Goal: Task Accomplishment & Management: Manage account settings

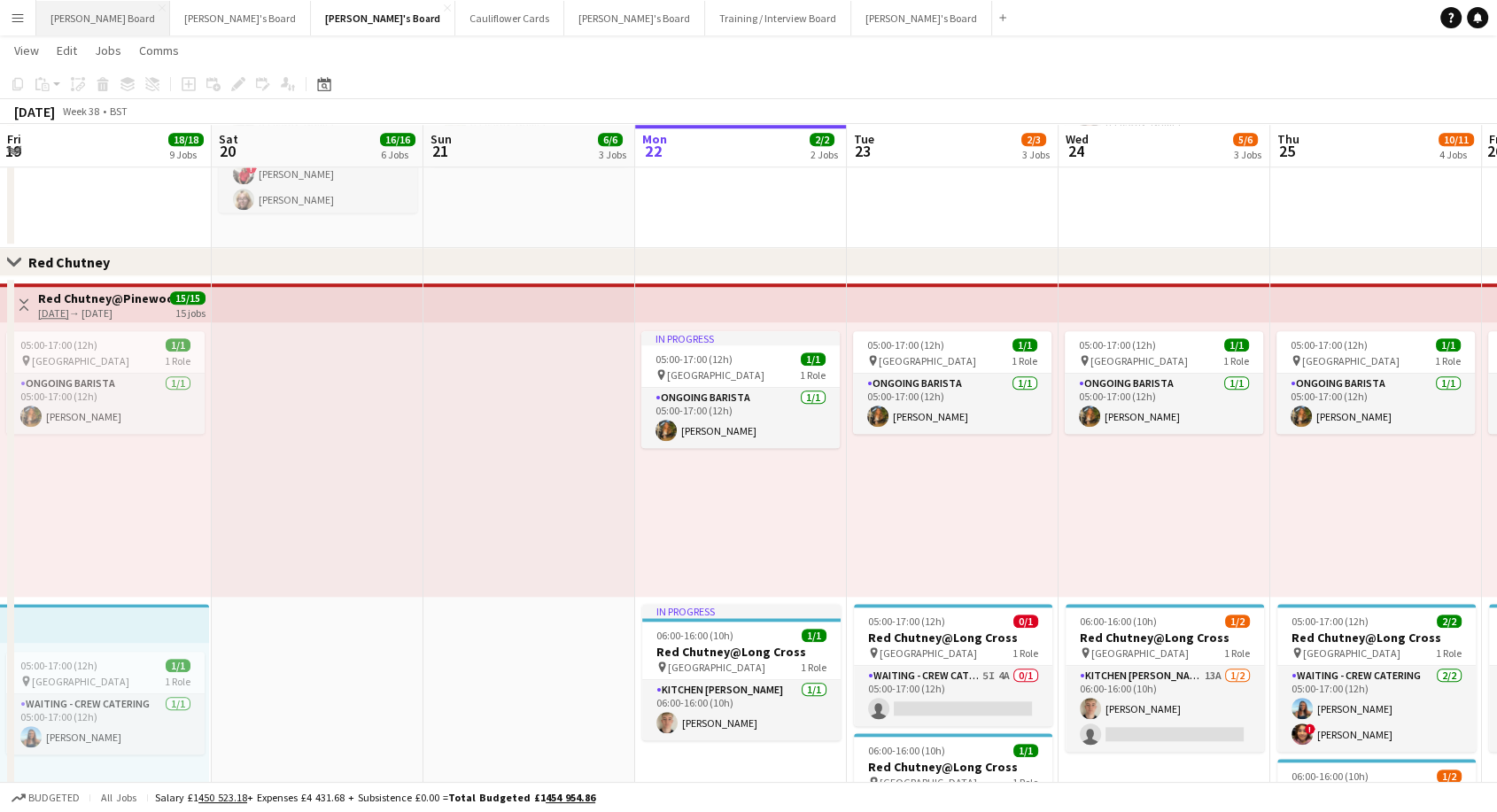
scroll to position [0, 423]
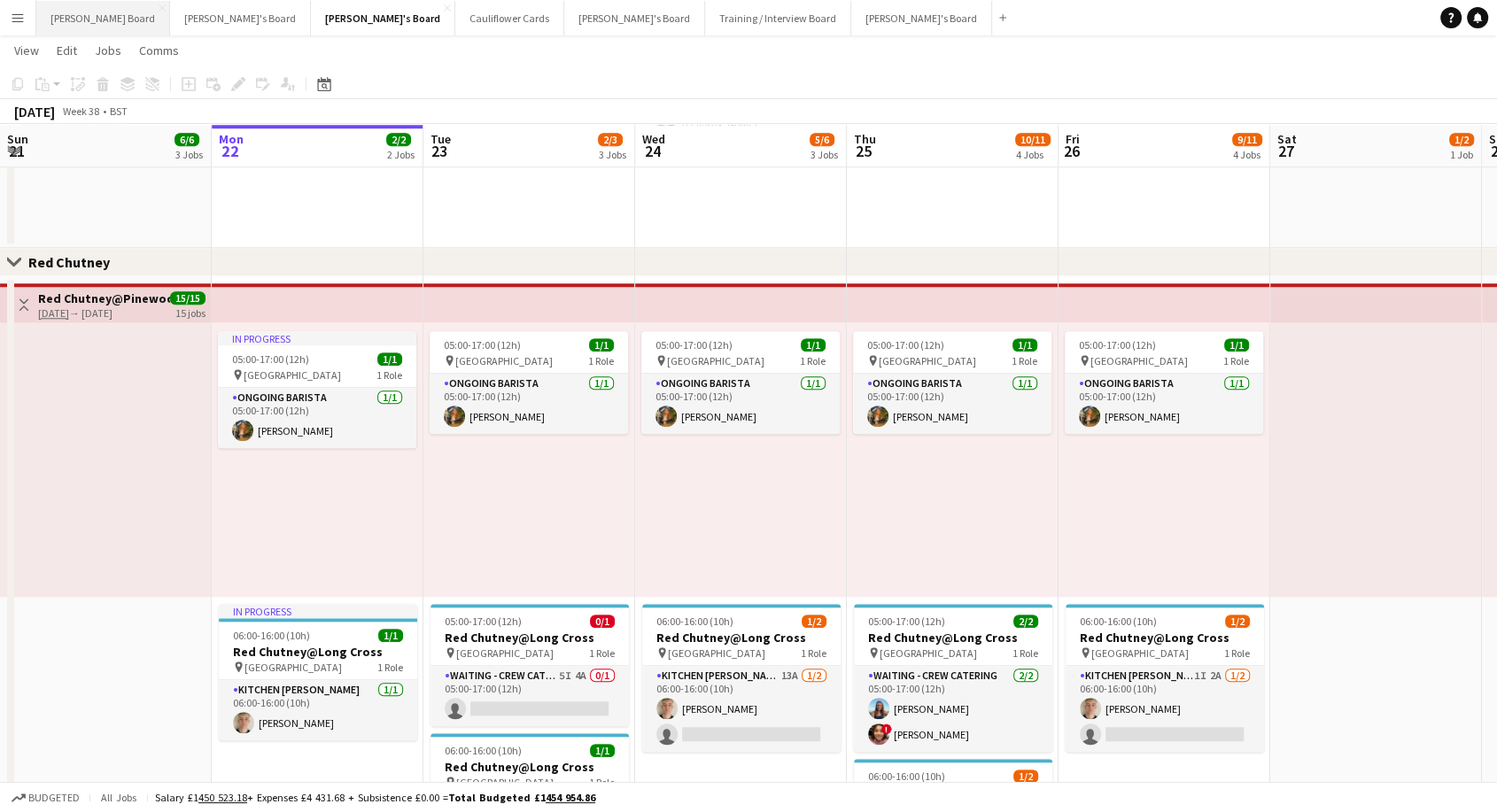
click at [56, 16] on button "[PERSON_NAME] Board Close" at bounding box center [103, 18] width 133 height 34
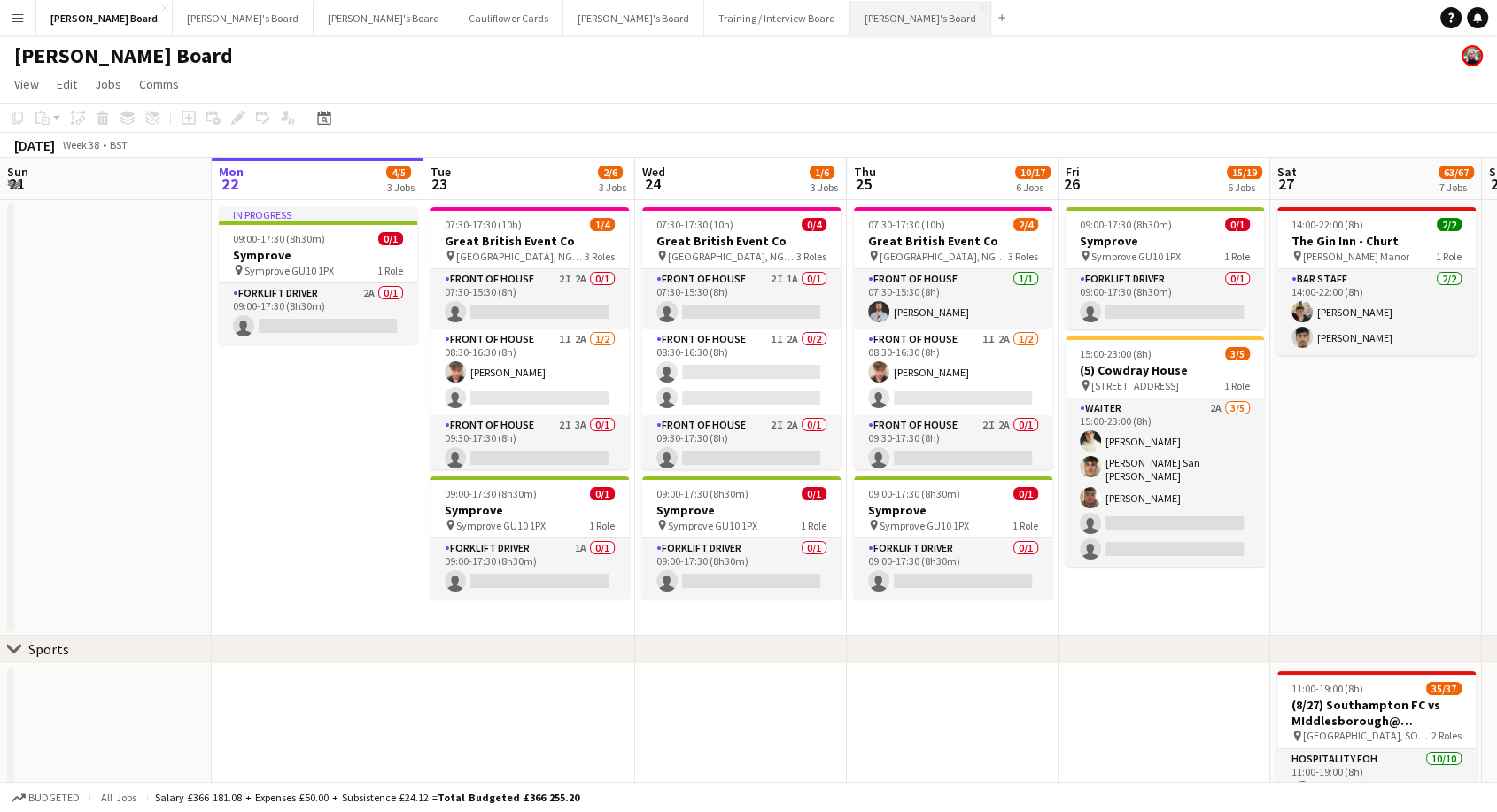
click at [850, 27] on button "[PERSON_NAME]'s Board Close" at bounding box center [921, 18] width 141 height 34
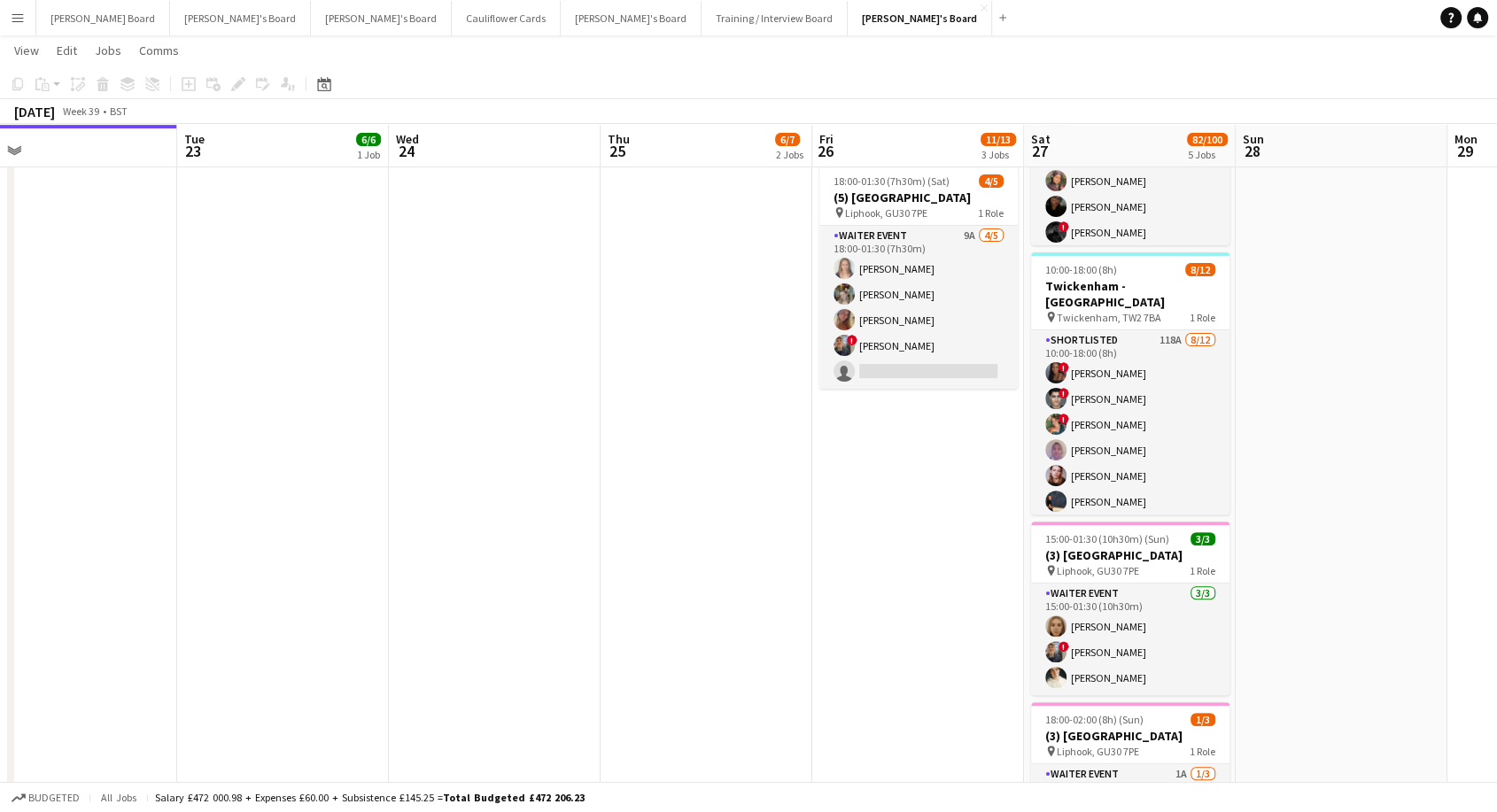
scroll to position [0, 573]
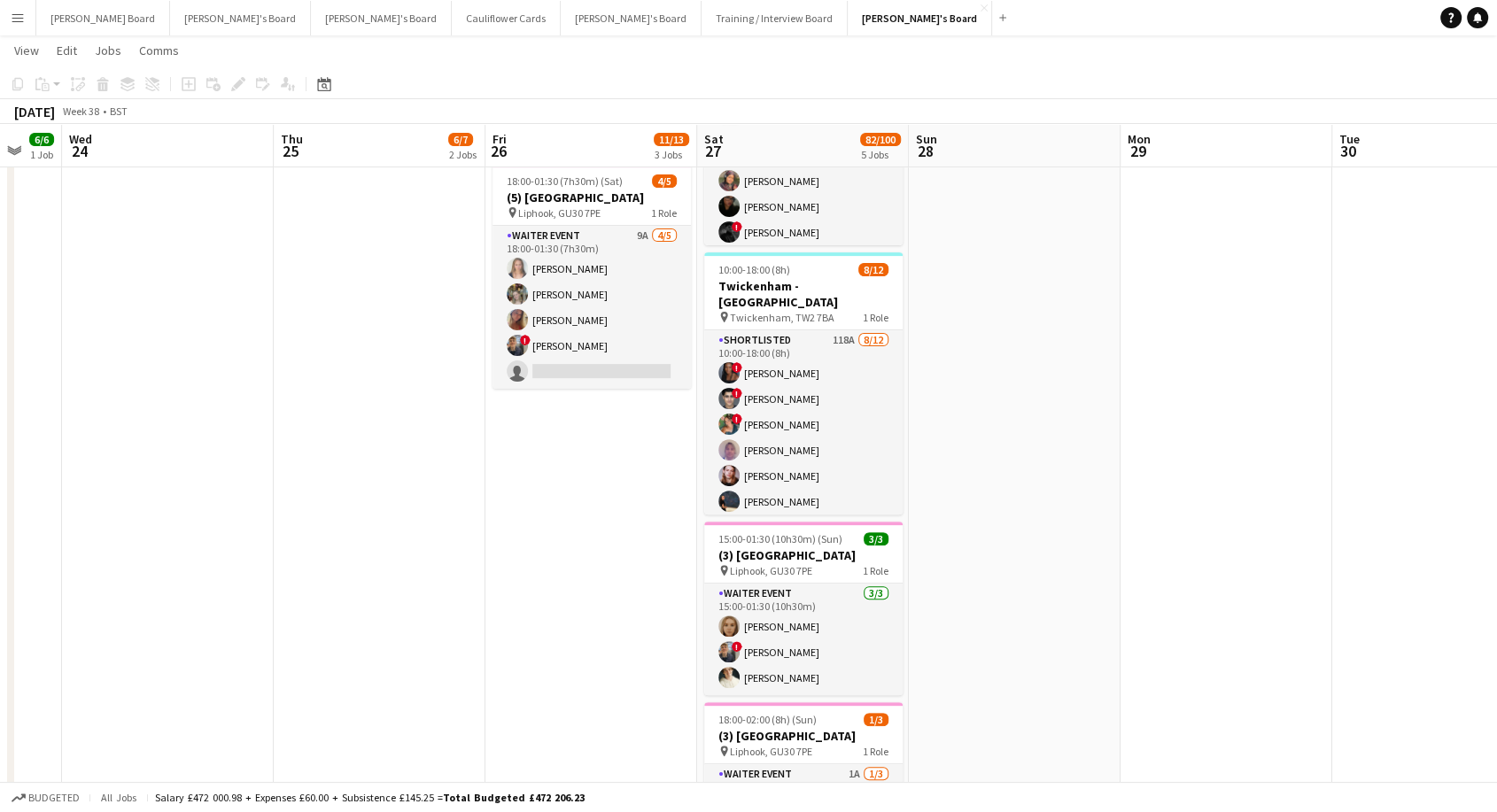
drag, startPoint x: 1147, startPoint y: 476, endPoint x: 622, endPoint y: 458, distance: 525.3
click at [622, 458] on app-calendar-viewport "Sun 21 Mon 22 Tue 23 6/6 1 Job Wed 24 Thu 25 6/7 2 Jobs Fri 26 11/13 3 Jobs Sat…" at bounding box center [748, 807] width 1497 height 2459
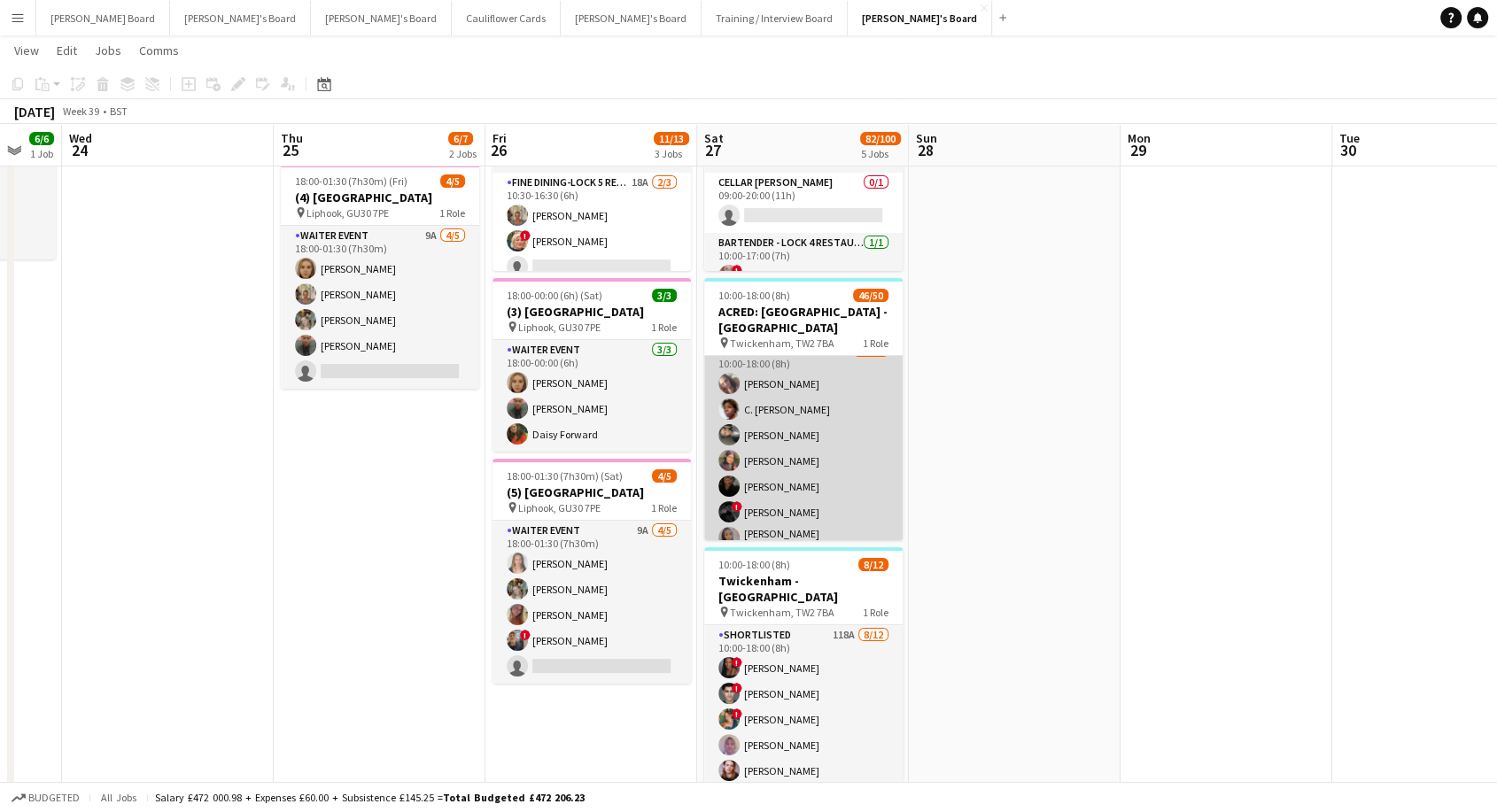
scroll to position [0, 0]
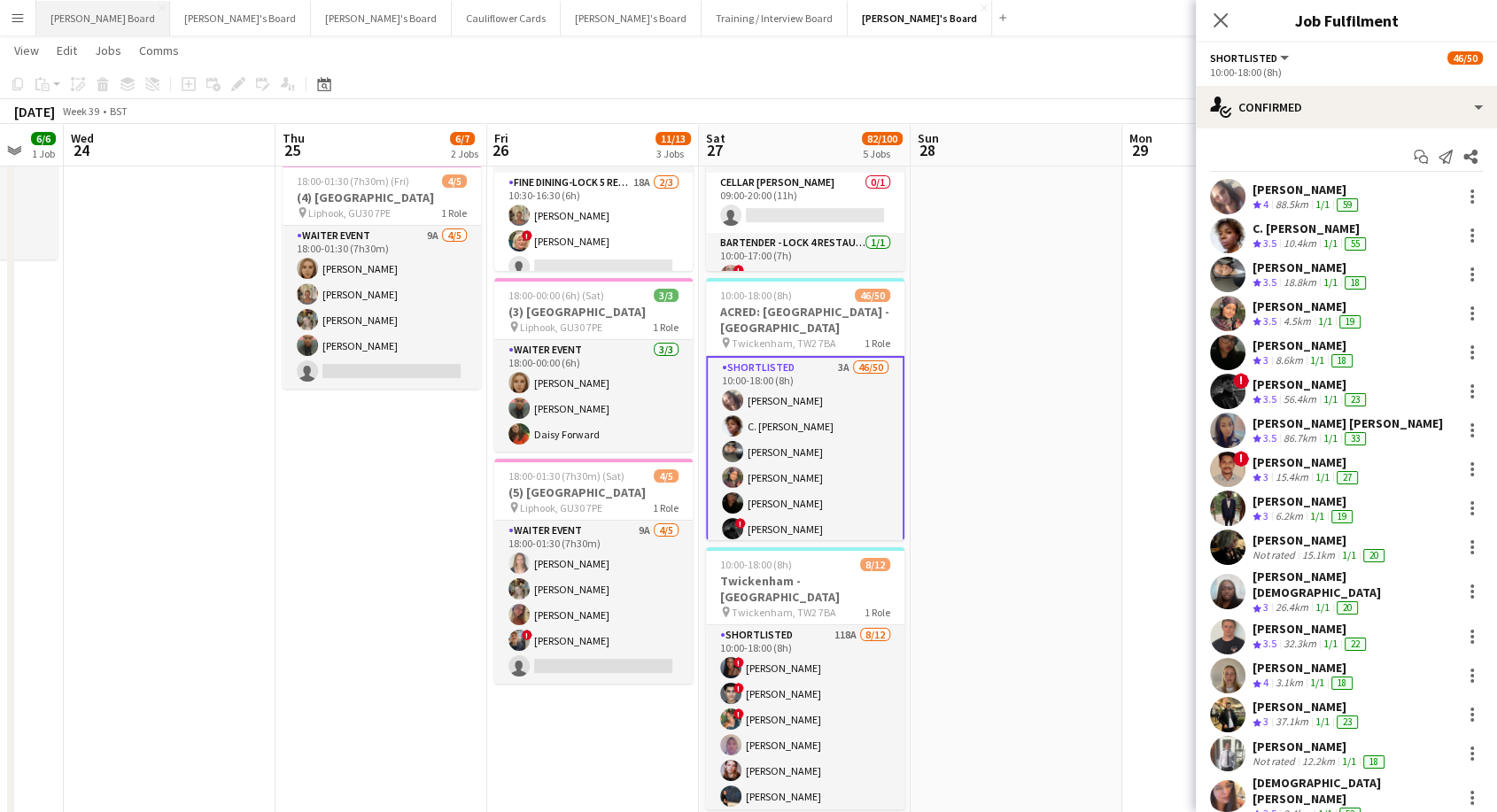
click at [65, 16] on button "[PERSON_NAME] Board Close" at bounding box center [103, 18] width 133 height 34
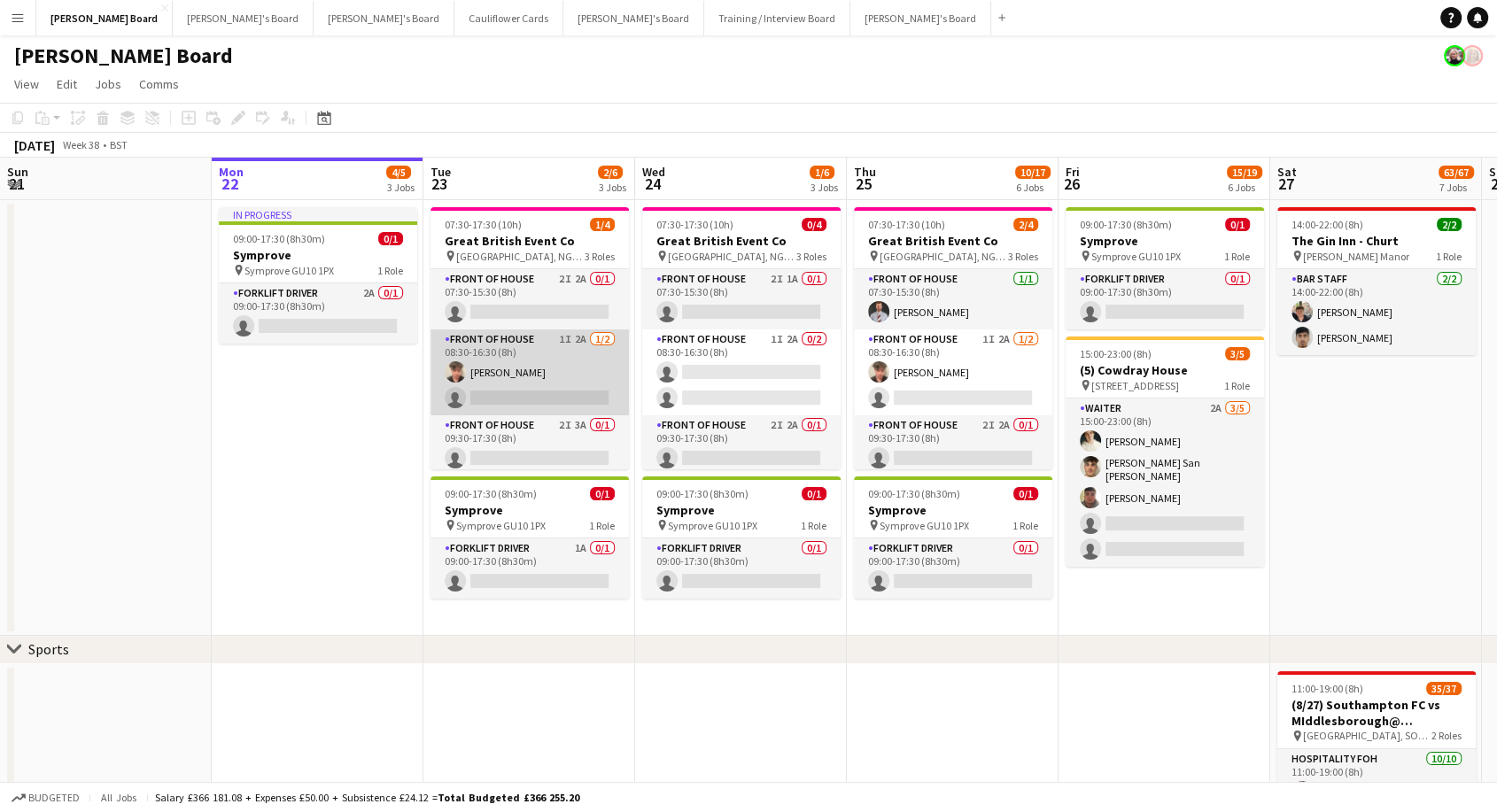
click at [543, 384] on app-card-role "FRONT OF HOUSE 1I 2A [DATE] 08:30-16:30 (8h) [PERSON_NAME] single-neutral-actio…" at bounding box center [530, 372] width 198 height 86
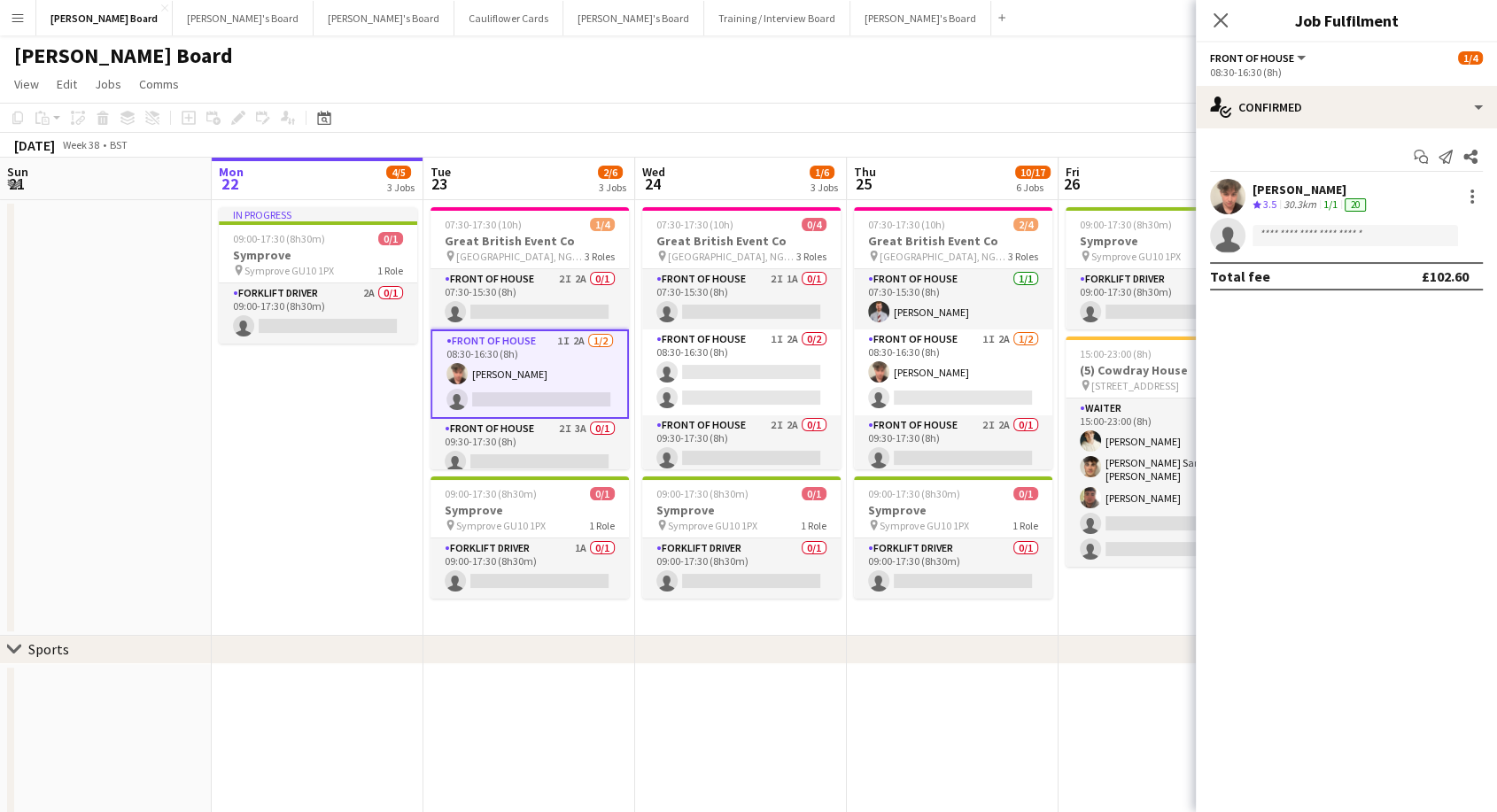
click at [1292, 186] on div "[PERSON_NAME]" at bounding box center [1311, 190] width 117 height 16
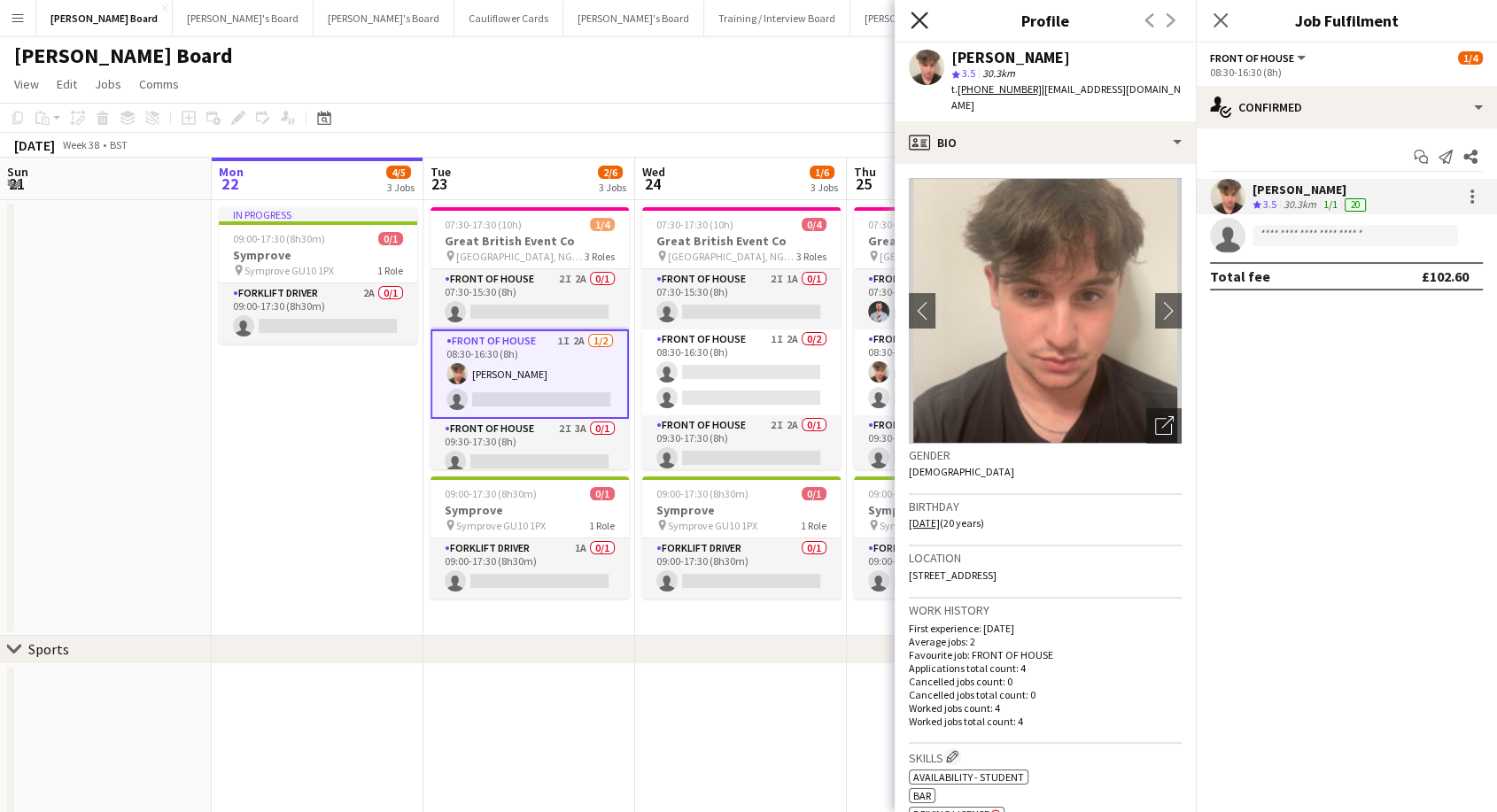
click at [914, 19] on icon "Close pop-in" at bounding box center [919, 20] width 17 height 17
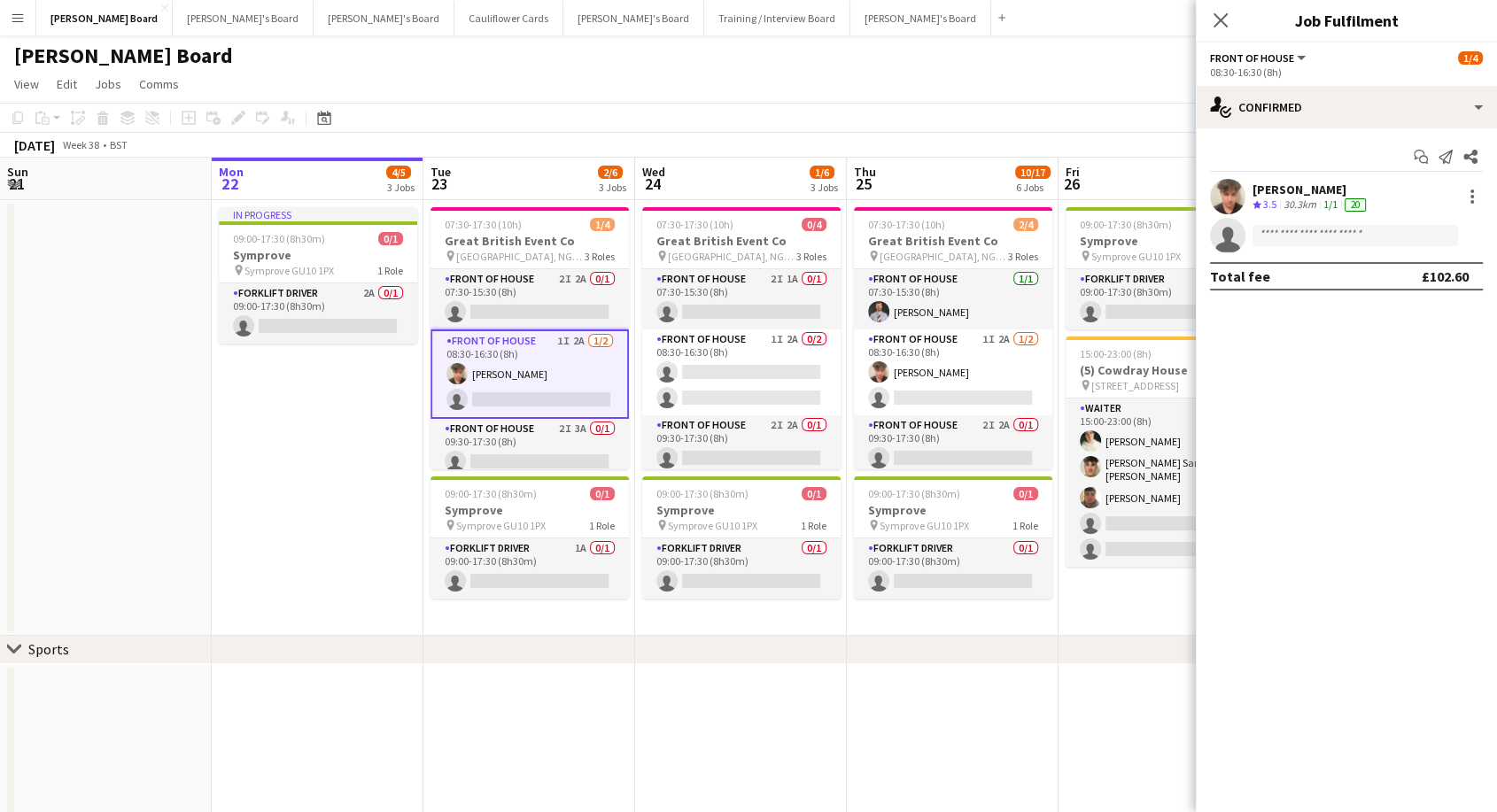
drag, startPoint x: 935, startPoint y: 283, endPoint x: 1300, endPoint y: 284, distance: 365.0
click at [936, 284] on app-card-role "FRONT OF HOUSE [DATE] 07:30-15:30 (8h) [PERSON_NAME]" at bounding box center [953, 299] width 198 height 60
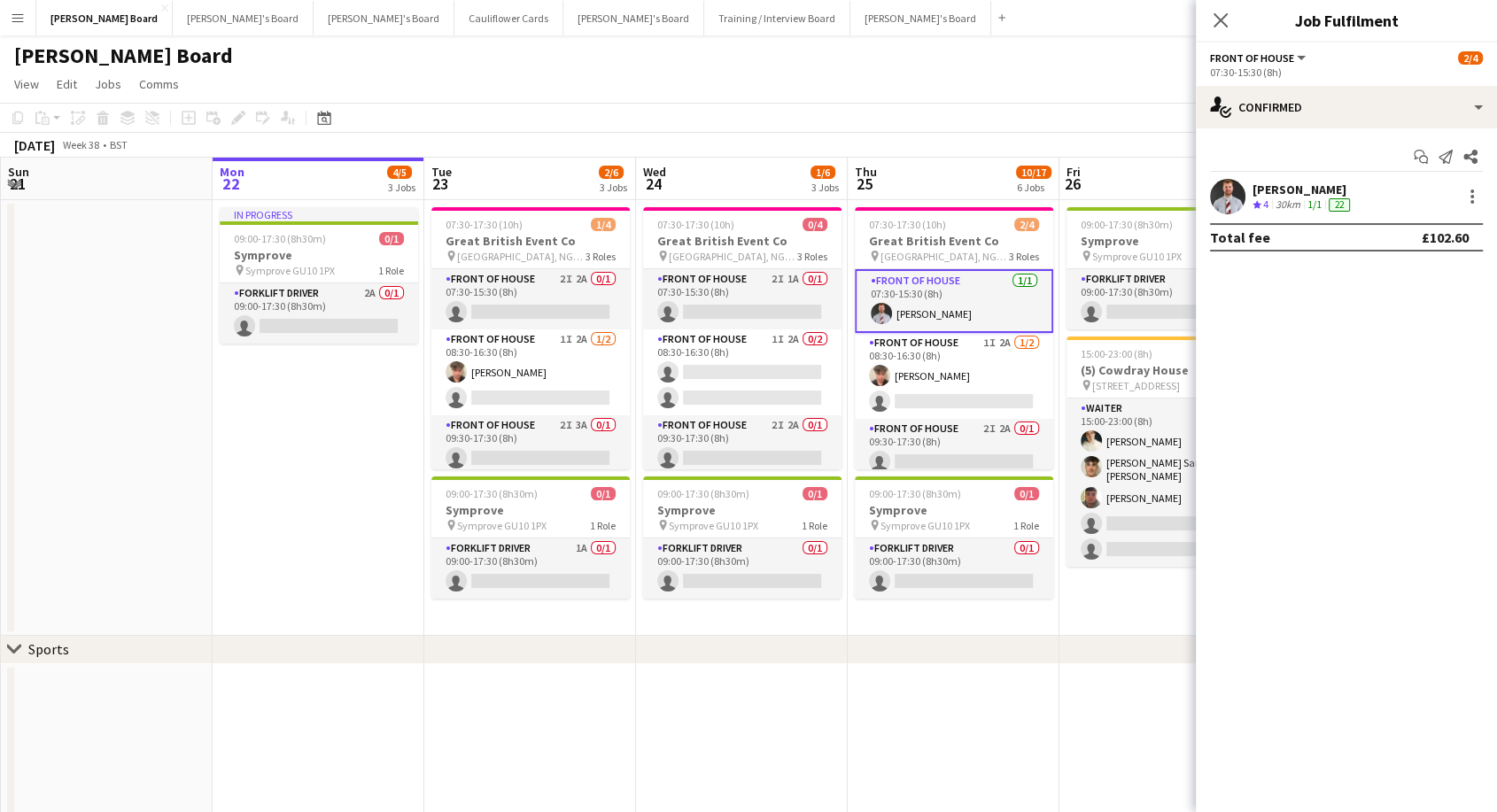
click at [1288, 194] on div "[PERSON_NAME]" at bounding box center [1303, 190] width 101 height 16
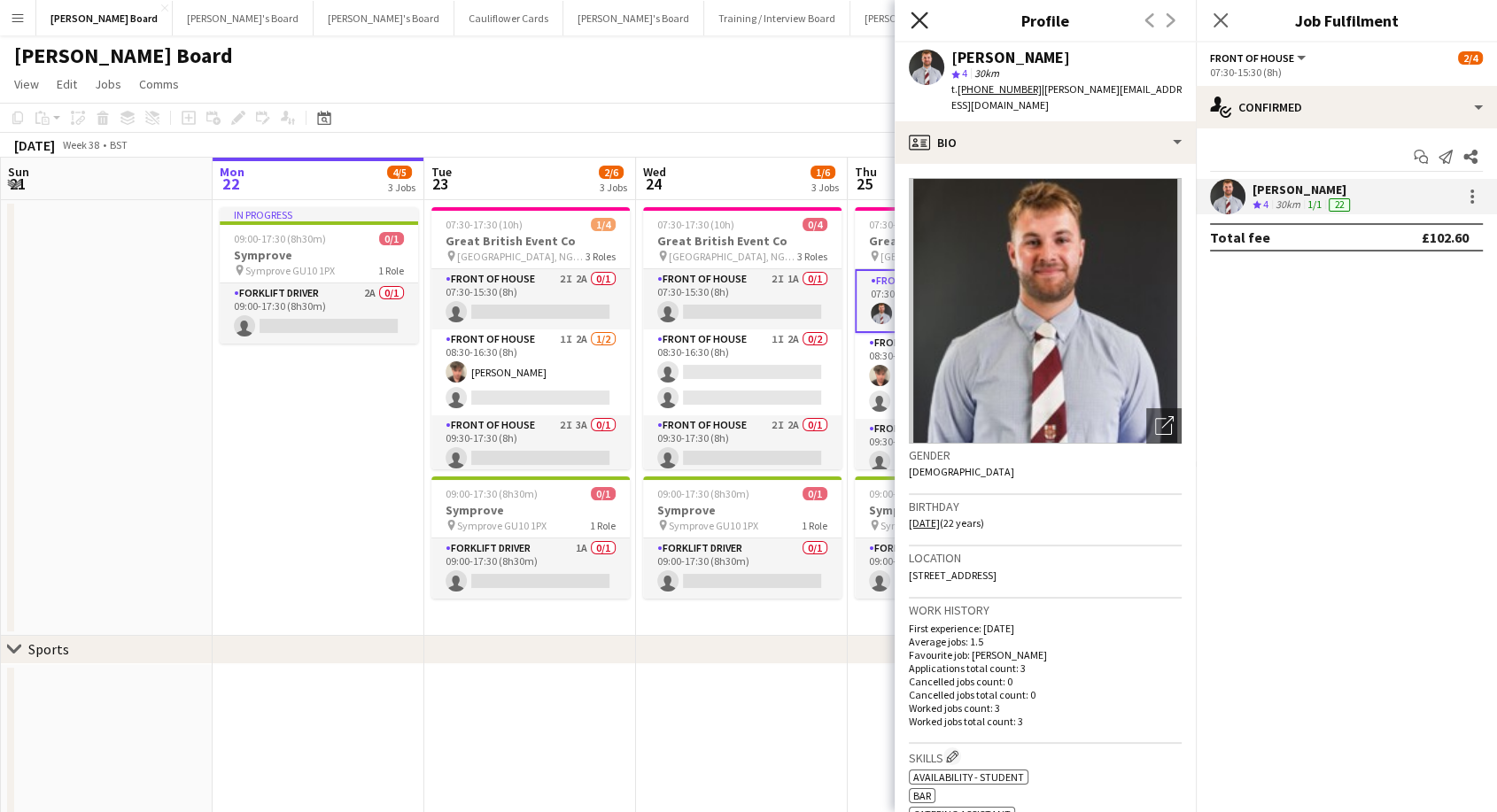
click at [921, 18] on icon at bounding box center [919, 20] width 17 height 17
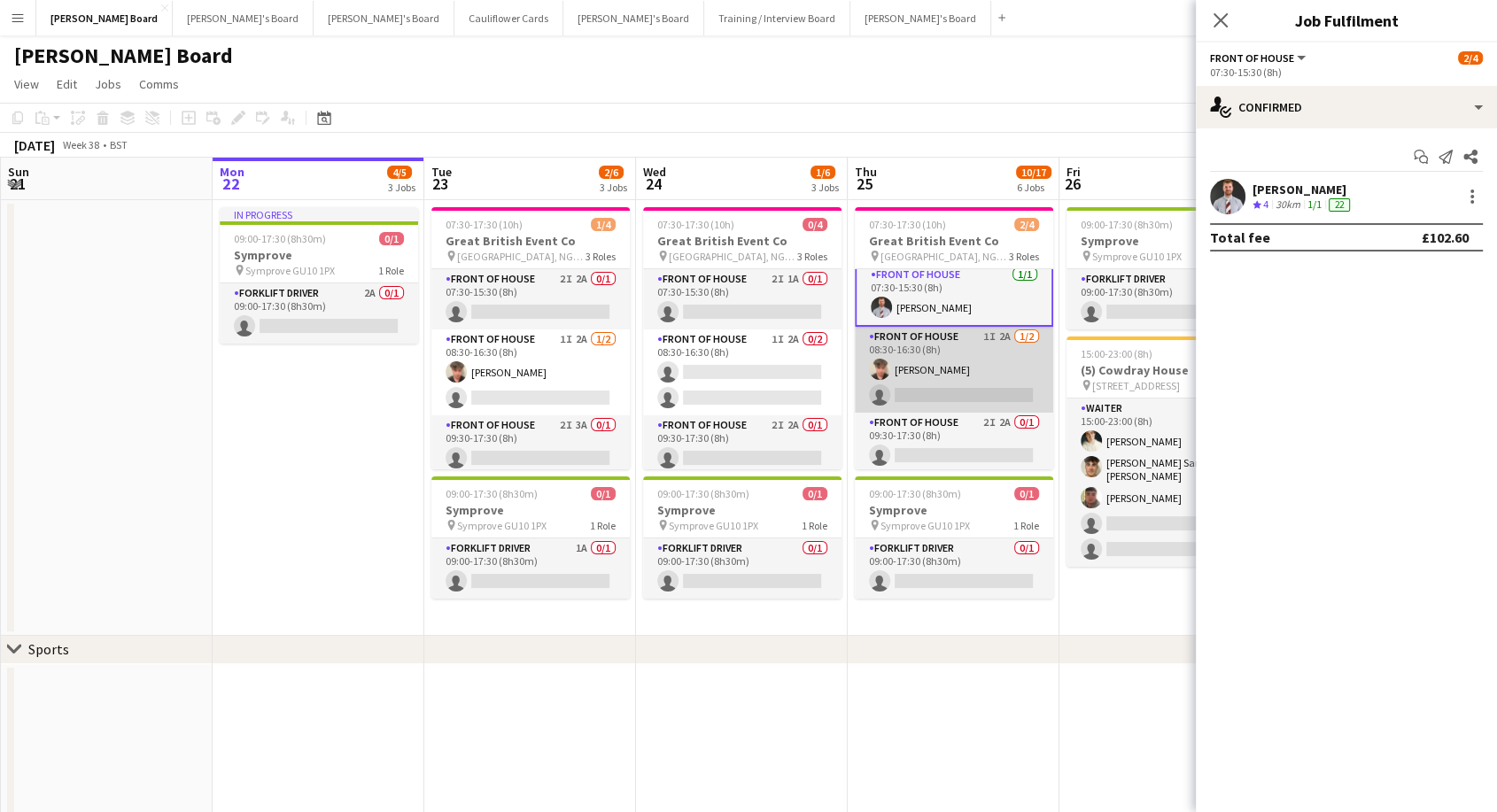
scroll to position [9, 0]
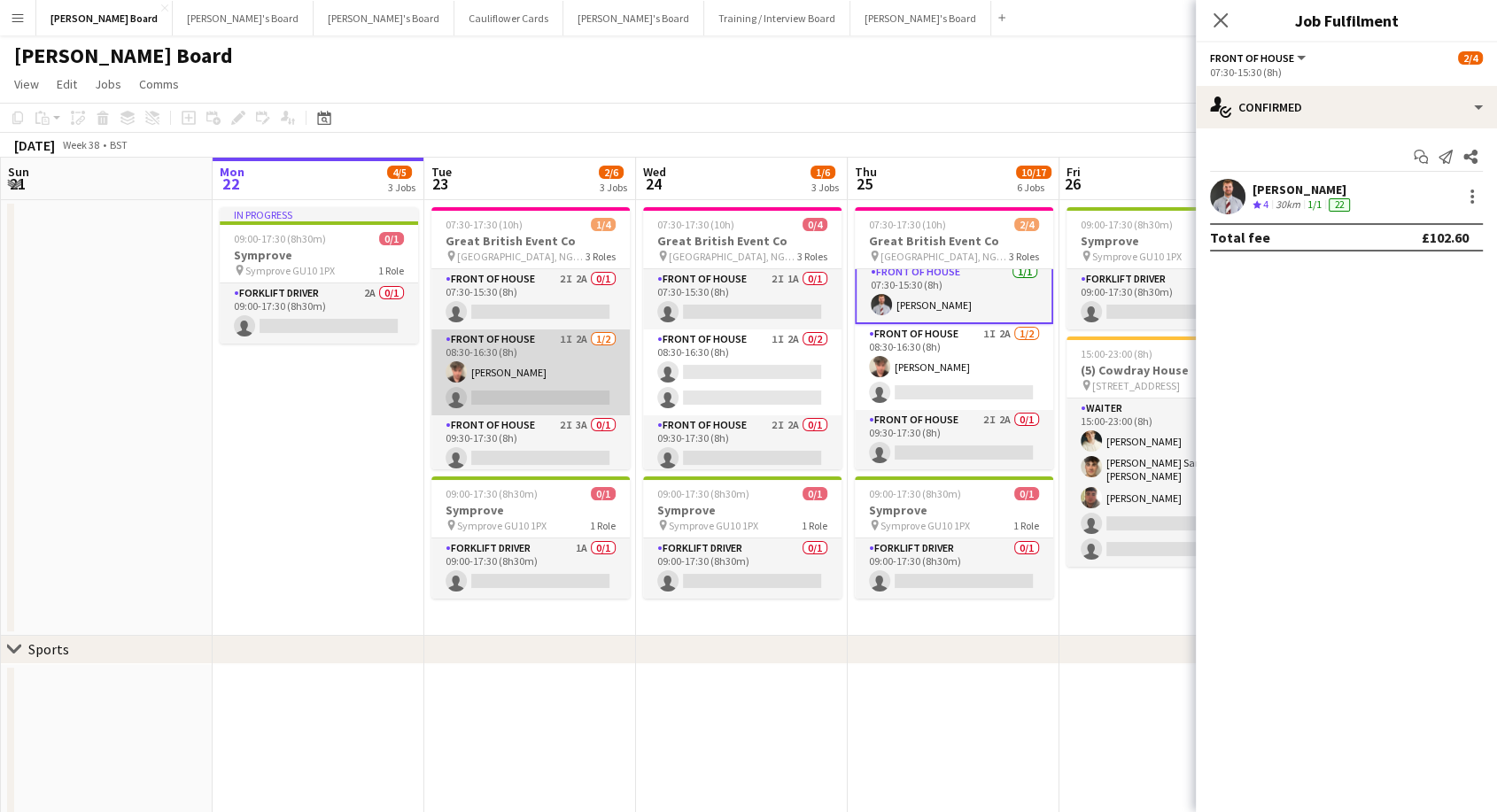
click at [524, 381] on app-card-role "FRONT OF HOUSE 1I 2A [DATE] 08:30-16:30 (8h) [PERSON_NAME] single-neutral-actio…" at bounding box center [531, 372] width 198 height 86
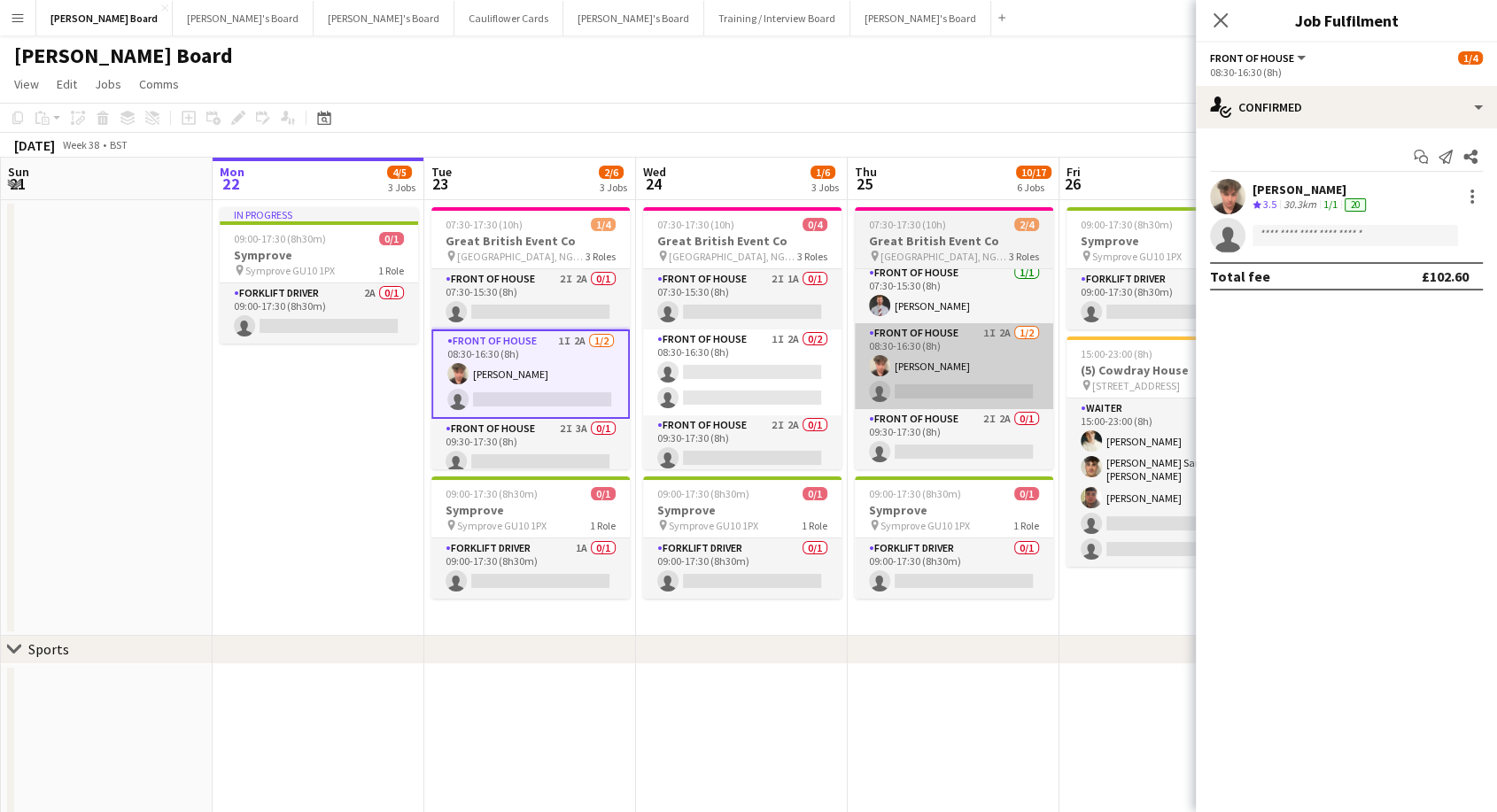
scroll to position [6, 0]
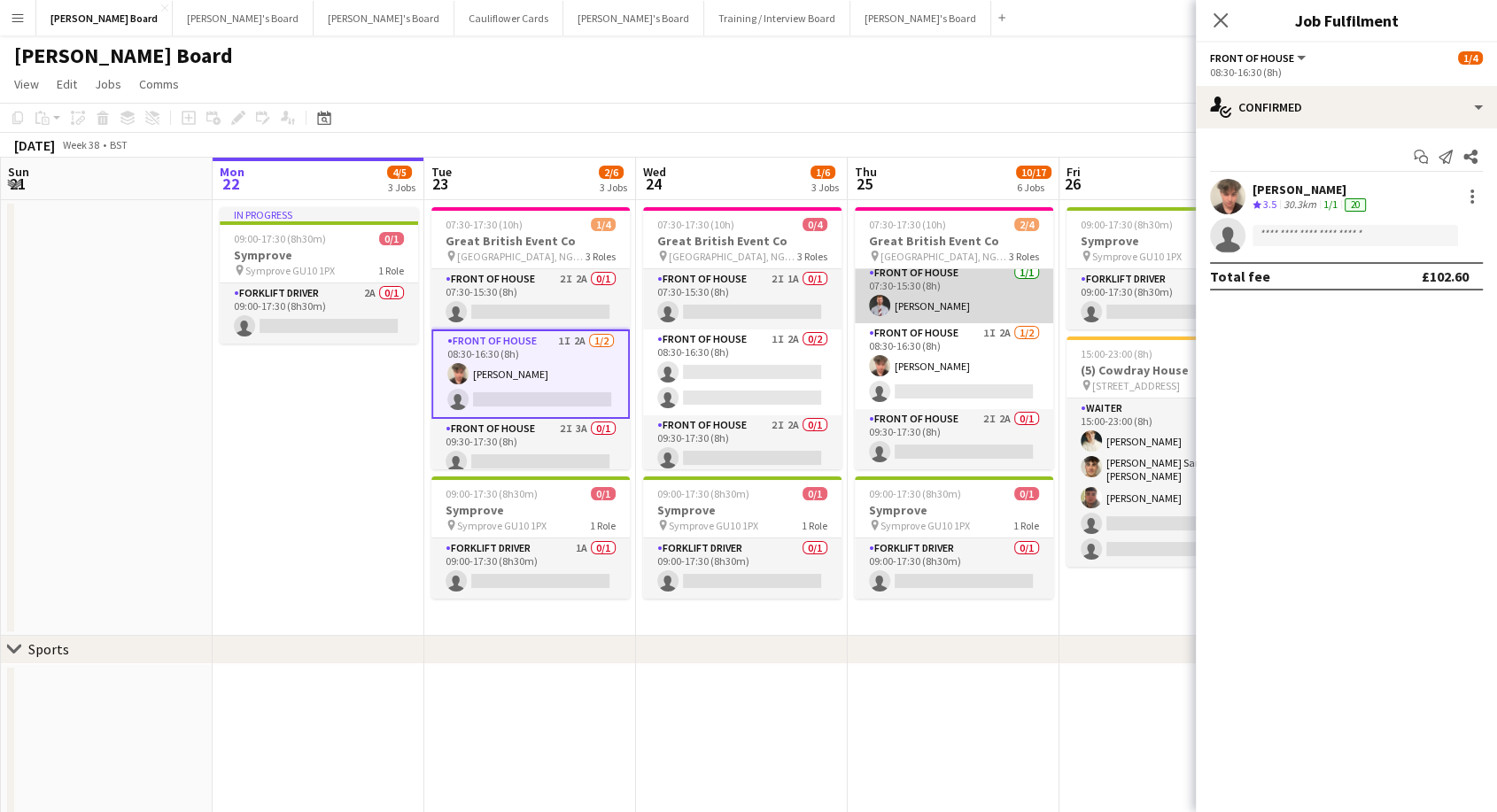
drag, startPoint x: 952, startPoint y: 305, endPoint x: 943, endPoint y: 313, distance: 12.0
click at [953, 306] on app-card-role "FRONT OF HOUSE [DATE] 07:30-15:30 (8h) [PERSON_NAME]" at bounding box center [954, 293] width 198 height 60
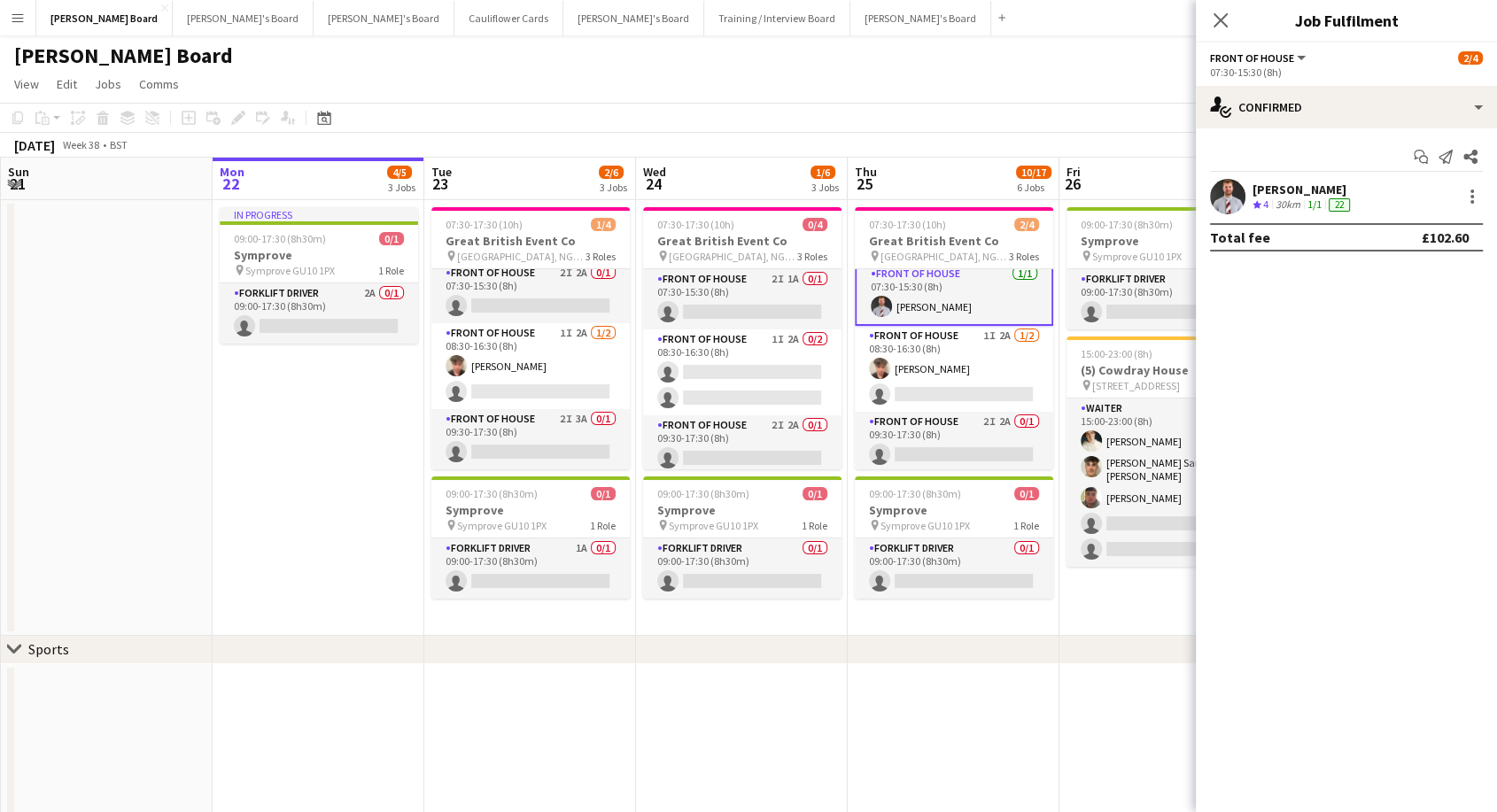
drag, startPoint x: 1226, startPoint y: 14, endPoint x: 1225, endPoint y: 29, distance: 15.0
click at [1226, 14] on app-icon "Close pop-in" at bounding box center [1220, 21] width 22 height 22
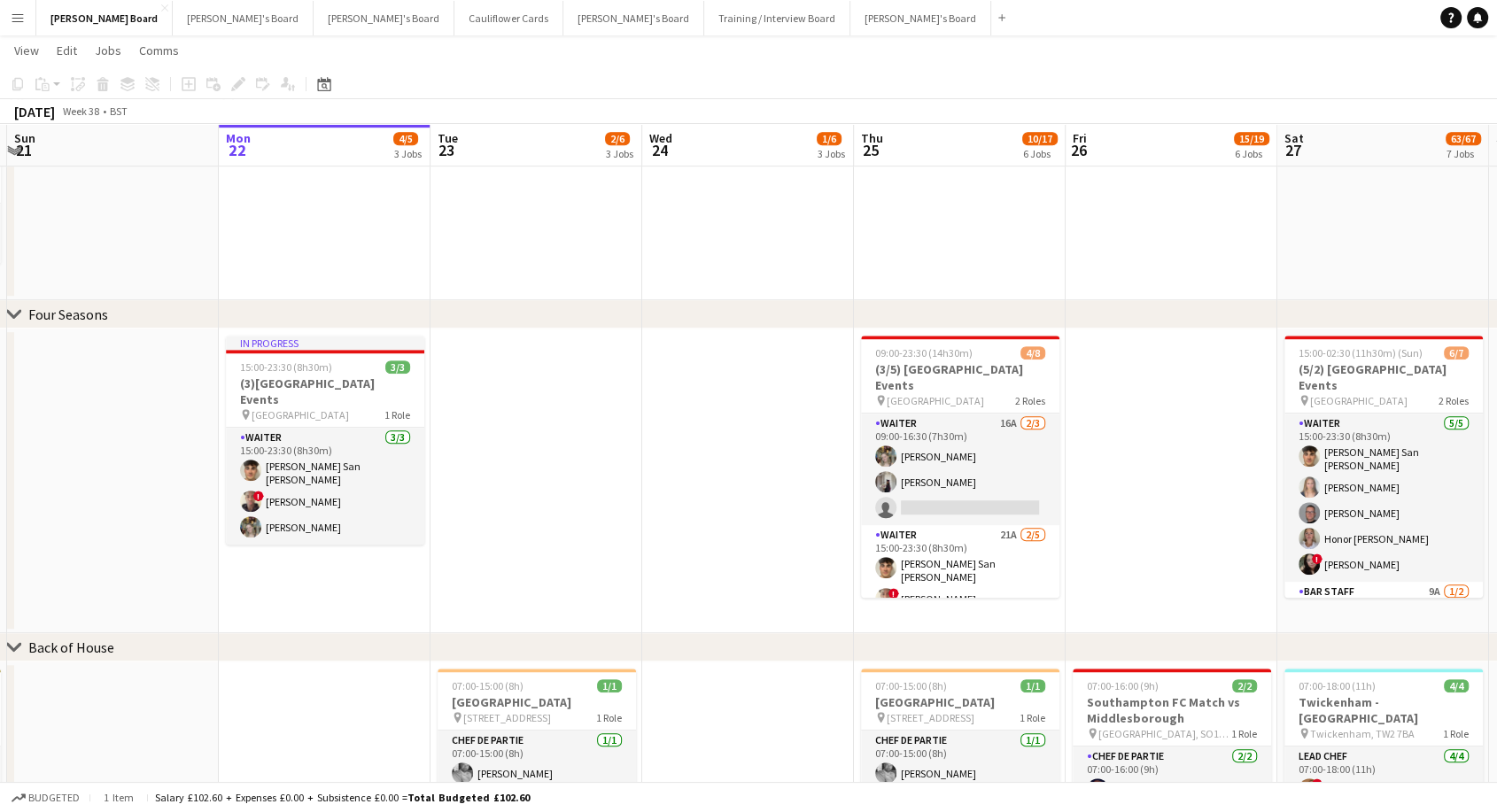
scroll to position [0, 358]
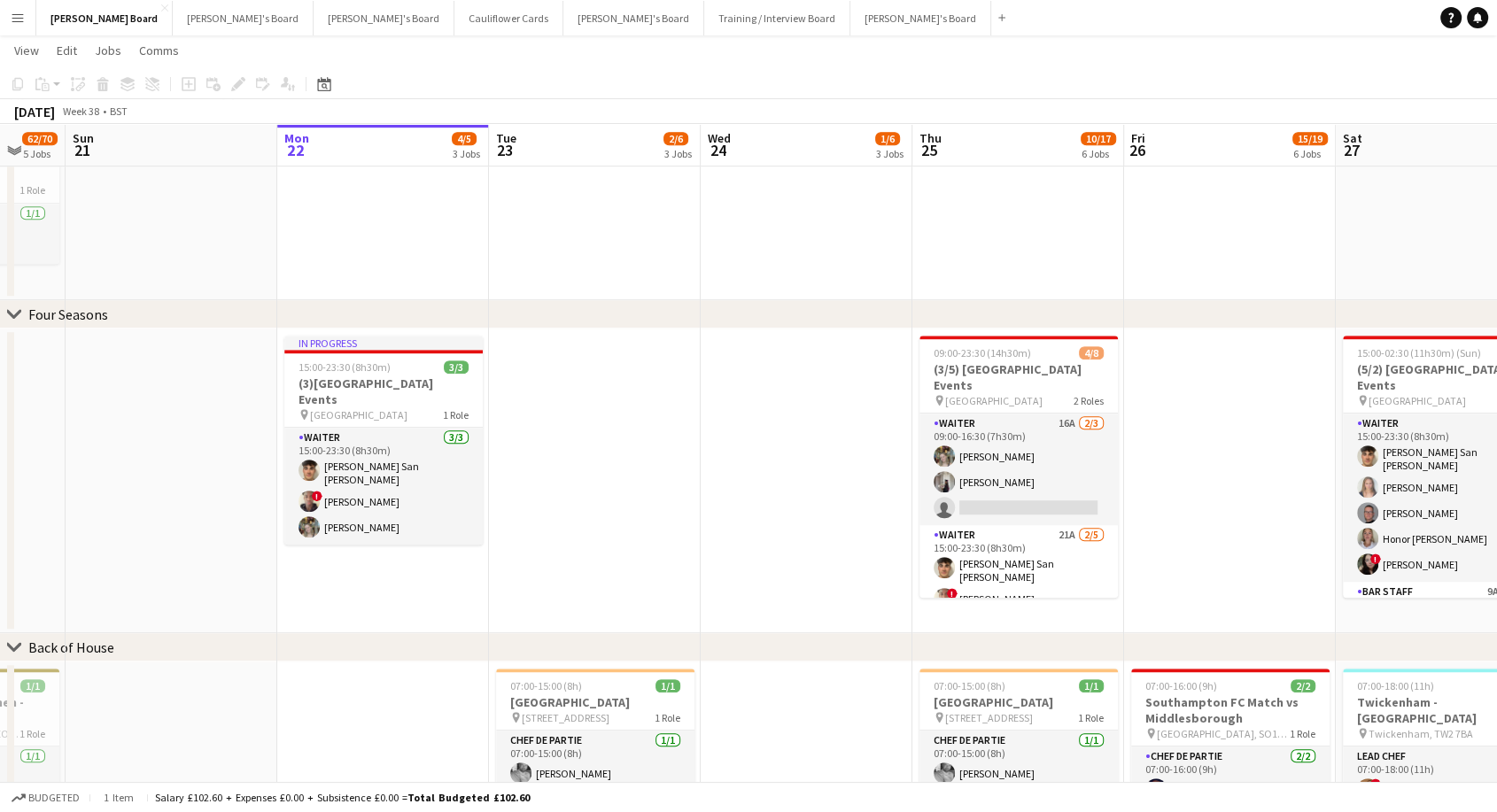
drag, startPoint x: 1147, startPoint y: 494, endPoint x: 1211, endPoint y: 545, distance: 81.8
click at [1211, 545] on app-calendar-viewport "Fri 19 4/4 2 Jobs Sat 20 62/70 5 Jobs Sun 21 Mon 22 4/5 3 Jobs Tue 23 2/6 3 Job…" at bounding box center [748, 443] width 1497 height 2912
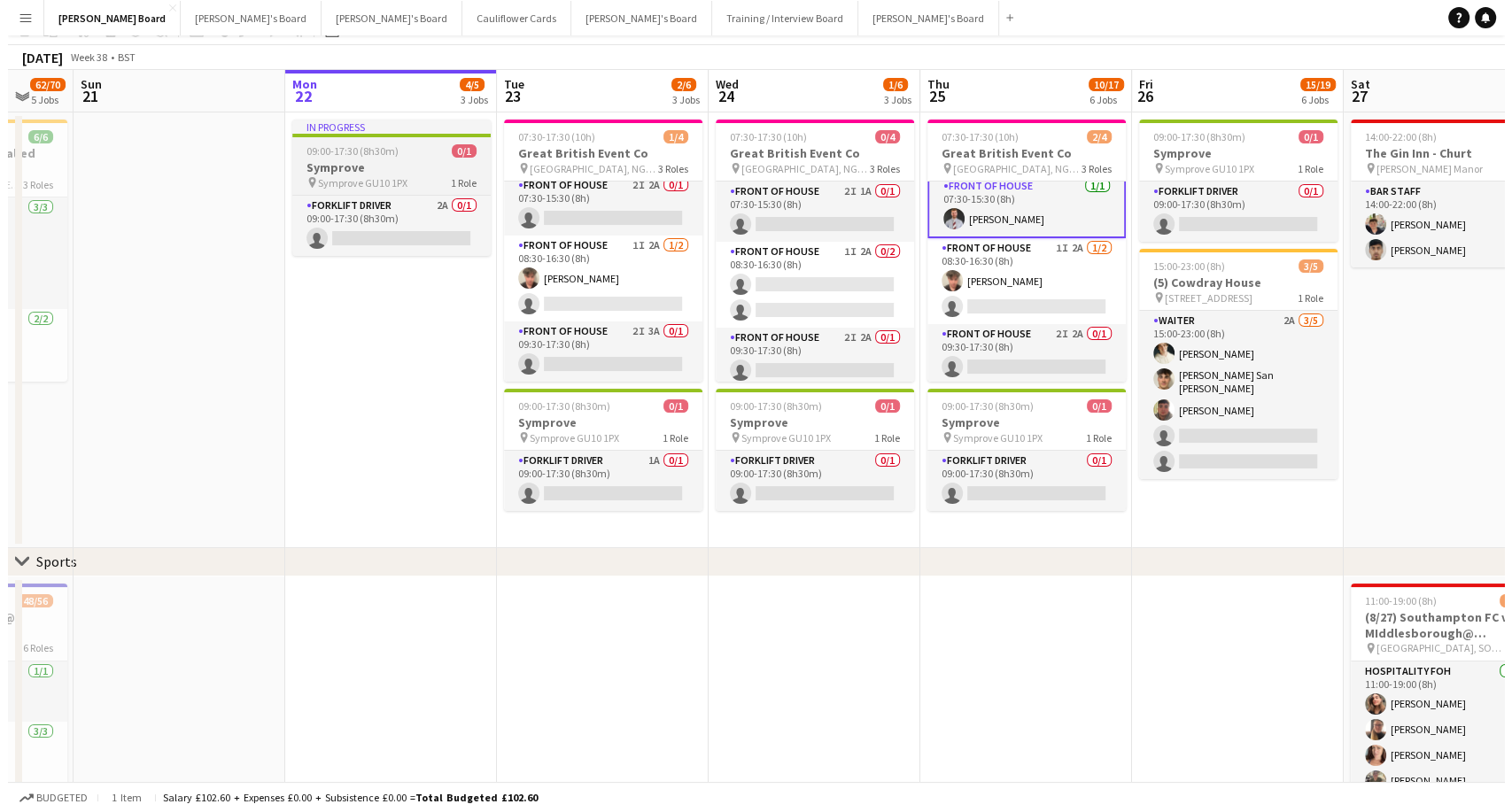
scroll to position [0, 0]
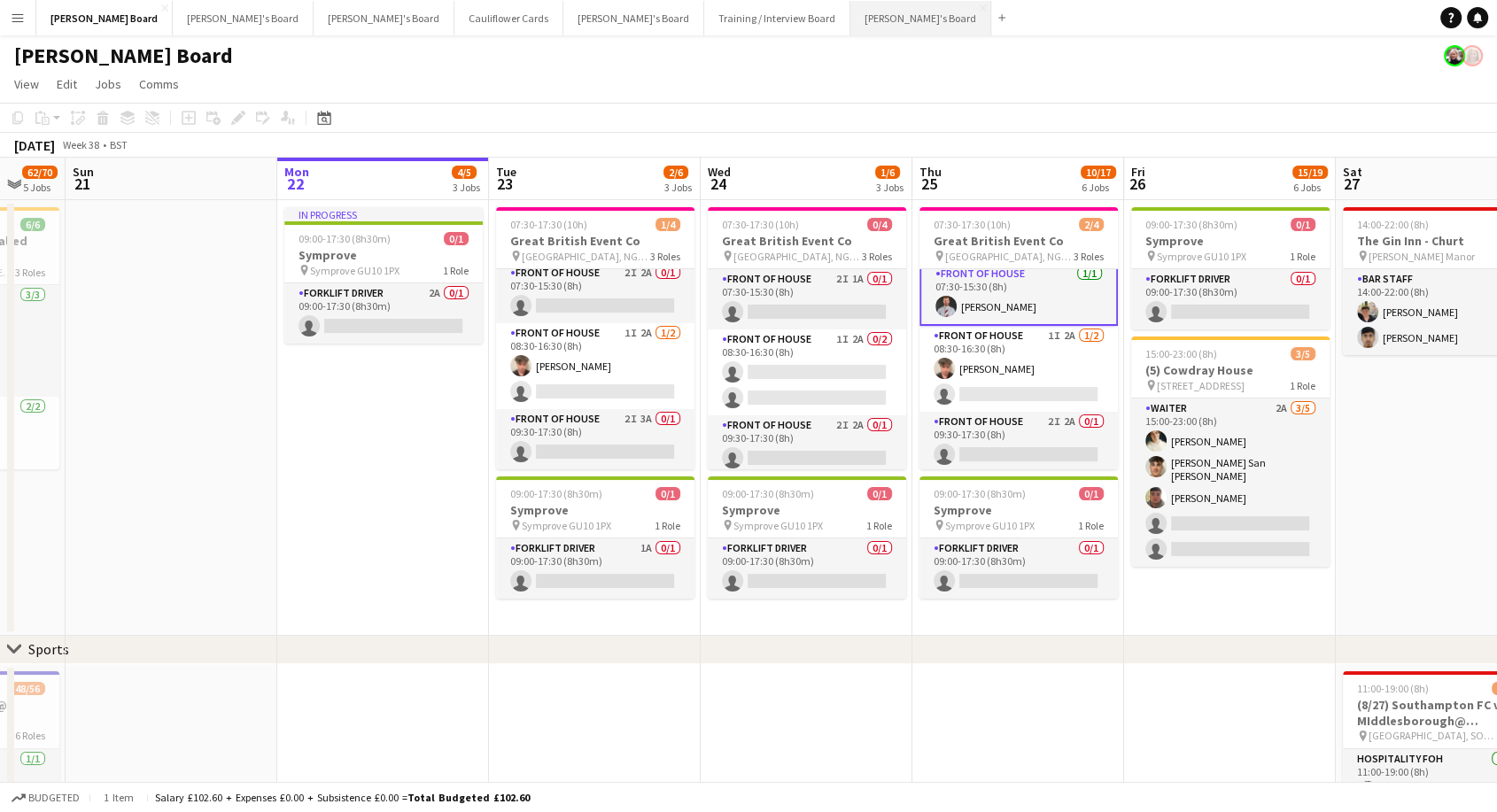
click at [850, 17] on button "[PERSON_NAME]'s Board Close" at bounding box center [921, 18] width 141 height 34
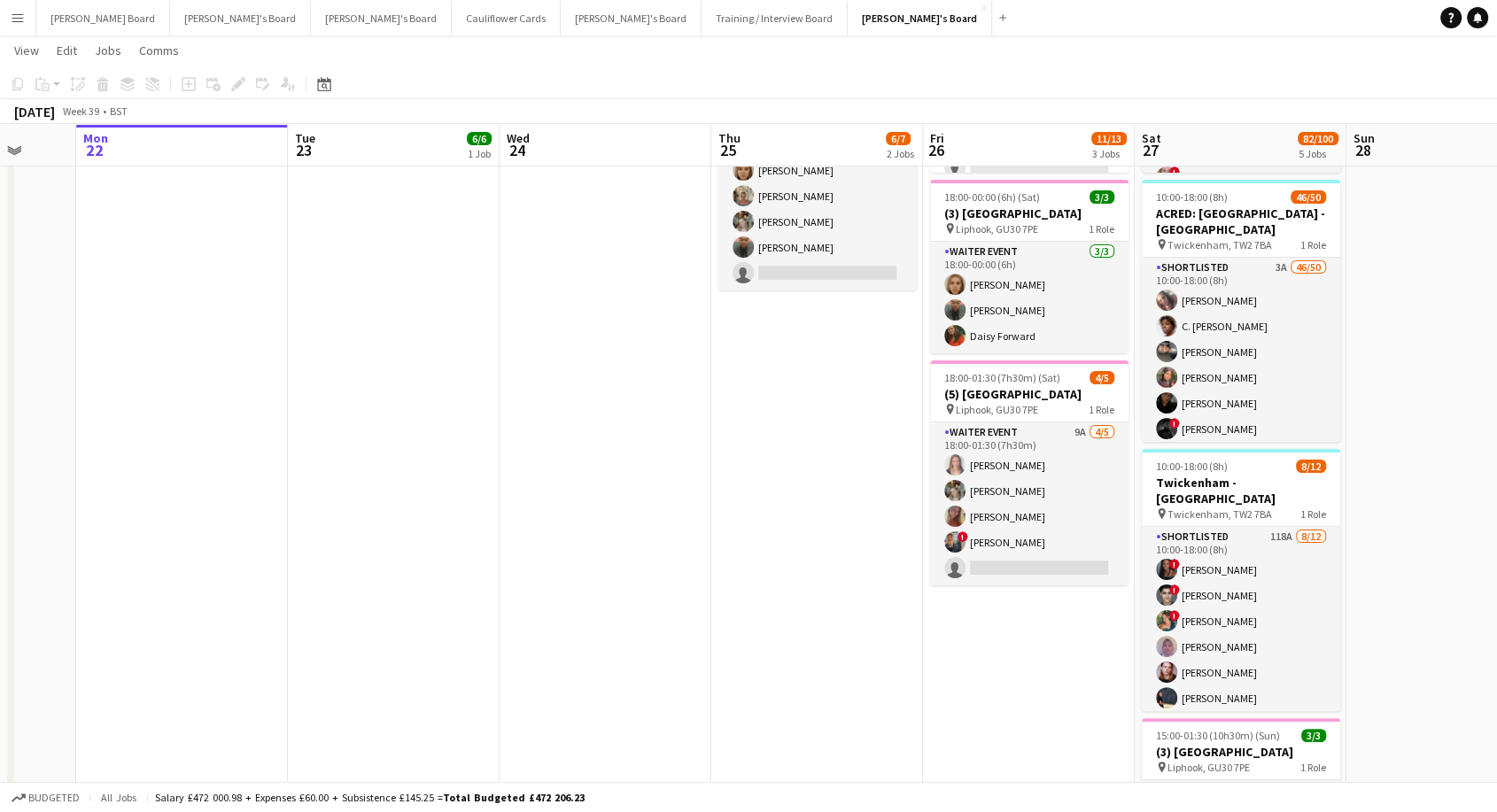
scroll to position [0, 829]
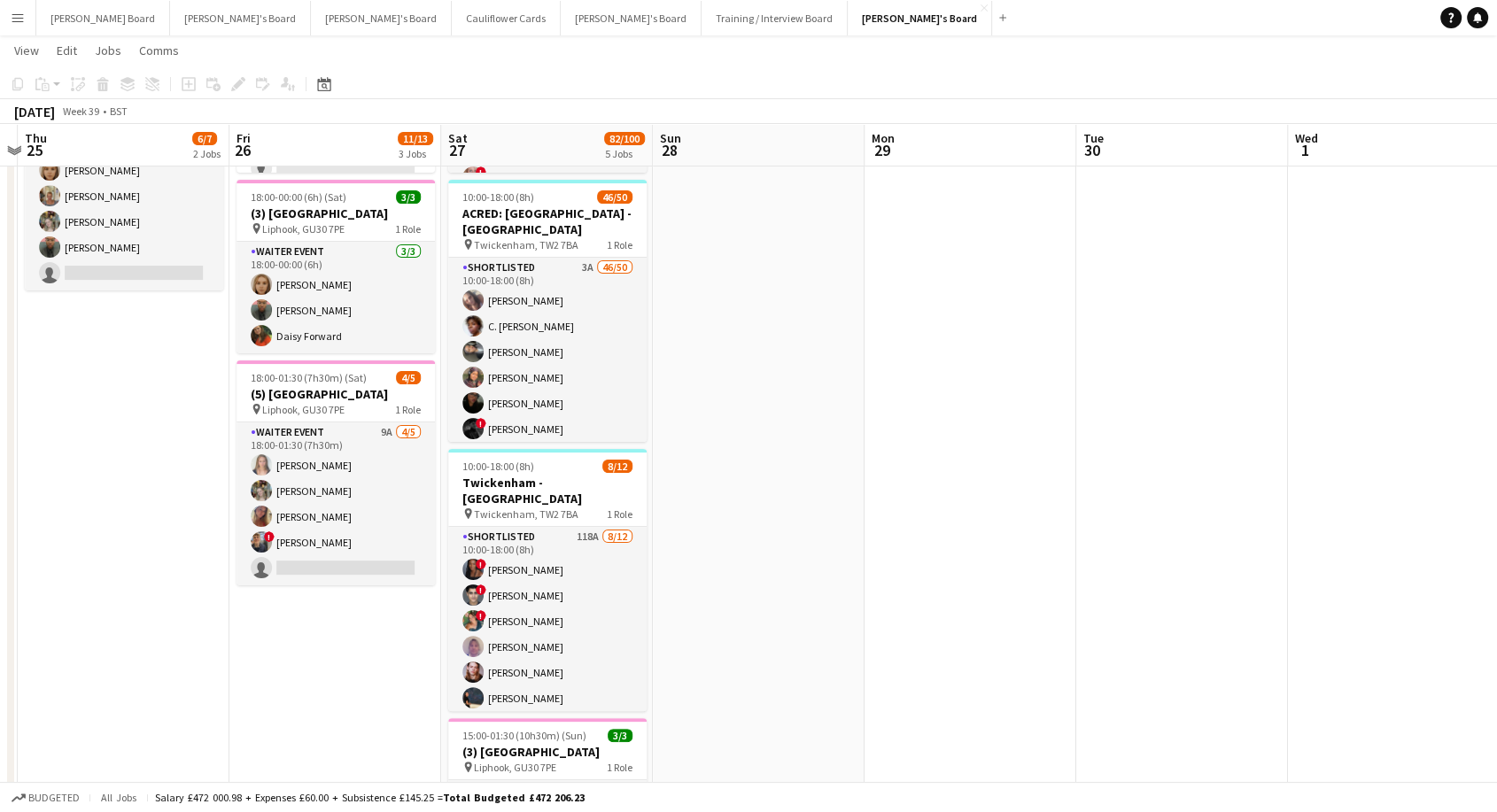
drag, startPoint x: 836, startPoint y: 482, endPoint x: 8, endPoint y: 364, distance: 836.4
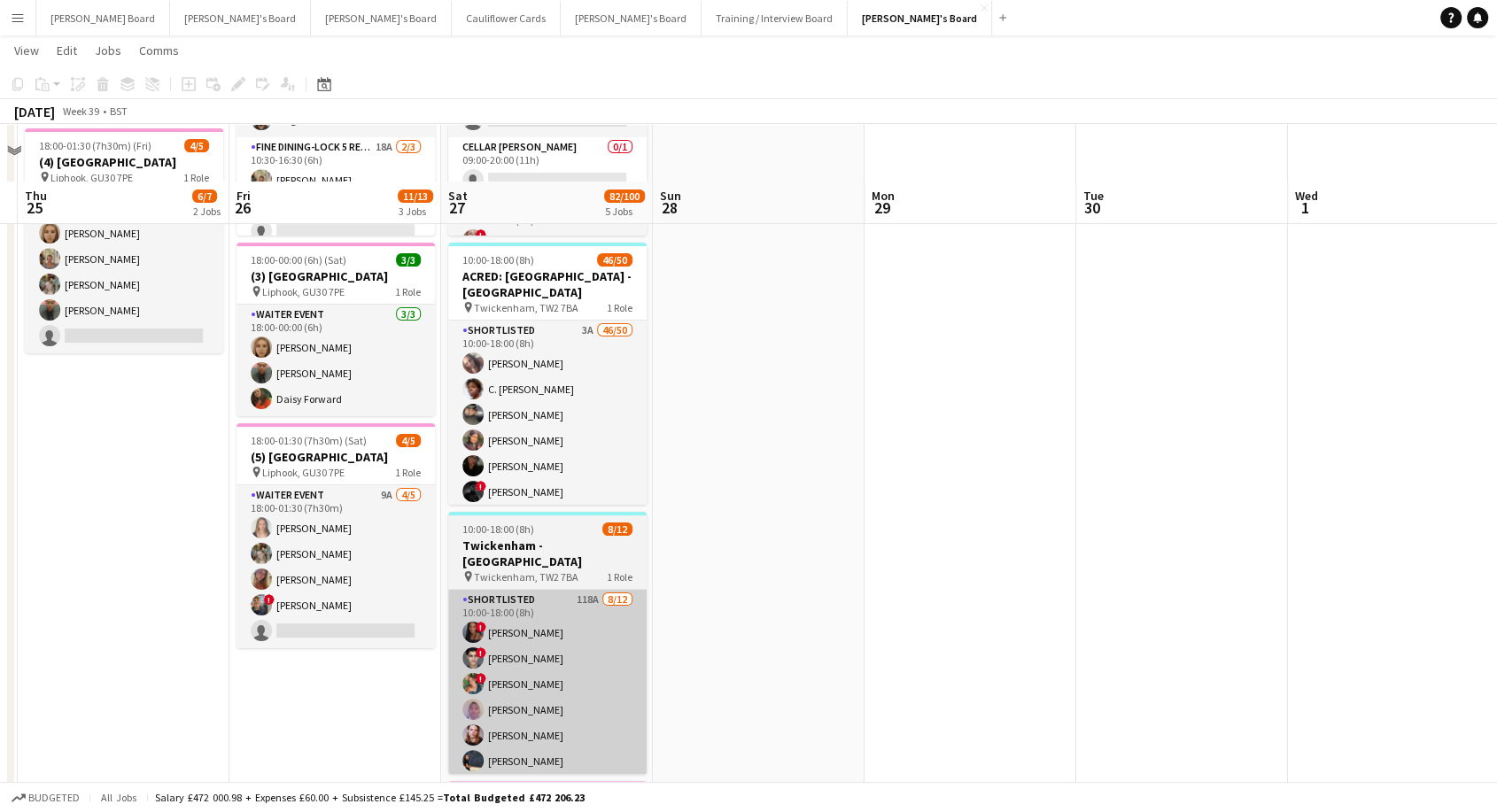
scroll to position [196, 0]
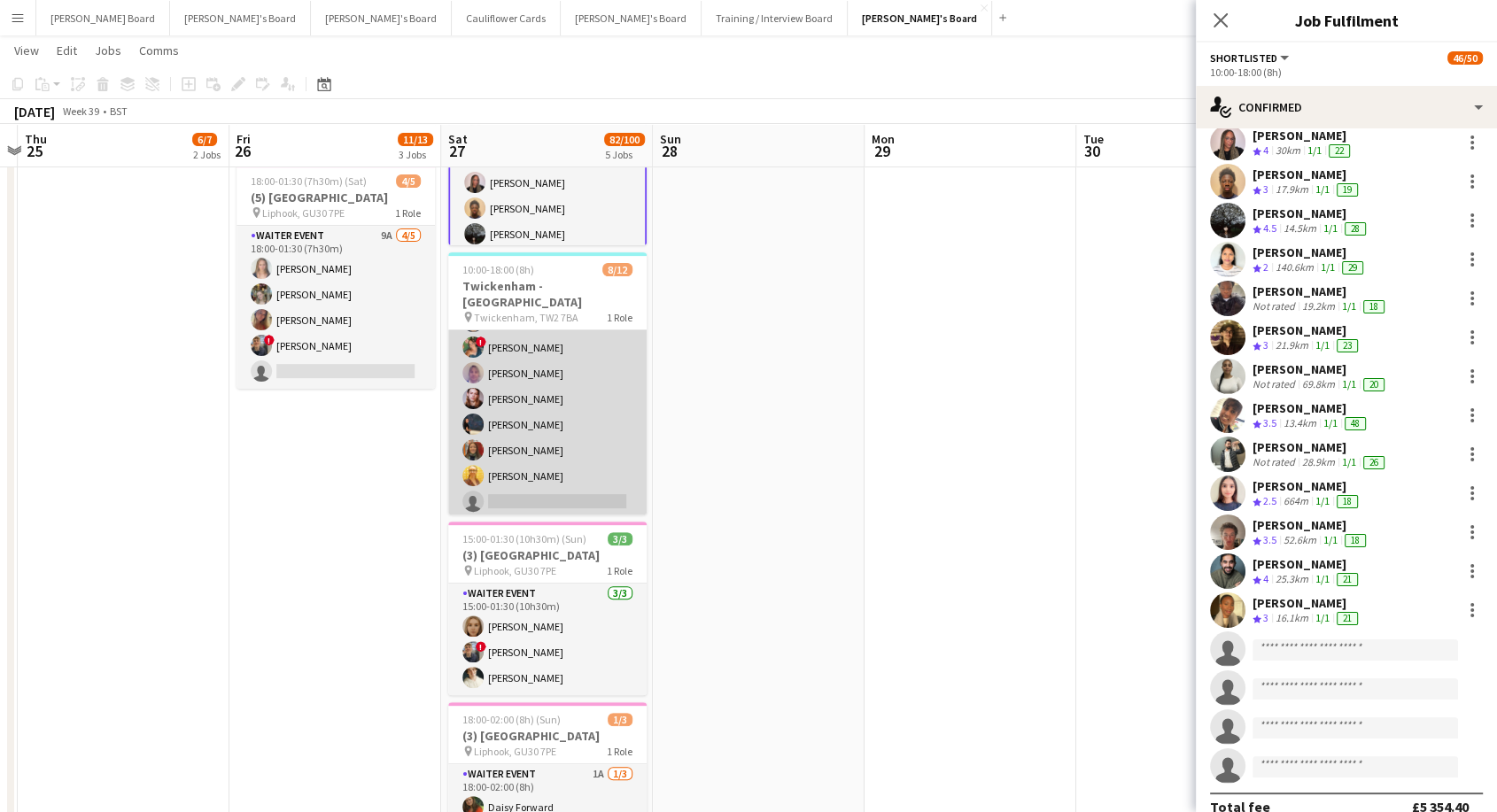
scroll to position [141, 0]
click at [580, 346] on app-card-role "Shortlisted 118A [DATE] 10:00-18:00 (8h) ! [PERSON_NAME] ! Fedrat [PERSON_NAME]…" at bounding box center [548, 359] width 198 height 343
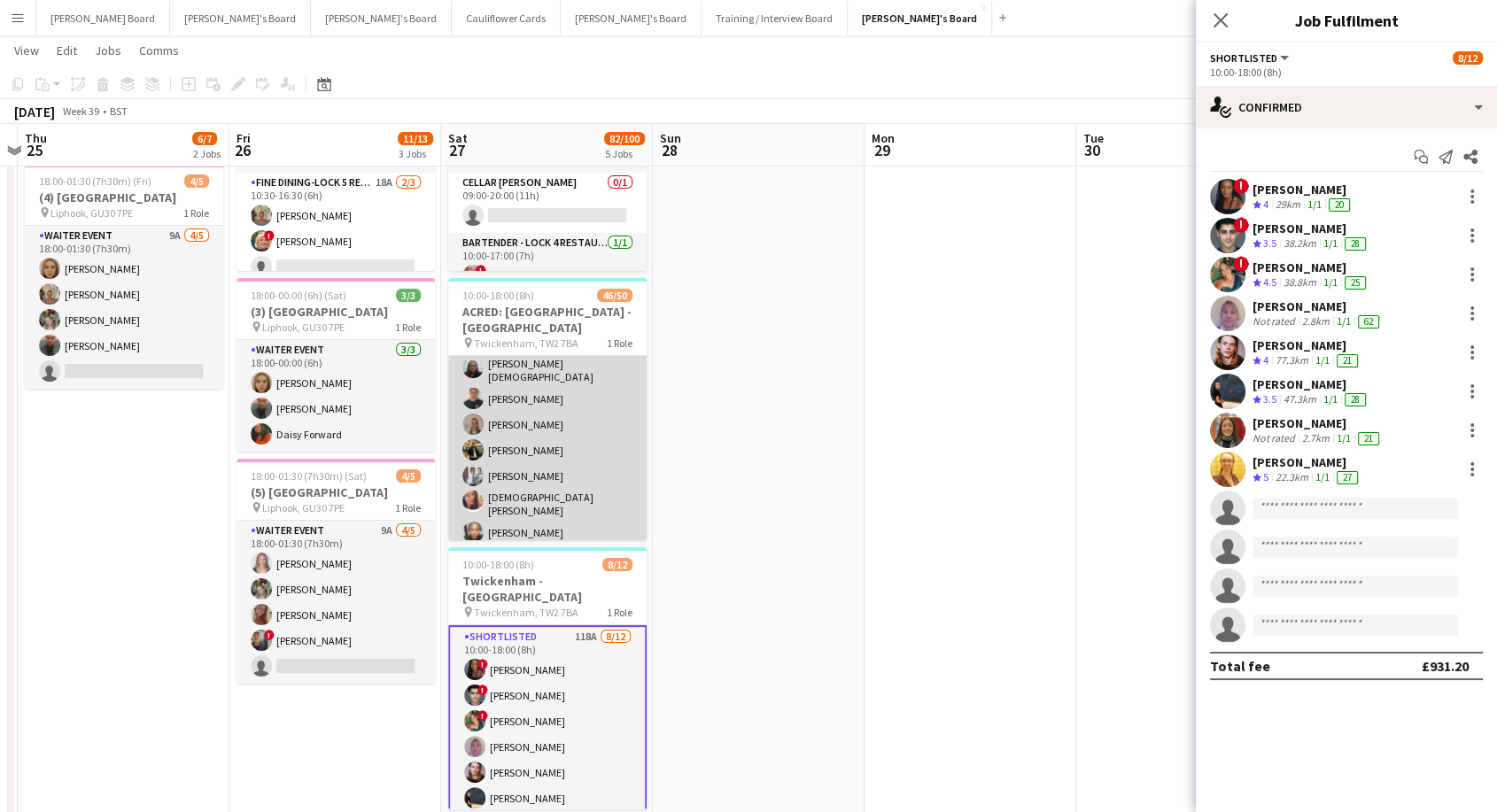
scroll to position [0, 0]
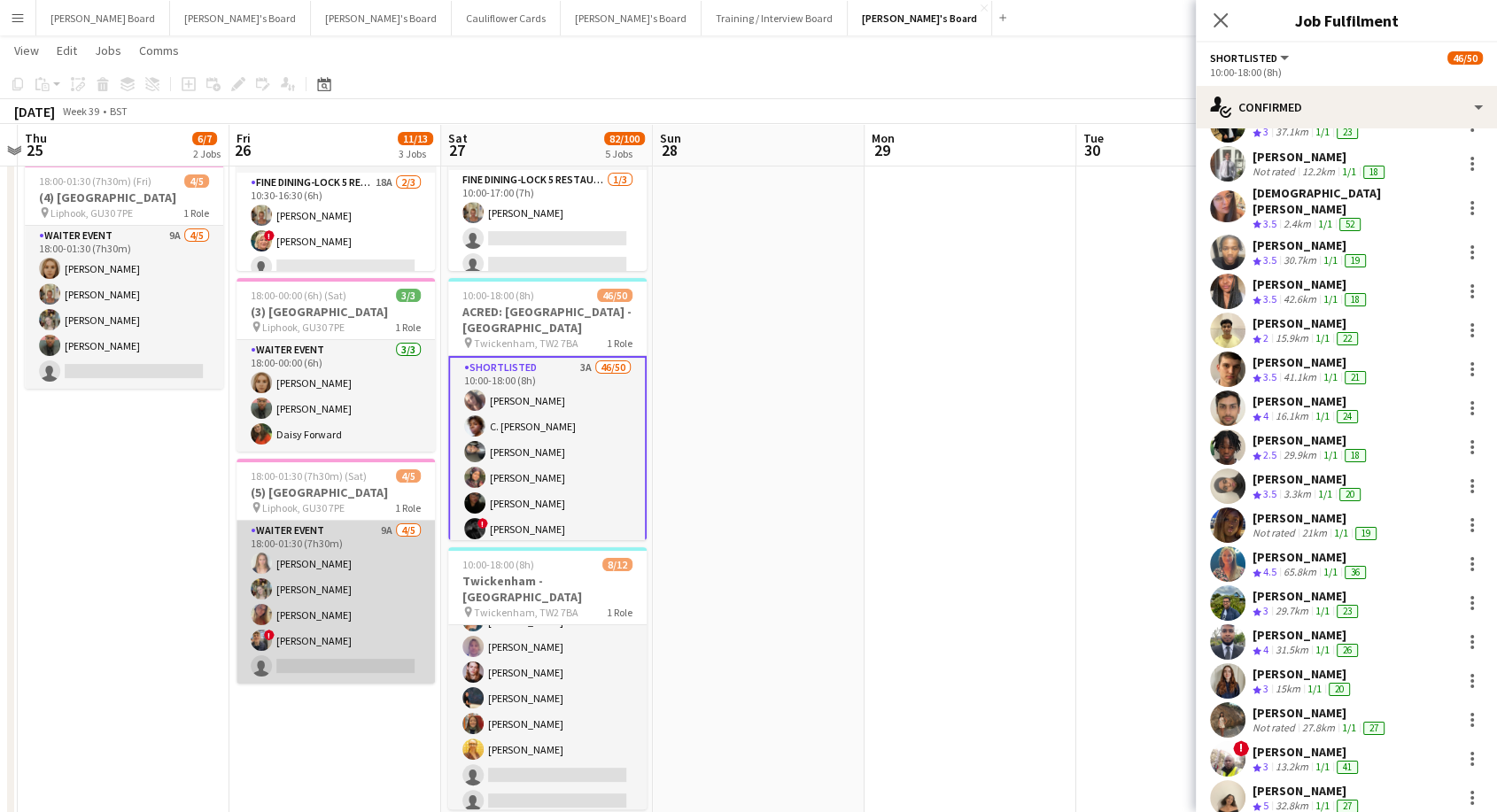
click at [358, 569] on app-card-role "WAITER EVENT 9A [DATE] 18:00-01:30 (7h30m) [PERSON_NAME] [PERSON_NAME] [PERSON_…" at bounding box center [336, 601] width 198 height 163
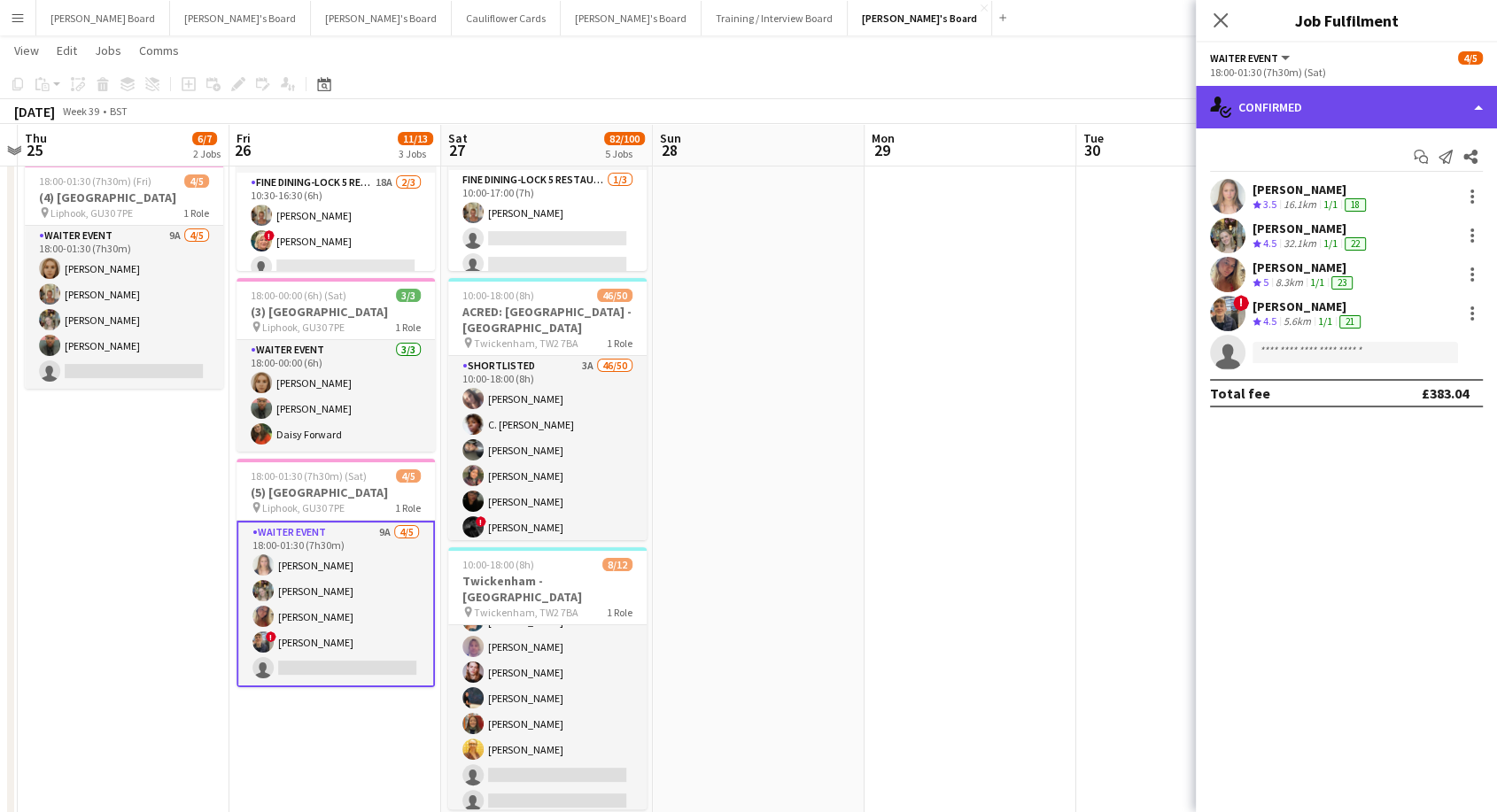
click at [1324, 117] on div "single-neutral-actions-check-2 Confirmed" at bounding box center [1347, 106] width 301 height 42
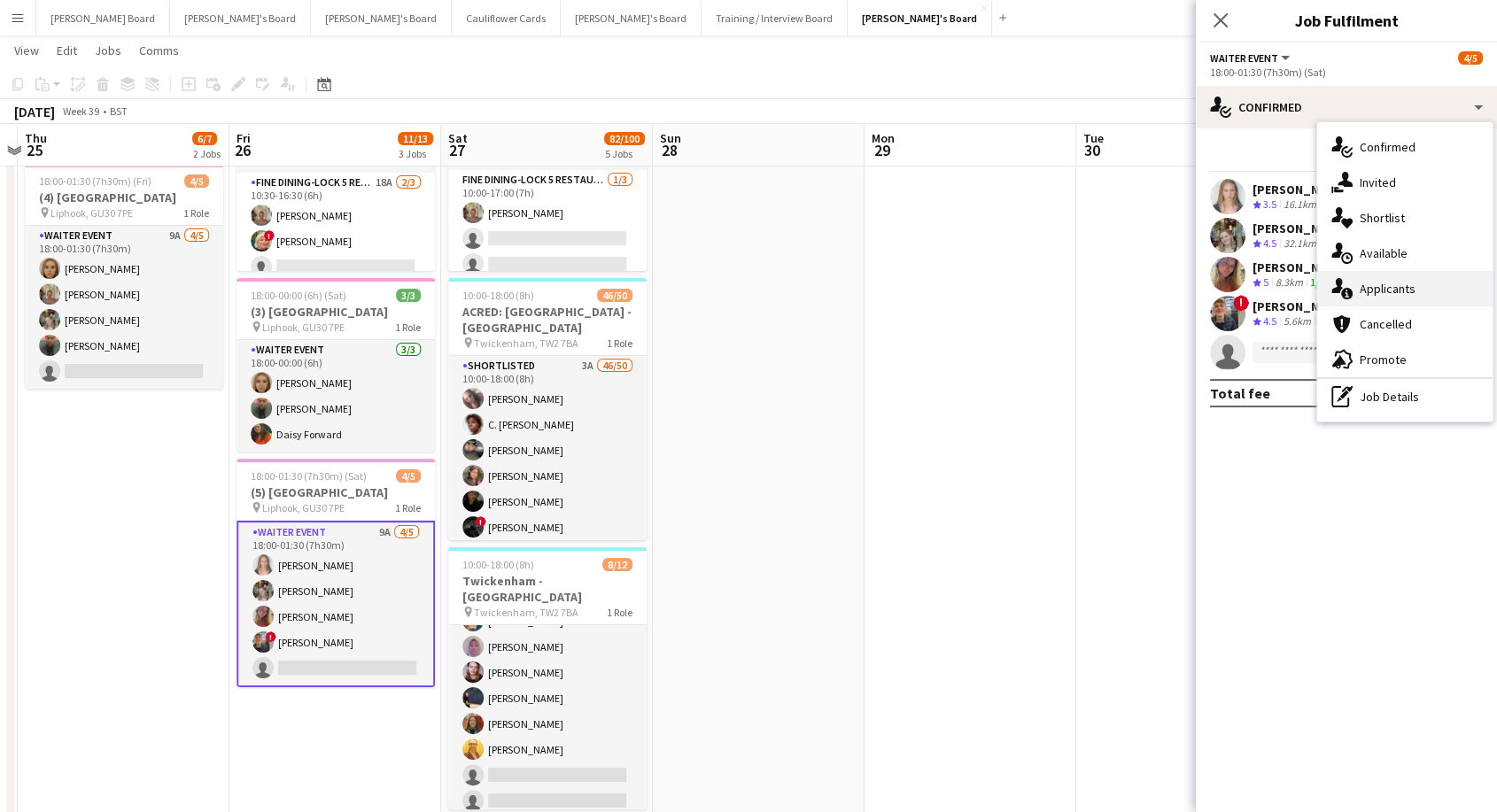
click at [1402, 299] on div "single-neutral-actions-information Applicants" at bounding box center [1404, 288] width 176 height 35
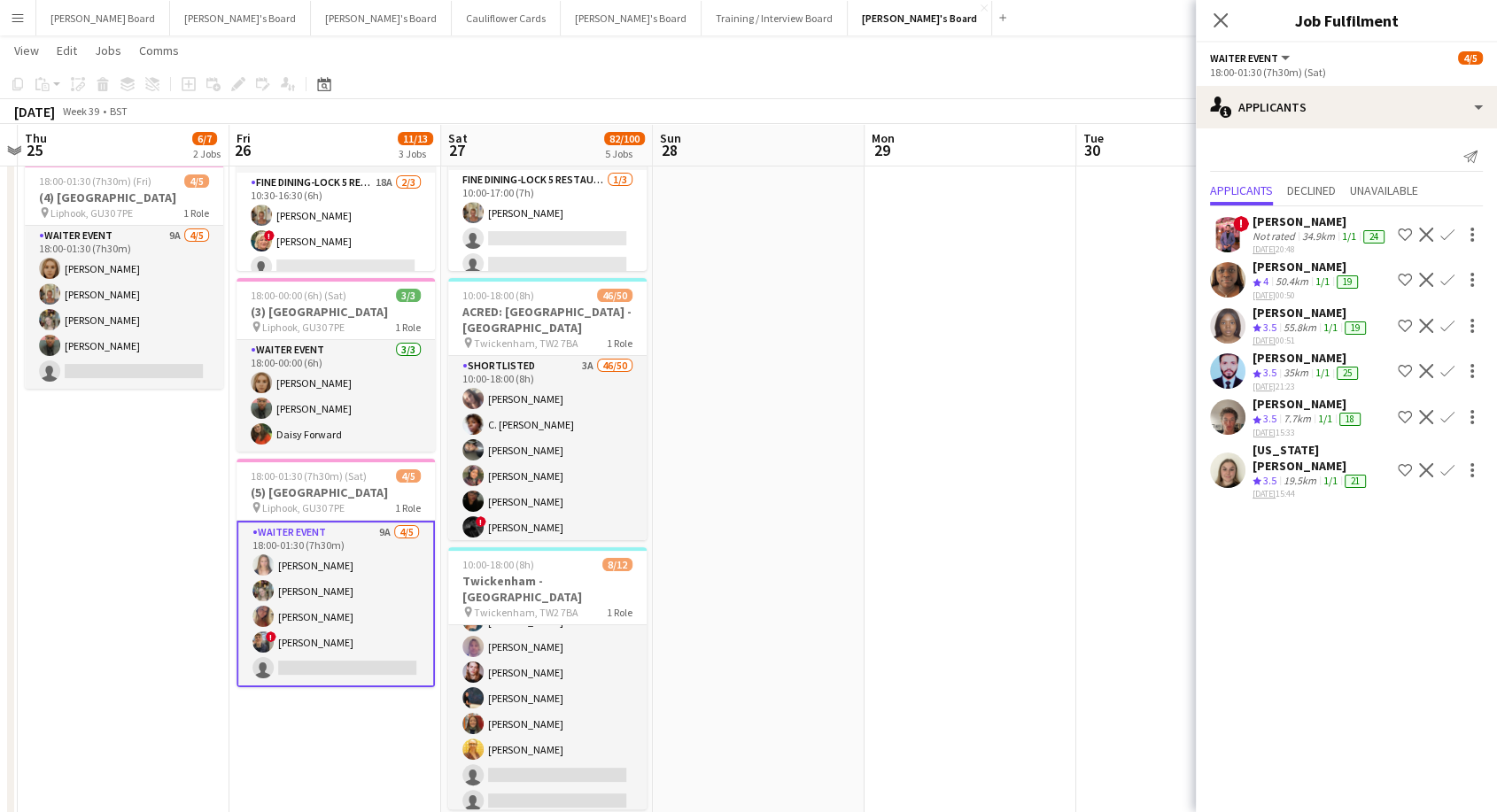
drag, startPoint x: 1228, startPoint y: 16, endPoint x: 848, endPoint y: 356, distance: 509.9
click at [1227, 18] on icon "Close pop-in" at bounding box center [1220, 21] width 14 height 14
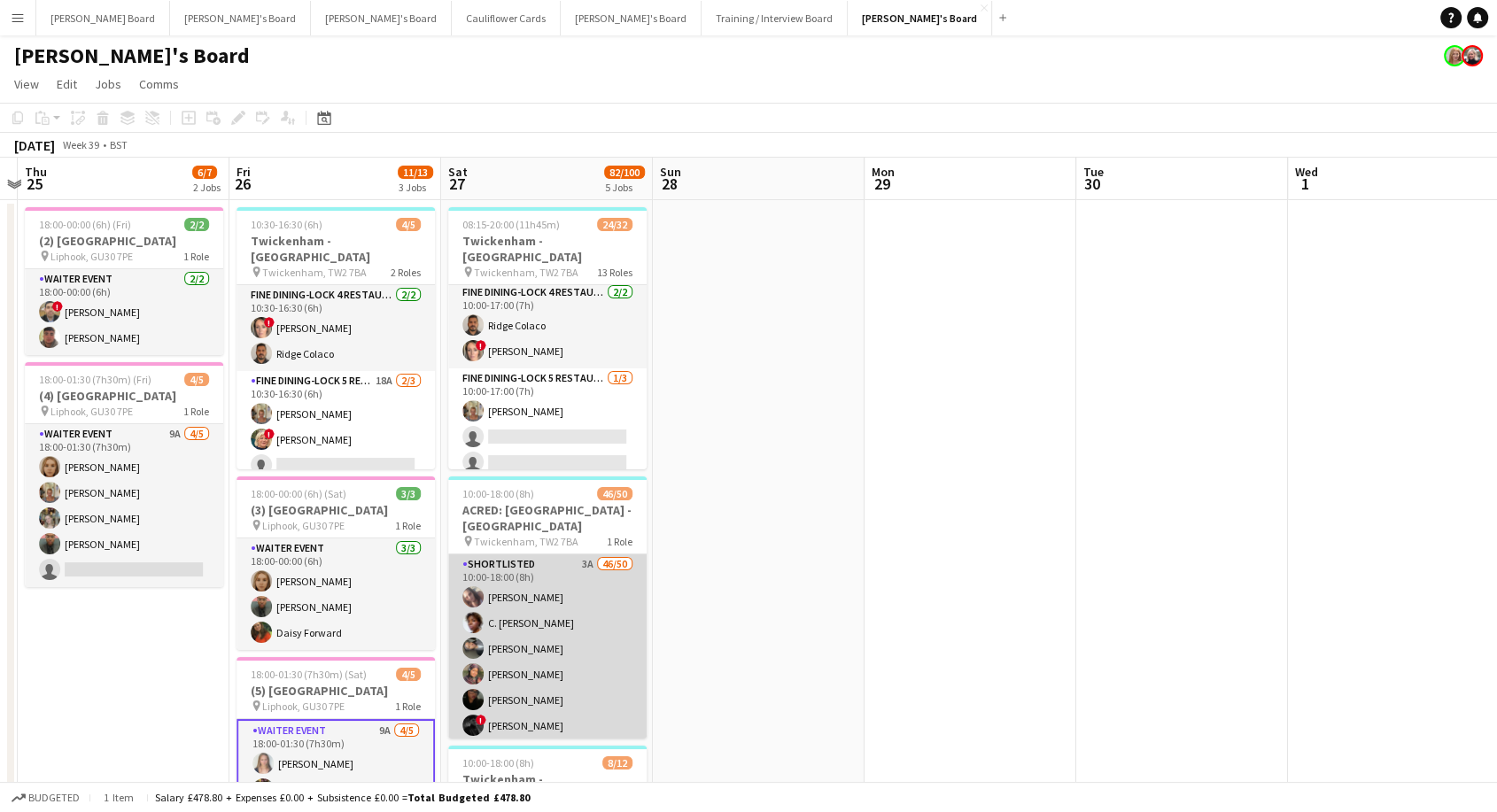
scroll to position [0, 829]
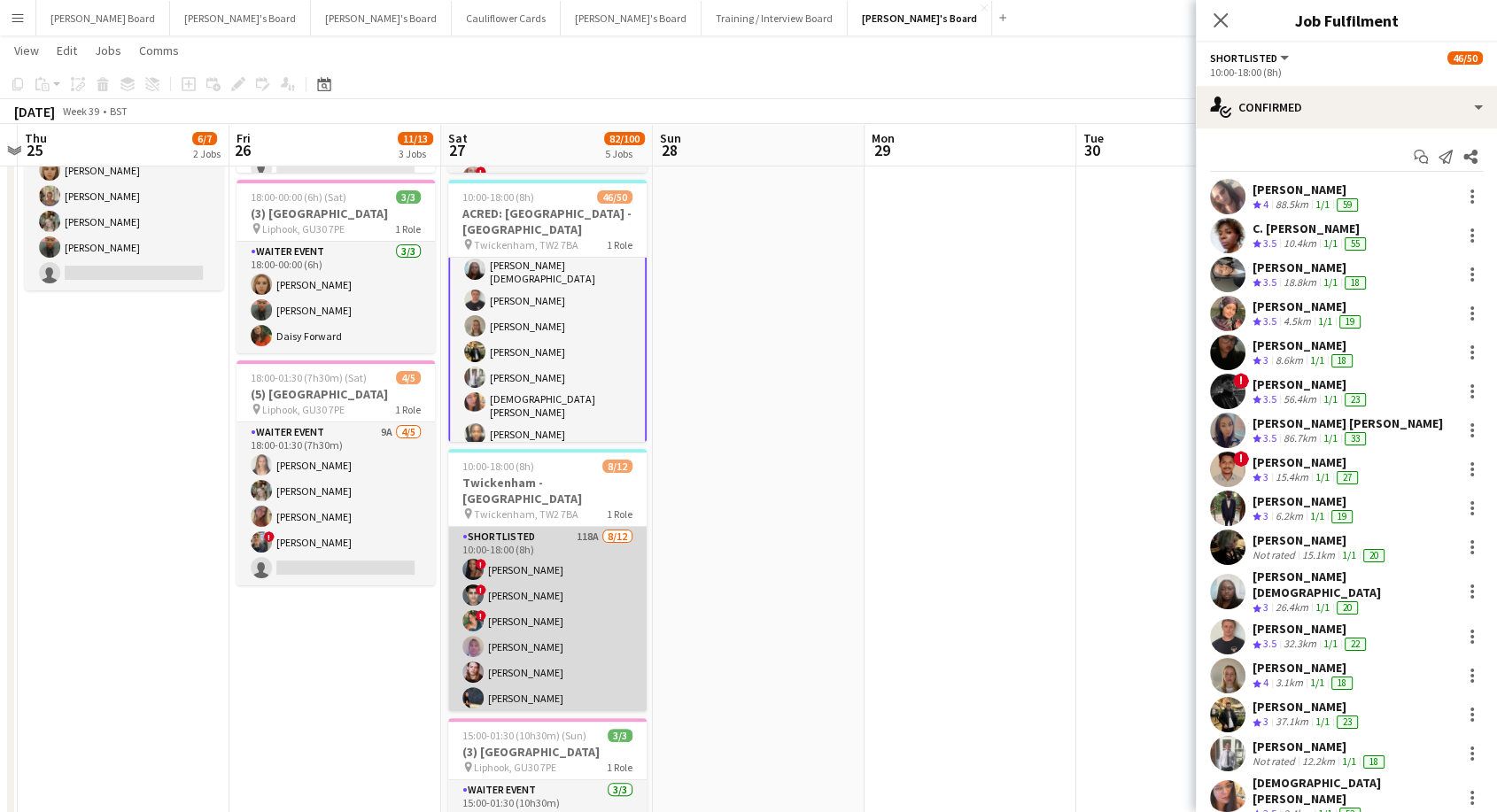
scroll to position [0, 0]
click at [567, 655] on app-card-role "Shortlisted 118A [DATE] 10:00-18:00 (8h) ! [PERSON_NAME] ! Fedrat [PERSON_NAME]…" at bounding box center [548, 698] width 198 height 343
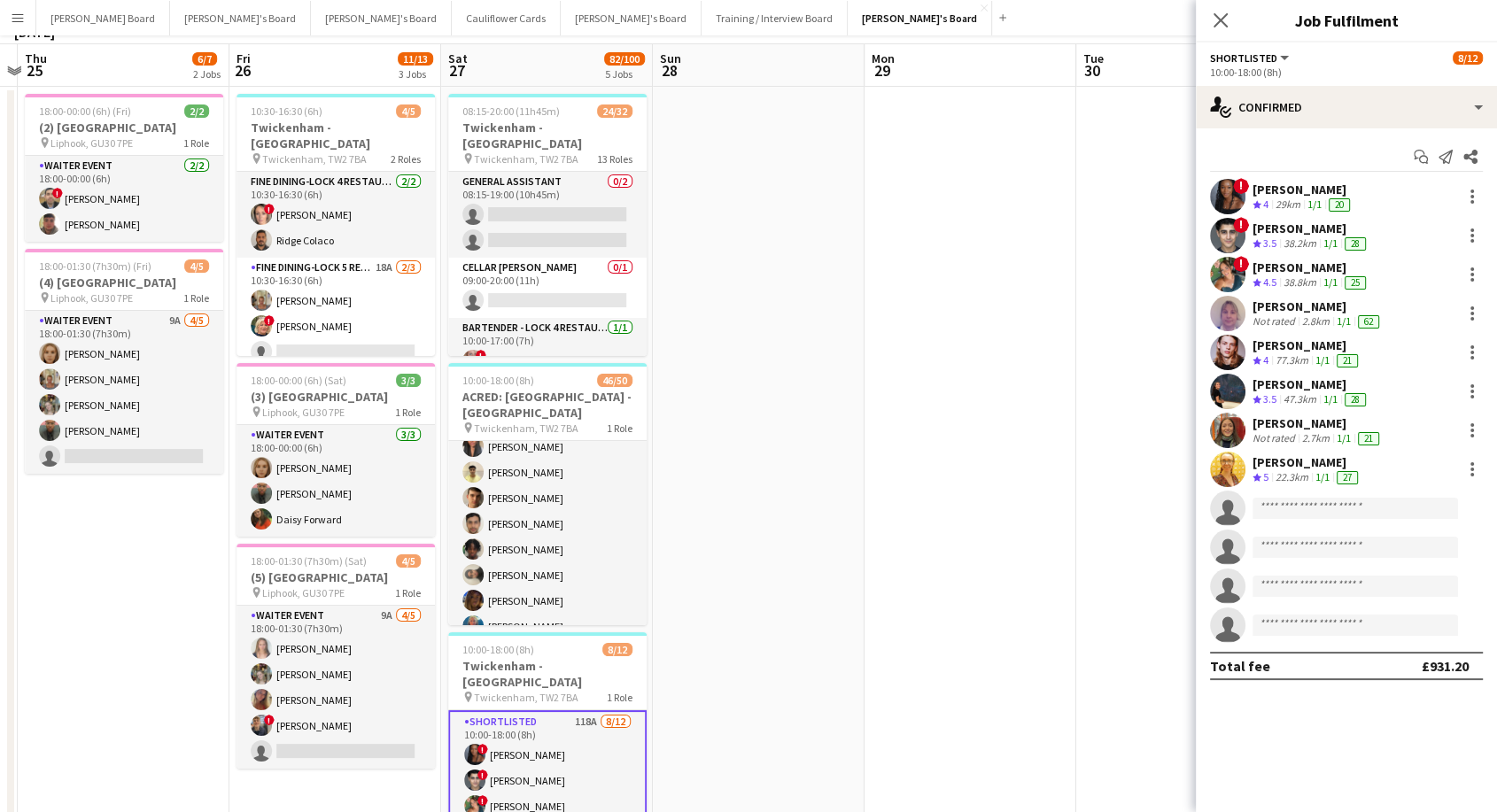
scroll to position [196, 0]
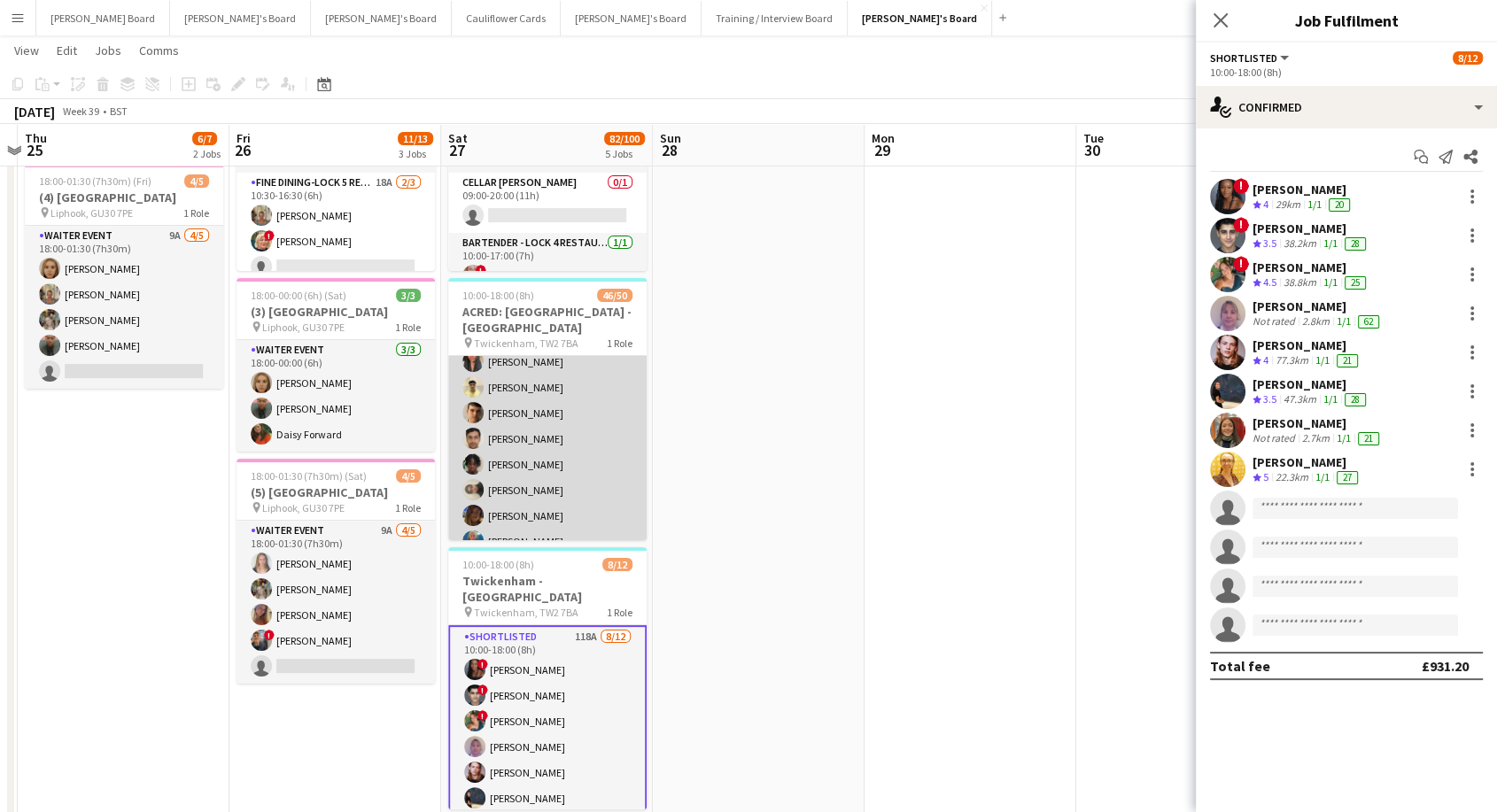
drag, startPoint x: 547, startPoint y: 438, endPoint x: 558, endPoint y: 441, distance: 11.4
click at [549, 437] on app-card-role "Shortlisted 3A 46/50 10:00-18:00 (8h) [PERSON_NAME] [PERSON_NAME] [PERSON_NAME]…" at bounding box center [548, 534] width 198 height 1334
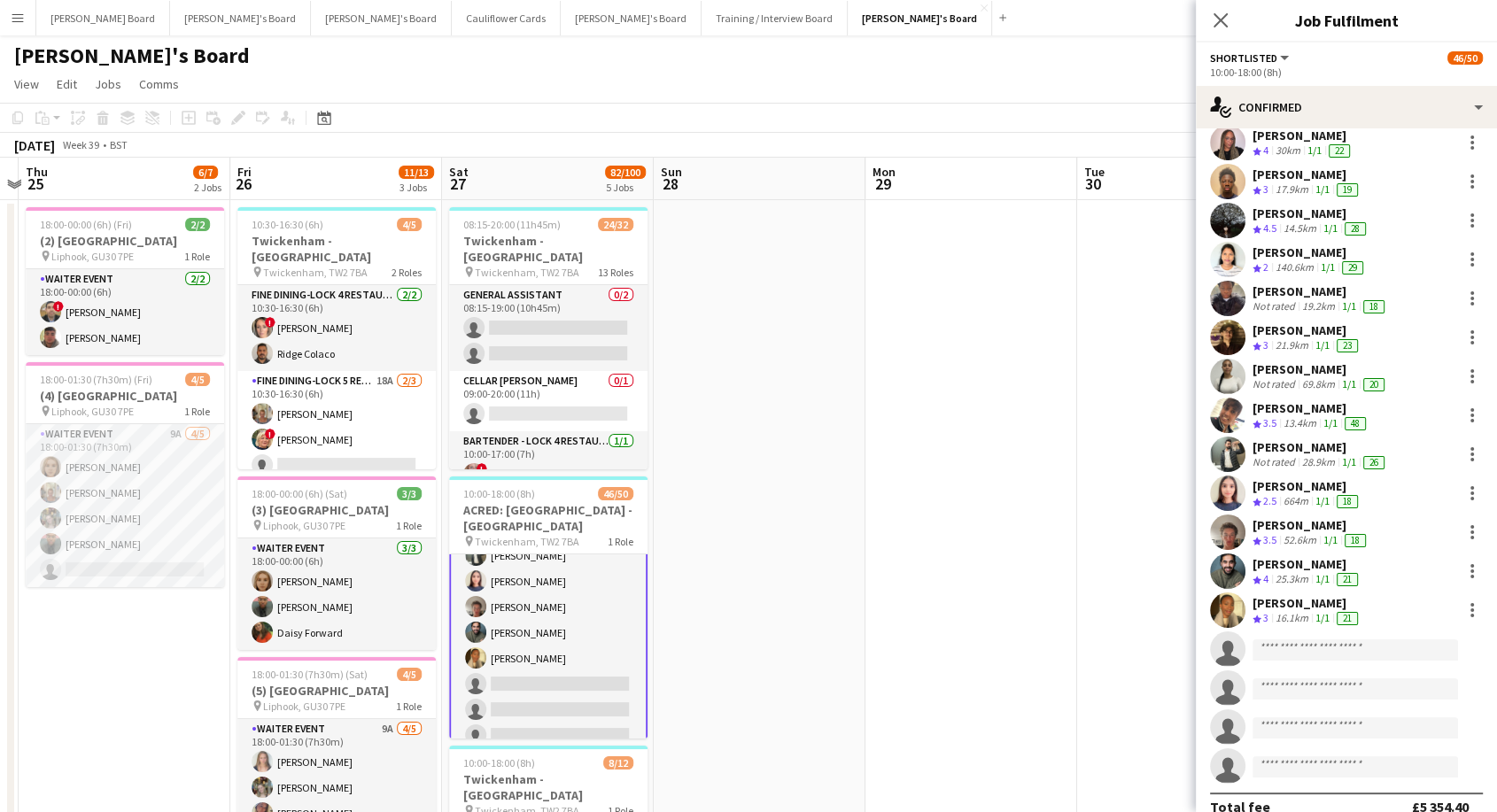
scroll to position [1137, 0]
drag, startPoint x: 1226, startPoint y: 9, endPoint x: 1167, endPoint y: 20, distance: 60.0
click at [1226, 11] on app-icon "Close pop-in" at bounding box center [1220, 21] width 22 height 22
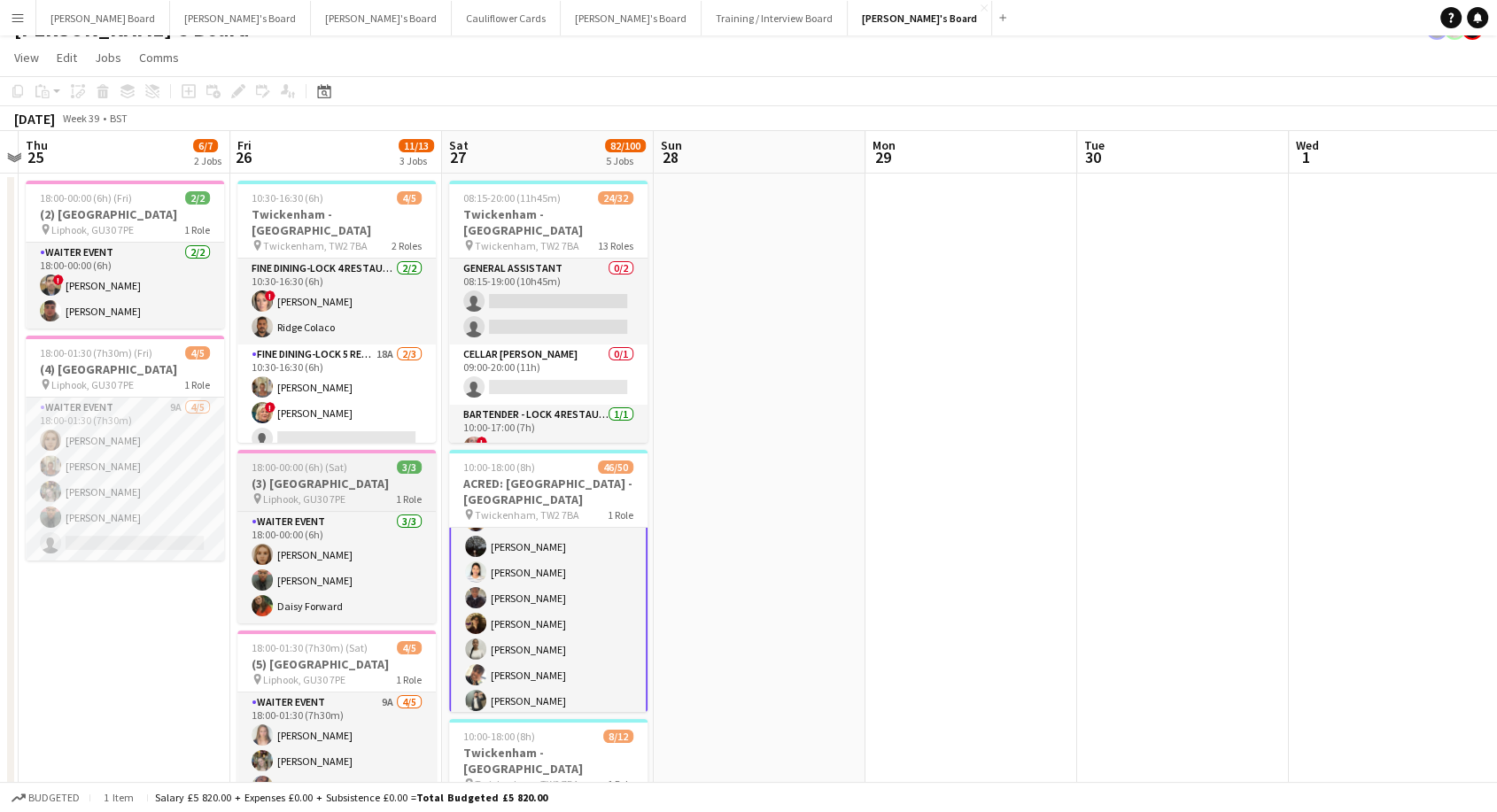
scroll to position [0, 0]
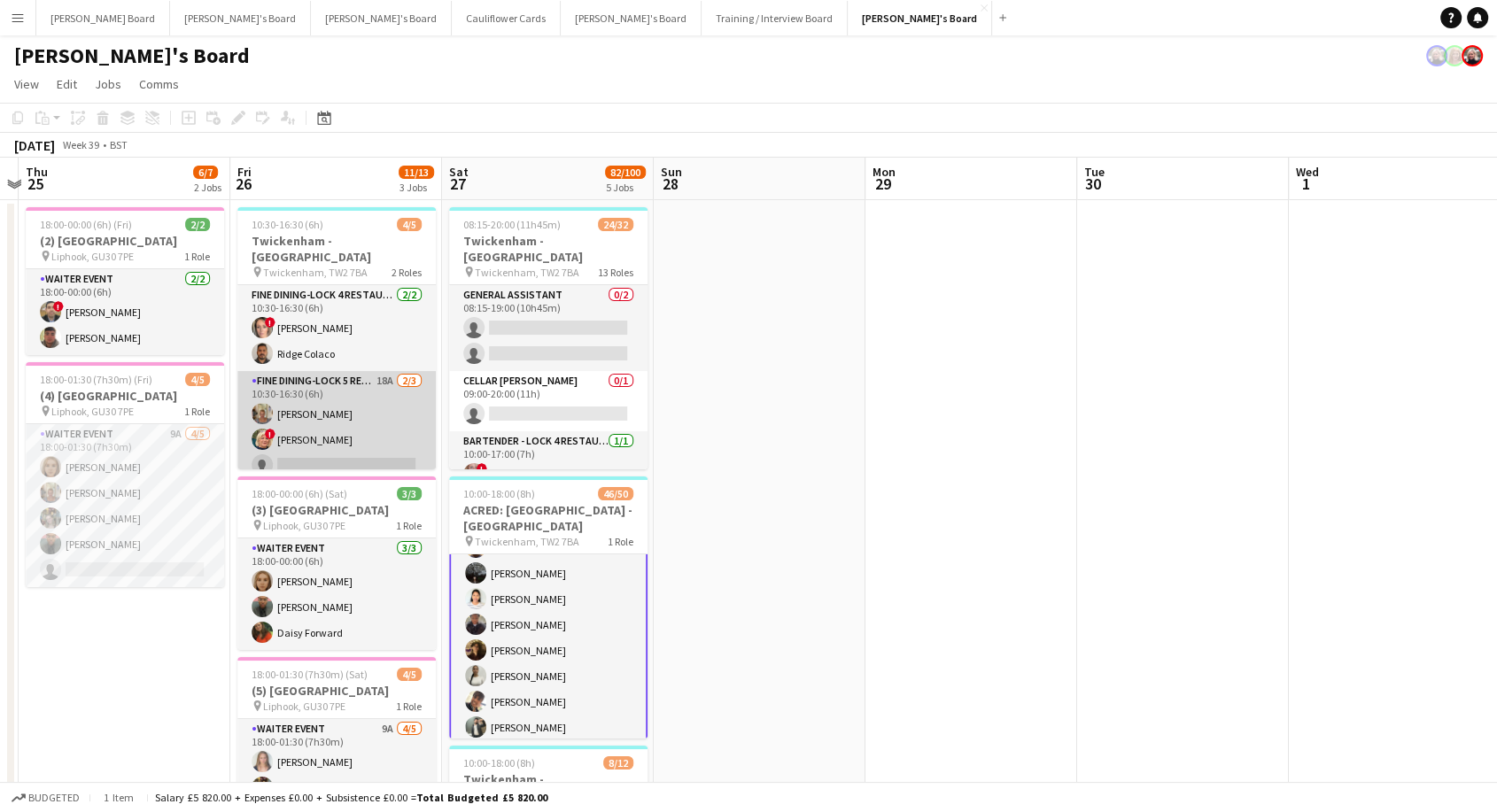
click at [353, 421] on app-card-role "Fine Dining-LOCK 5 RESTAURANT - [GEOGRAPHIC_DATA] - LEVEL 3 18A [DATE] 10:30-16…" at bounding box center [337, 427] width 198 height 112
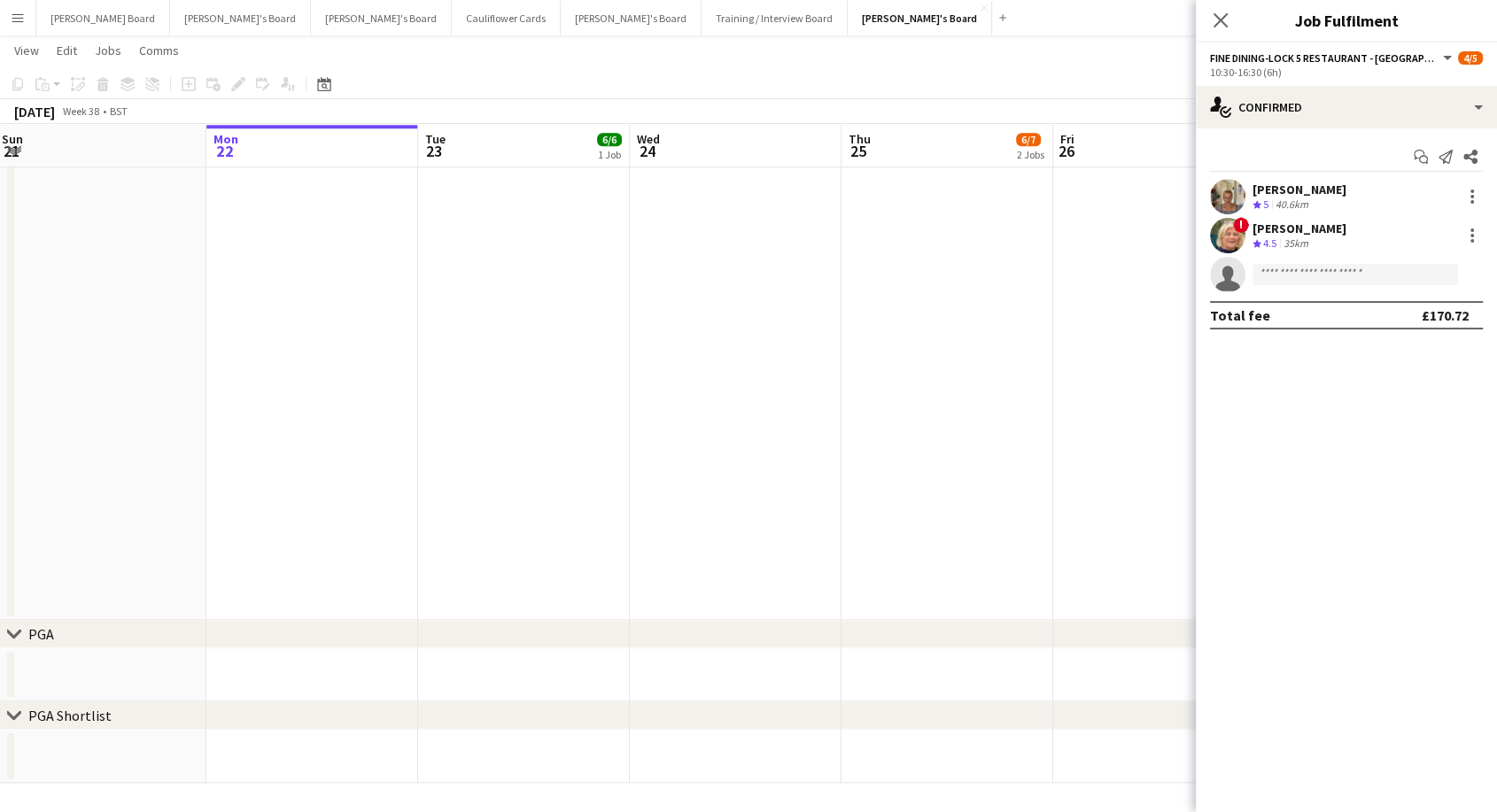
scroll to position [0, 568]
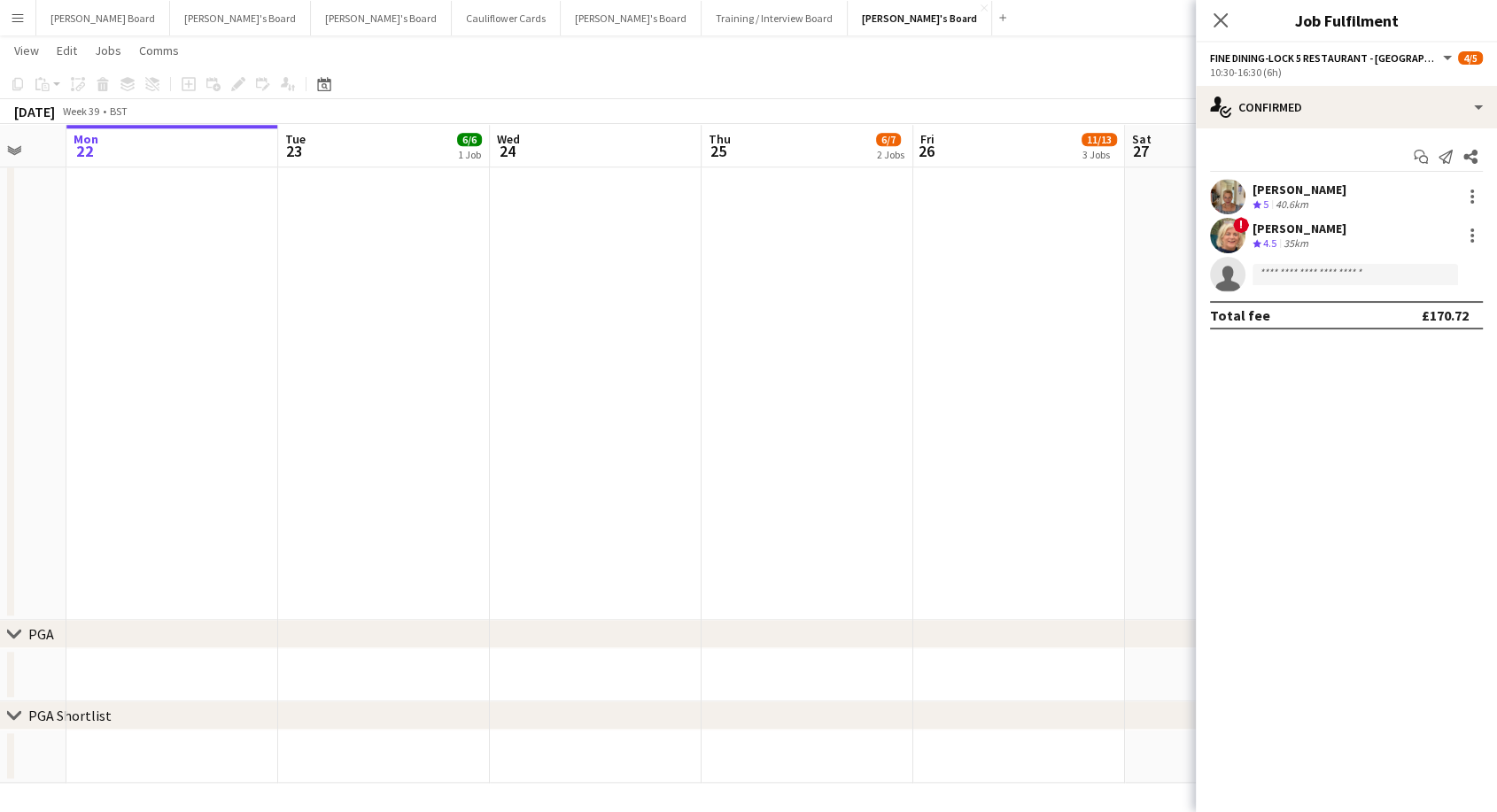
drag, startPoint x: 224, startPoint y: 351, endPoint x: 1253, endPoint y: 508, distance: 1040.9
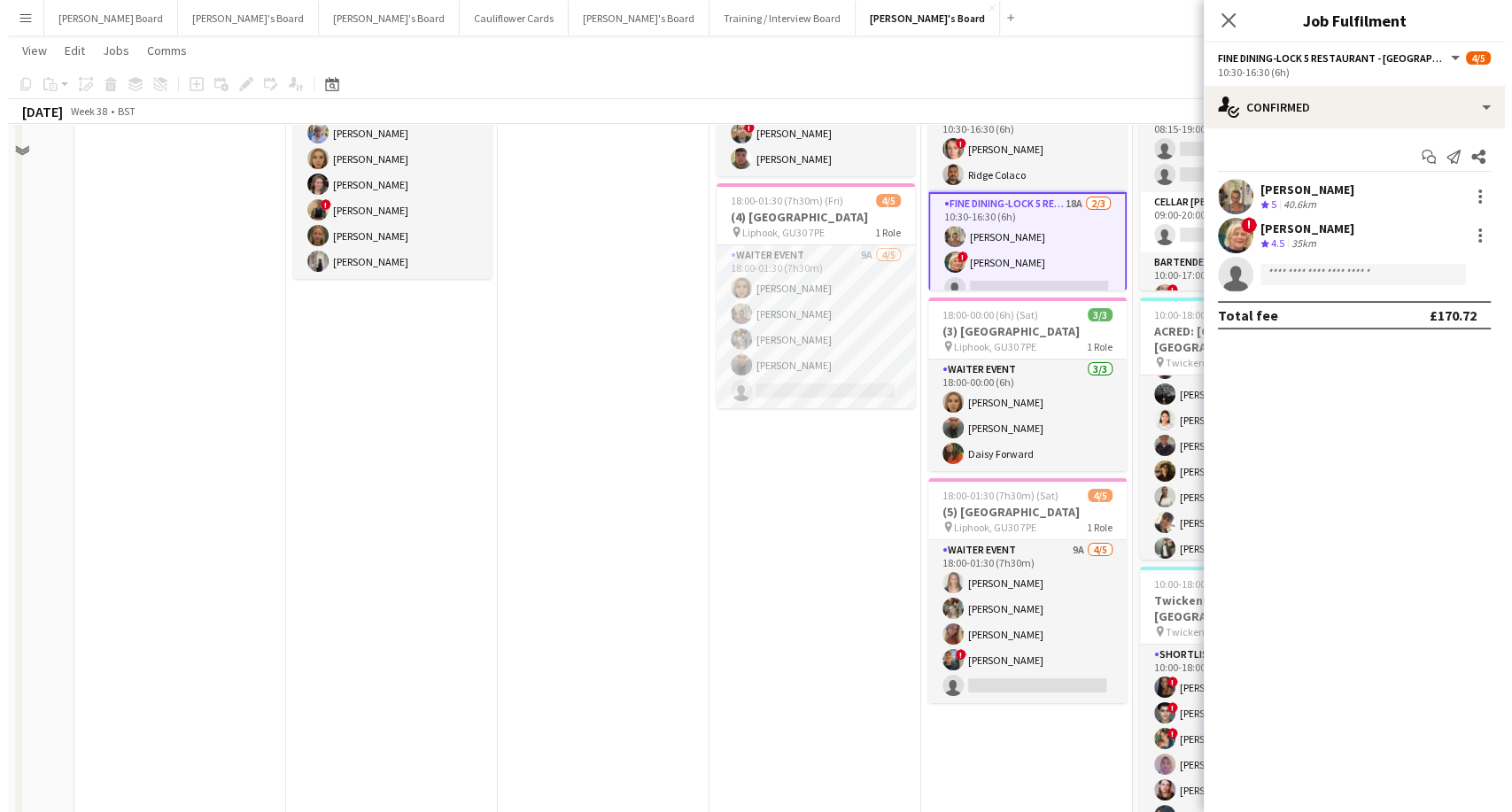
scroll to position [0, 0]
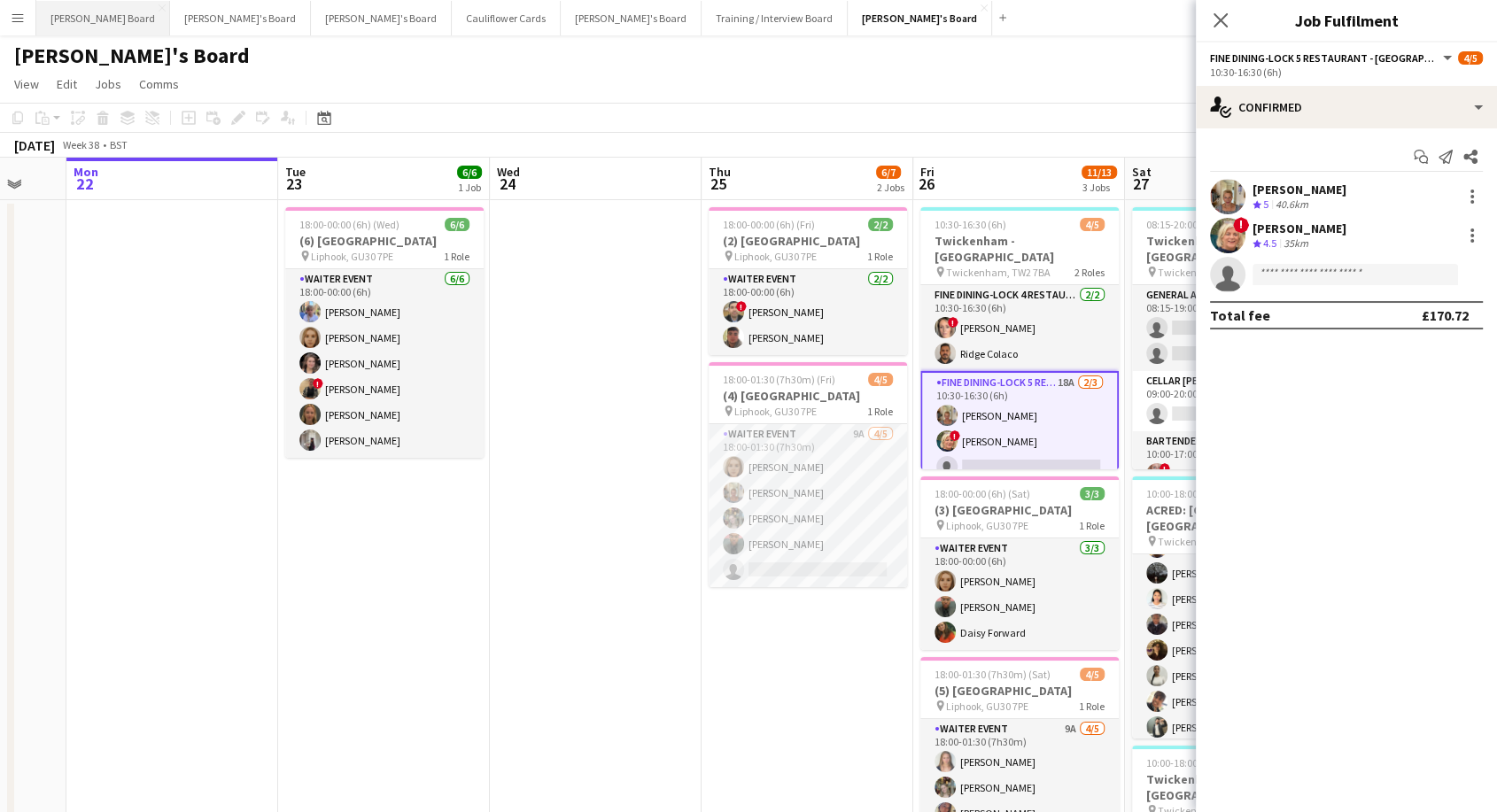
click at [47, 25] on button "[PERSON_NAME] Board Close" at bounding box center [103, 18] width 133 height 34
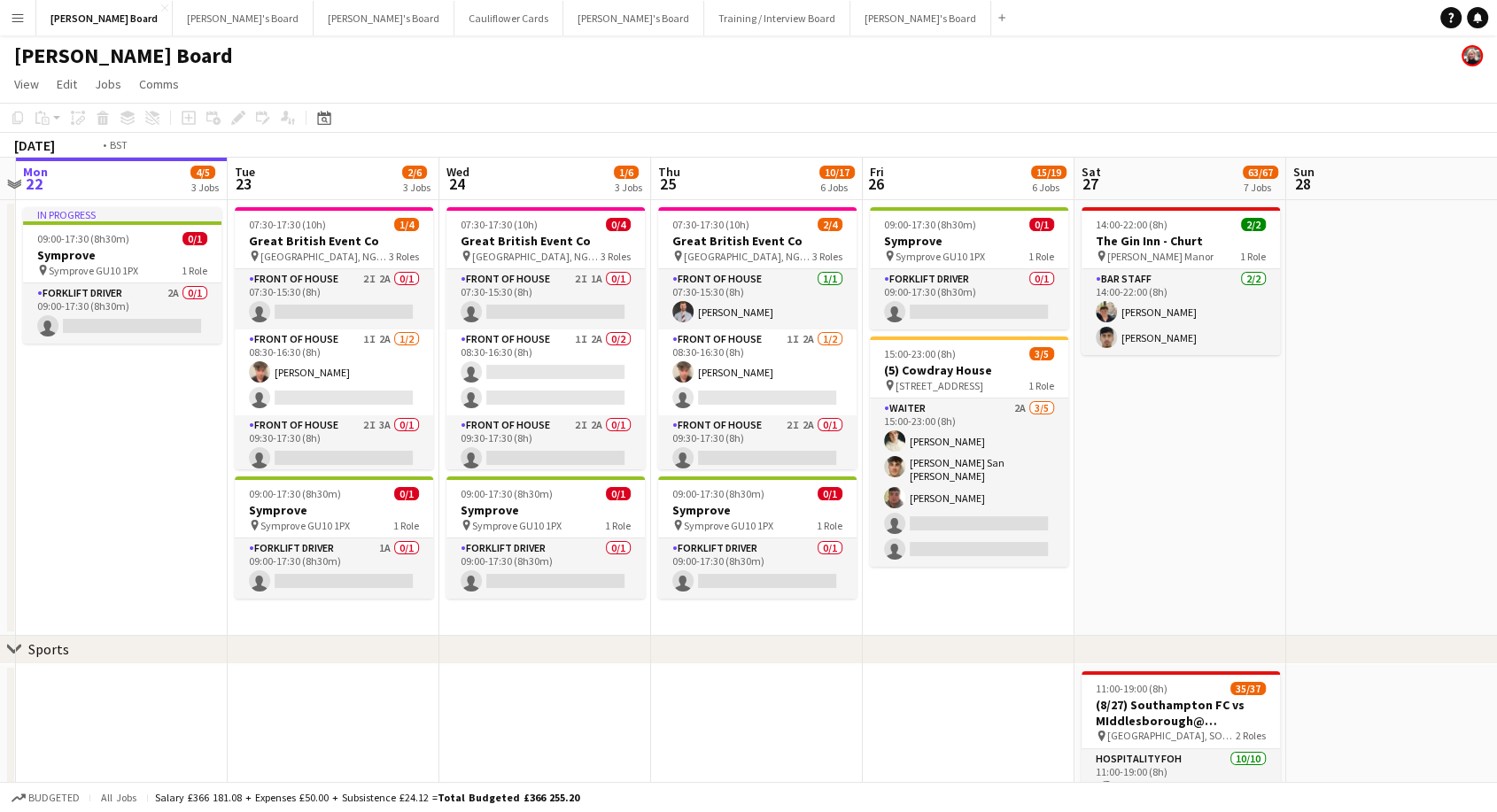
scroll to position [0, 396]
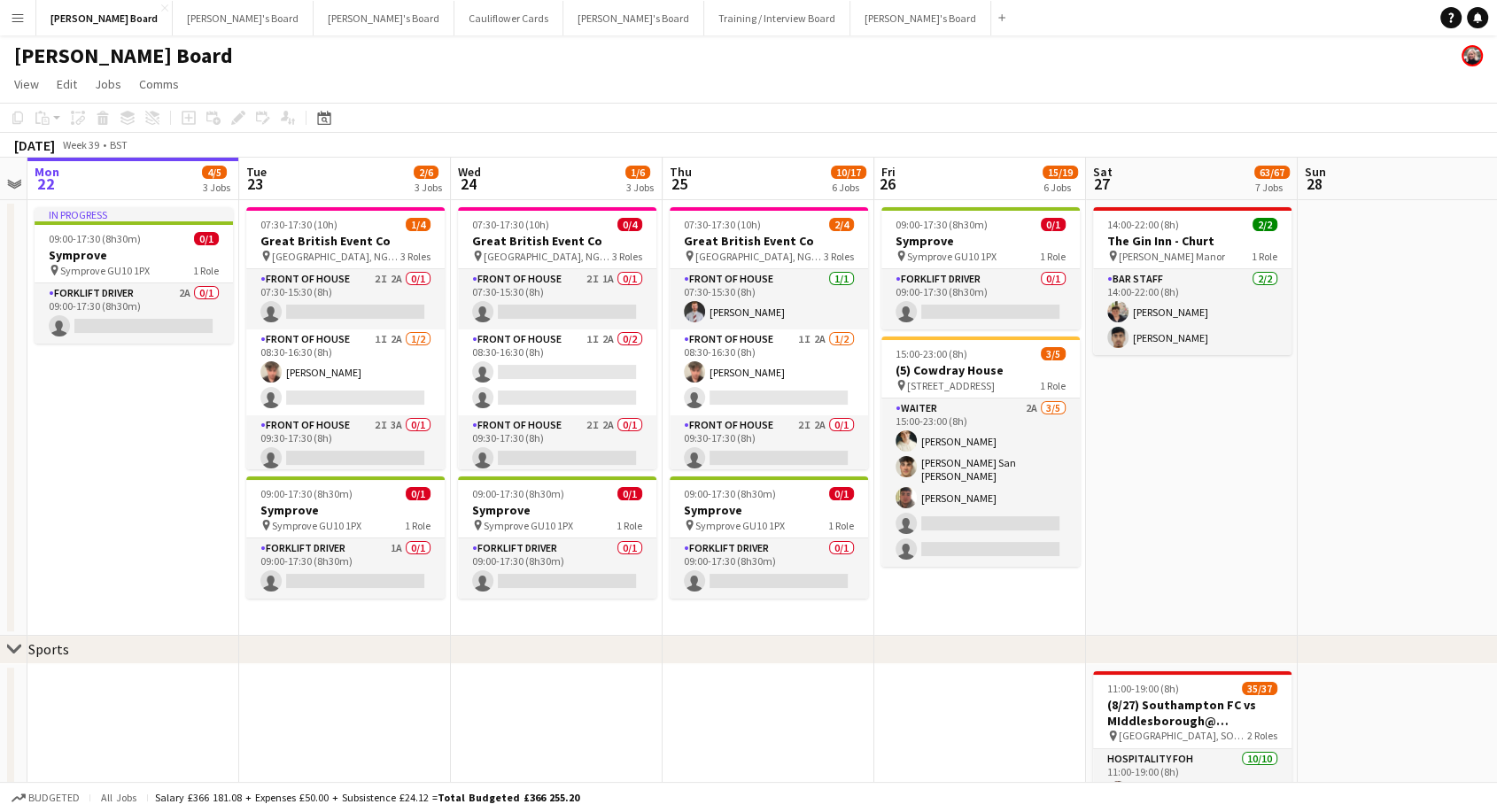
drag, startPoint x: 1358, startPoint y: 519, endPoint x: 1175, endPoint y: 575, distance: 191.4
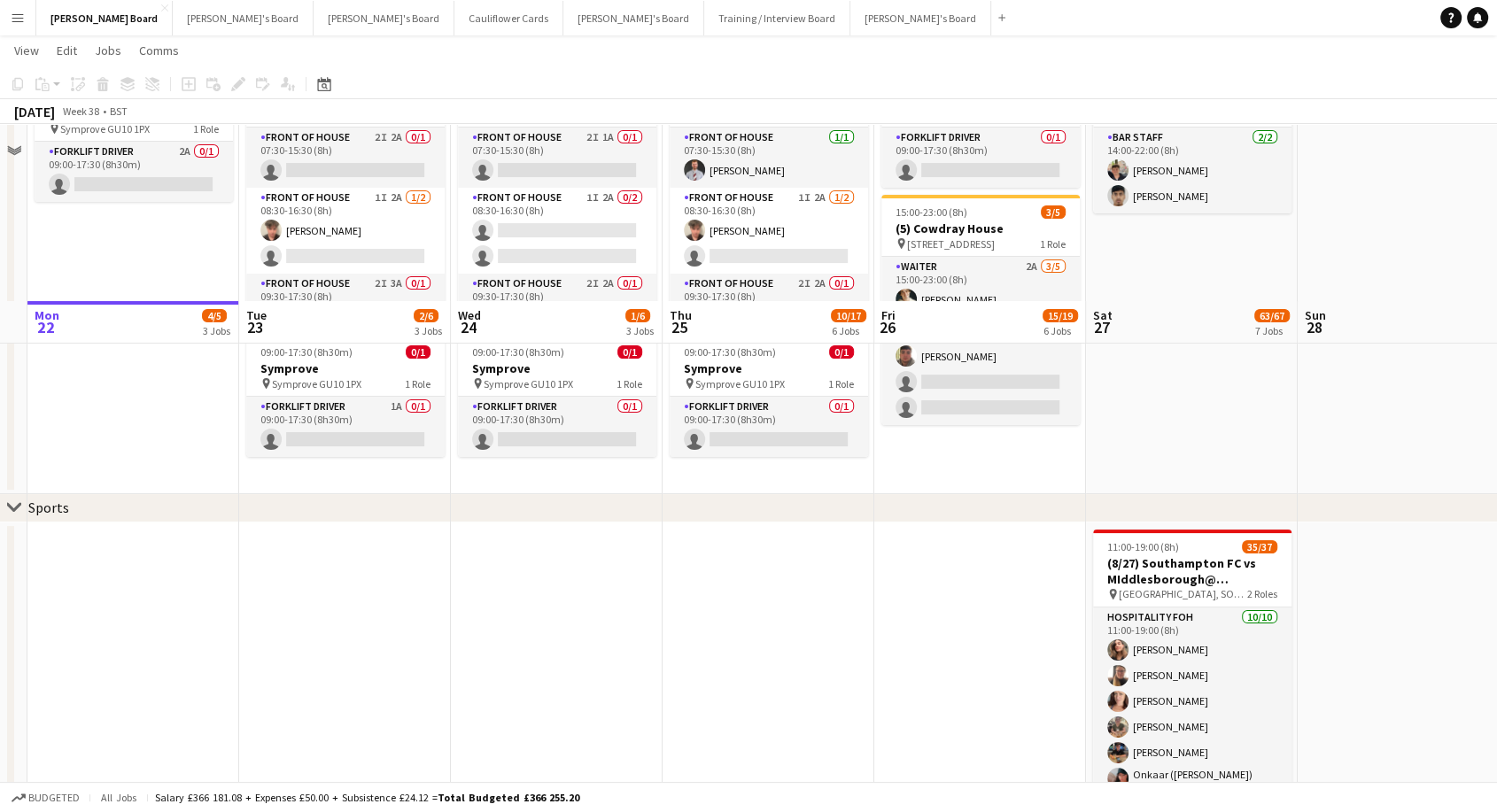
scroll to position [393, 0]
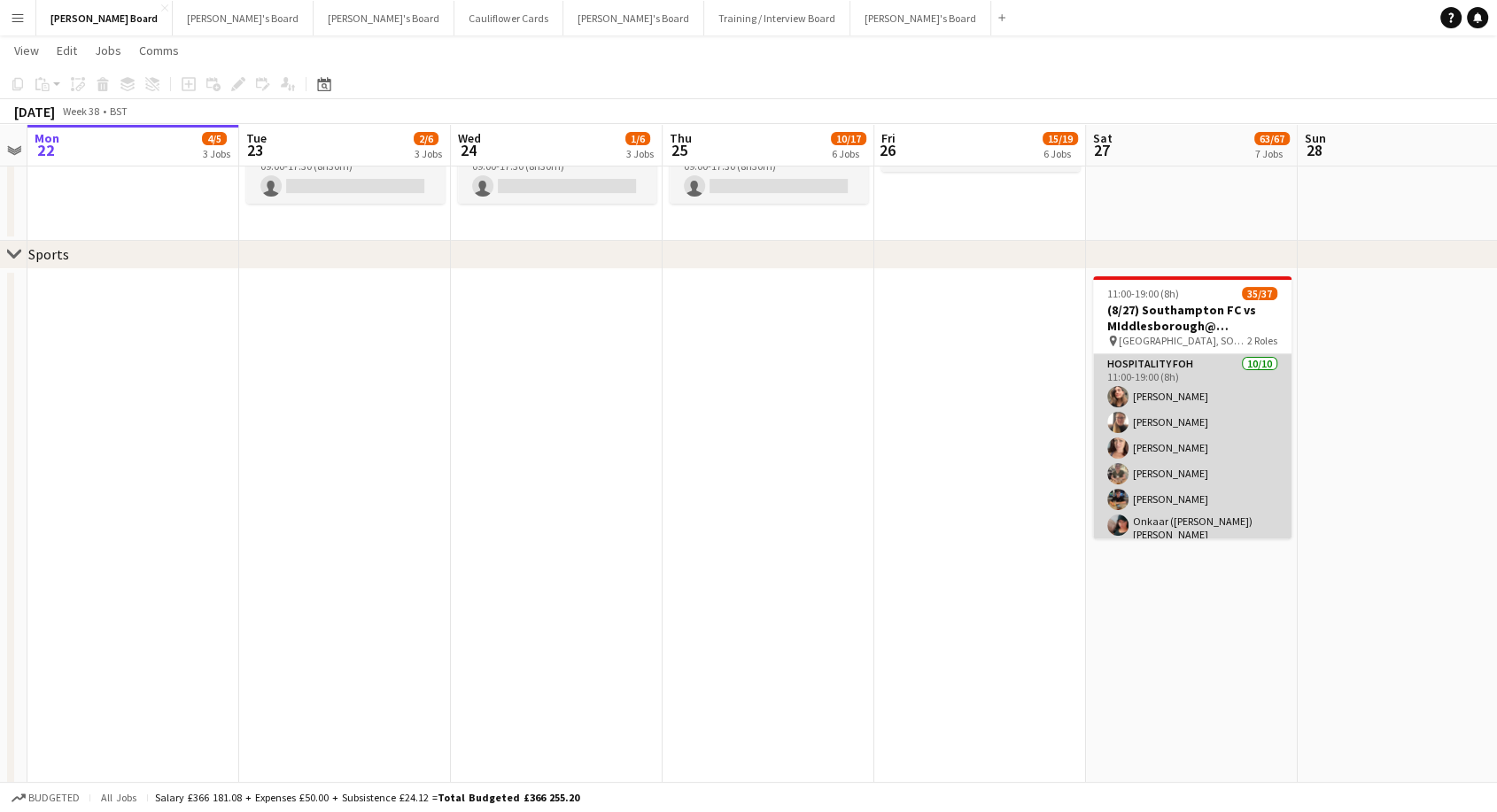
click at [1235, 411] on app-card-role "Hospitality FOH [DATE] 11:00-19:00 (8h) [PERSON_NAME] [PERSON_NAME] [PERSON_NAM…" at bounding box center [1193, 501] width 198 height 296
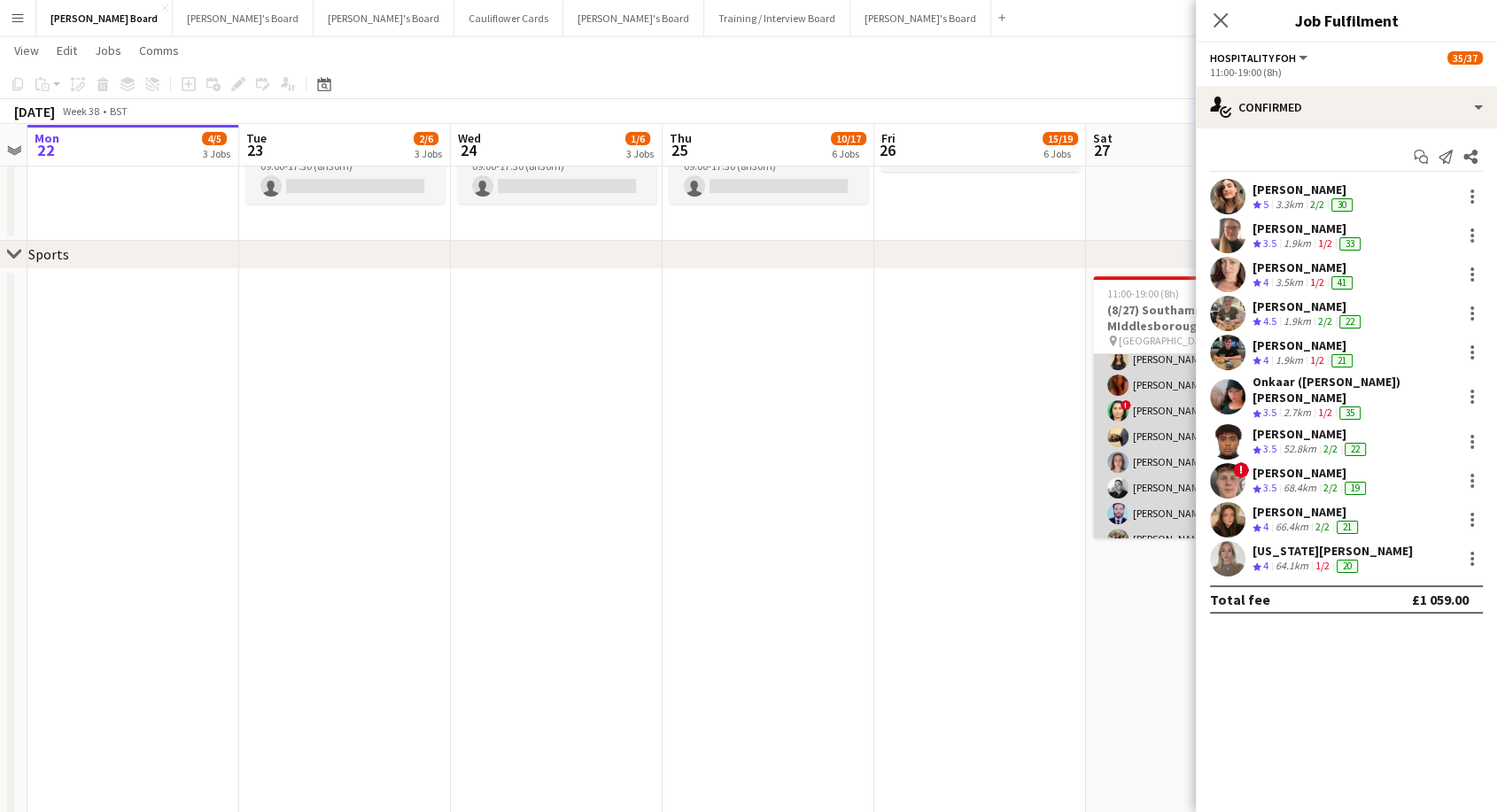
click at [1147, 433] on app-card-role "Retail Kiosk 9I 1A 25/27 13:00-17:00 (4h) ! [PERSON_NAME] [PERSON_NAME] [PERSON…" at bounding box center [1193, 529] width 198 height 733
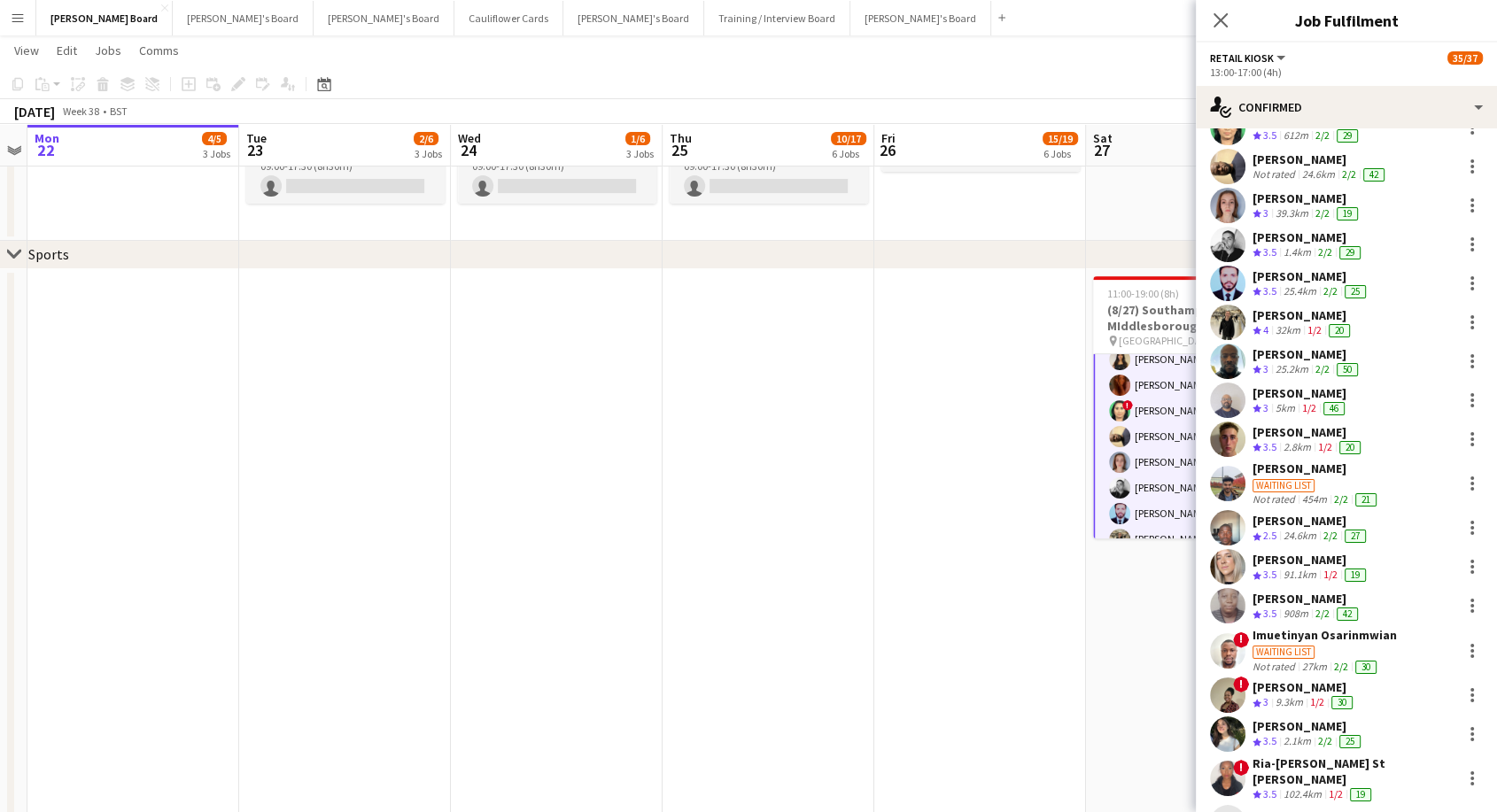
scroll to position [485, 0]
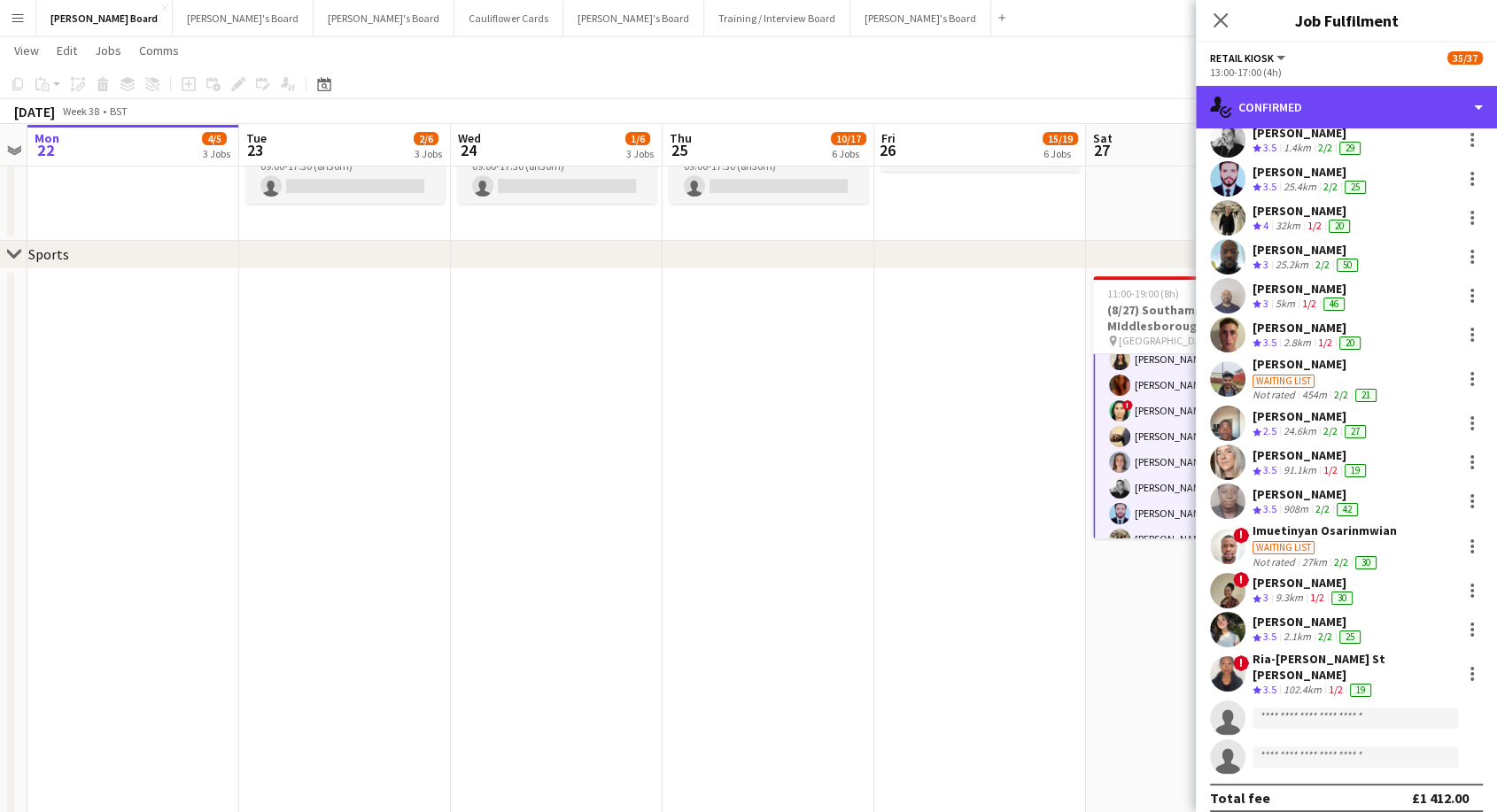
drag, startPoint x: 1325, startPoint y: 109, endPoint x: 1373, endPoint y: 249, distance: 148.0
click at [1326, 109] on div "single-neutral-actions-check-2 Confirmed" at bounding box center [1347, 106] width 301 height 42
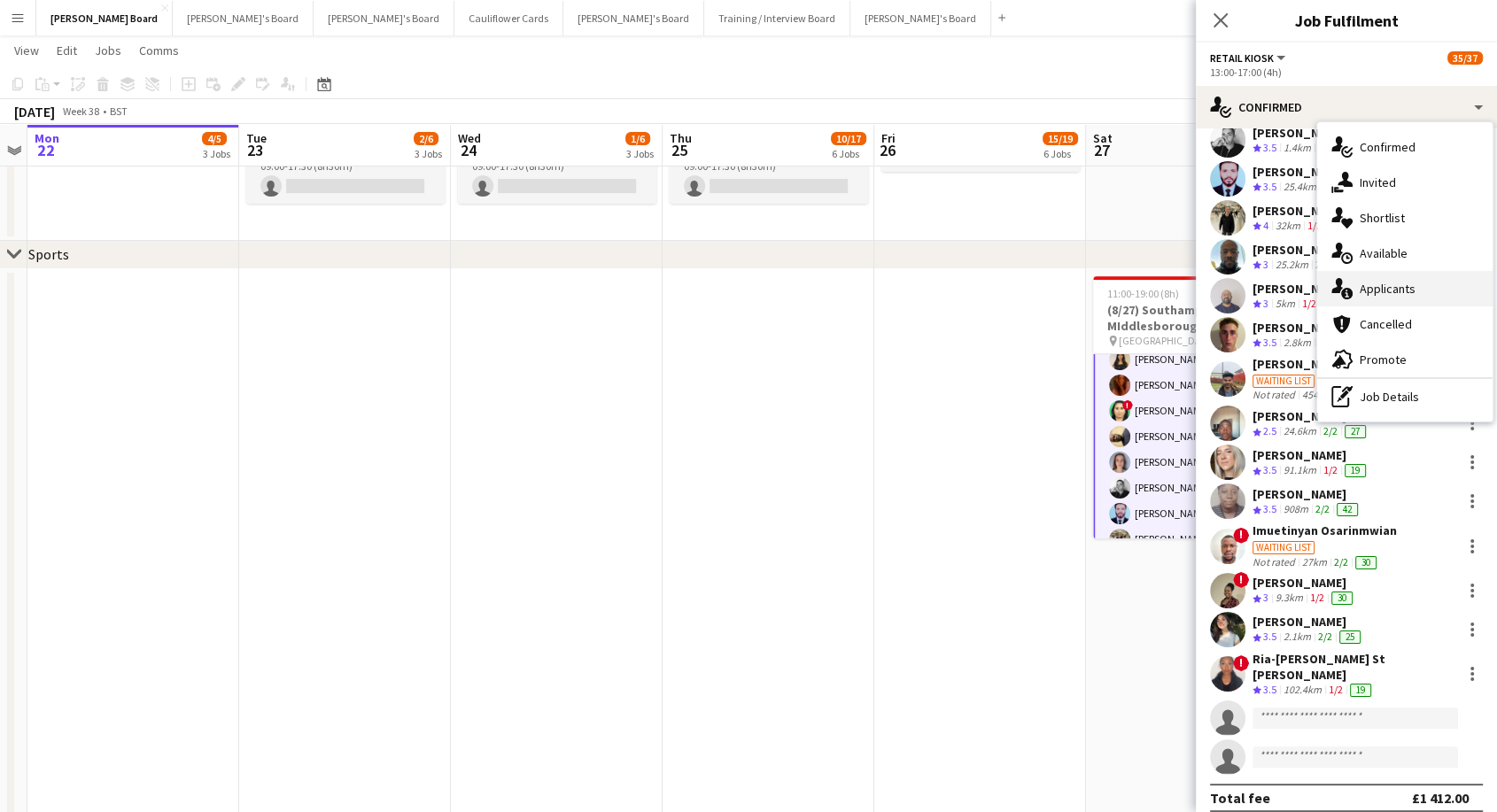
click at [1393, 287] on span "Applicants" at bounding box center [1388, 289] width 56 height 16
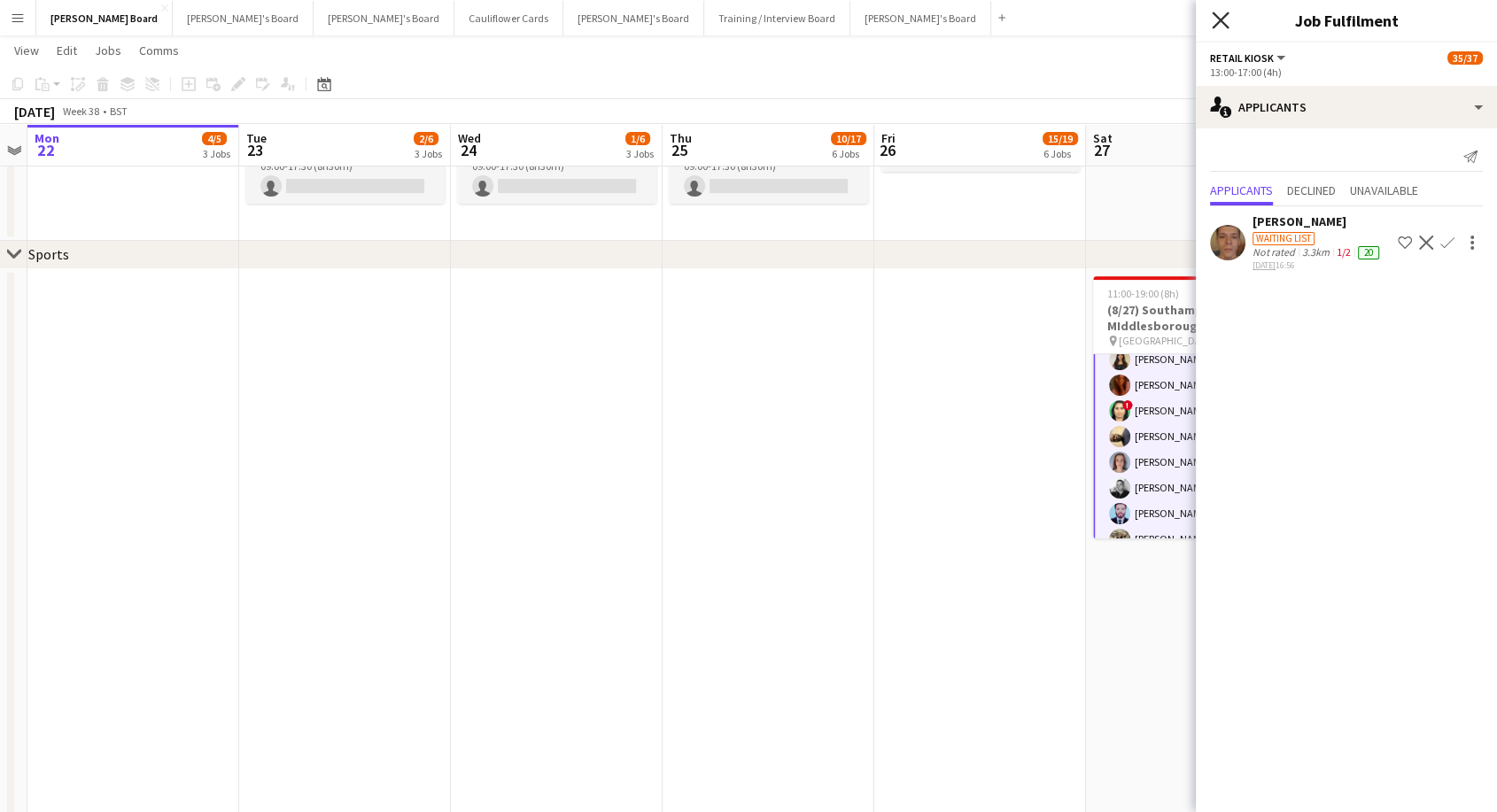
click at [1224, 17] on icon at bounding box center [1220, 20] width 17 height 17
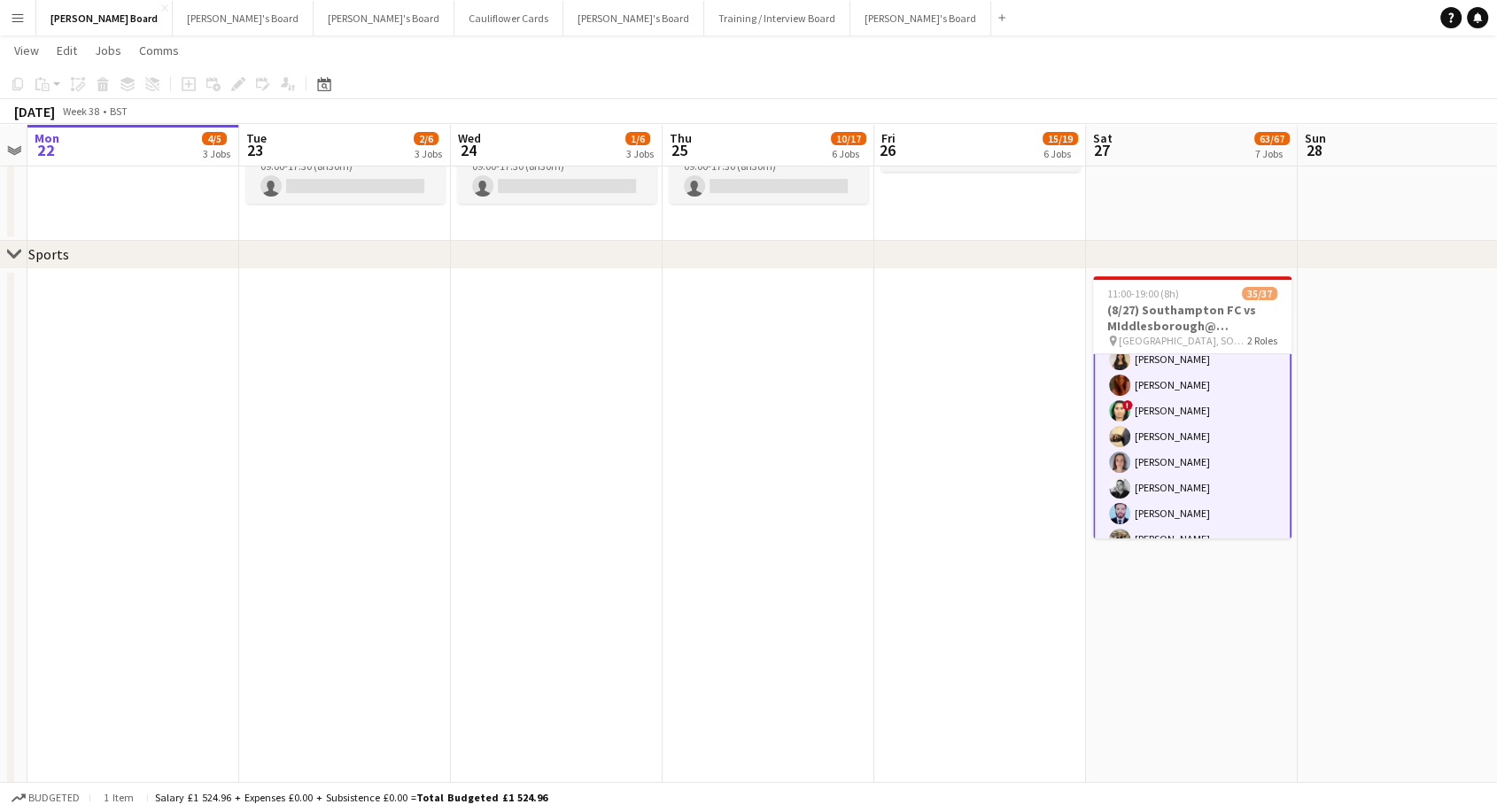
click at [1198, 380] on app-card-role "Retail Kiosk 9I 1A 25/27 13:00-17:00 (4h) ! [PERSON_NAME] [PERSON_NAME] [PERSON…" at bounding box center [1193, 529] width 198 height 736
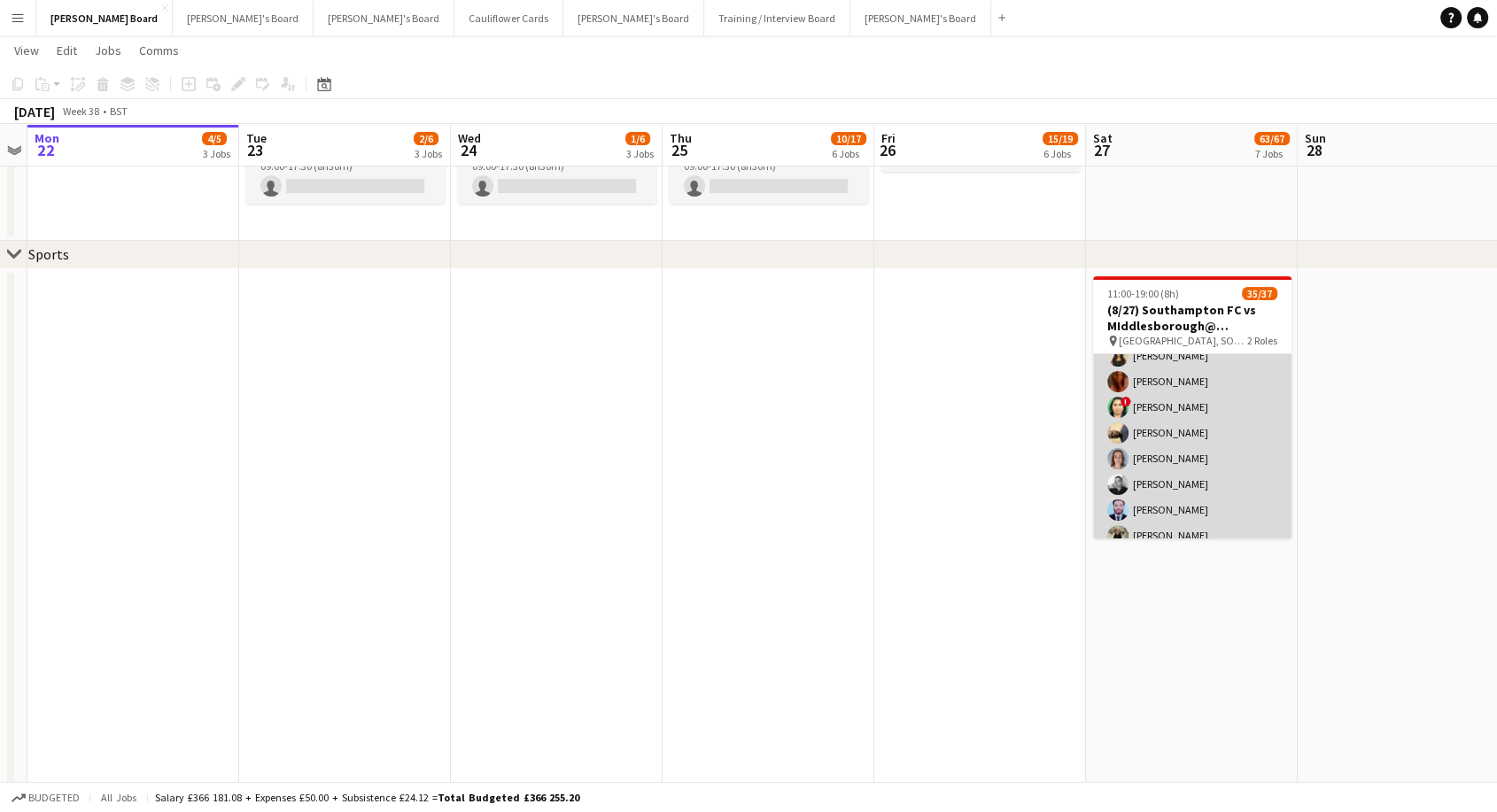
scroll to position [786, 0]
click at [1164, 432] on app-card-role "Retail Kiosk 9I 1A 25/27 13:00-17:00 (4h) ! [PERSON_NAME] [PERSON_NAME] [PERSON…" at bounding box center [1193, 231] width 198 height 733
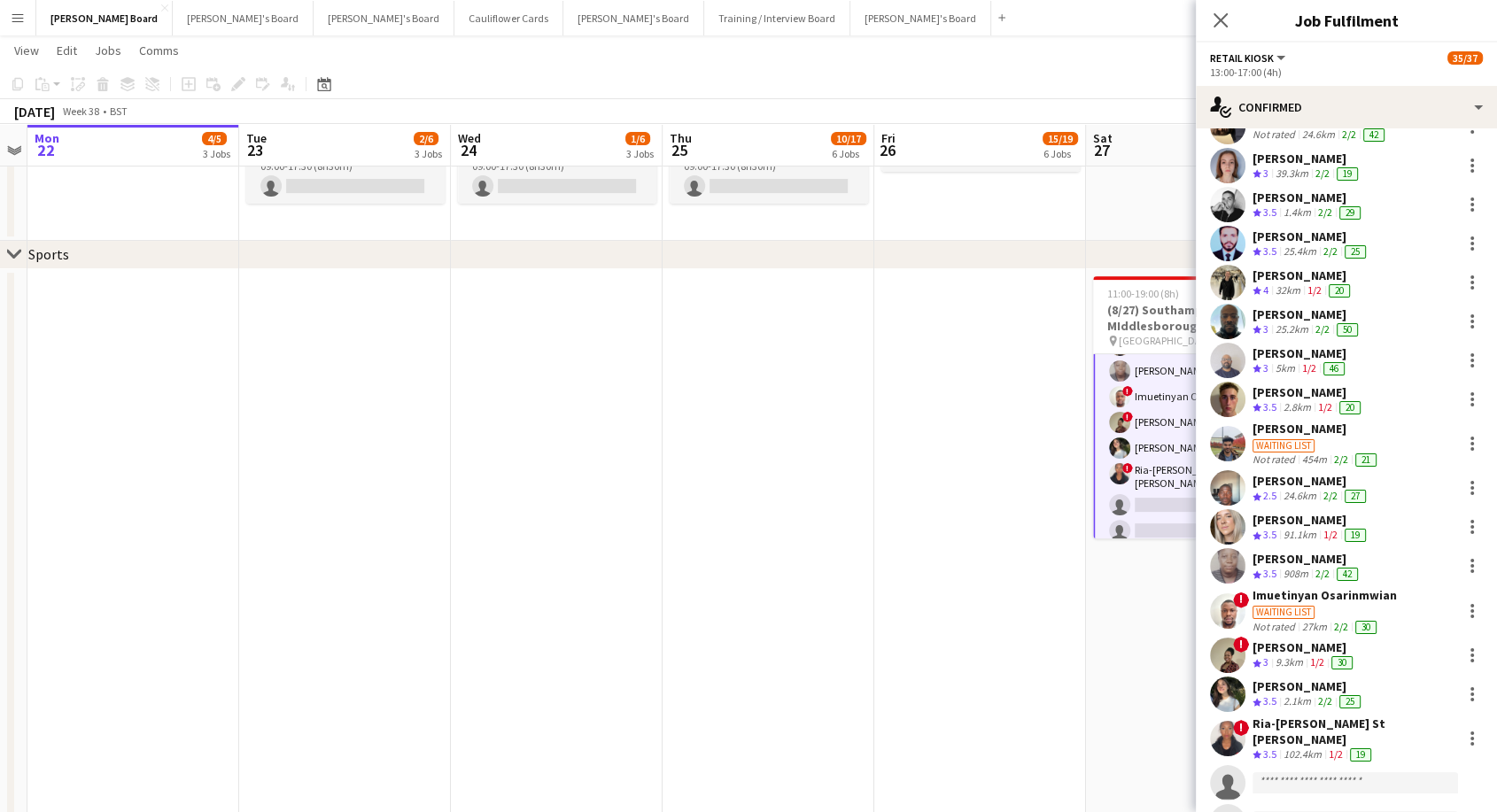
scroll to position [485, 0]
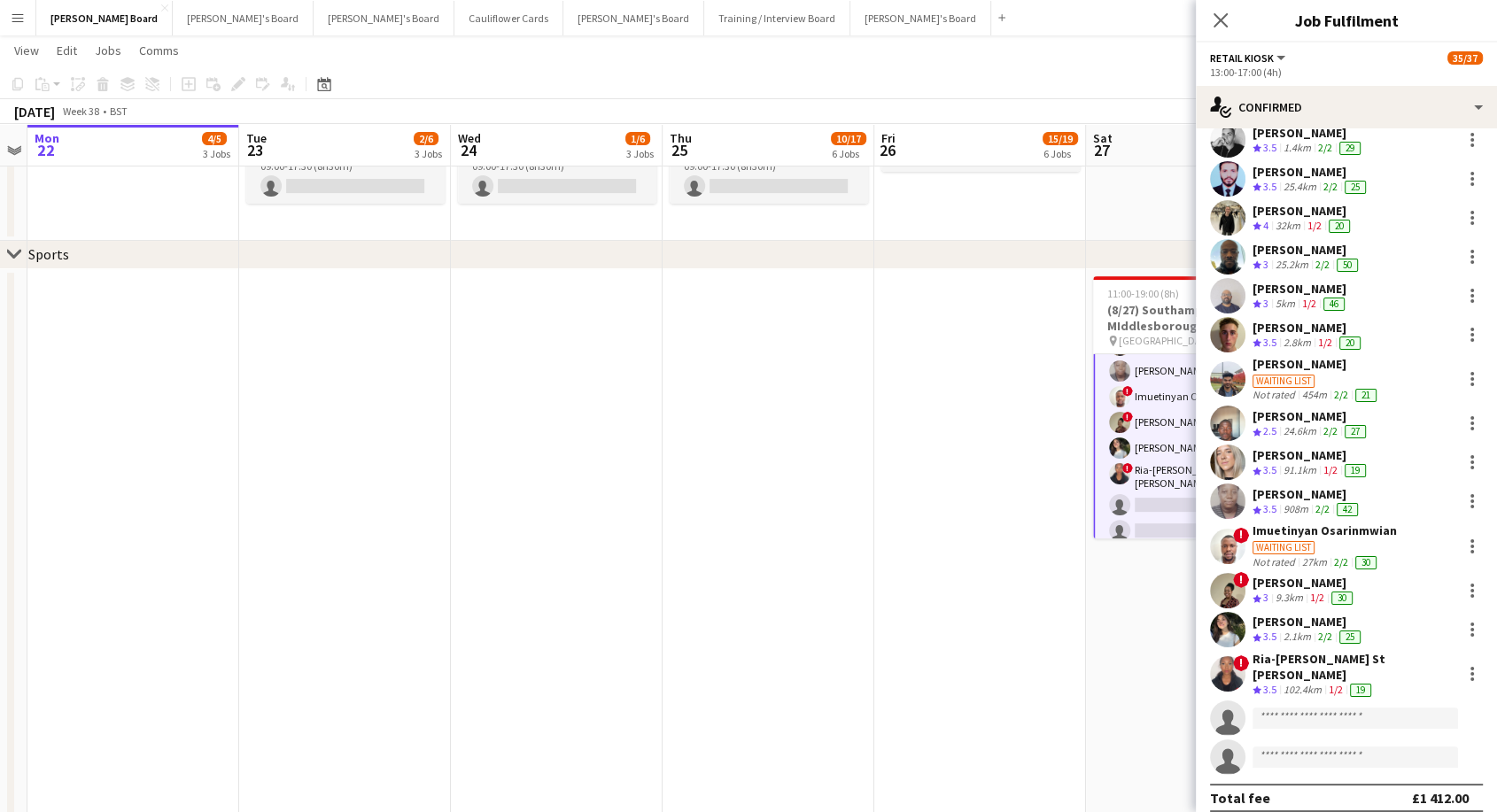
click at [1304, 180] on div "25.4km" at bounding box center [1300, 187] width 40 height 15
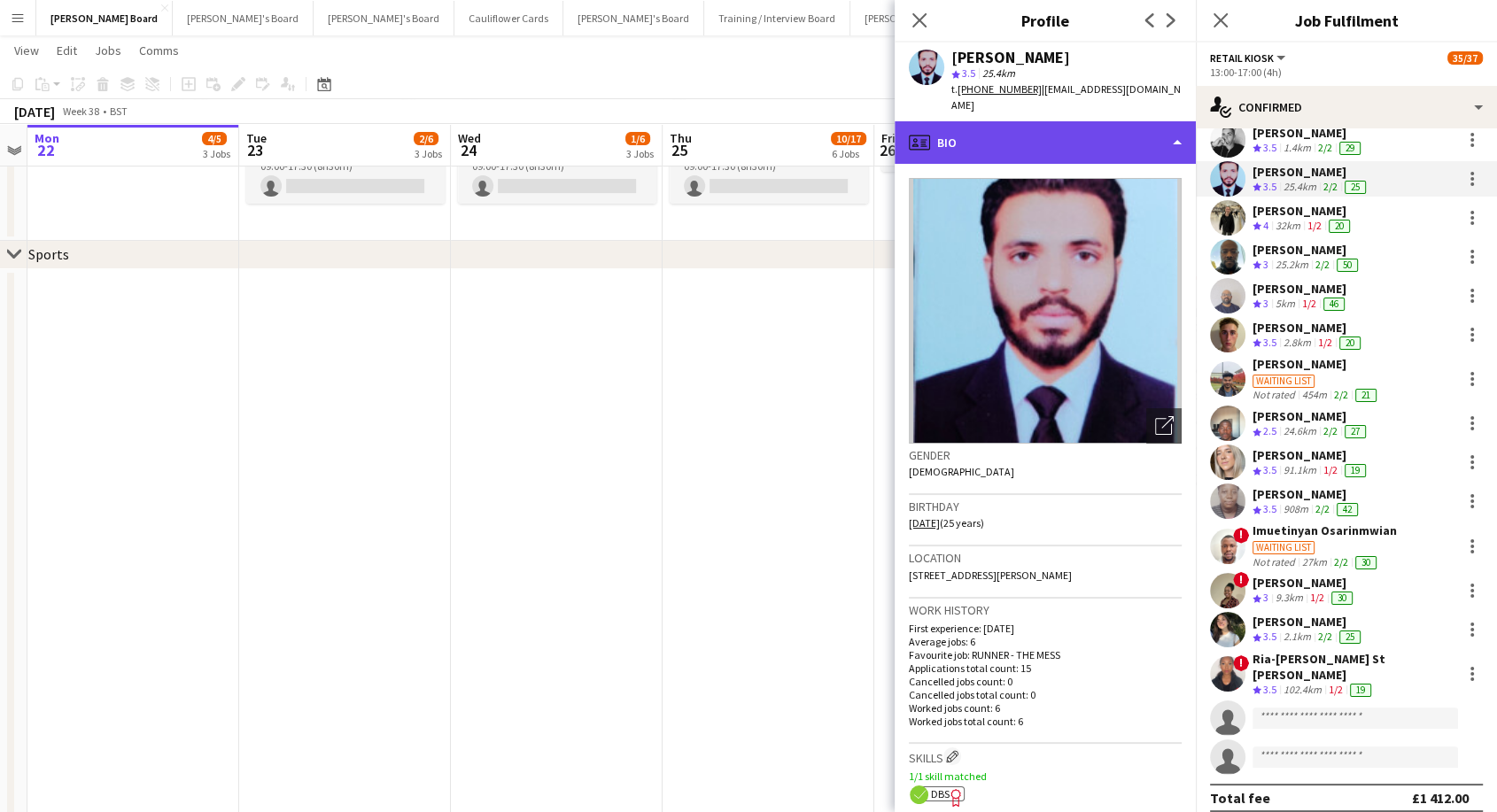
click at [995, 122] on div "profile Bio" at bounding box center [1045, 142] width 301 height 42
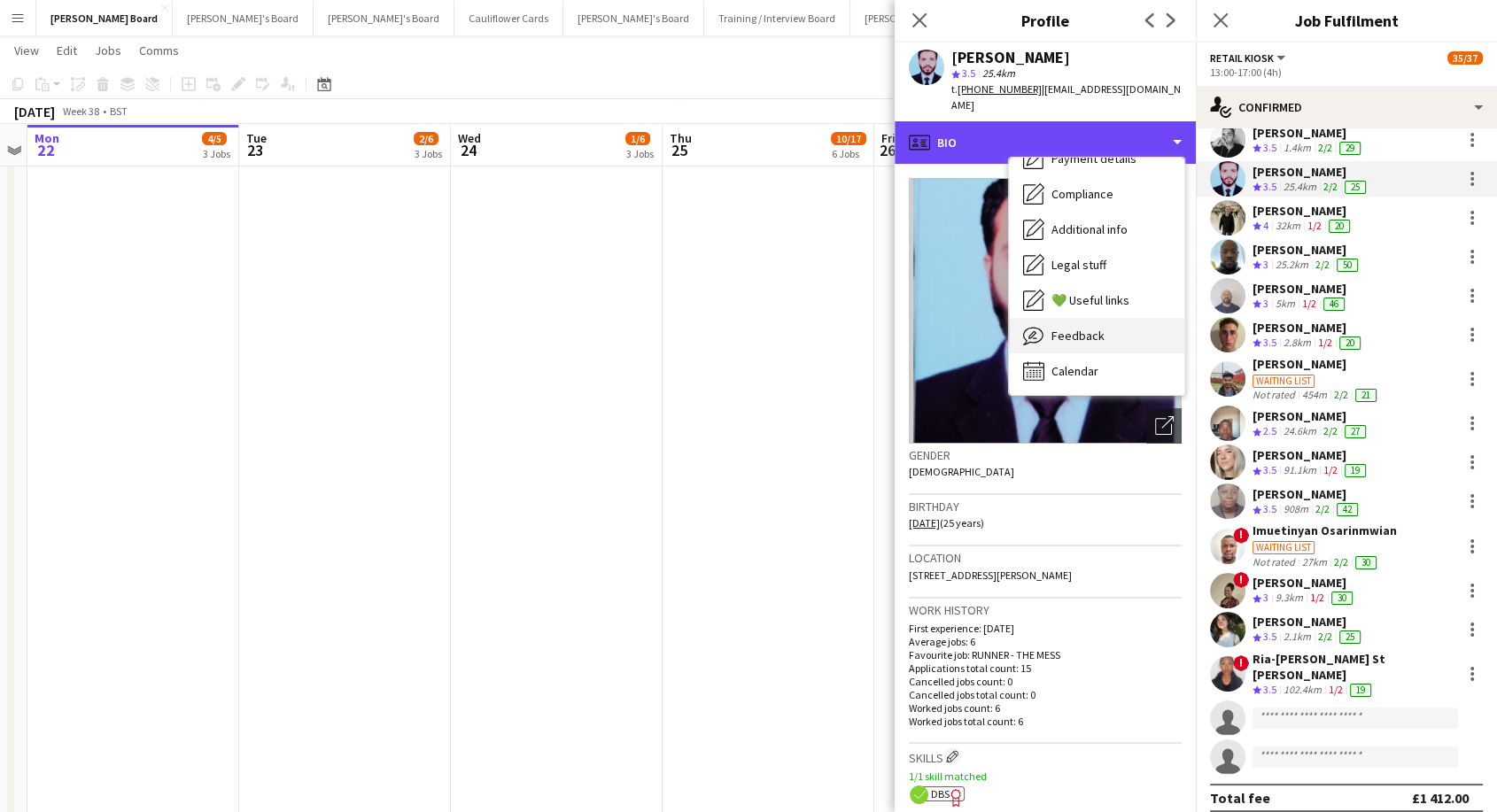
scroll to position [688, 0]
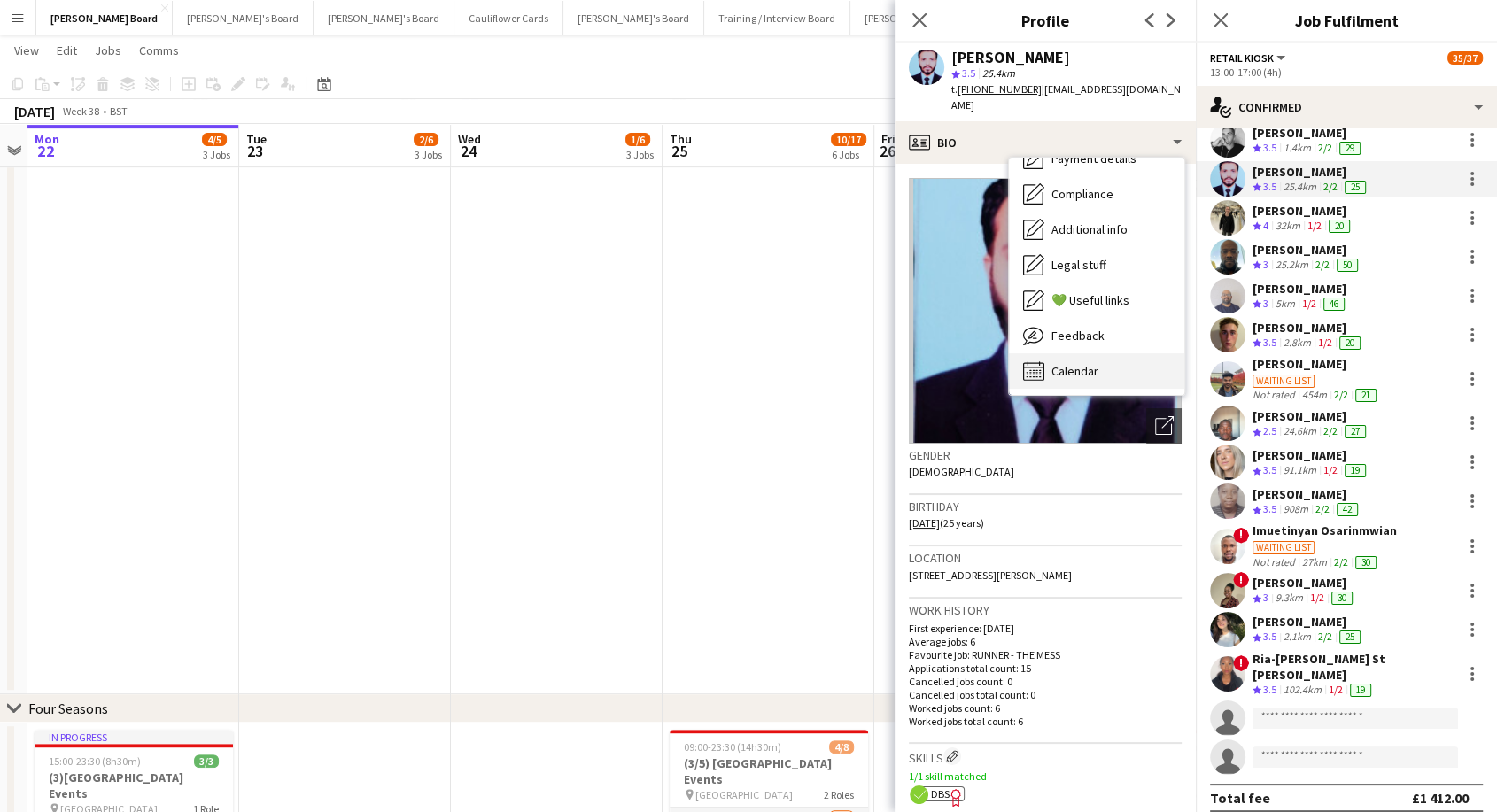
click at [1098, 367] on div "Calendar Calendar" at bounding box center [1096, 370] width 176 height 35
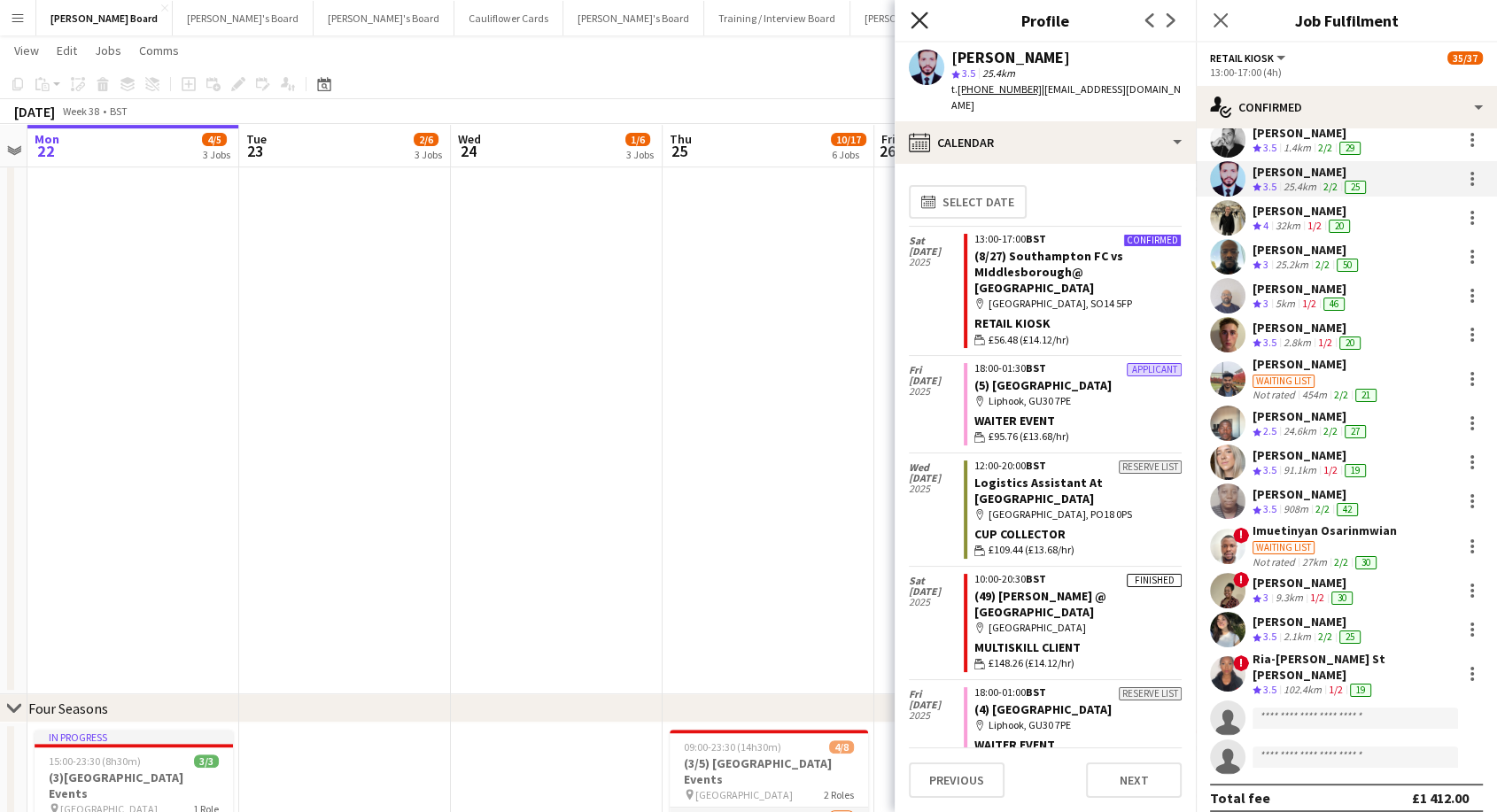
click at [928, 20] on app-icon "Close pop-in" at bounding box center [920, 21] width 26 height 26
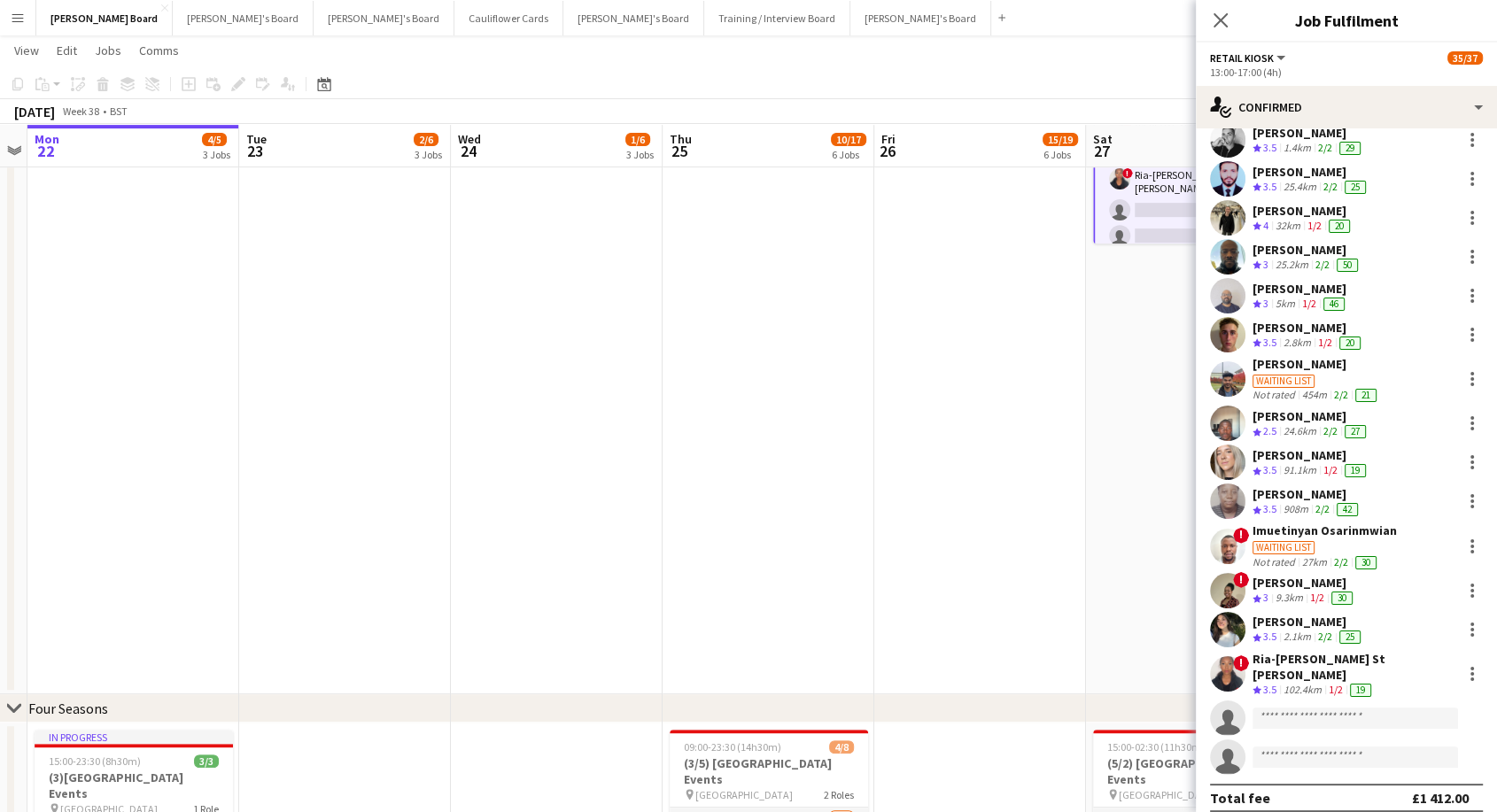
drag, startPoint x: 1223, startPoint y: 23, endPoint x: 940, endPoint y: 30, distance: 283.1
click at [1221, 23] on icon "Close pop-in" at bounding box center [1220, 21] width 14 height 14
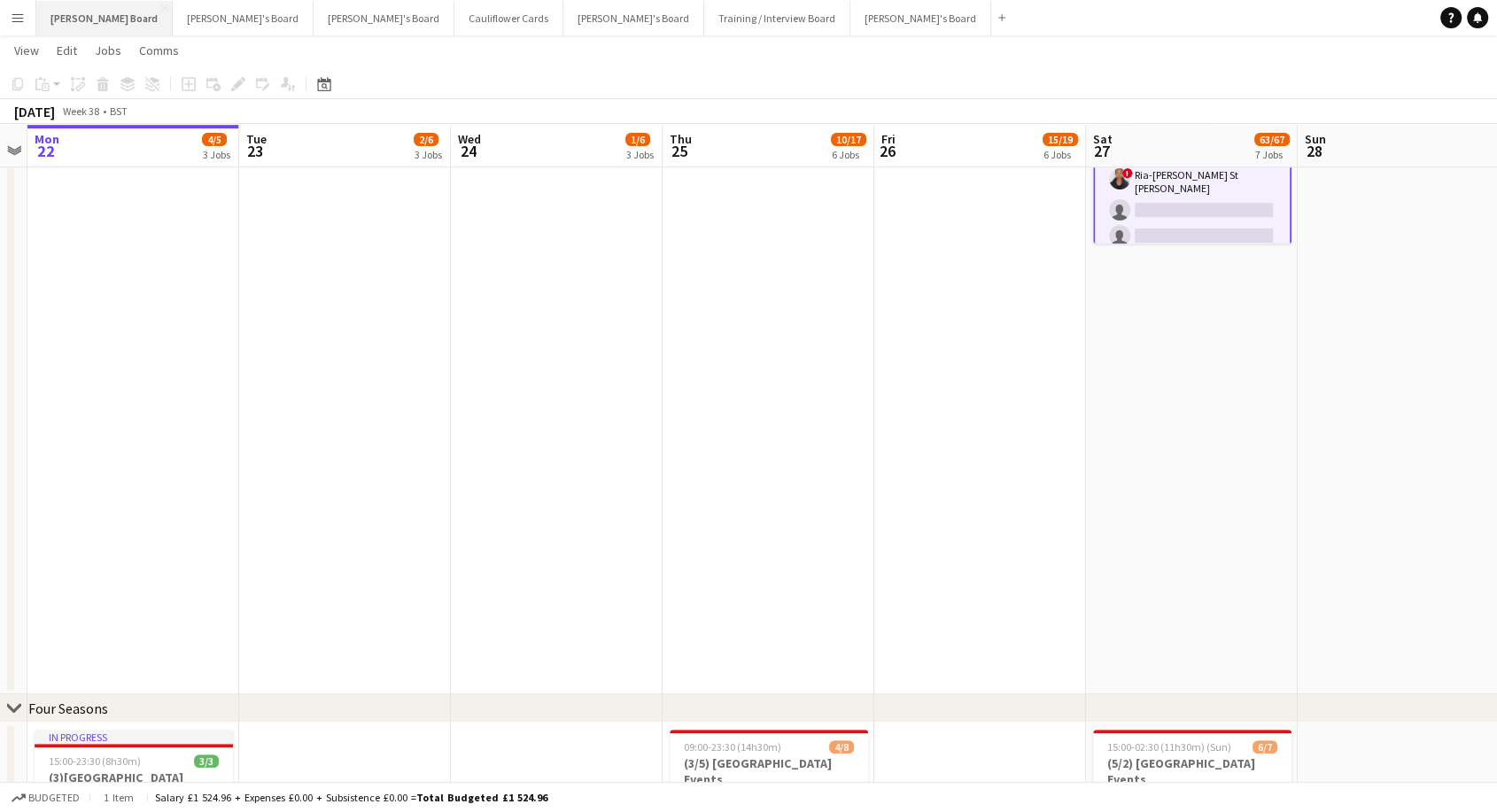
click at [80, 13] on button "[PERSON_NAME] Board Close" at bounding box center [104, 18] width 136 height 34
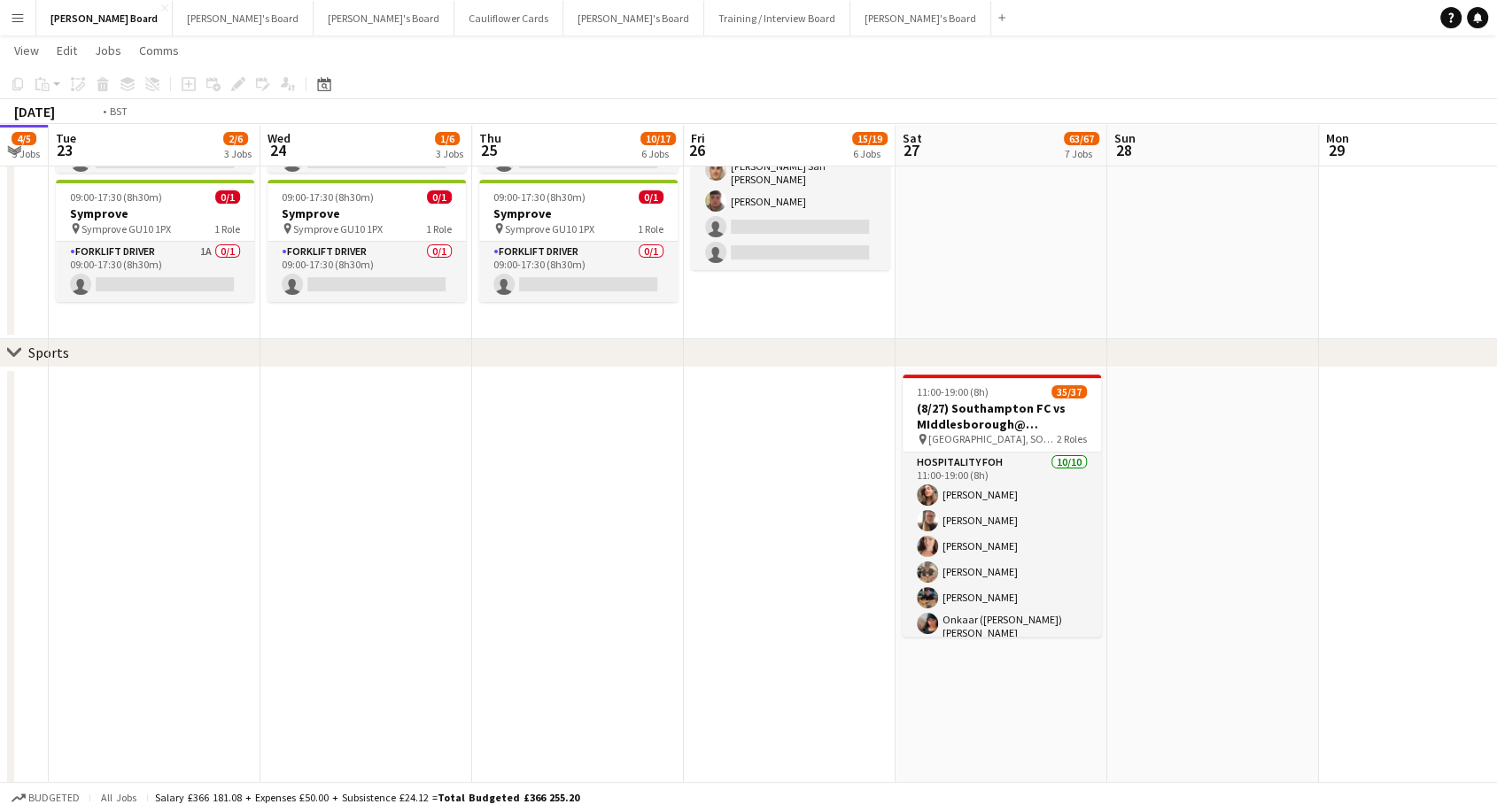
scroll to position [0, 579]
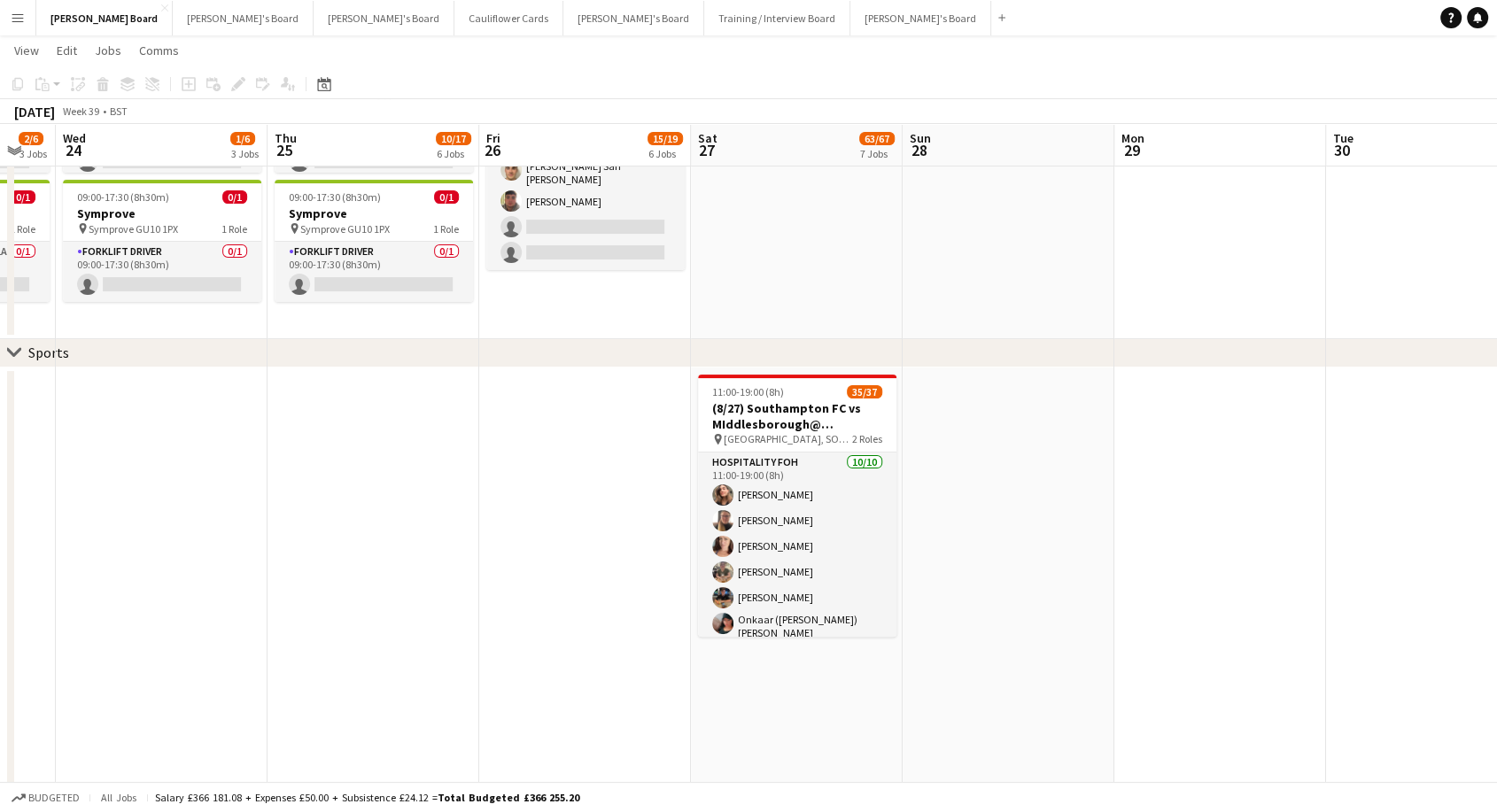
drag, startPoint x: 1139, startPoint y: 608, endPoint x: 624, endPoint y: 606, distance: 515.0
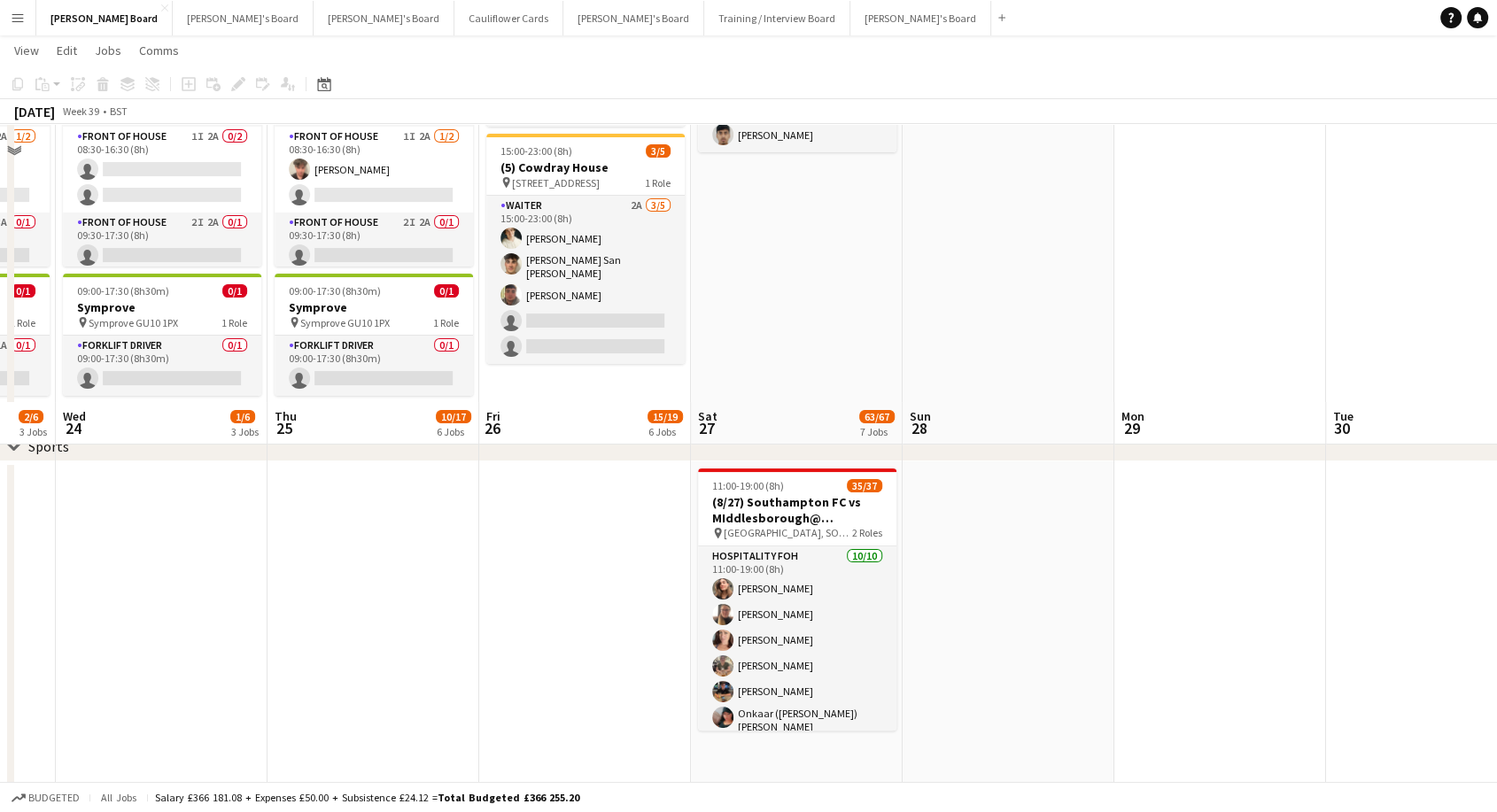
scroll to position [492, 0]
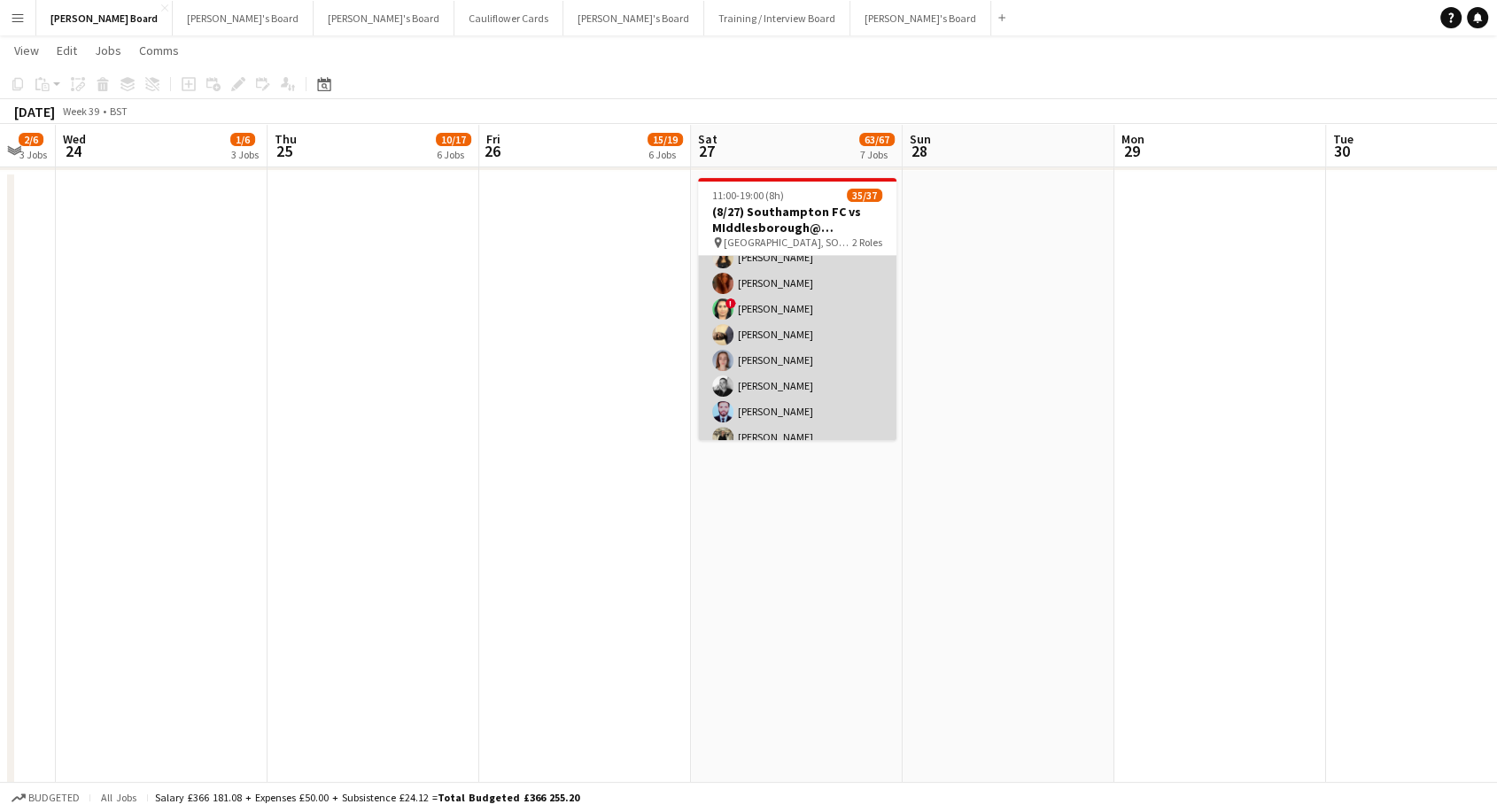
click at [846, 394] on app-card-role "Retail Kiosk 9I 1A 25/27 13:00-17:00 (4h) ! [PERSON_NAME] [PERSON_NAME] [PERSON…" at bounding box center [797, 428] width 198 height 733
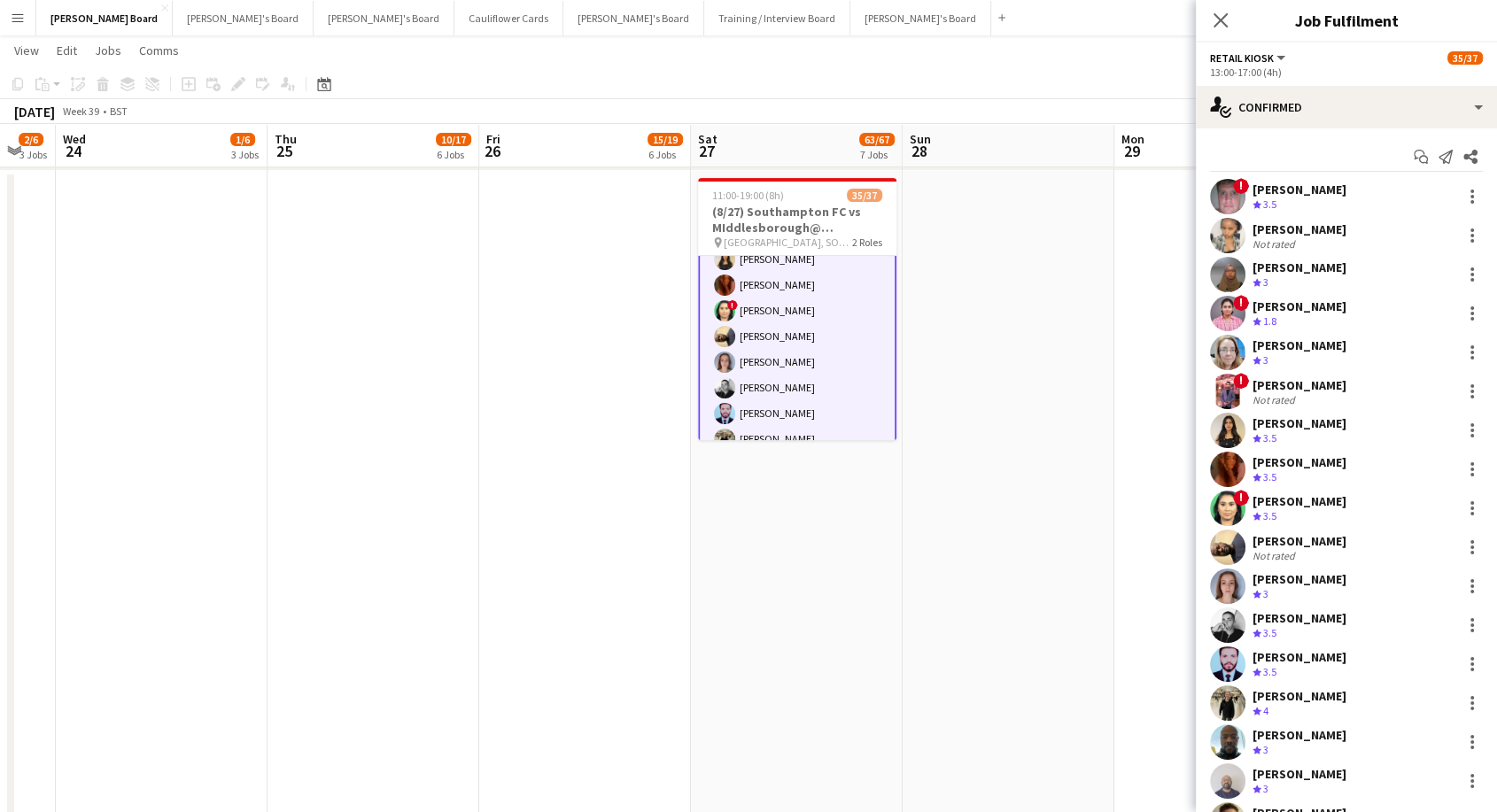
scroll to position [493, 0]
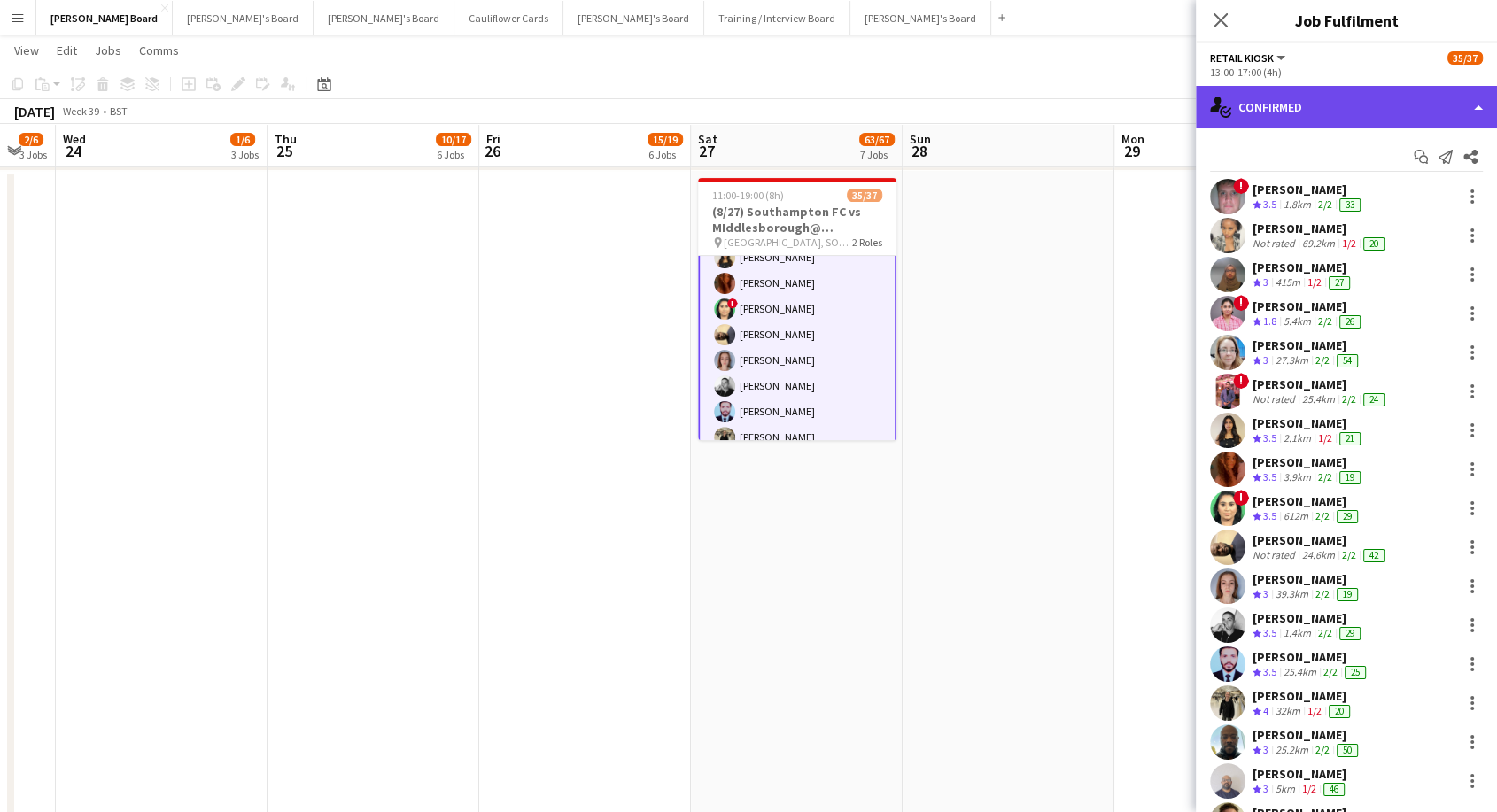
click at [1310, 110] on div "single-neutral-actions-check-2 Confirmed" at bounding box center [1347, 106] width 301 height 42
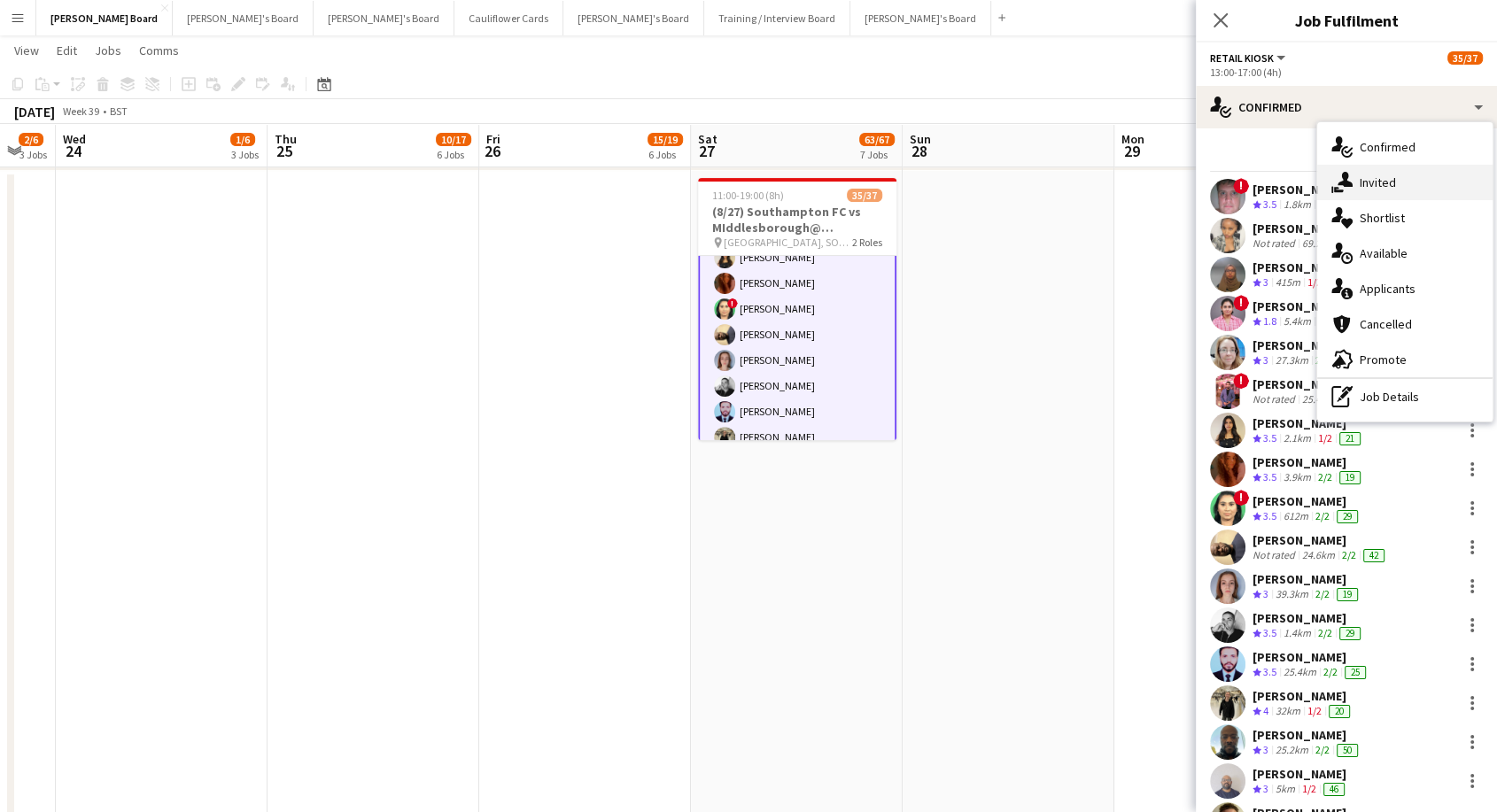
click at [1374, 178] on span "Invited" at bounding box center [1378, 183] width 36 height 16
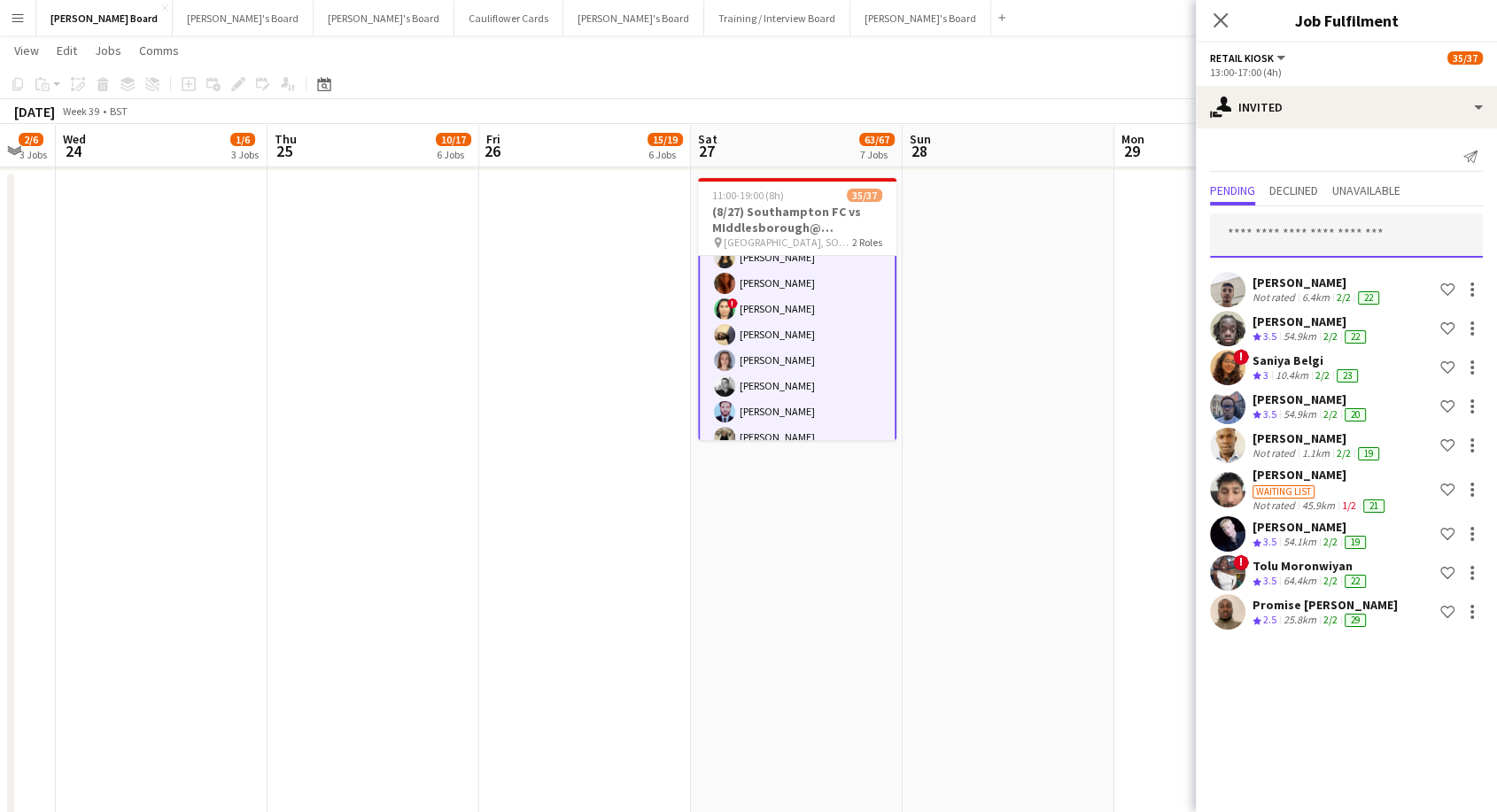
click at [1274, 230] on input "text" at bounding box center [1346, 235] width 273 height 44
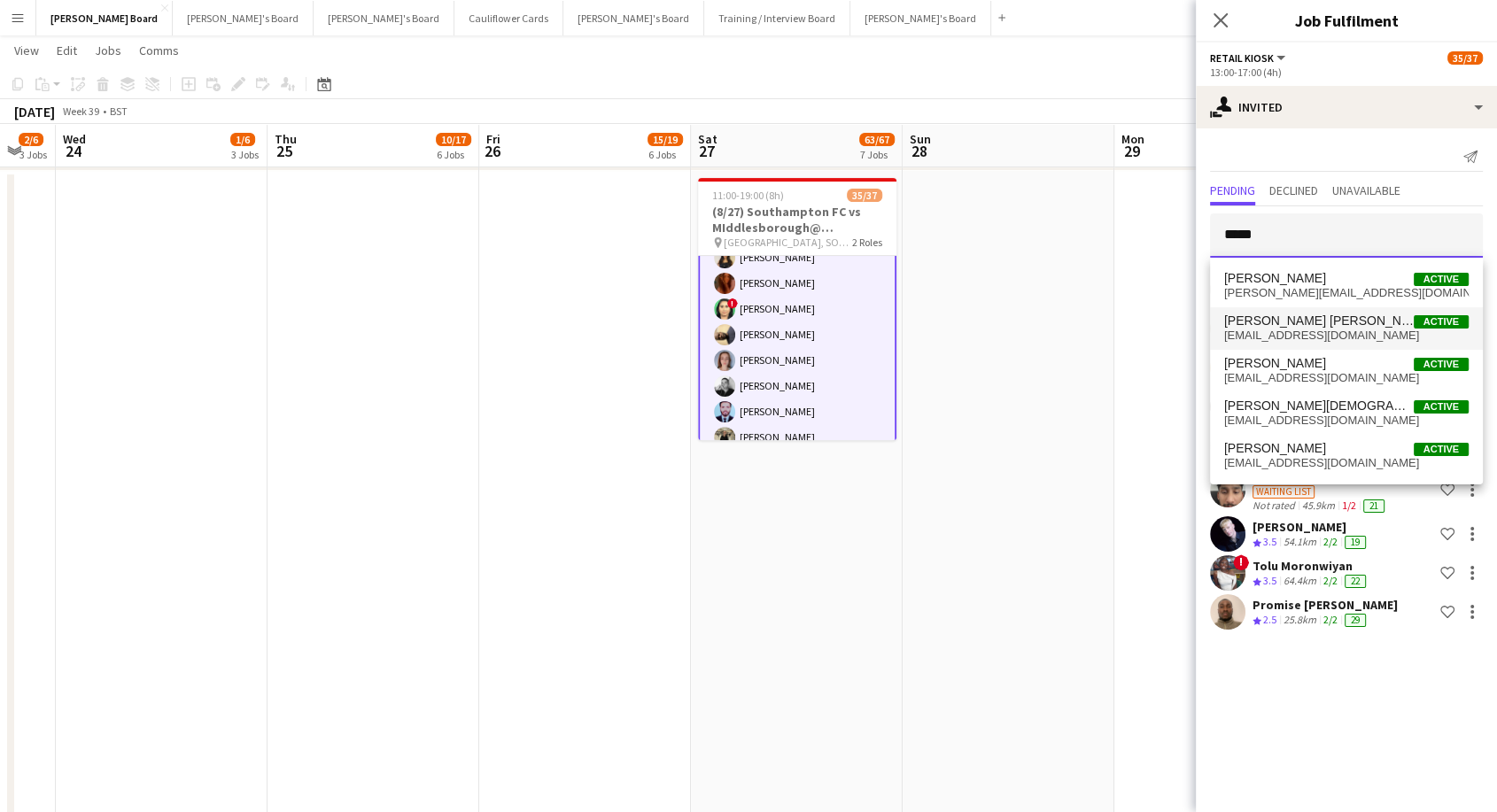
type input "****"
click at [1294, 324] on span "[PERSON_NAME] [PERSON_NAME]" at bounding box center [1319, 320] width 189 height 15
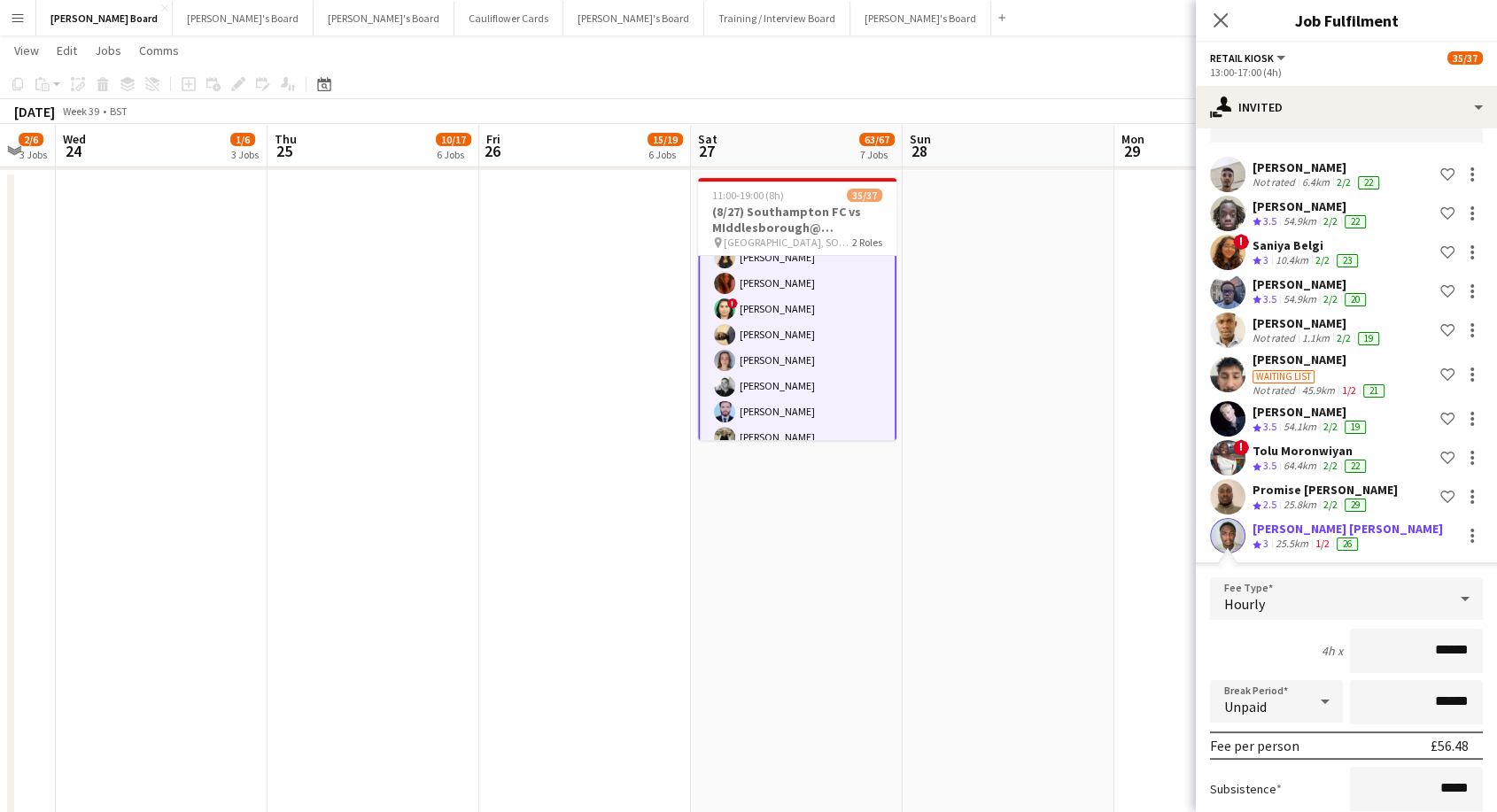
scroll to position [273, 0]
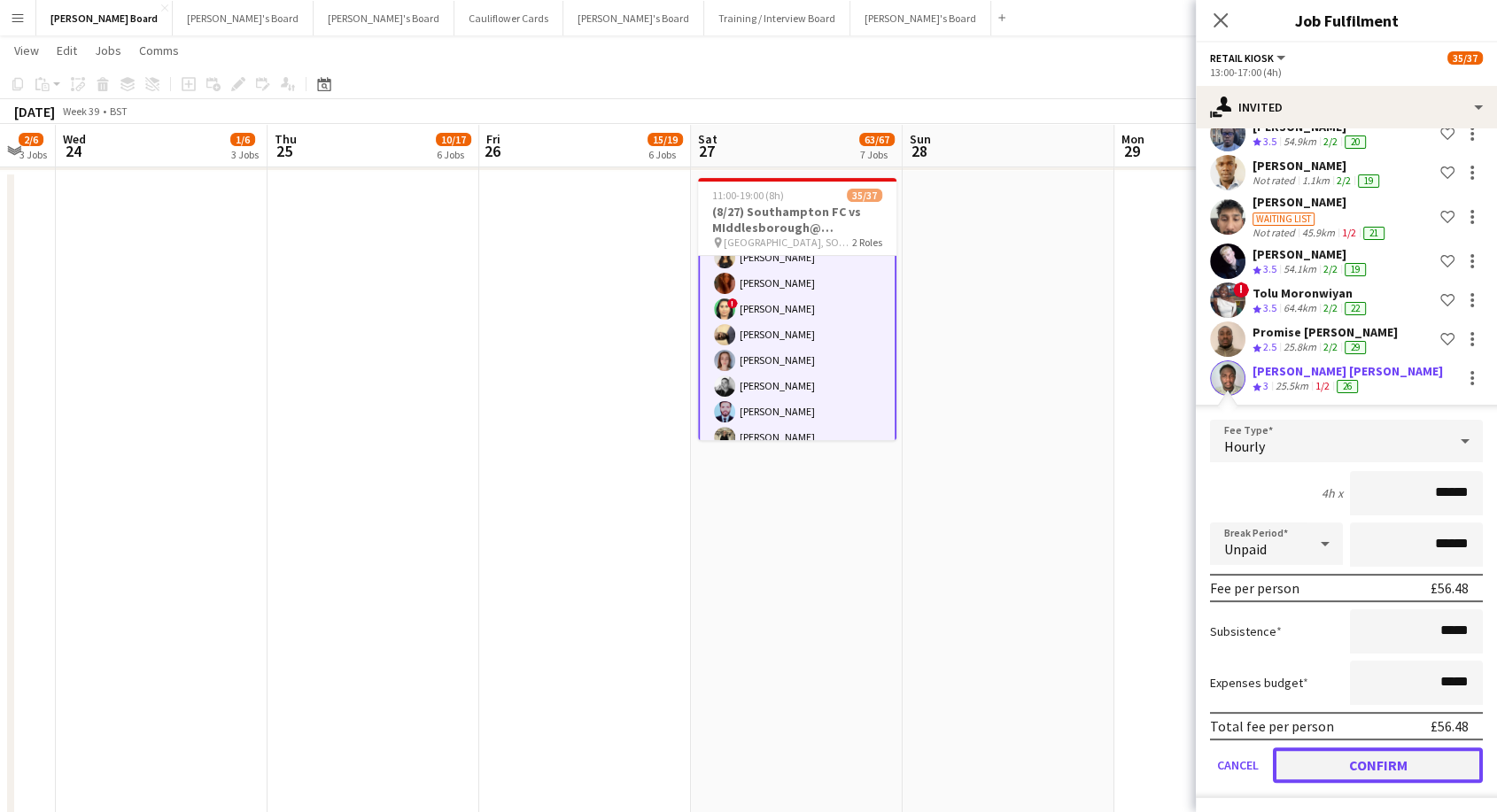
click at [1398, 762] on button "Confirm" at bounding box center [1377, 764] width 210 height 35
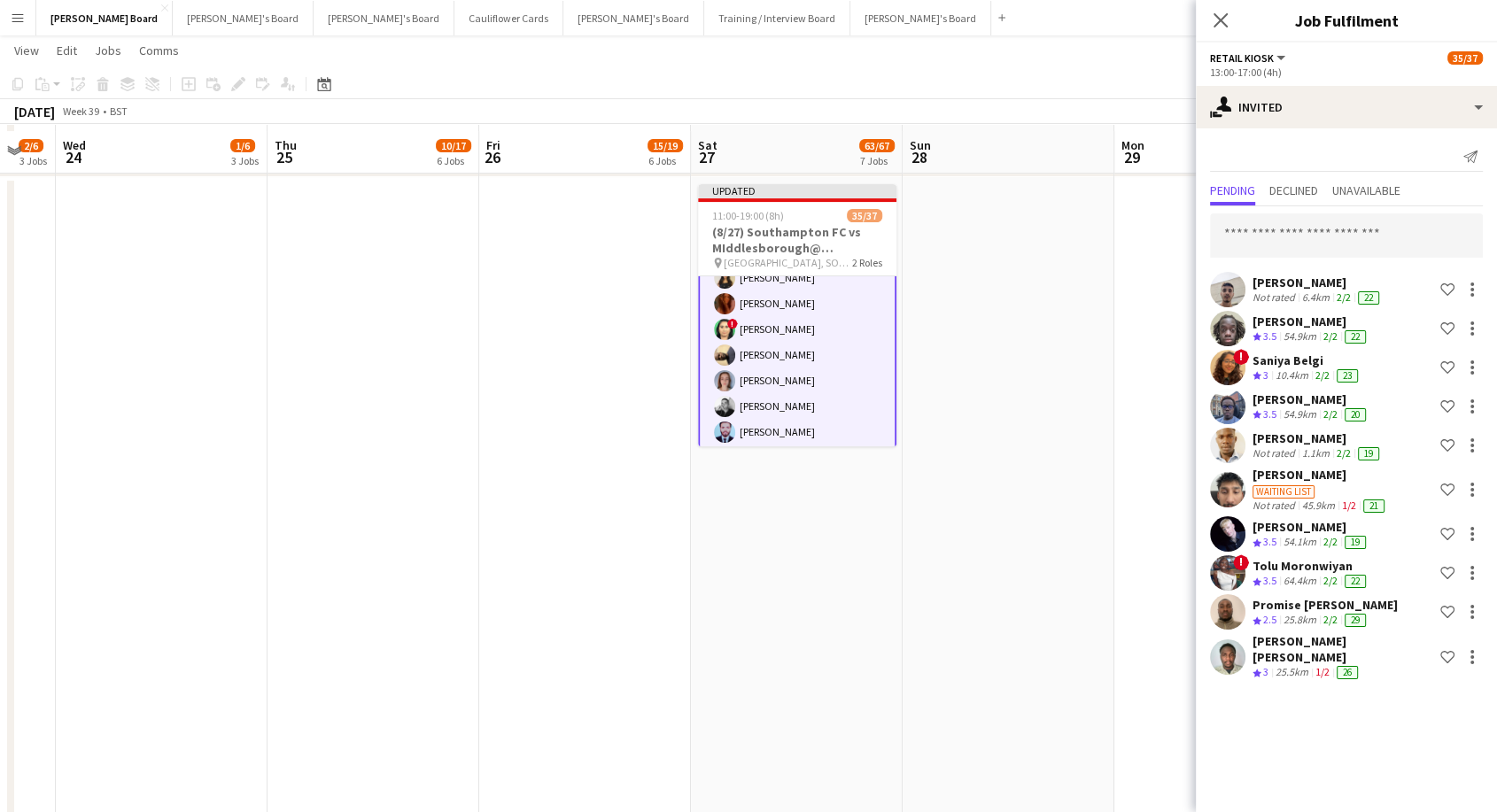
scroll to position [294, 0]
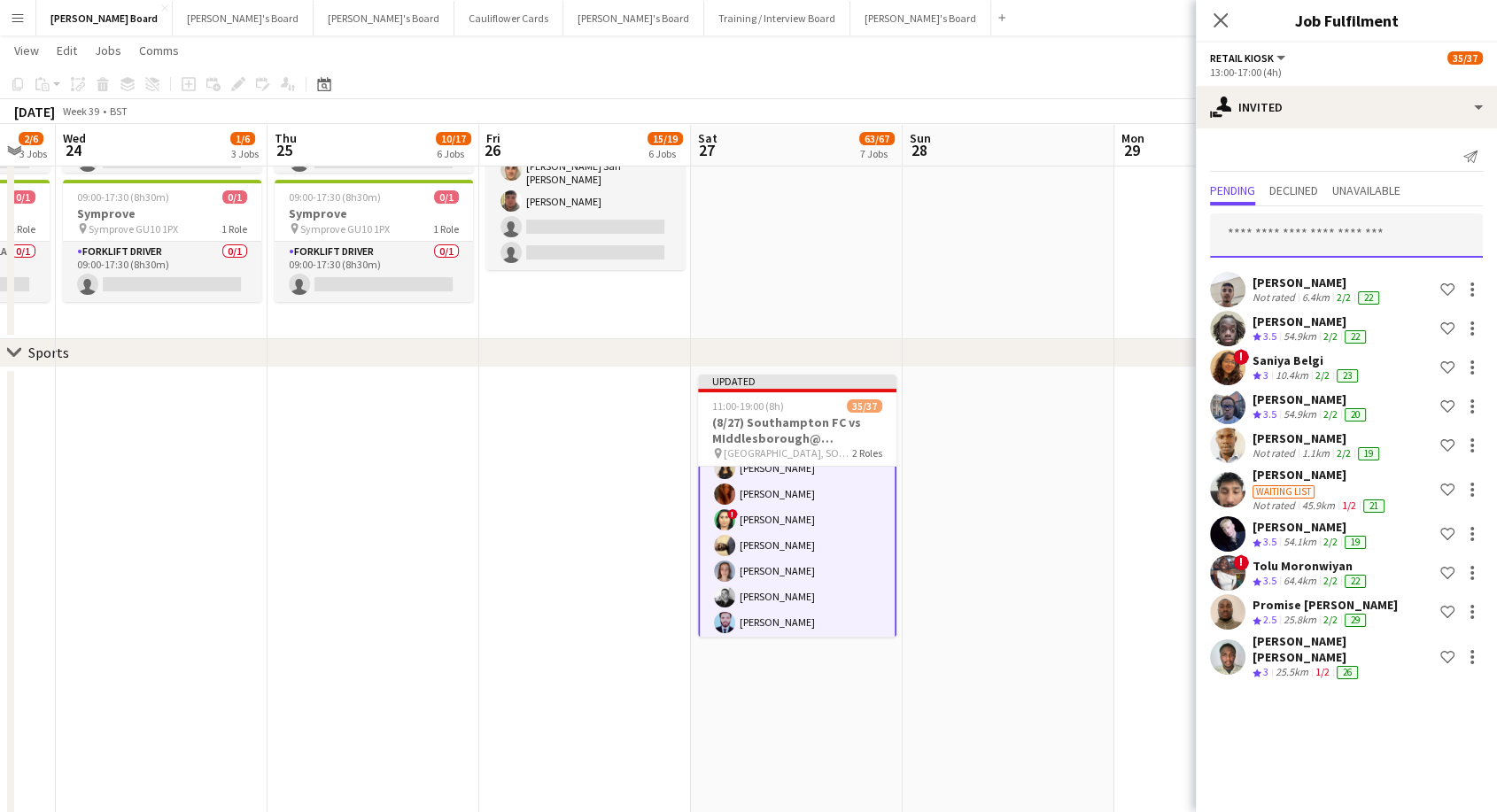
click at [1281, 240] on input "text" at bounding box center [1346, 235] width 273 height 44
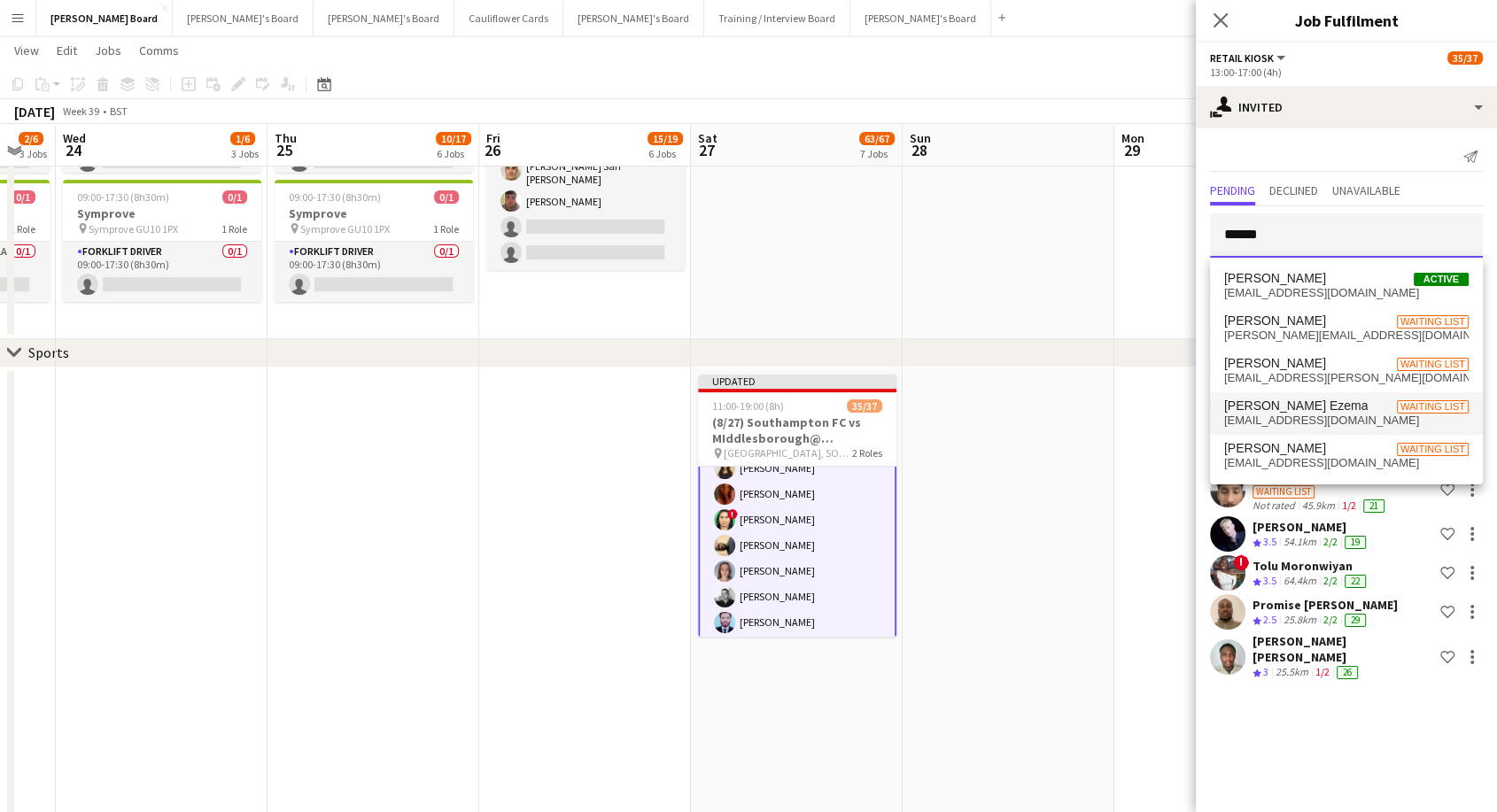
type input "*****"
click at [1331, 420] on span "[EMAIL_ADDRESS][DOMAIN_NAME]" at bounding box center [1346, 420] width 244 height 14
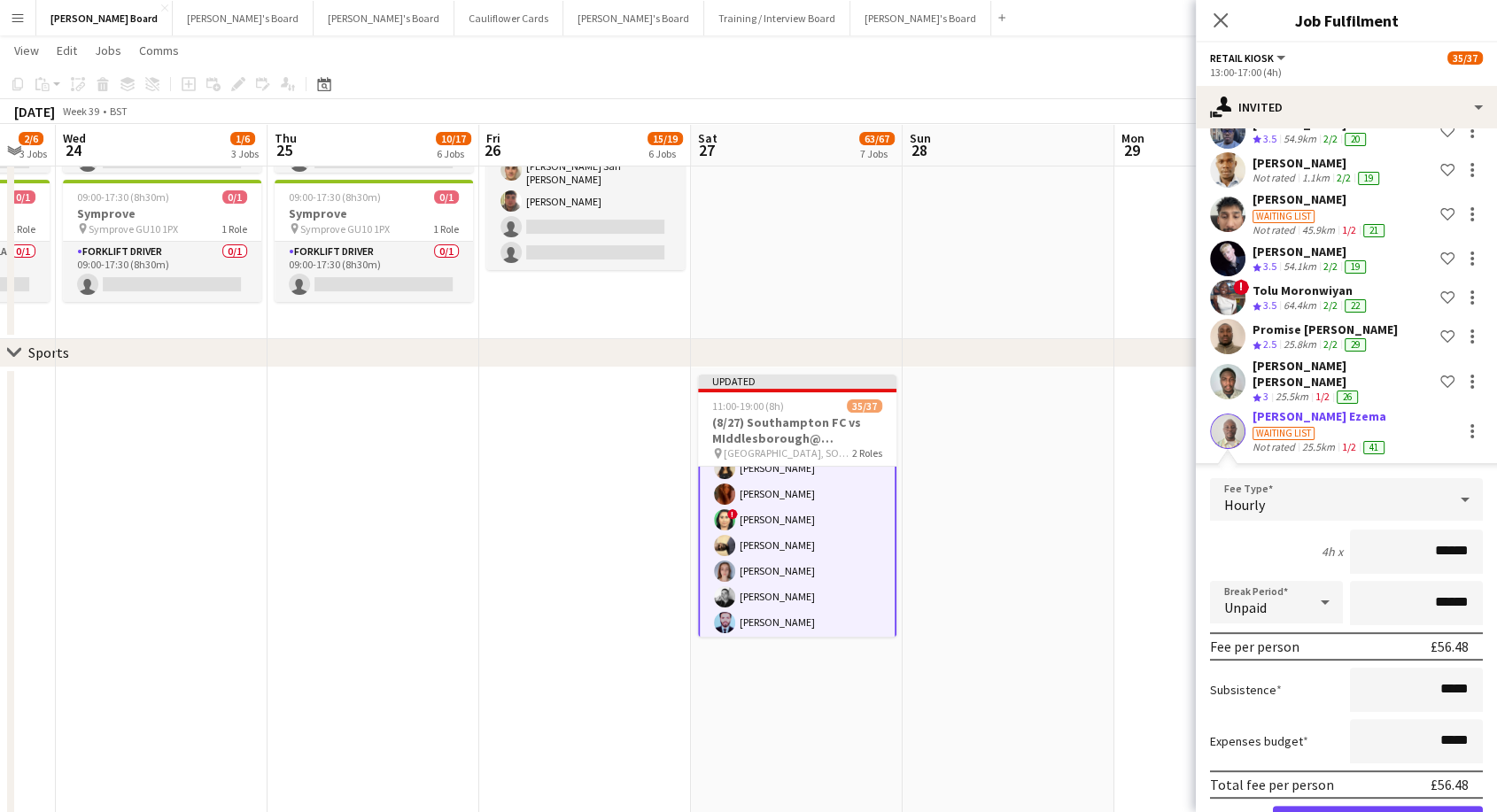
scroll to position [321, 0]
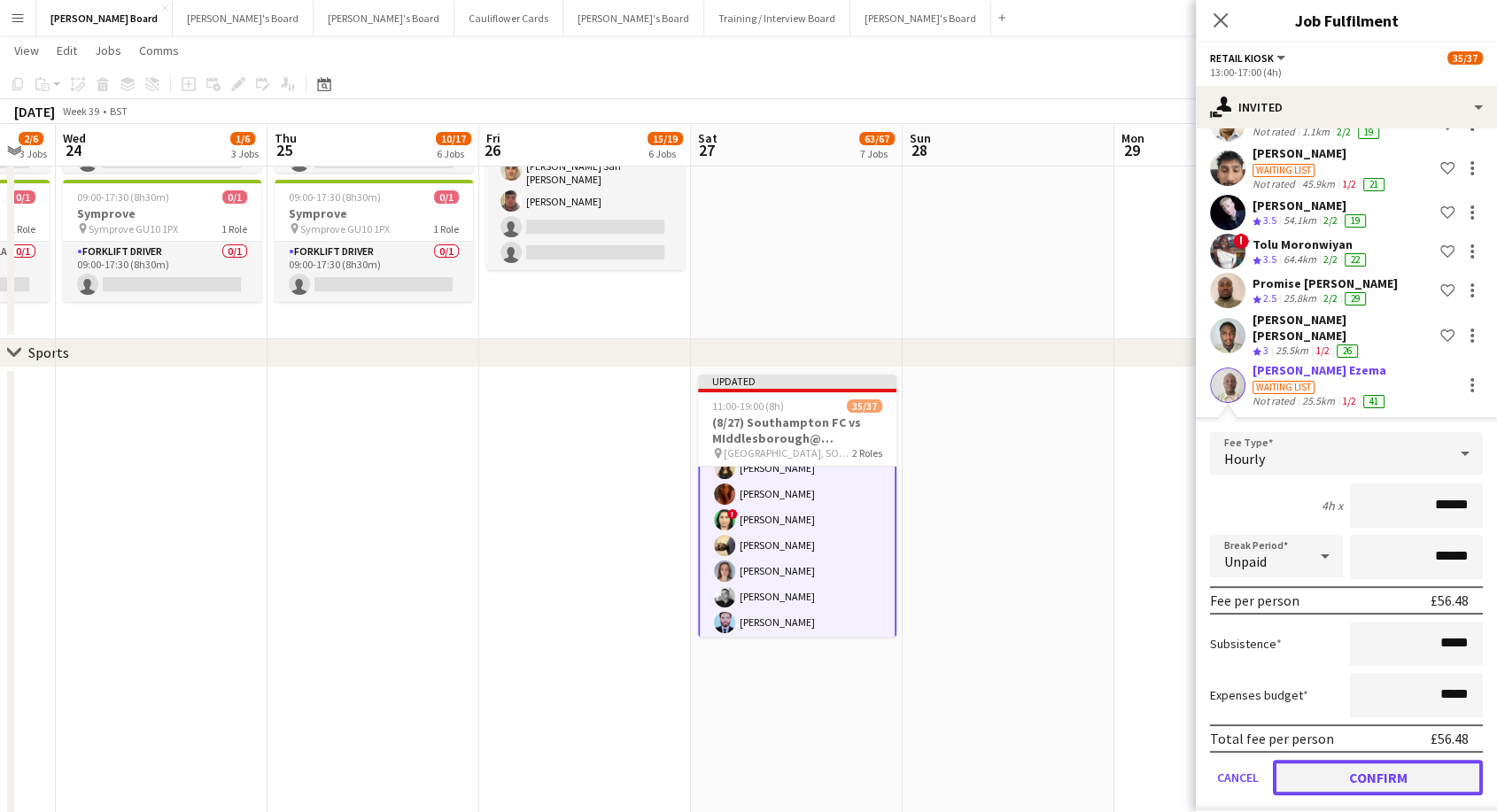
click at [1365, 763] on button "Confirm" at bounding box center [1377, 777] width 210 height 35
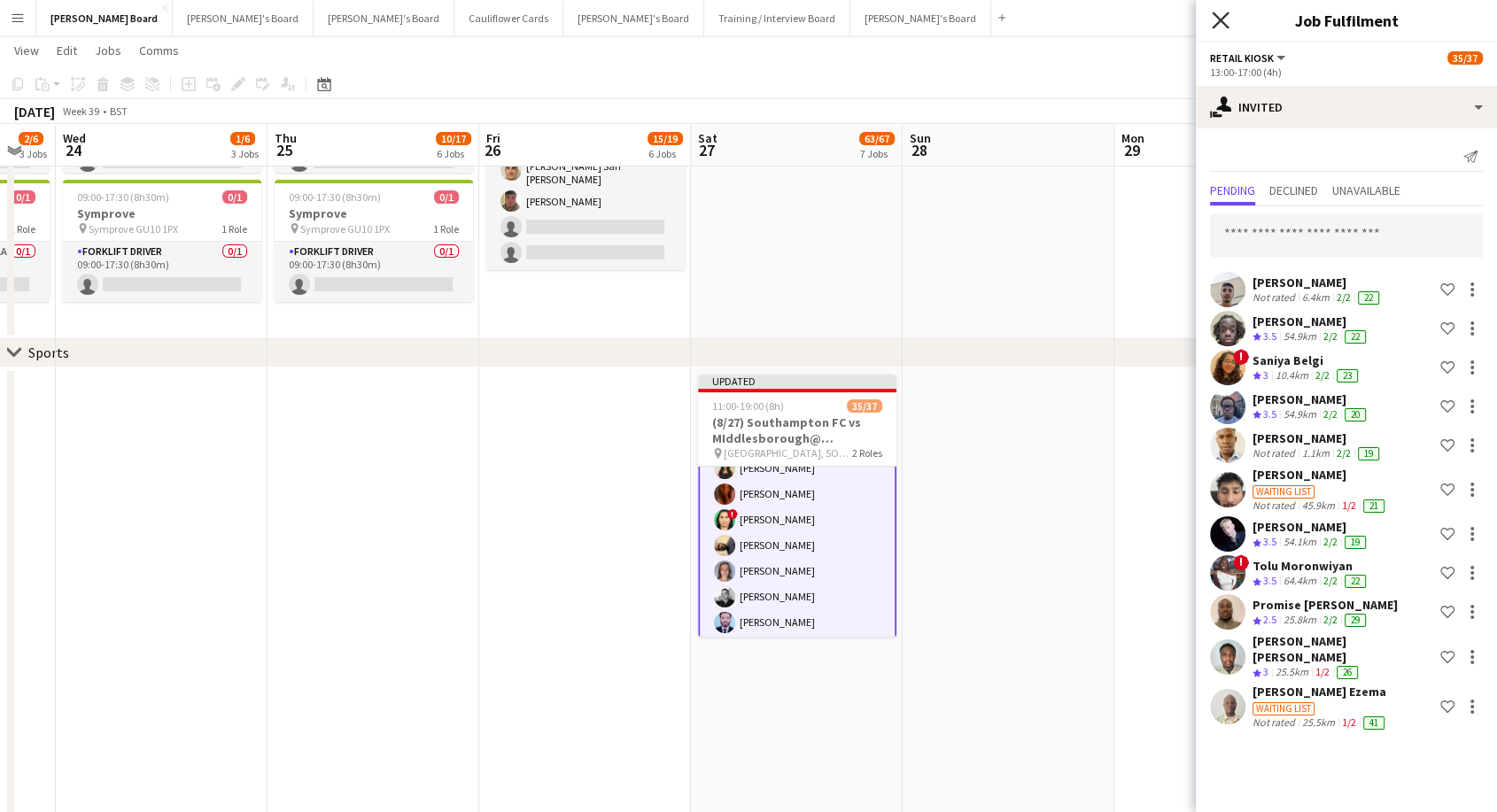
click at [1226, 27] on icon at bounding box center [1220, 20] width 17 height 17
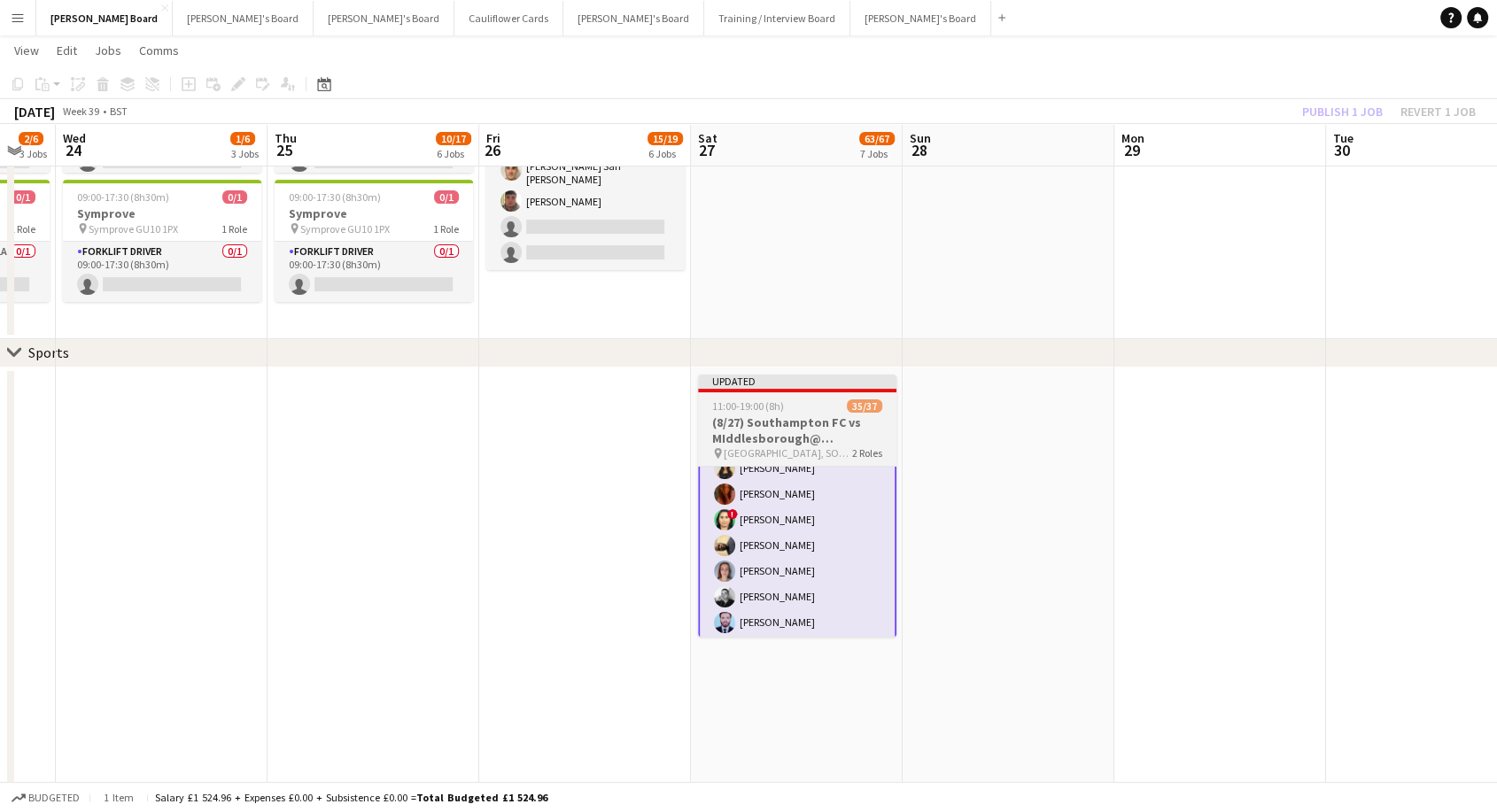
click at [785, 384] on div "Updated" at bounding box center [797, 382] width 198 height 14
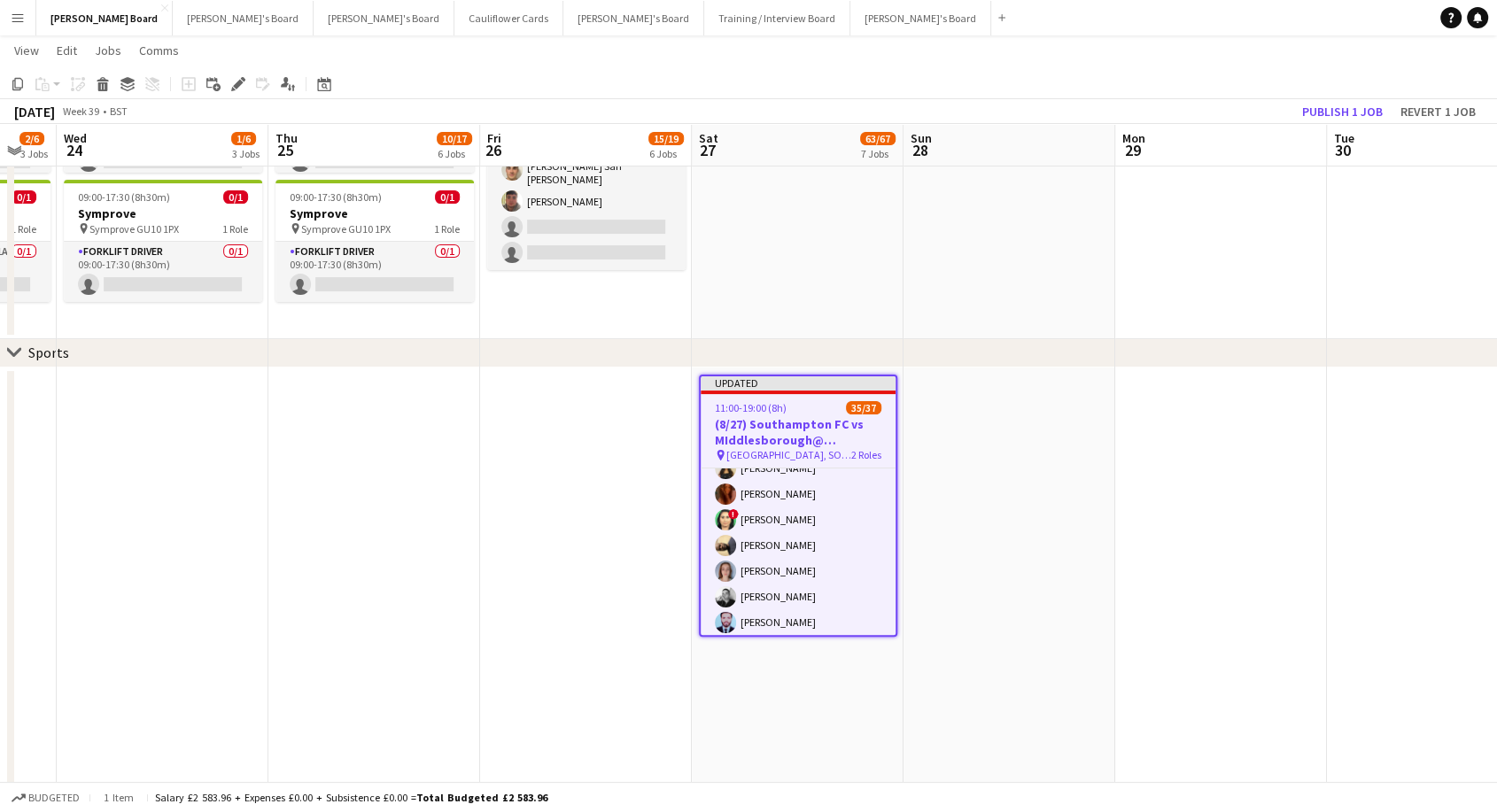
scroll to position [492, 0]
click at [1325, 101] on button "Publish 1 job" at bounding box center [1342, 112] width 95 height 23
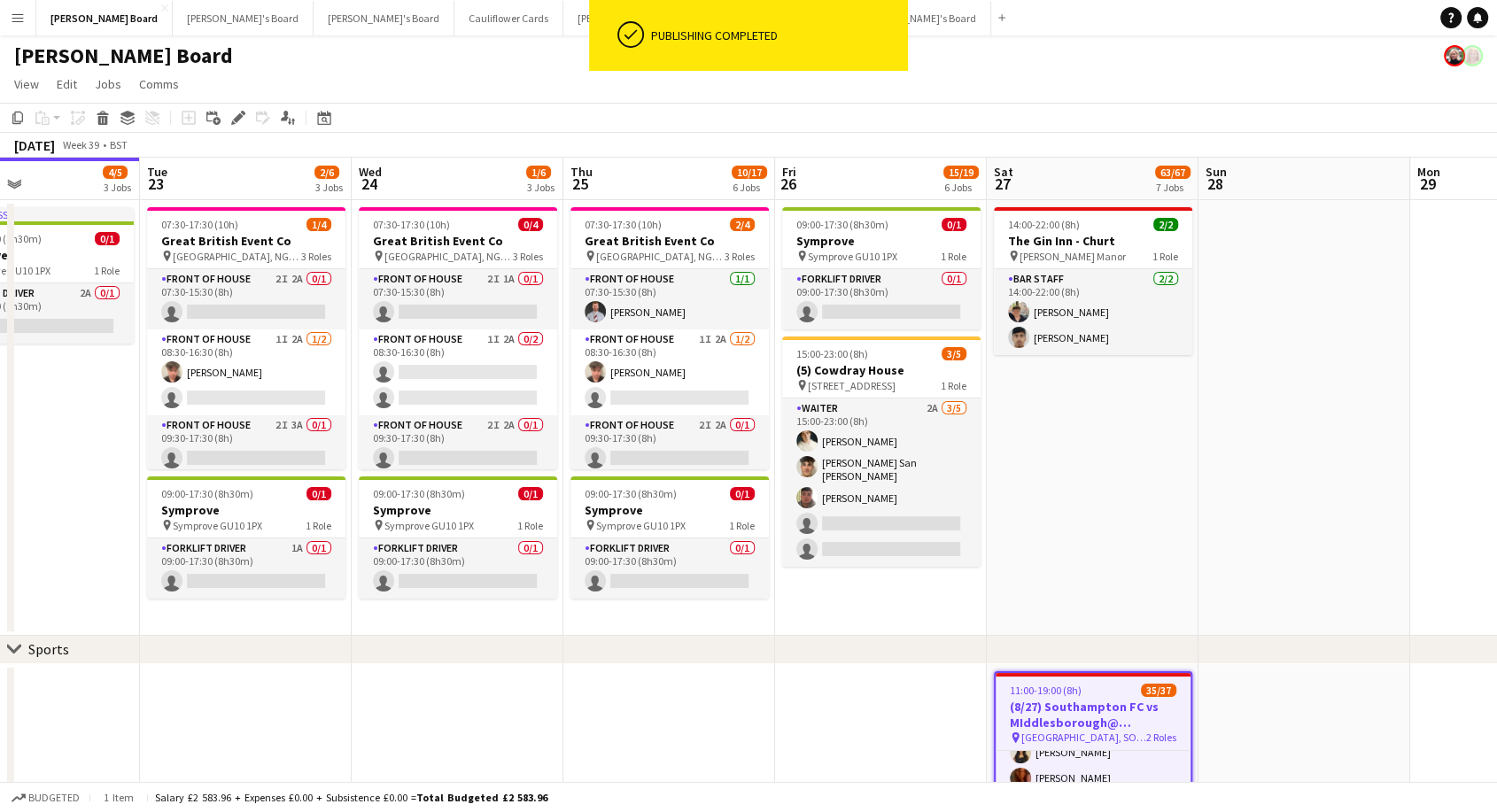
scroll to position [0, 494]
drag, startPoint x: 135, startPoint y: 400, endPoint x: 432, endPoint y: 426, distance: 298.1
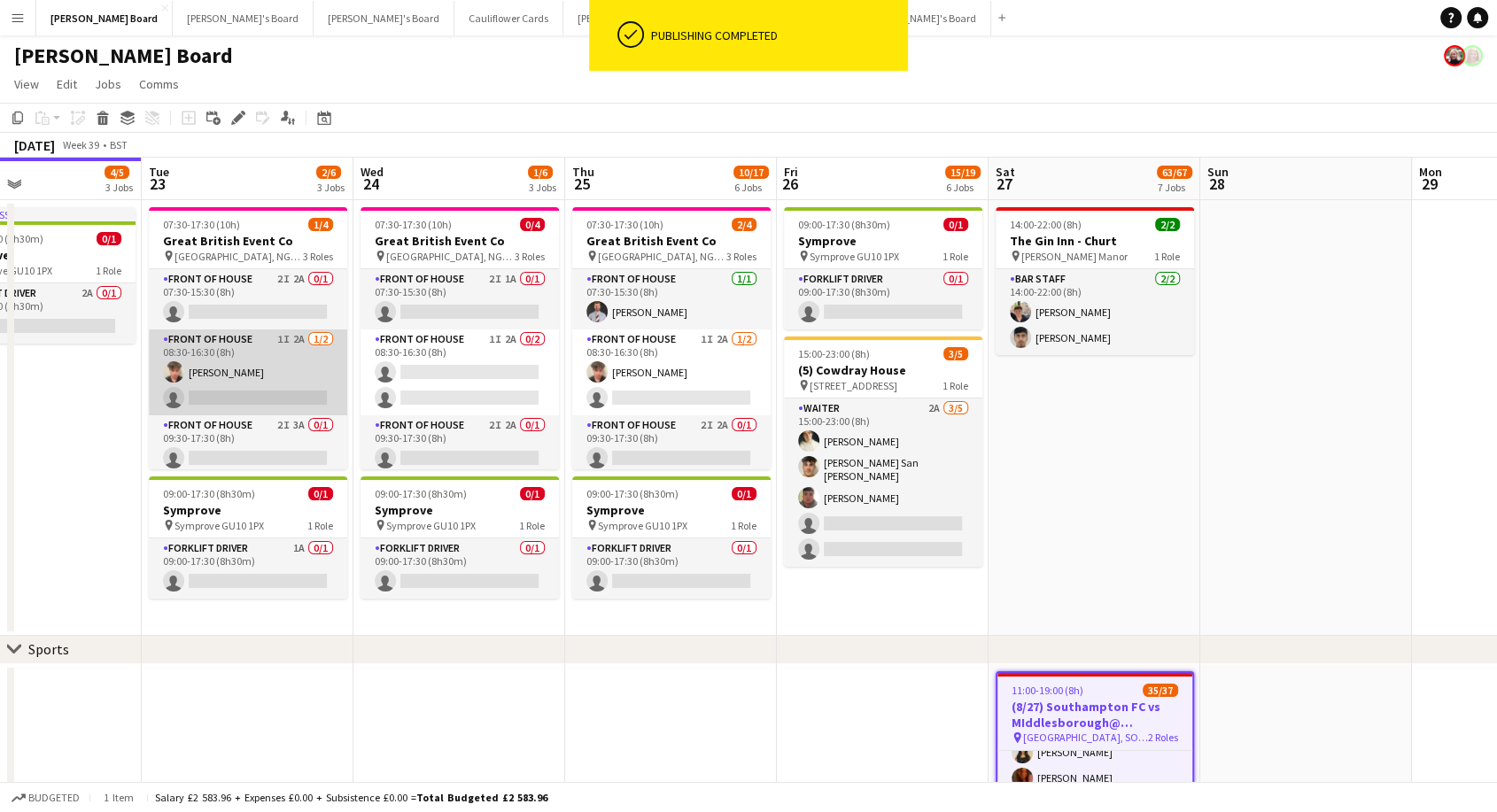
click at [264, 375] on app-card-role "FRONT OF HOUSE 1I 2A [DATE] 08:30-16:30 (8h) [PERSON_NAME] single-neutral-actio…" at bounding box center [248, 372] width 198 height 86
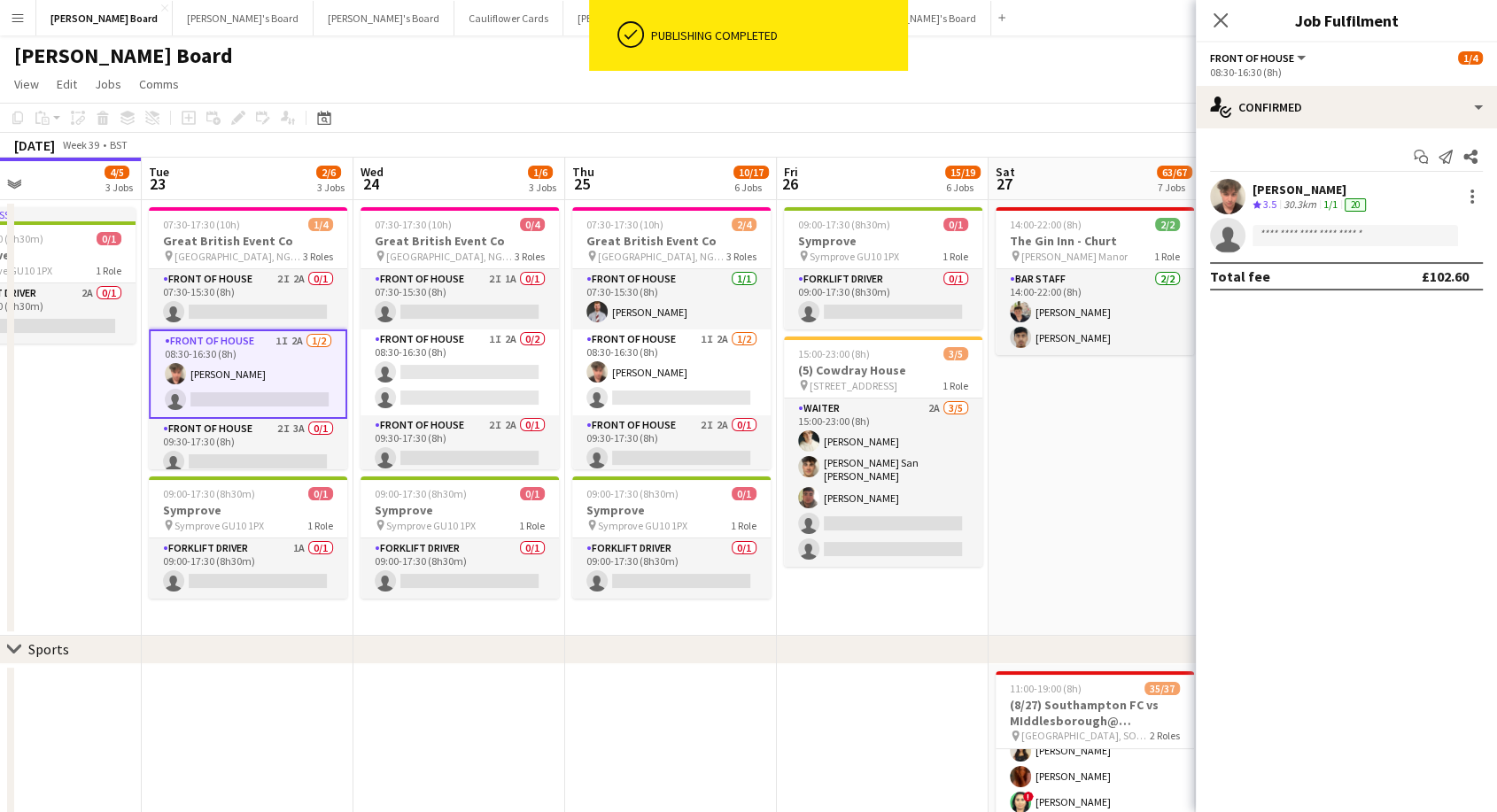
click at [1297, 186] on div "[PERSON_NAME]" at bounding box center [1311, 190] width 117 height 16
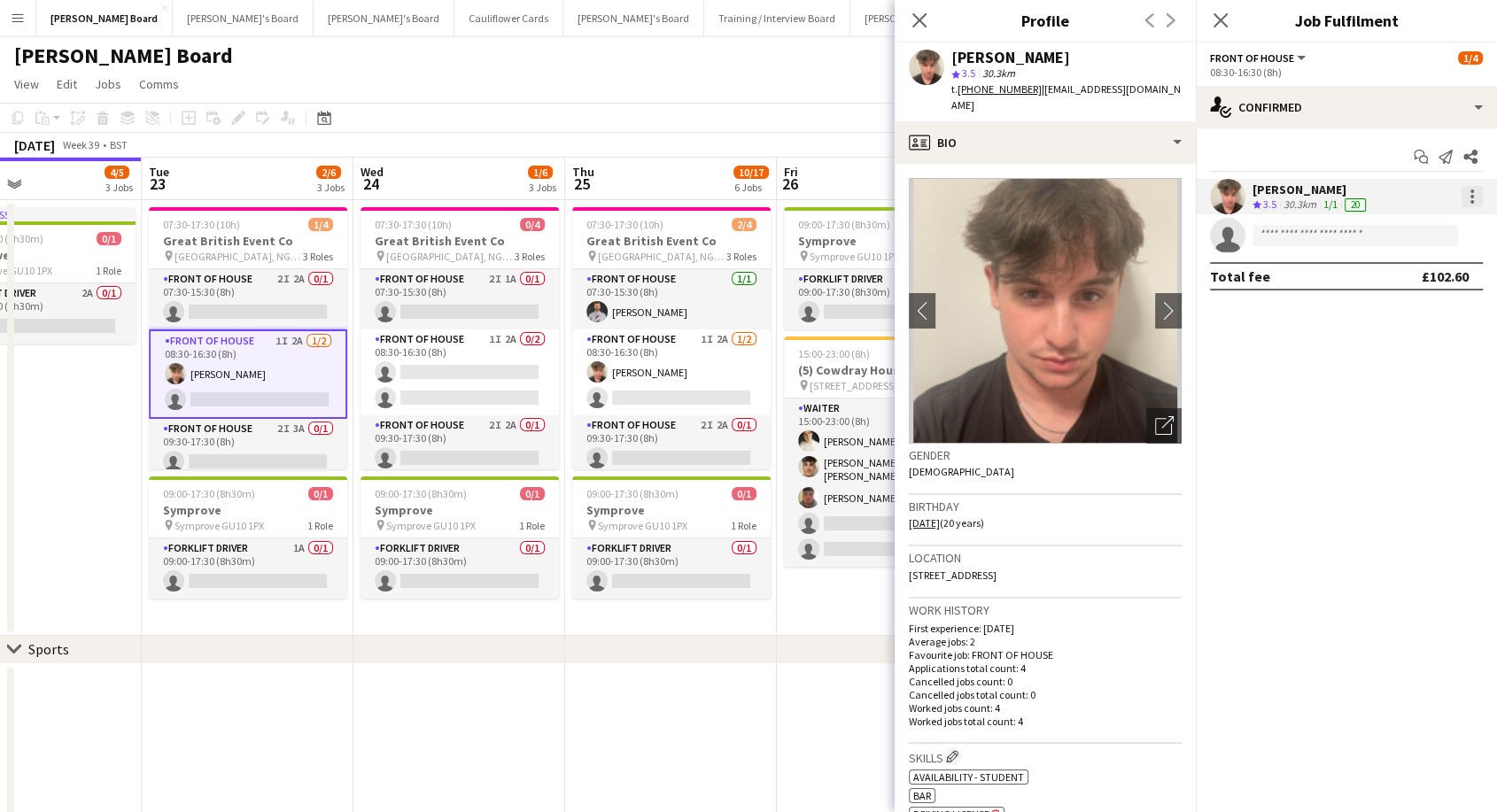
click at [1472, 200] on div at bounding box center [1472, 202] width 4 height 4
drag, startPoint x: 1397, startPoint y: 408, endPoint x: 1123, endPoint y: 407, distance: 274.0
click at [1395, 407] on button "Remove" at bounding box center [1413, 399] width 138 height 42
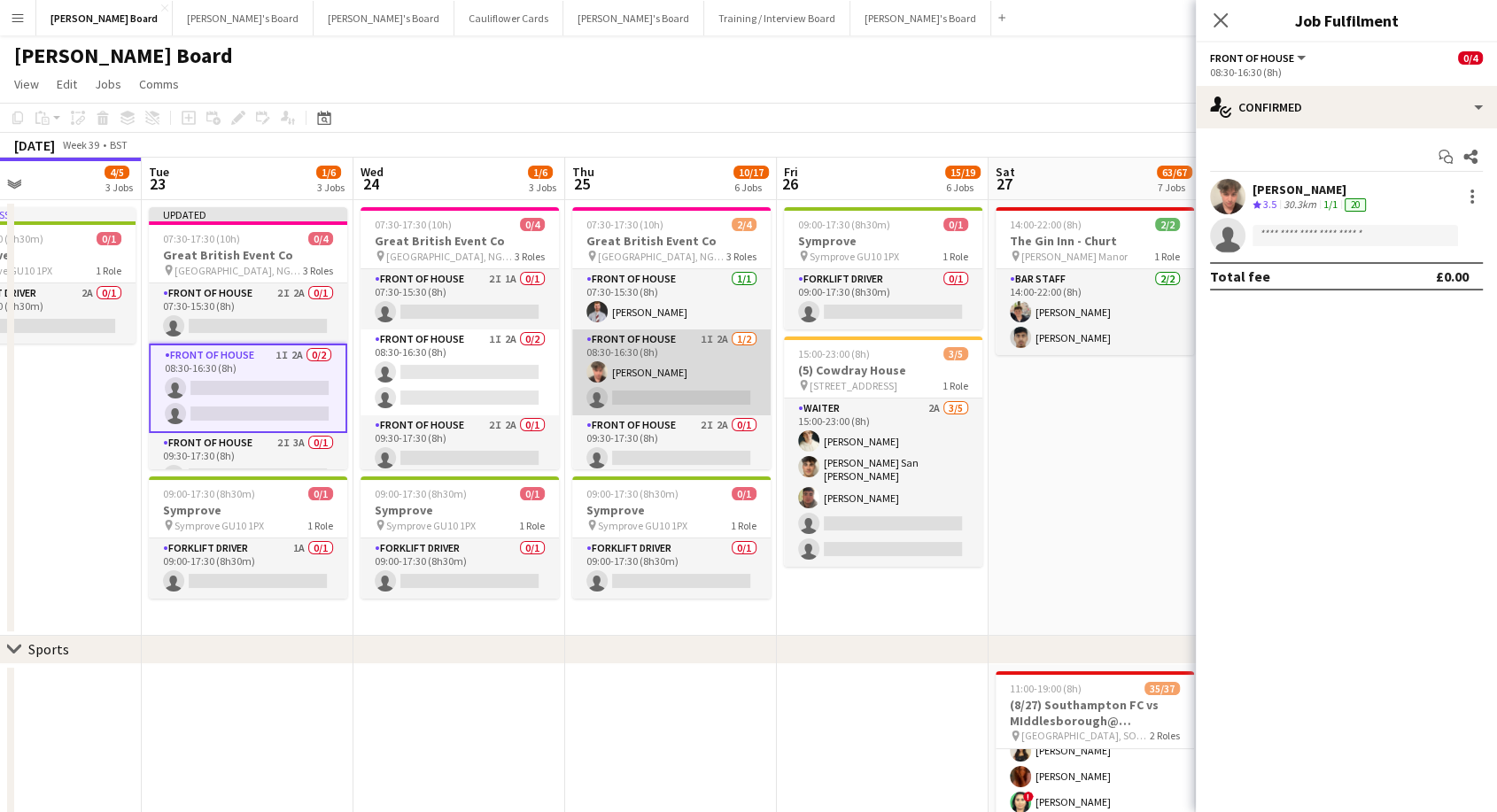
click at [692, 381] on app-card-role "FRONT OF HOUSE 1I 2A [DATE] 08:30-16:30 (8h) [PERSON_NAME] single-neutral-actio…" at bounding box center [671, 372] width 198 height 86
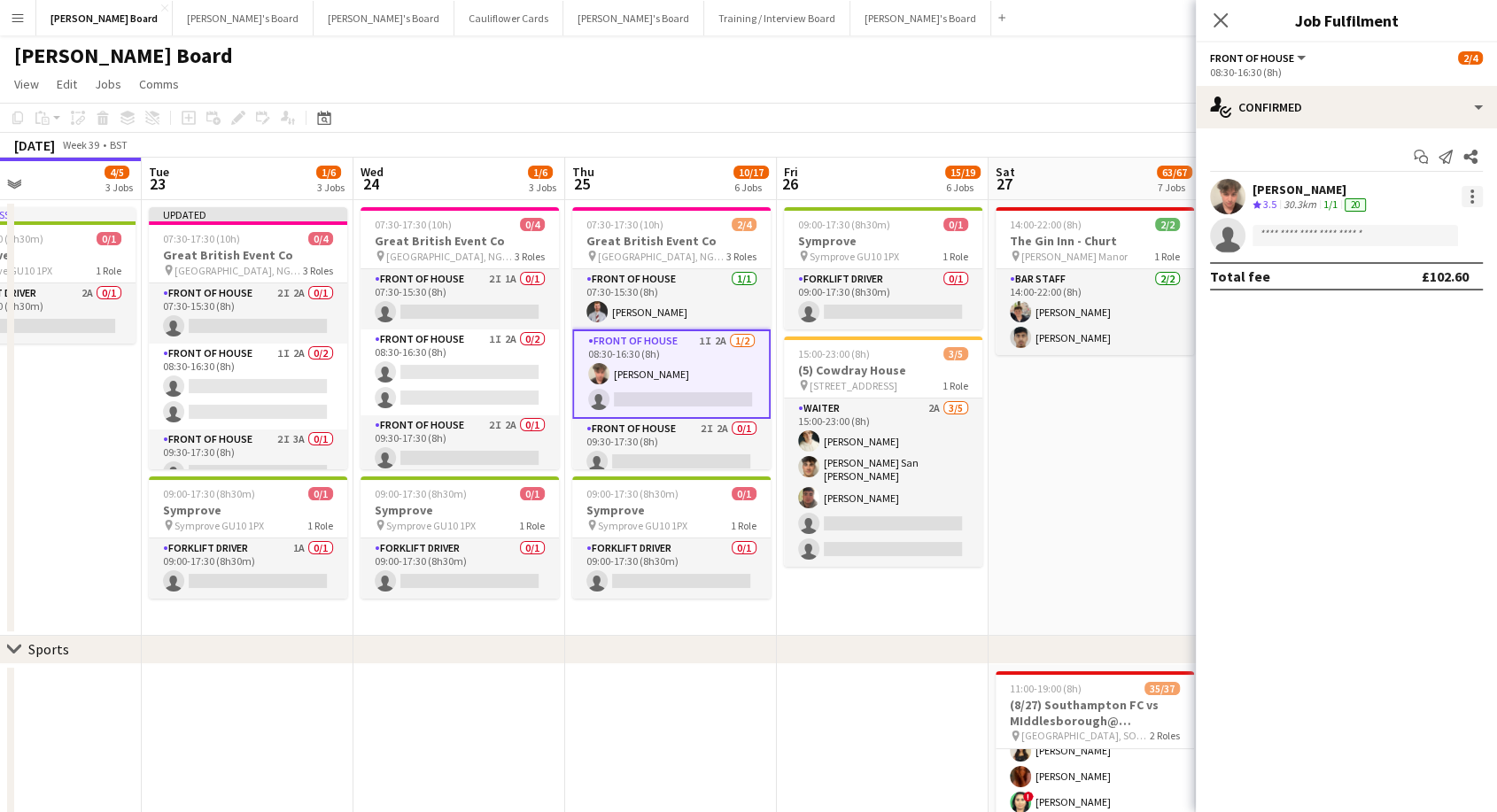
click at [1473, 196] on div at bounding box center [1472, 196] width 4 height 4
click at [1407, 407] on button "Remove" at bounding box center [1413, 399] width 138 height 42
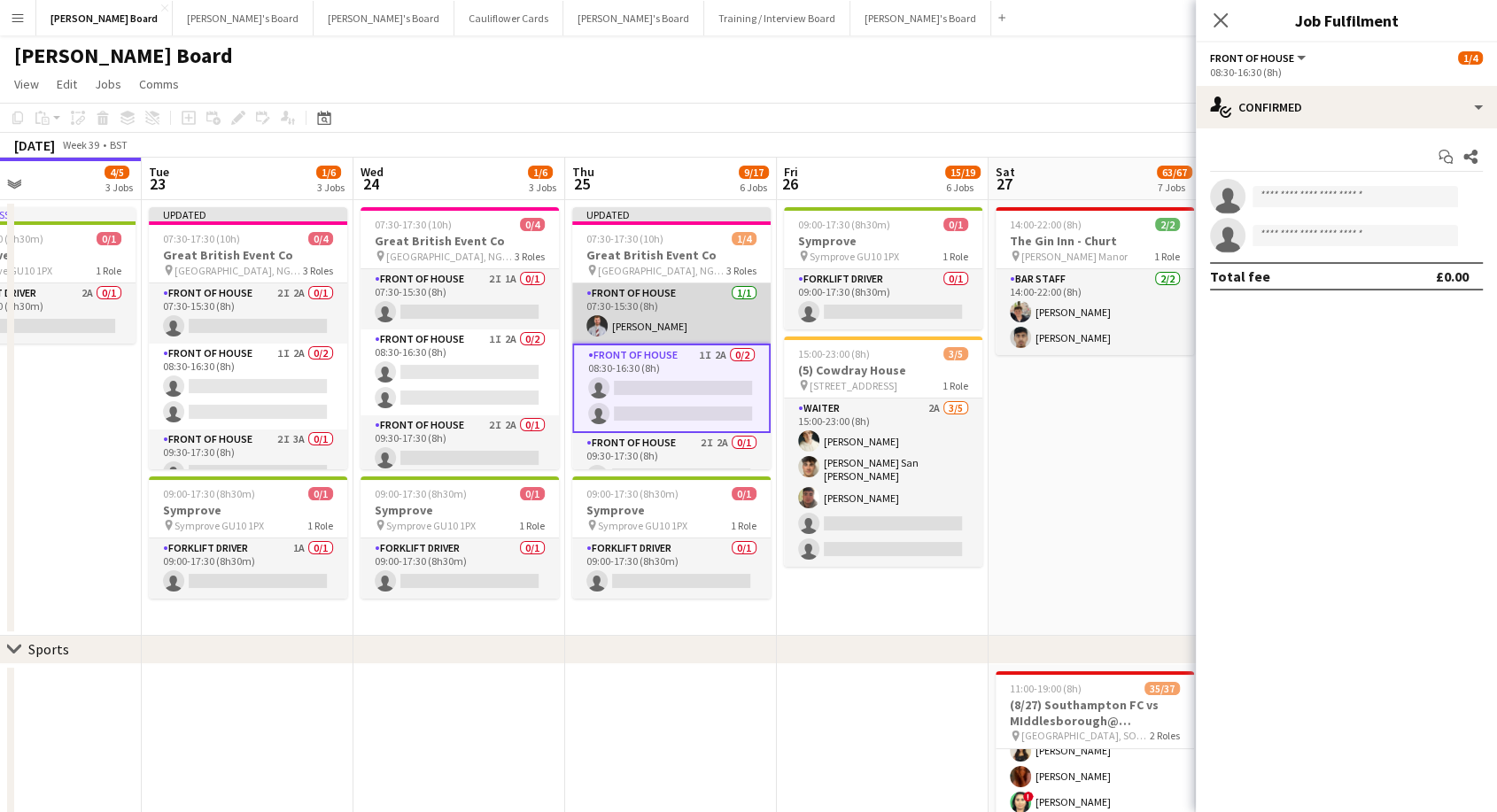
click at [667, 320] on app-card-role "FRONT OF HOUSE [DATE] 07:30-15:30 (8h) [PERSON_NAME]" at bounding box center [671, 313] width 198 height 60
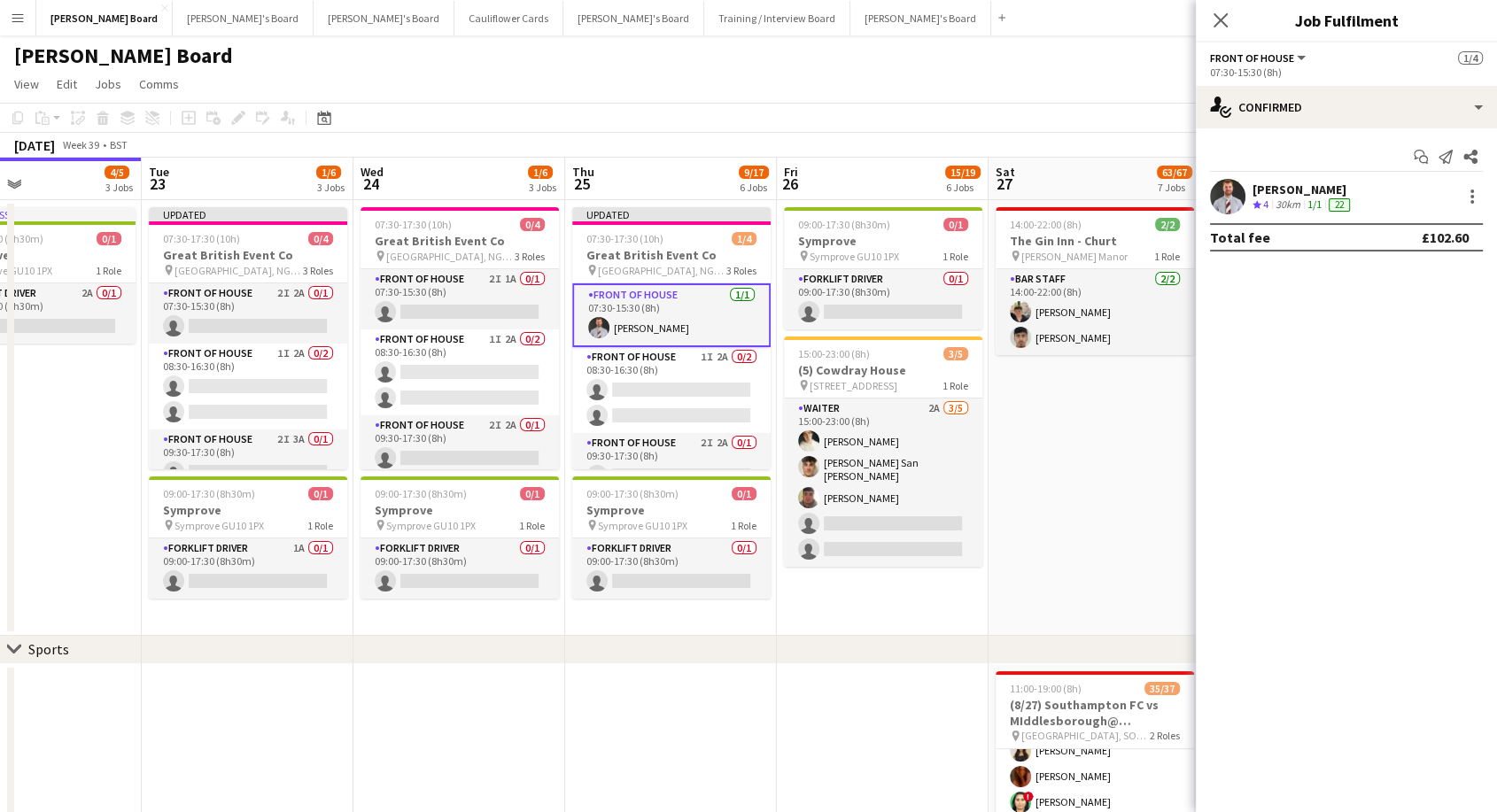
scroll to position [0, 493]
click at [1293, 189] on div "[PERSON_NAME]" at bounding box center [1303, 190] width 101 height 16
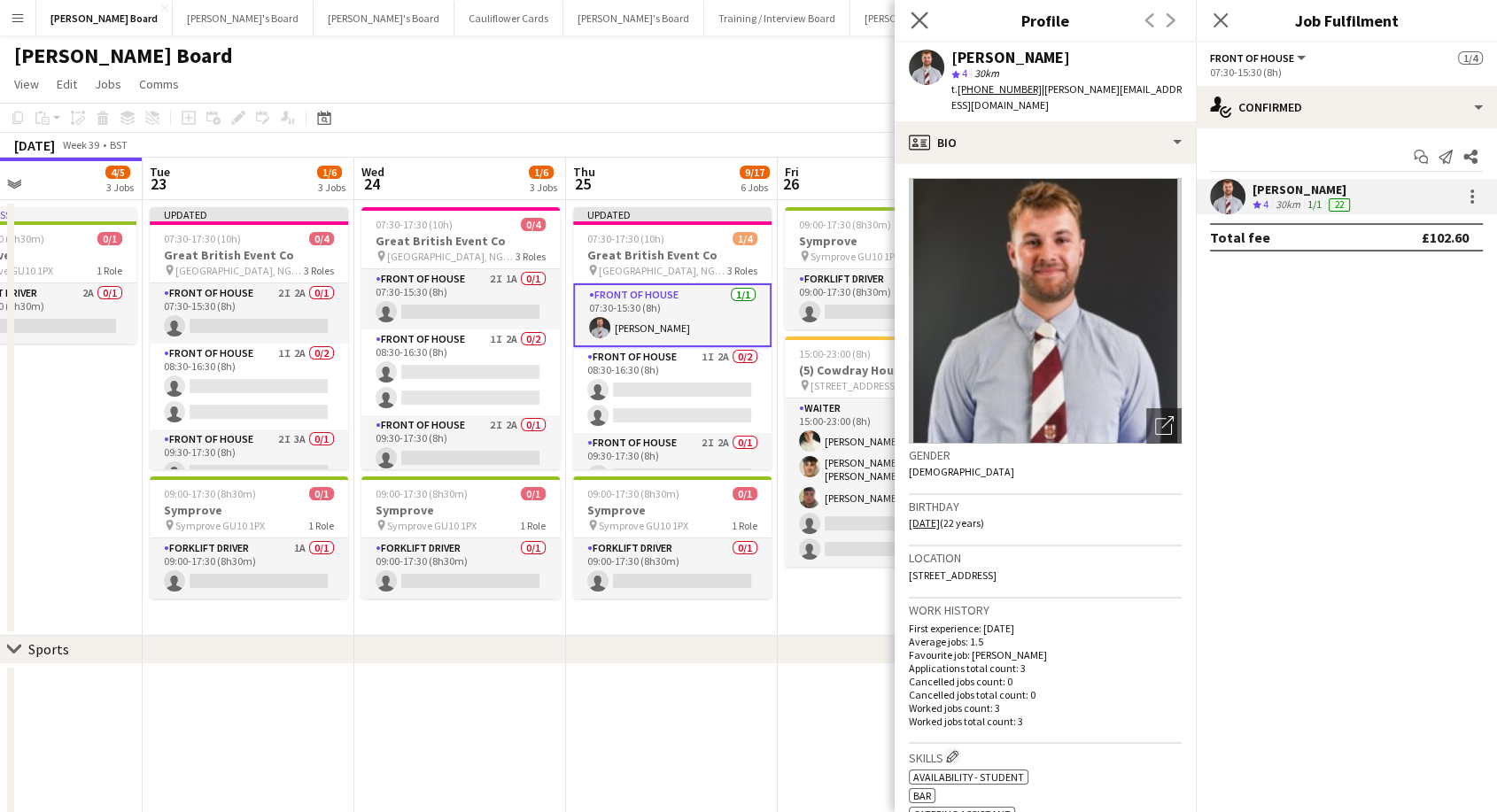
click at [921, 23] on icon at bounding box center [919, 20] width 17 height 17
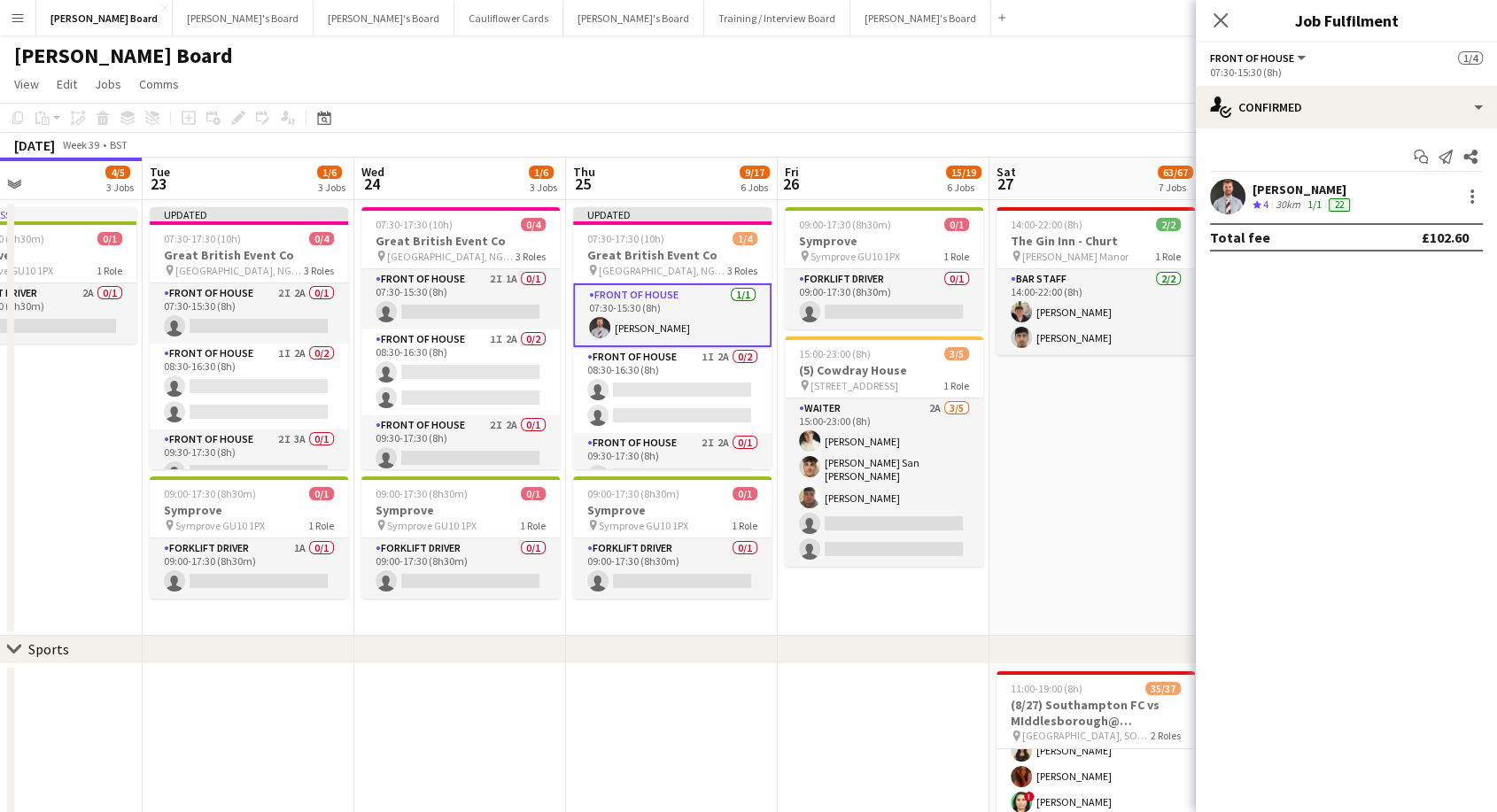
click at [647, 183] on app-board-header-date "Thu 25 9/17 6 Jobs" at bounding box center [671, 178] width 212 height 42
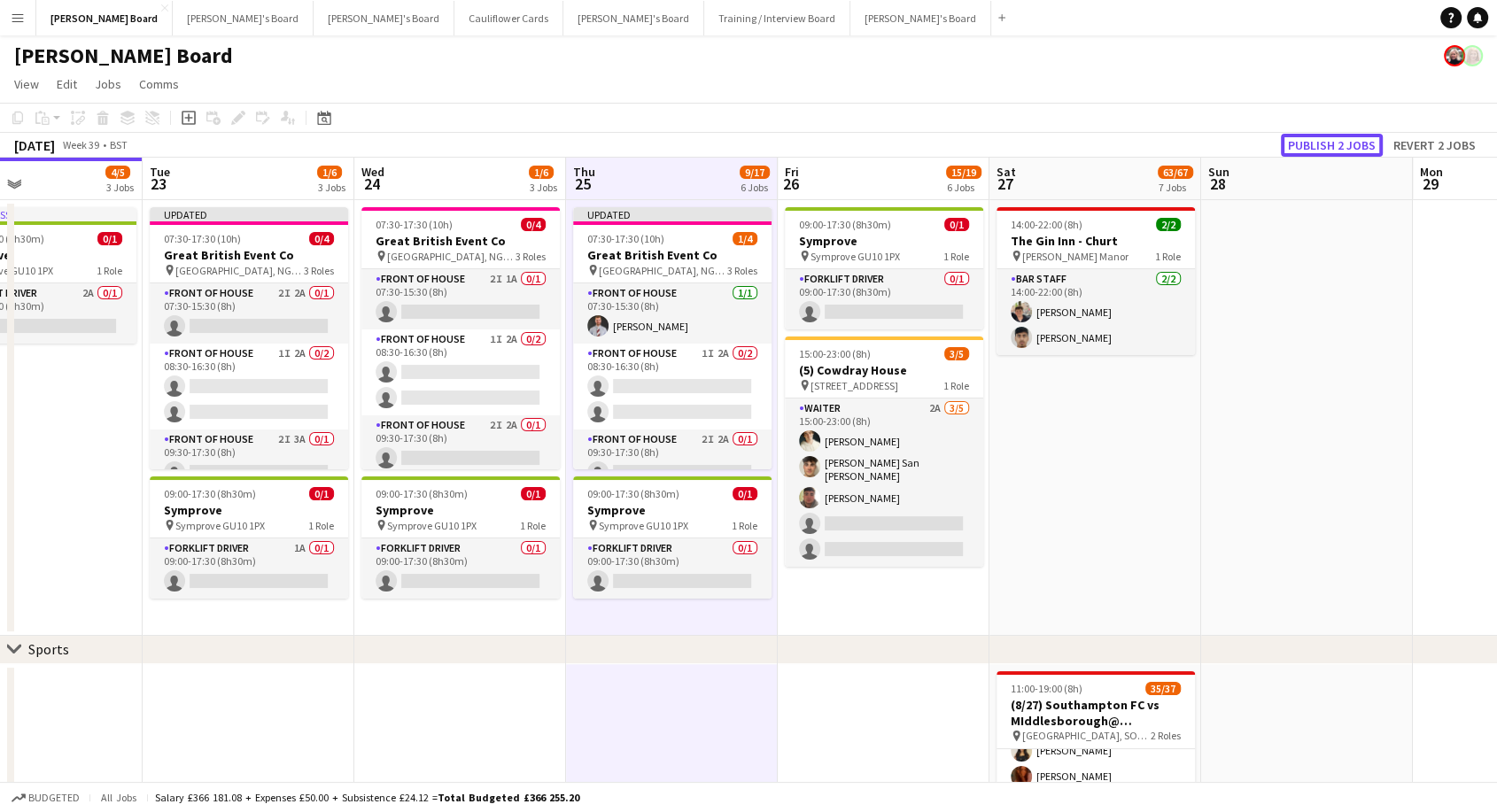
drag, startPoint x: 1361, startPoint y: 146, endPoint x: 1244, endPoint y: 228, distance: 142.9
click at [1361, 146] on button "Publish 2 jobs" at bounding box center [1331, 145] width 102 height 23
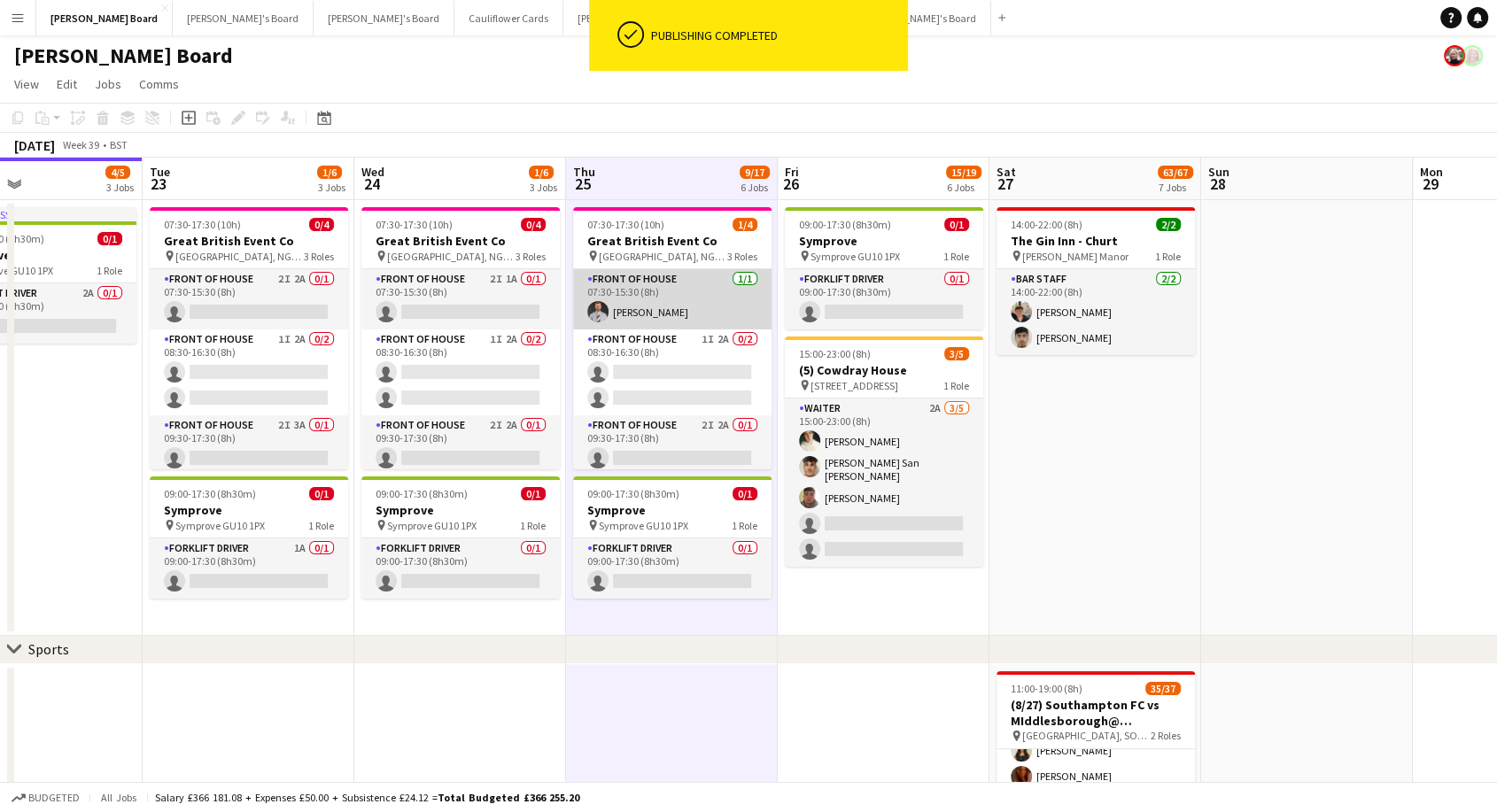
drag, startPoint x: 670, startPoint y: 313, endPoint x: 638, endPoint y: 330, distance: 36.2
click at [669, 313] on app-card-role "FRONT OF HOUSE [DATE] 07:30-15:30 (8h) [PERSON_NAME]" at bounding box center [672, 299] width 198 height 60
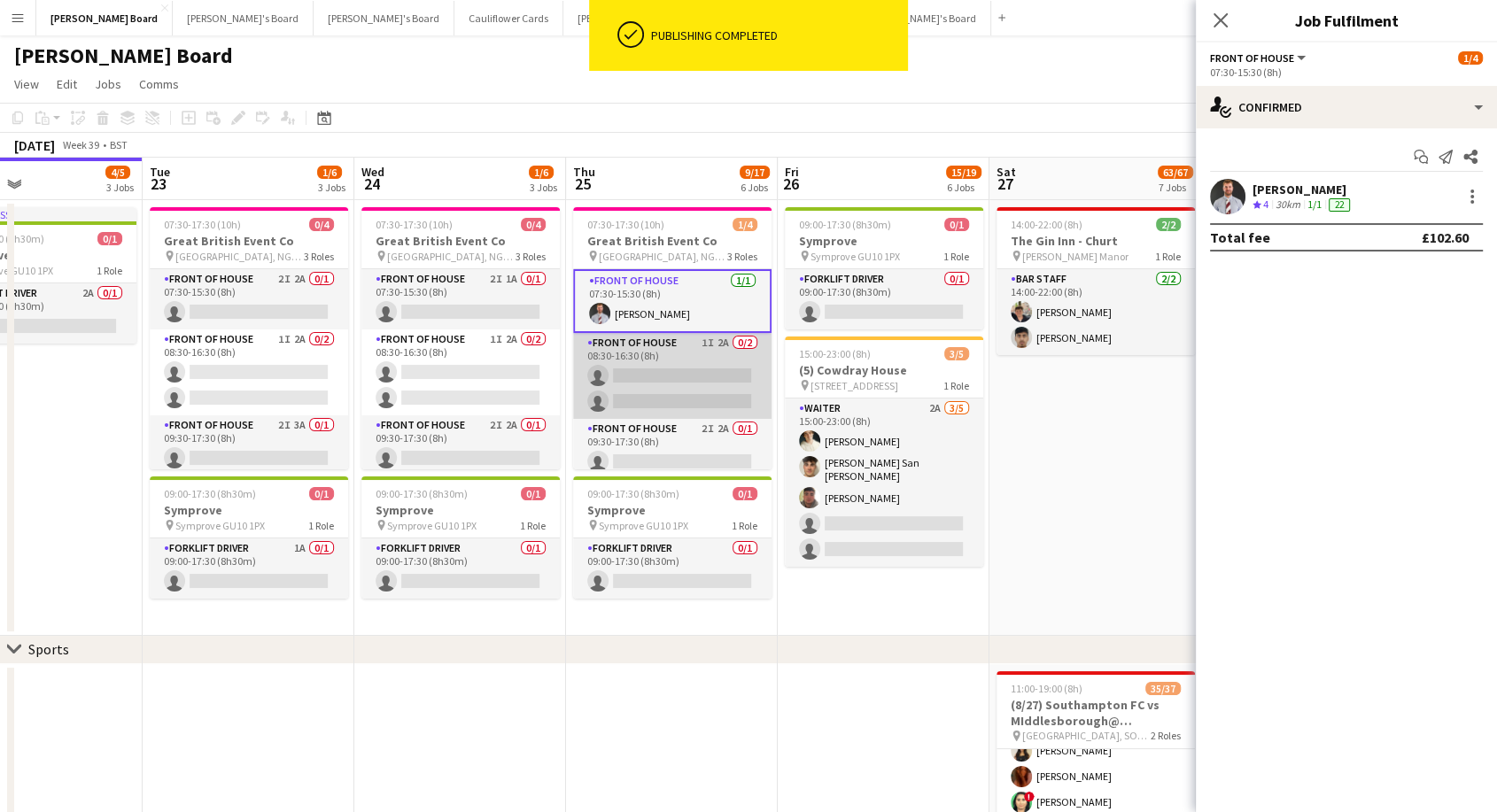
scroll to position [0, 494]
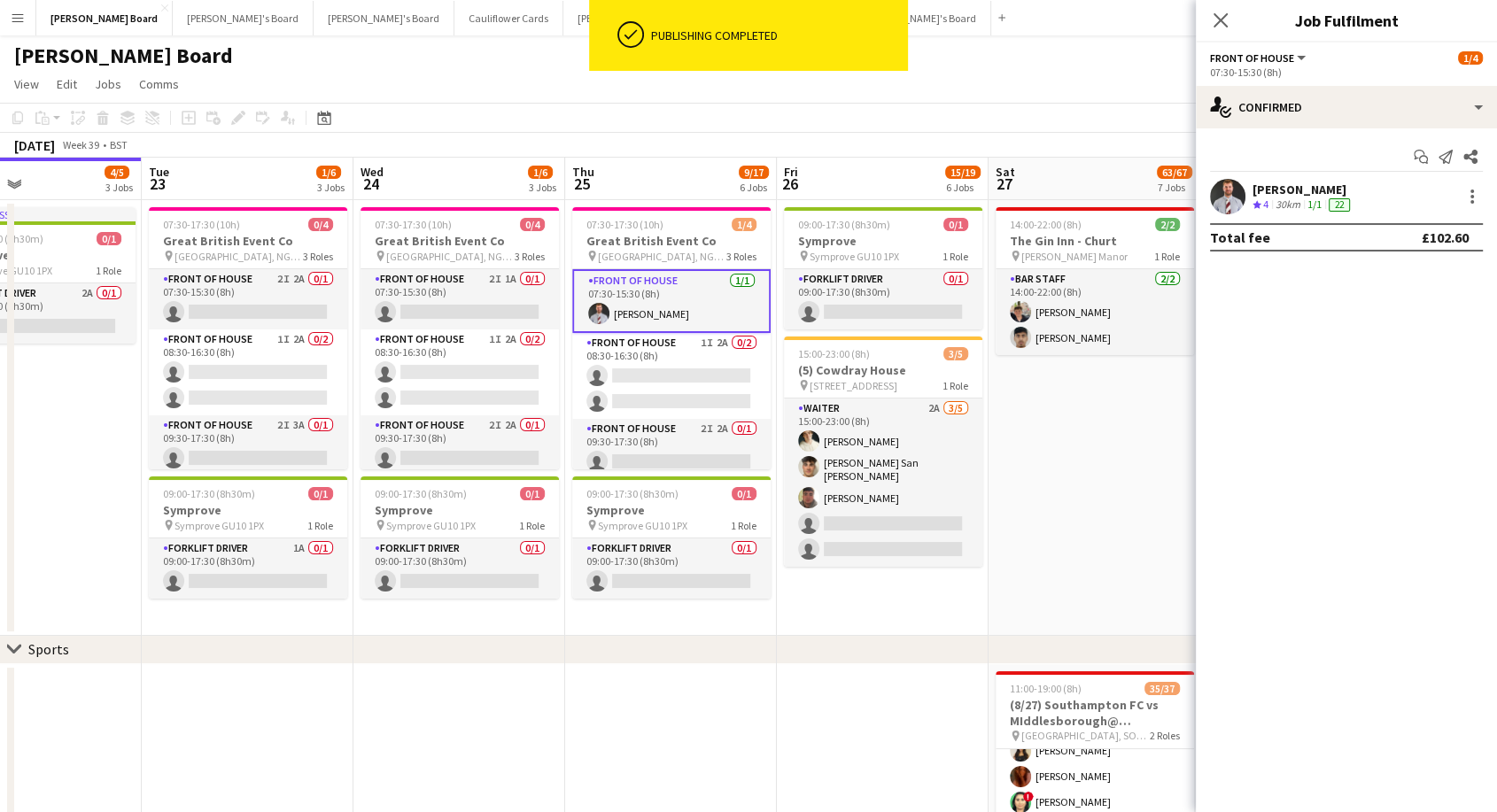
click at [220, 184] on app-board-header-date "Tue 23 1/6 3 Jobs" at bounding box center [247, 178] width 212 height 42
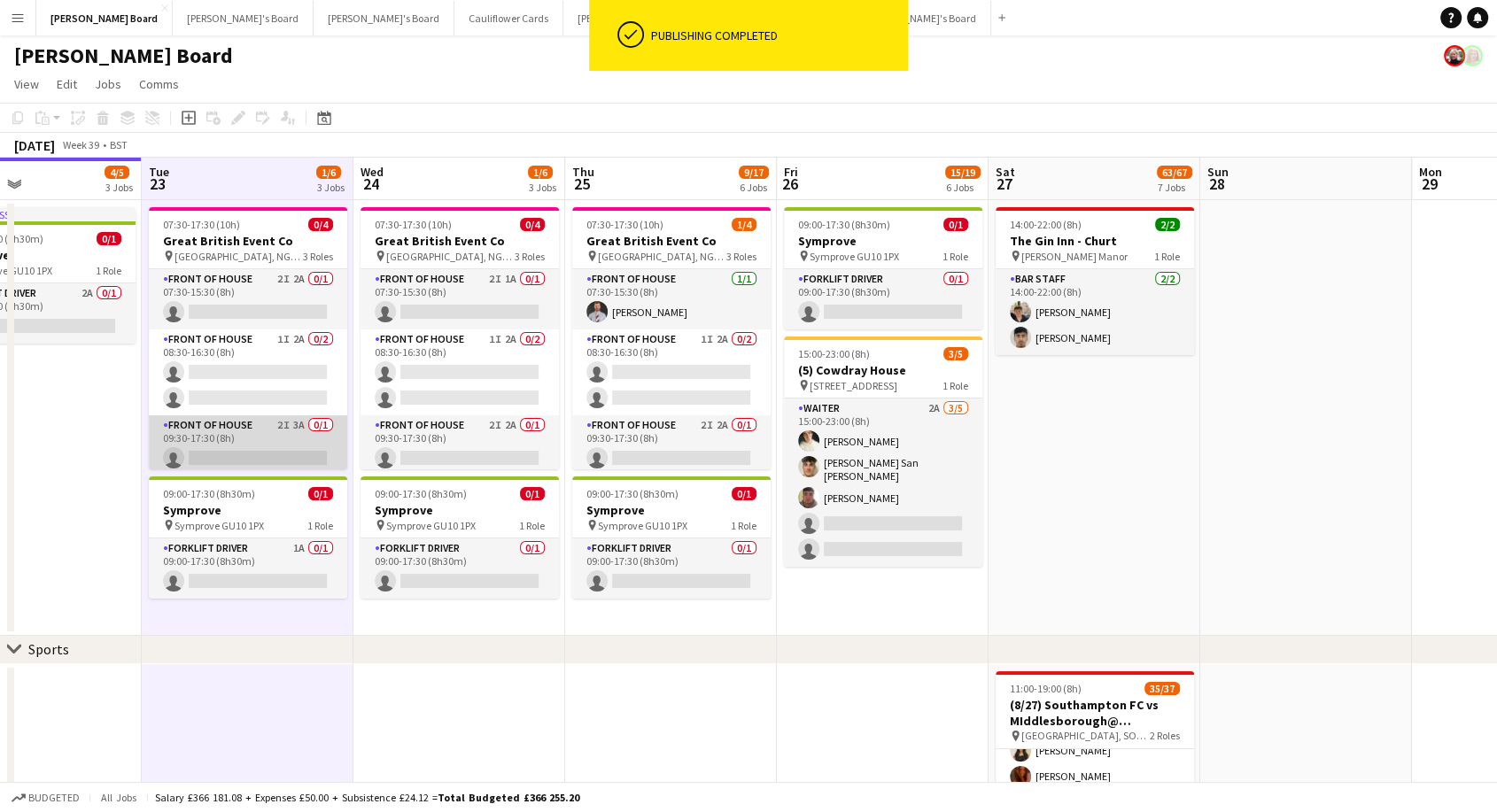
click at [229, 419] on app-card-role "FRONT OF HOUSE 2I 3A 0/1 09:30-17:30 (8h) single-neutral-actions" at bounding box center [248, 445] width 198 height 60
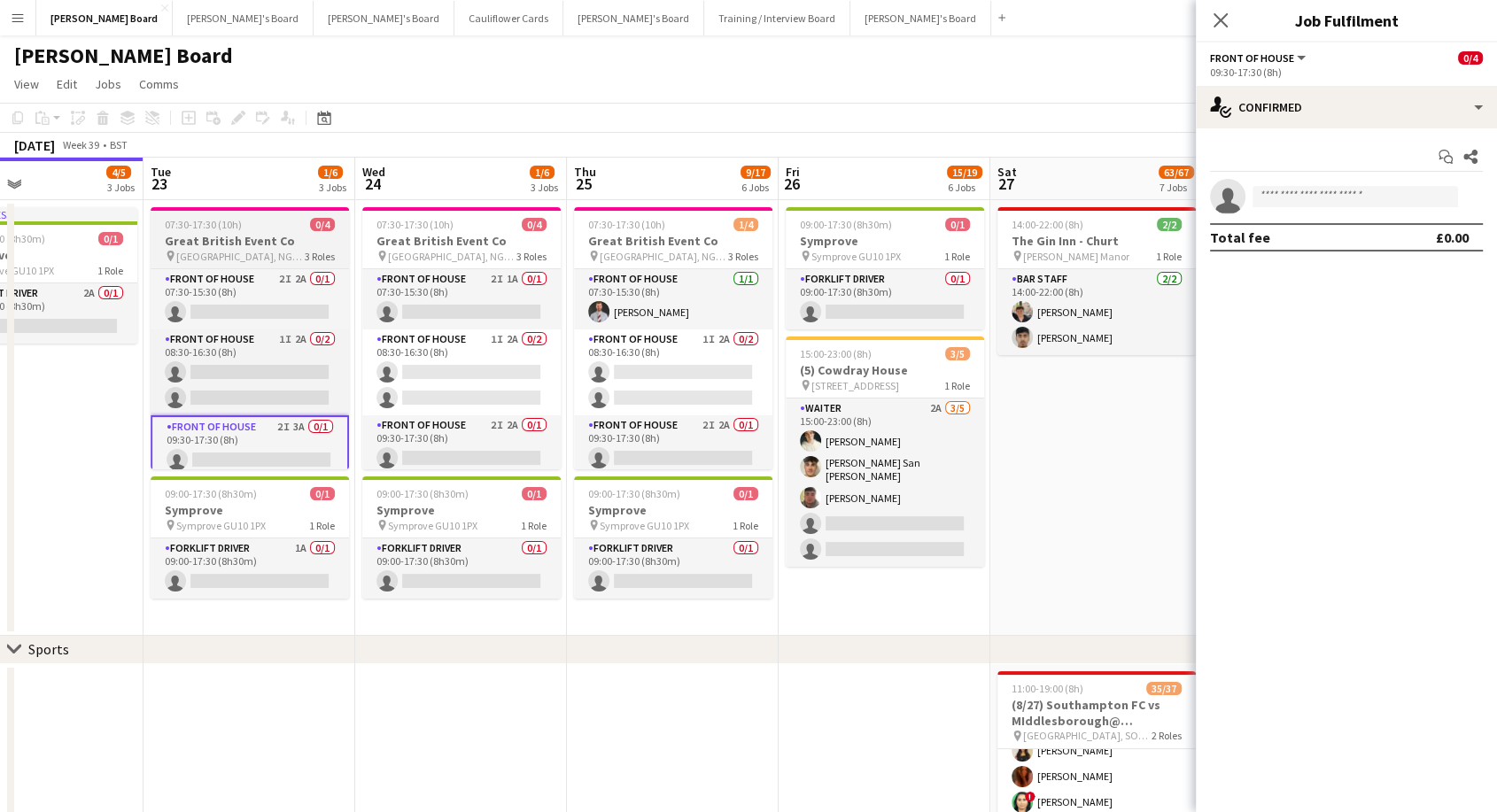
click at [254, 221] on div "07:30-17:30 (10h) 0/4" at bounding box center [250, 224] width 198 height 14
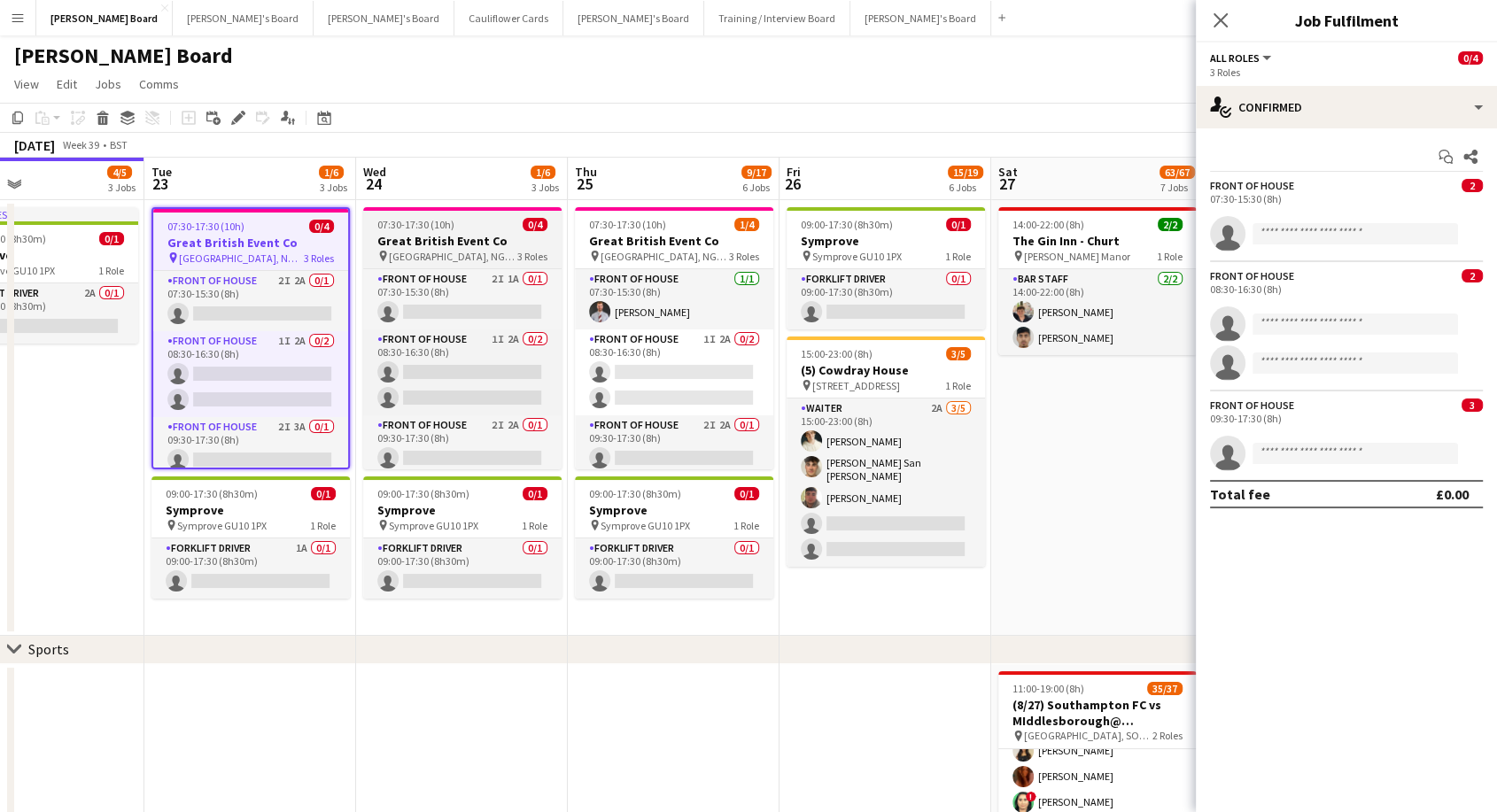
click at [445, 226] on span "07:30-17:30 (10h)" at bounding box center [416, 224] width 77 height 14
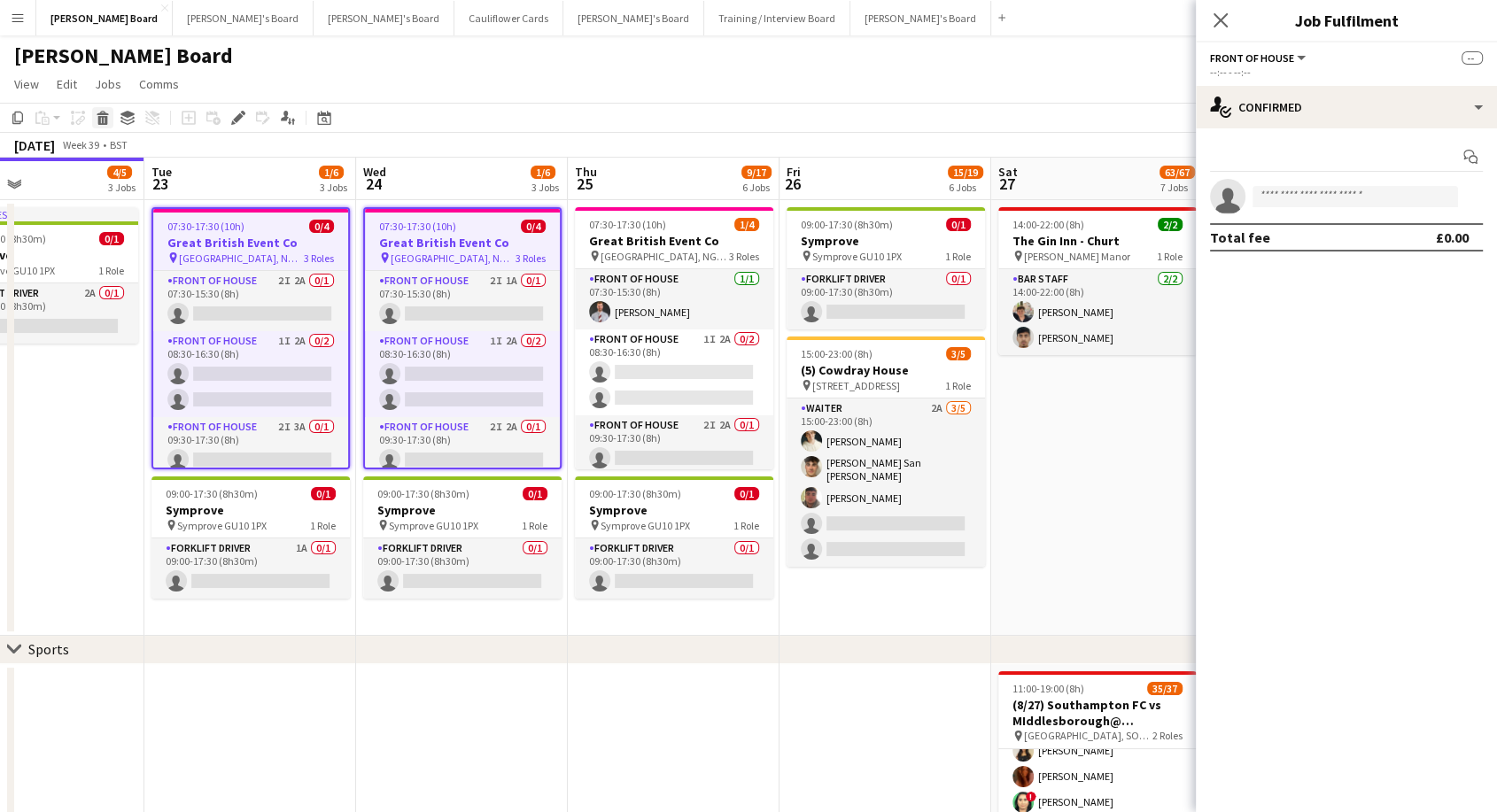
click at [106, 121] on icon "Delete" at bounding box center [103, 118] width 14 height 14
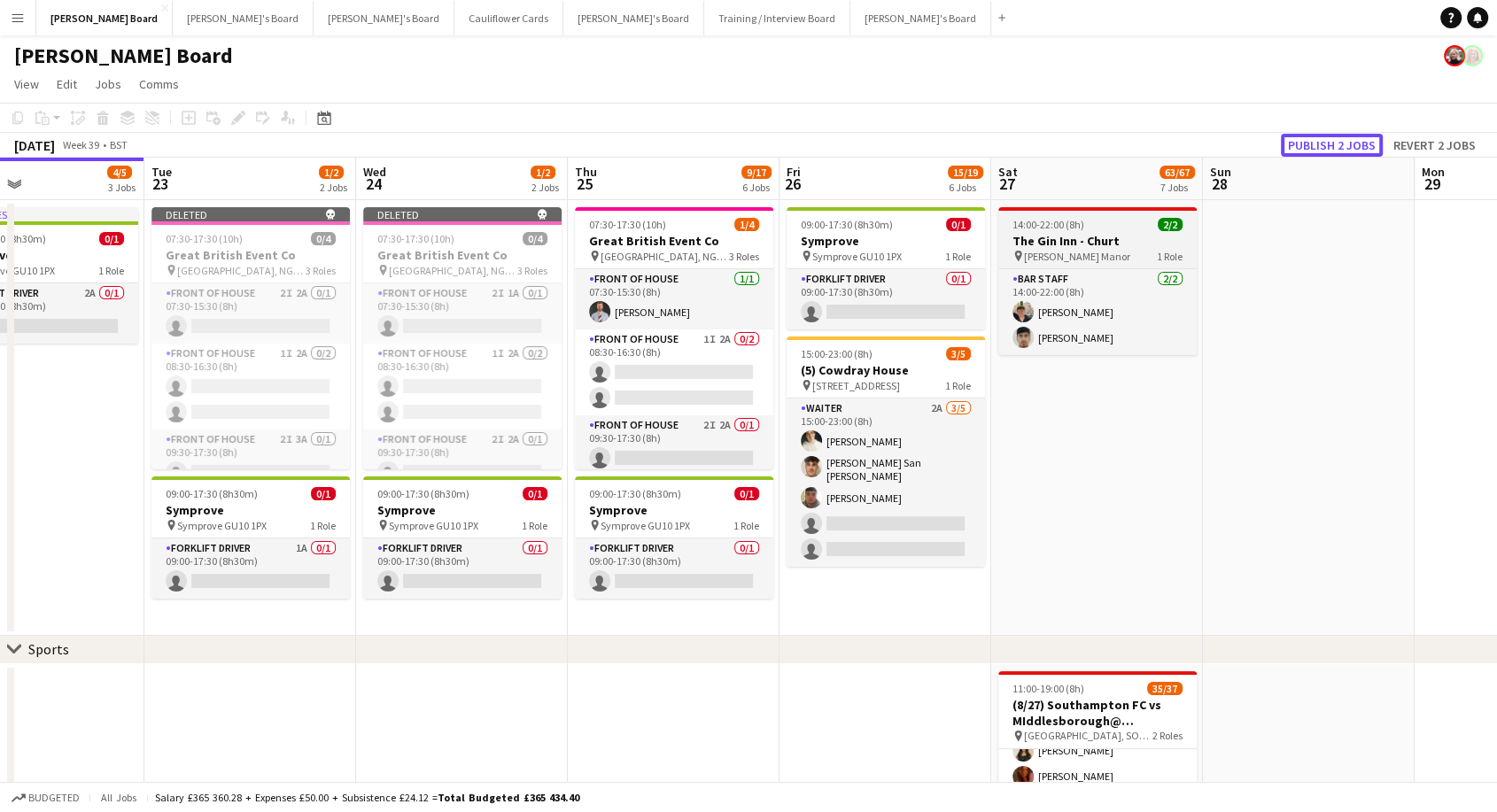
drag, startPoint x: 1340, startPoint y: 136, endPoint x: 1073, endPoint y: 266, distance: 297.0
click at [1340, 137] on button "Publish 2 jobs" at bounding box center [1331, 145] width 102 height 23
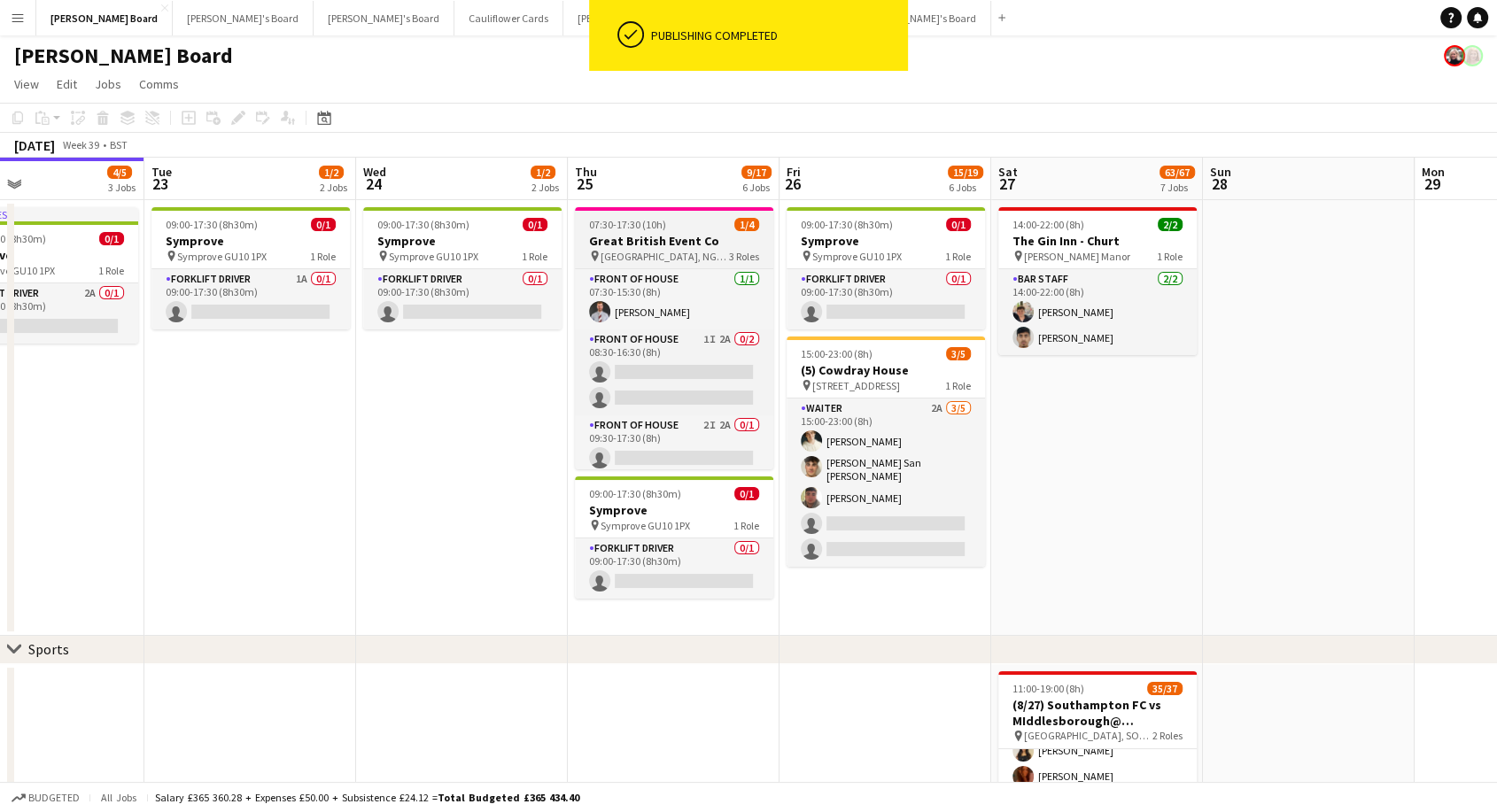
drag, startPoint x: 646, startPoint y: 223, endPoint x: 645, endPoint y: 237, distance: 14.0
click at [646, 225] on span "07:30-17:30 (10h)" at bounding box center [628, 224] width 77 height 14
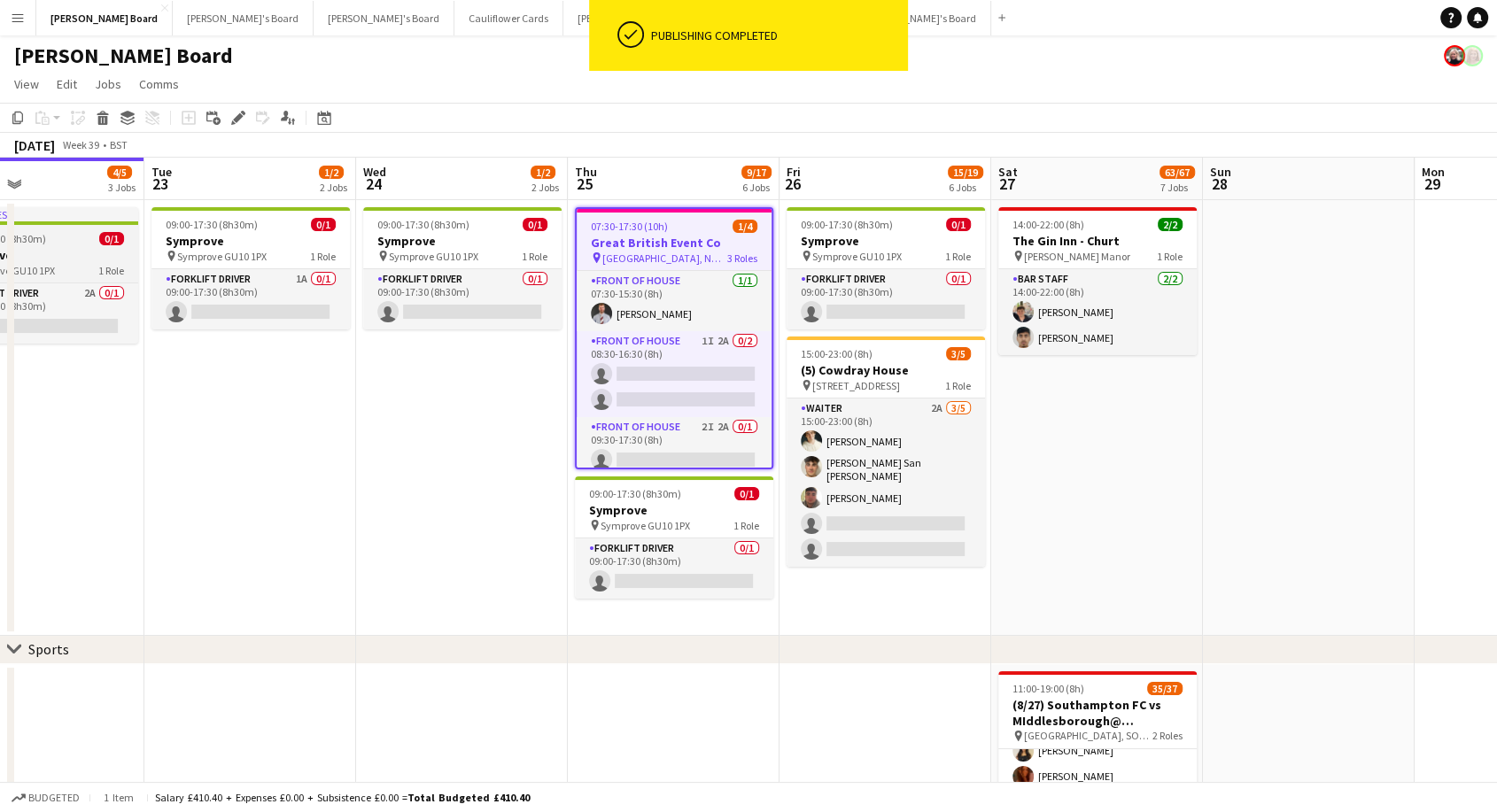
click at [102, 264] on span "1 Role" at bounding box center [111, 270] width 26 height 14
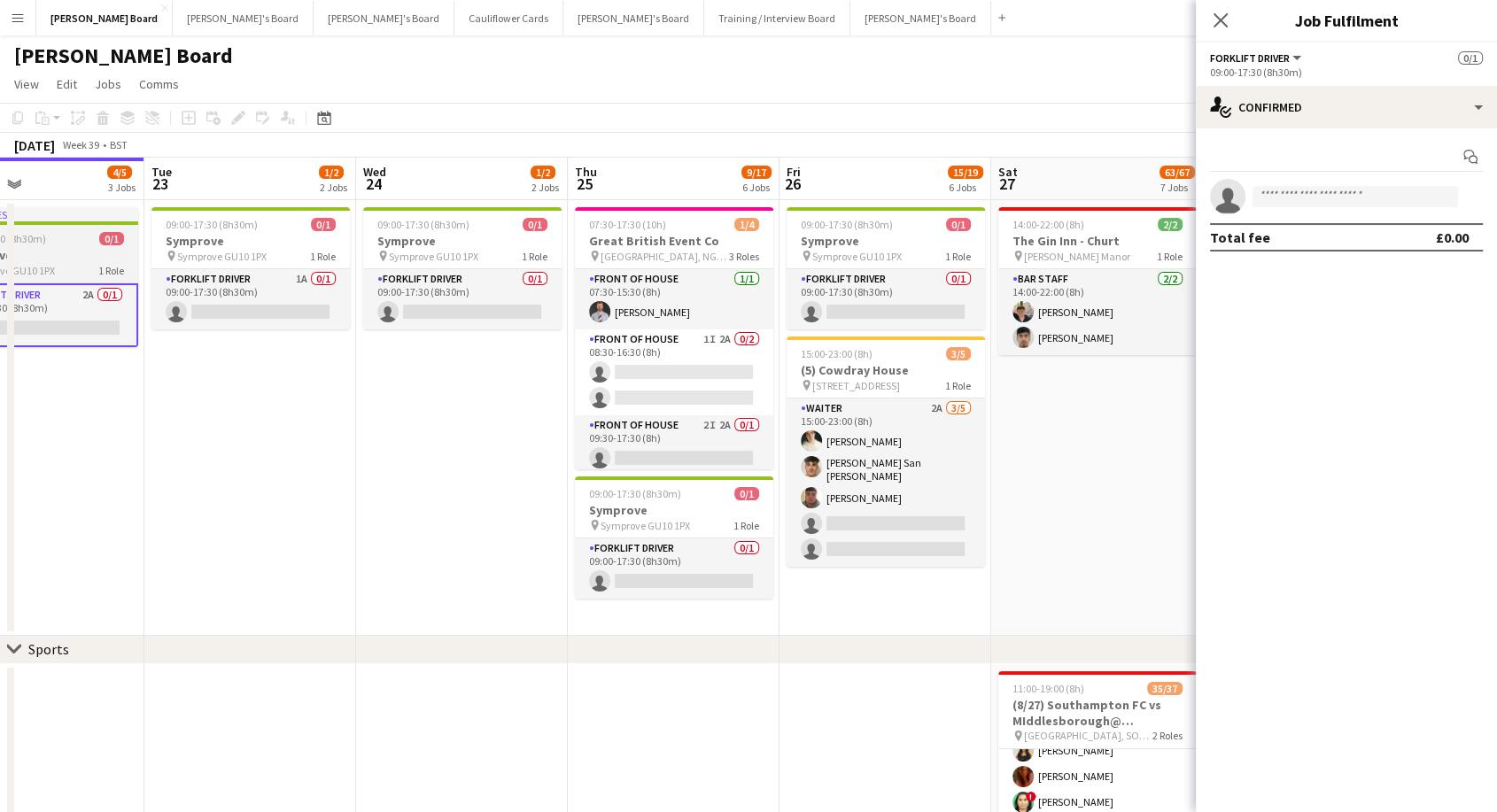
click at [126, 233] on div "09:00-17:30 (8h30m) 0/1" at bounding box center [39, 239] width 198 height 14
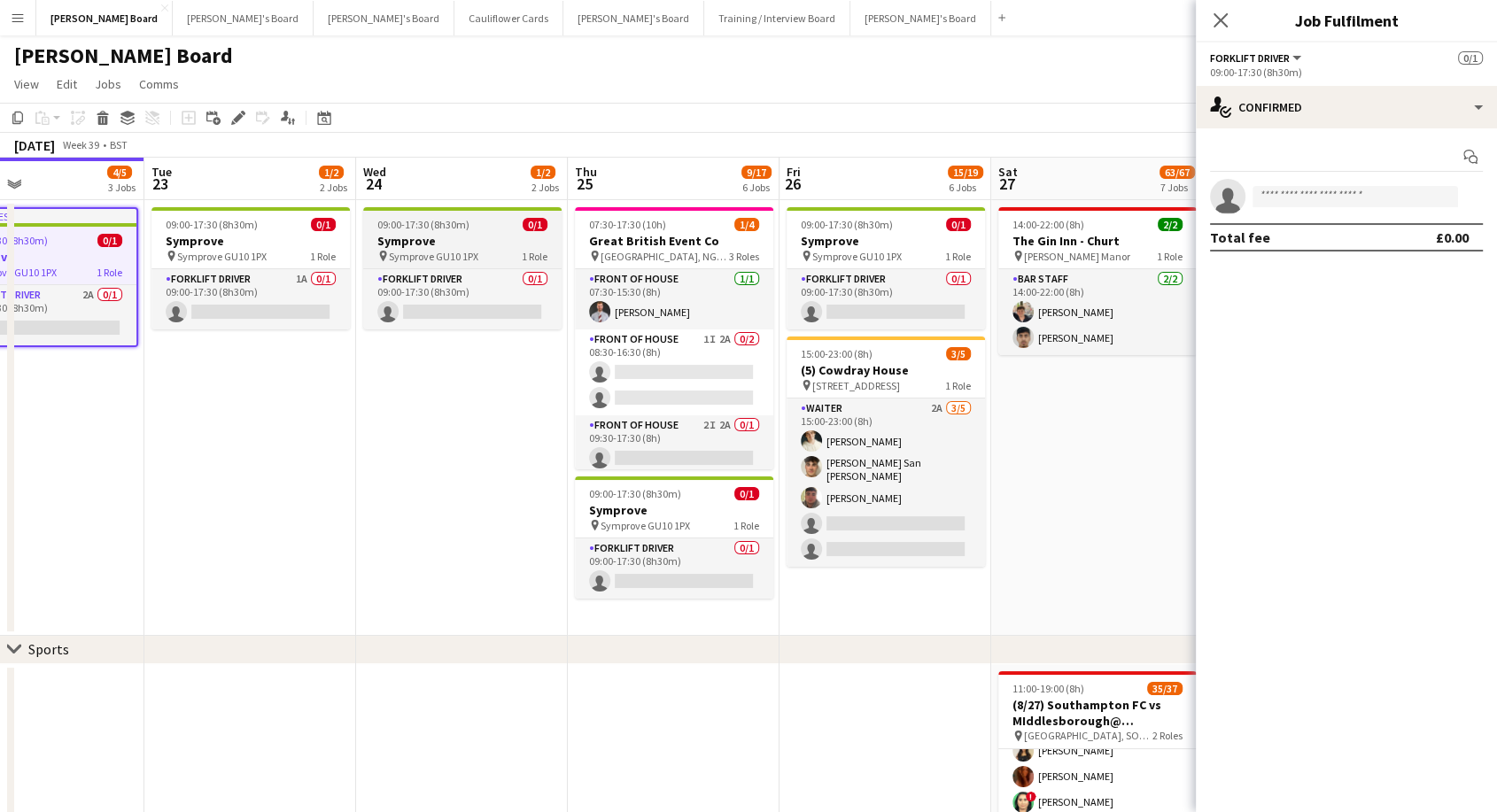
drag, startPoint x: 312, startPoint y: 225, endPoint x: 373, endPoint y: 235, distance: 61.8
click at [312, 226] on span "0/1" at bounding box center [323, 224] width 25 height 14
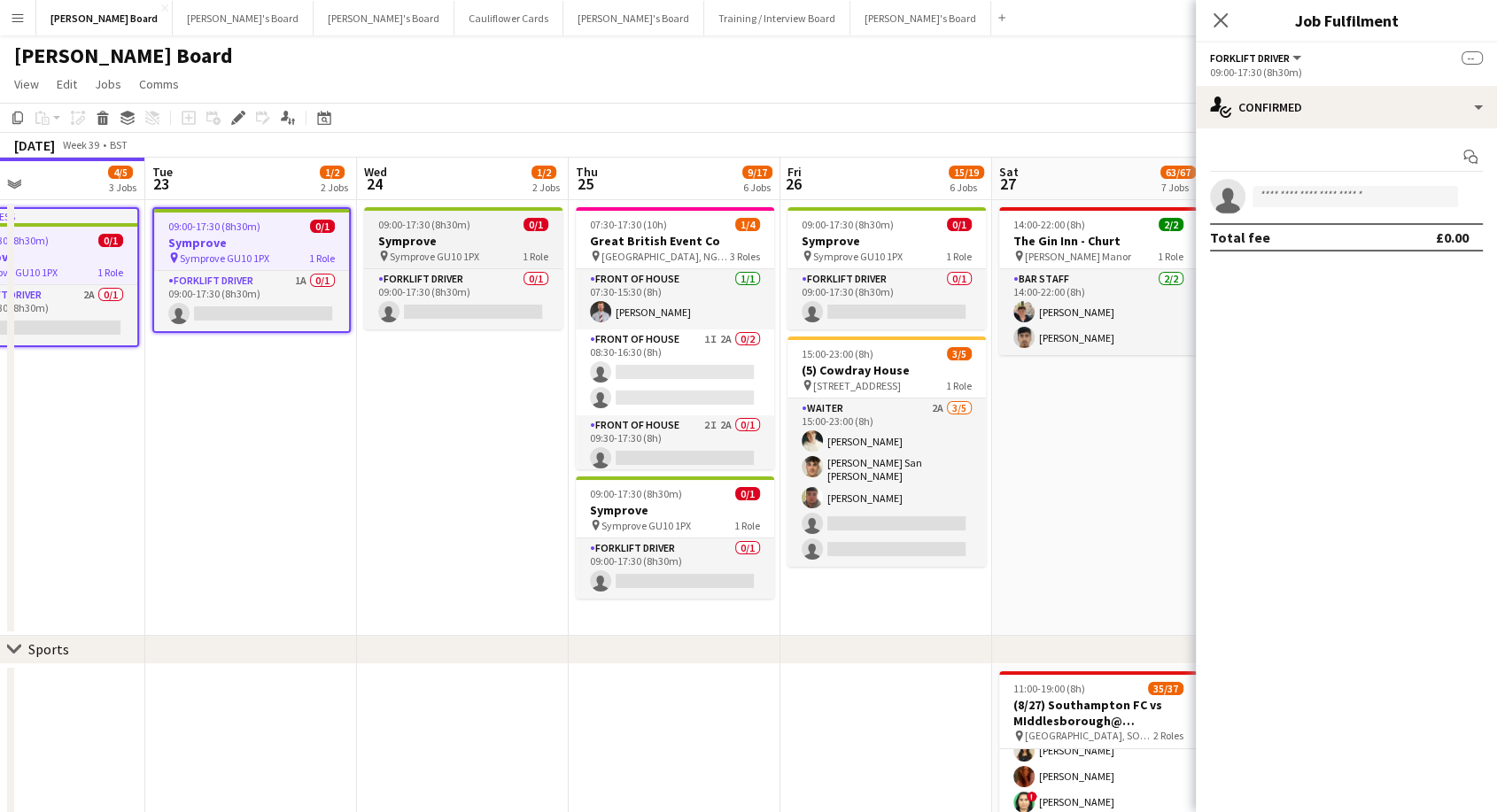
drag, startPoint x: 467, startPoint y: 230, endPoint x: 483, endPoint y: 250, distance: 25.6
click at [467, 230] on span "09:00-17:30 (8h30m)" at bounding box center [424, 224] width 92 height 14
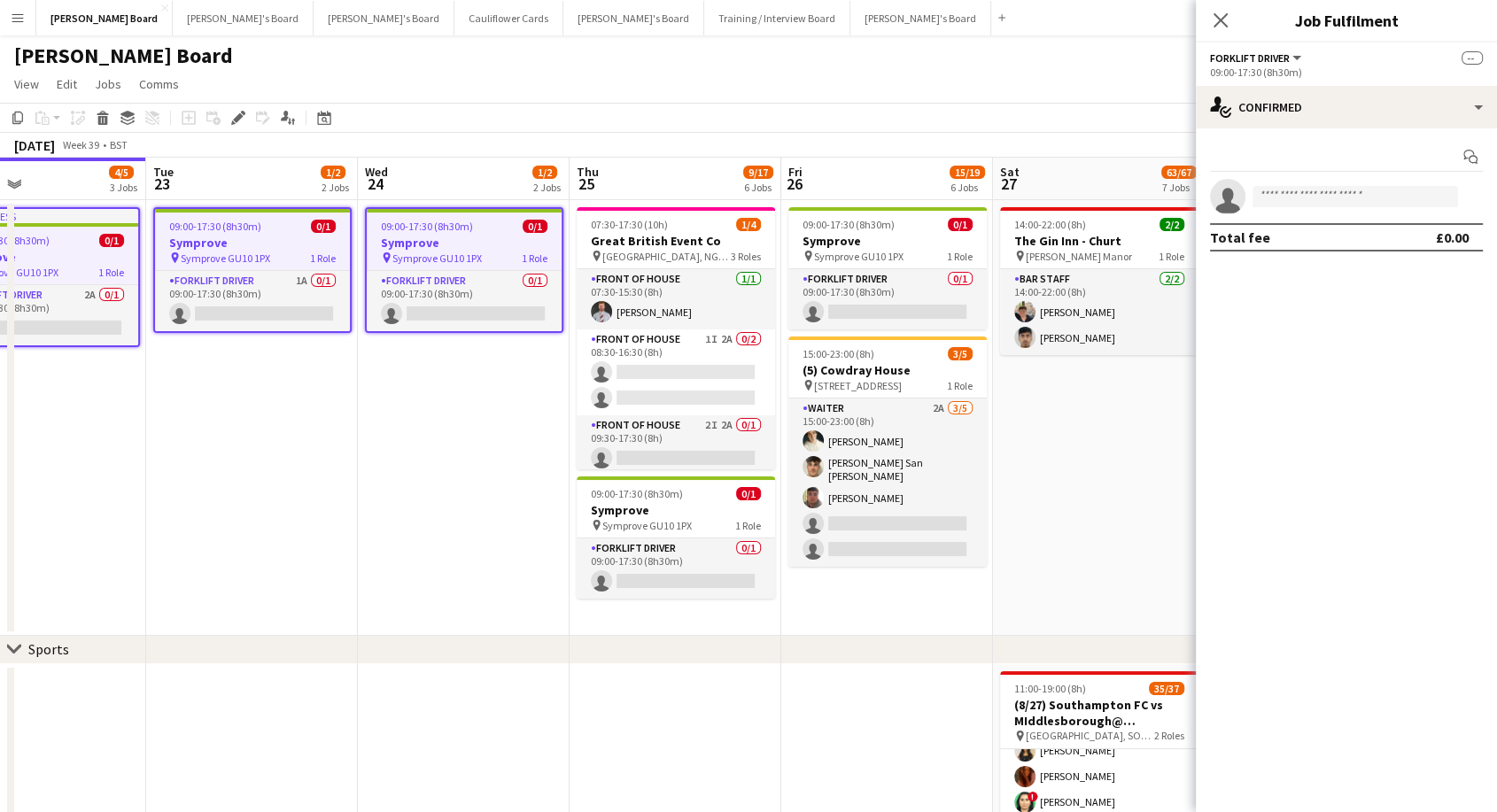
drag, startPoint x: 657, startPoint y: 500, endPoint x: 987, endPoint y: 377, distance: 352.2
click at [658, 499] on span "09:00-17:30 (8h30m)" at bounding box center [637, 493] width 92 height 14
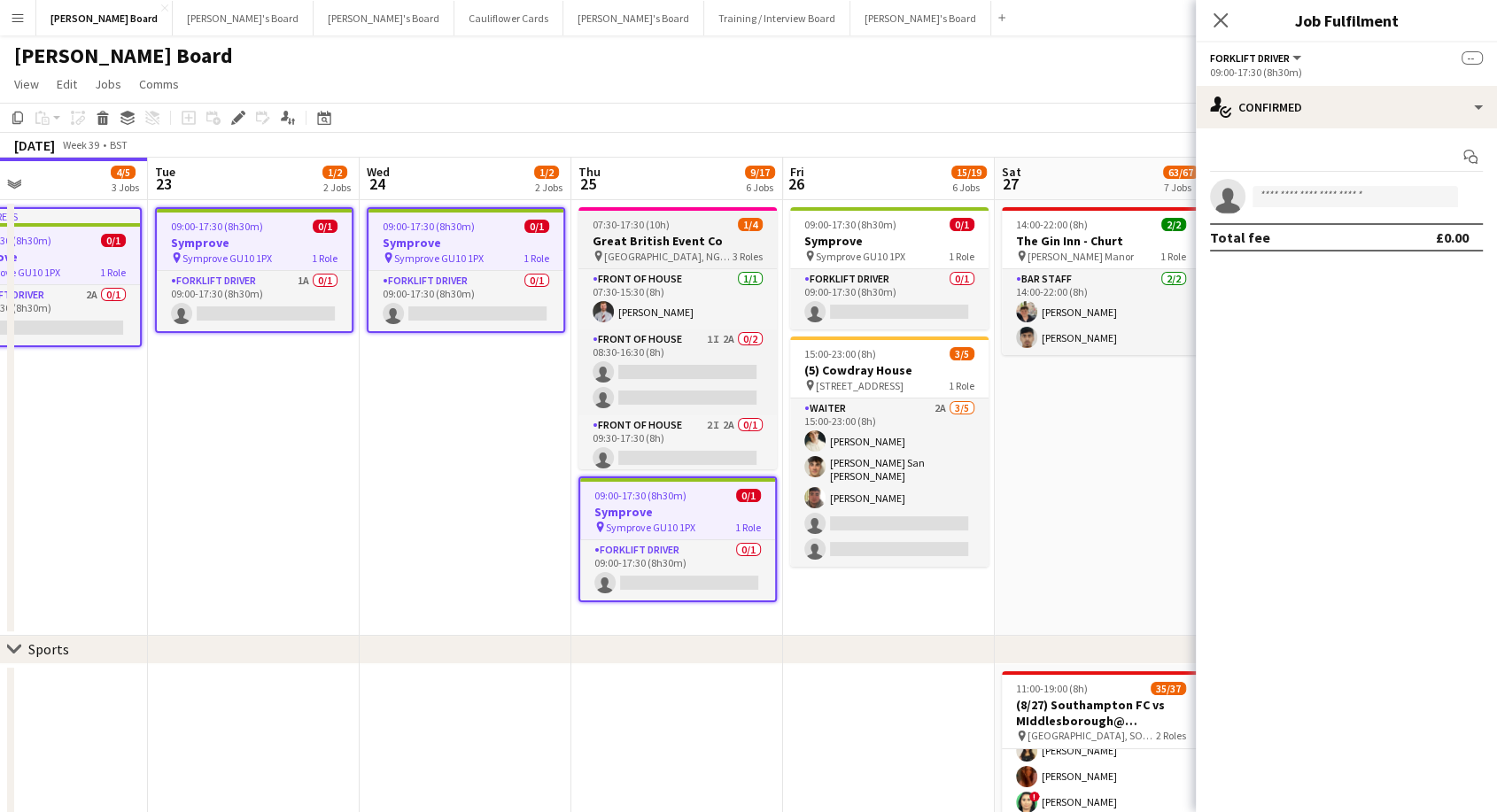
drag, startPoint x: 930, startPoint y: 237, endPoint x: 746, endPoint y: 207, distance: 186.4
click at [929, 237] on h3 "Symprove" at bounding box center [889, 241] width 198 height 16
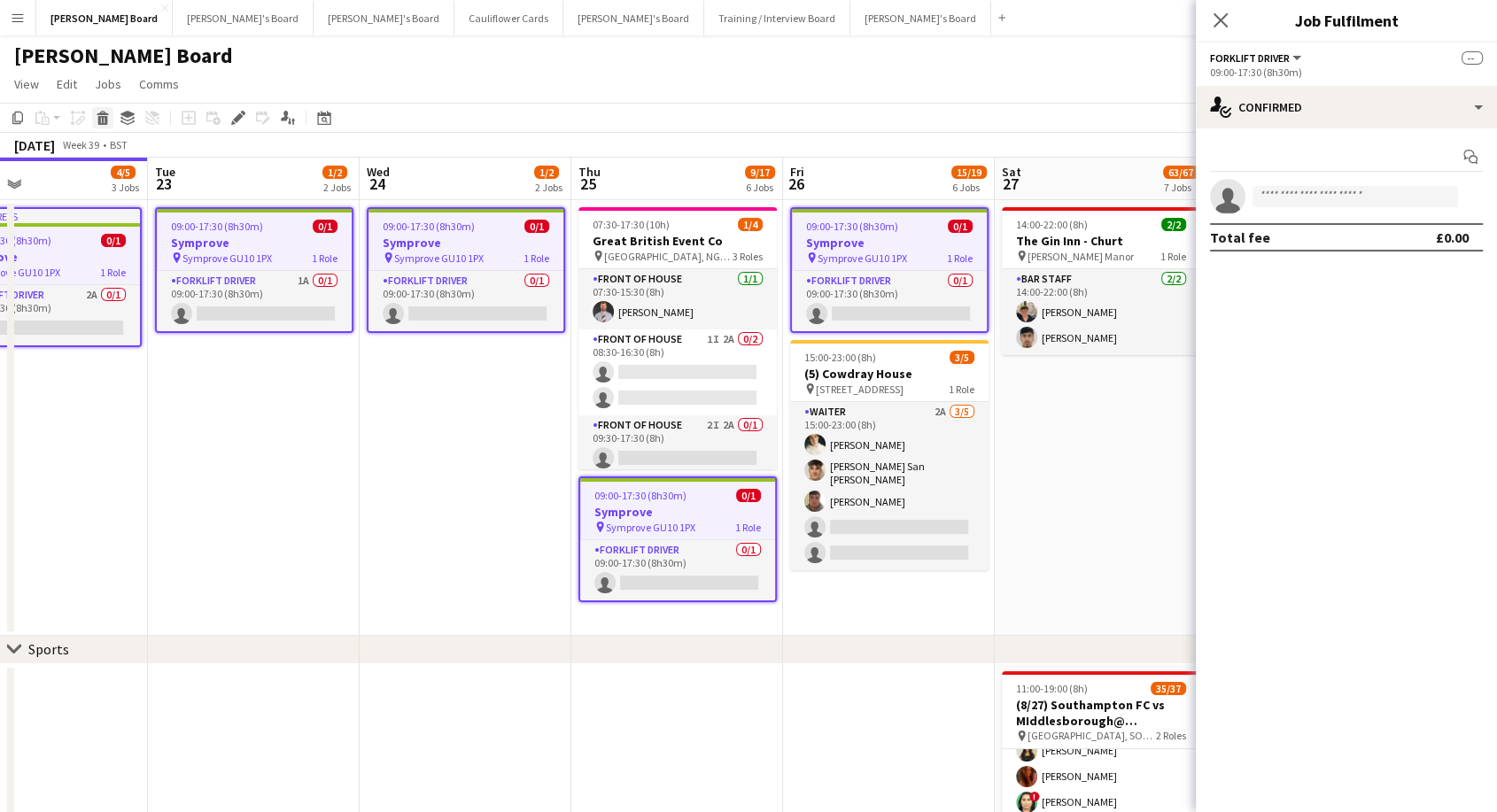
click at [104, 118] on icon at bounding box center [103, 121] width 10 height 9
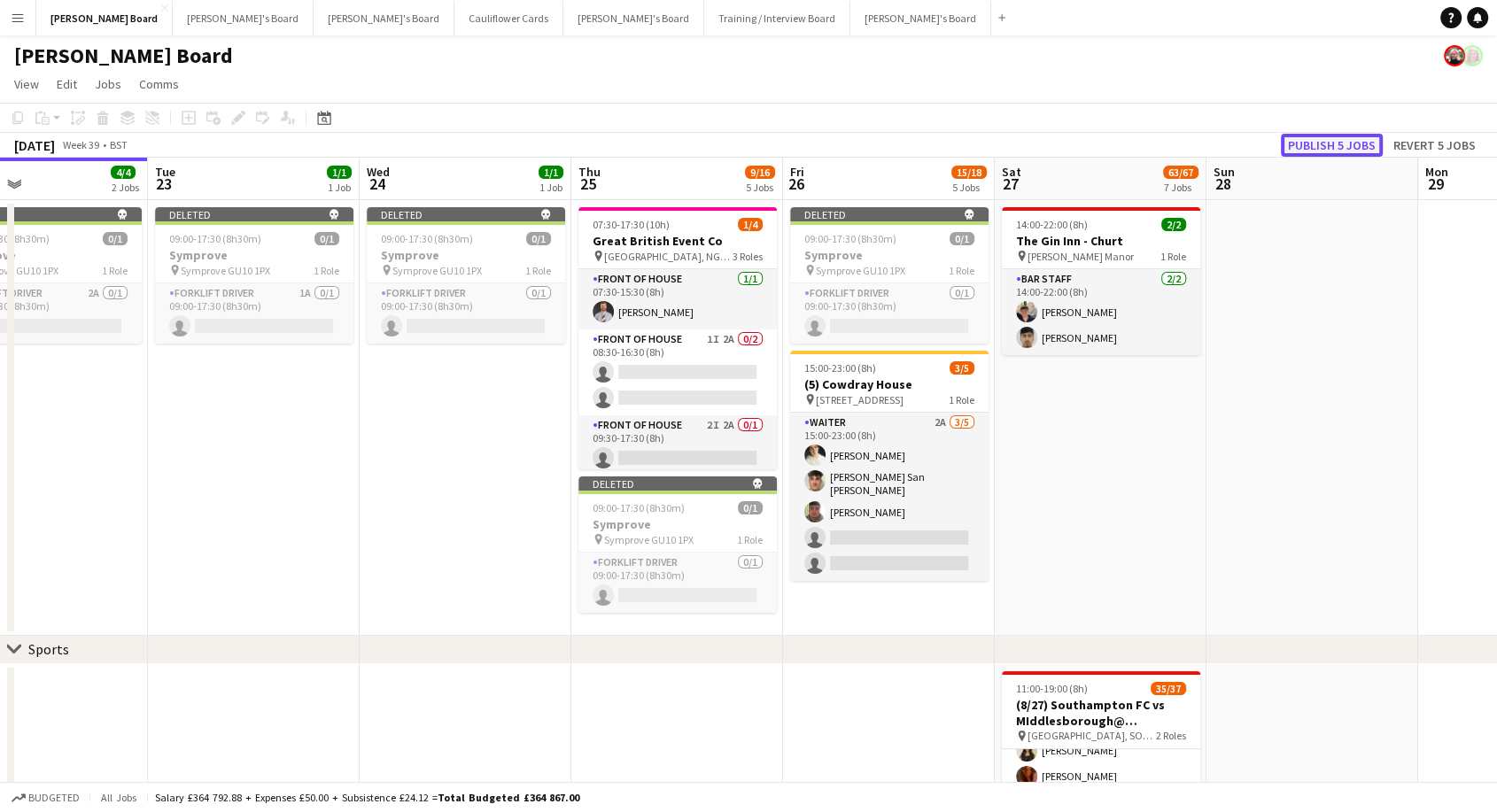
click at [1333, 146] on button "Publish 5 jobs" at bounding box center [1331, 145] width 102 height 23
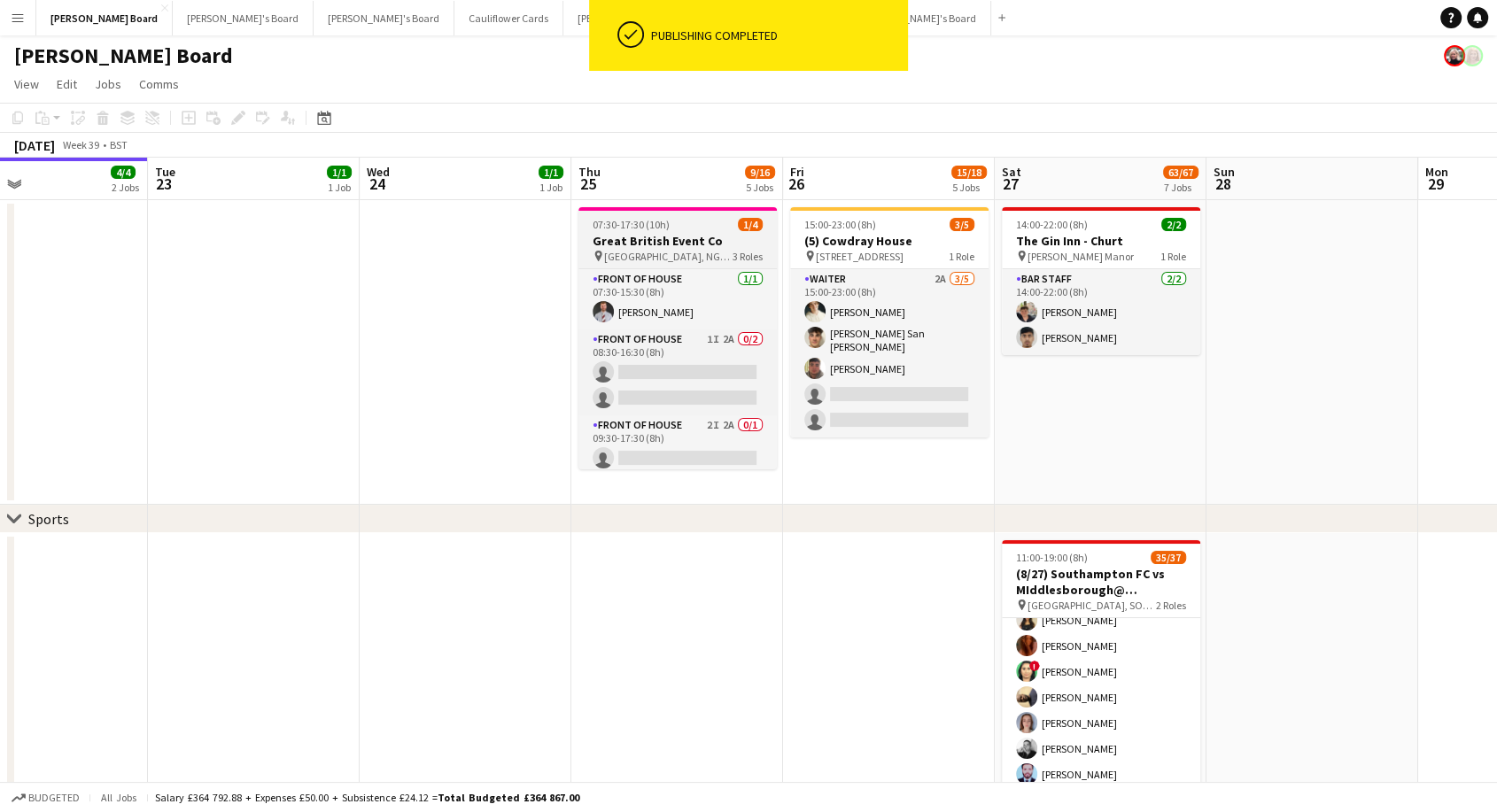
click at [709, 244] on h3 "Great British Event Co" at bounding box center [677, 241] width 198 height 16
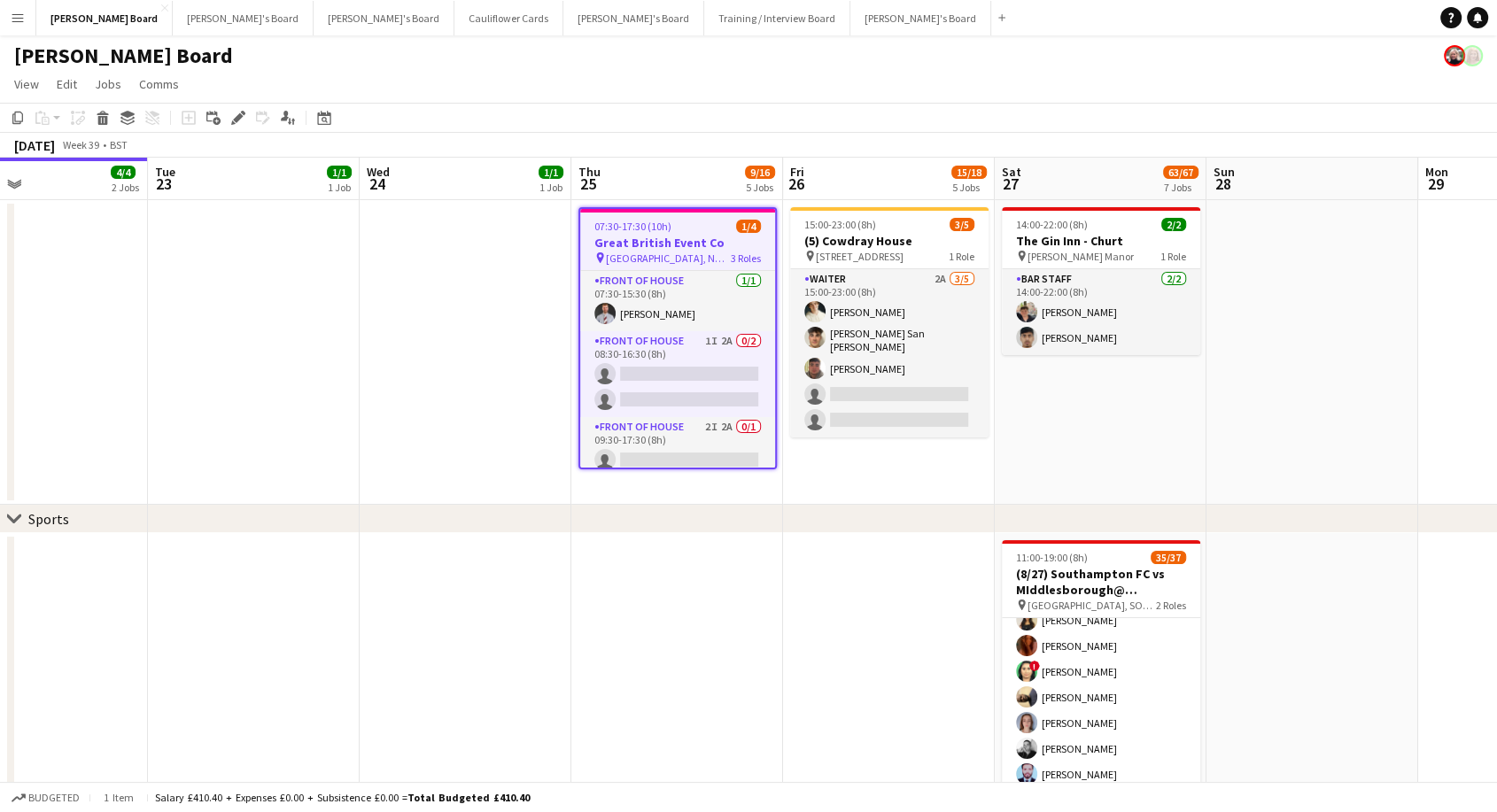
drag, startPoint x: 694, startPoint y: 232, endPoint x: 677, endPoint y: 245, distance: 21.4
click at [694, 234] on app-job-card "07:30-17:30 (10h) 1/4 Great British Event Co pin [GEOGRAPHIC_DATA], NG24 2NY 3 …" at bounding box center [677, 338] width 198 height 262
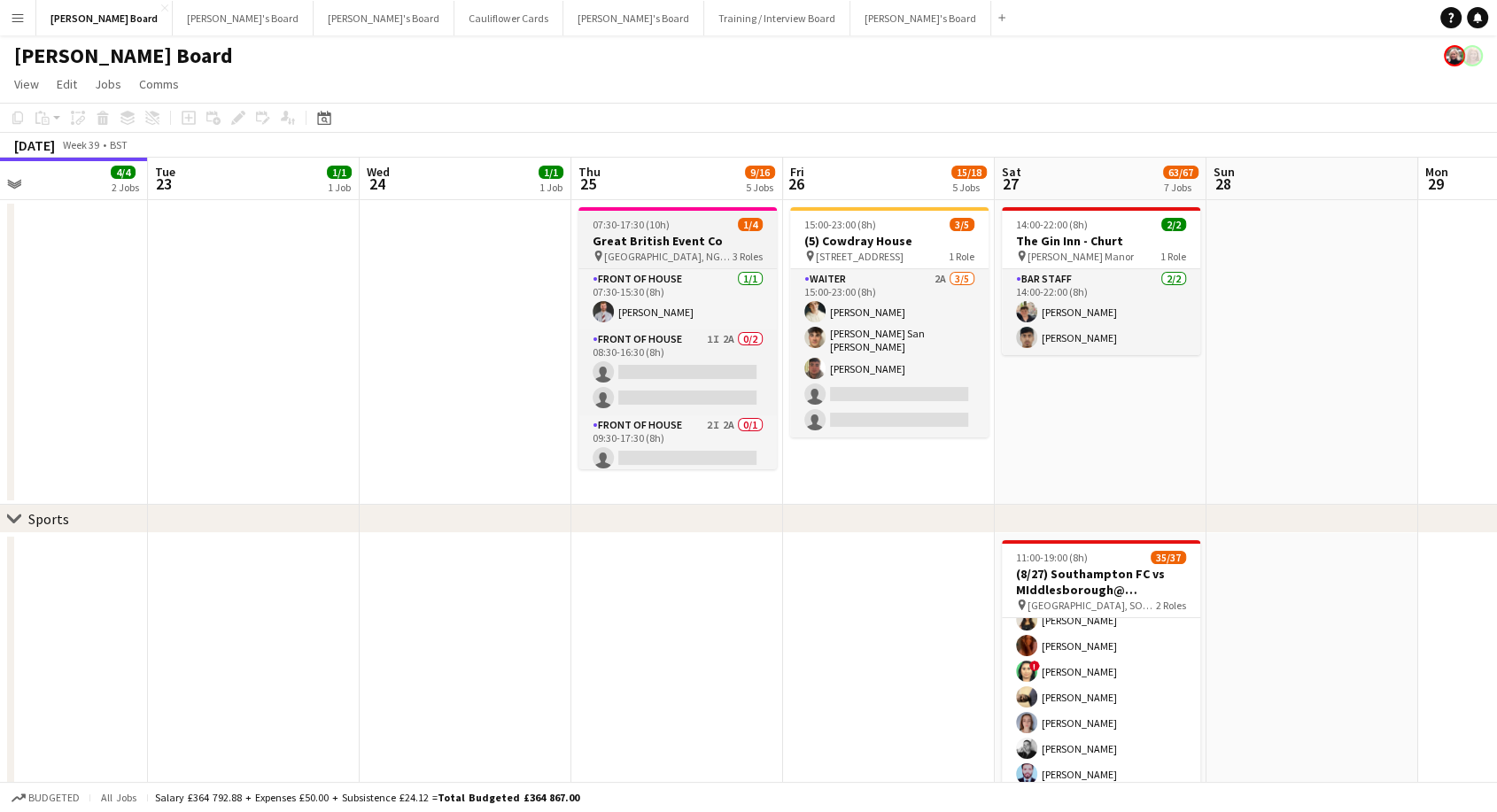
click at [651, 230] on span "07:30-17:30 (10h)" at bounding box center [631, 224] width 77 height 14
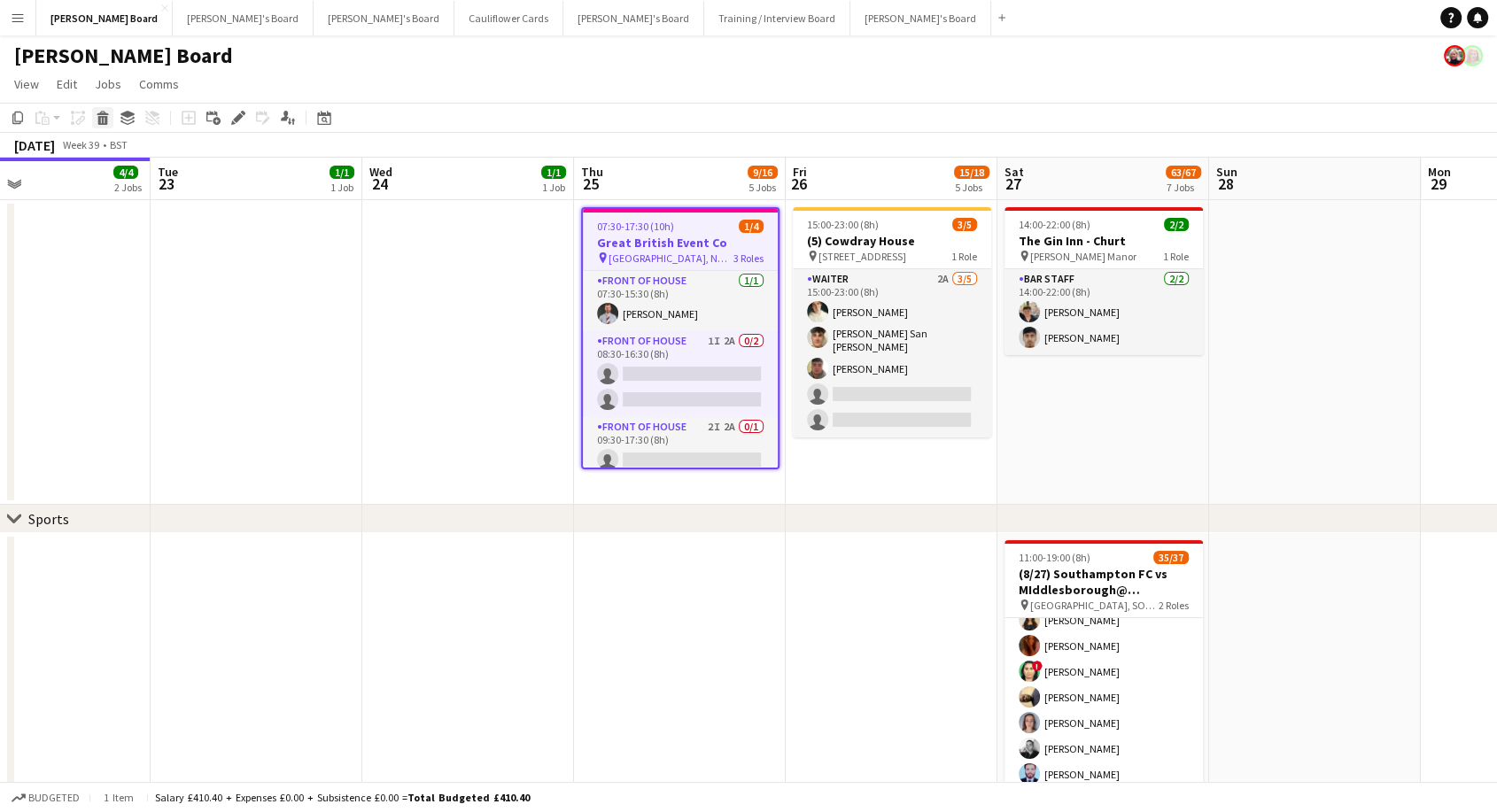
click at [101, 113] on icon at bounding box center [102, 113] width 12 height 5
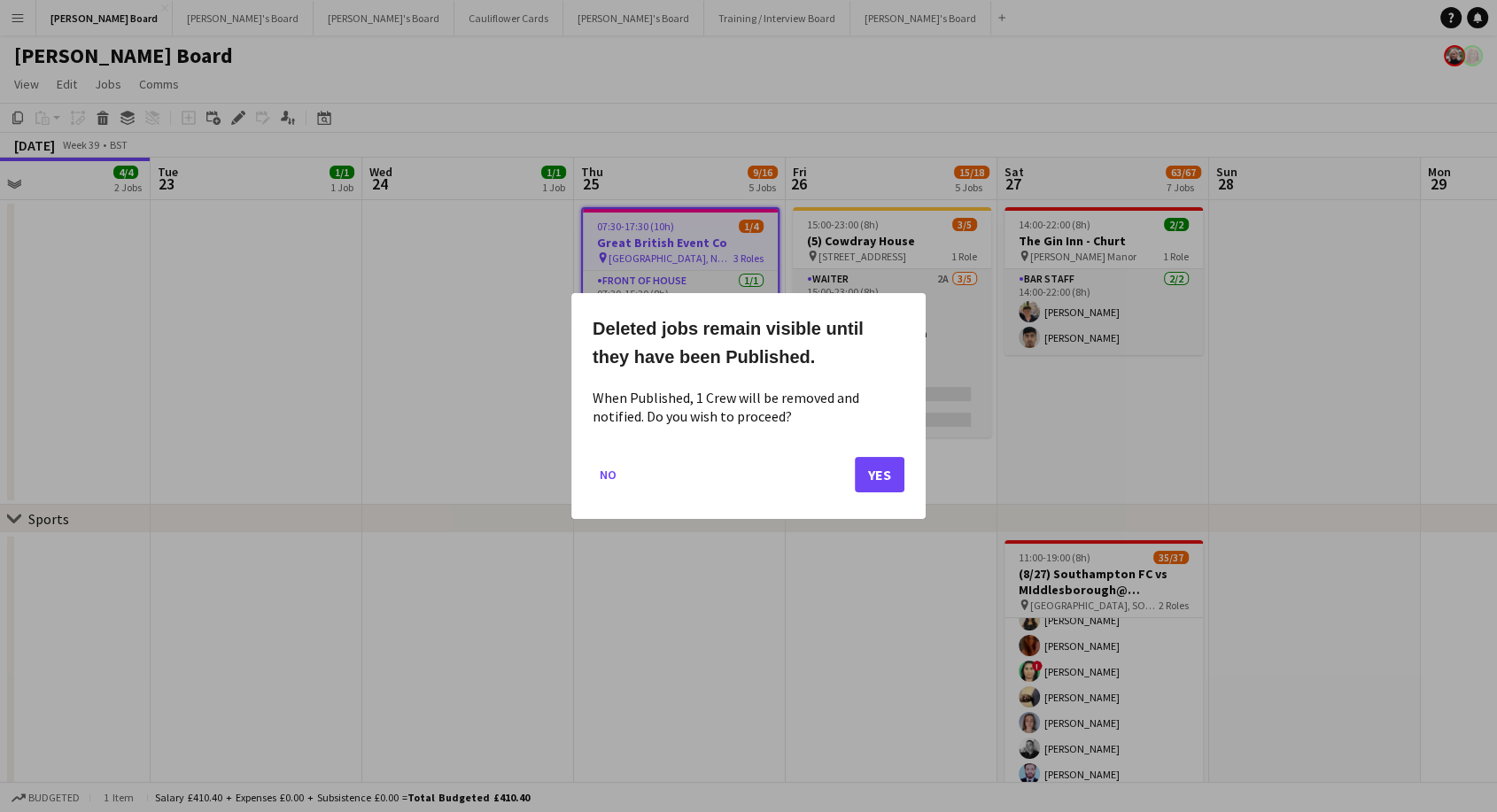
click at [1055, 439] on div at bounding box center [748, 406] width 1497 height 812
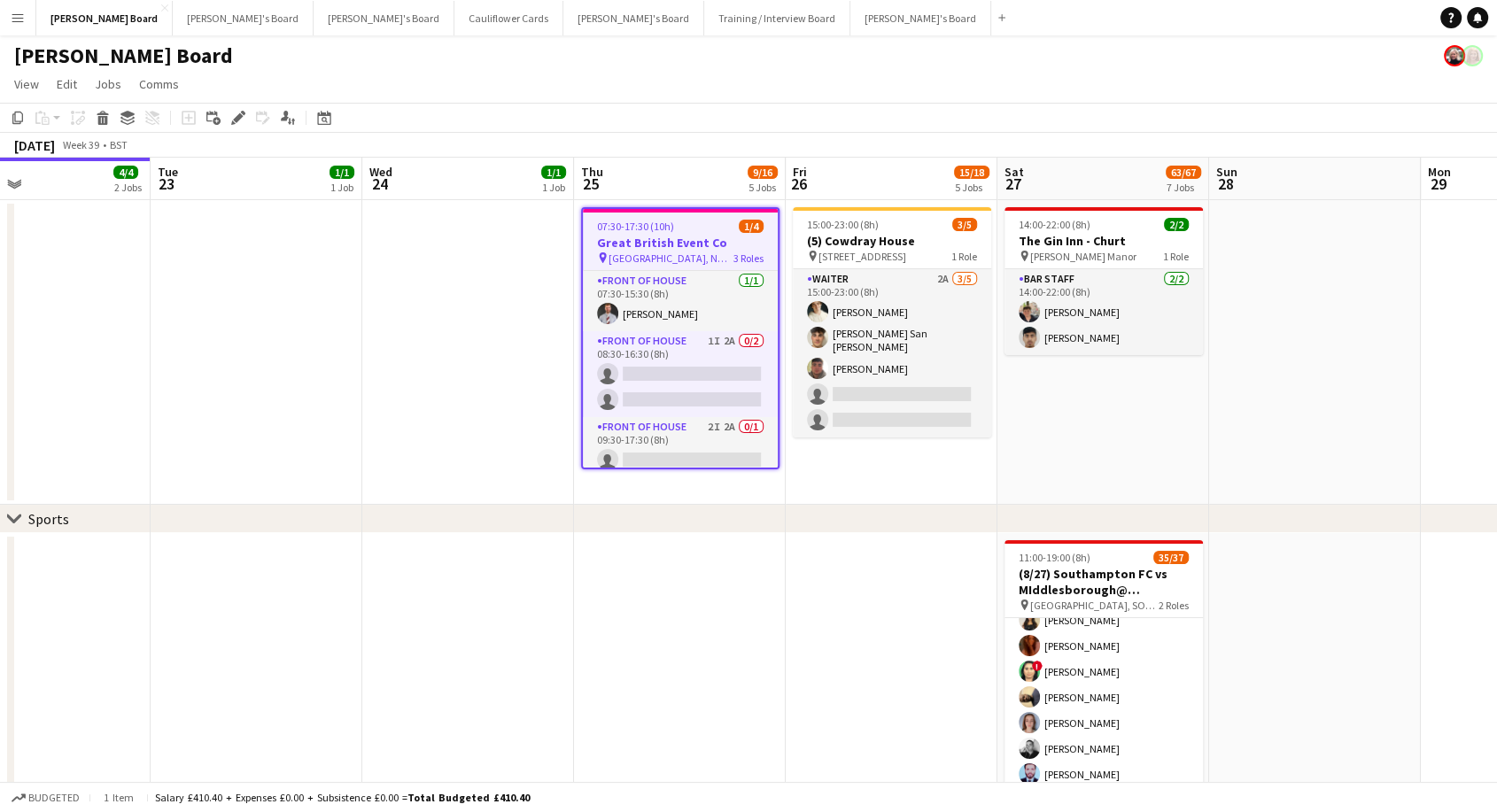
click at [700, 227] on div "07:30-17:30 (10h) 1/4" at bounding box center [680, 226] width 195 height 14
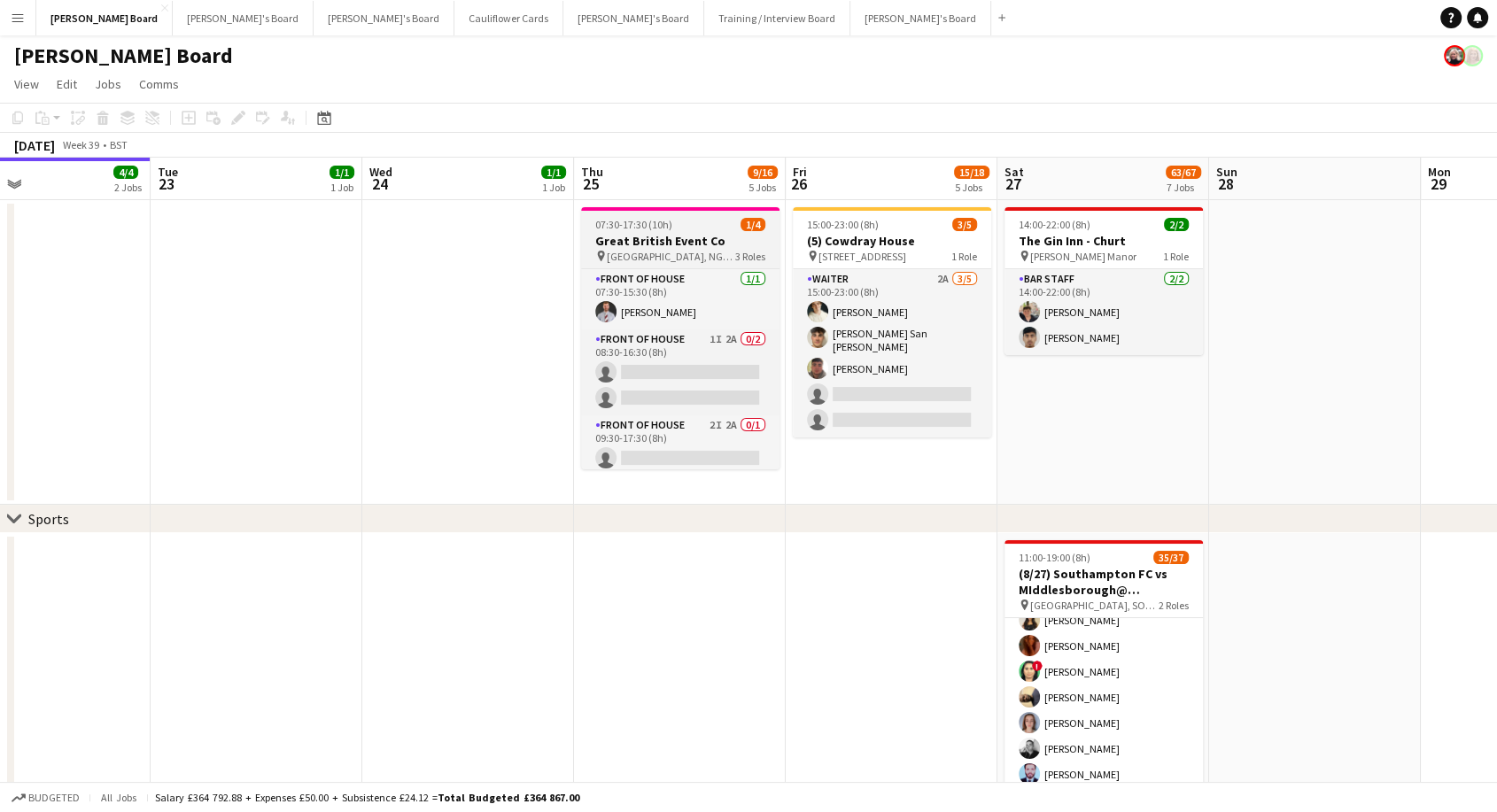
click at [694, 224] on div "07:30-17:30 (10h) 1/4" at bounding box center [680, 224] width 198 height 14
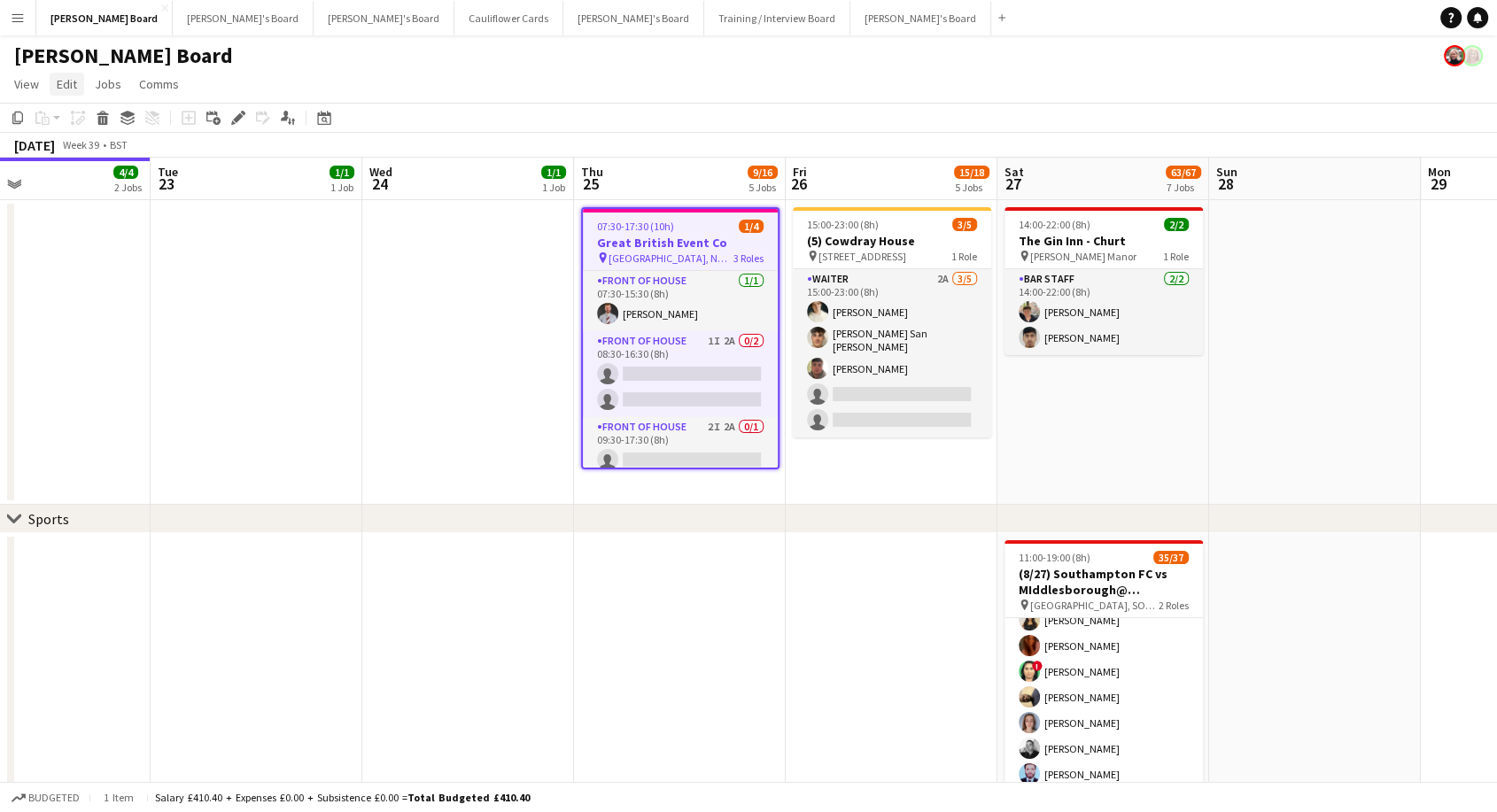
click at [68, 89] on span "Edit" at bounding box center [67, 85] width 21 height 16
click at [68, 85] on span "Edit" at bounding box center [67, 85] width 21 height 16
click at [104, 117] on icon at bounding box center [103, 121] width 10 height 9
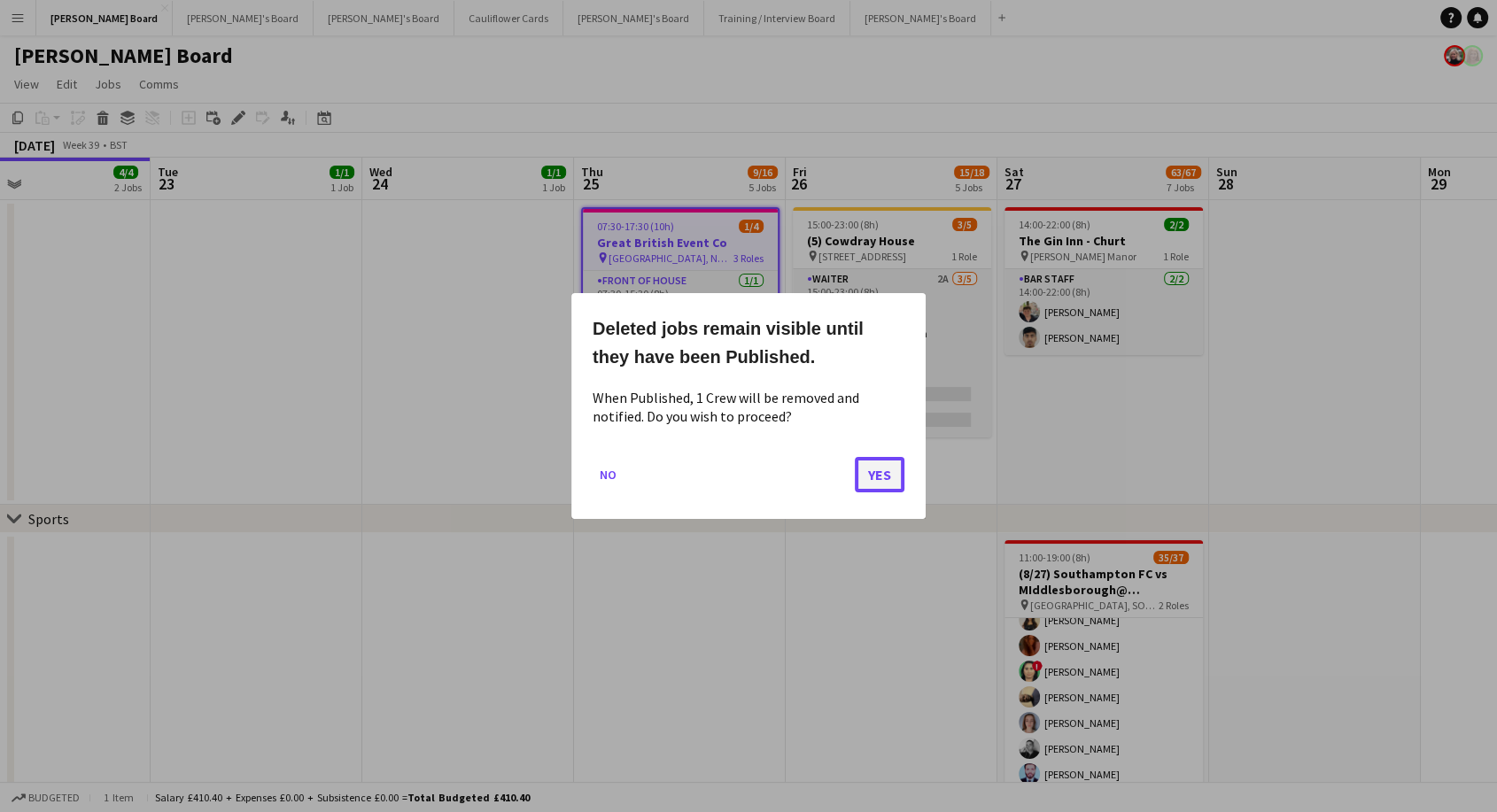
click at [893, 471] on button "Yes" at bounding box center [879, 474] width 50 height 35
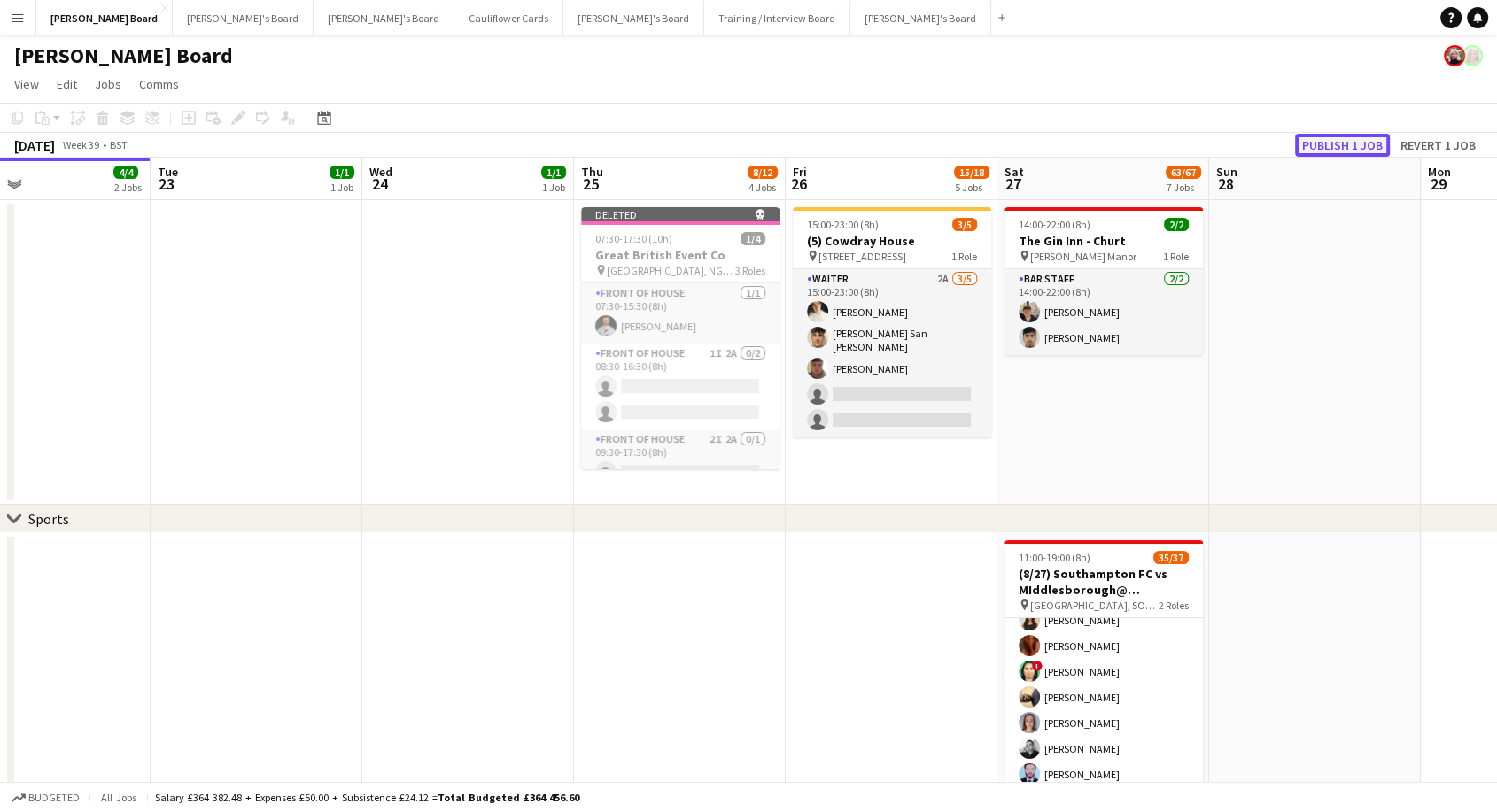
click at [1359, 146] on button "Publish 1 job" at bounding box center [1342, 145] width 95 height 23
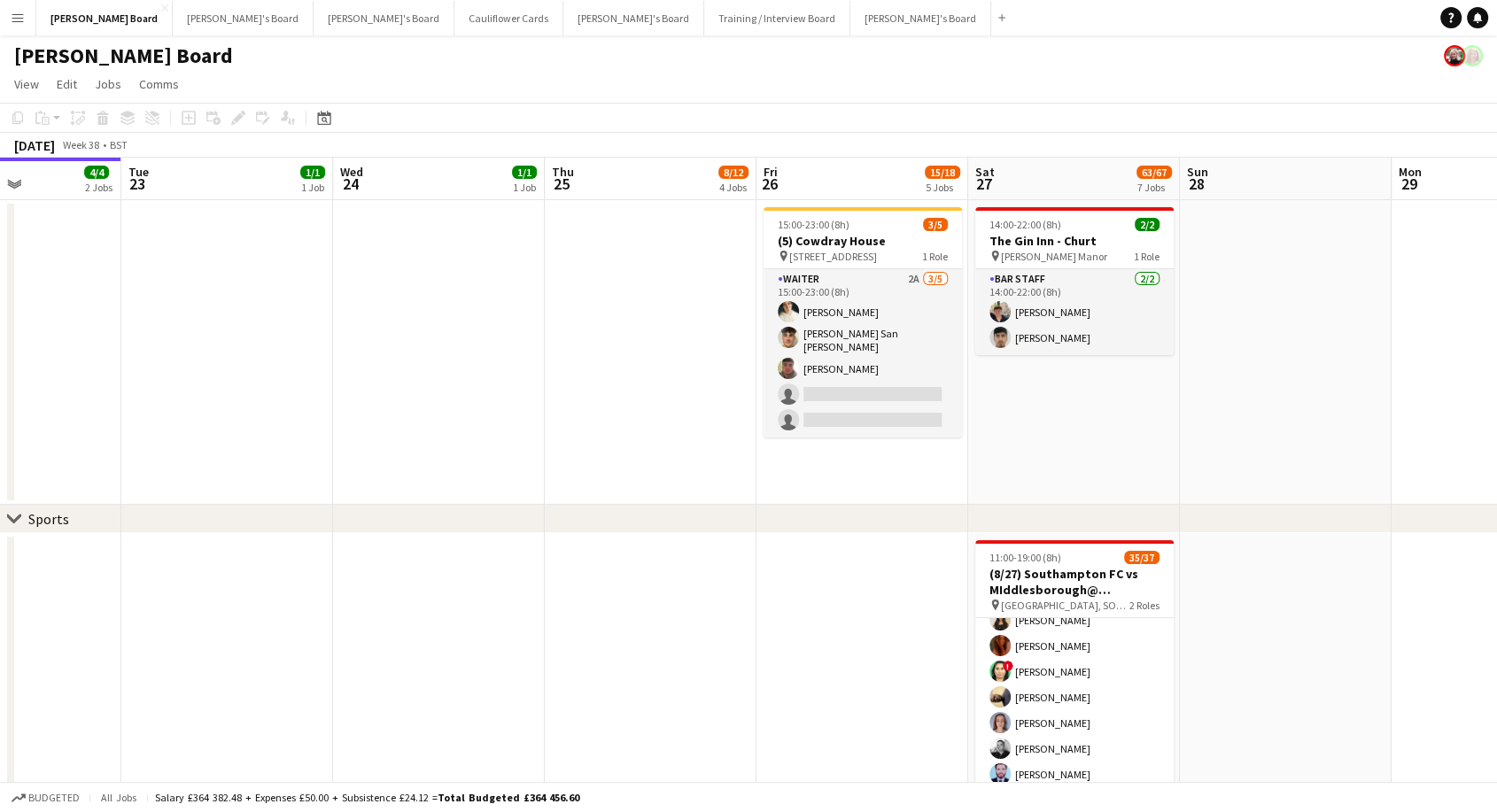
scroll to position [0, 724]
drag, startPoint x: 347, startPoint y: 410, endPoint x: 319, endPoint y: 489, distance: 83.8
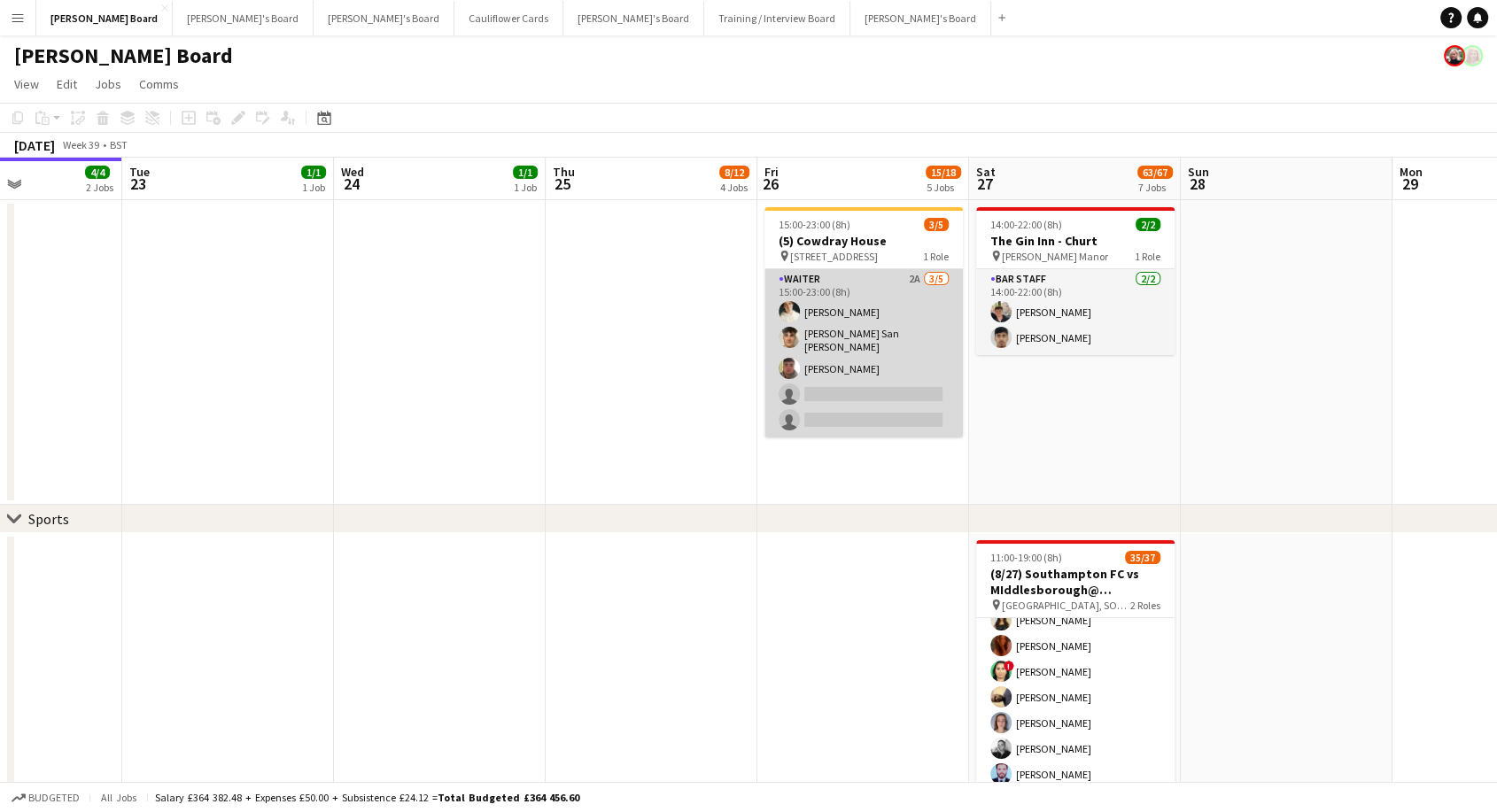
click at [870, 297] on app-card-role "Waiter 2A [DATE] 15:00-23:00 (8h) [PERSON_NAME] [PERSON_NAME] San [PERSON_NAME]…" at bounding box center [864, 353] width 198 height 168
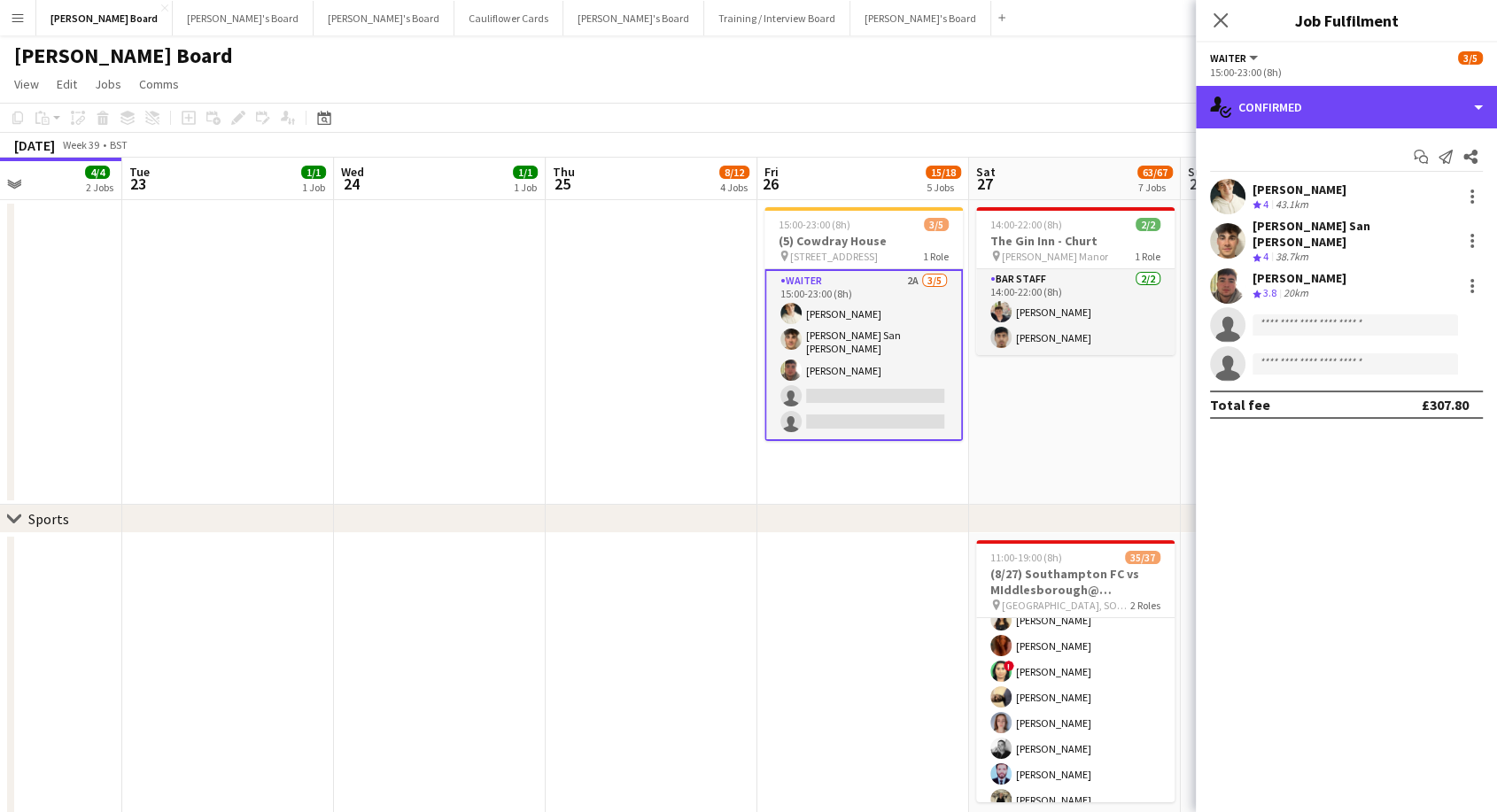
drag, startPoint x: 1297, startPoint y: 109, endPoint x: 1375, endPoint y: 221, distance: 136.5
click at [1297, 110] on div "single-neutral-actions-check-2 Confirmed" at bounding box center [1347, 106] width 301 height 42
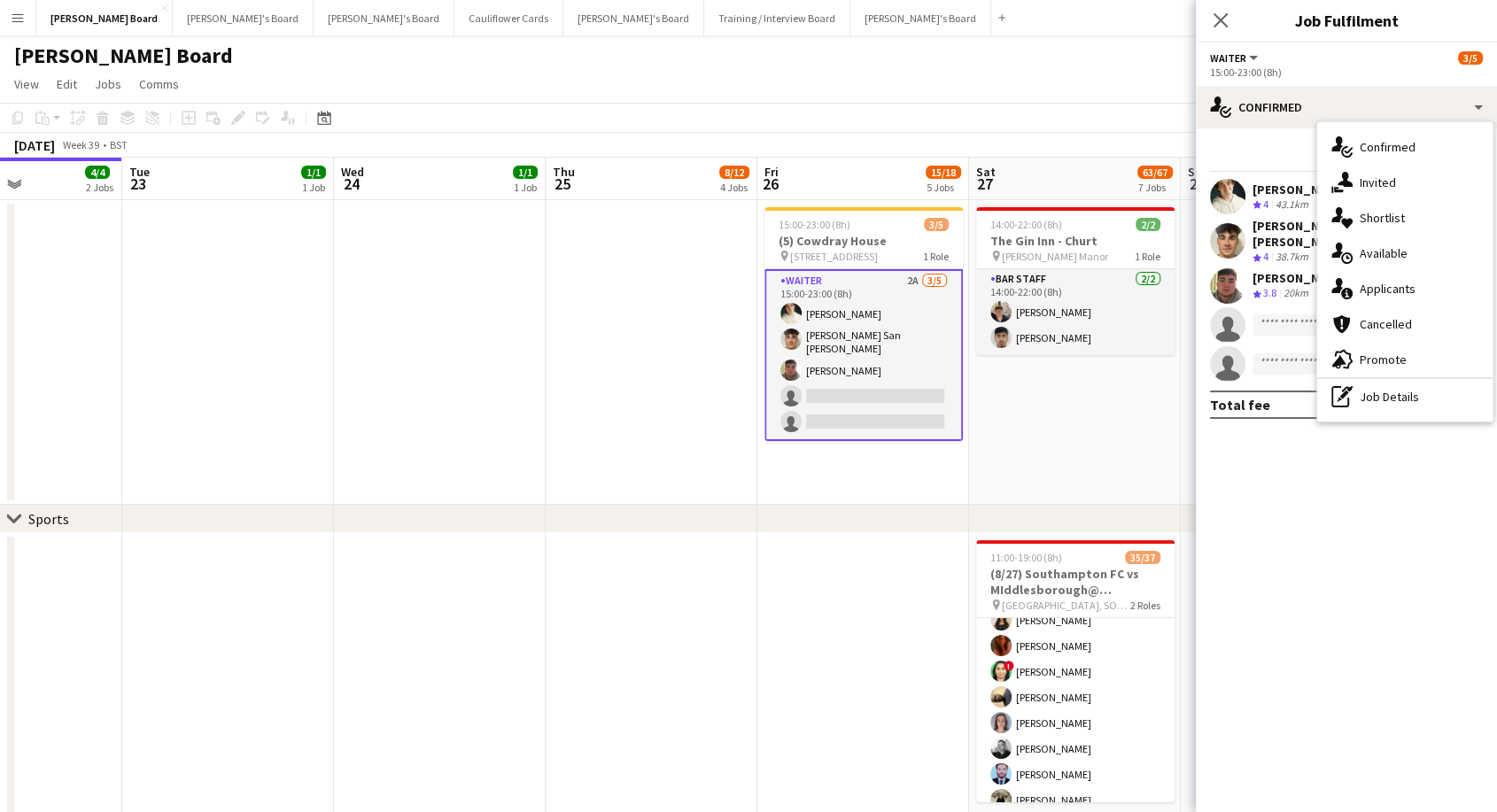
drag, startPoint x: 1395, startPoint y: 284, endPoint x: 1389, endPoint y: 297, distance: 14.3
click at [1396, 285] on span "Applicants" at bounding box center [1388, 289] width 56 height 16
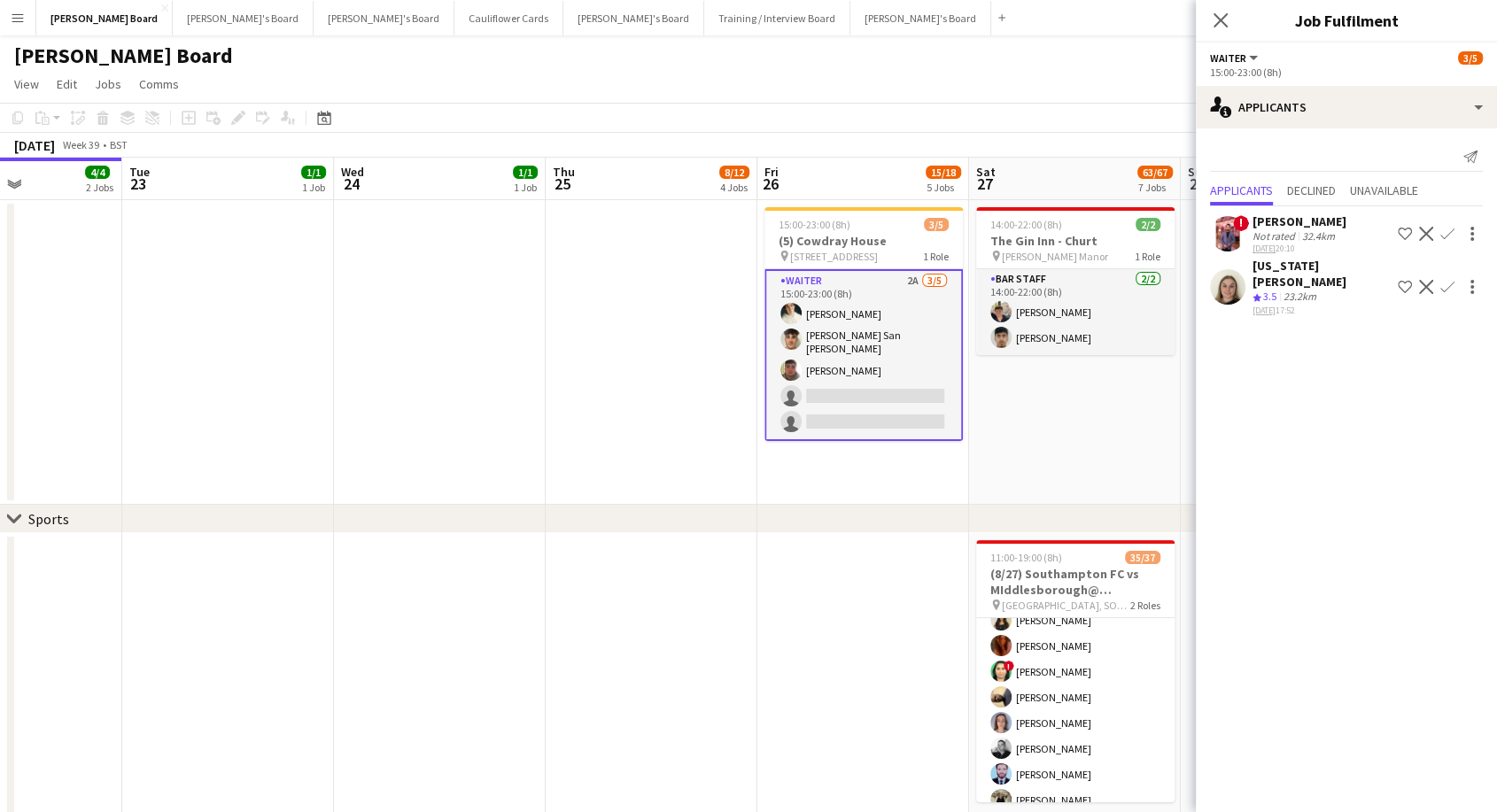
click at [822, 290] on app-card-role "Waiter 2A [DATE] 15:00-23:00 (8h) [PERSON_NAME] [PERSON_NAME] San [PERSON_NAME]…" at bounding box center [864, 355] width 198 height 172
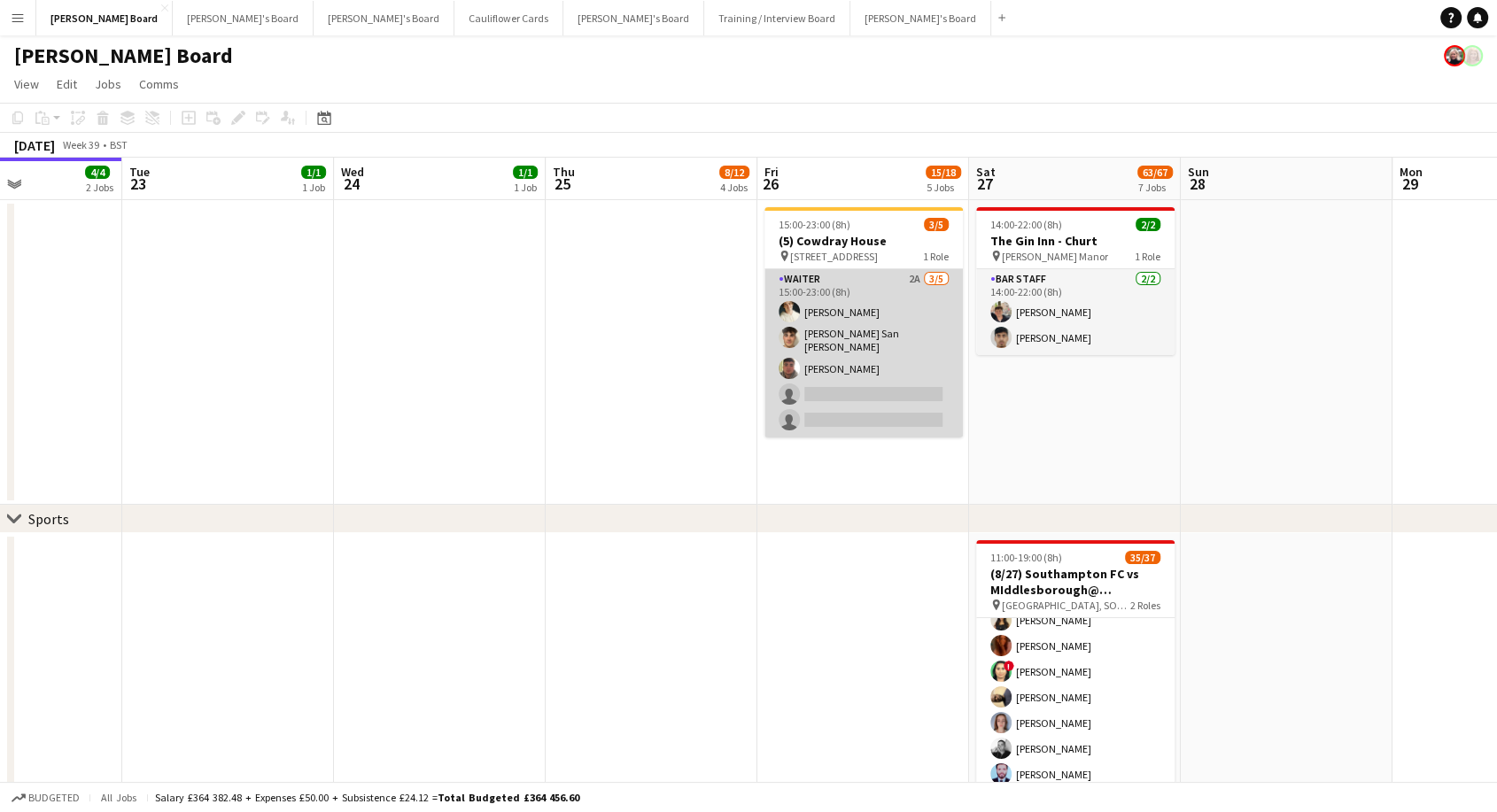
click at [852, 271] on app-card-role "Waiter 2A [DATE] 15:00-23:00 (8h) [PERSON_NAME] [PERSON_NAME] San [PERSON_NAME]…" at bounding box center [864, 353] width 198 height 168
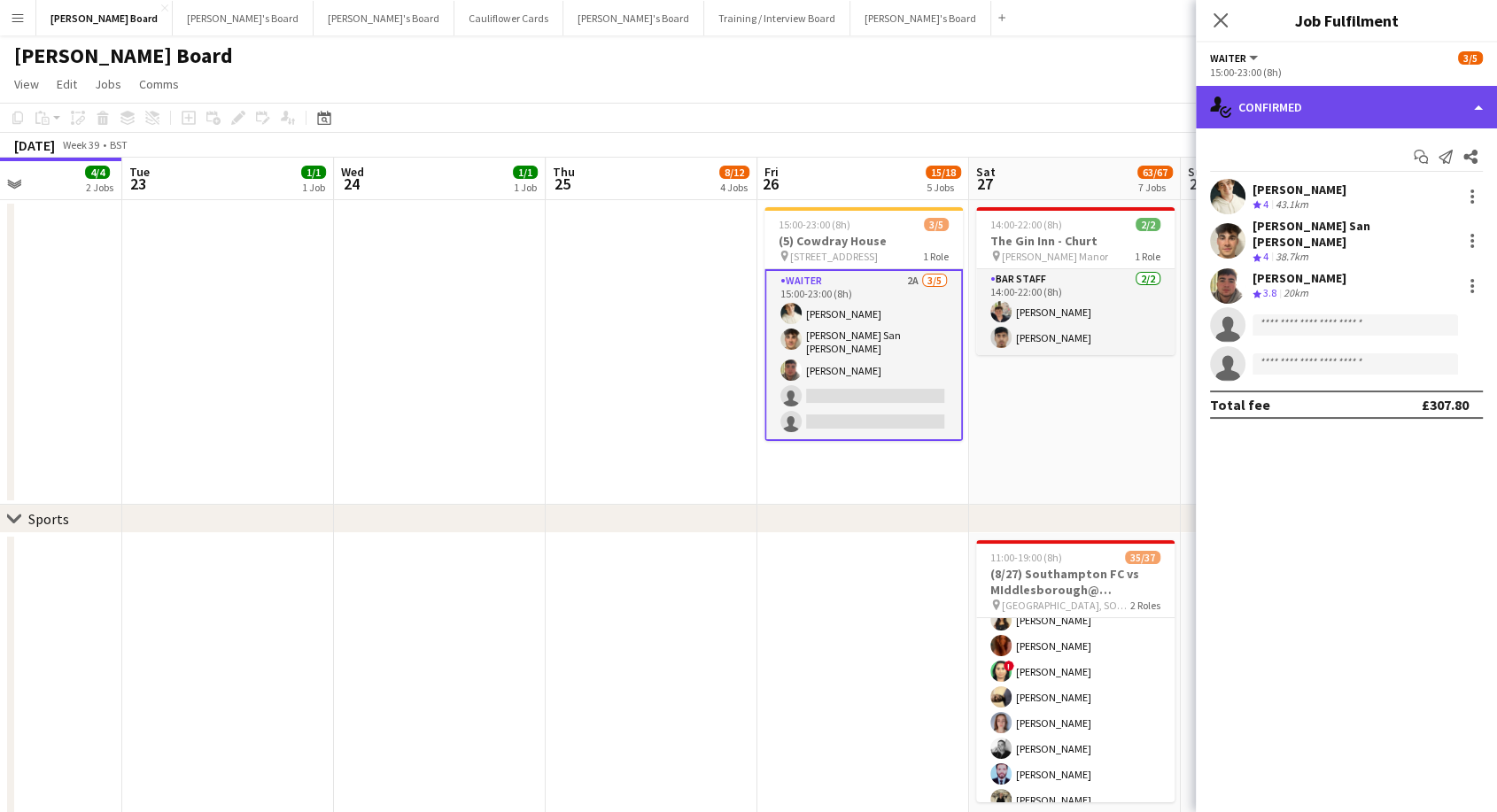
drag, startPoint x: 1311, startPoint y: 94, endPoint x: 1384, endPoint y: 236, distance: 159.7
click at [1311, 94] on div "single-neutral-actions-check-2 Confirmed" at bounding box center [1347, 106] width 301 height 42
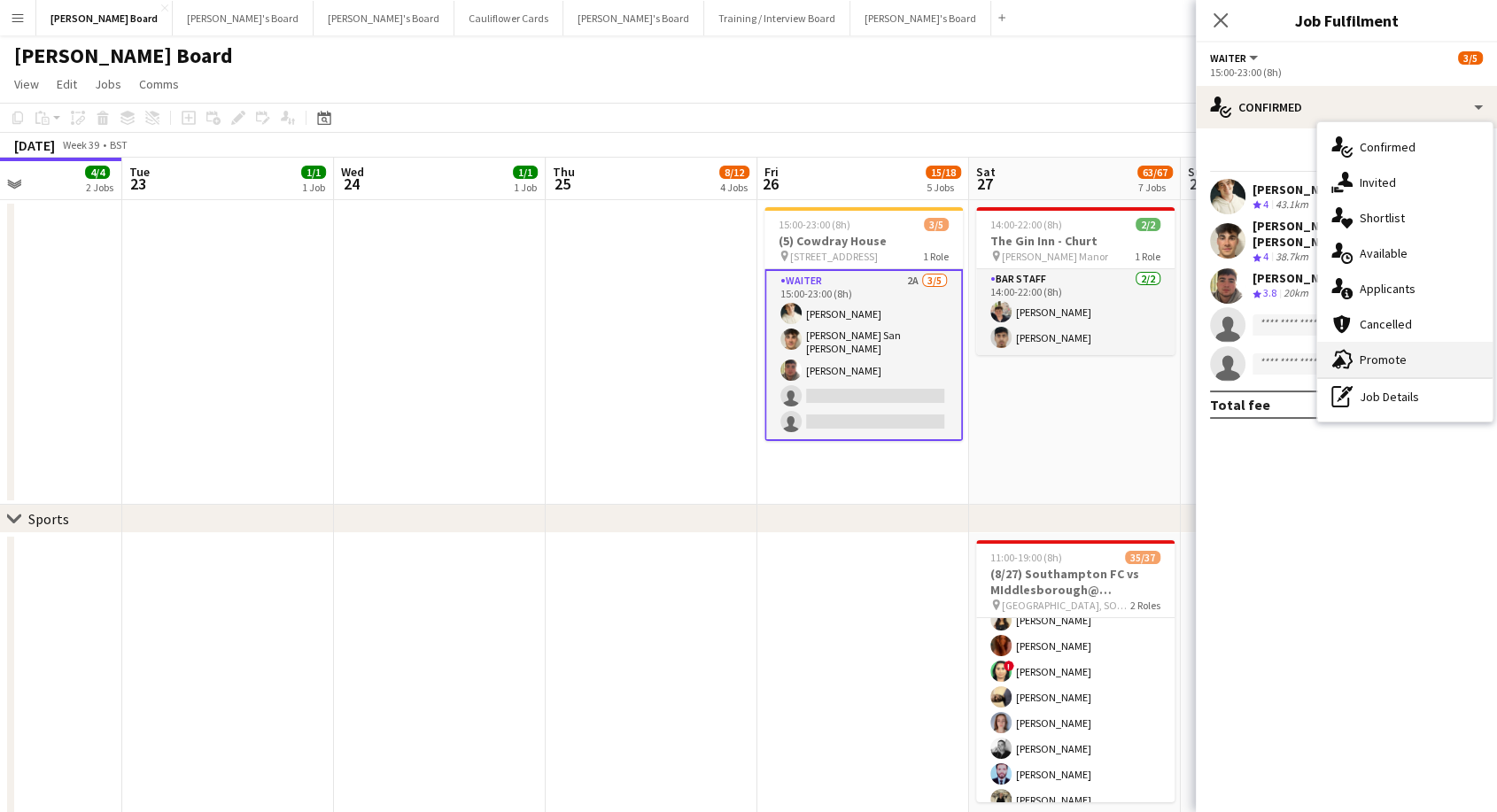
drag, startPoint x: 1418, startPoint y: 352, endPoint x: 1395, endPoint y: 356, distance: 23.3
click at [1417, 352] on div "advertising-megaphone Promote" at bounding box center [1404, 359] width 176 height 35
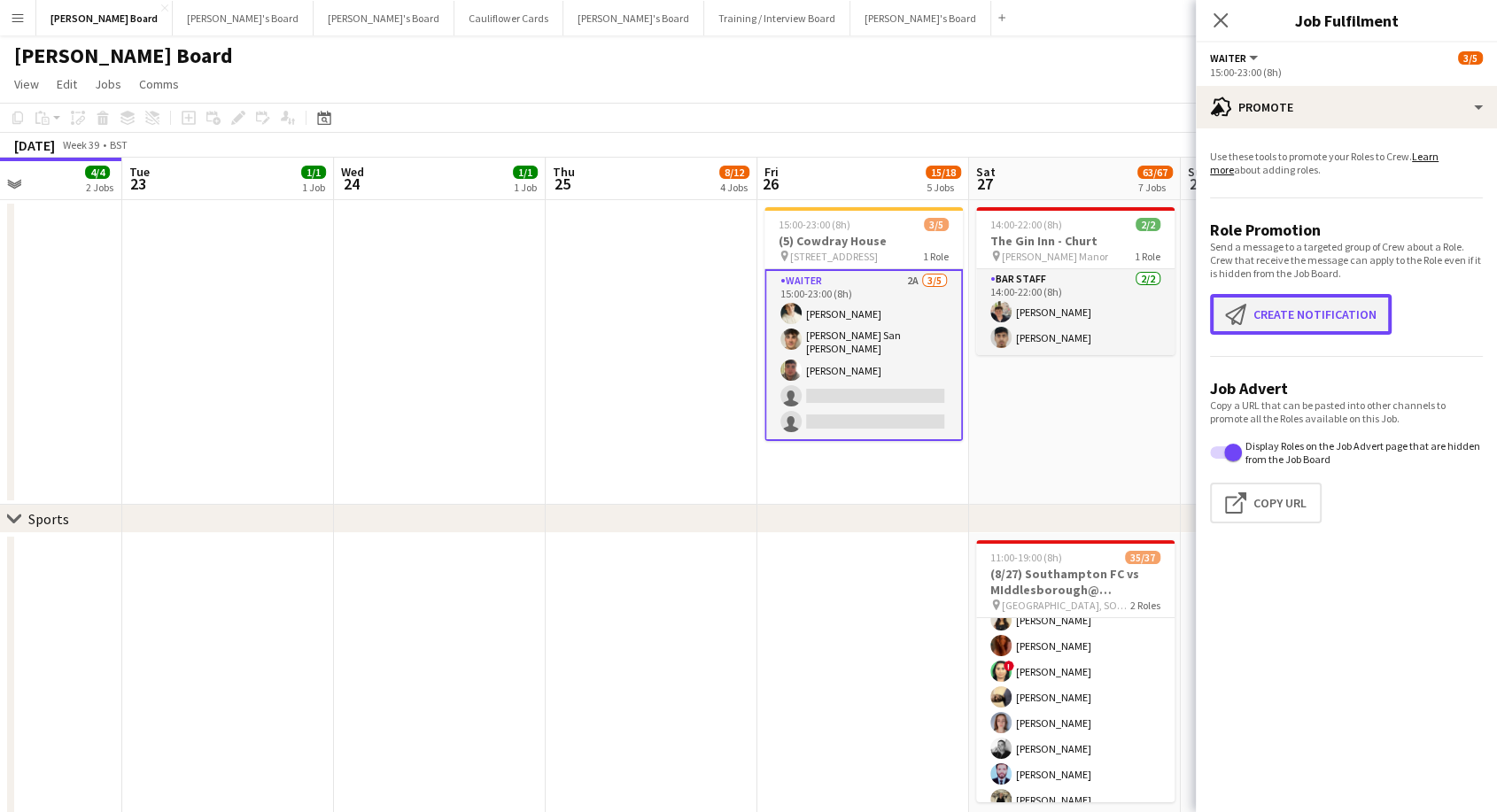
click at [1289, 307] on button "Create notification Create notification" at bounding box center [1301, 313] width 182 height 41
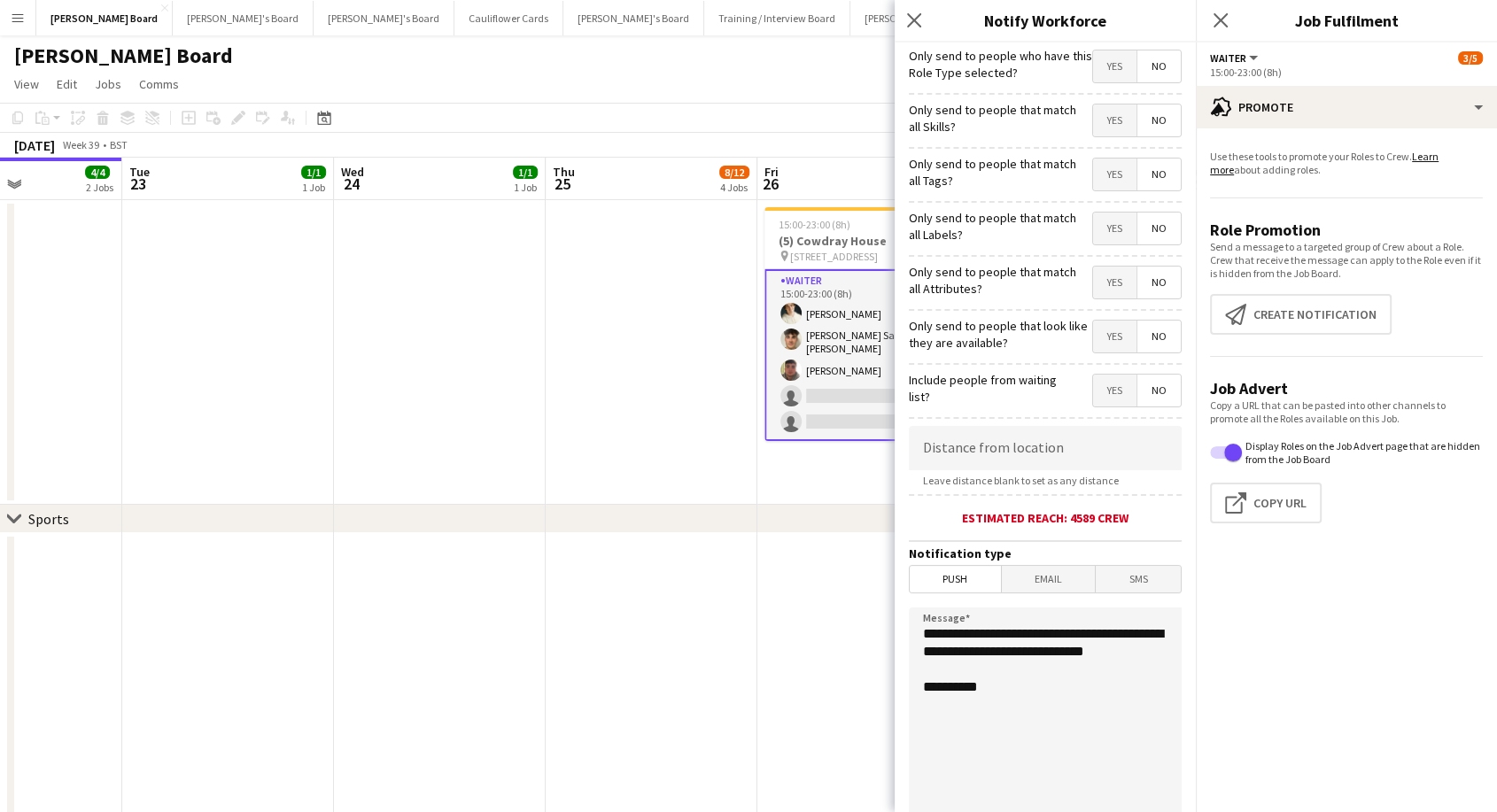
click at [1105, 394] on span "Yes" at bounding box center [1115, 390] width 43 height 32
click at [1148, 398] on span "No" at bounding box center [1159, 390] width 43 height 32
click at [1100, 329] on span "Yes" at bounding box center [1115, 336] width 43 height 32
click at [999, 451] on input at bounding box center [1045, 447] width 273 height 44
type input "*****"
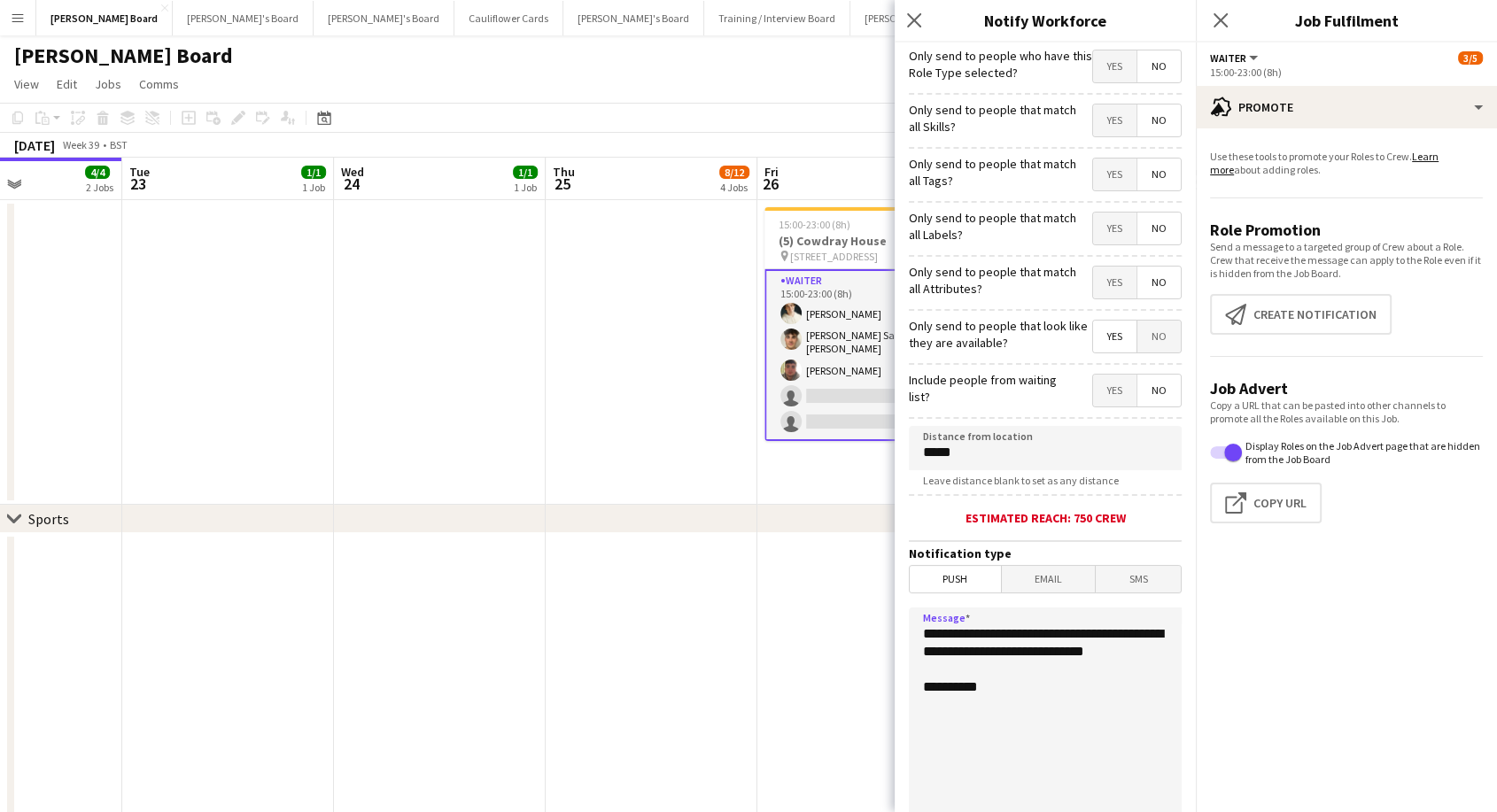
drag, startPoint x: 1032, startPoint y: 708, endPoint x: 1031, endPoint y: 692, distance: 16.0
click at [1033, 708] on textarea "**********" at bounding box center [1045, 716] width 273 height 217
click at [1330, 314] on button "Create notification Create notification" at bounding box center [1301, 313] width 182 height 41
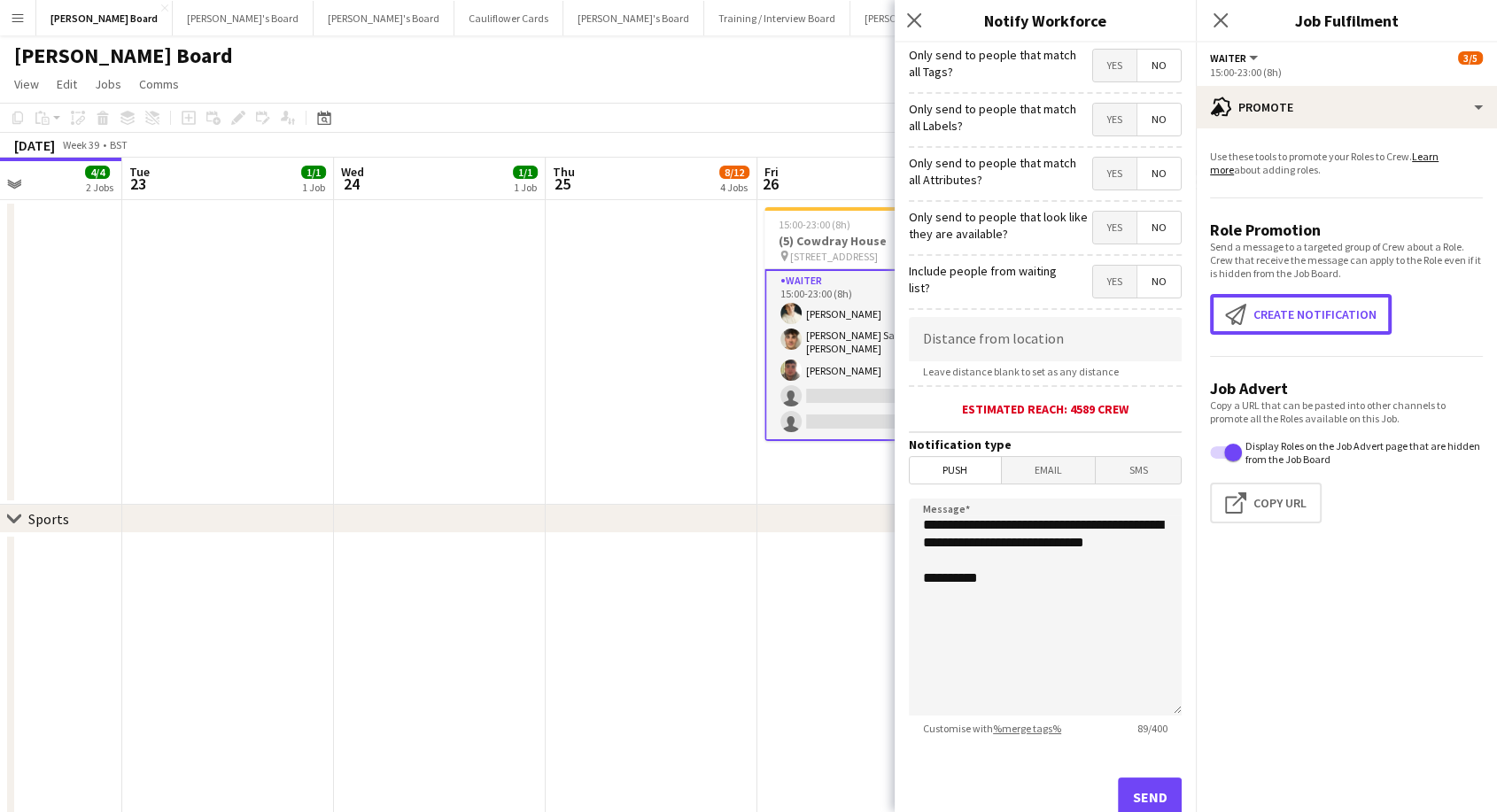
scroll to position [167, 0]
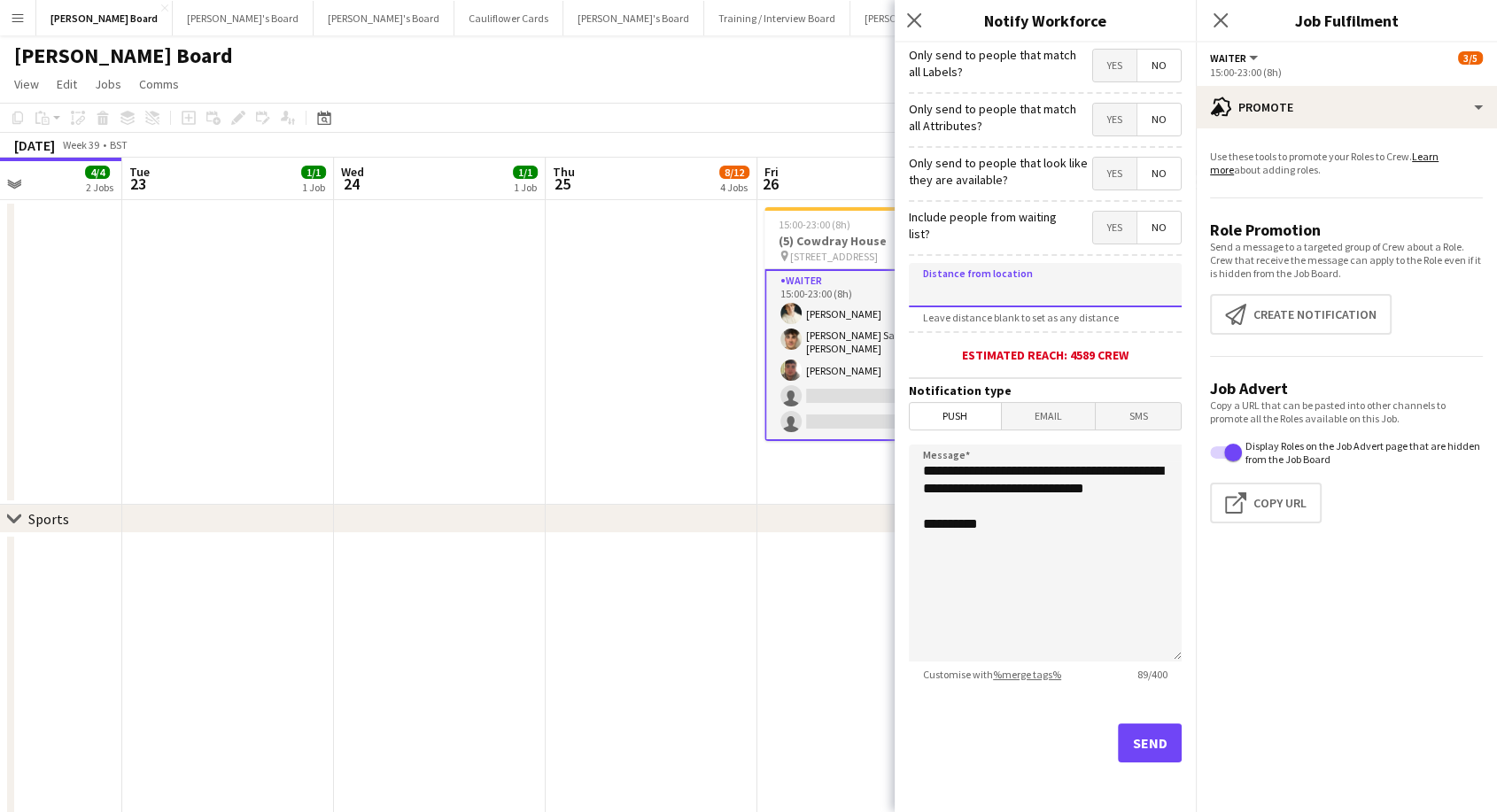
click at [968, 284] on input at bounding box center [1045, 284] width 273 height 44
type input "****"
type input "*****"
click at [1131, 741] on button "Send" at bounding box center [1149, 742] width 64 height 39
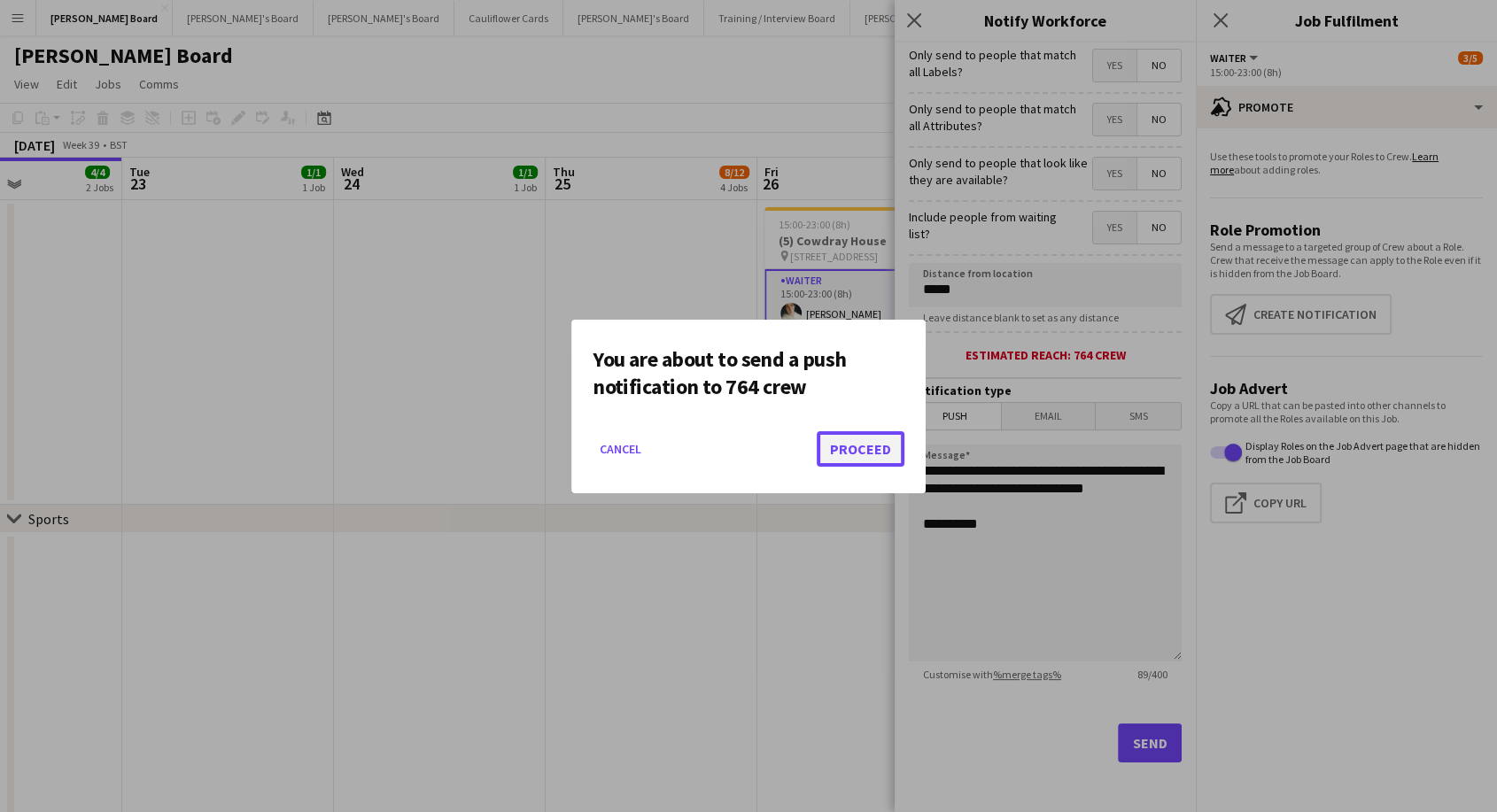
drag, startPoint x: 872, startPoint y: 448, endPoint x: 881, endPoint y: 434, distance: 16.6
click at [872, 448] on button "Proceed" at bounding box center [860, 448] width 87 height 35
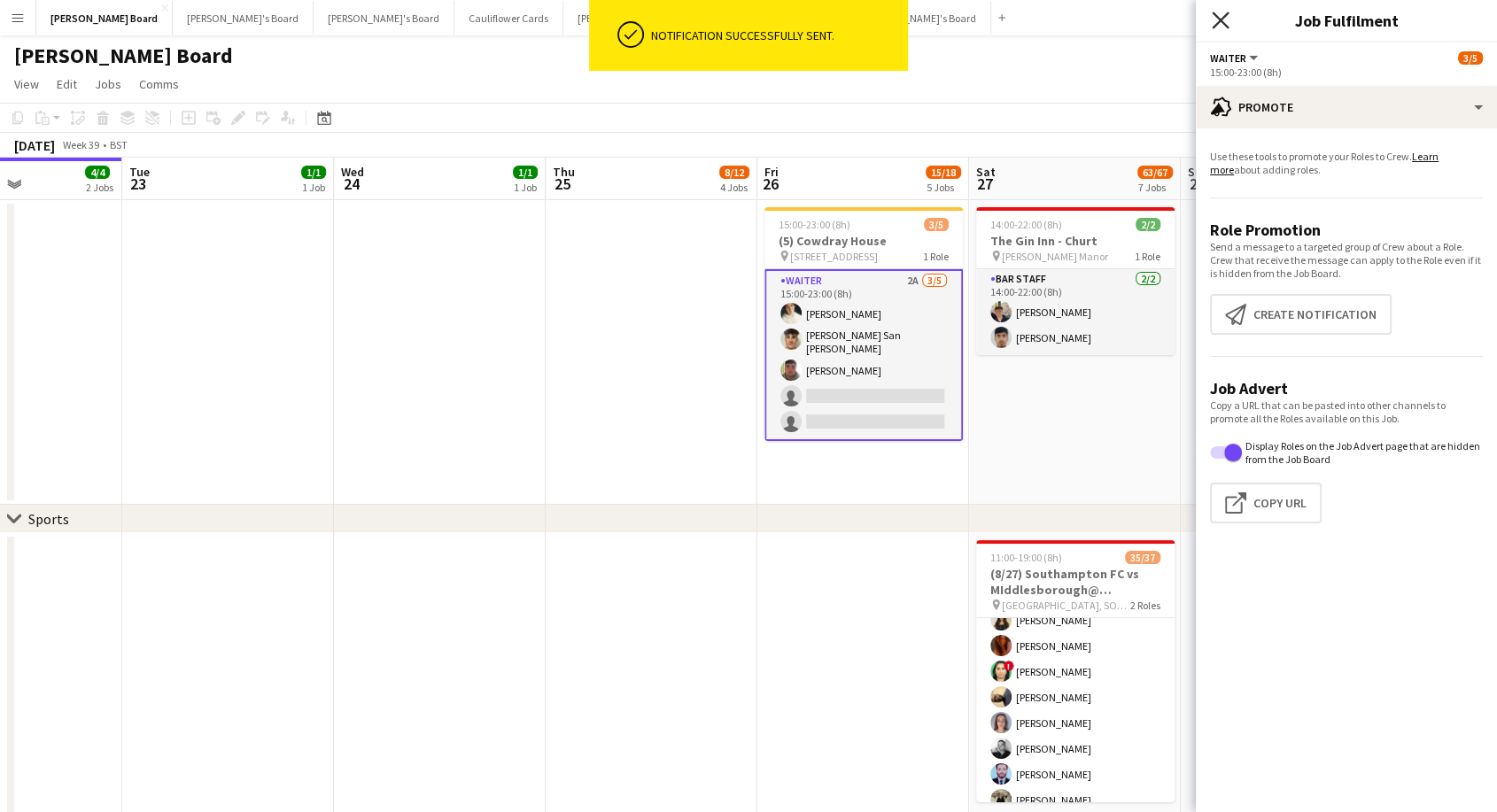
click at [1225, 21] on icon "Close pop-in" at bounding box center [1220, 20] width 17 height 17
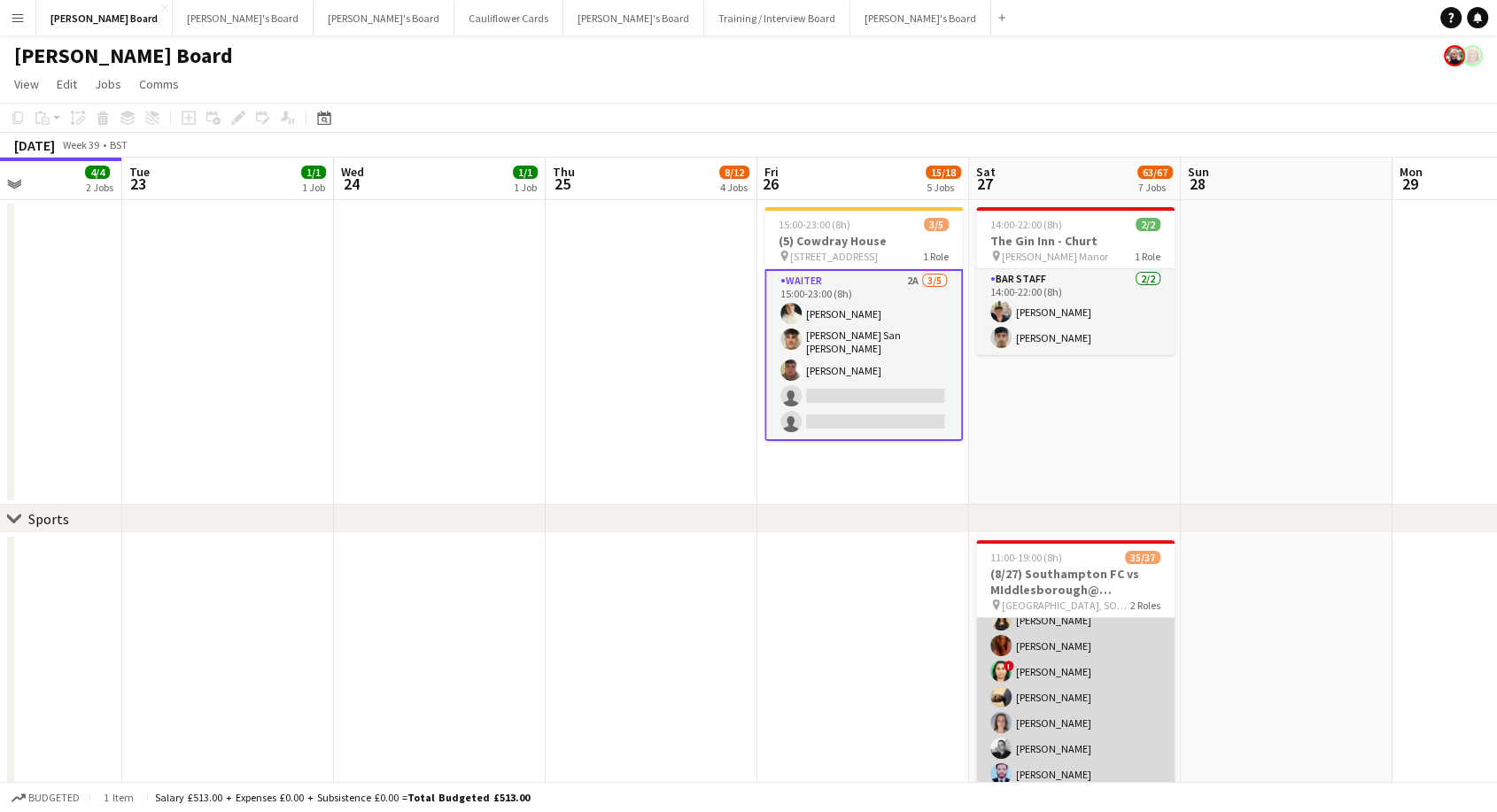
scroll to position [786, 0]
click at [1094, 639] on app-card-role "Retail Kiosk 11I 1A 25/27 13:00-17:00 (4h) ! [PERSON_NAME] [PERSON_NAME] [PERSO…" at bounding box center [1075, 495] width 198 height 733
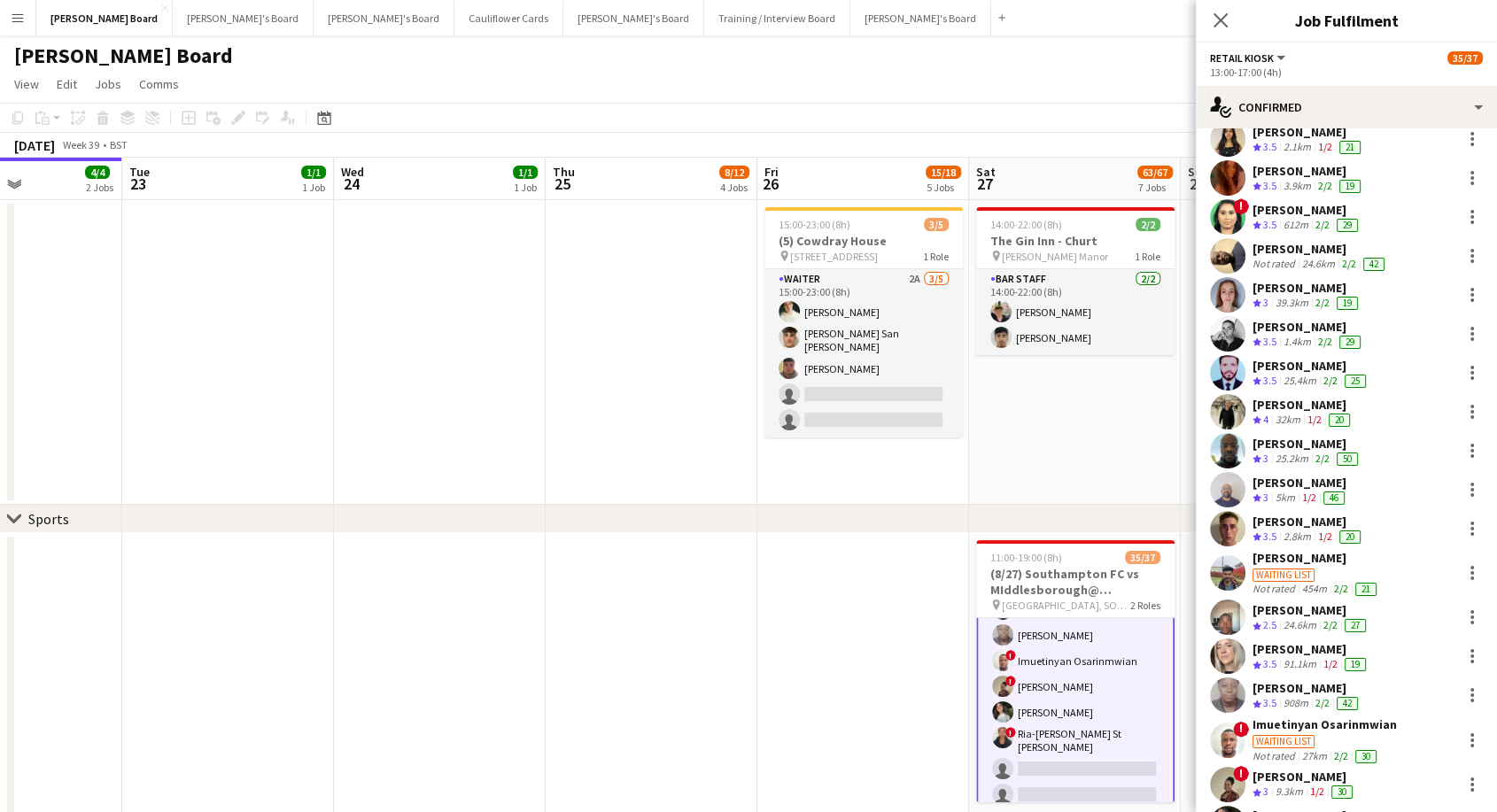
scroll to position [294, 0]
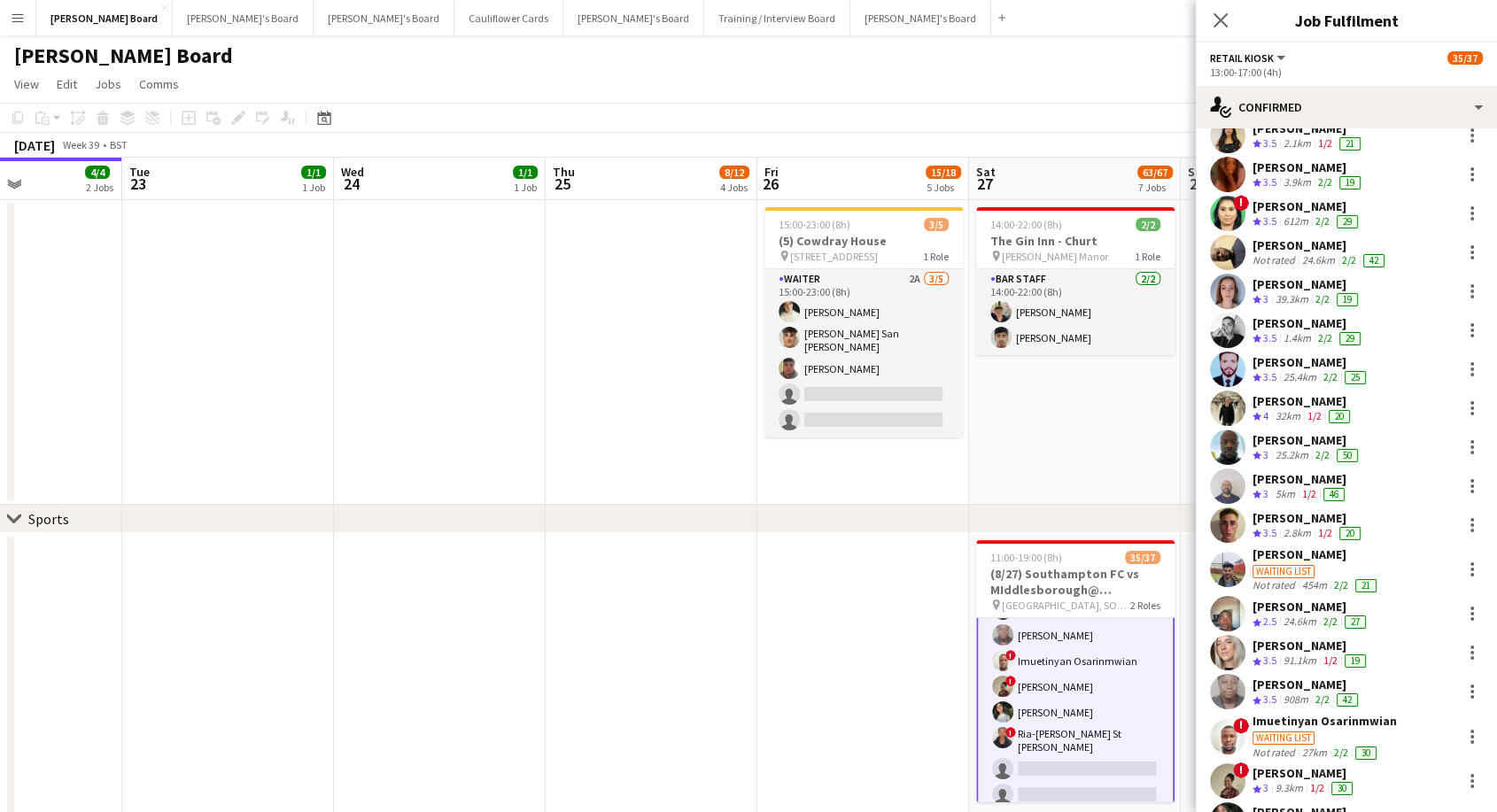
click at [1293, 564] on div "Waiting list" at bounding box center [1284, 571] width 62 height 14
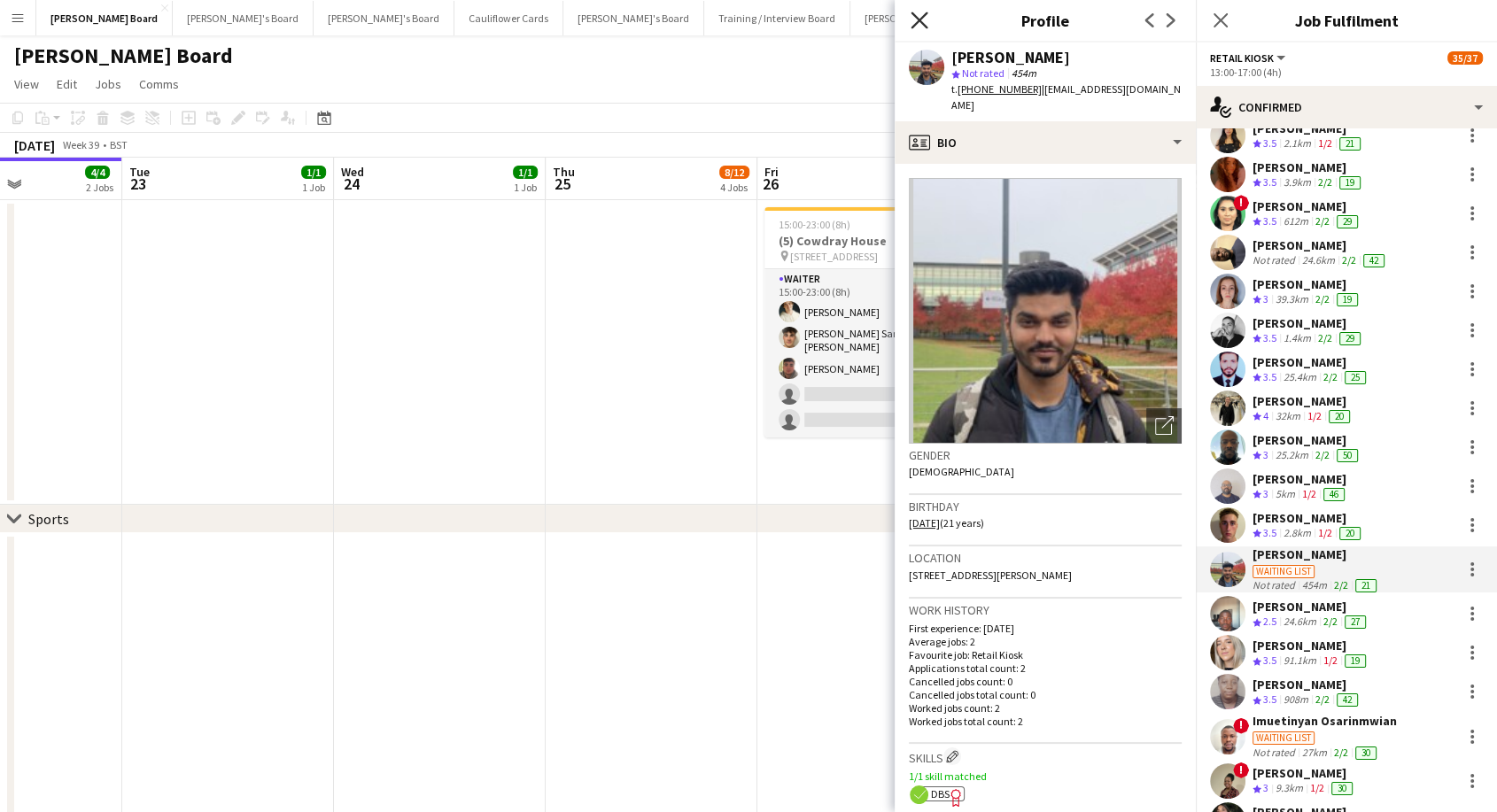
click at [914, 21] on icon "Close pop-in" at bounding box center [919, 20] width 17 height 17
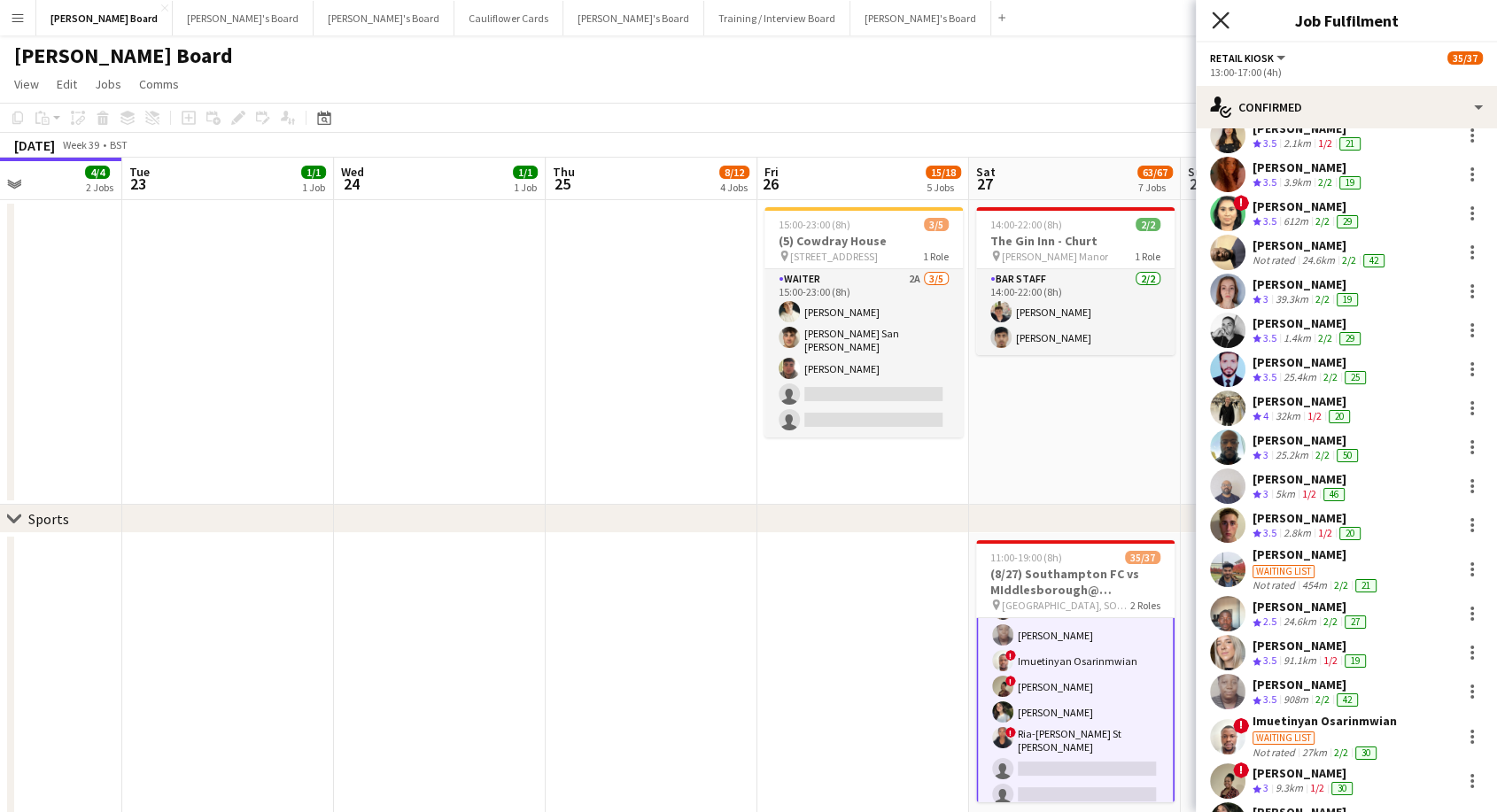
click at [1220, 15] on icon "Close pop-in" at bounding box center [1220, 20] width 17 height 17
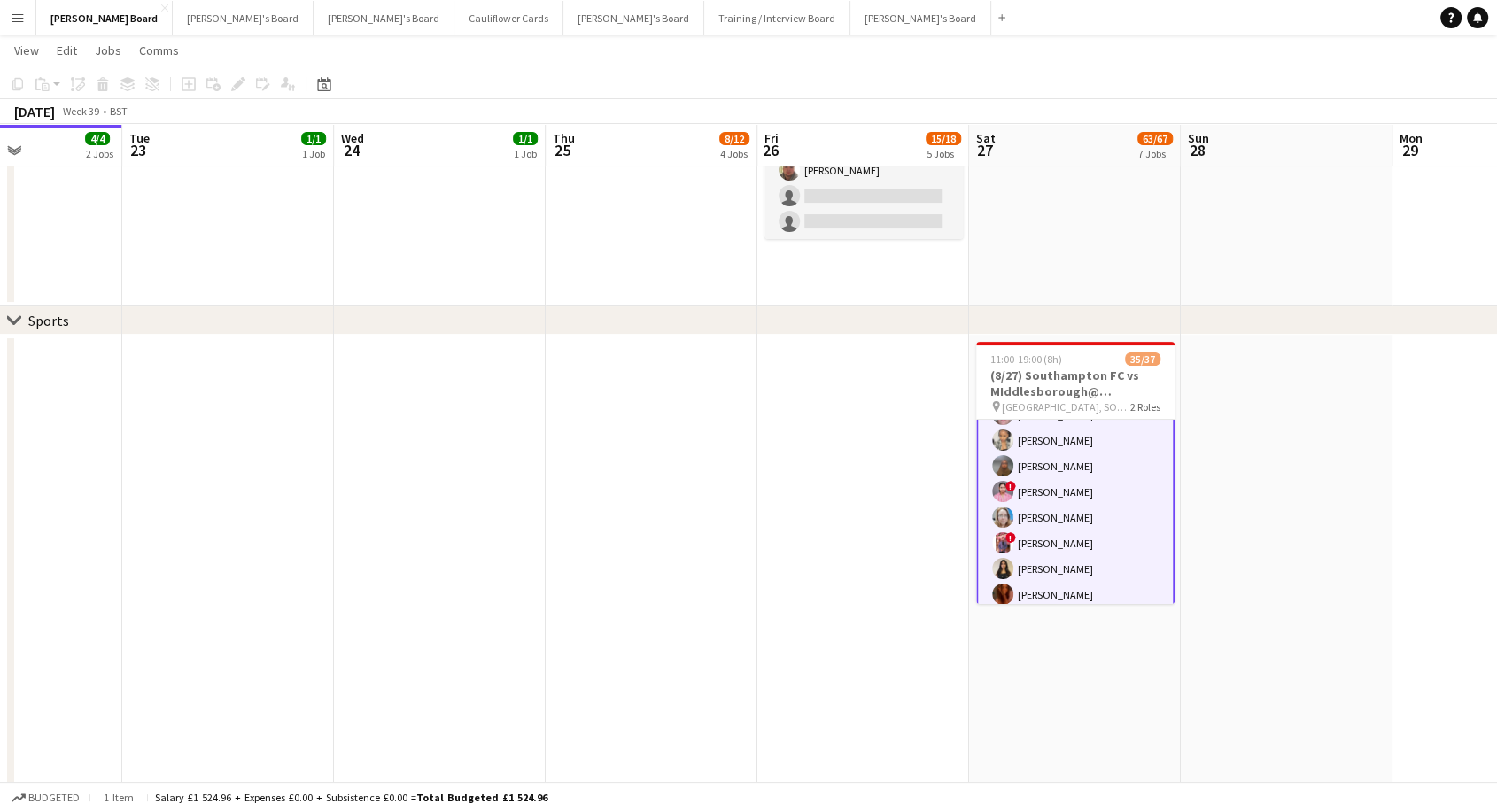
scroll to position [0, 0]
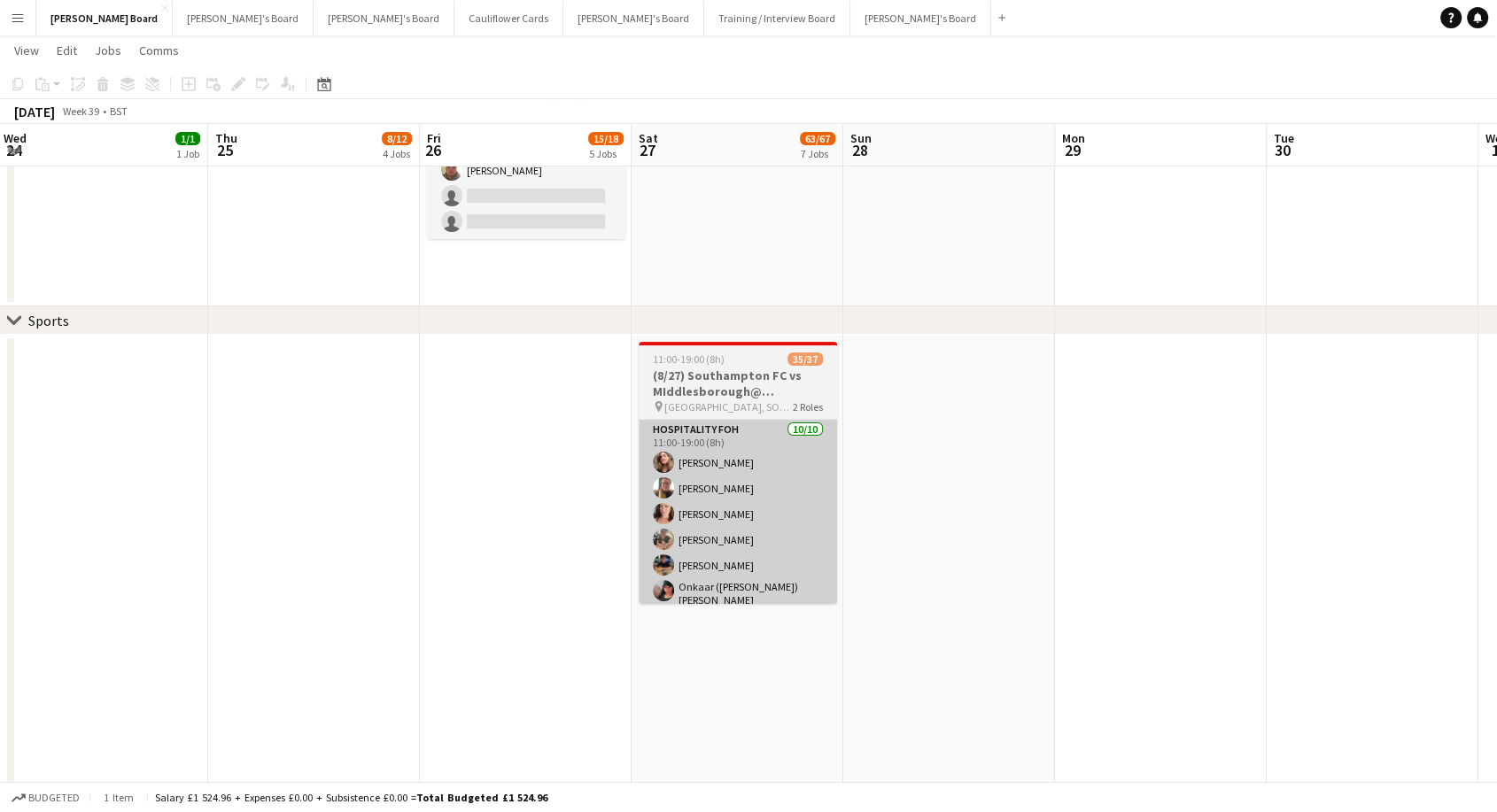
drag, startPoint x: 1271, startPoint y: 537, endPoint x: 794, endPoint y: 540, distance: 477.0
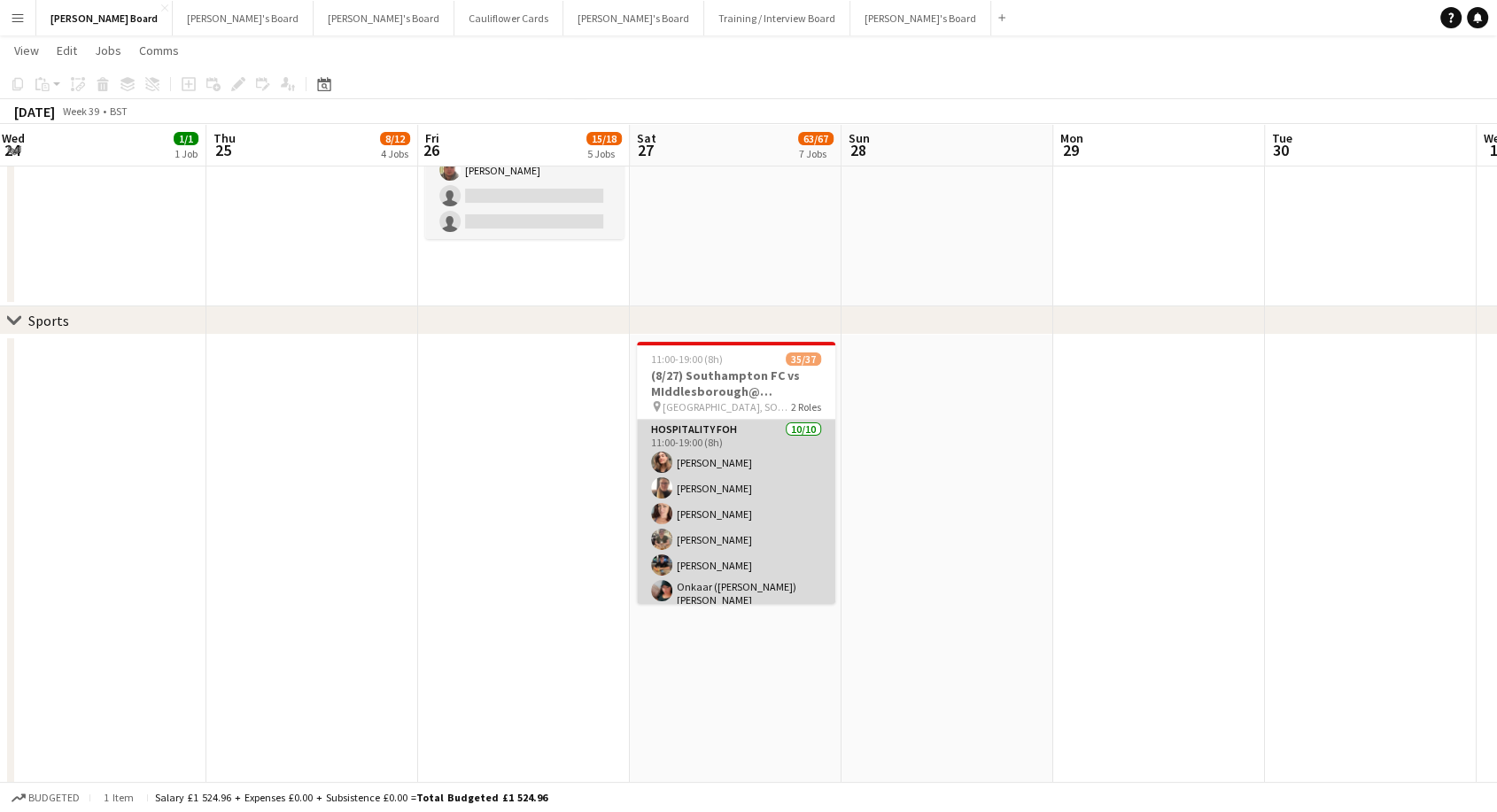
click at [783, 526] on app-card-role "Hospitality FOH [DATE] 11:00-19:00 (8h) [PERSON_NAME] [PERSON_NAME] [PERSON_NAM…" at bounding box center [736, 567] width 198 height 296
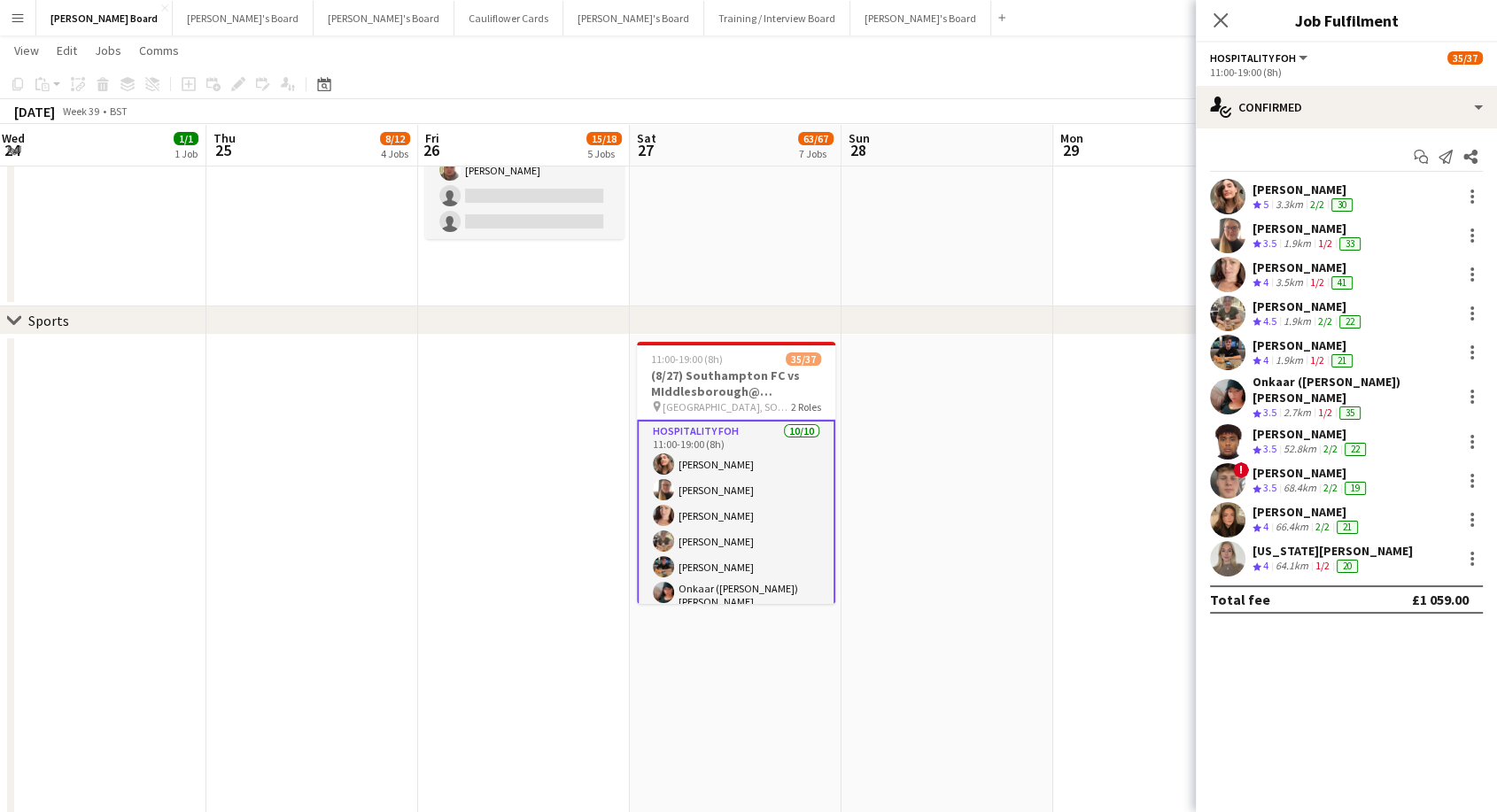
click at [1297, 543] on div "[US_STATE][PERSON_NAME]" at bounding box center [1333, 551] width 160 height 16
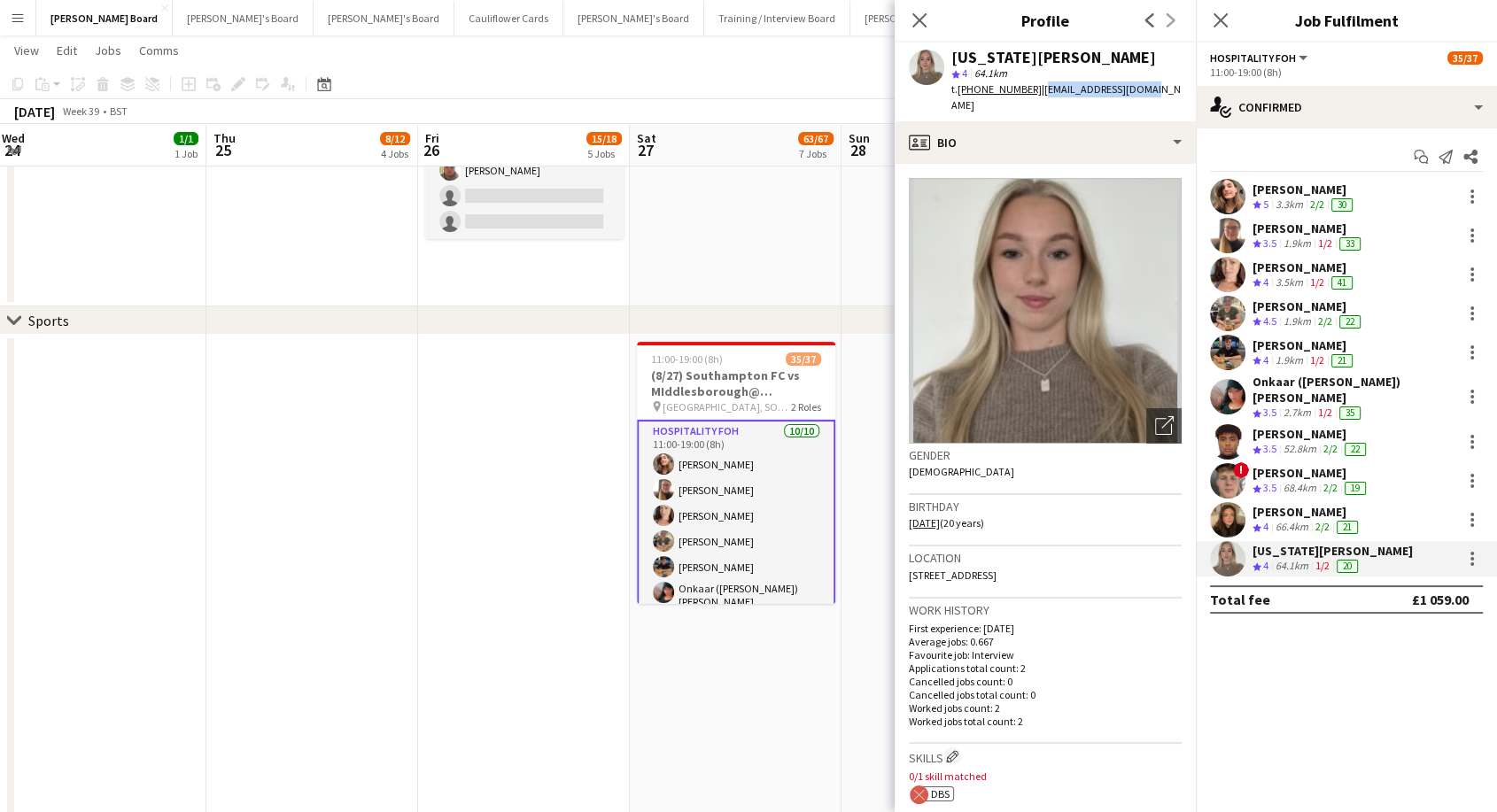
drag, startPoint x: 1036, startPoint y: 91, endPoint x: 1146, endPoint y: 92, distance: 110.0
click at [1146, 92] on div "[US_STATE][PERSON_NAME] star 4 64.1km t. [PHONE_NUMBER] | [EMAIL_ADDRESS][DOMAI…" at bounding box center [1045, 82] width 301 height 79
copy span "[EMAIL_ADDRESS][DOMAIN_NAME]"
click at [1298, 426] on div "[PERSON_NAME]" at bounding box center [1311, 434] width 117 height 16
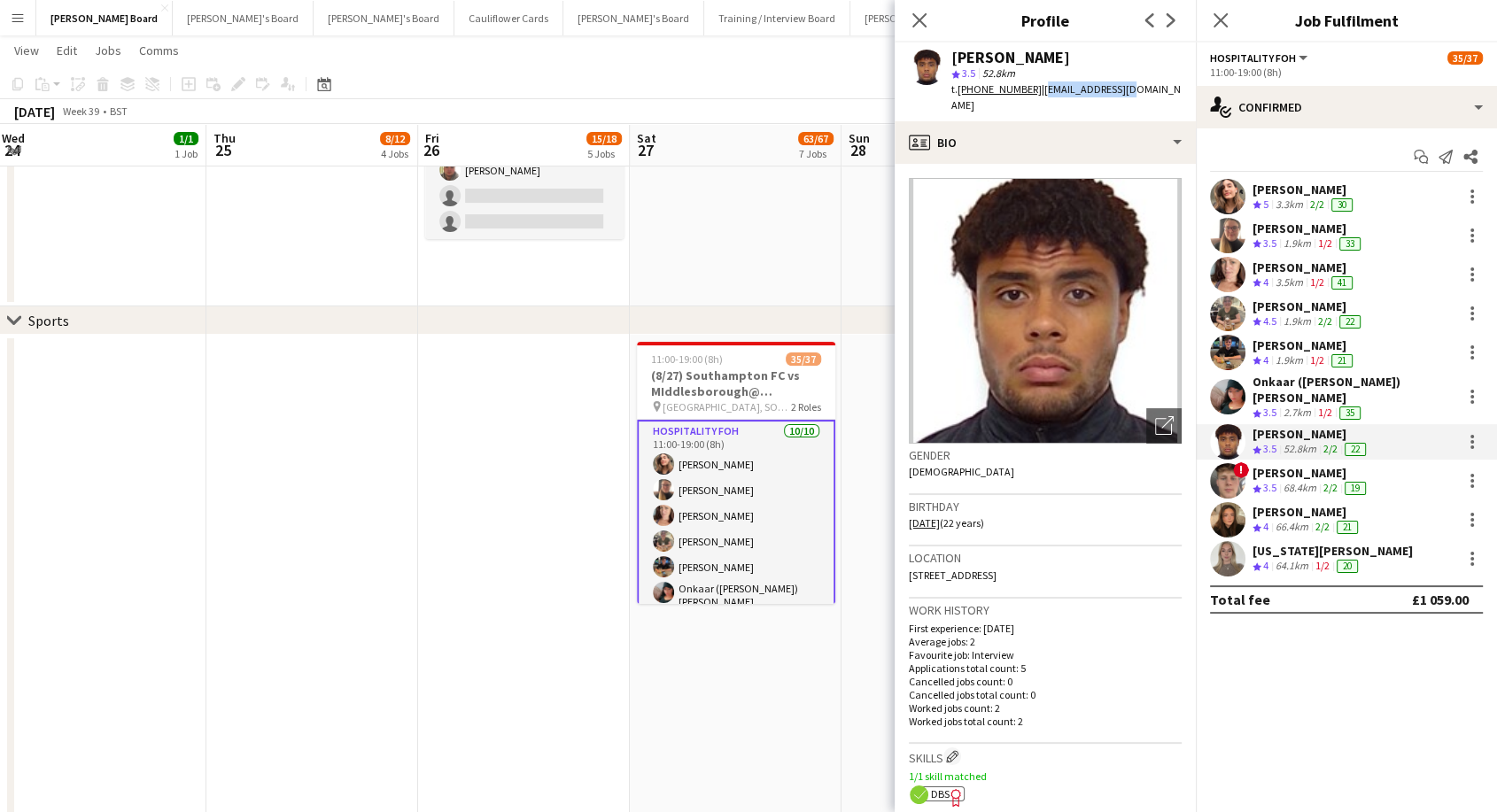
drag, startPoint x: 1040, startPoint y: 88, endPoint x: 1127, endPoint y: 86, distance: 87.0
click at [1127, 86] on div "Femi Fatunwase star 3.5 52.8km t. [PHONE_NUMBER] | [EMAIL_ADDRESS][DOMAIN_NAME]" at bounding box center [1045, 82] width 301 height 79
copy span "[EMAIL_ADDRESS][DOMAIN_NAME]"
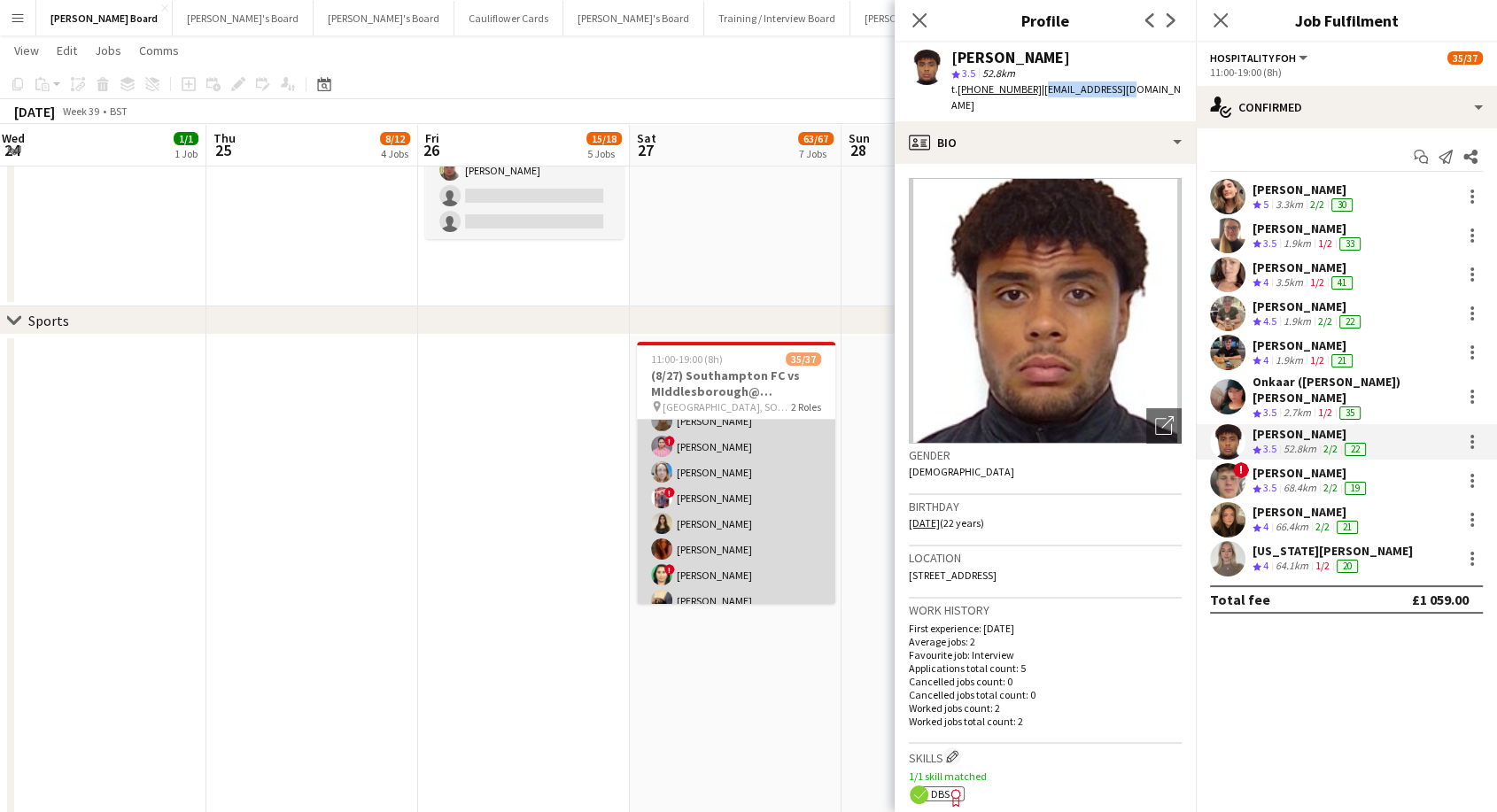
click at [730, 526] on app-card-role "Retail Kiosk 11I 1A 25/27 13:00-17:00 (4h) ! [PERSON_NAME] [PERSON_NAME] [PERSO…" at bounding box center [736, 693] width 198 height 733
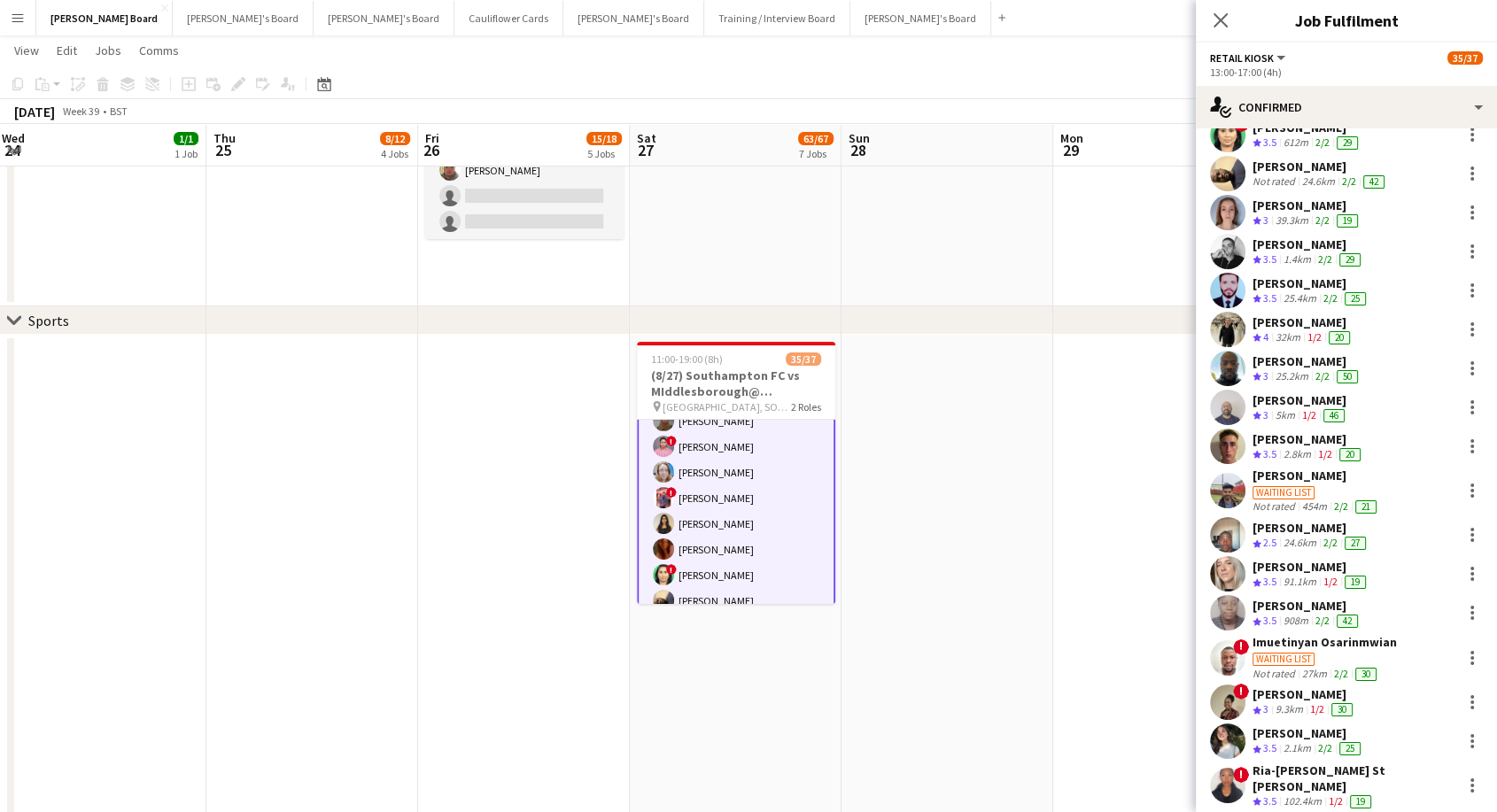
scroll to position [393, 0]
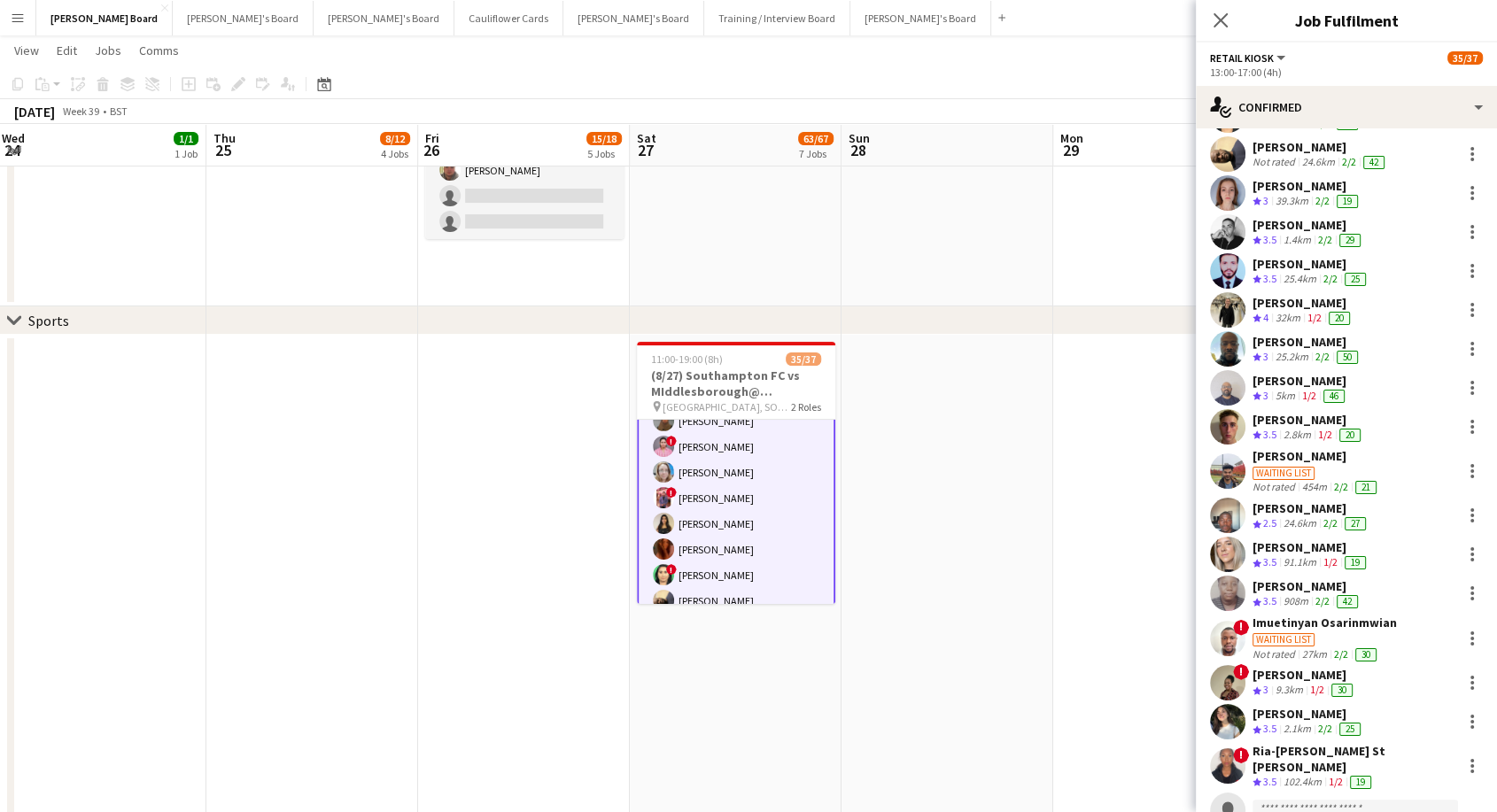
click at [1296, 542] on div "[PERSON_NAME]" at bounding box center [1311, 547] width 117 height 16
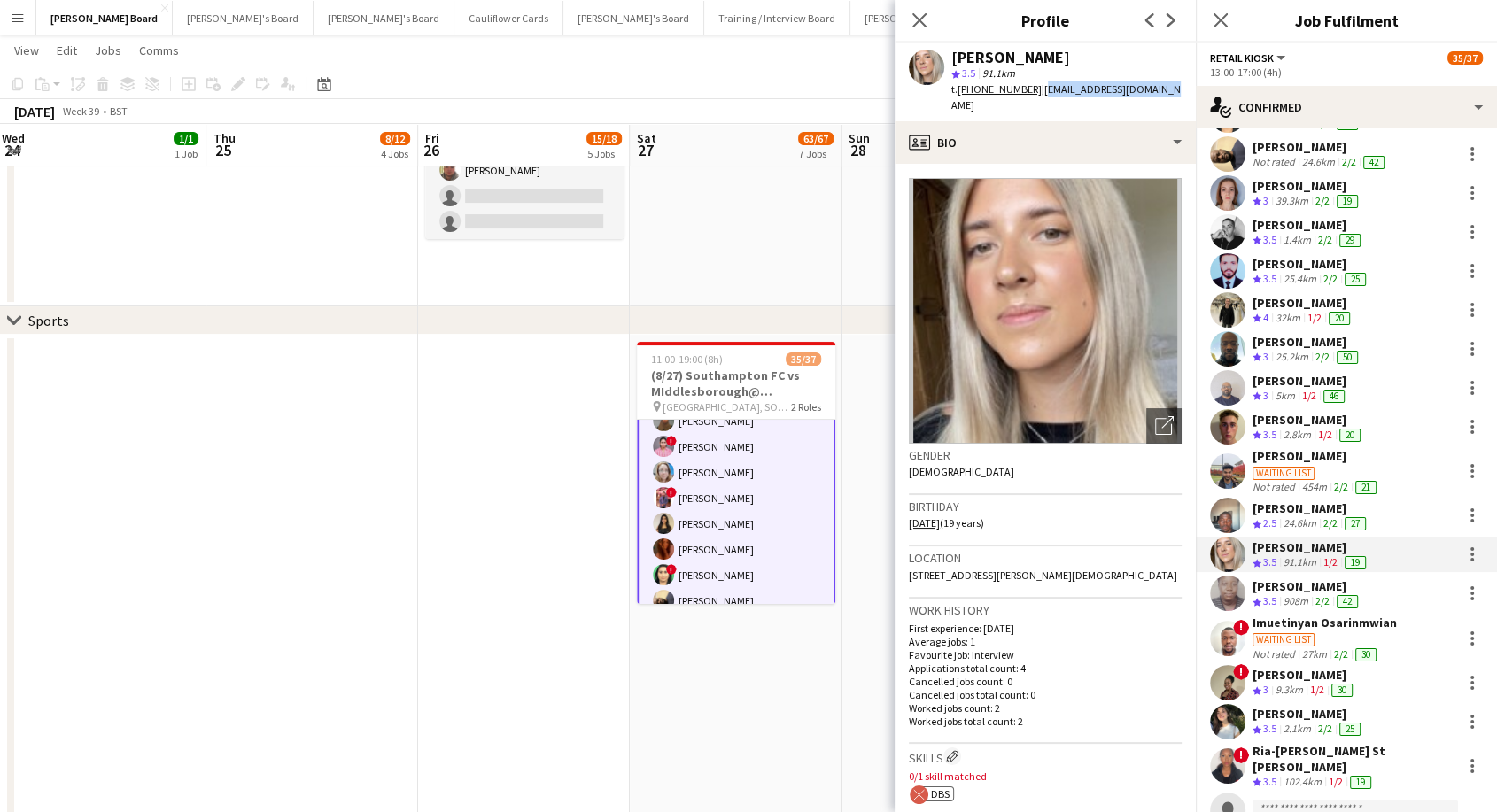
drag, startPoint x: 1037, startPoint y: 86, endPoint x: 1155, endPoint y: 86, distance: 118.0
click at [1155, 86] on div "[PERSON_NAME] star 3.5 91.1km t. [PHONE_NUMBER] | [EMAIL_ADDRESS][DOMAIN_NAME]" at bounding box center [1045, 82] width 301 height 79
copy span "[EMAIL_ADDRESS][DOMAIN_NAME]"
click at [1291, 753] on div "Ria-[PERSON_NAME] St [PERSON_NAME]" at bounding box center [1354, 758] width 202 height 32
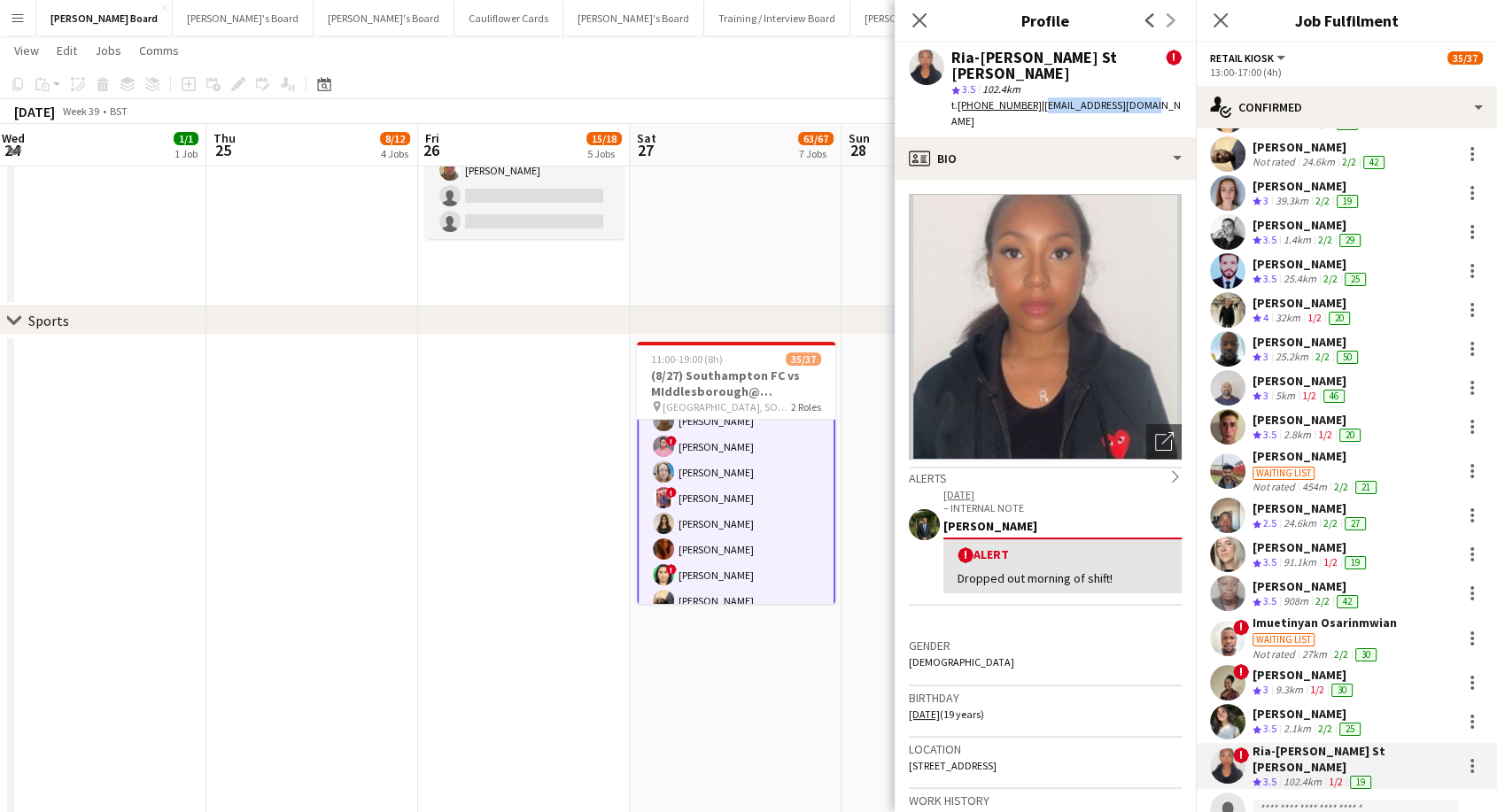
drag, startPoint x: 1041, startPoint y: 87, endPoint x: 1160, endPoint y: 91, distance: 119.1
click at [1160, 97] on div "t. [PHONE_NUMBER] | [EMAIL_ADDRESS][DOMAIN_NAME]" at bounding box center [1066, 113] width 231 height 32
copy span "[EMAIL_ADDRESS][DOMAIN_NAME]"
click at [1282, 379] on div "[PERSON_NAME]" at bounding box center [1301, 381] width 95 height 16
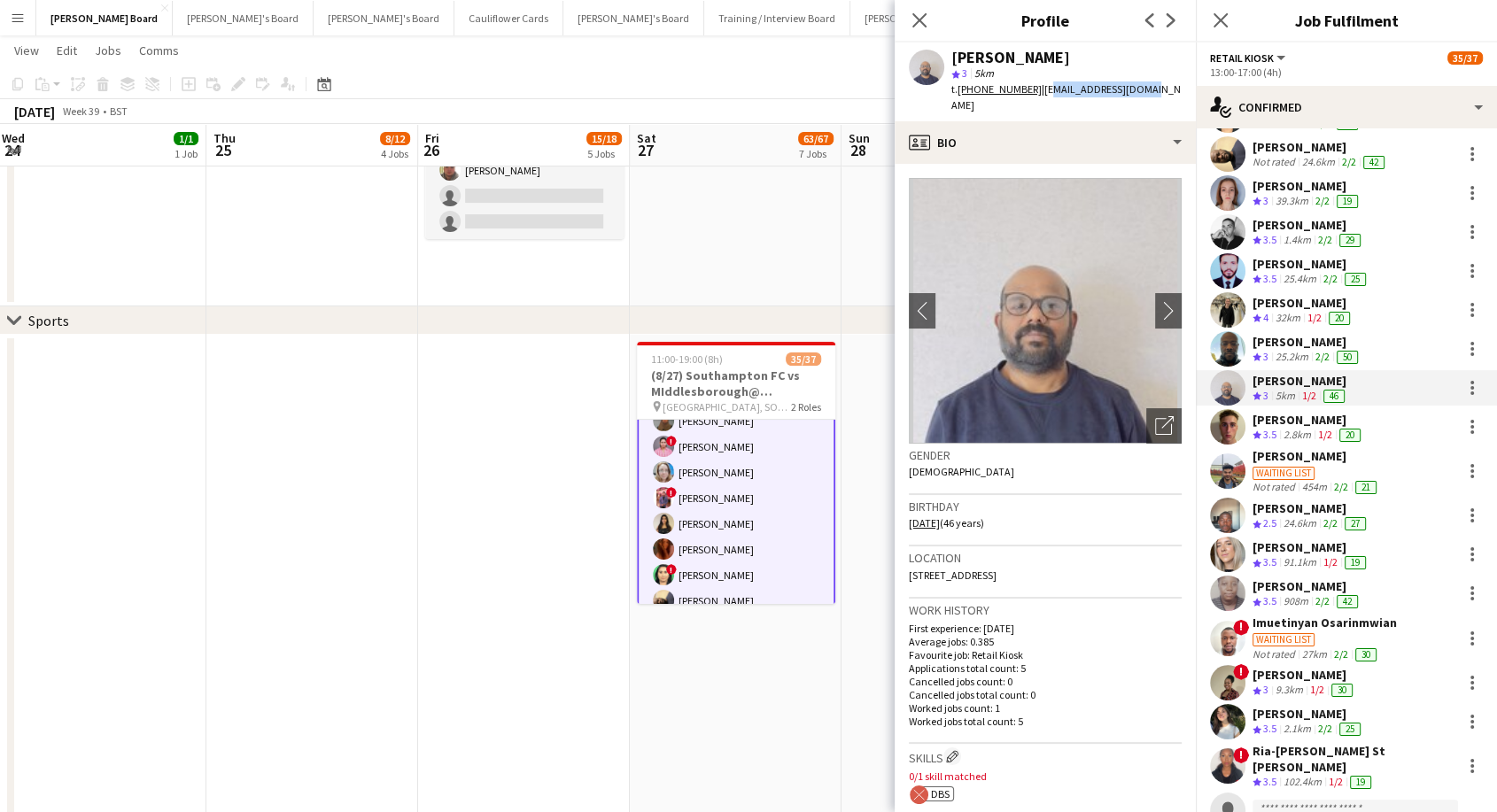
drag, startPoint x: 1038, startPoint y: 87, endPoint x: 1146, endPoint y: 90, distance: 108.0
click at [1146, 90] on div "[PERSON_NAME] star 3 5km t. [PHONE_NUMBER] | [EMAIL_ADDRESS][DOMAIN_NAME]" at bounding box center [1045, 82] width 301 height 79
click at [1148, 86] on div "[PERSON_NAME] star 3 5km t. [PHONE_NUMBER] | [EMAIL_ADDRESS][DOMAIN_NAME]" at bounding box center [1045, 82] width 301 height 79
drag, startPoint x: 1141, startPoint y: 90, endPoint x: 1035, endPoint y: 90, distance: 106.0
click at [1035, 90] on span "| [EMAIL_ADDRESS][DOMAIN_NAME]" at bounding box center [1066, 96] width 230 height 29
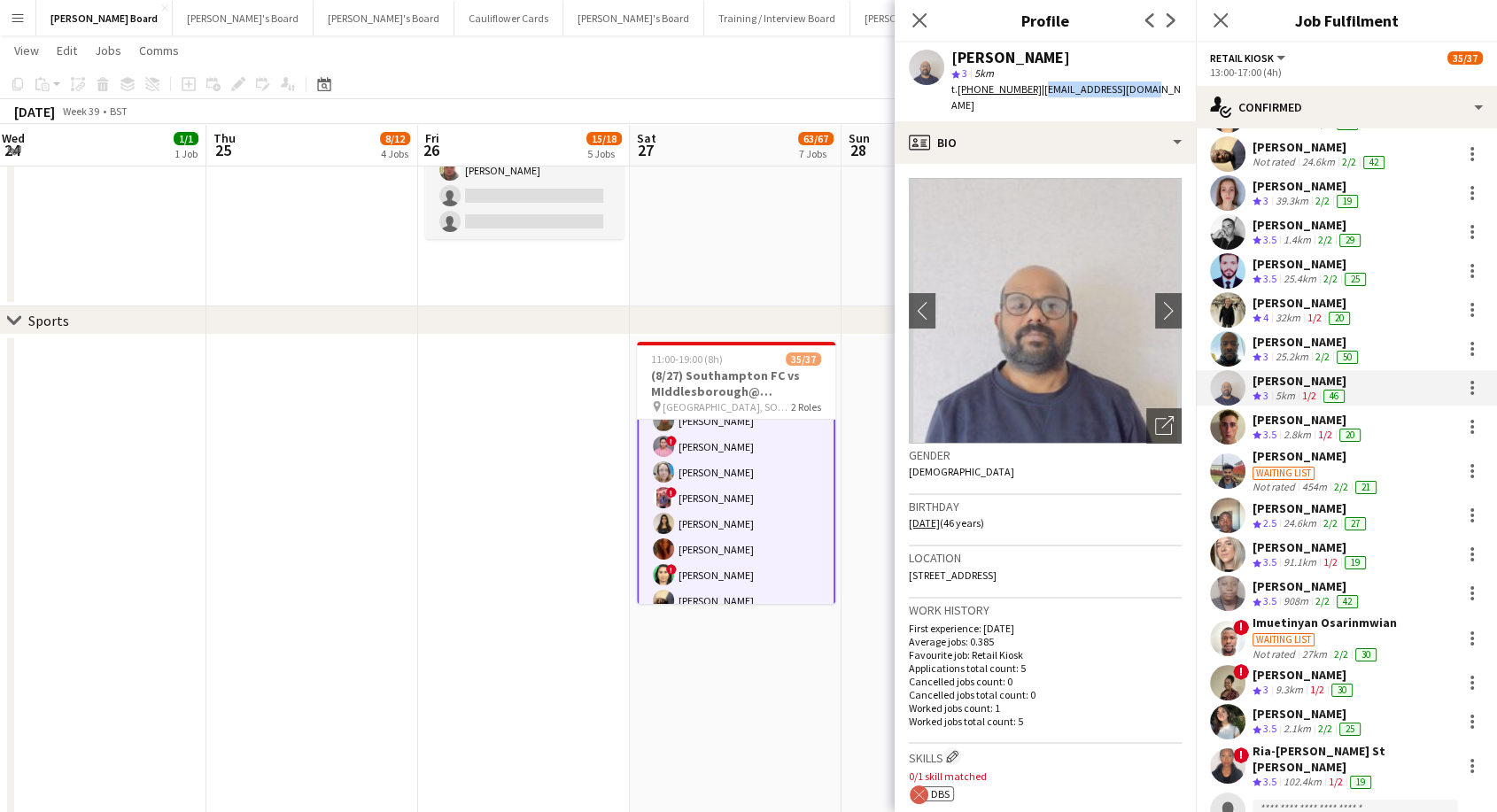
copy span "[EMAIL_ADDRESS][DOMAIN_NAME]"
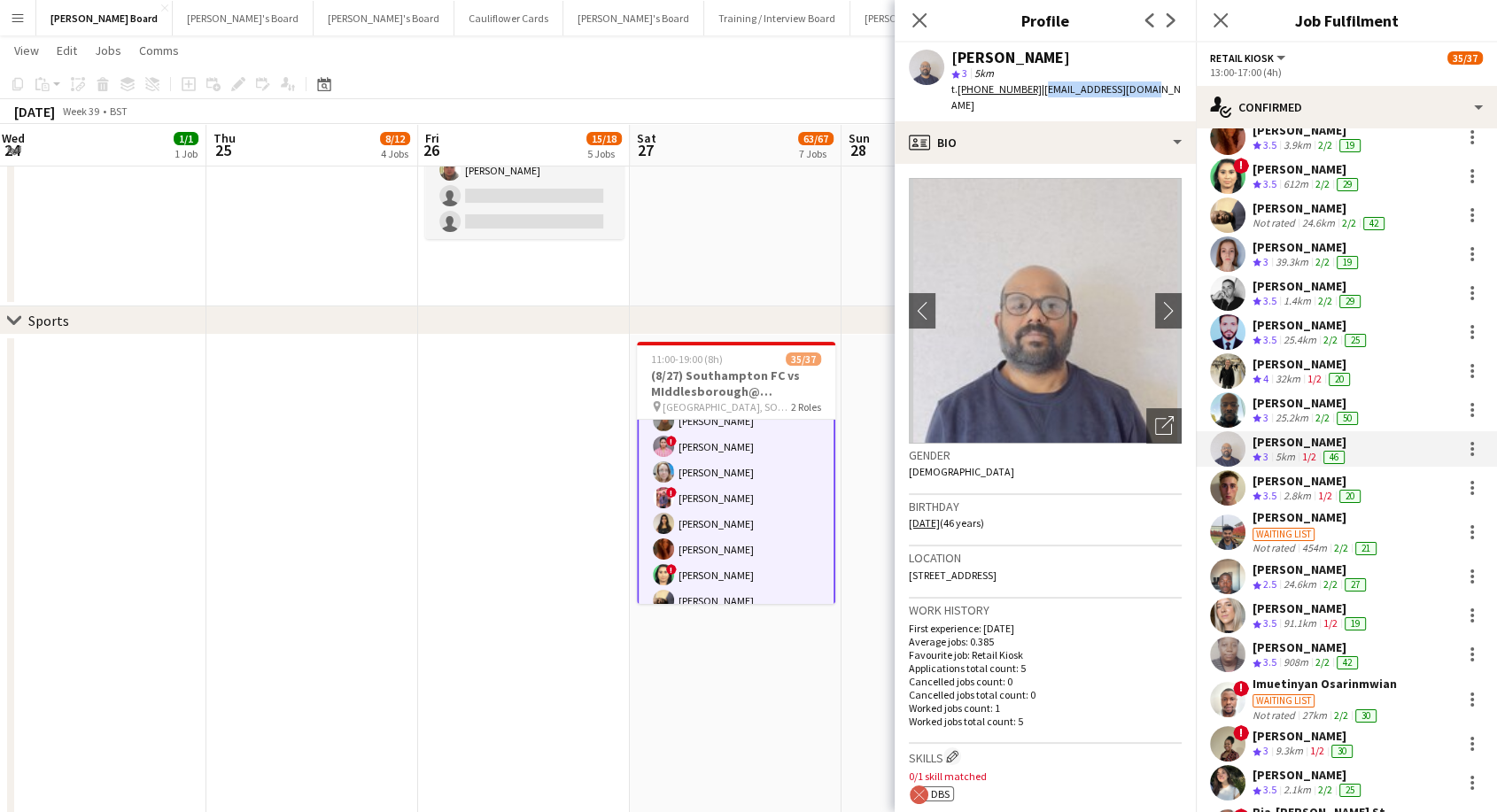
scroll to position [290, 0]
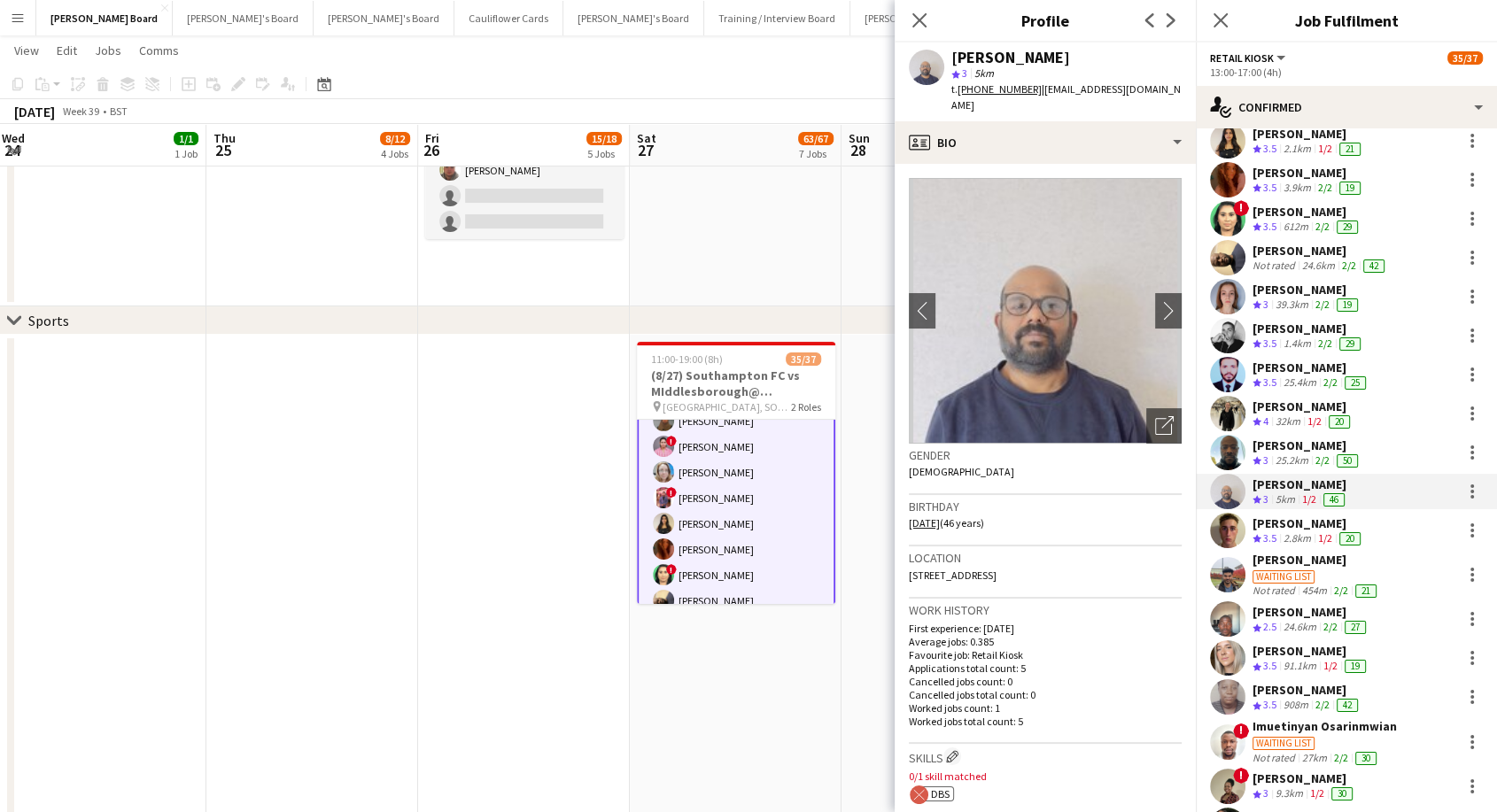
click at [1305, 405] on div "[PERSON_NAME]" at bounding box center [1303, 407] width 101 height 16
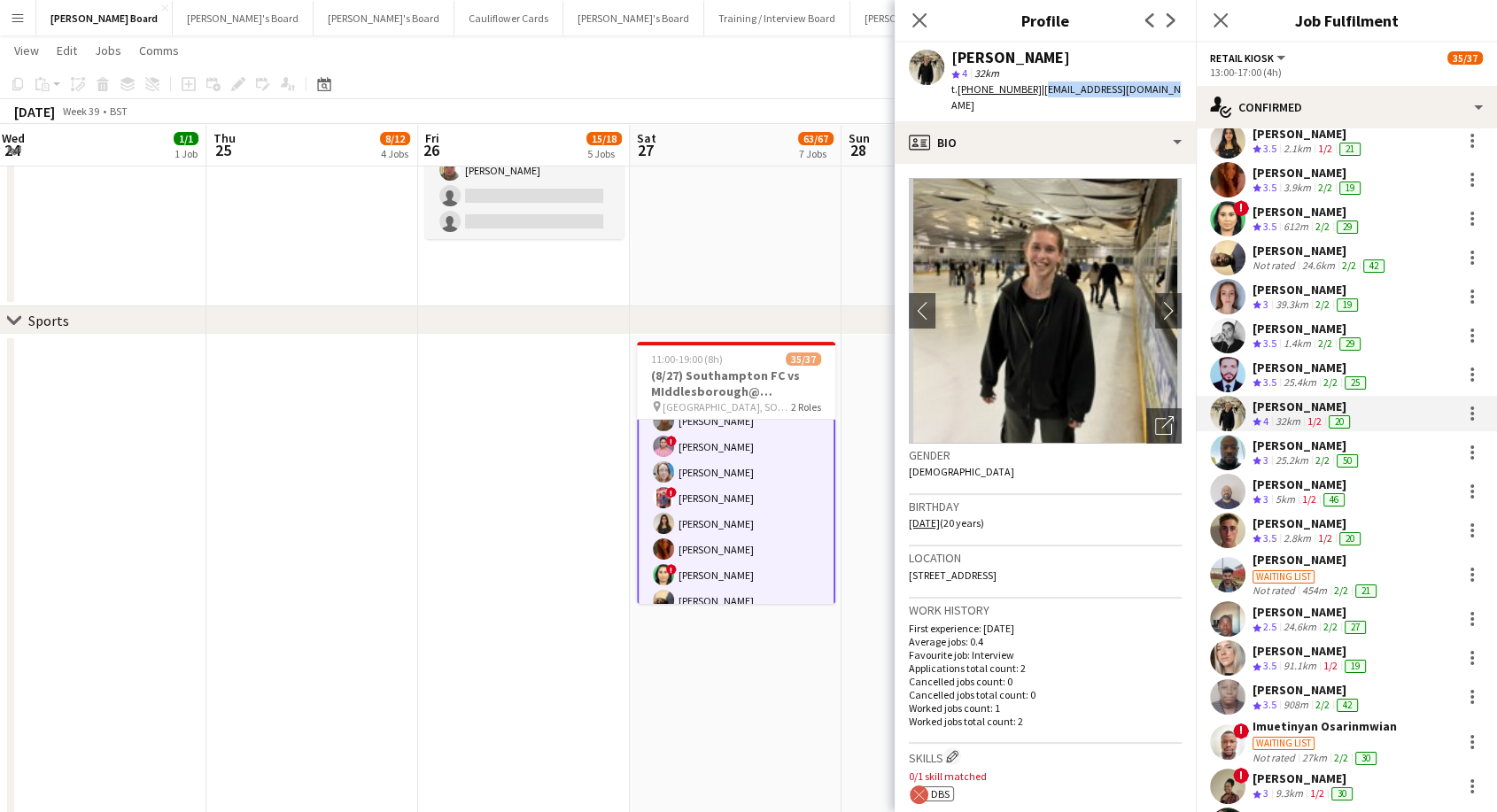
drag, startPoint x: 1035, startPoint y: 89, endPoint x: 1157, endPoint y: 95, distance: 122.1
click at [1157, 95] on span "| [EMAIL_ADDRESS][DOMAIN_NAME]" at bounding box center [1066, 96] width 230 height 29
copy span "[EMAIL_ADDRESS][DOMAIN_NAME]"
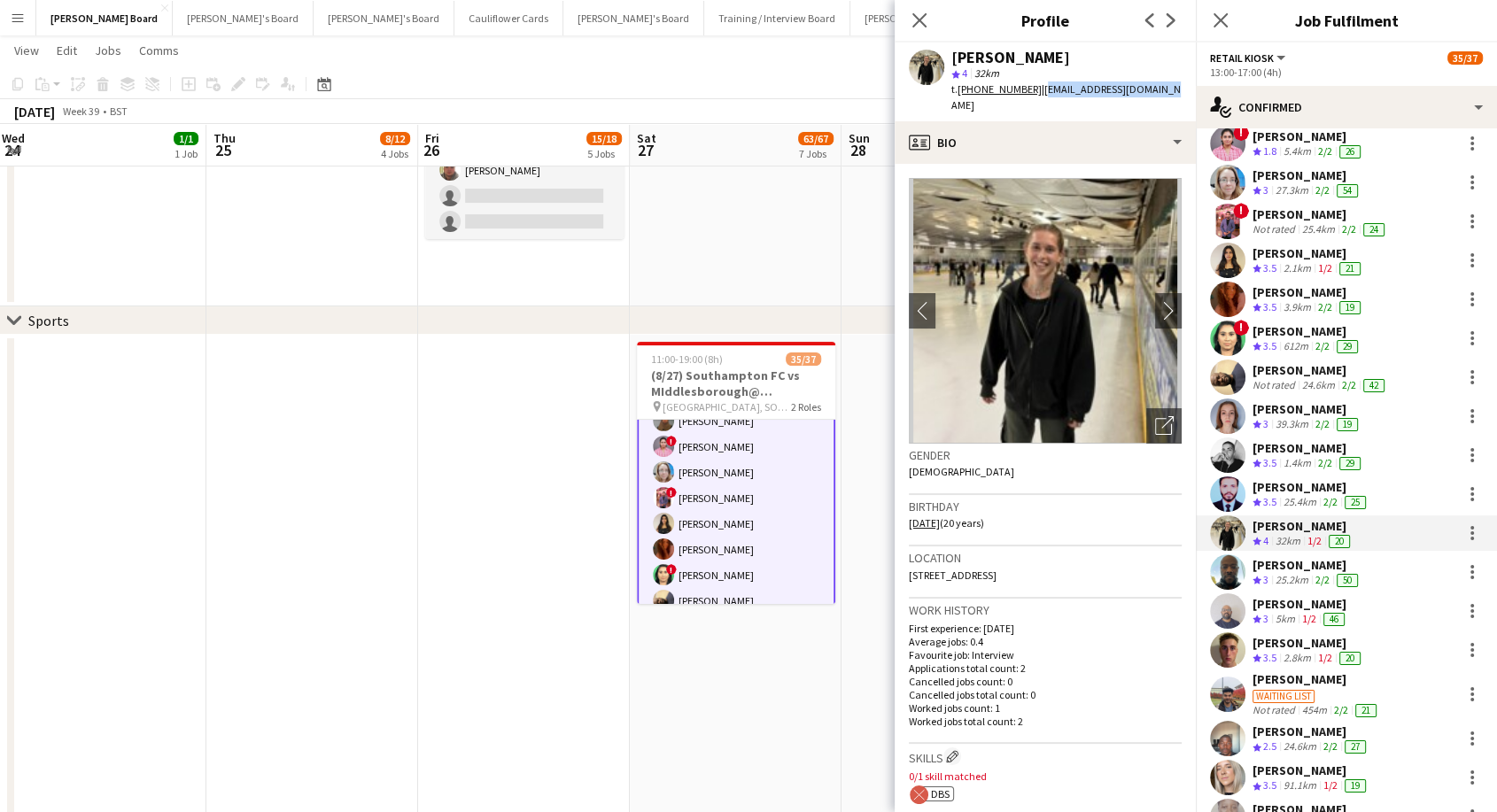
scroll to position [196, 0]
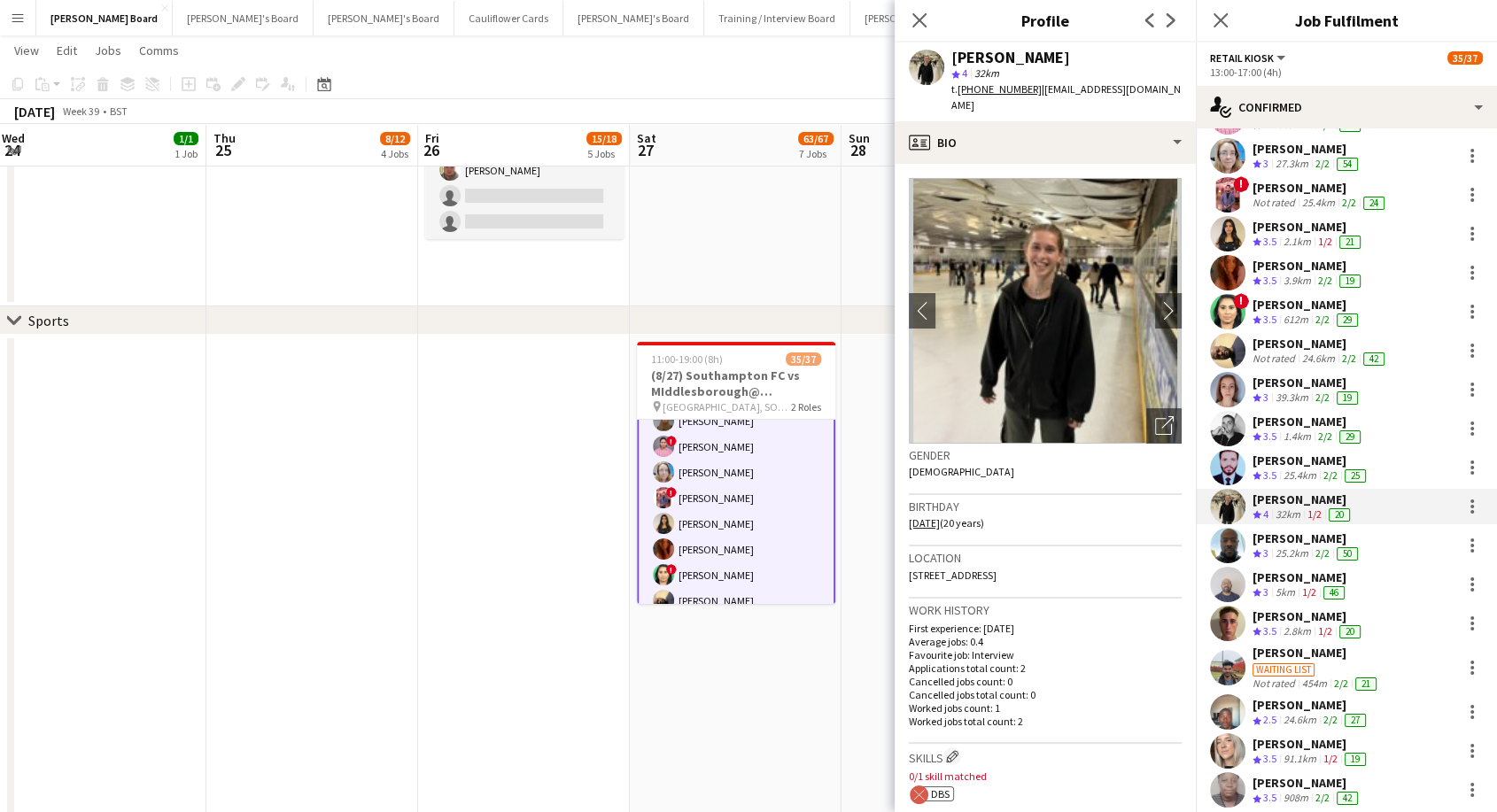
click at [1329, 463] on div "[PERSON_NAME]" at bounding box center [1311, 461] width 117 height 16
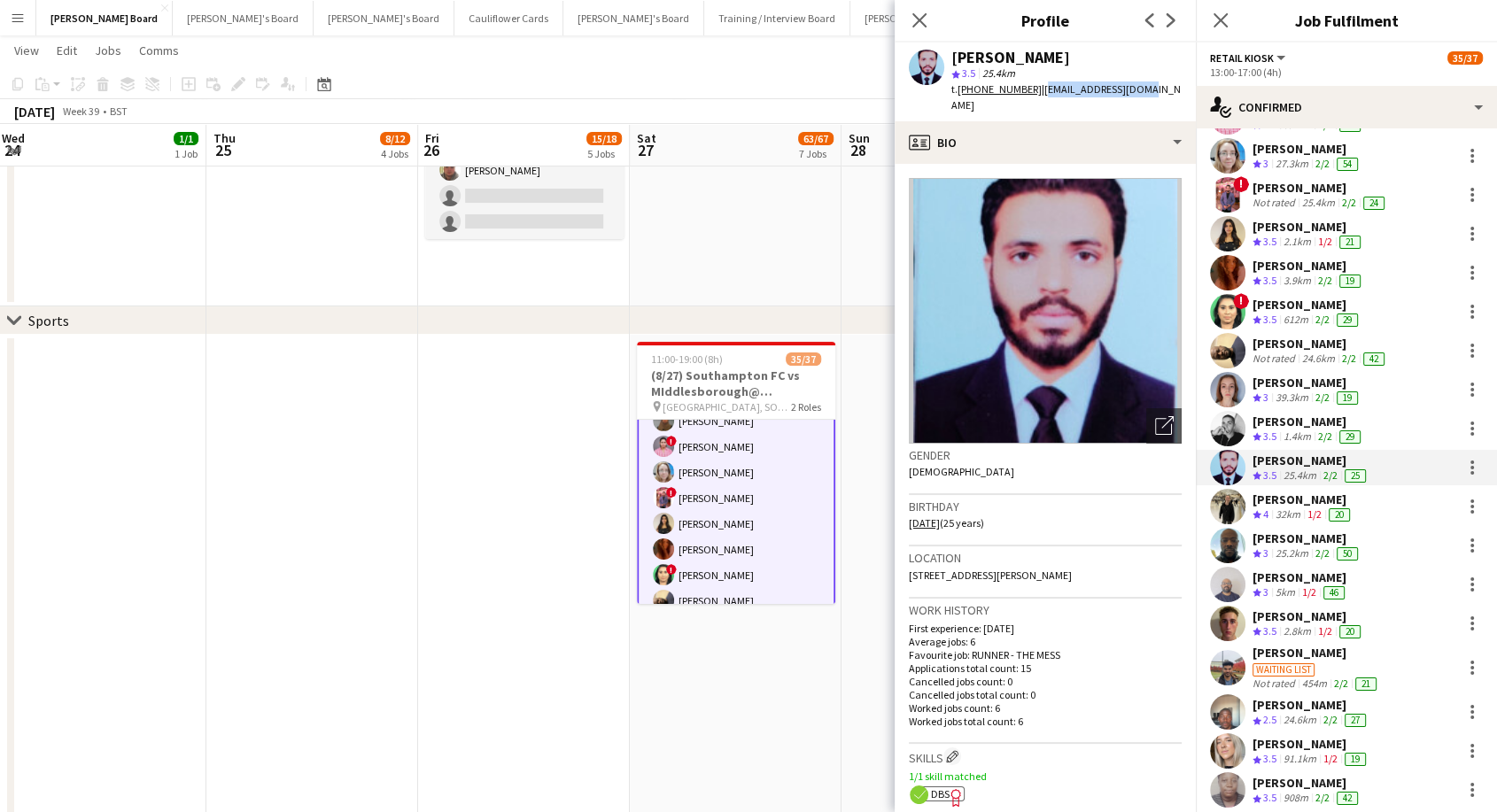
drag, startPoint x: 1036, startPoint y: 86, endPoint x: 1158, endPoint y: 87, distance: 122.0
click at [1158, 87] on app-profile-header "[PERSON_NAME] star 3.5 25.4km t. [PHONE_NUMBER] | [EMAIL_ADDRESS][DOMAIN_NAME]" at bounding box center [1045, 82] width 301 height 79
copy span "[EMAIL_ADDRESS][DOMAIN_NAME]"
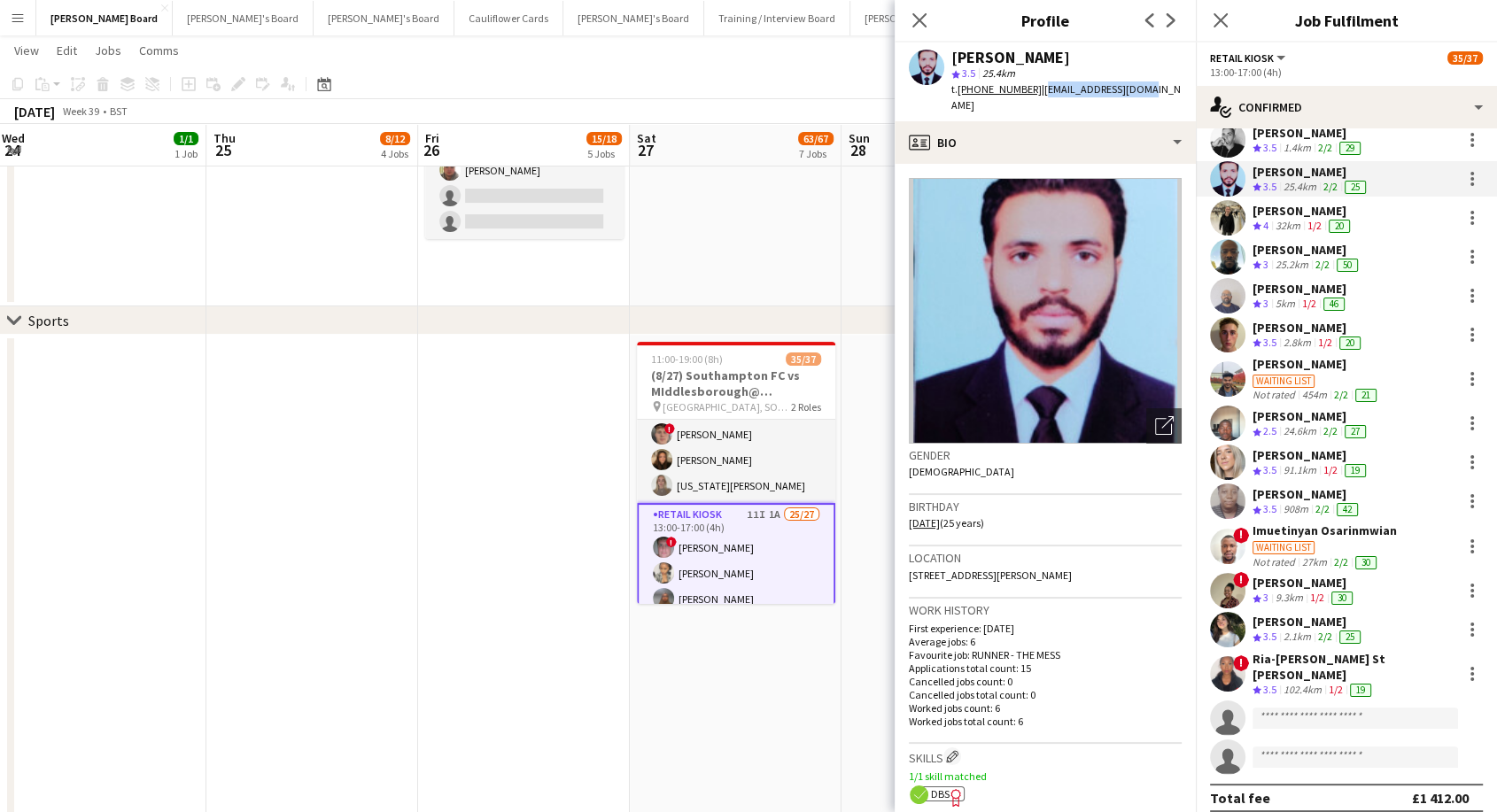
scroll to position [0, 0]
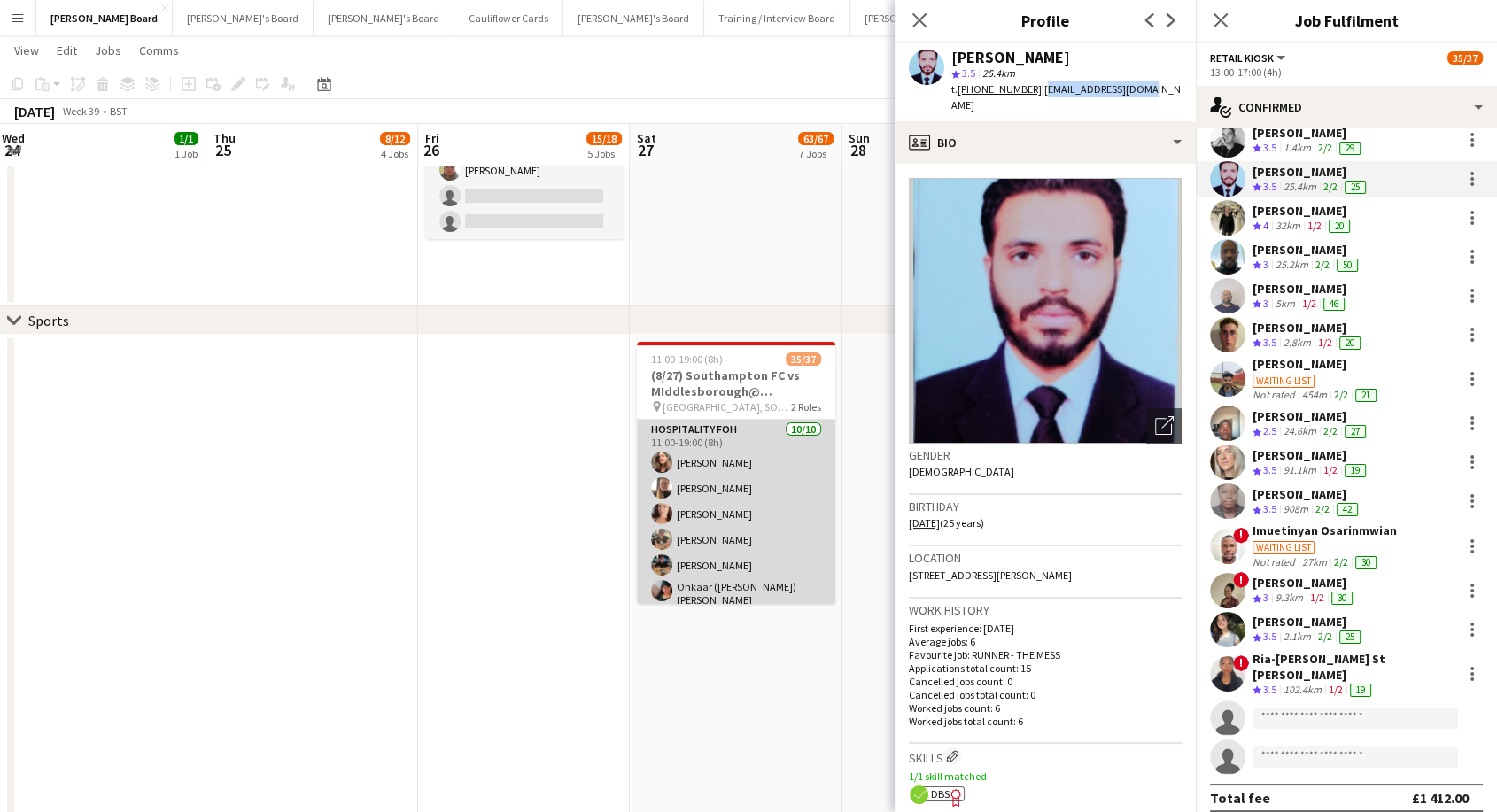
click at [754, 533] on app-card-role "Hospitality FOH [DATE] 11:00-19:00 (8h) [PERSON_NAME] [PERSON_NAME] [PERSON_NAM…" at bounding box center [736, 567] width 198 height 296
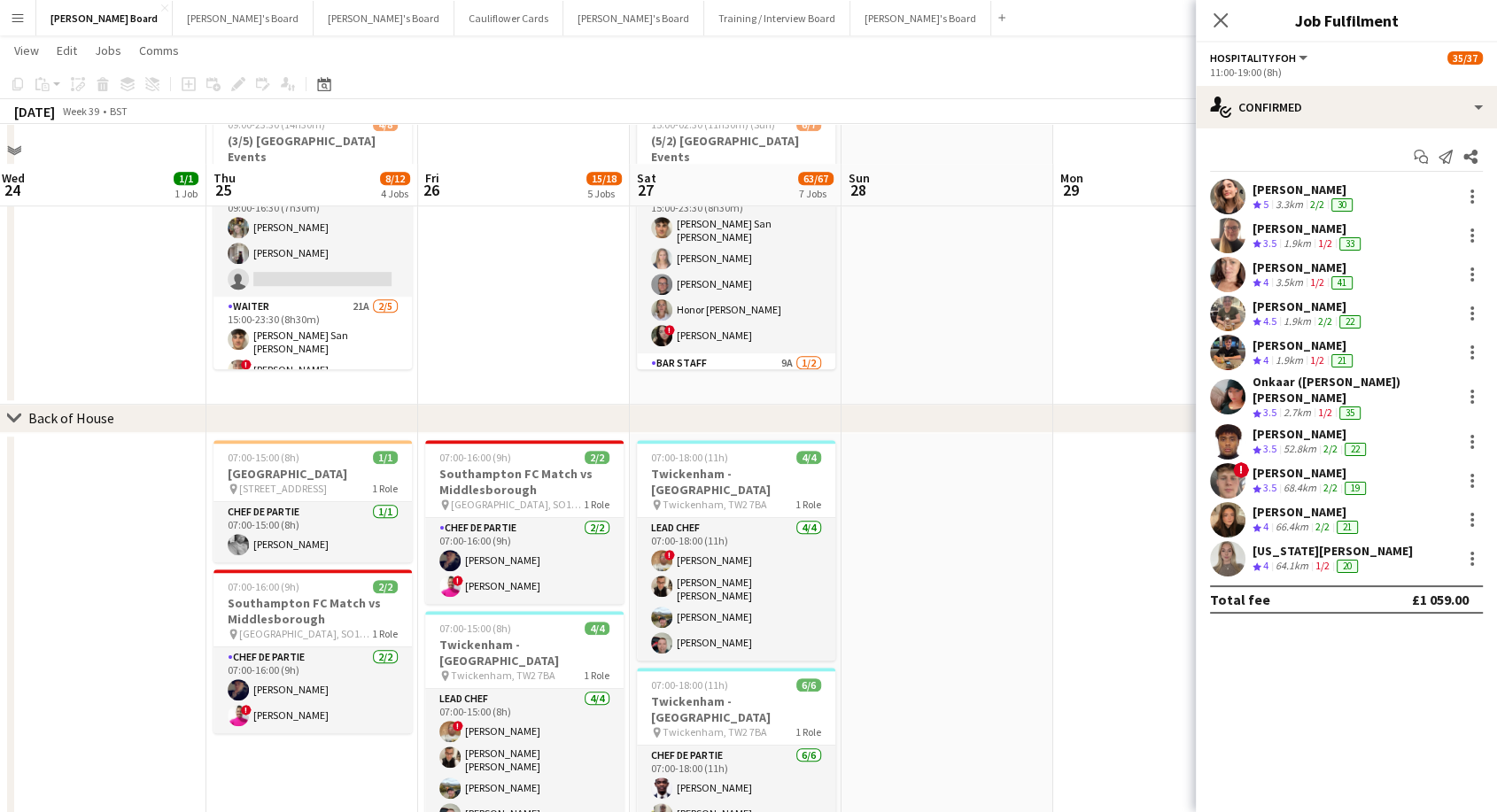
scroll to position [1672, 0]
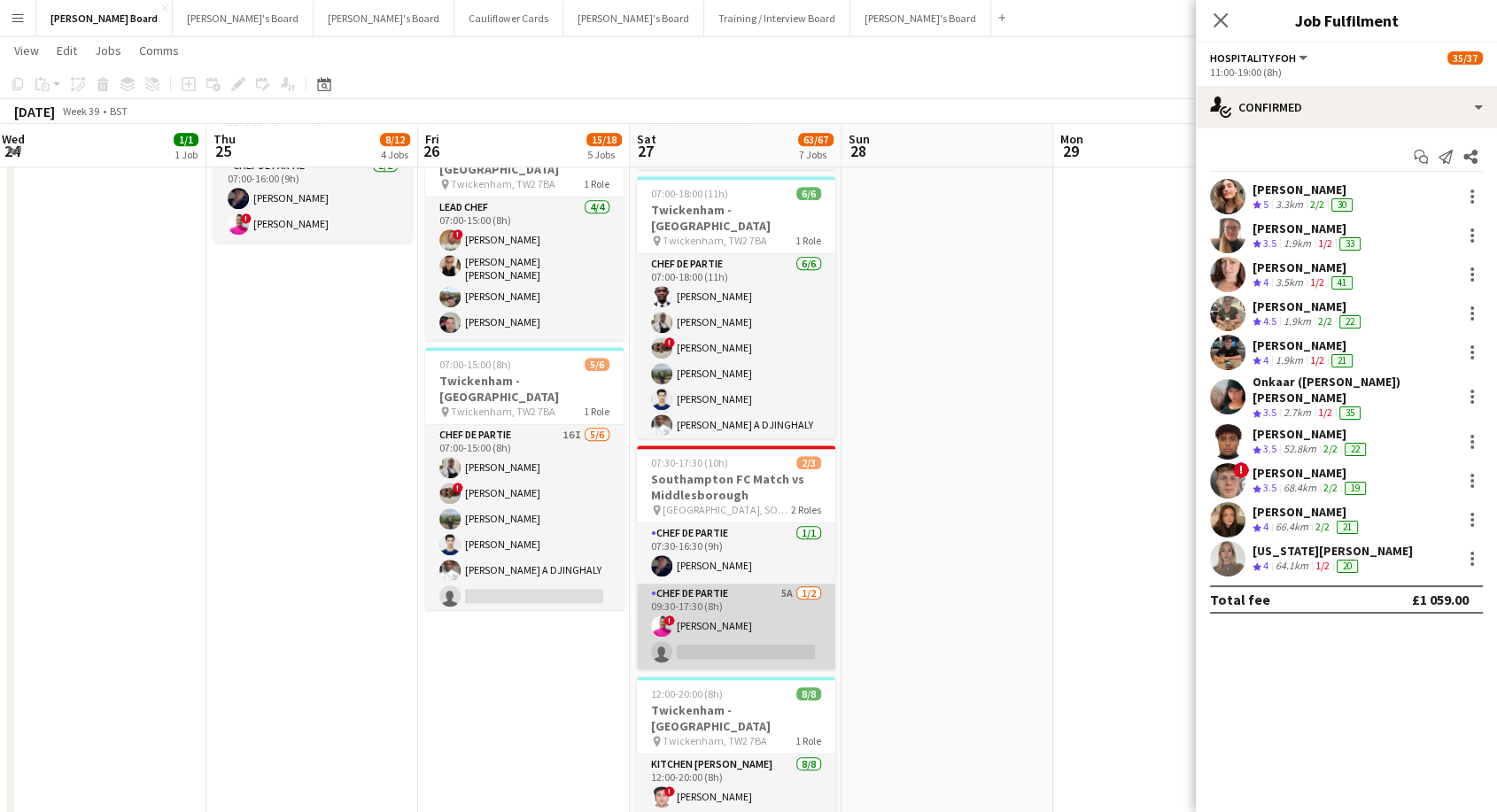
click at [791, 590] on app-card-role "Chef de Partie 5A [DATE] 09:30-17:30 (8h) ! [PERSON_NAME] single-neutral-actions" at bounding box center [736, 626] width 198 height 86
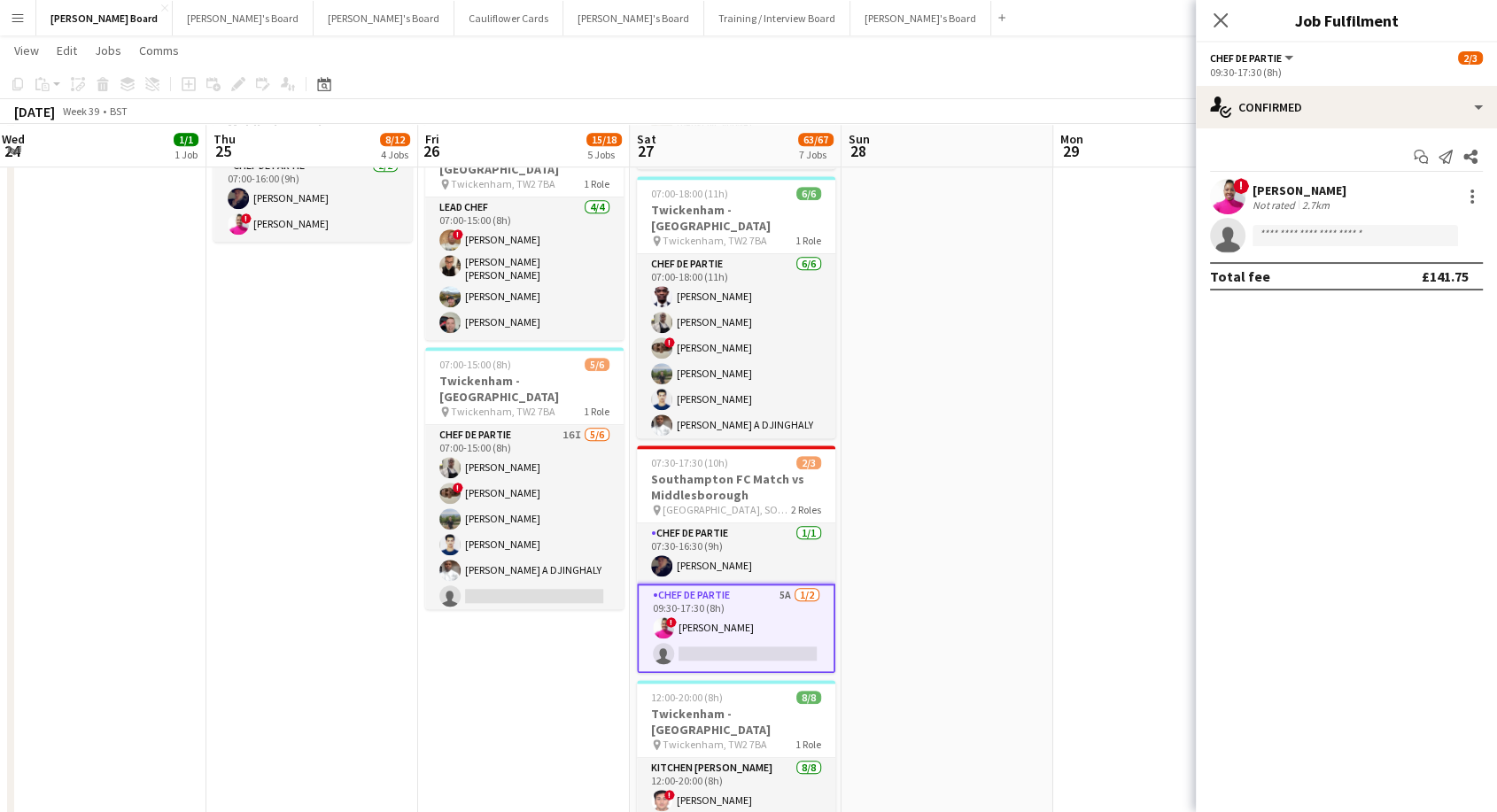
click at [1297, 193] on div "[PERSON_NAME]" at bounding box center [1300, 191] width 94 height 16
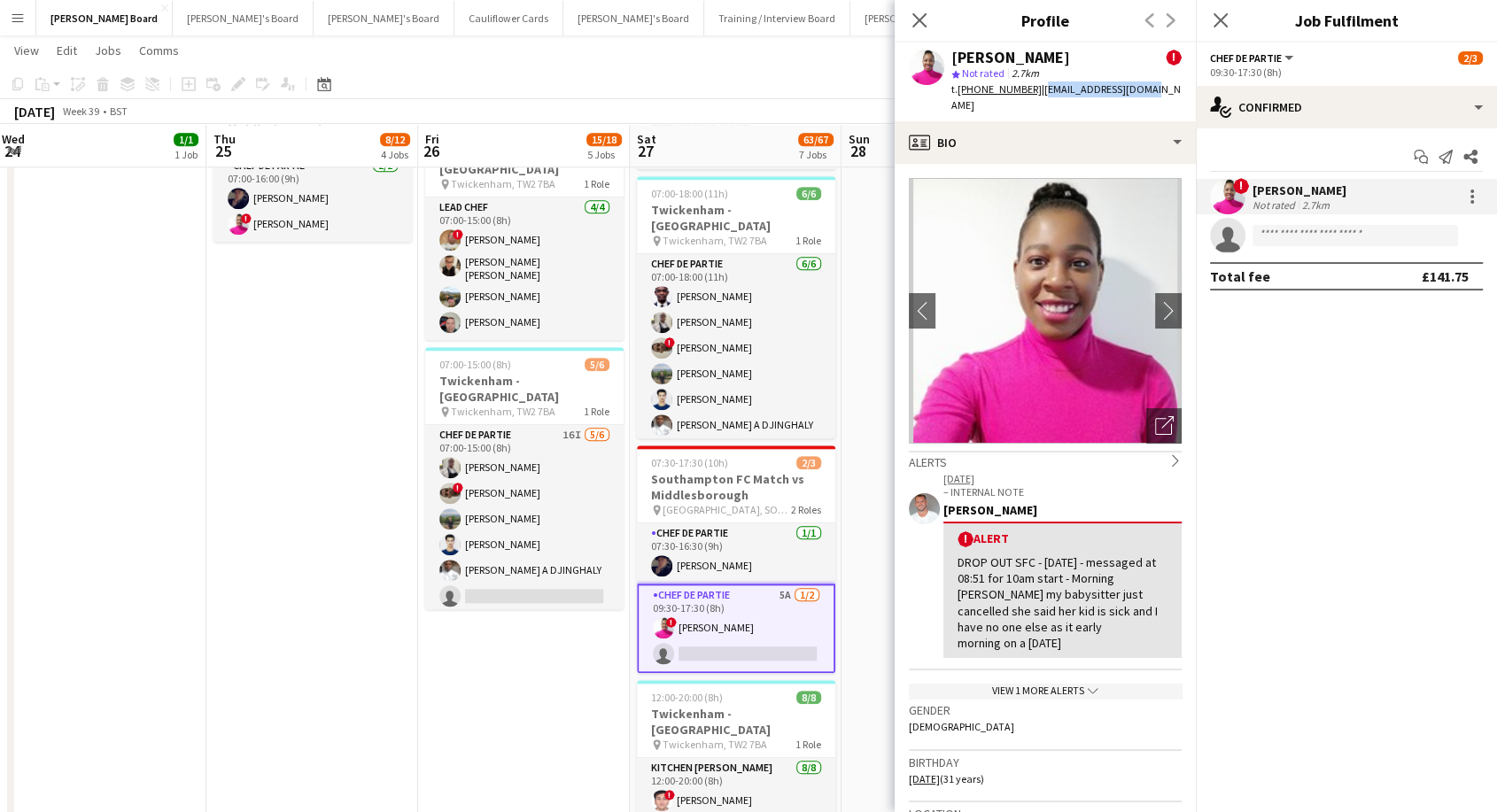
drag, startPoint x: 1035, startPoint y: 84, endPoint x: 1139, endPoint y: 100, distance: 105.2
click at [1139, 100] on div "[PERSON_NAME] ! star Not rated 2.7km t. [PHONE_NUMBER] | [EMAIL_ADDRESS][DOMAIN…" at bounding box center [1045, 82] width 301 height 79
copy span "[EMAIL_ADDRESS][DOMAIN_NAME]"
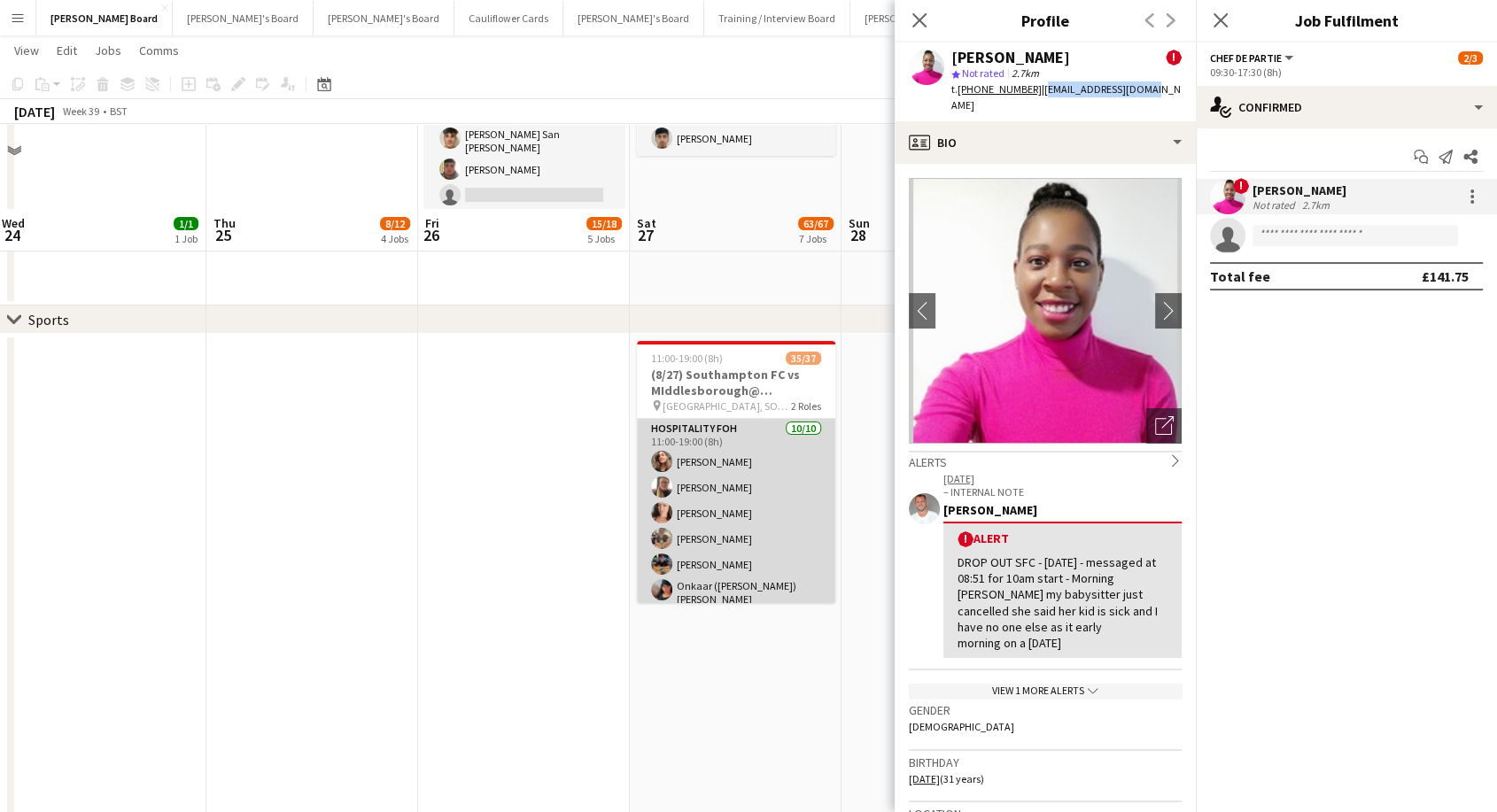
scroll to position [196, 0]
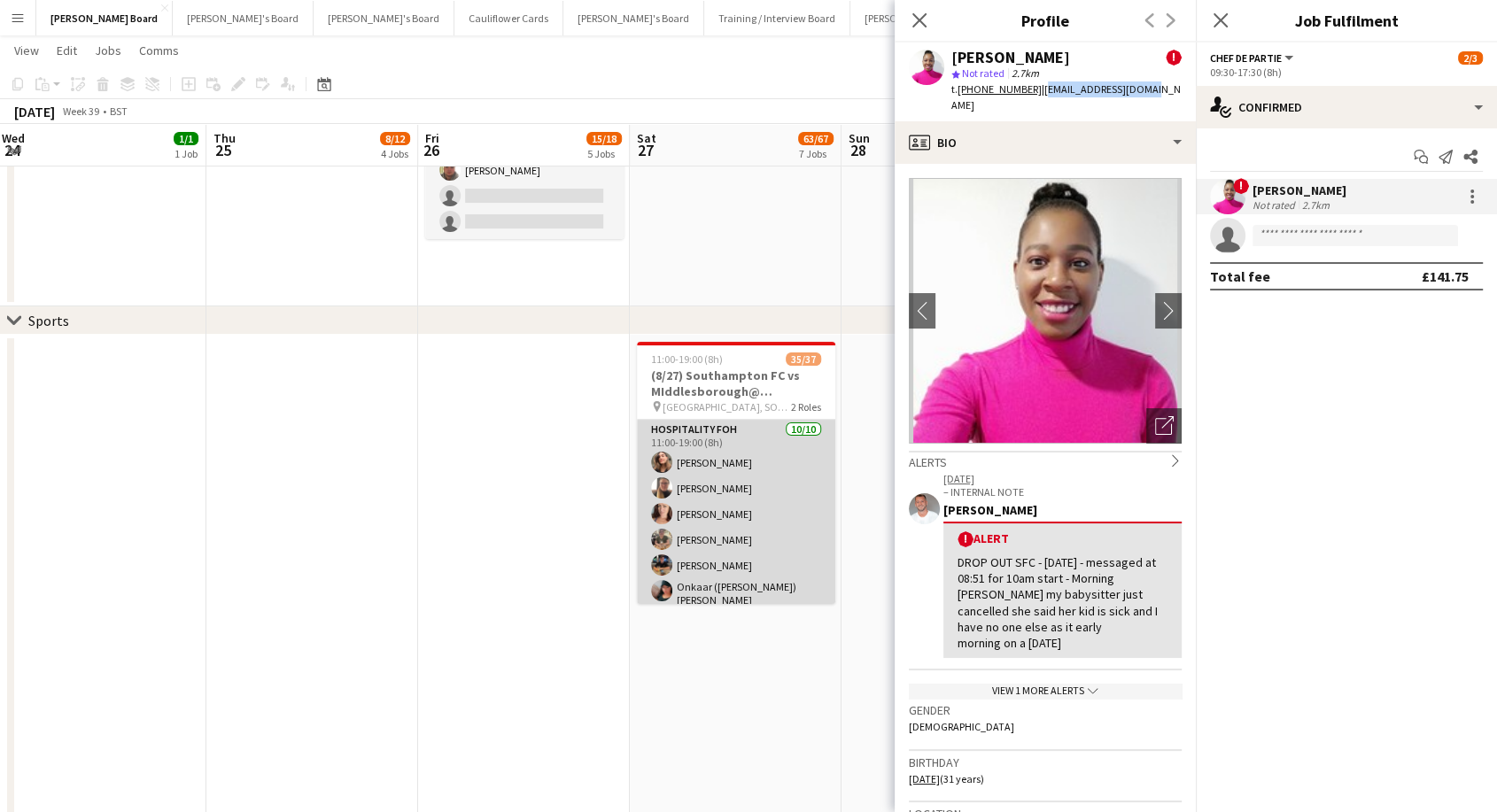
click at [745, 506] on app-card-role "Hospitality FOH [DATE] 11:00-19:00 (8h) [PERSON_NAME] [PERSON_NAME] [PERSON_NAM…" at bounding box center [736, 567] width 198 height 296
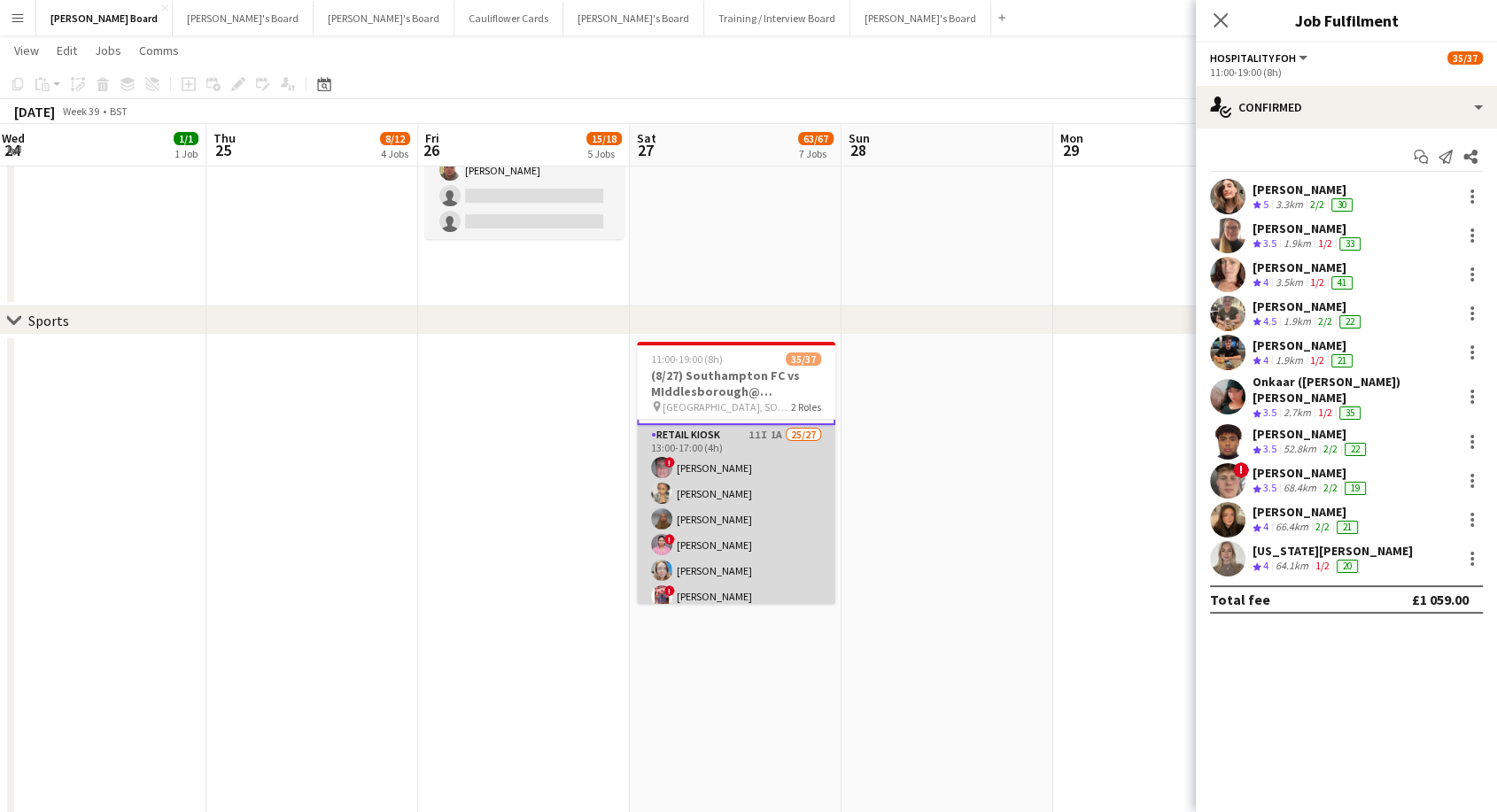
click at [730, 529] on app-card-role "Retail Kiosk 11I 1A 25/27 13:00-17:00 (4h) ! [PERSON_NAME] [PERSON_NAME] [PERSO…" at bounding box center [736, 791] width 198 height 733
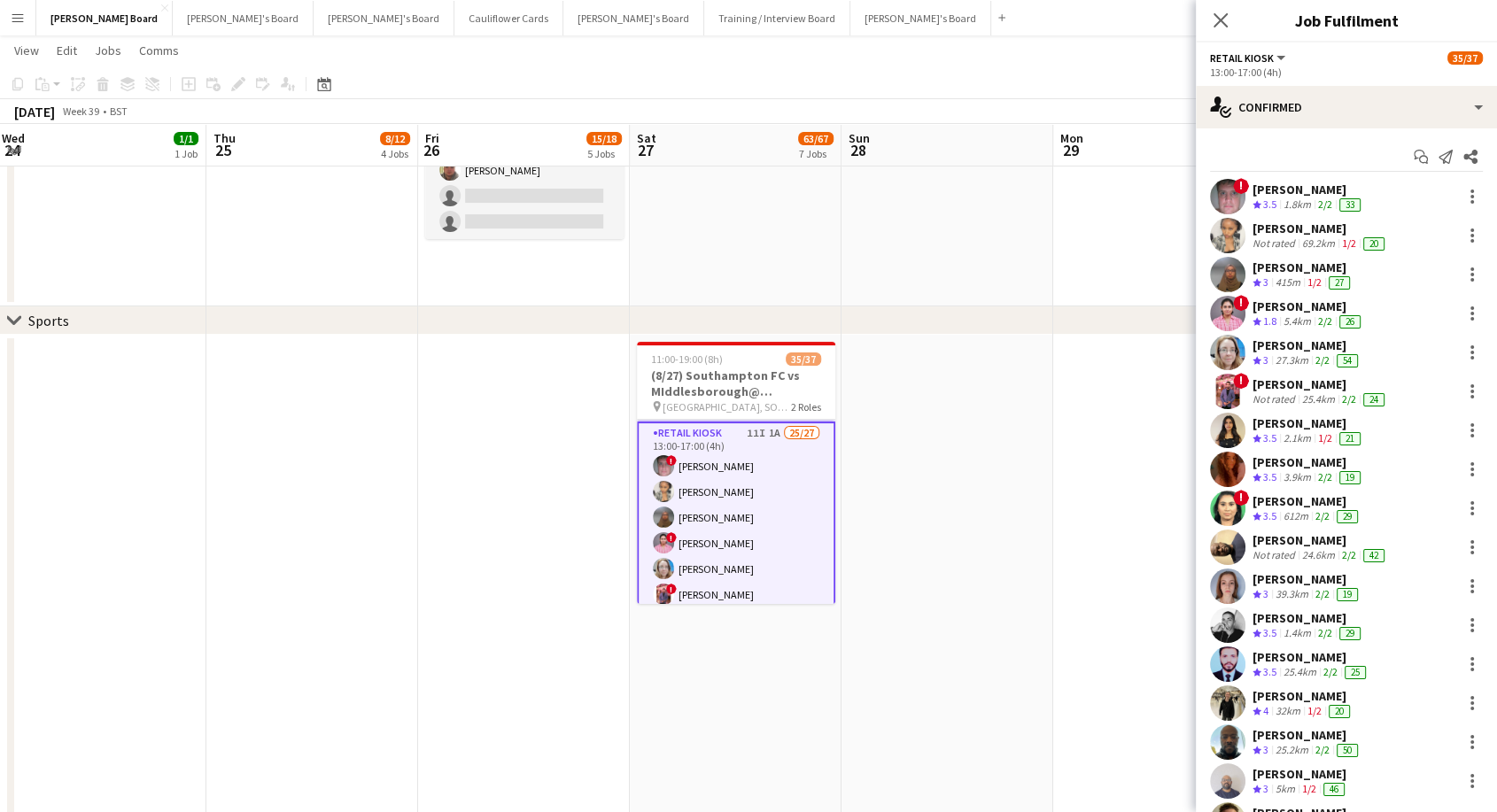
scroll to position [293, 0]
click at [1299, 577] on div "[PERSON_NAME]" at bounding box center [1307, 579] width 109 height 16
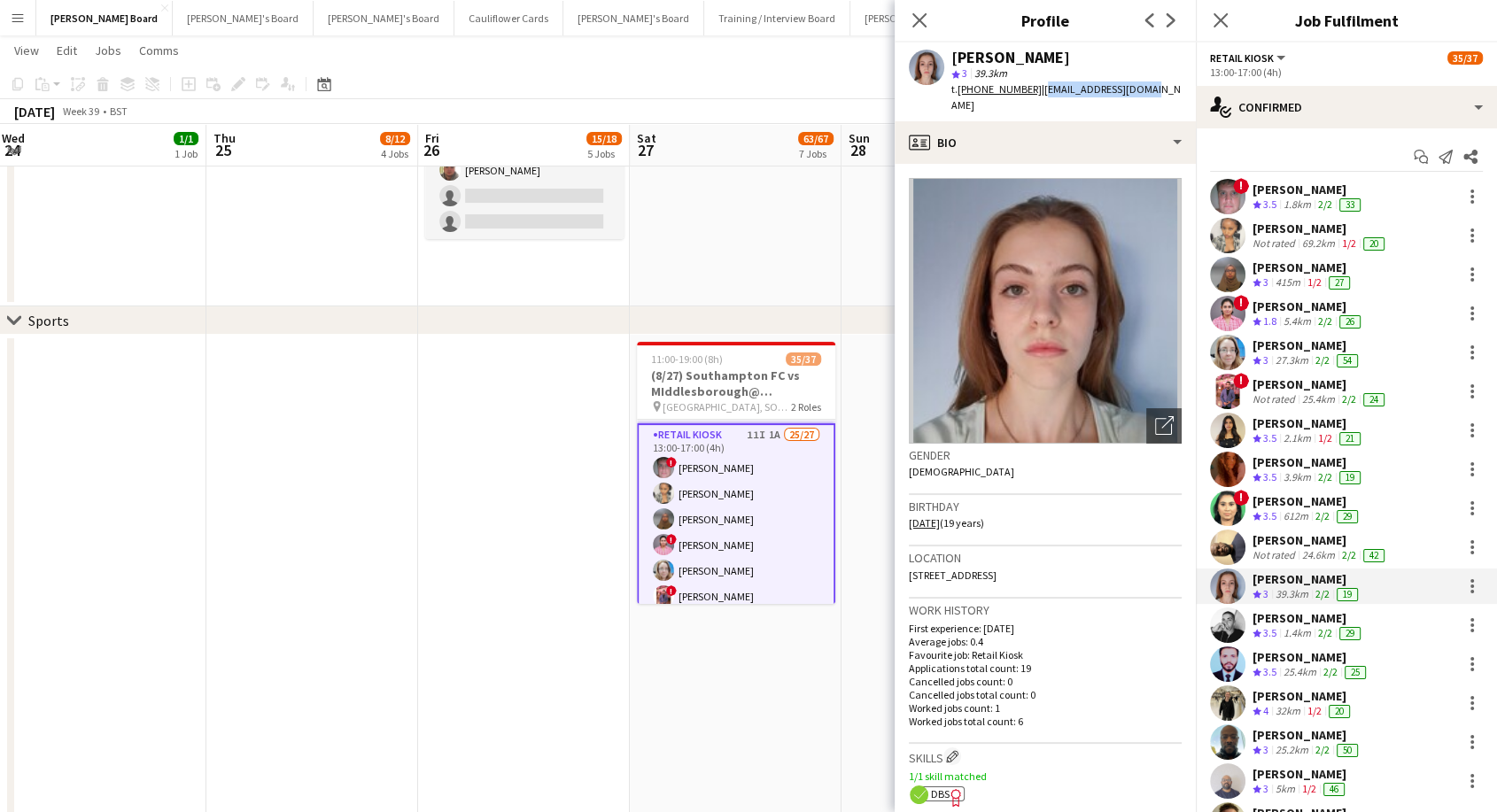
drag, startPoint x: 1036, startPoint y: 87, endPoint x: 1137, endPoint y: 86, distance: 101.0
click at [1137, 86] on span "| [EMAIL_ADDRESS][DOMAIN_NAME]" at bounding box center [1066, 96] width 230 height 29
copy span "[EMAIL_ADDRESS][DOMAIN_NAME]"
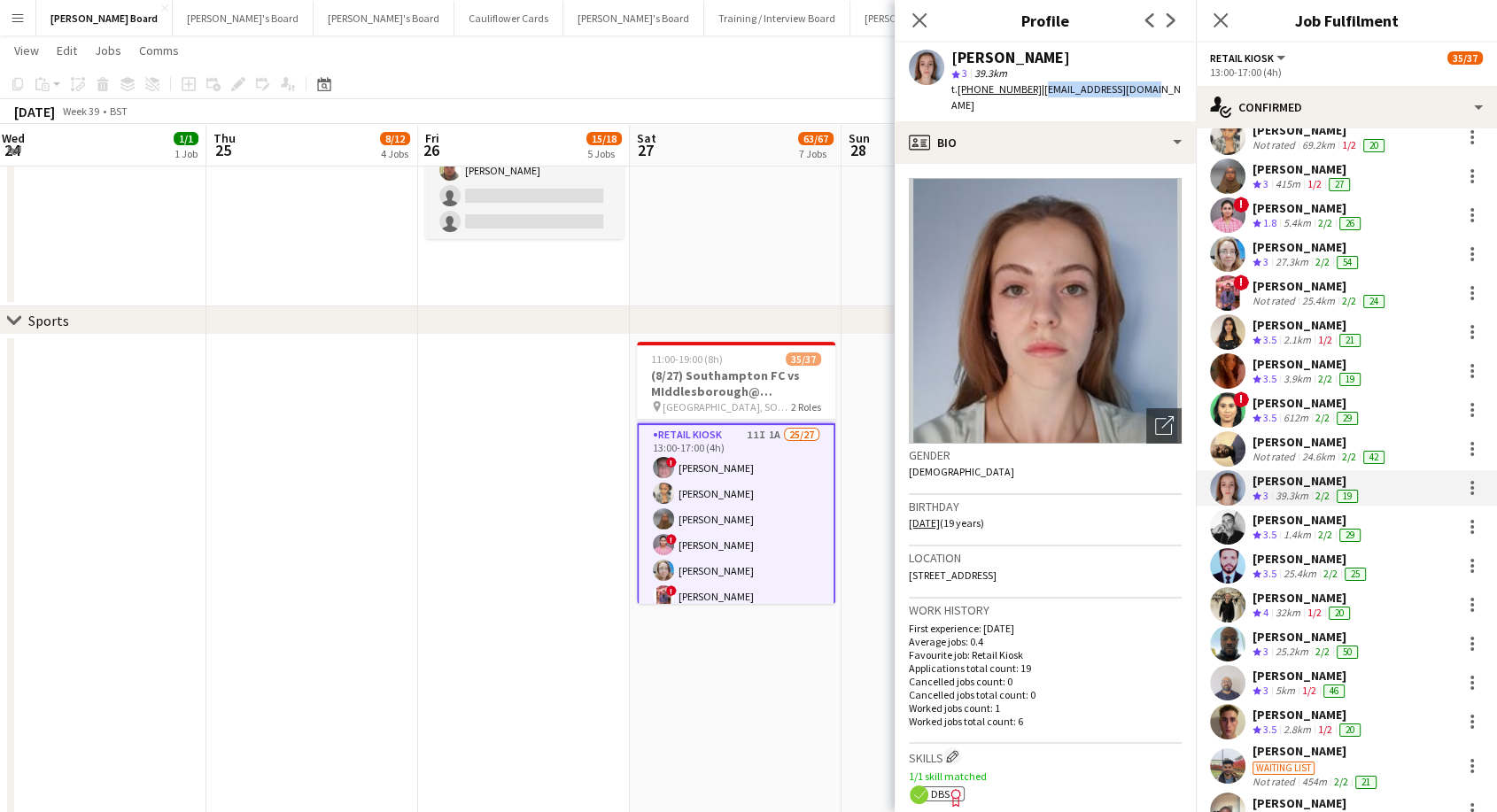
scroll to position [0, 0]
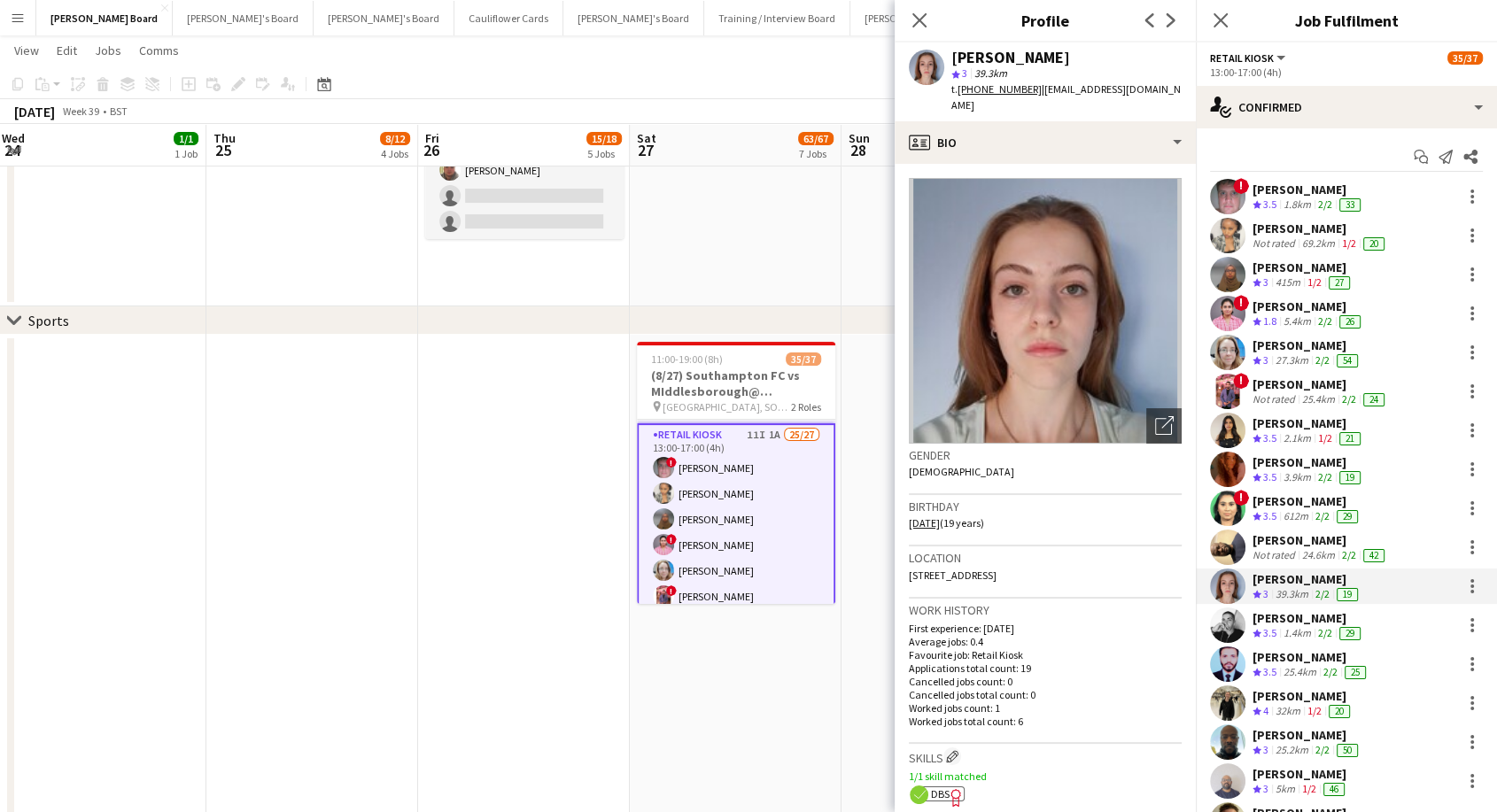
click at [1279, 220] on div "[PERSON_NAME] Not rated 69.2km 1/2 20" at bounding box center [1347, 235] width 301 height 35
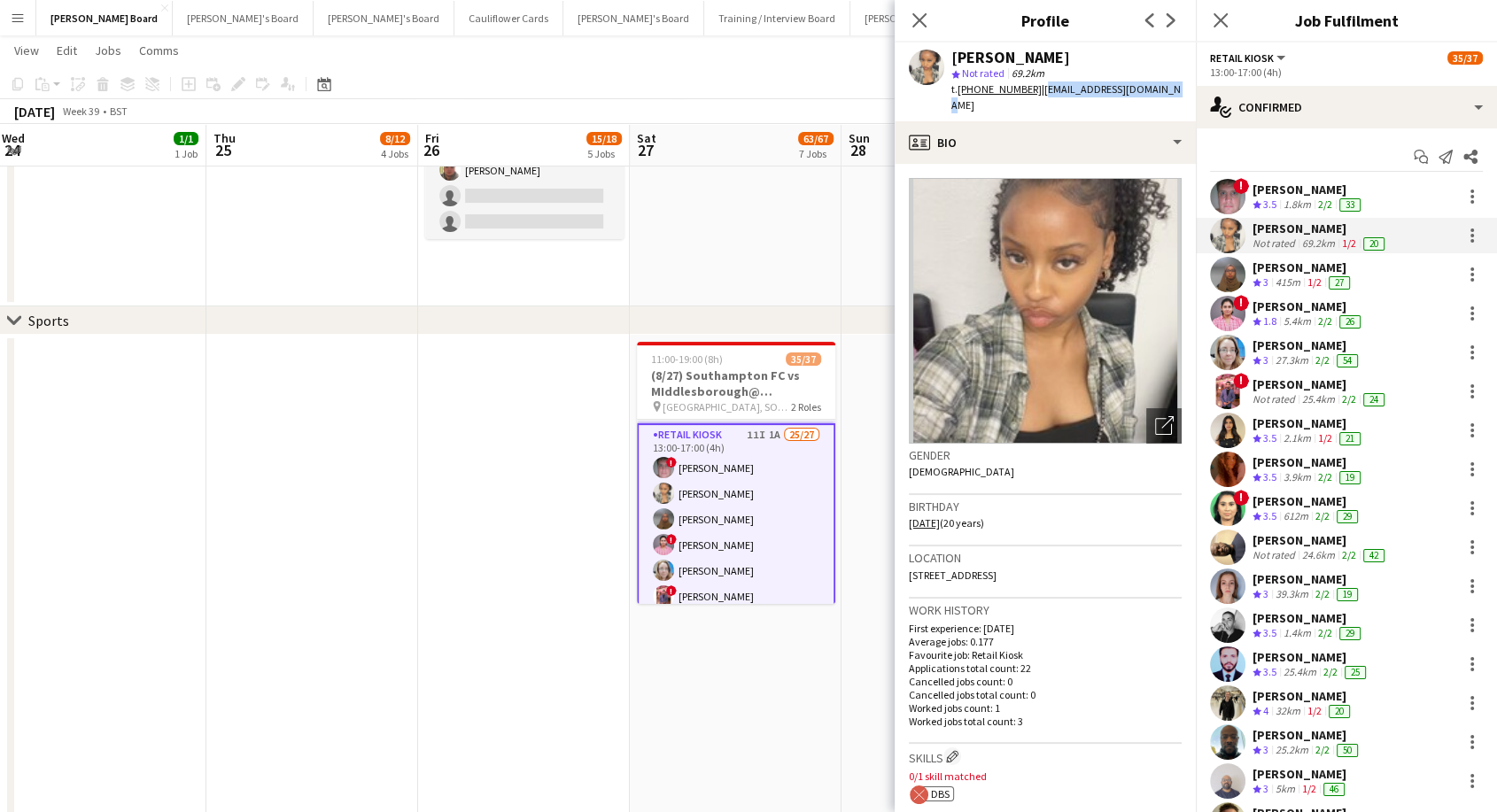
drag, startPoint x: 1041, startPoint y: 86, endPoint x: 1176, endPoint y: 91, distance: 135.1
click at [1176, 91] on div "[PERSON_NAME] star Not rated 69.2km t. [PHONE_NUMBER] | [EMAIL_ADDRESS][DOMAIN_…" at bounding box center [1045, 82] width 301 height 79
copy span "[EMAIL_ADDRESS][DOMAIN_NAME]"
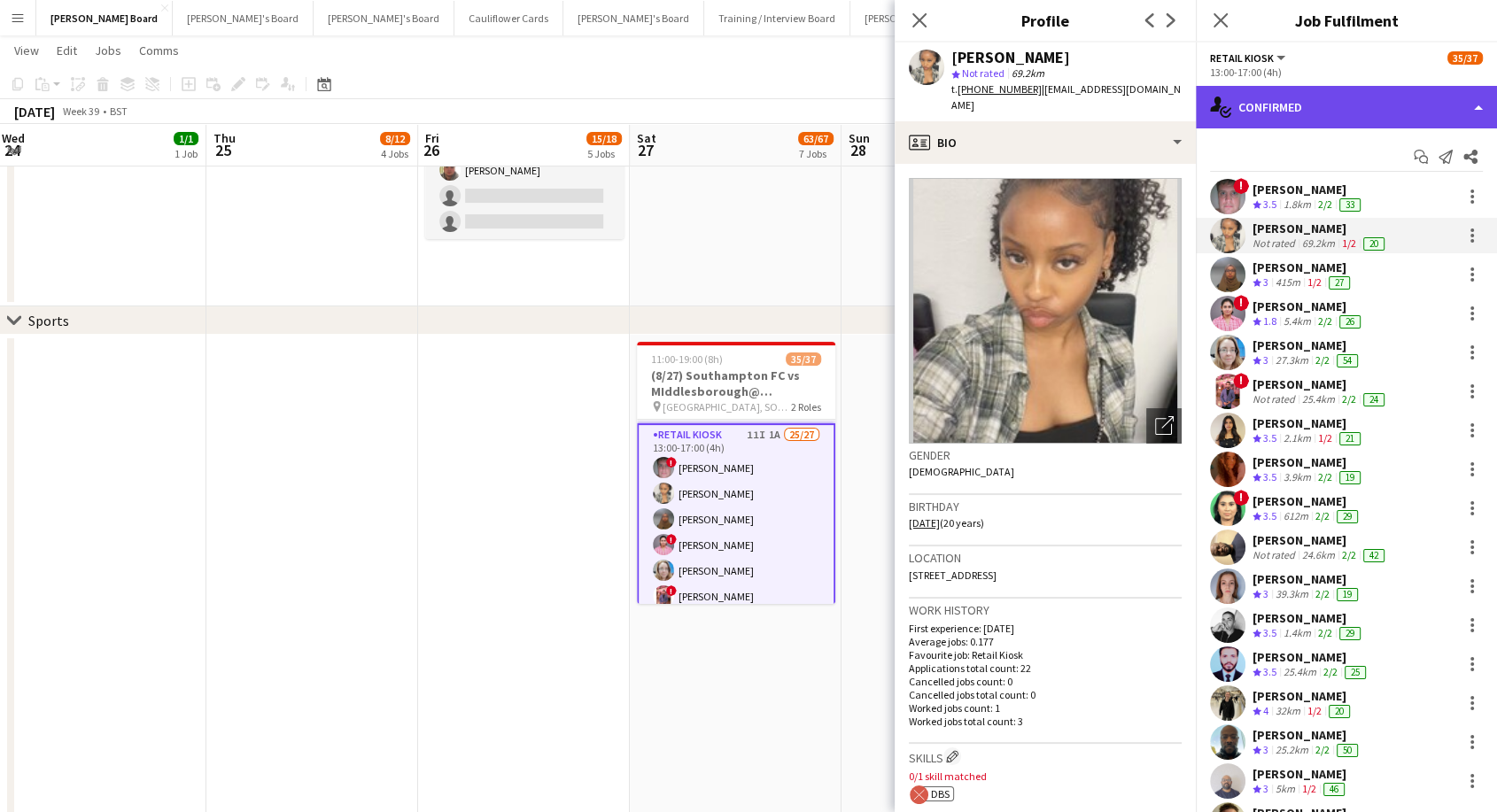
click at [1242, 103] on div "single-neutral-actions-check-2 Confirmed" at bounding box center [1347, 106] width 301 height 42
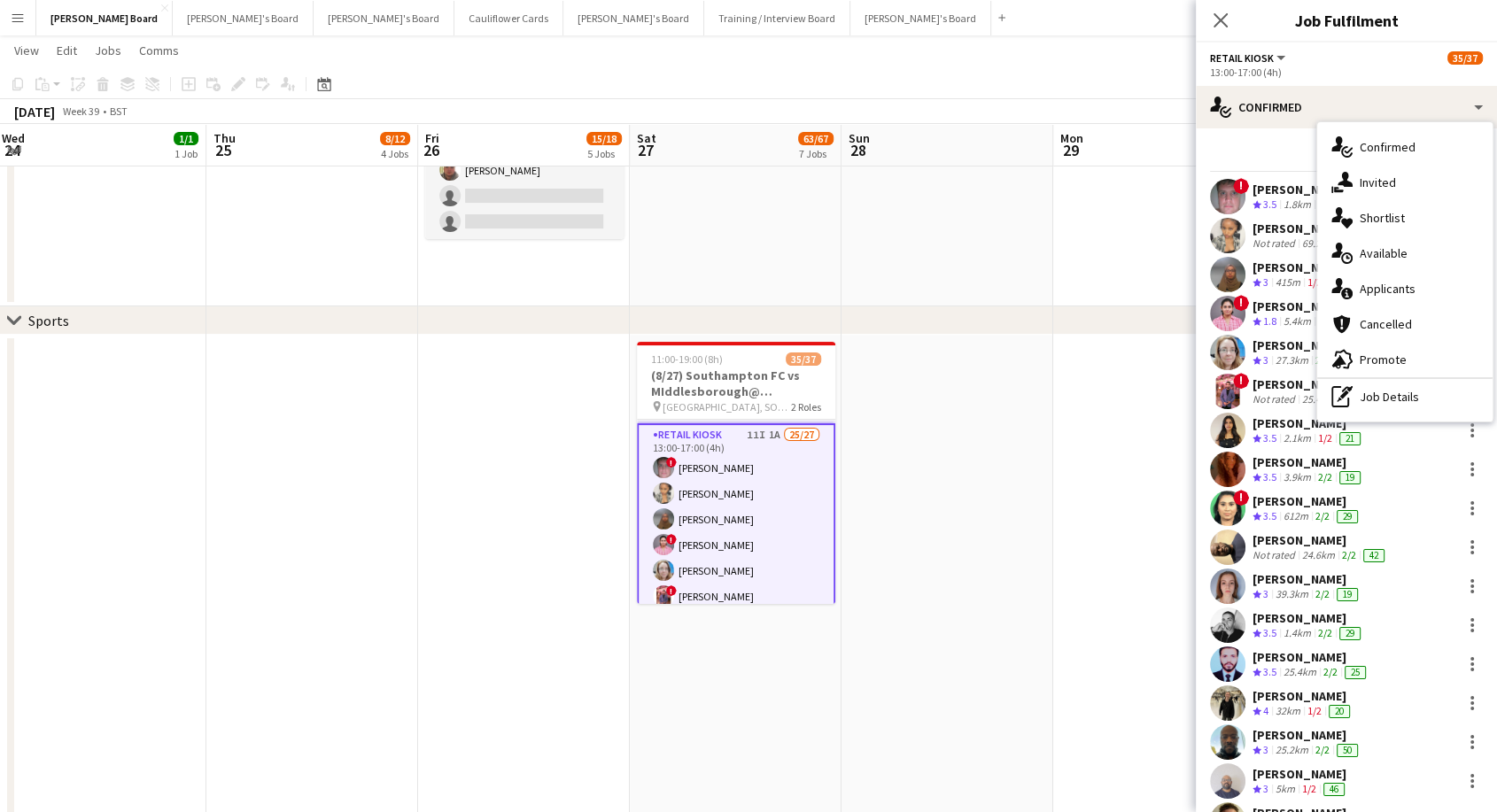
click at [1384, 289] on span "Applicants" at bounding box center [1388, 289] width 56 height 16
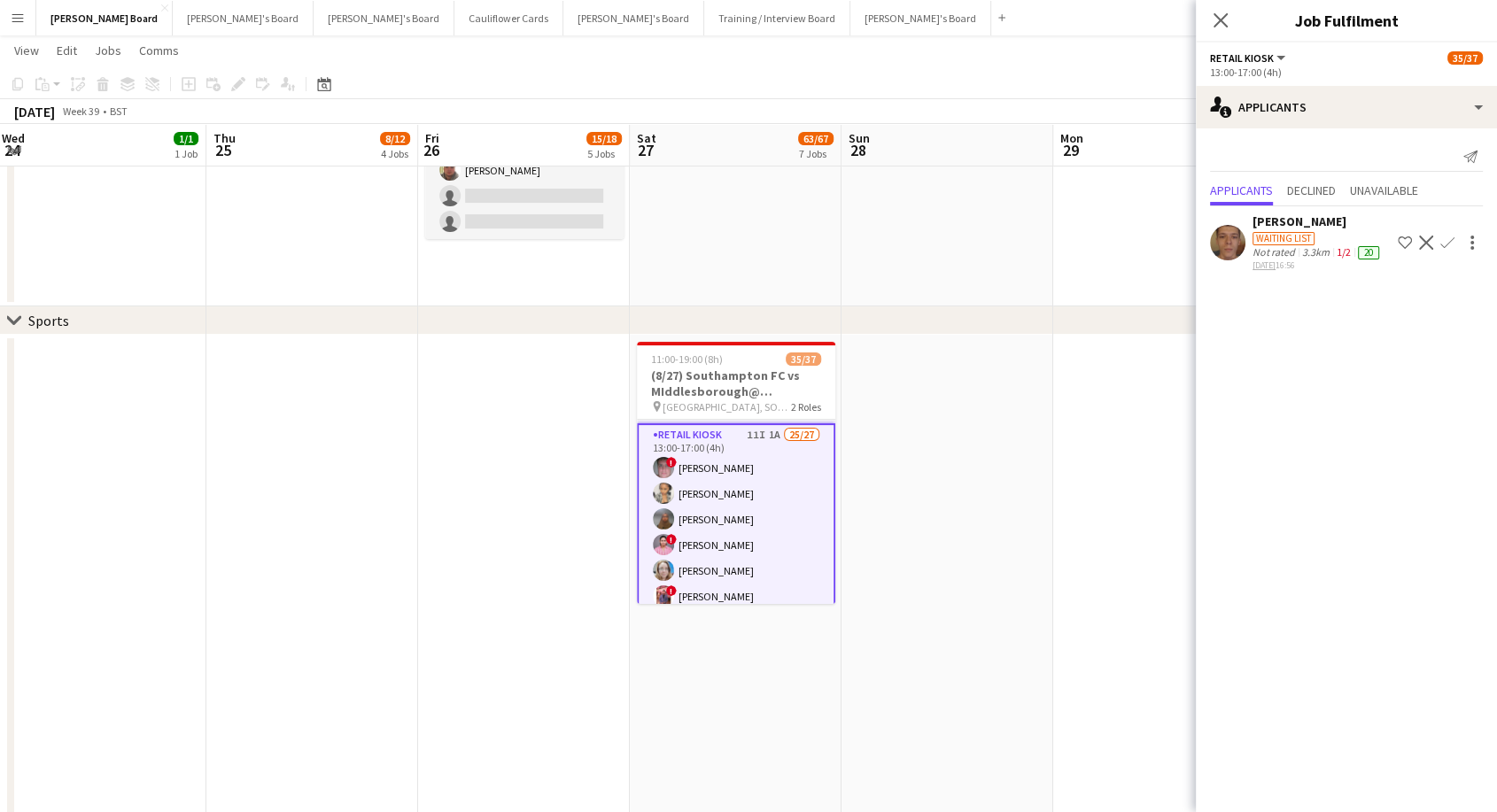
click at [1287, 221] on div "[PERSON_NAME]" at bounding box center [1318, 221] width 131 height 16
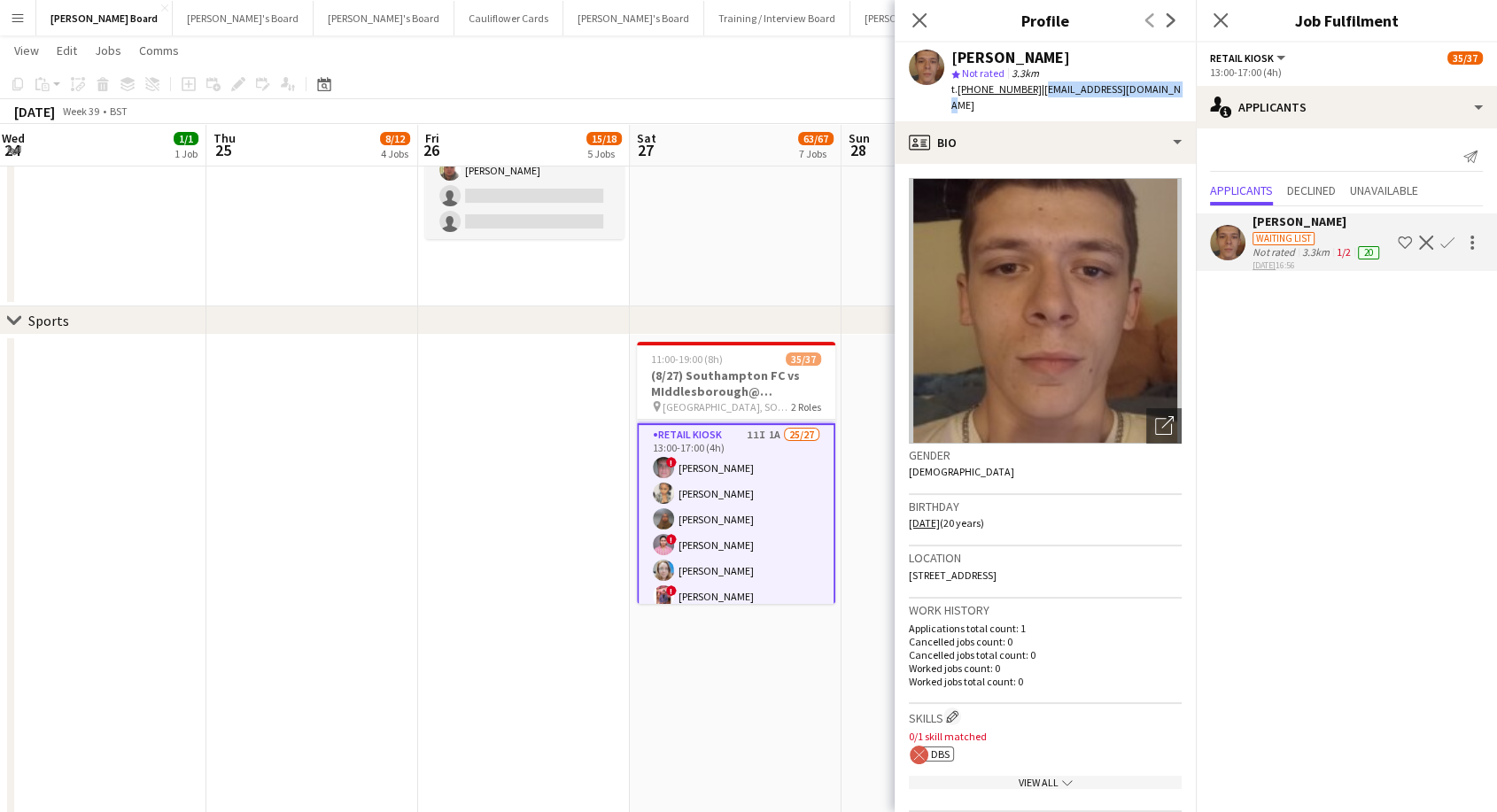
drag, startPoint x: 1035, startPoint y: 92, endPoint x: 1155, endPoint y: 95, distance: 120.0
click at [1155, 95] on div "[PERSON_NAME] star Not rated 3.3km t. [PHONE_NUMBER] | [EMAIL_ADDRESS][DOMAIN_N…" at bounding box center [1045, 82] width 301 height 79
click at [914, 14] on icon "Close pop-in" at bounding box center [919, 20] width 17 height 17
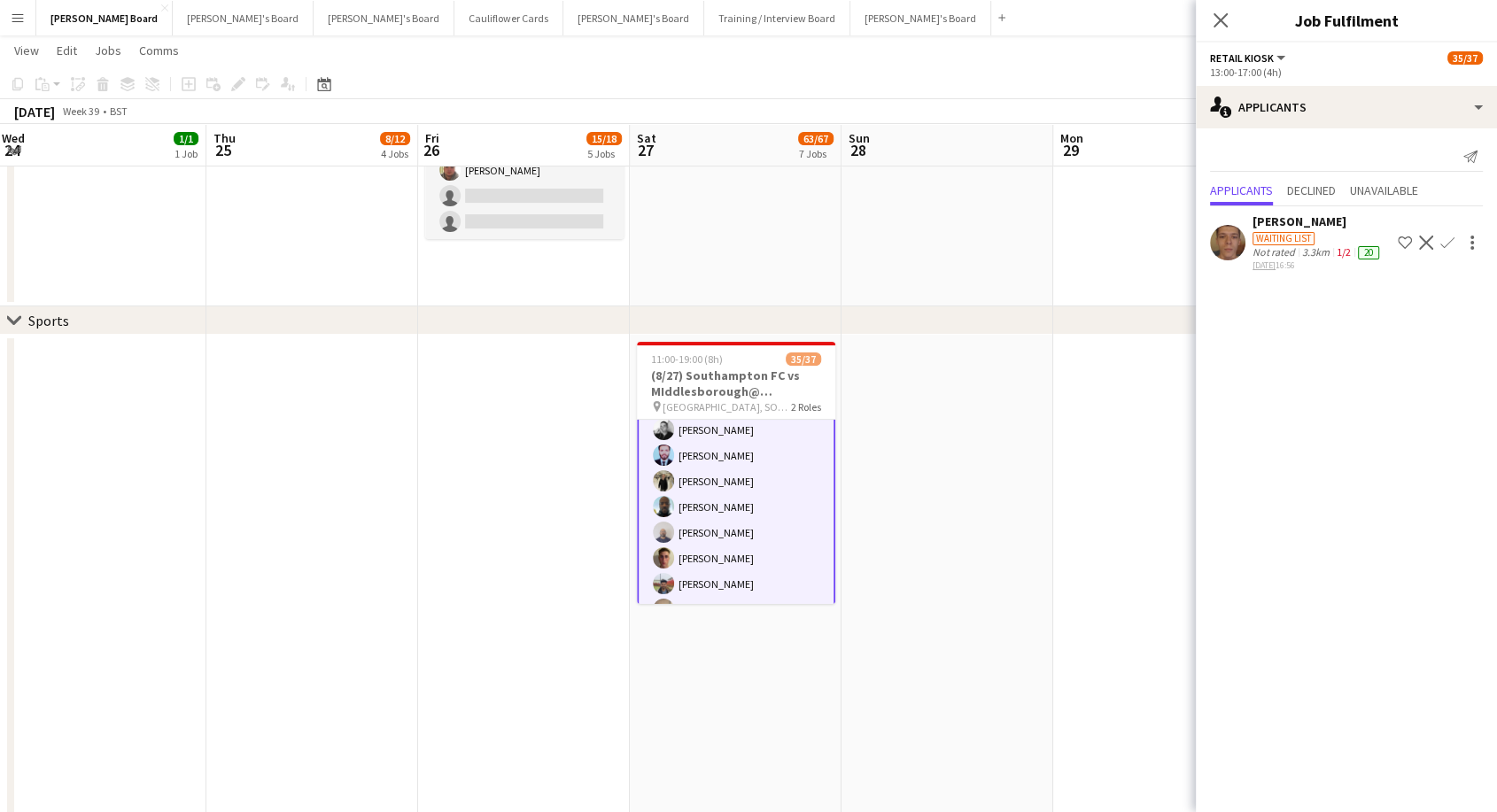
scroll to position [786, 0]
drag, startPoint x: 1219, startPoint y: 12, endPoint x: 1207, endPoint y: 16, distance: 12.6
click at [1218, 14] on app-icon "Close pop-in" at bounding box center [1220, 21] width 22 height 22
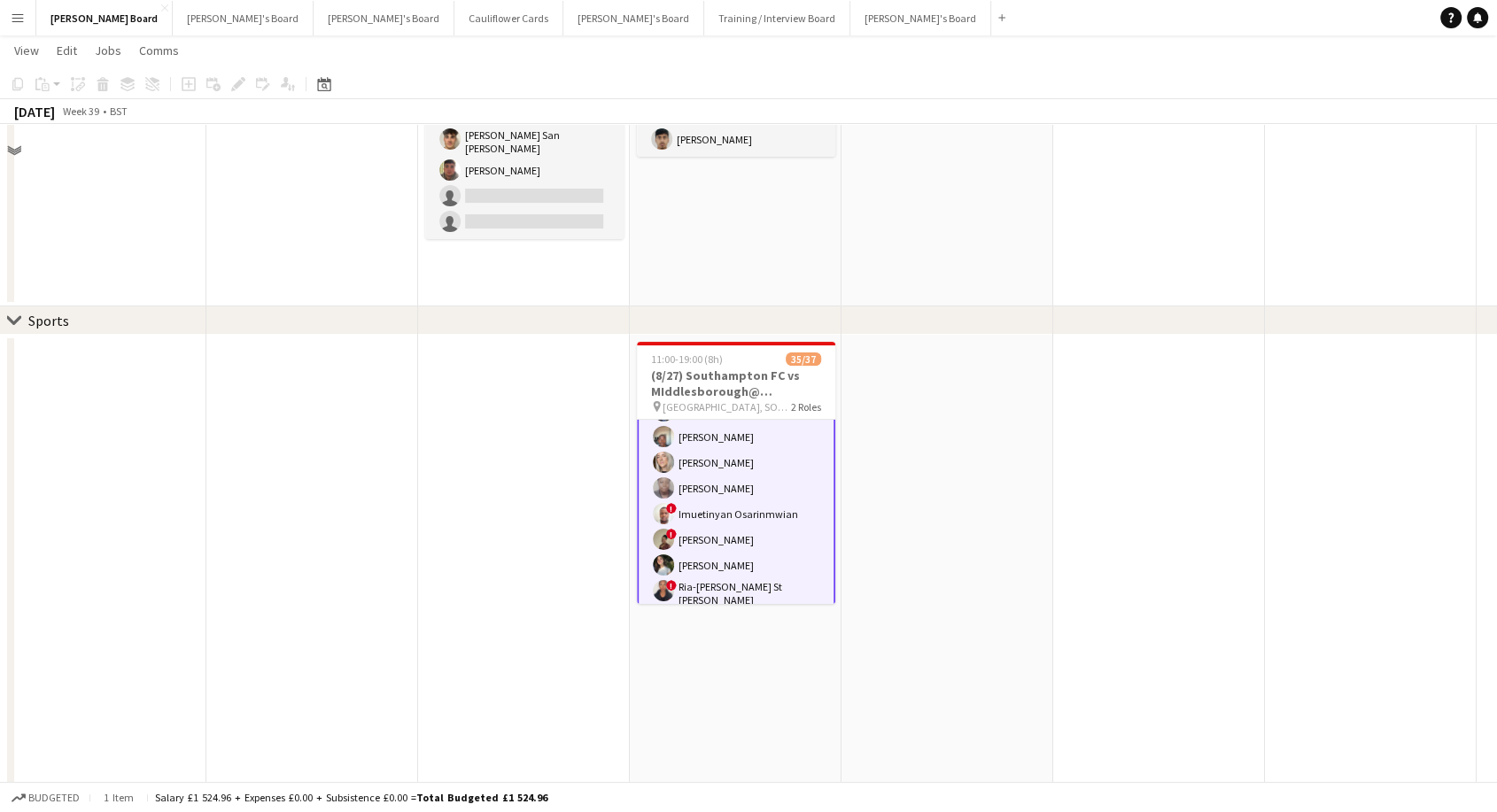
scroll to position [0, 0]
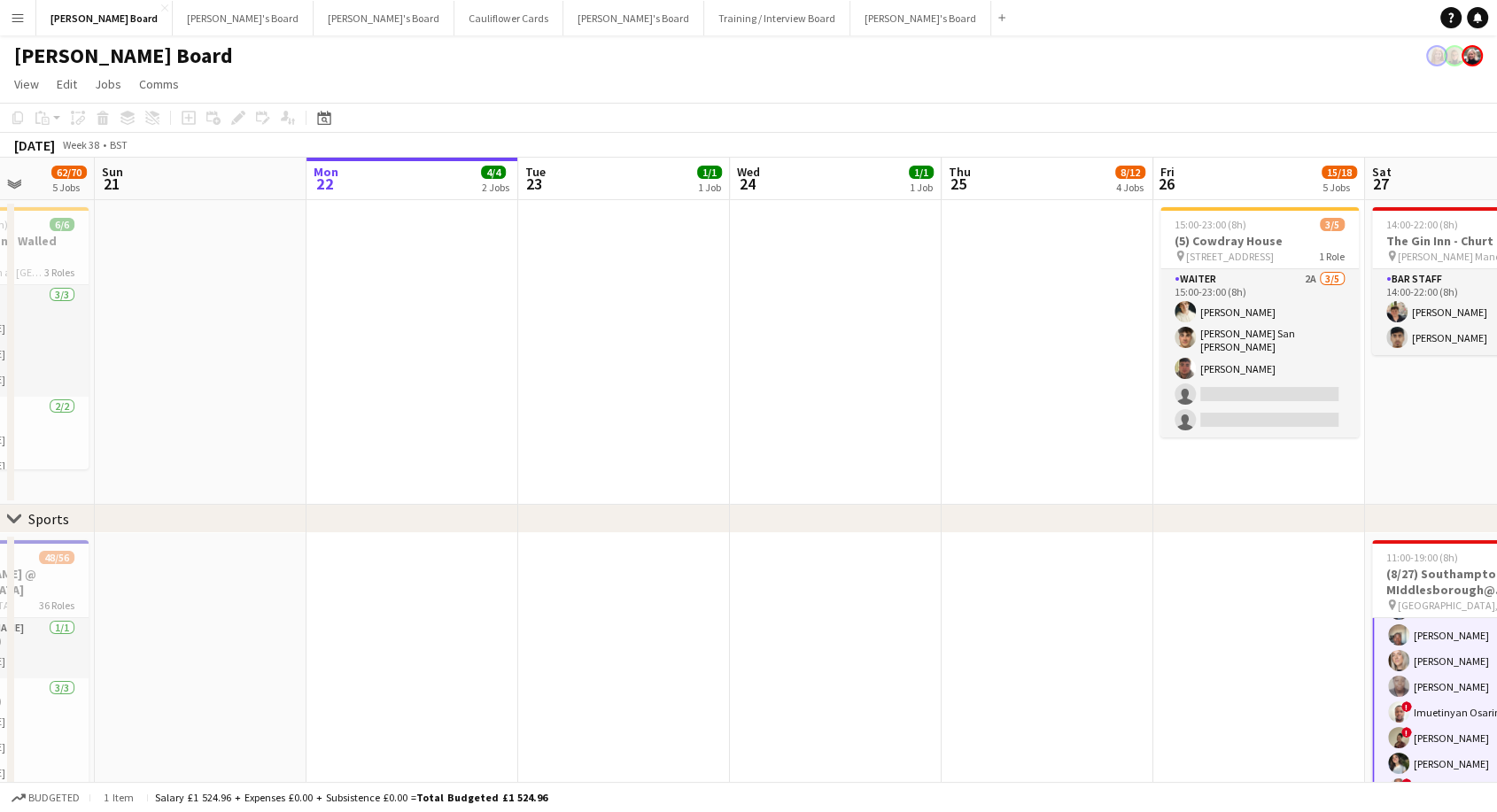
drag, startPoint x: 170, startPoint y: 345, endPoint x: 893, endPoint y: 446, distance: 730.0
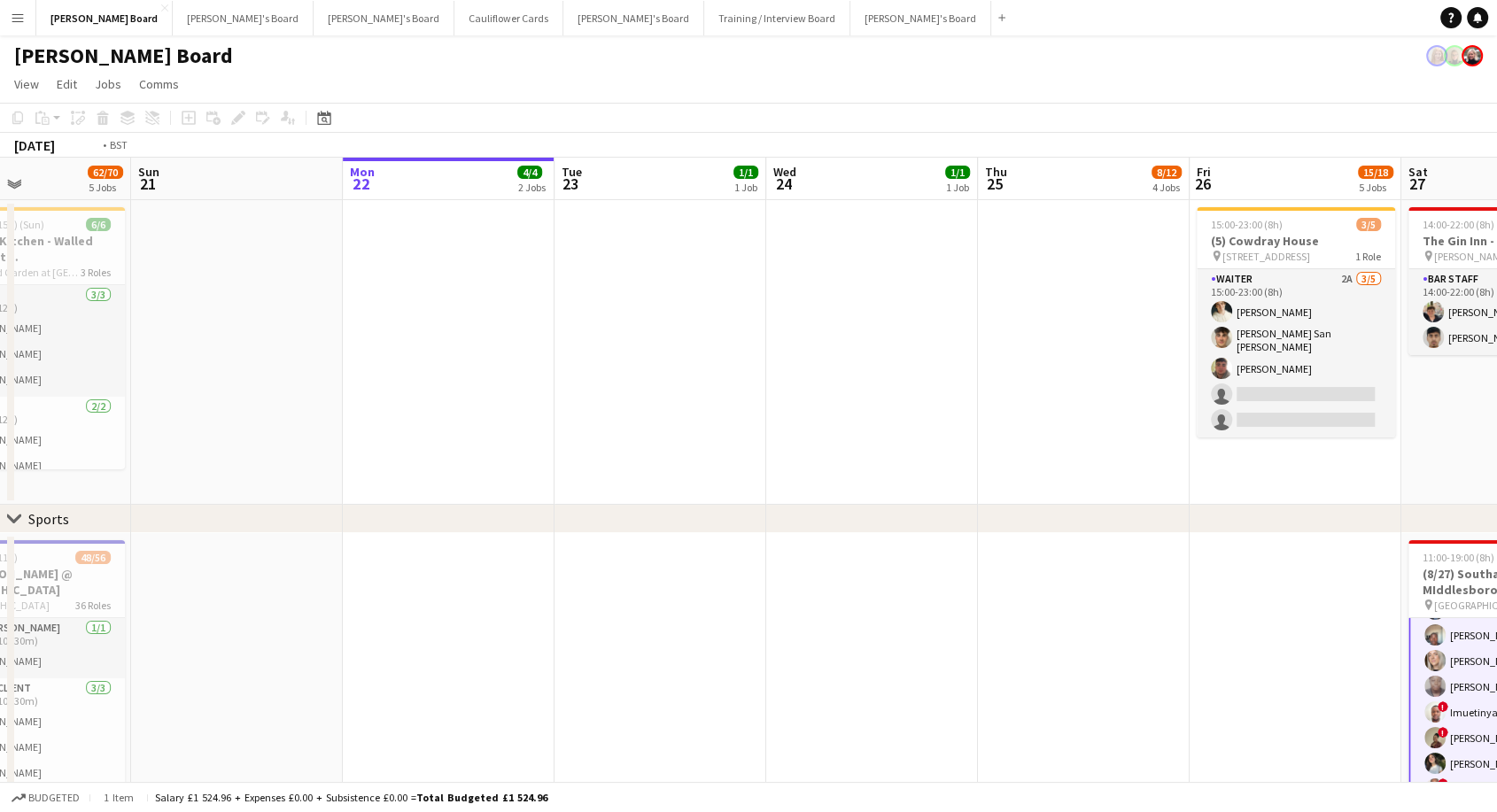
scroll to position [0, 900]
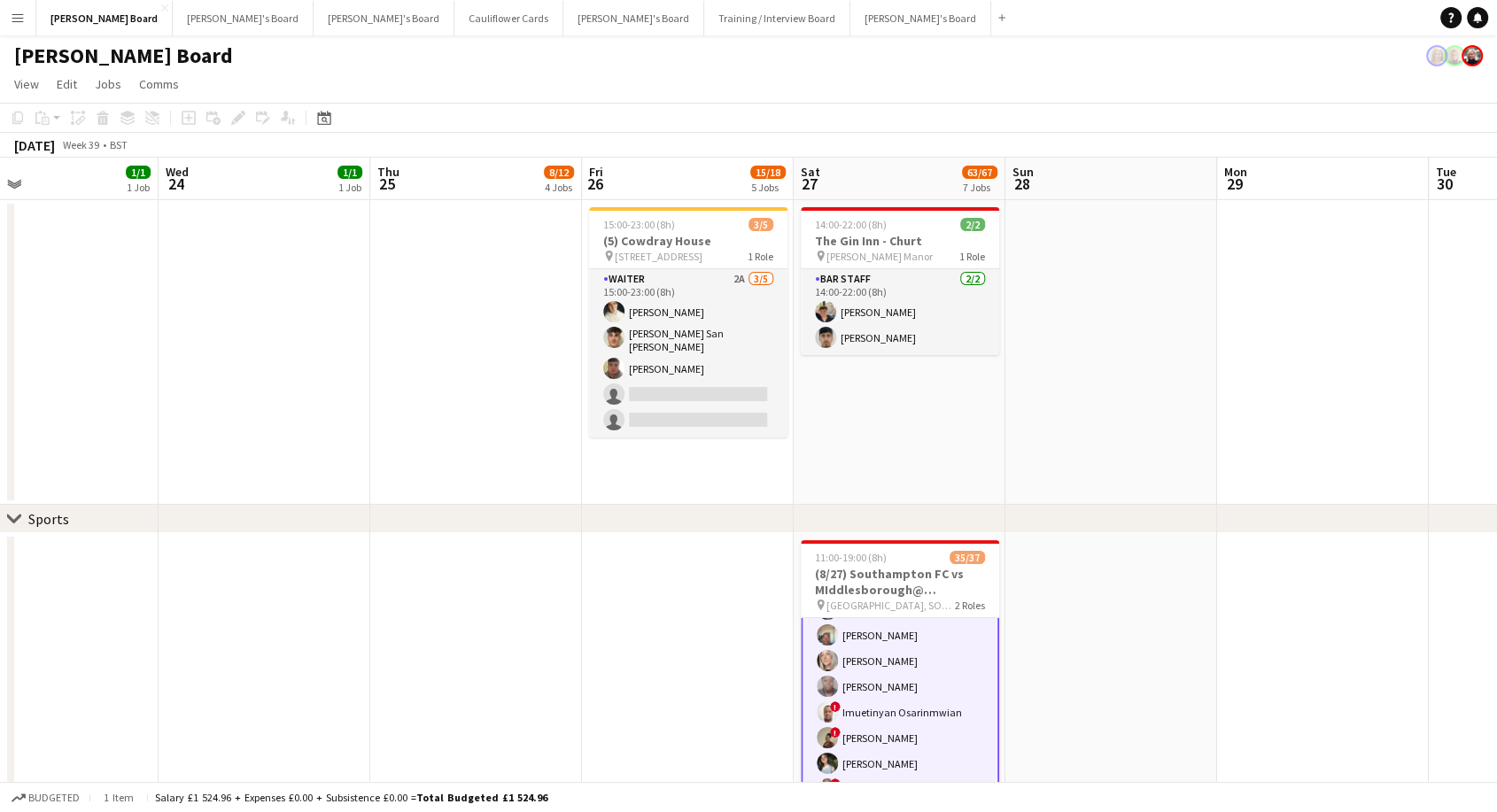
drag, startPoint x: 888, startPoint y: 365, endPoint x: 323, endPoint y: 394, distance: 565.7
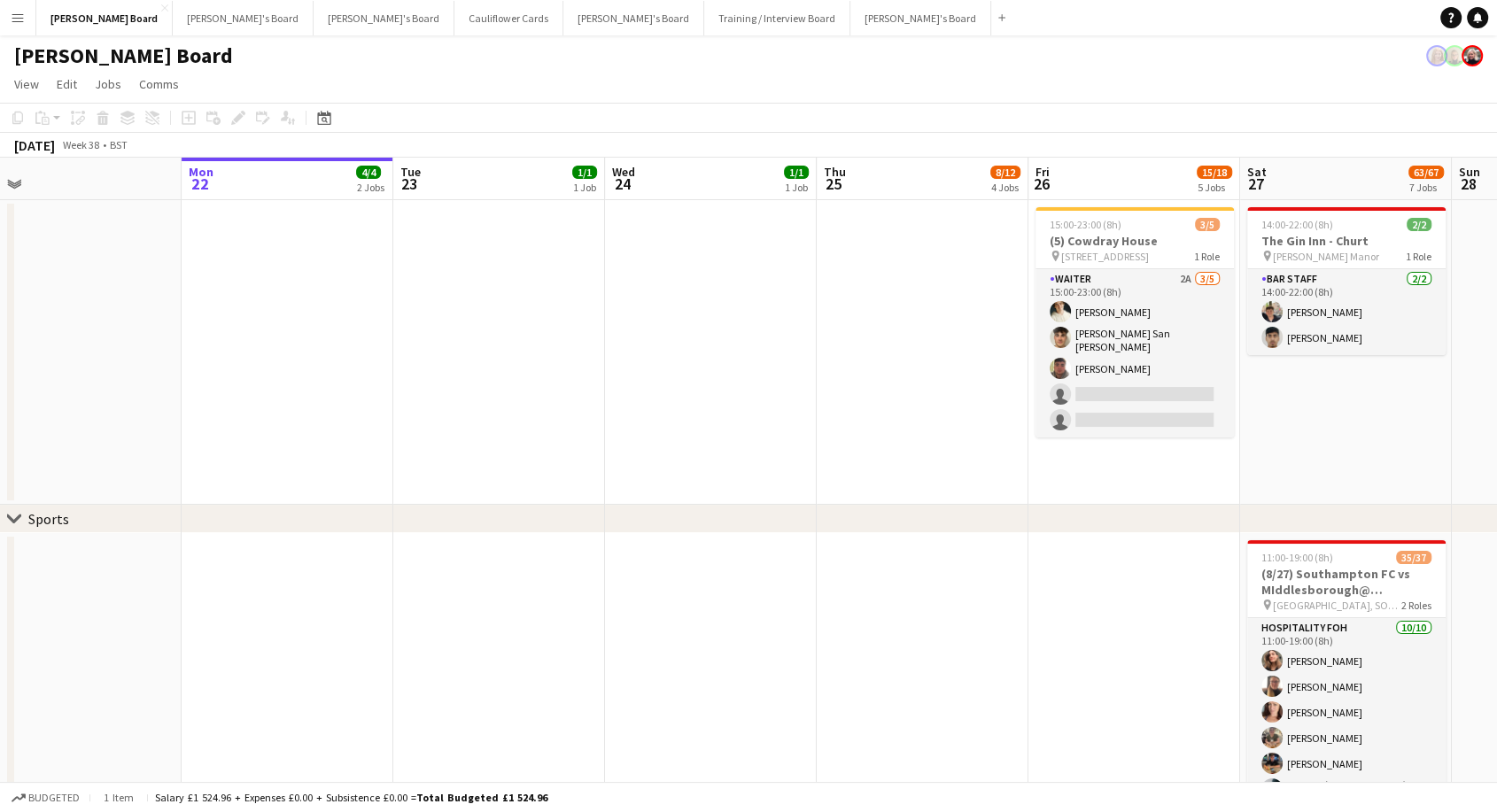
scroll to position [0, 453]
drag, startPoint x: 259, startPoint y: 371, endPoint x: 708, endPoint y: 465, distance: 458.7
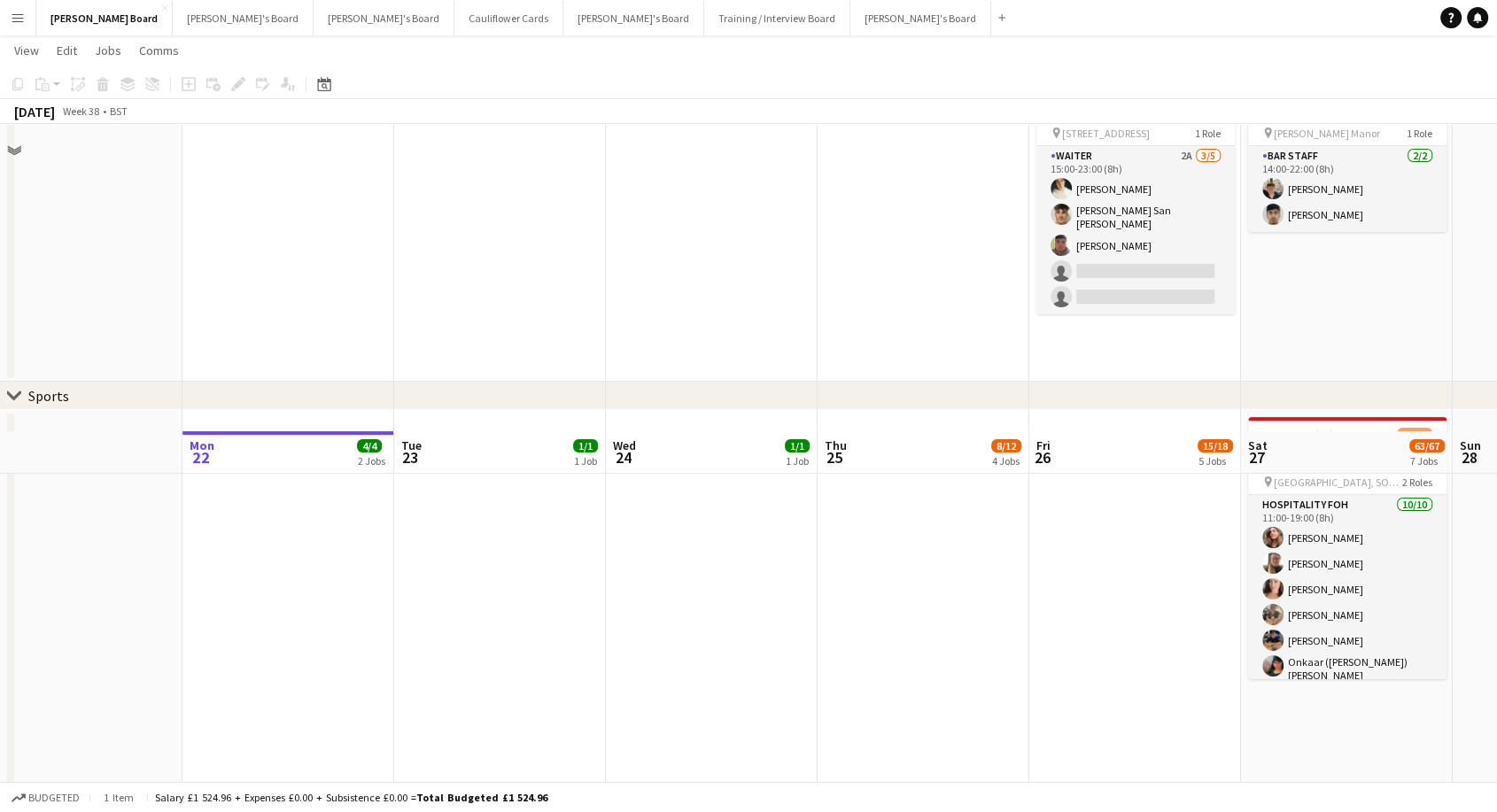
scroll to position [0, 0]
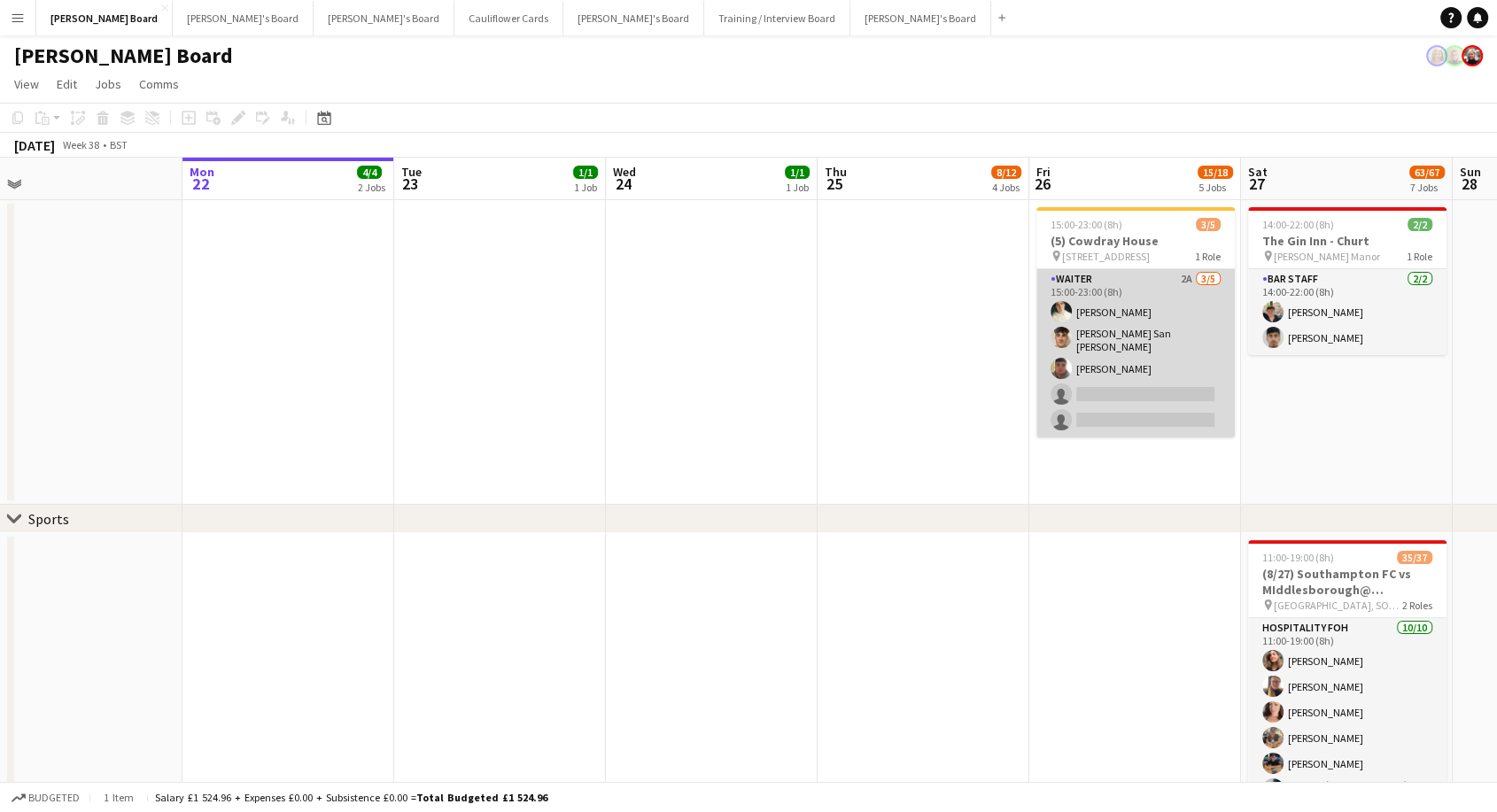
click at [1180, 392] on app-card-role "Waiter 2A [DATE] 15:00-23:00 (8h) [PERSON_NAME] [PERSON_NAME] San [PERSON_NAME]…" at bounding box center [1136, 353] width 198 height 168
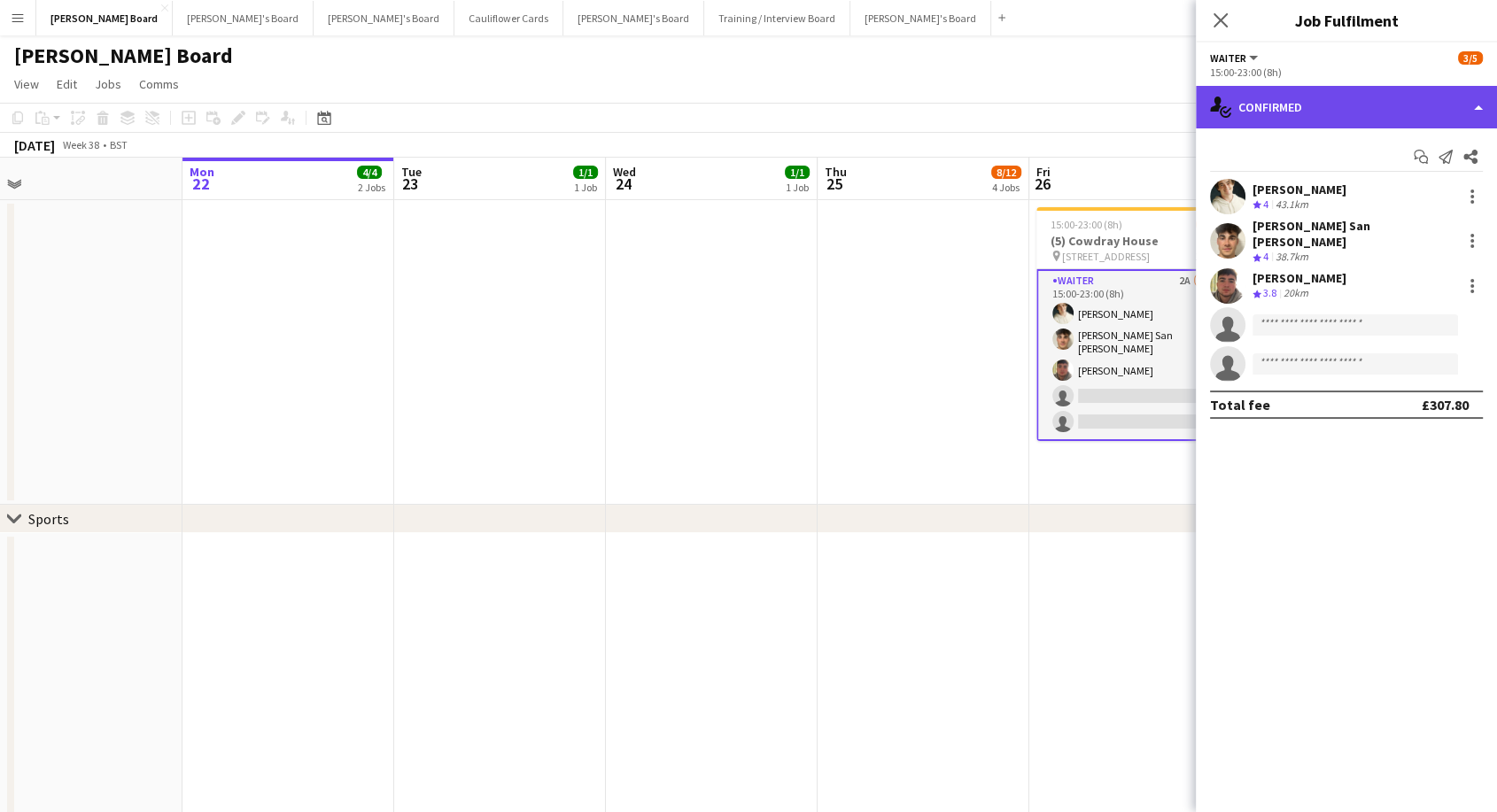
click at [1319, 106] on div "single-neutral-actions-check-2 Confirmed" at bounding box center [1347, 106] width 301 height 42
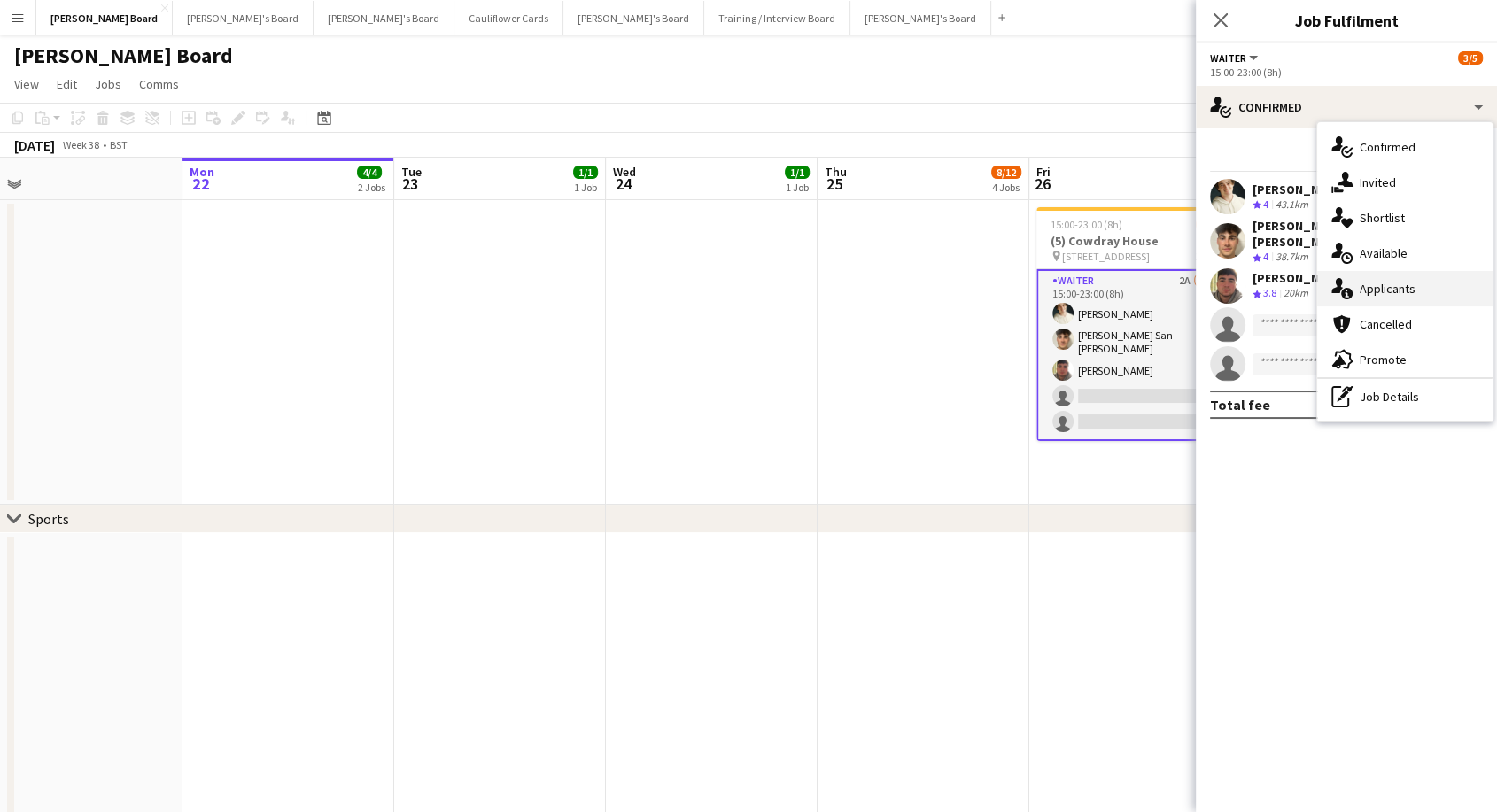
click at [1384, 293] on span "Applicants" at bounding box center [1388, 289] width 56 height 16
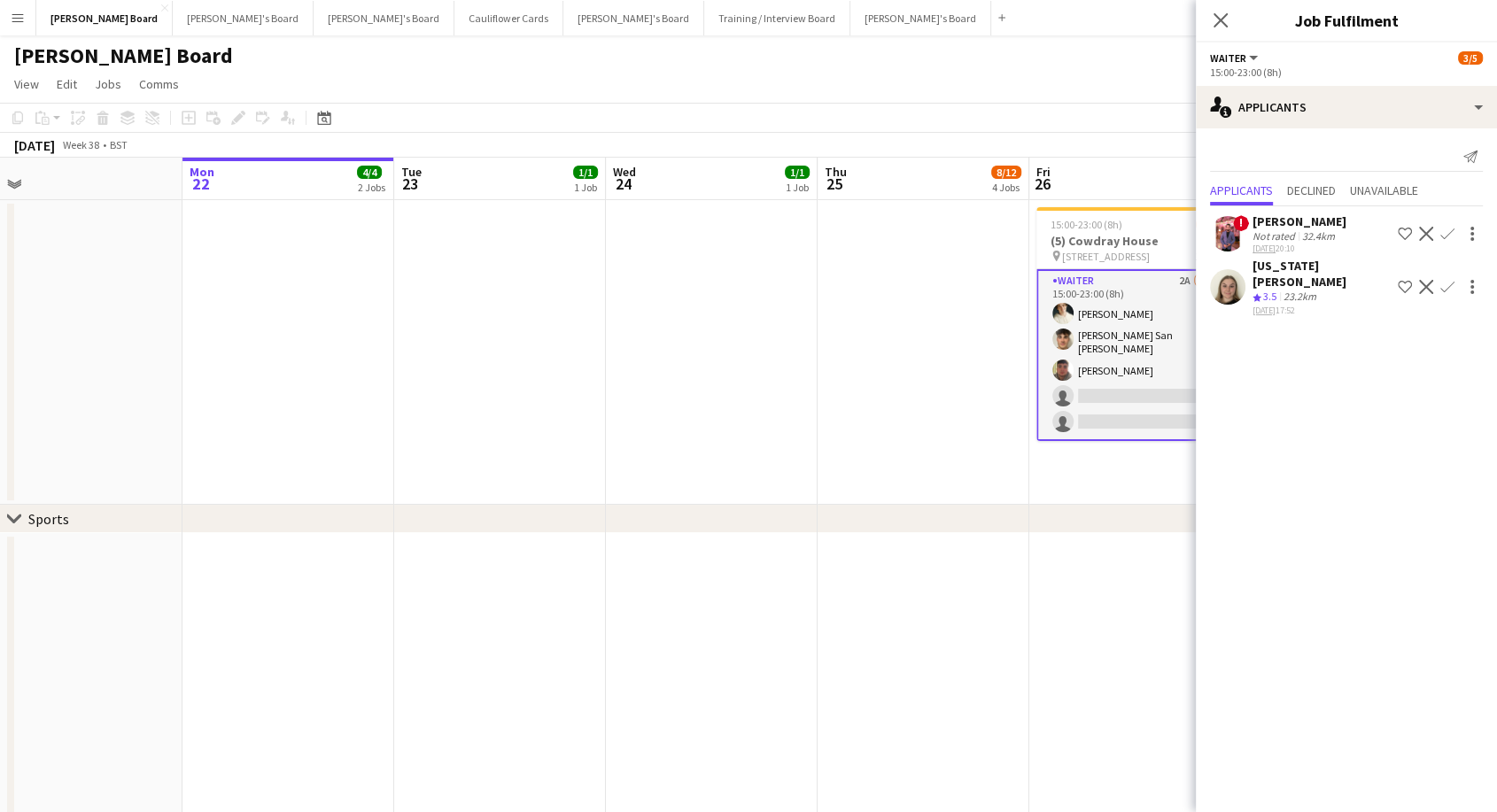
click at [1325, 220] on div "[PERSON_NAME]" at bounding box center [1300, 221] width 94 height 16
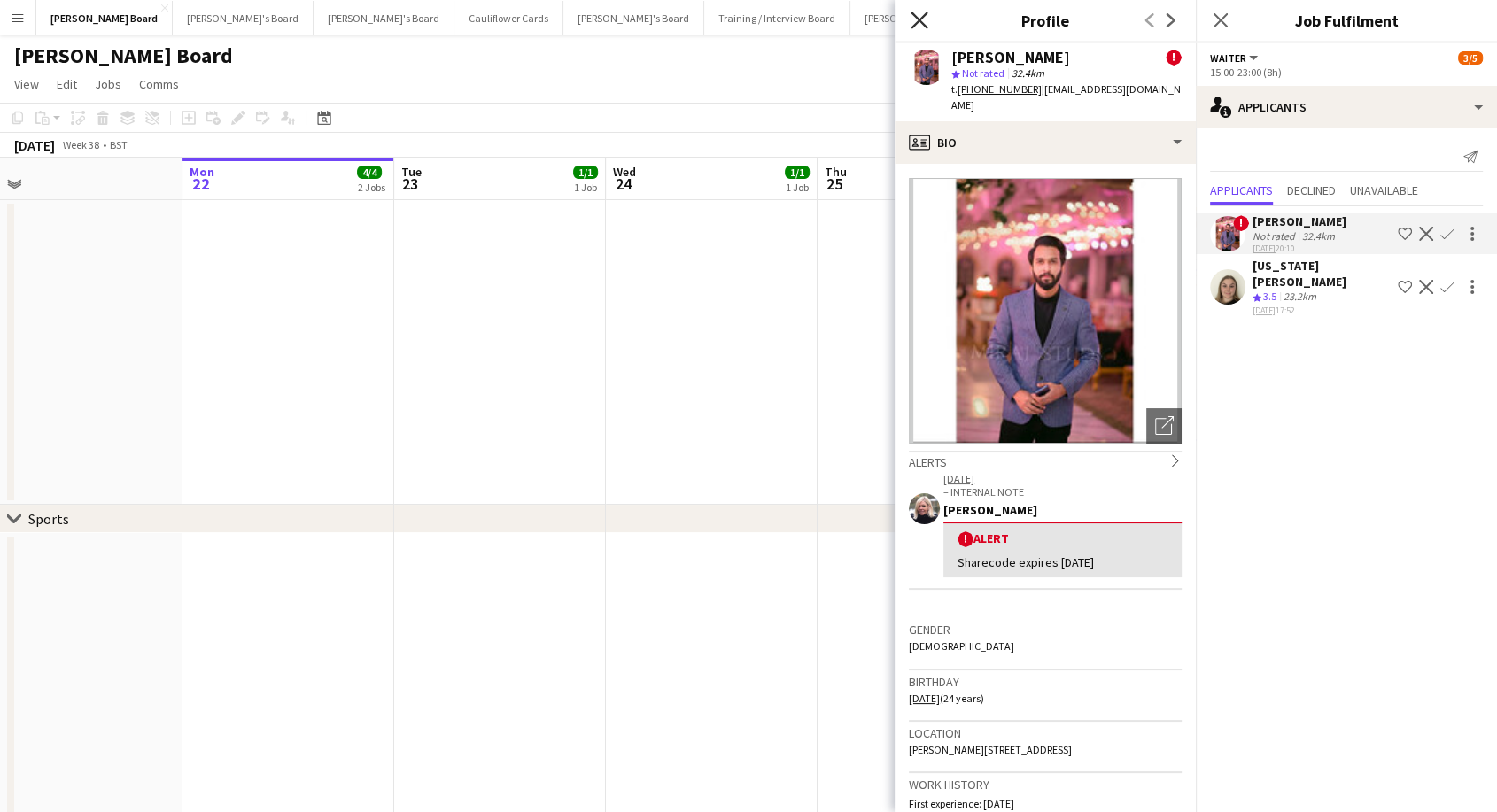
click at [916, 22] on icon "Close pop-in" at bounding box center [919, 20] width 17 height 17
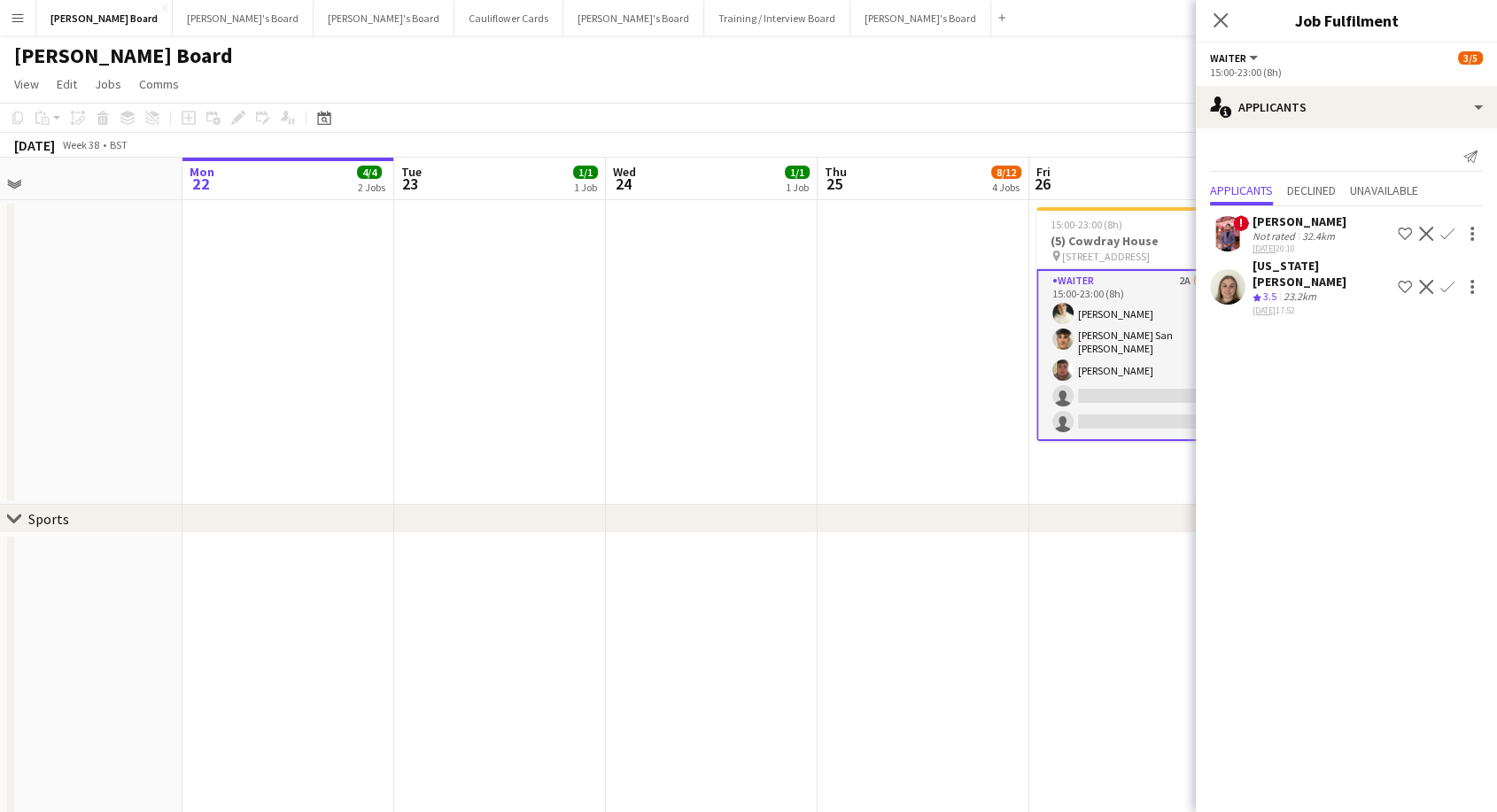
click at [1292, 269] on div "[US_STATE][PERSON_NAME]" at bounding box center [1321, 273] width 138 height 32
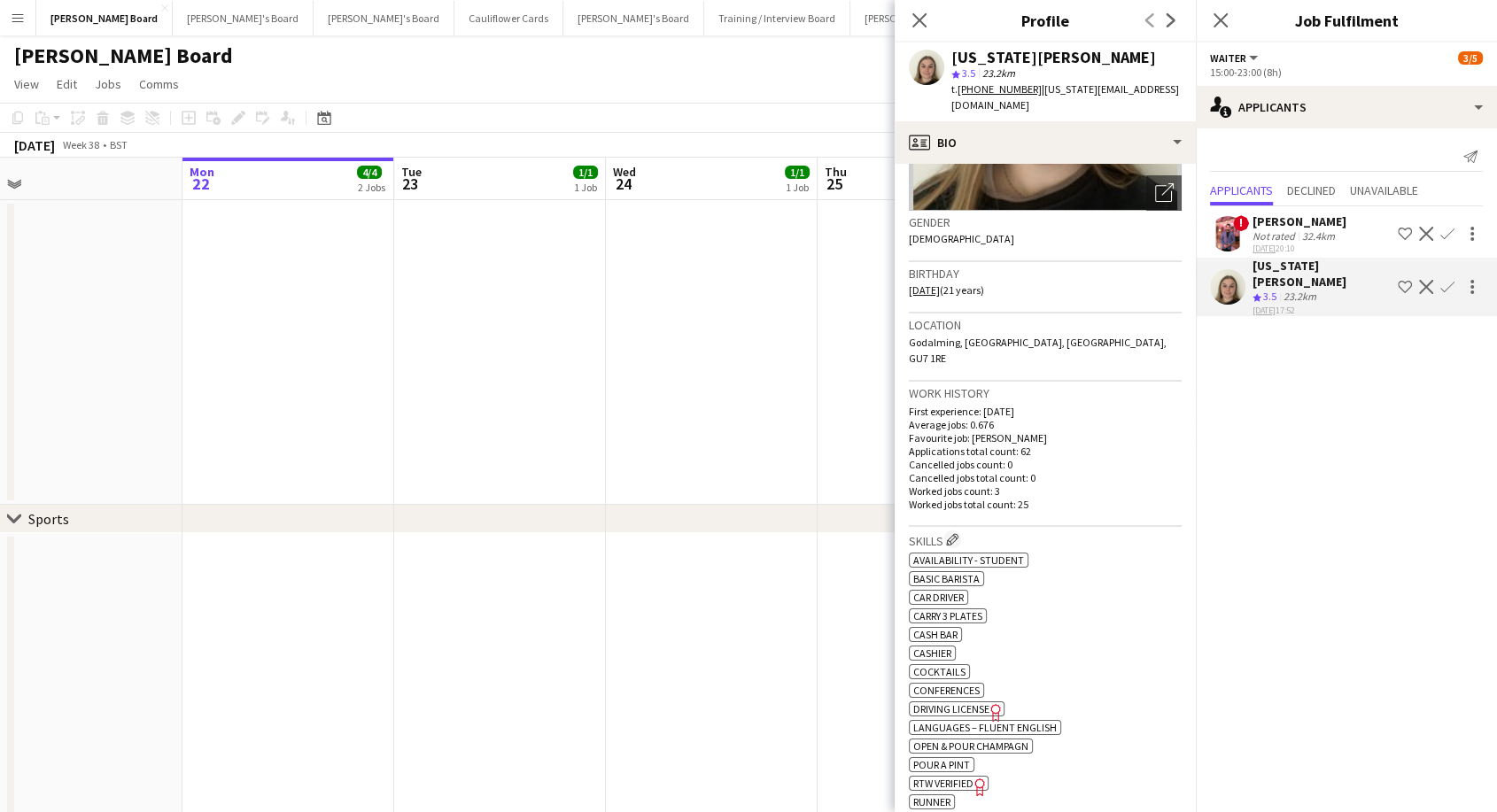
scroll to position [492, 0]
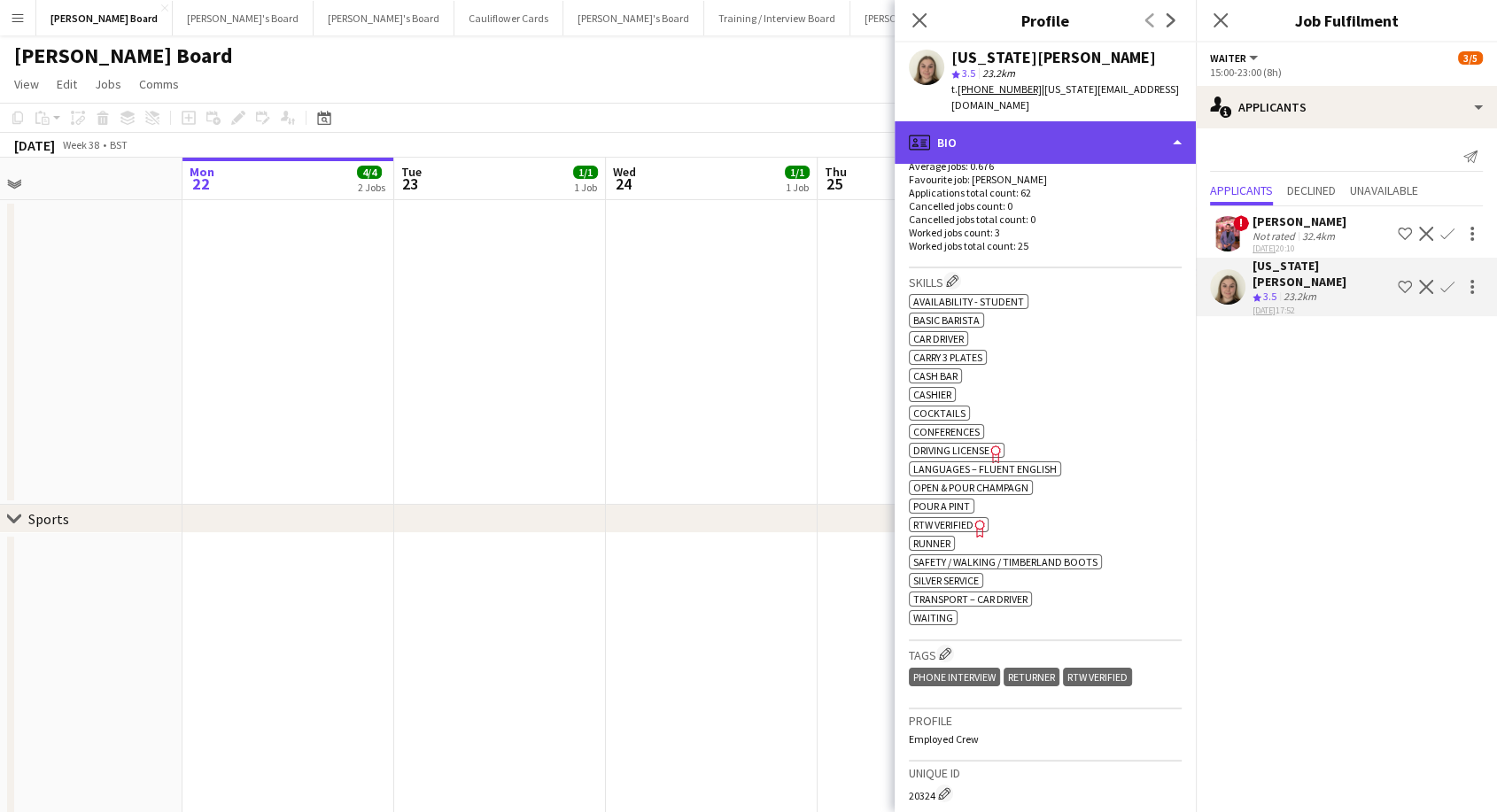
click at [987, 131] on div "profile Bio" at bounding box center [1045, 142] width 301 height 42
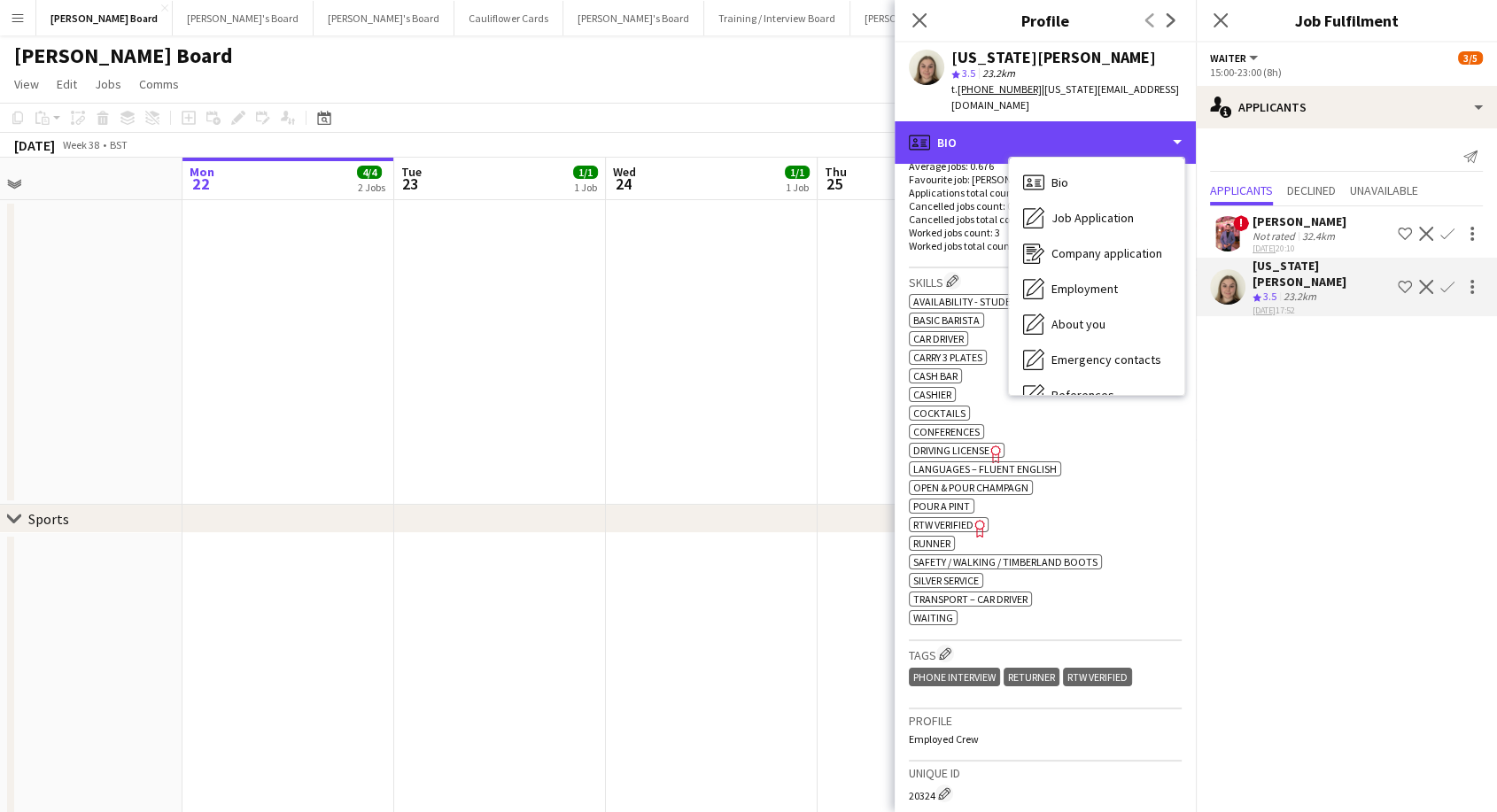
scroll to position [272, 0]
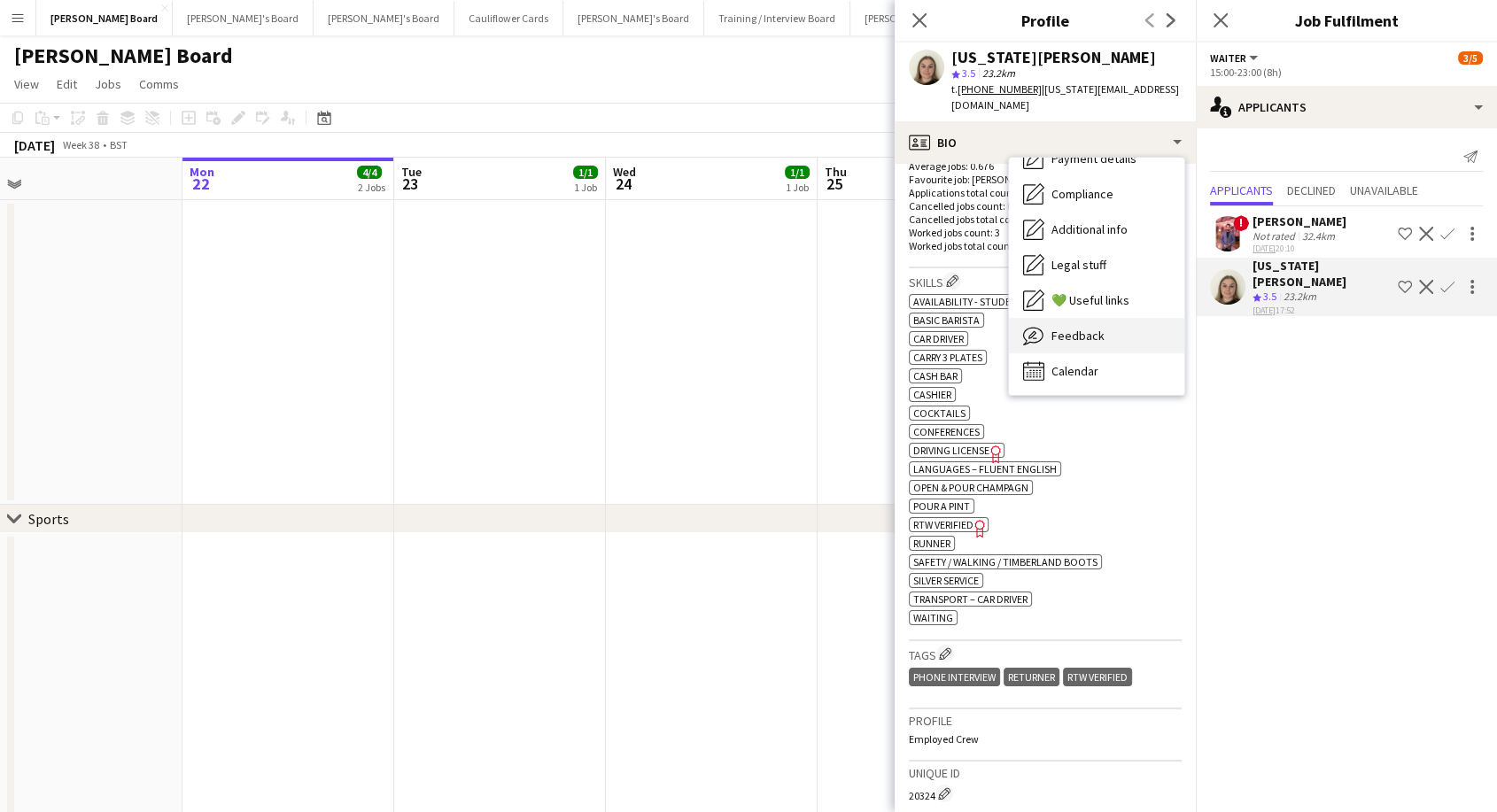
click at [1085, 328] on span "Feedback" at bounding box center [1077, 336] width 53 height 16
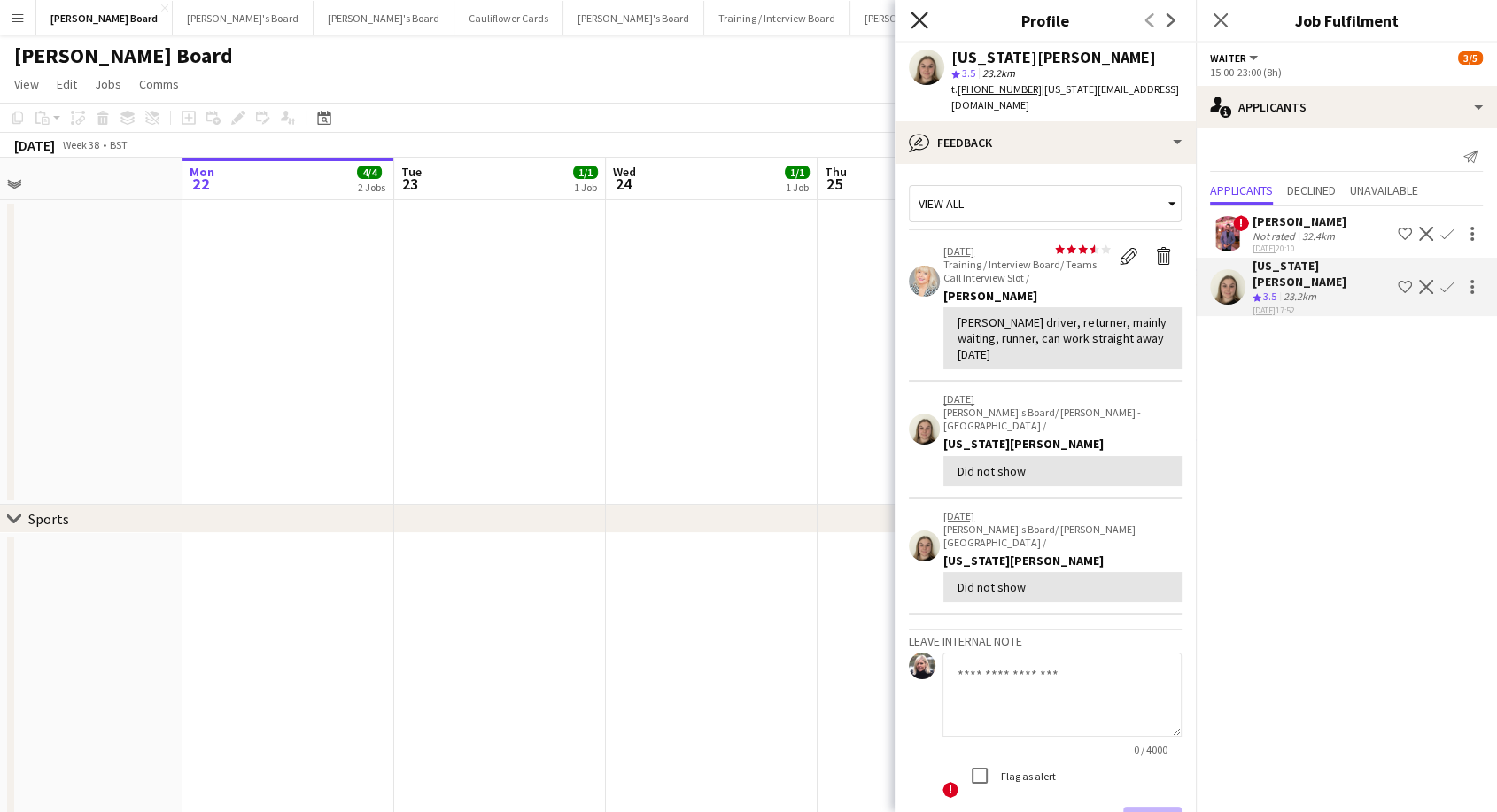
click at [923, 16] on icon at bounding box center [919, 20] width 17 height 17
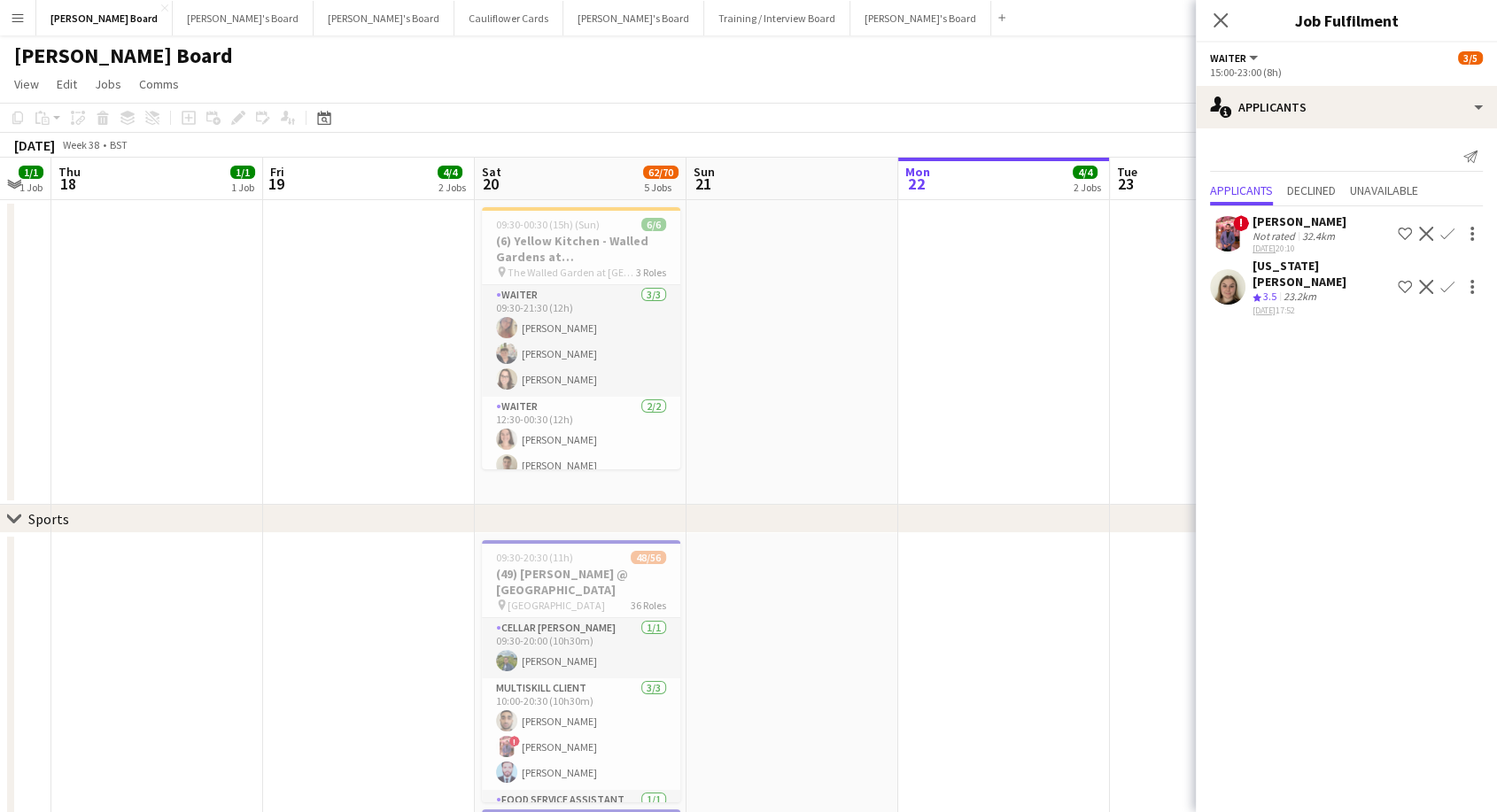
scroll to position [0, 439]
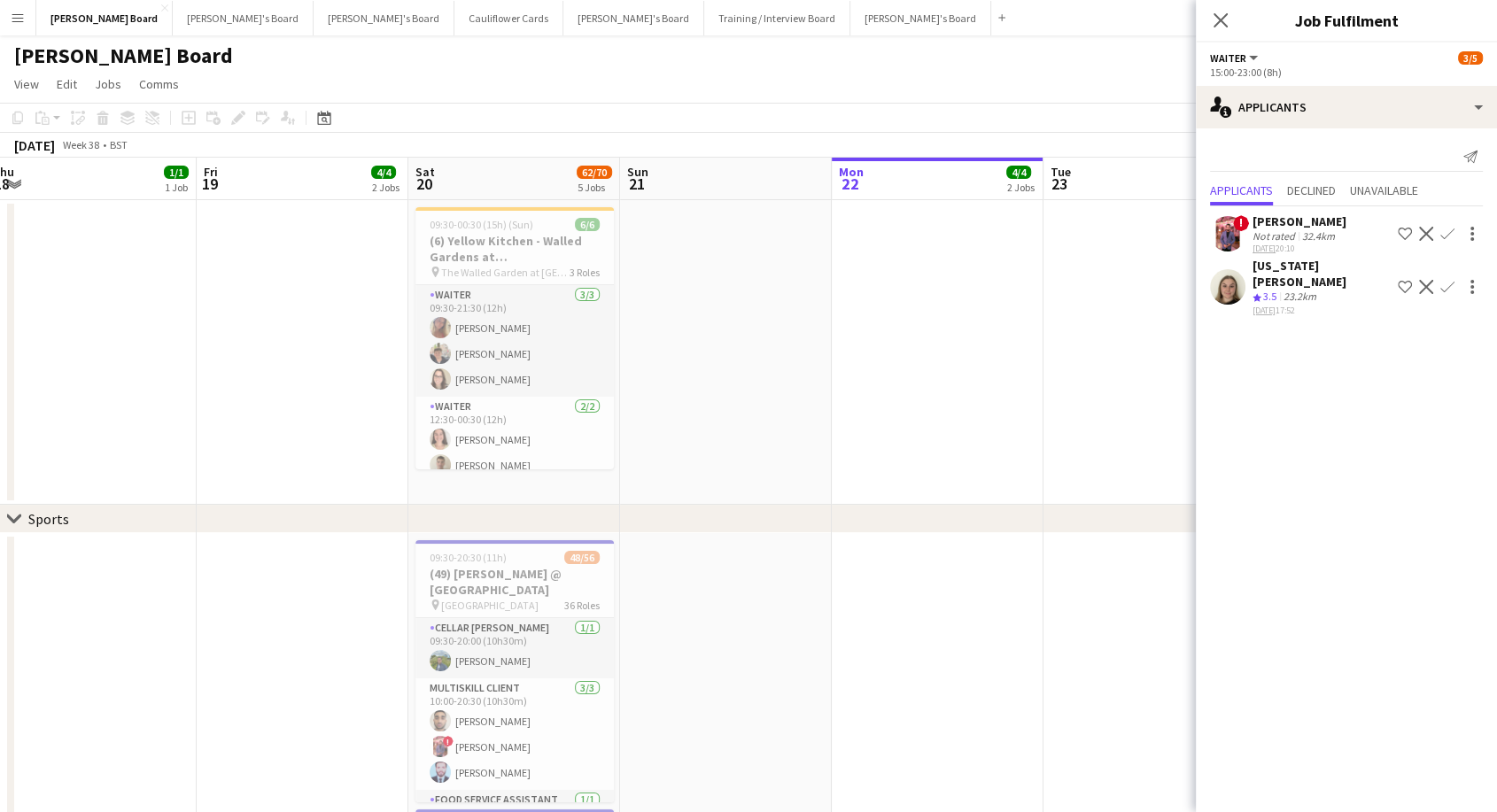
drag, startPoint x: 541, startPoint y: 340, endPoint x: 1205, endPoint y: 399, distance: 666.6
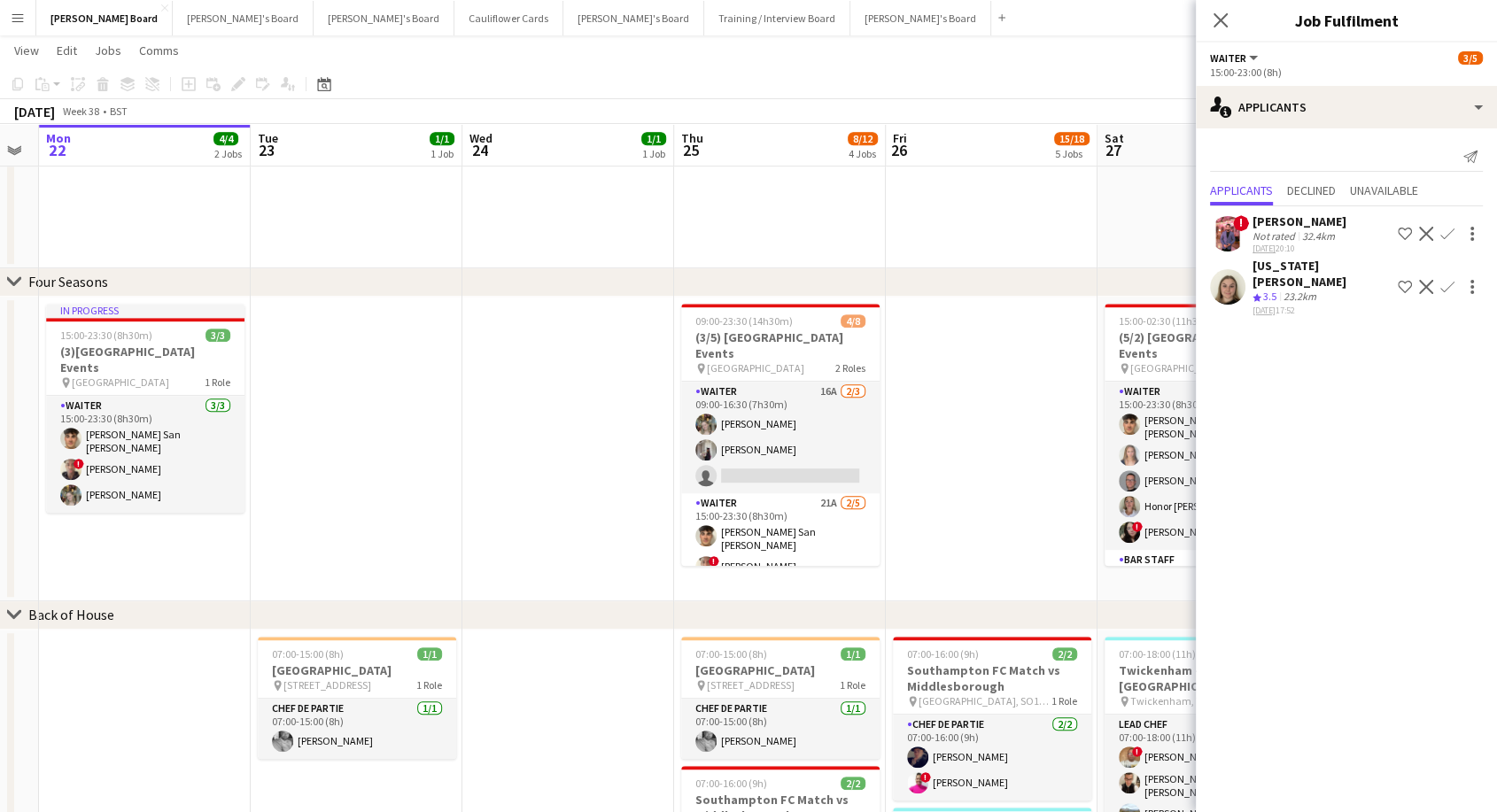
scroll to position [0, 631]
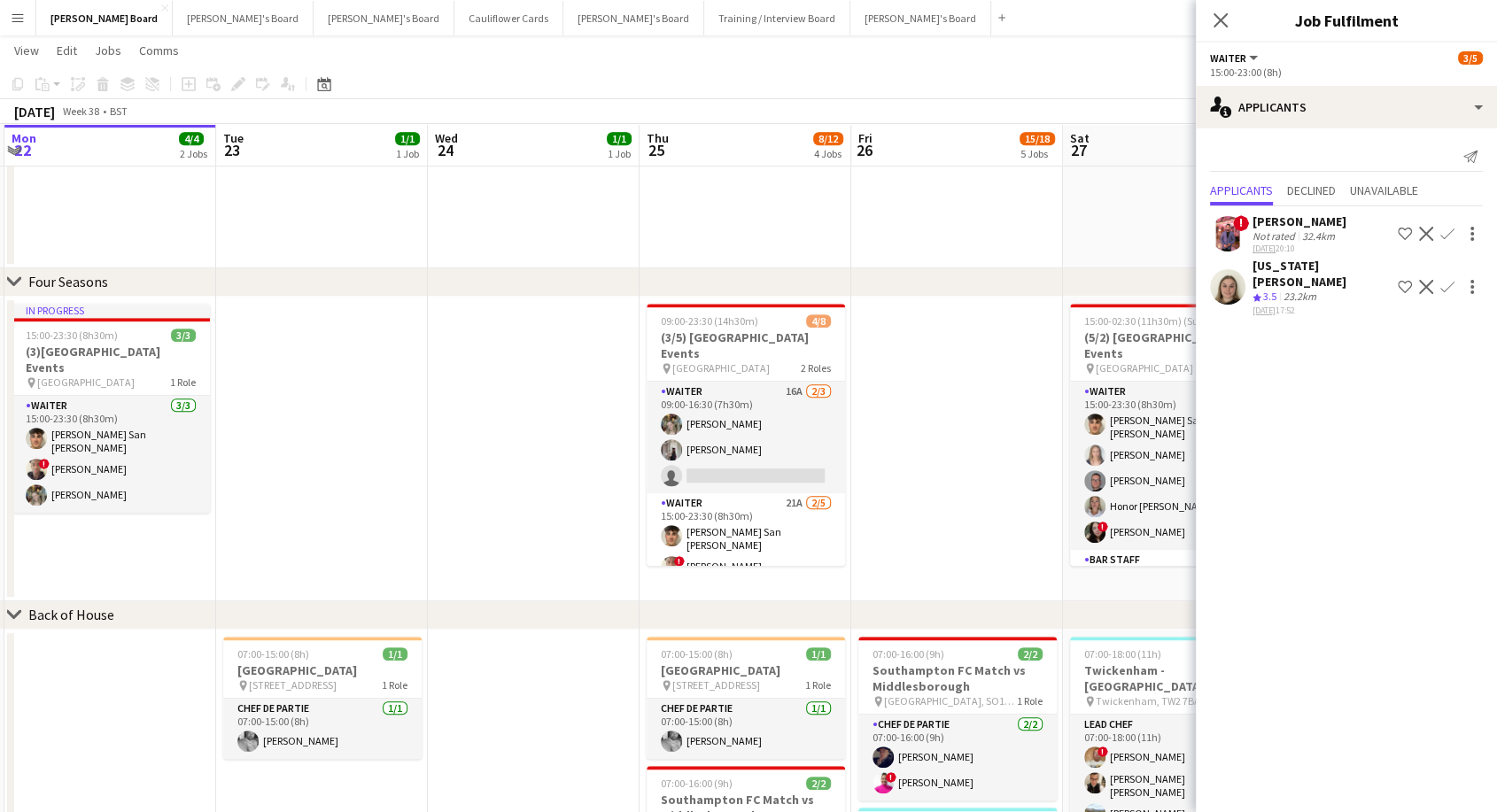
drag, startPoint x: 1107, startPoint y: 509, endPoint x: 279, endPoint y: 537, distance: 828.5
click at [279, 537] on app-calendar-viewport "Fri 19 4/4 2 Jobs Sat 20 62/70 5 Jobs Sun 21 Mon 22 4/4 2 Jobs Tue 23 1/1 1 Job…" at bounding box center [748, 469] width 1497 height 2767
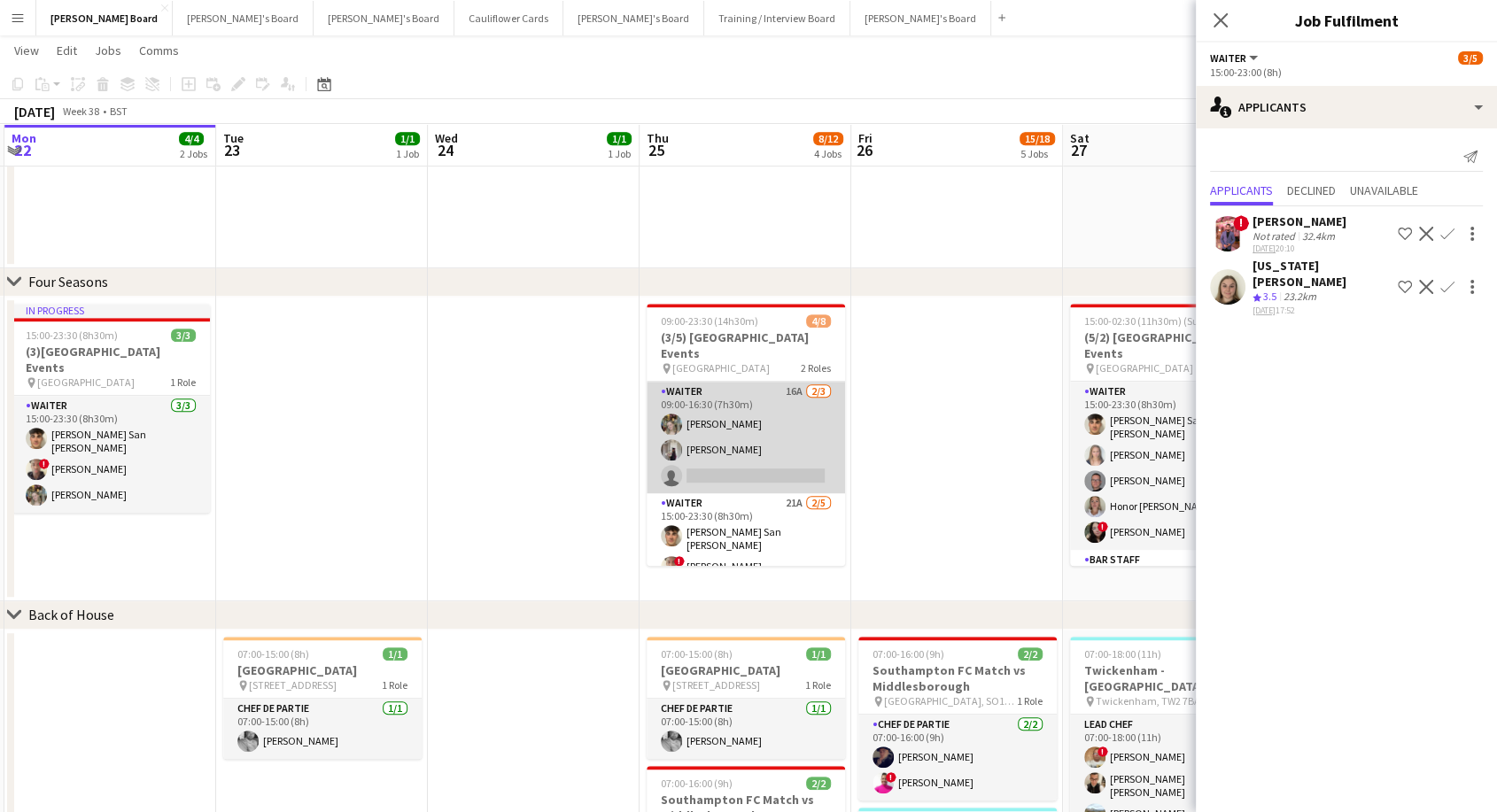
click at [780, 422] on app-card-role "Waiter 16A [DATE] 09:00-16:30 (7h30m) [PERSON_NAME] [PERSON_NAME] single-neutra…" at bounding box center [746, 438] width 198 height 112
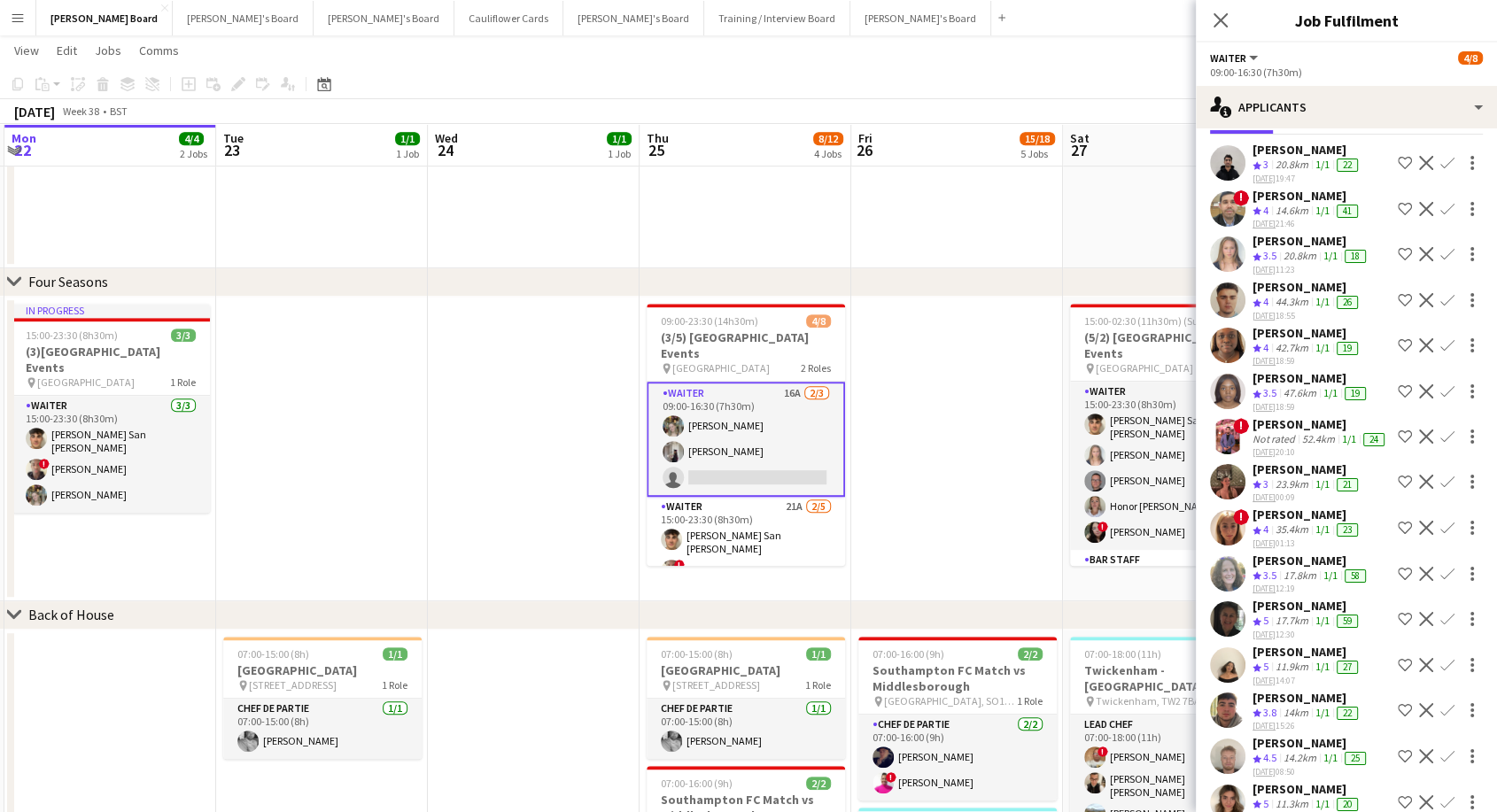
scroll to position [156, 0]
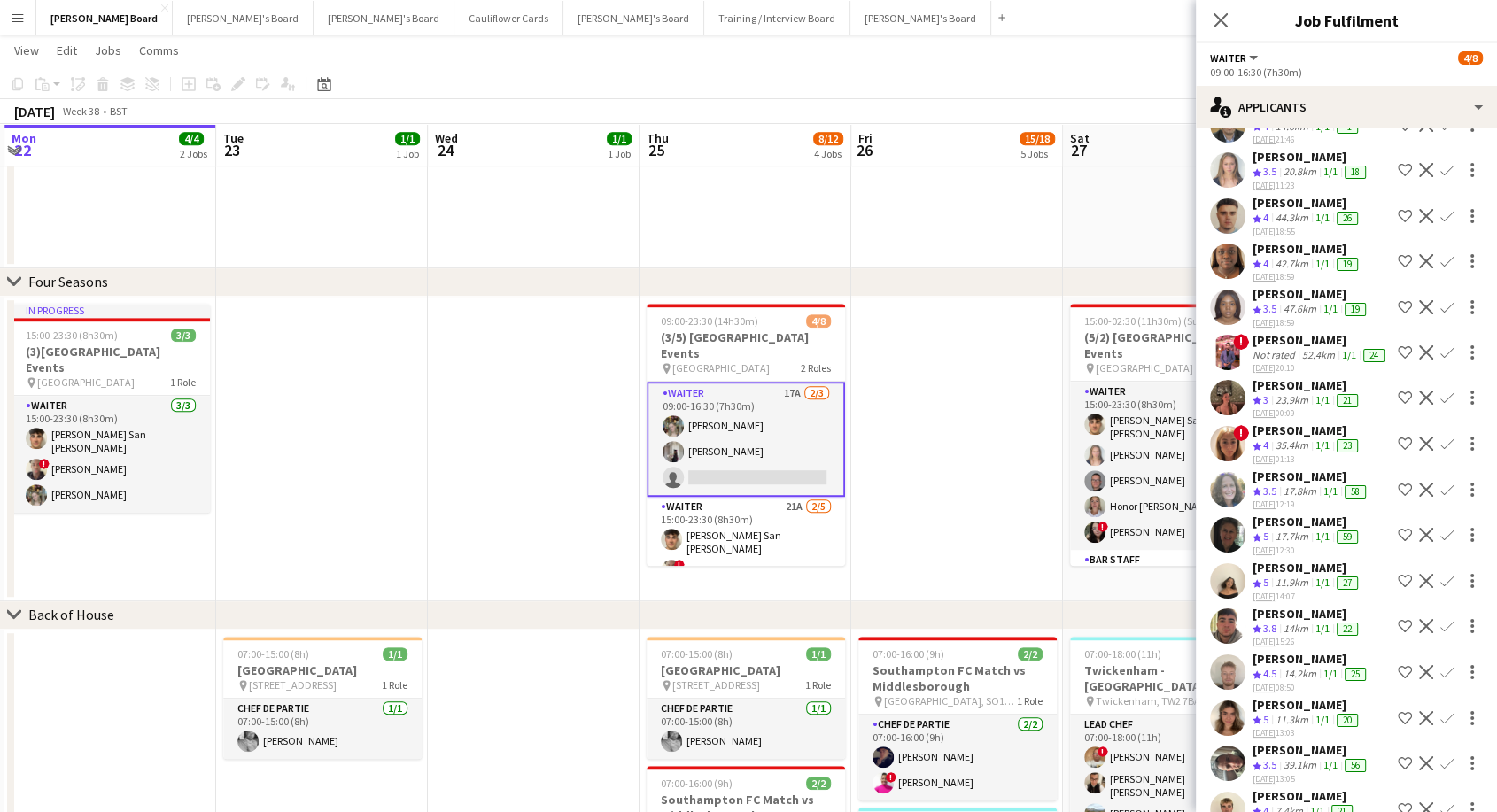
click at [1283, 667] on div "[PERSON_NAME]" at bounding box center [1311, 659] width 117 height 16
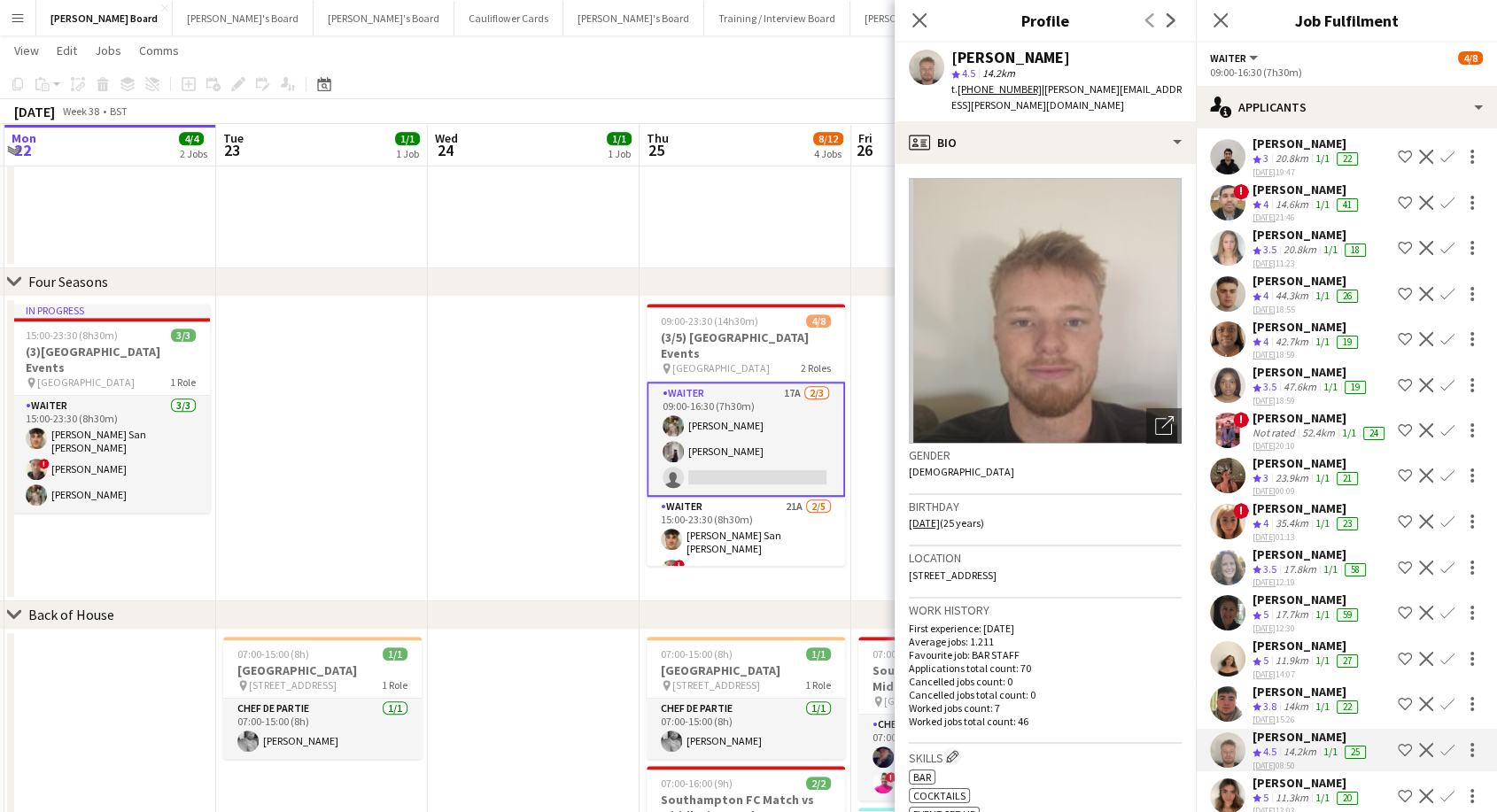
scroll to position [0, 0]
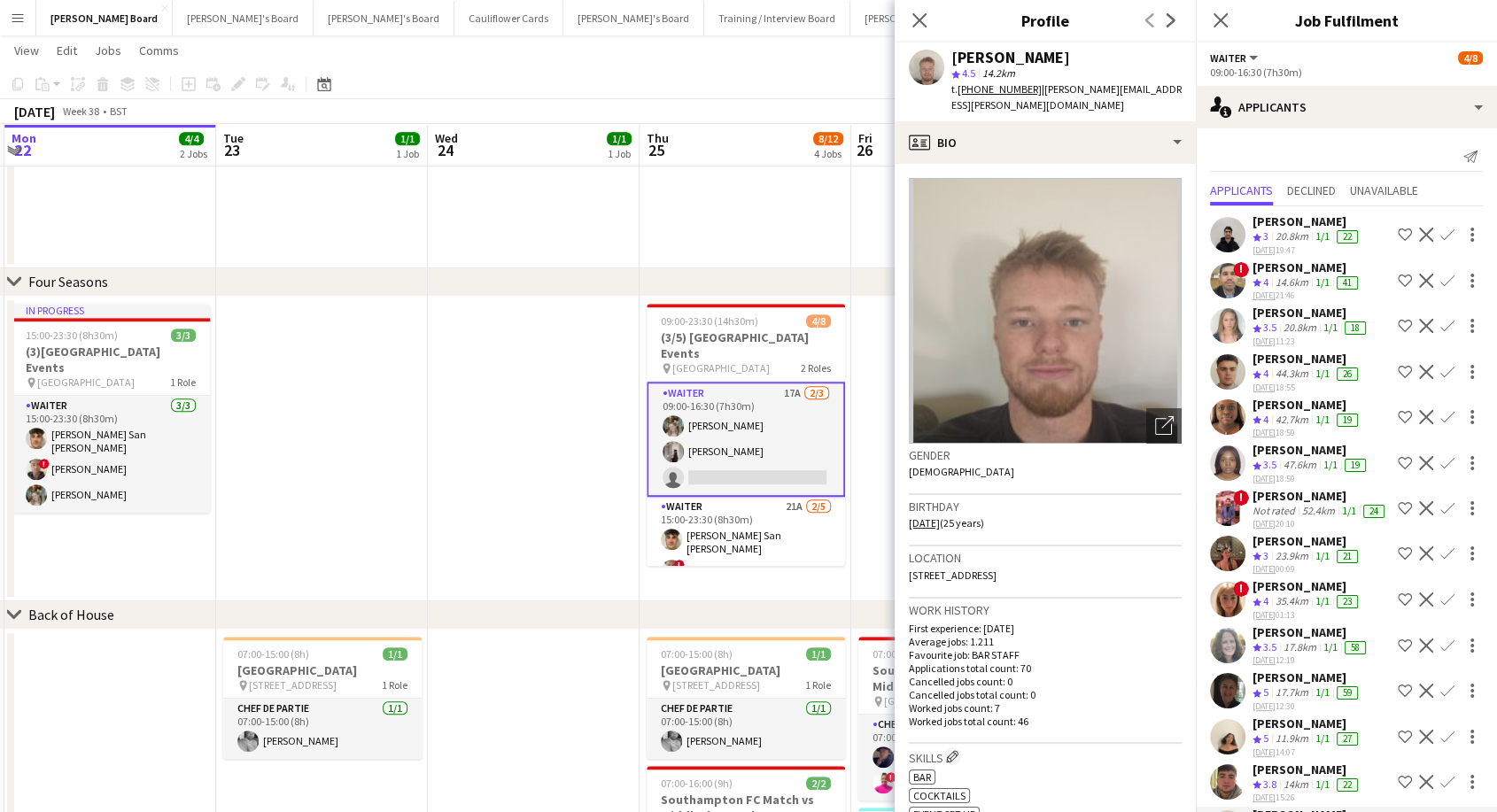
click at [1307, 357] on div "[PERSON_NAME]" at bounding box center [1307, 358] width 109 height 16
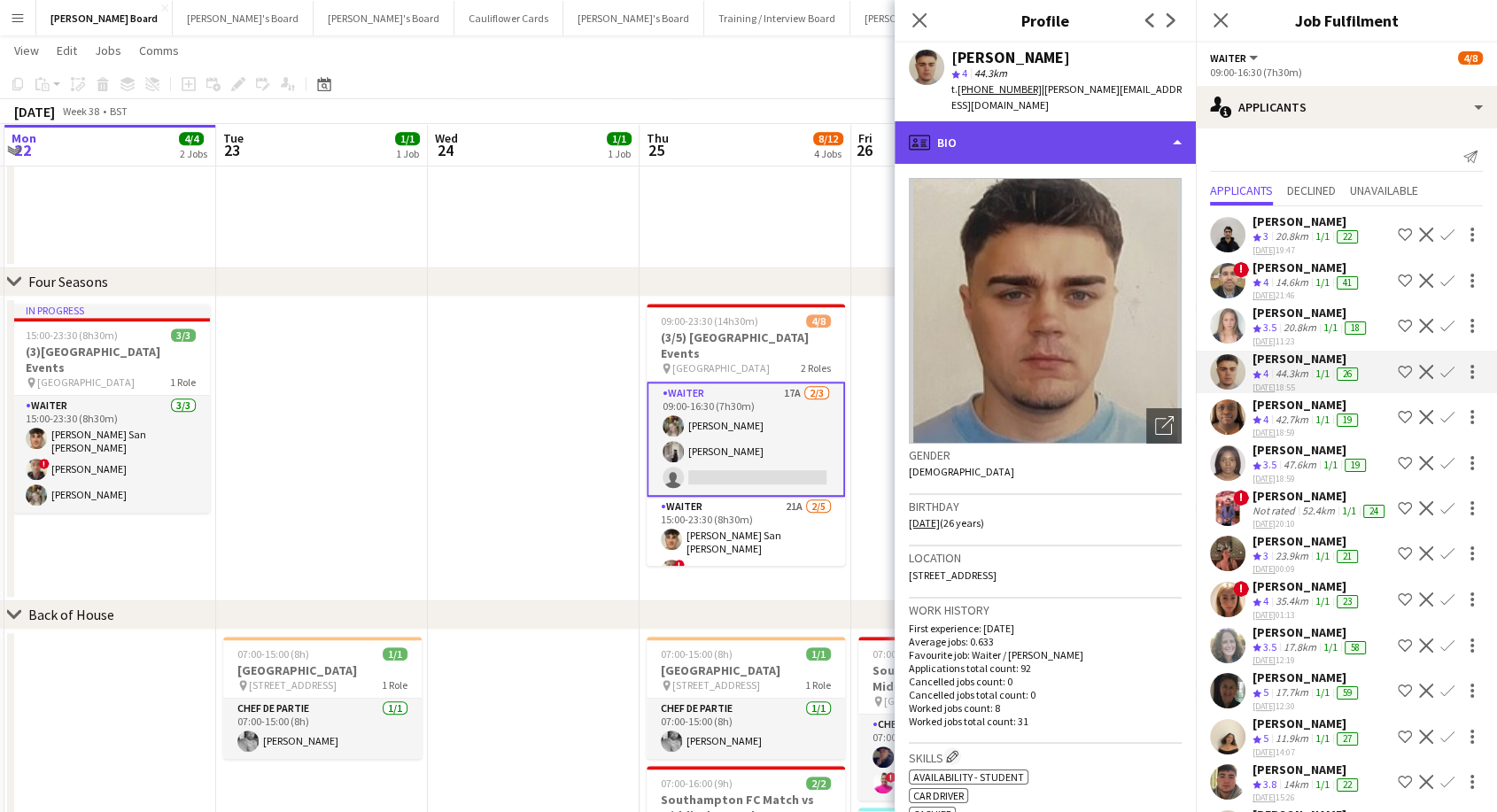
drag, startPoint x: 978, startPoint y: 122, endPoint x: 1018, endPoint y: 165, distance: 58.7
click at [978, 122] on div "profile Bio" at bounding box center [1045, 142] width 301 height 42
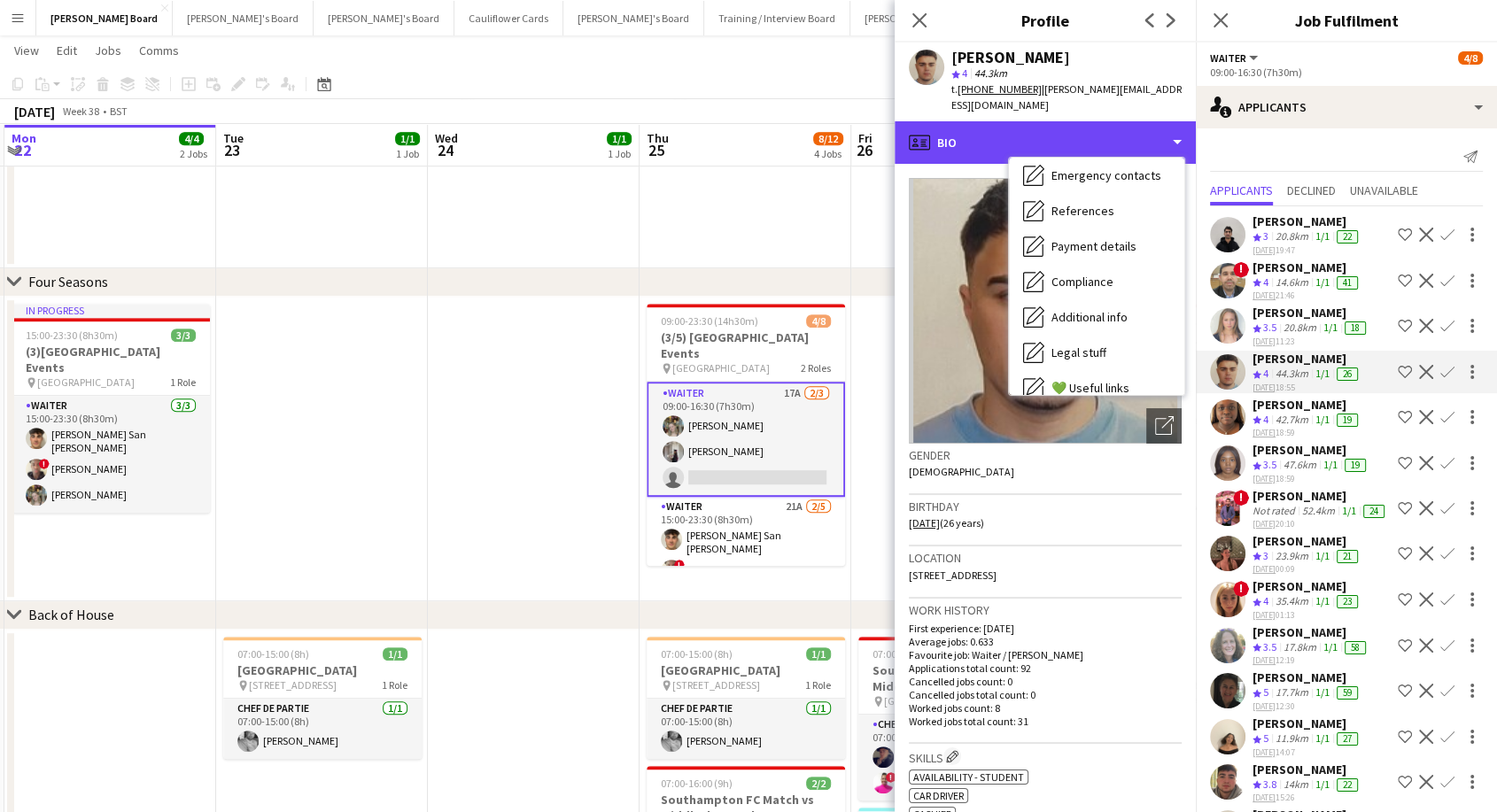
scroll to position [272, 0]
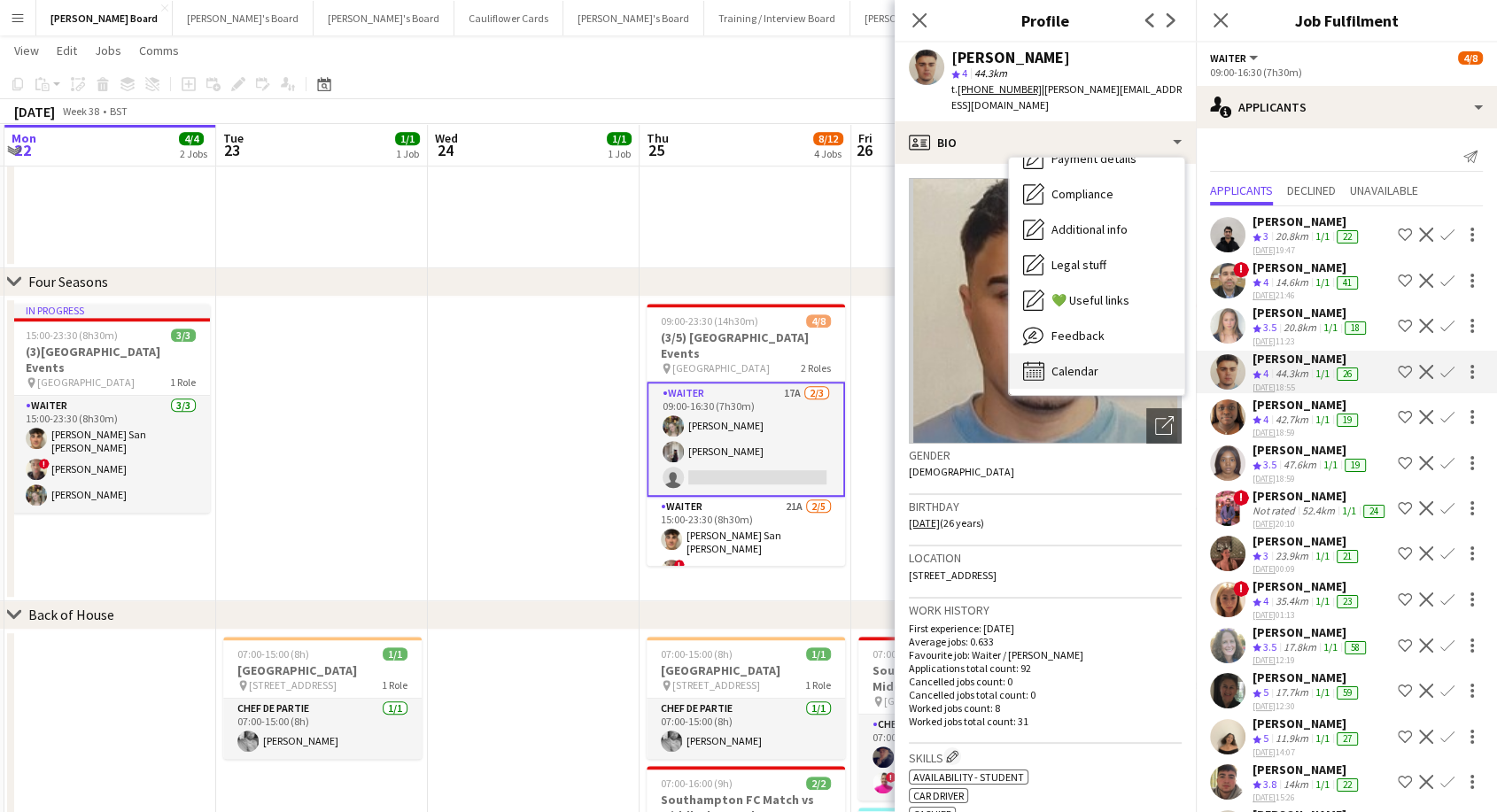
click at [1091, 363] on span "Calendar" at bounding box center [1075, 371] width 47 height 16
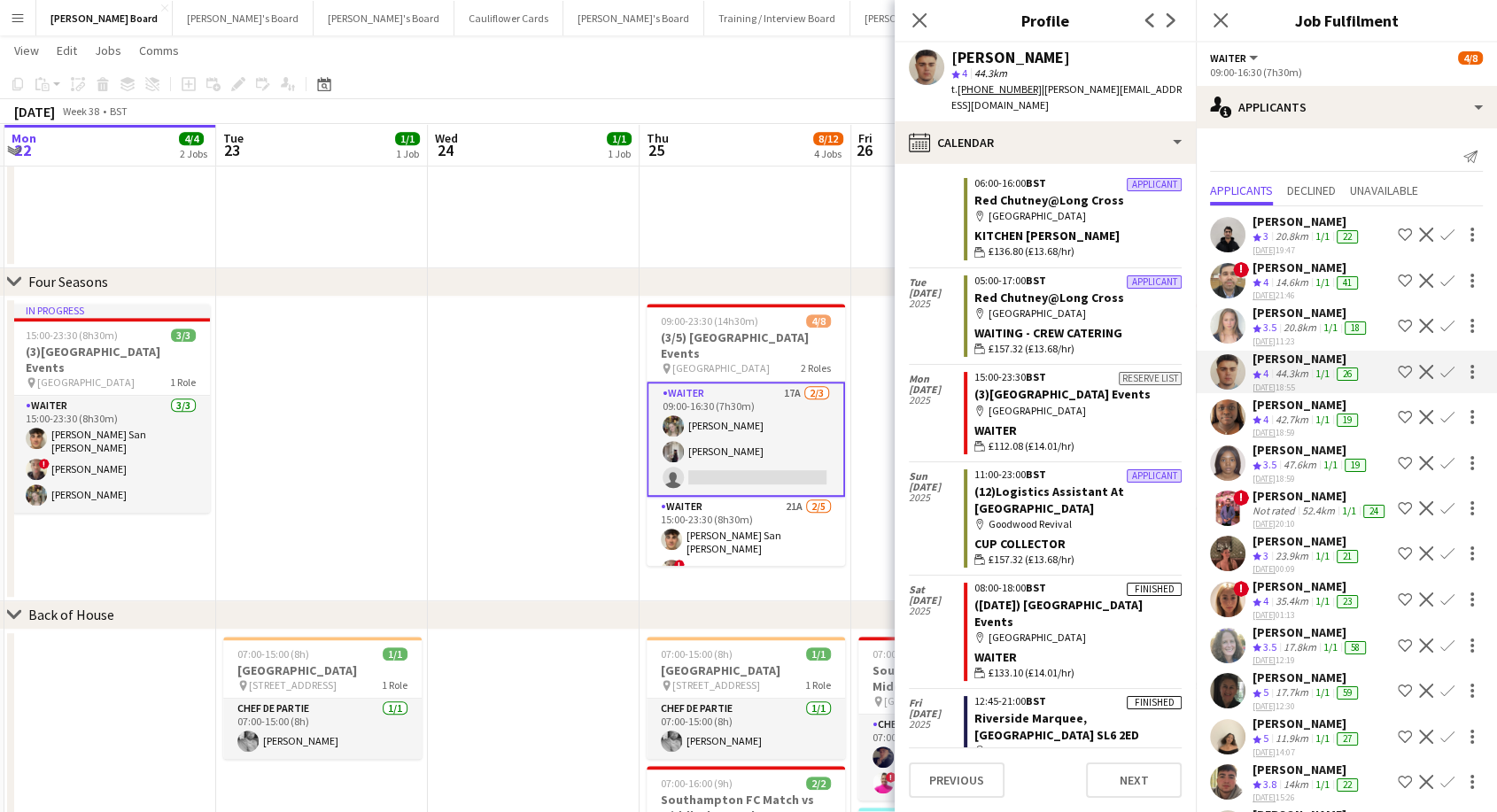
scroll to position [1921, 0]
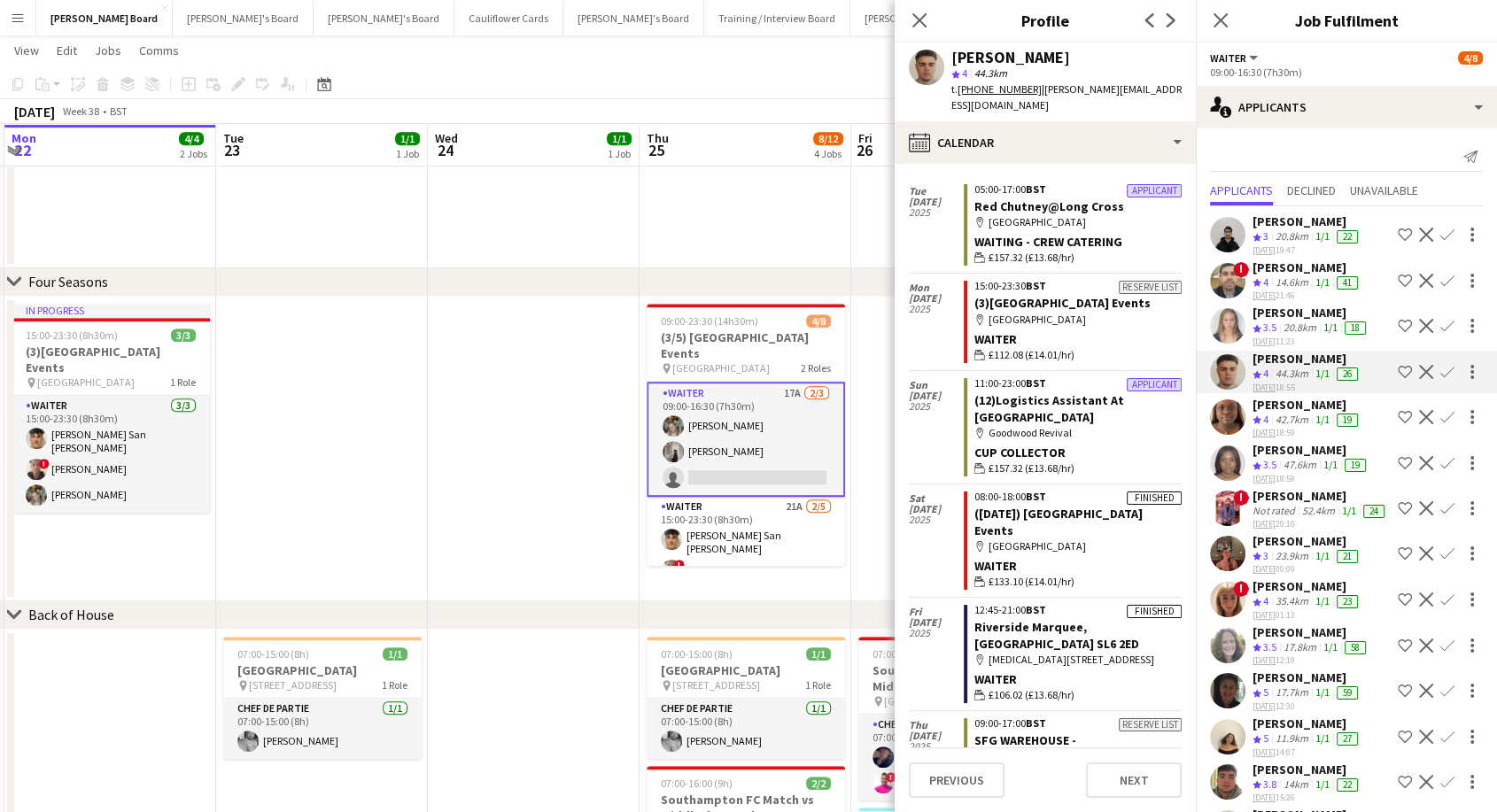
click at [1440, 368] on app-icon "Confirm" at bounding box center [1447, 372] width 14 height 14
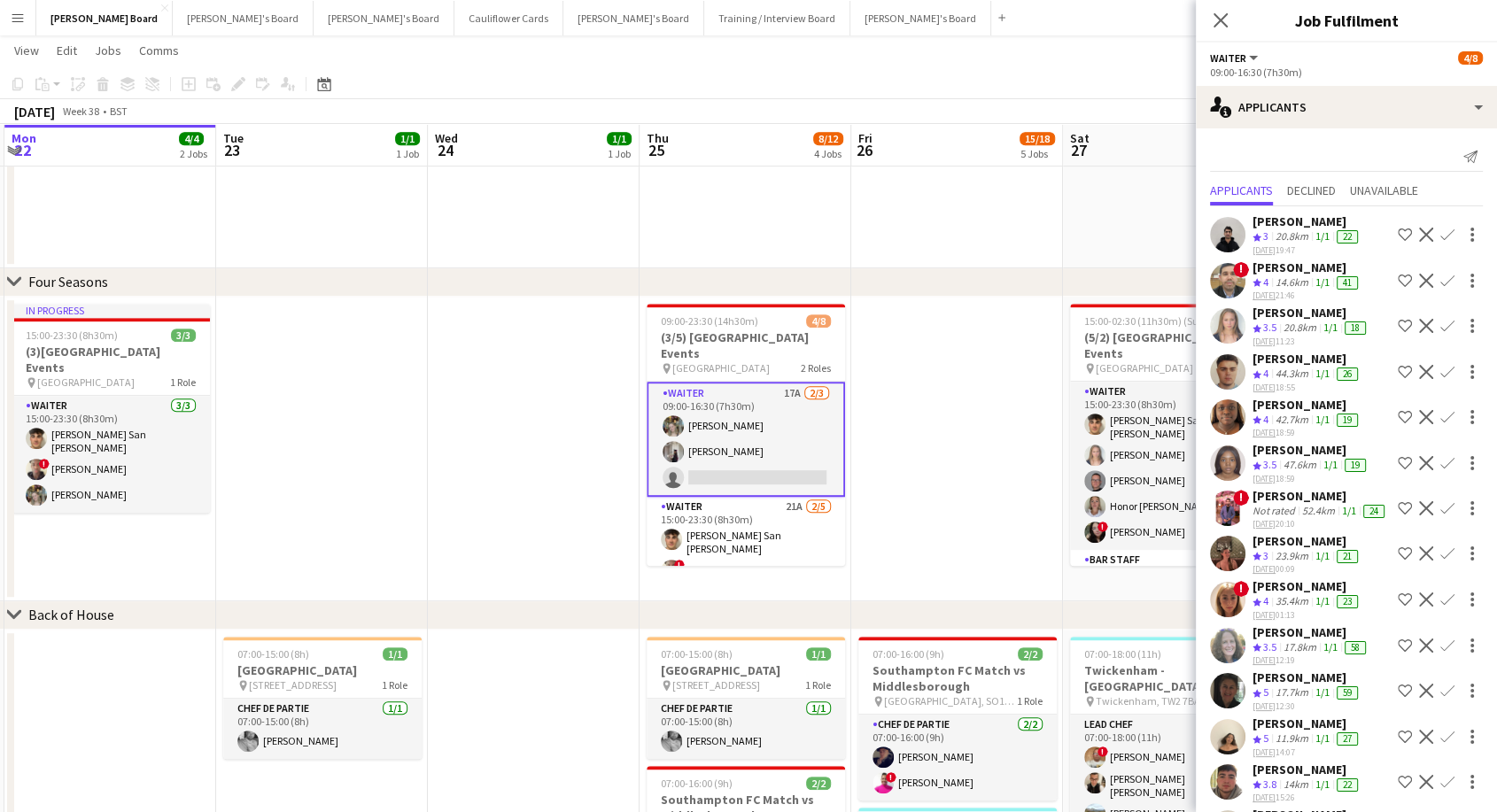
click at [1440, 369] on app-icon "Confirm" at bounding box center [1447, 372] width 14 height 14
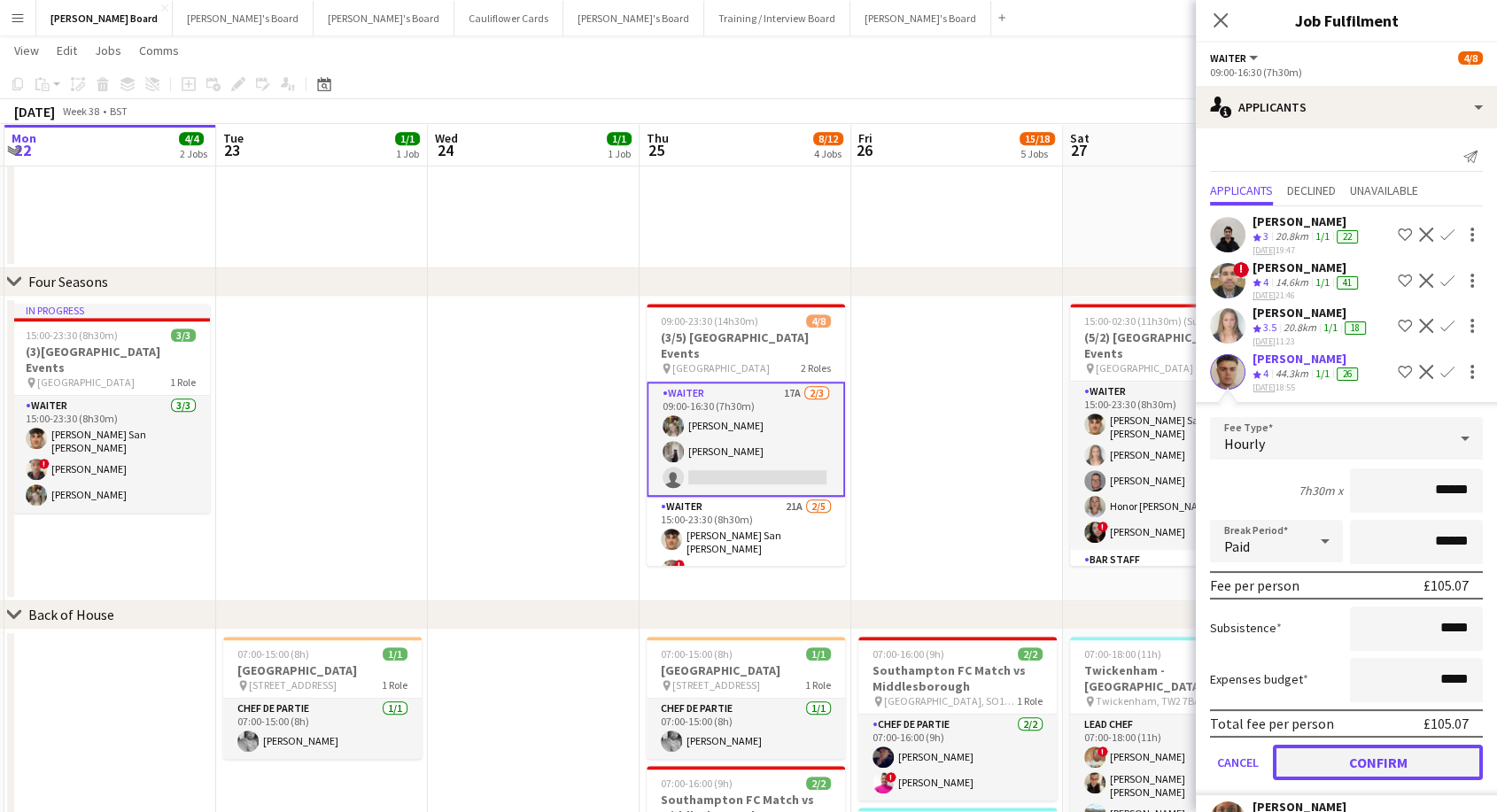
drag, startPoint x: 1367, startPoint y: 756, endPoint x: 1166, endPoint y: 673, distance: 217.5
click at [1365, 756] on button "Confirm" at bounding box center [1377, 762] width 210 height 35
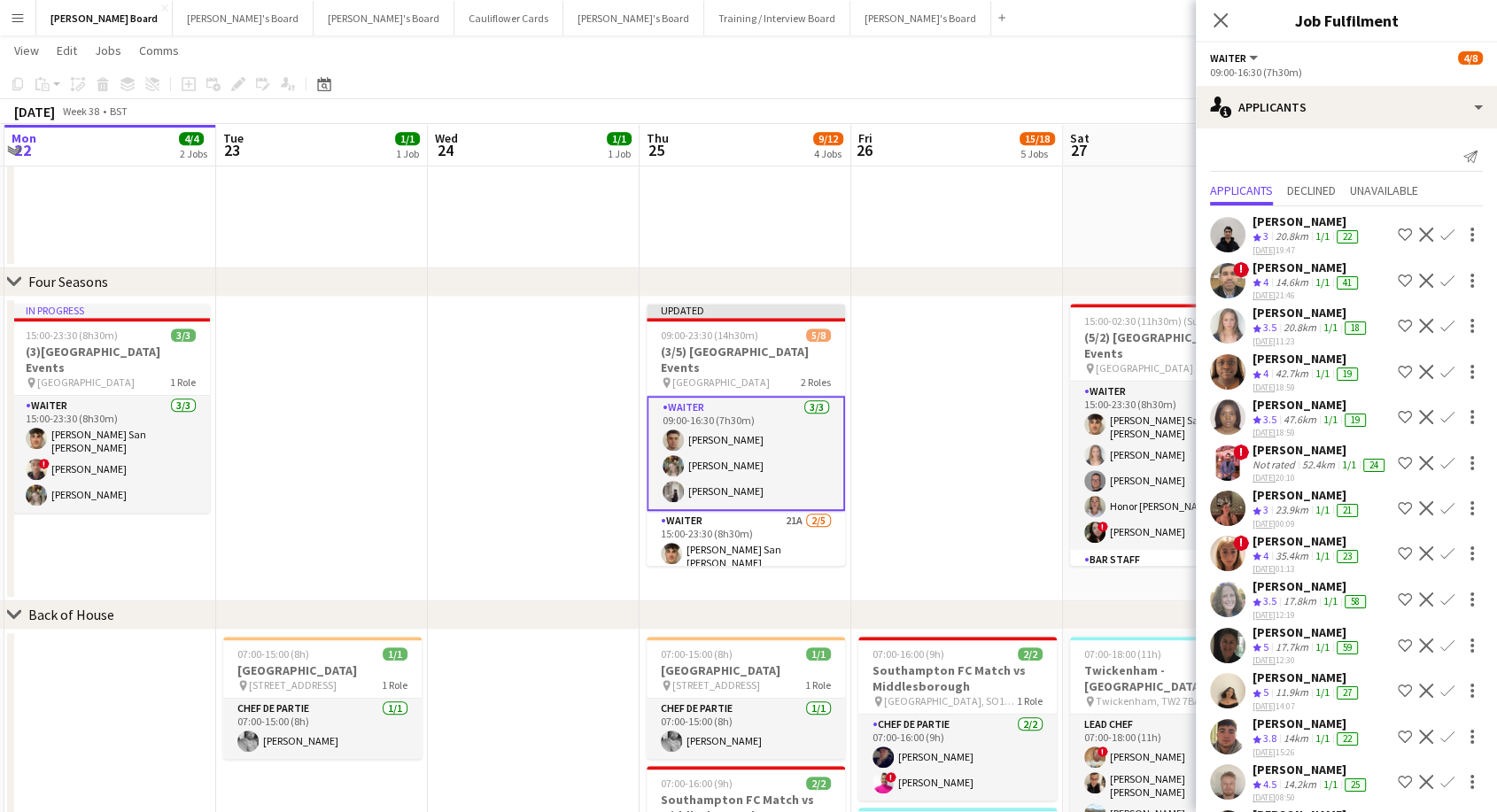
drag, startPoint x: 867, startPoint y: 393, endPoint x: 878, endPoint y: 385, distance: 13.6
click at [869, 393] on app-date-cell at bounding box center [957, 448] width 212 height 304
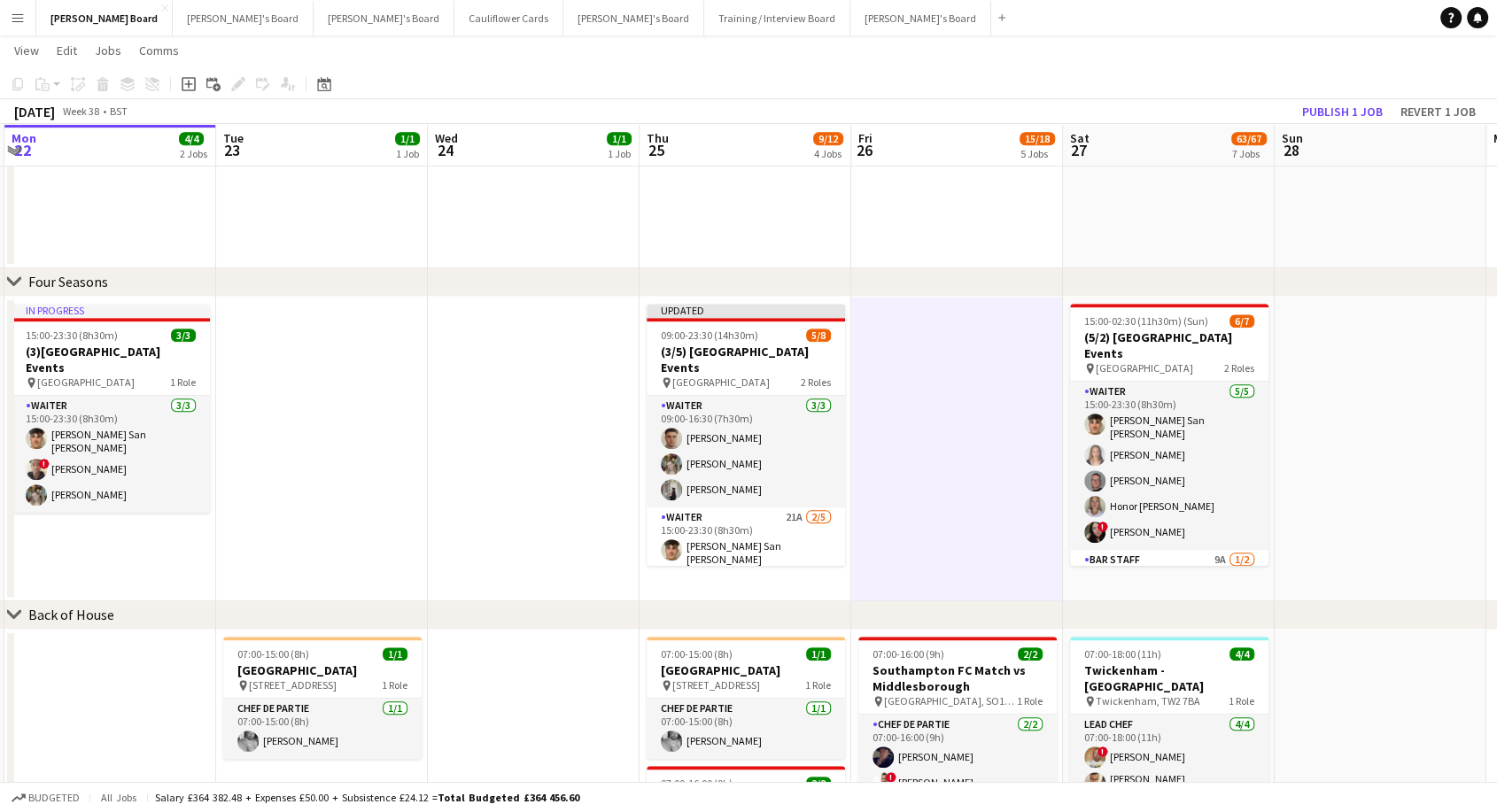
scroll to position [0, 630]
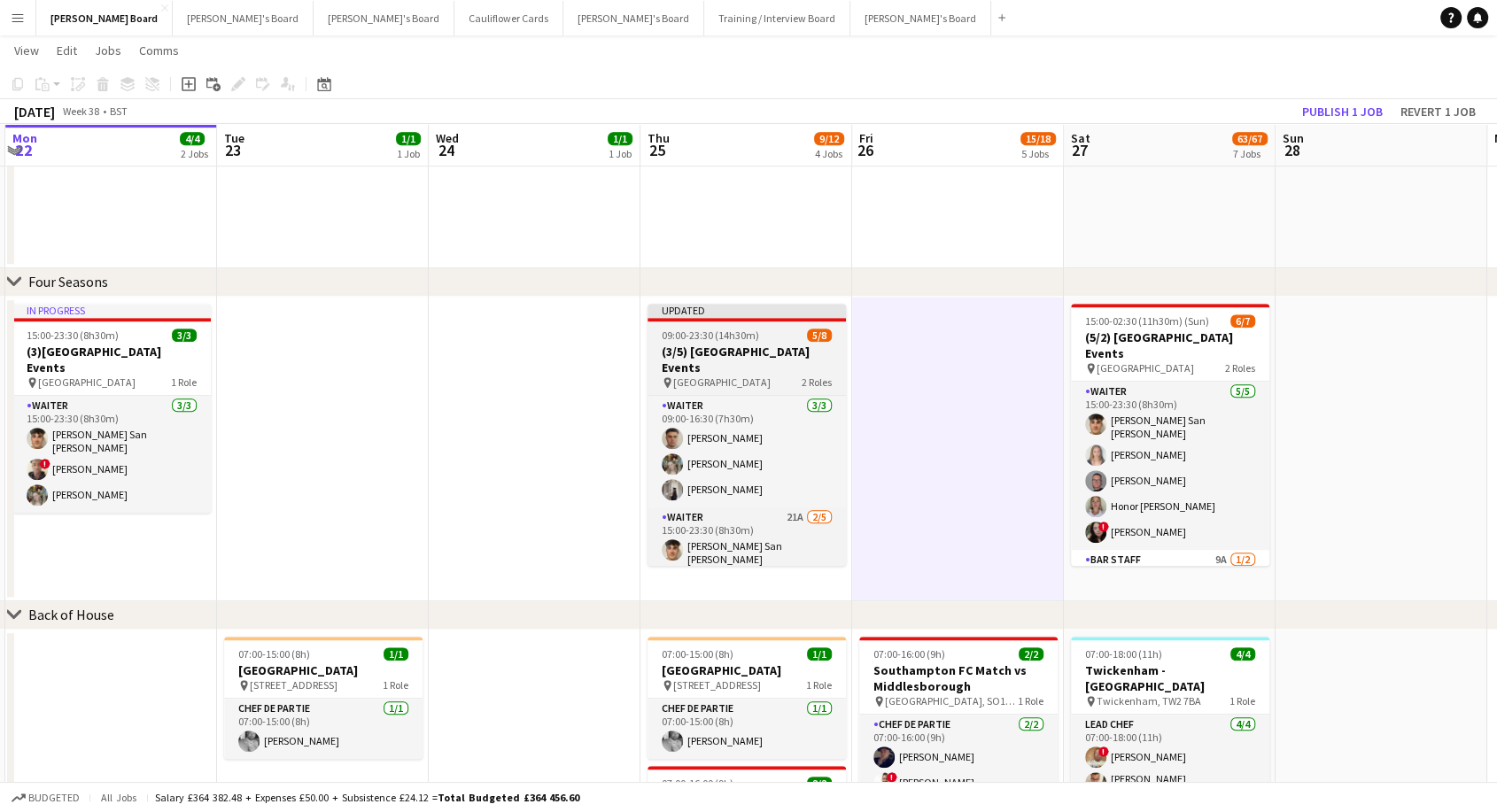
click at [779, 332] on div "09:00-23:30 (14h30m) 5/8" at bounding box center [747, 335] width 198 height 14
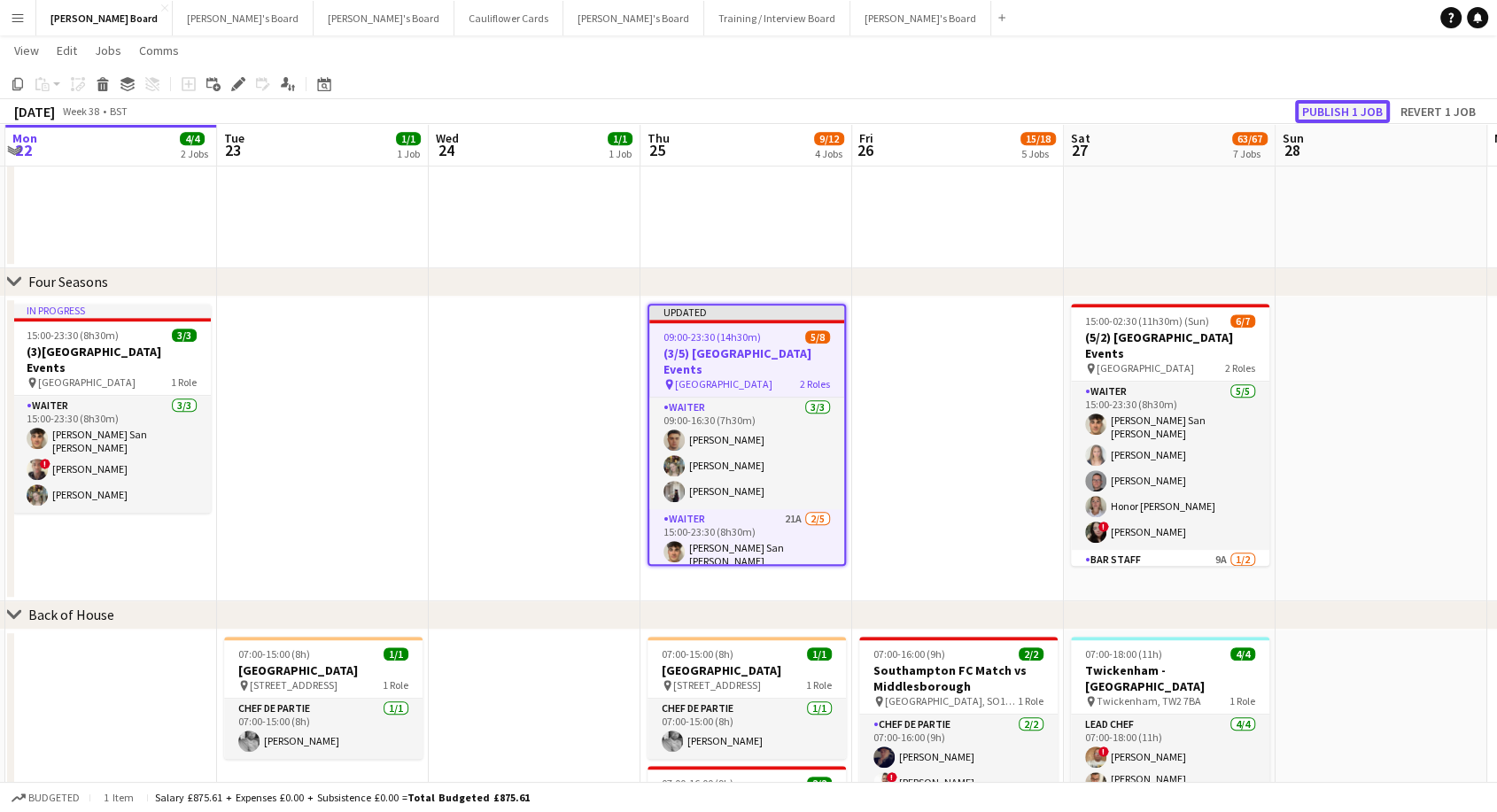
click at [1323, 113] on button "Publish 1 job" at bounding box center [1342, 112] width 95 height 23
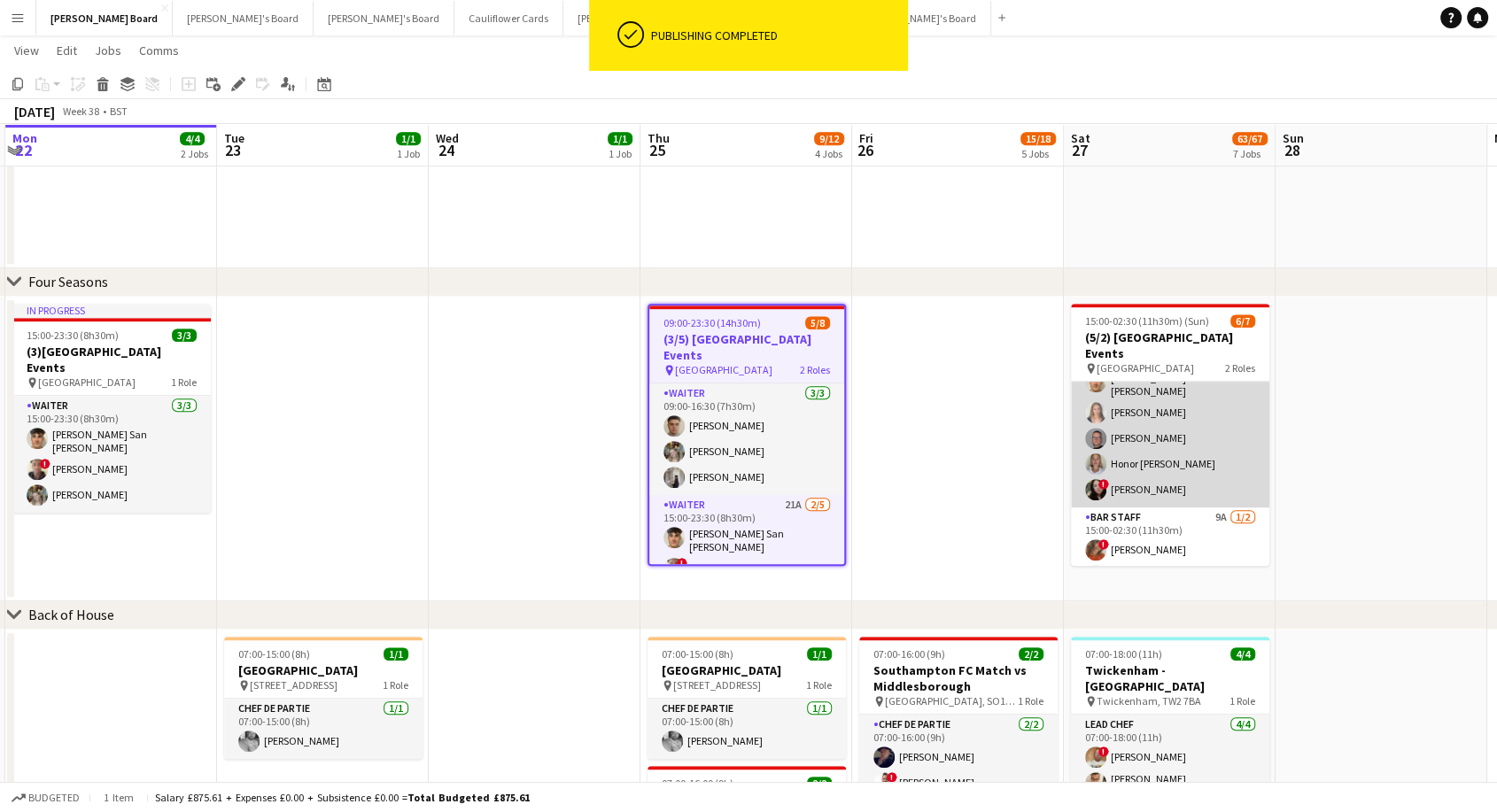
scroll to position [64, 0]
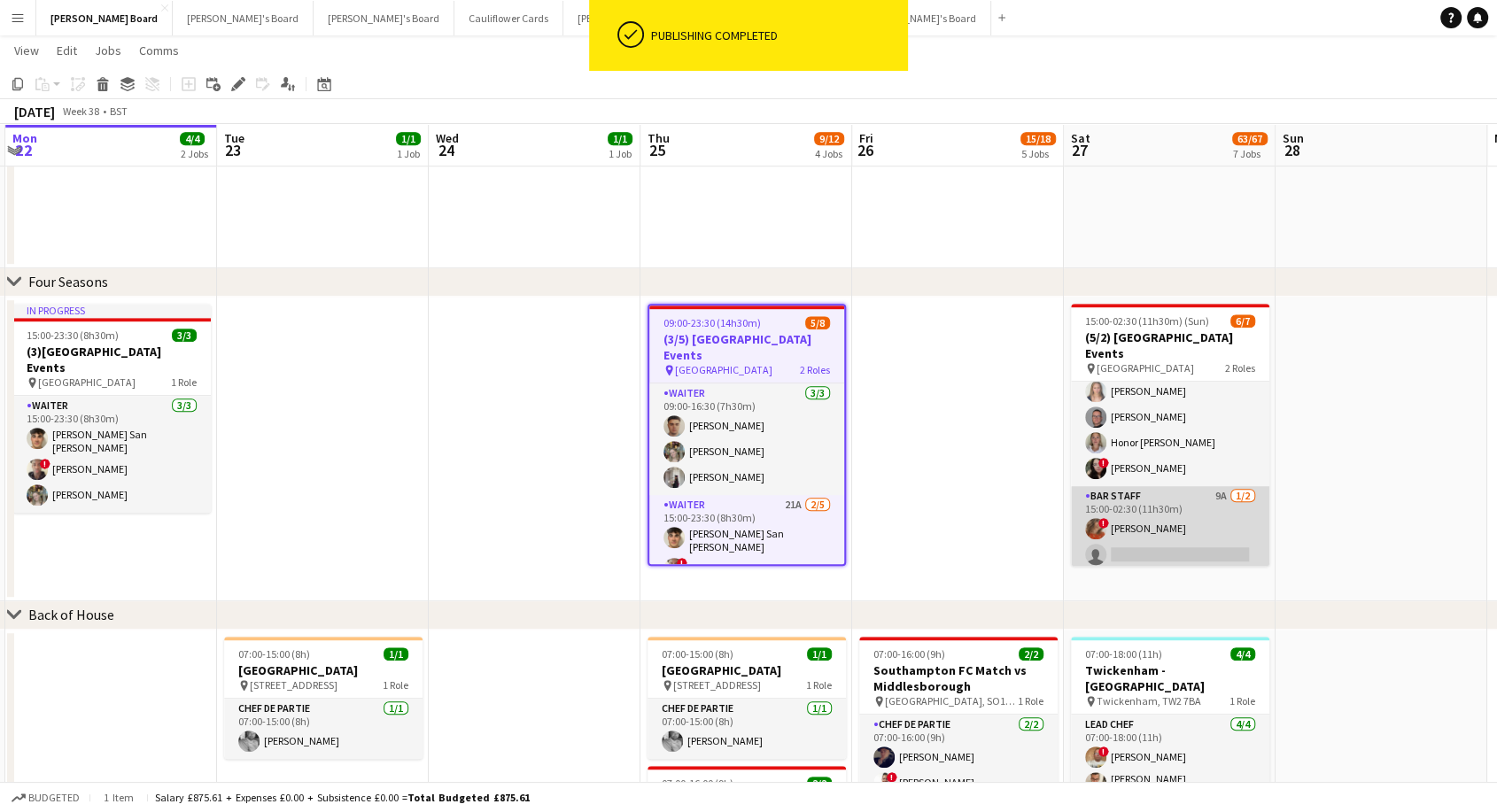
click at [1164, 527] on app-card-role "BAR STAFF 9A [DATE] 15:00-02:30 (11h30m) ! [PERSON_NAME] single-neutral-actions" at bounding box center [1170, 528] width 198 height 86
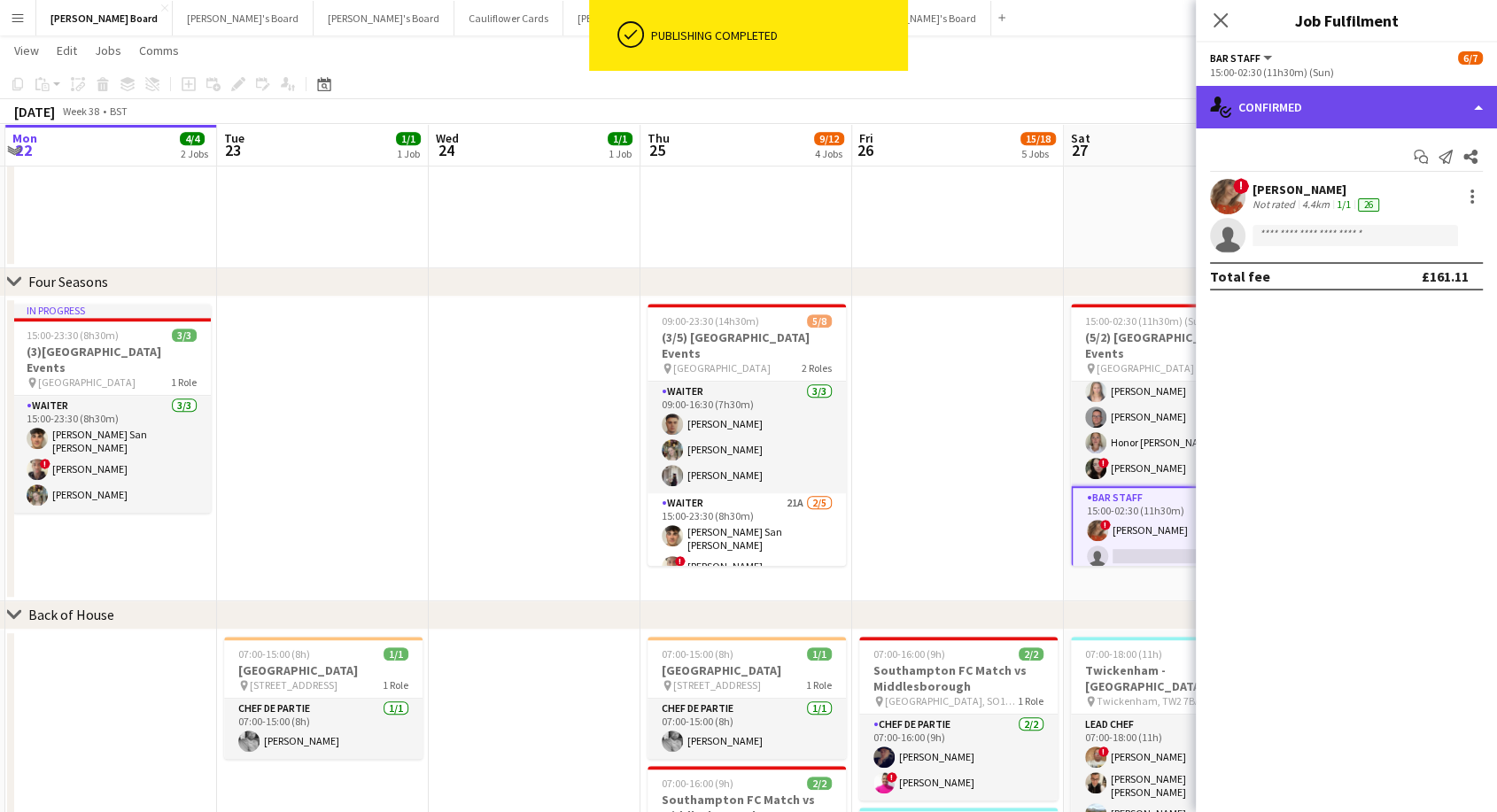
click at [1329, 105] on div "single-neutral-actions-check-2 Confirmed" at bounding box center [1347, 106] width 301 height 42
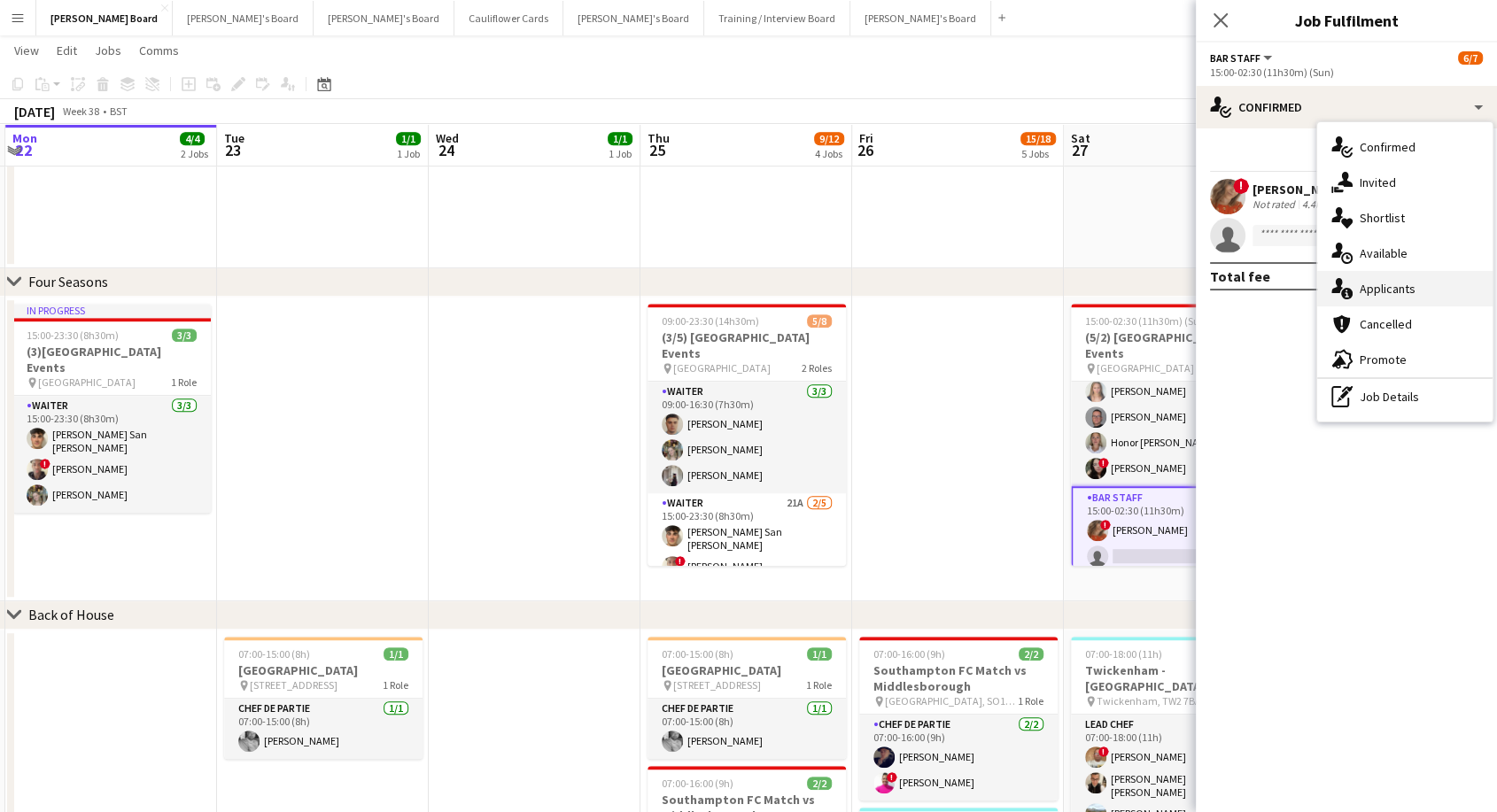
click at [1400, 298] on div "single-neutral-actions-information Applicants" at bounding box center [1404, 288] width 176 height 35
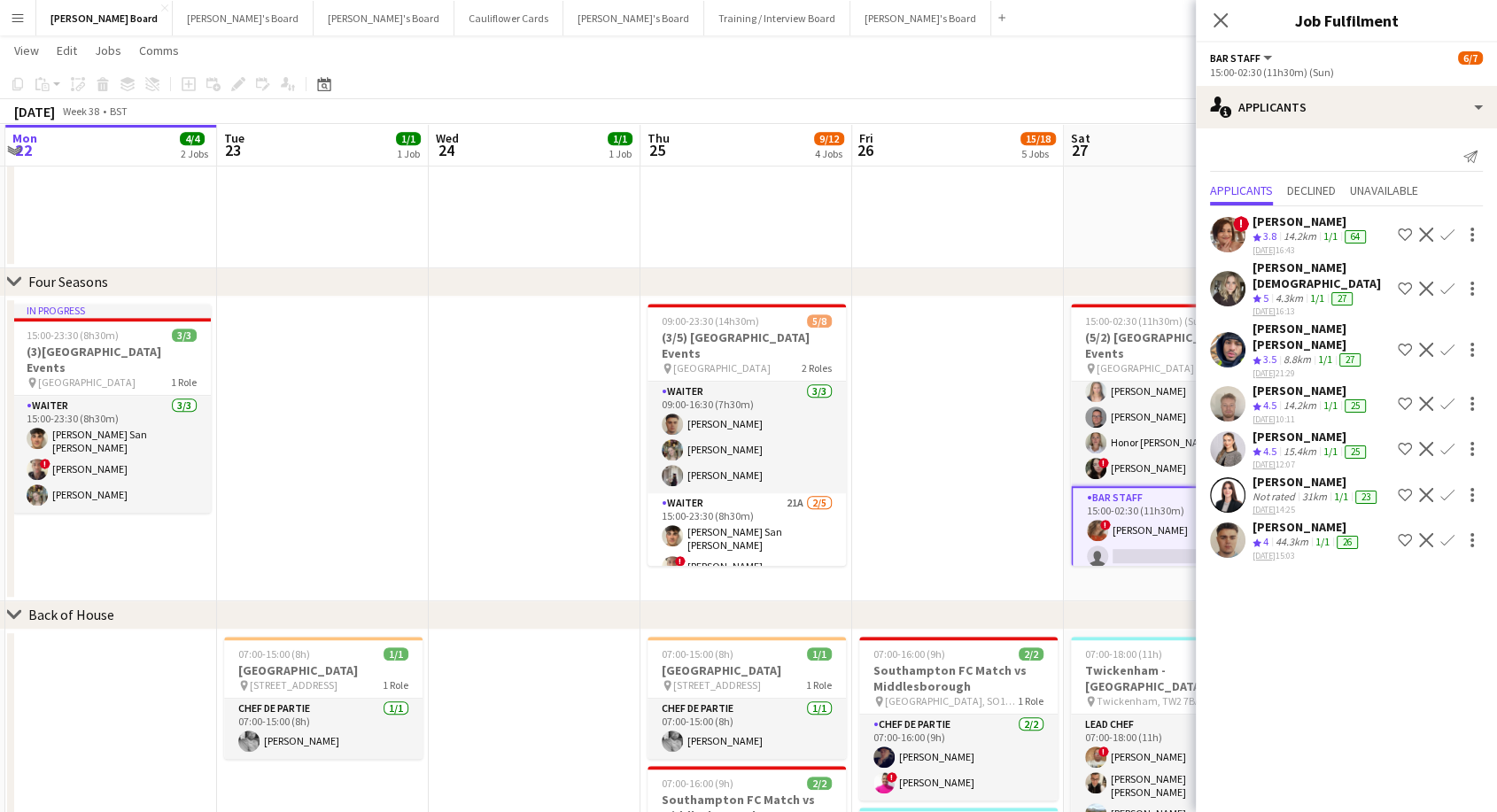
click at [1440, 533] on app-icon "Confirm" at bounding box center [1447, 540] width 14 height 14
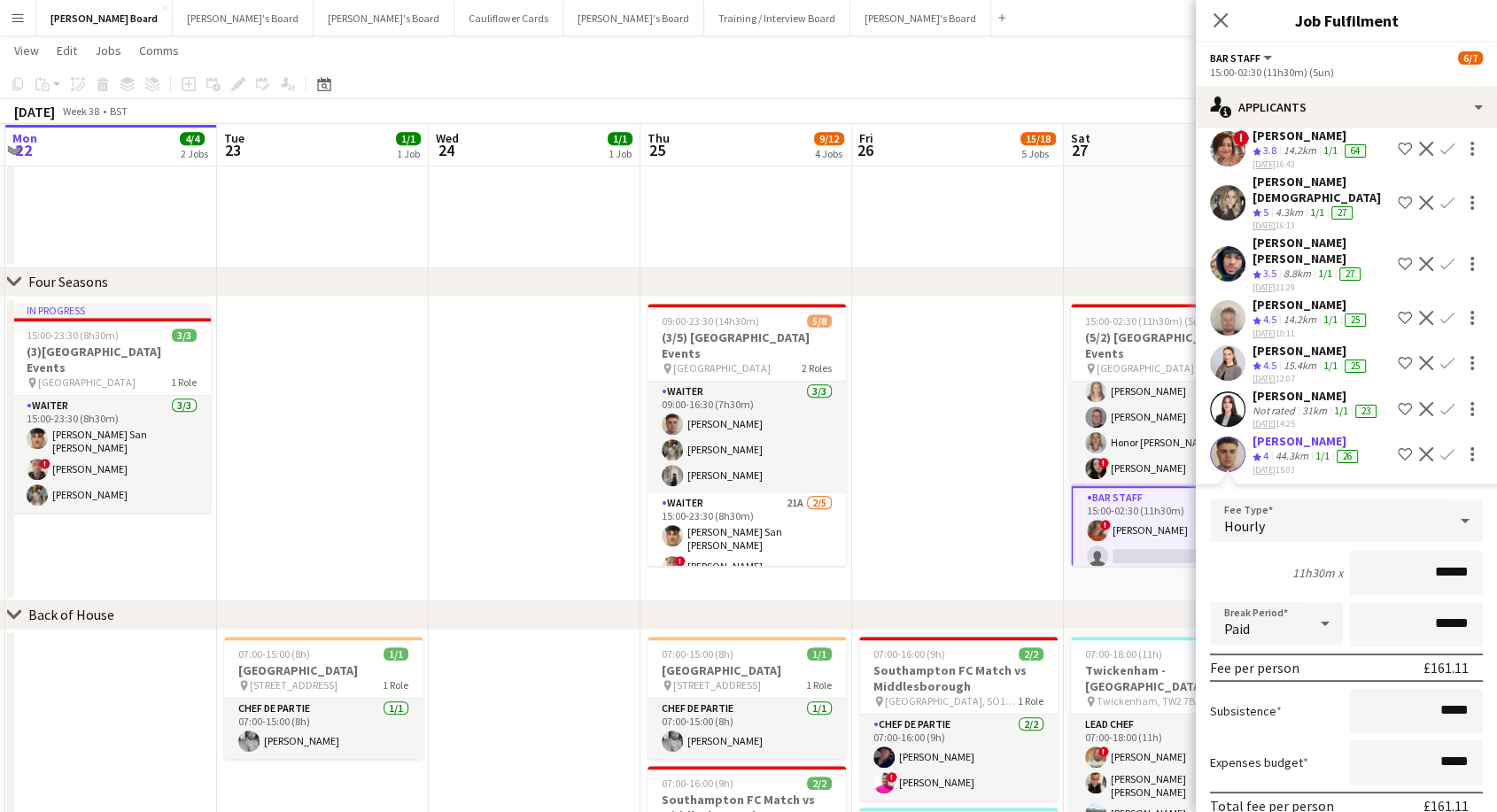
scroll to position [139, 0]
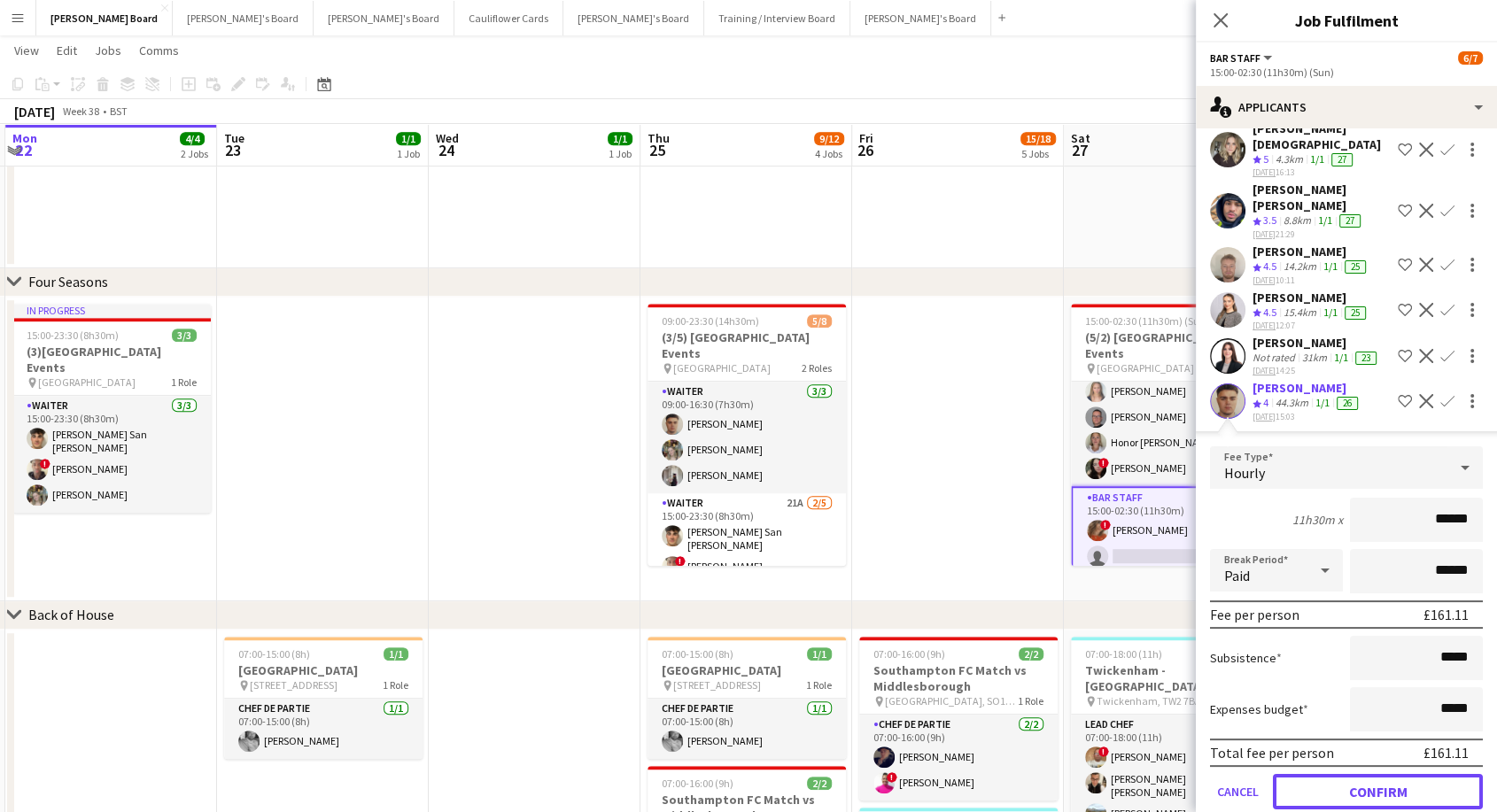
drag, startPoint x: 1382, startPoint y: 771, endPoint x: 1366, endPoint y: 749, distance: 27.2
click at [1382, 773] on button "Confirm" at bounding box center [1377, 790] width 210 height 35
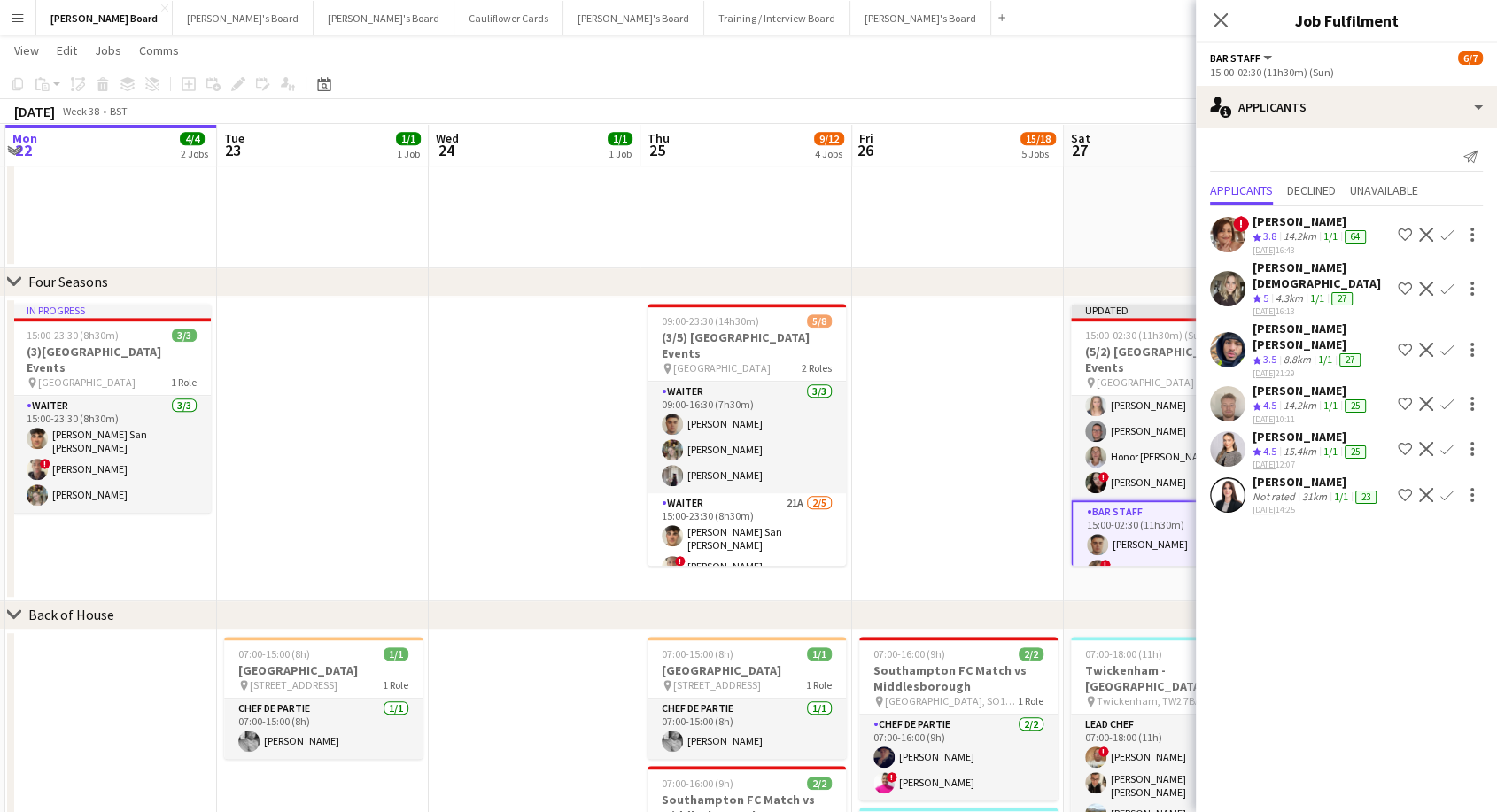
scroll to position [0, 0]
click at [926, 377] on app-date-cell at bounding box center [957, 448] width 212 height 304
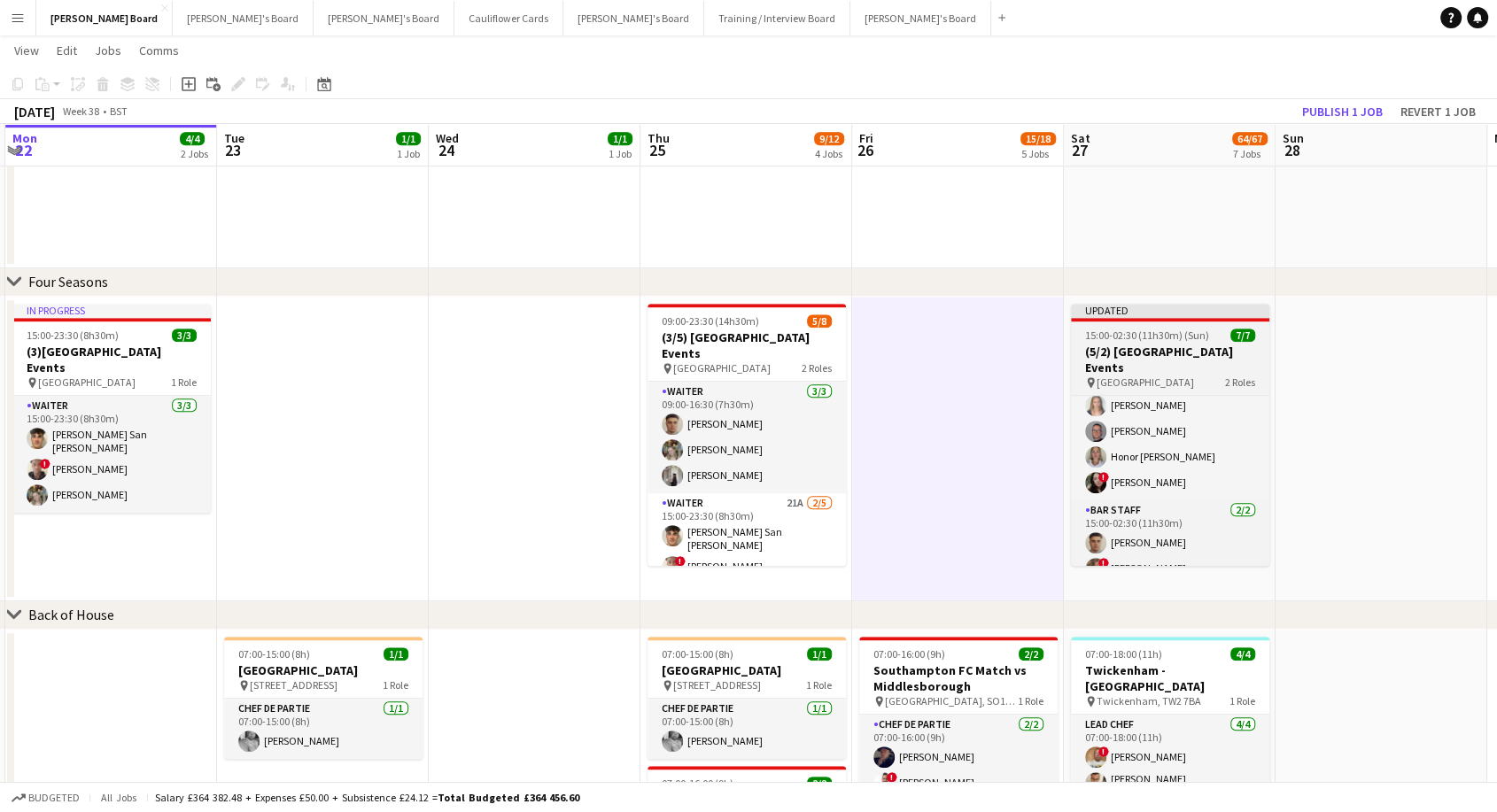
drag, startPoint x: 1172, startPoint y: 327, endPoint x: 1182, endPoint y: 320, distance: 12.2
click at [1173, 327] on app-job-card "Updated 15:00-02:30 (11h30m) (Sun) 7/7 (5/2) [GEOGRAPHIC_DATA] Events pin Four …" at bounding box center [1170, 434] width 198 height 262
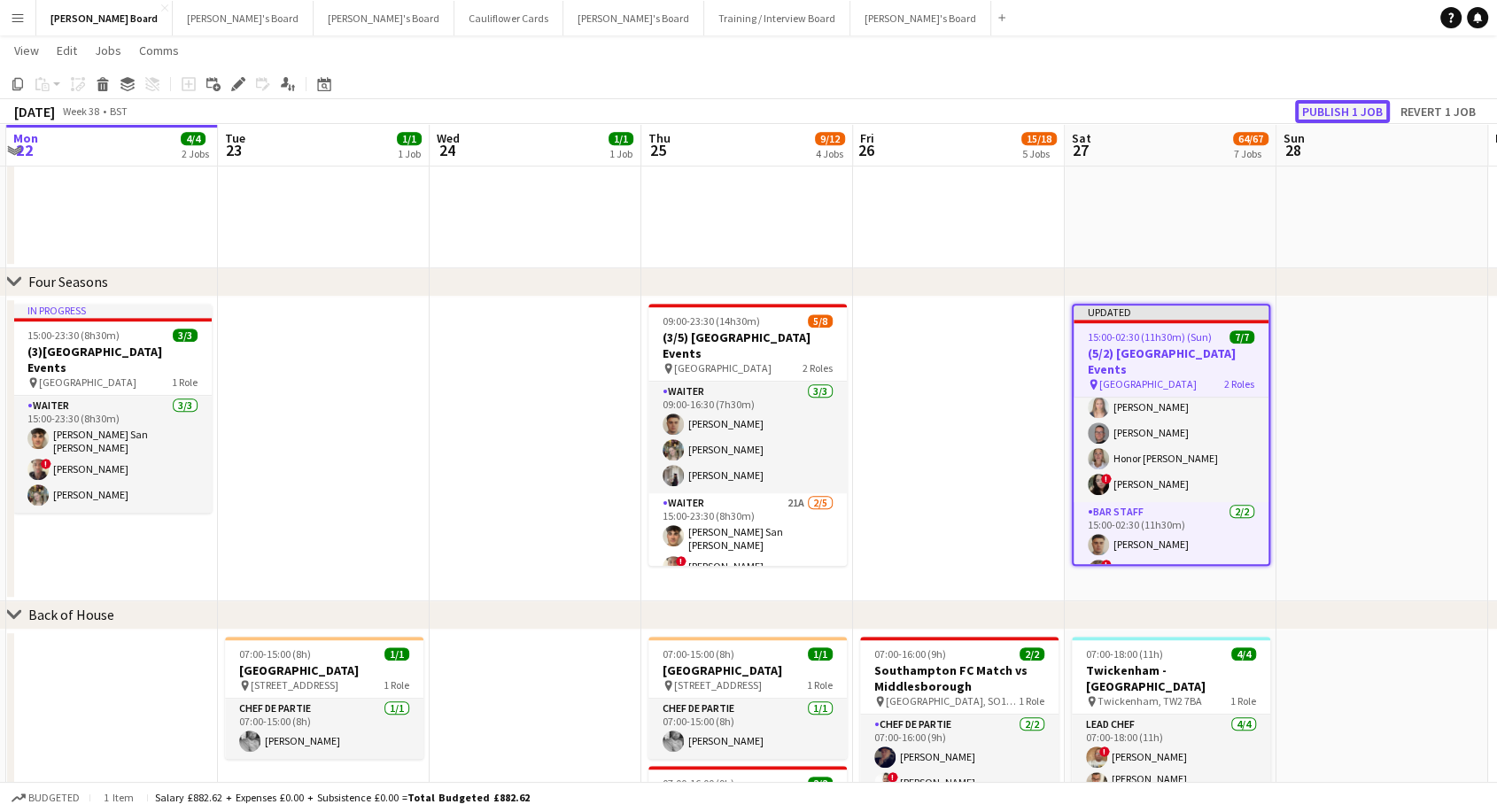
click at [1342, 115] on button "Publish 1 job" at bounding box center [1342, 112] width 95 height 23
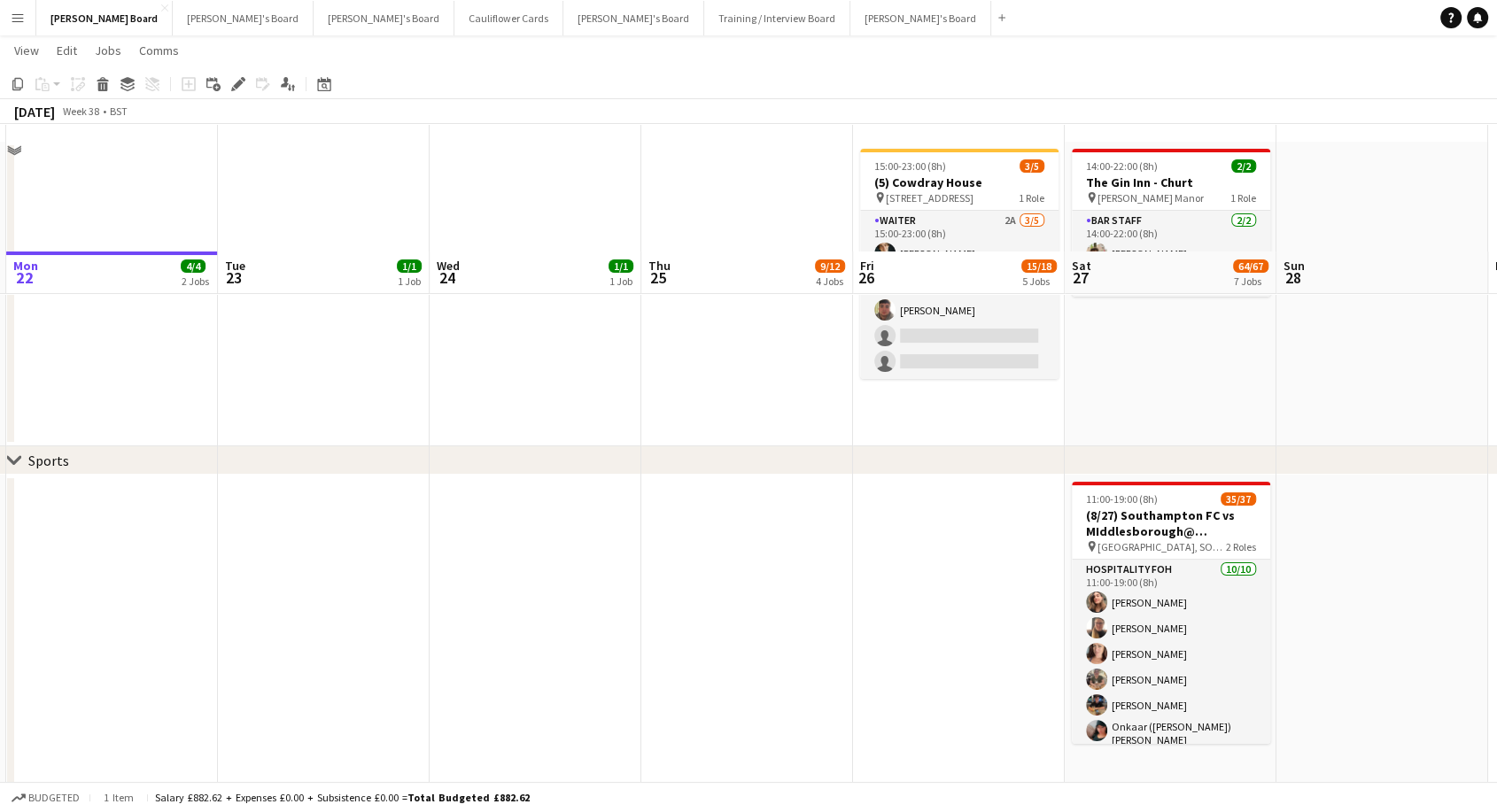
scroll to position [0, 0]
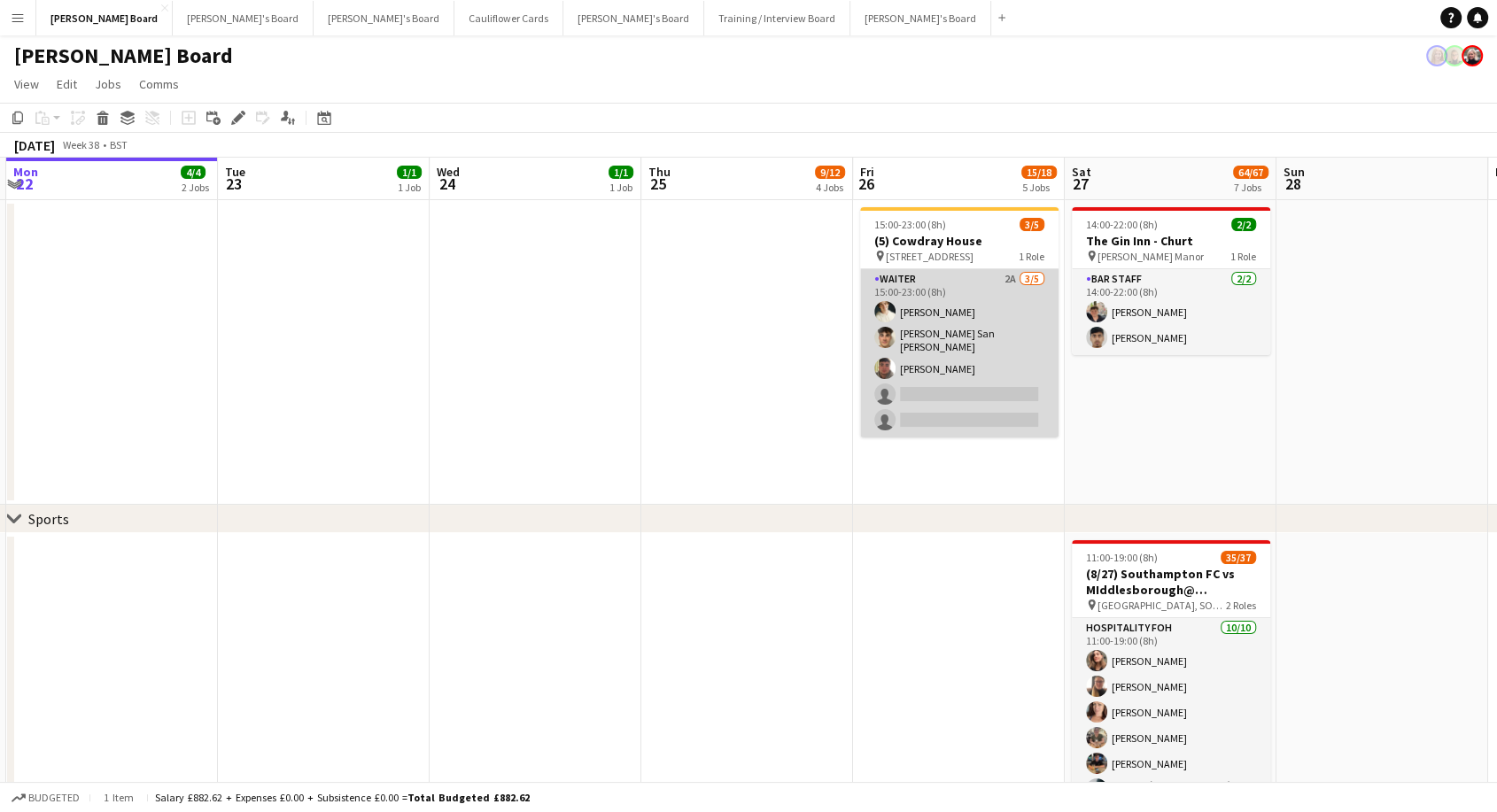
click at [1017, 340] on app-card-role "Waiter 2A [DATE] 15:00-23:00 (8h) [PERSON_NAME] [PERSON_NAME] San [PERSON_NAME]…" at bounding box center [959, 353] width 198 height 168
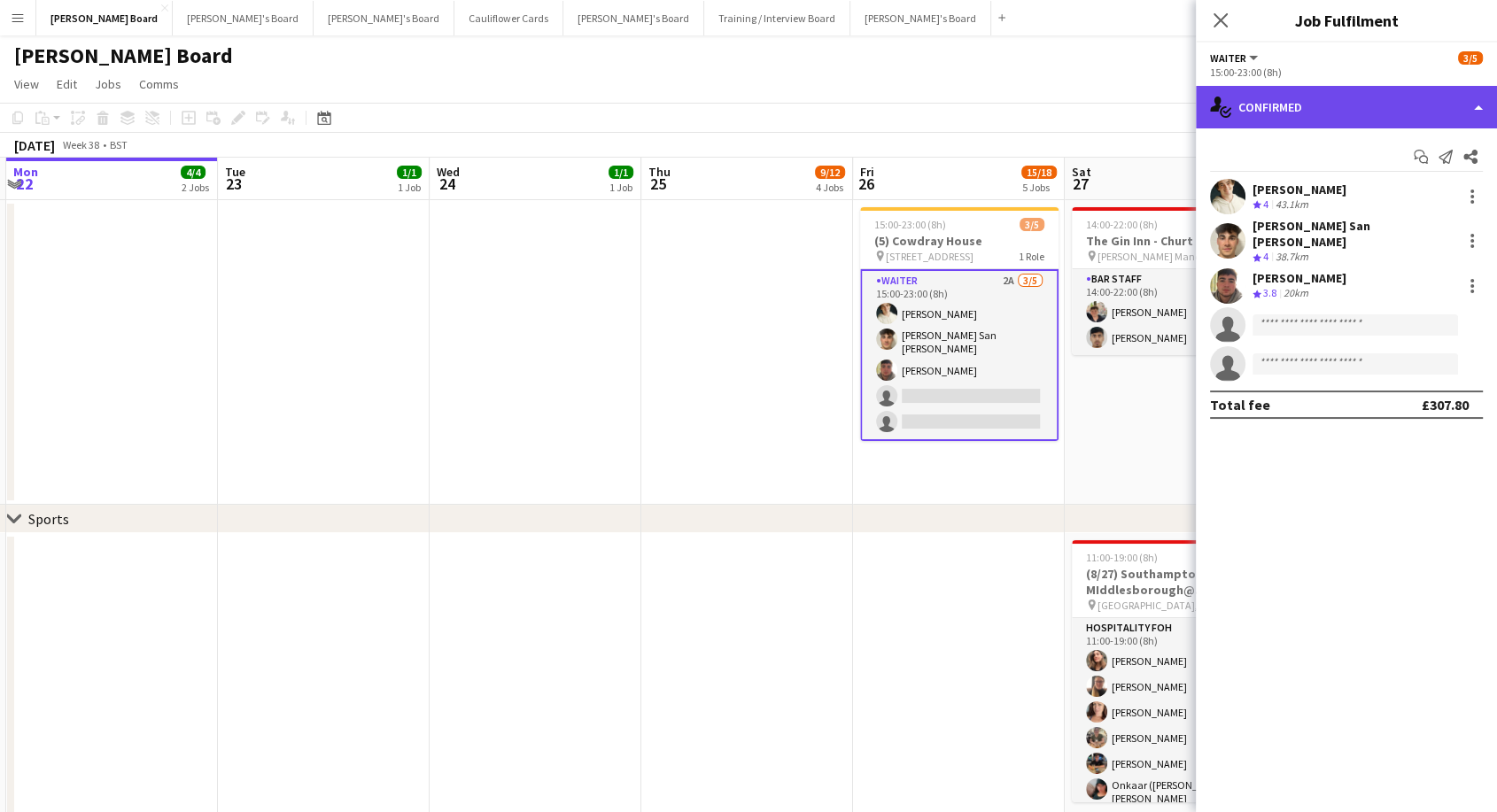
click at [1324, 101] on div "single-neutral-actions-check-2 Confirmed" at bounding box center [1347, 106] width 301 height 42
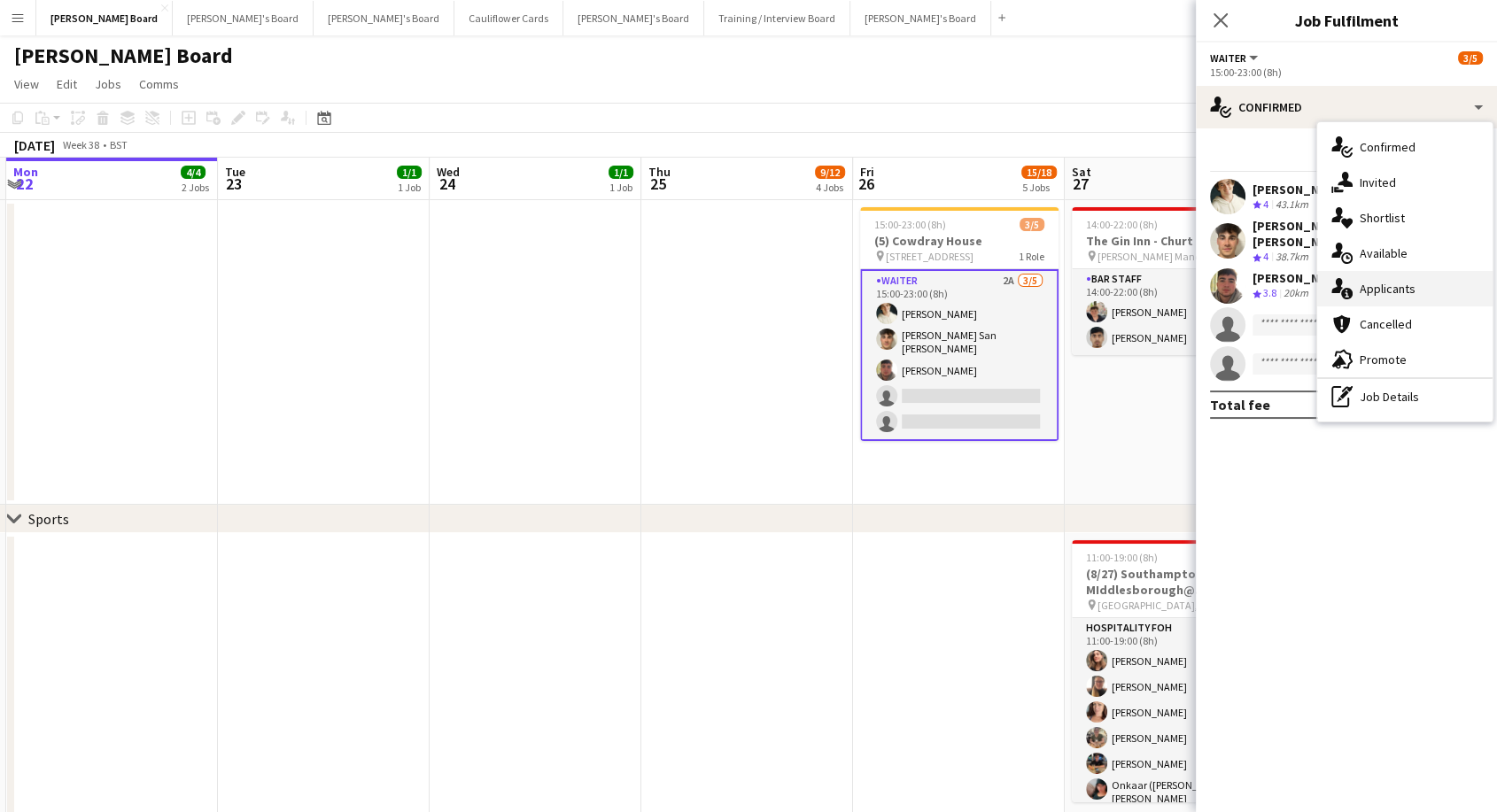
click at [1396, 284] on span "Applicants" at bounding box center [1388, 289] width 56 height 16
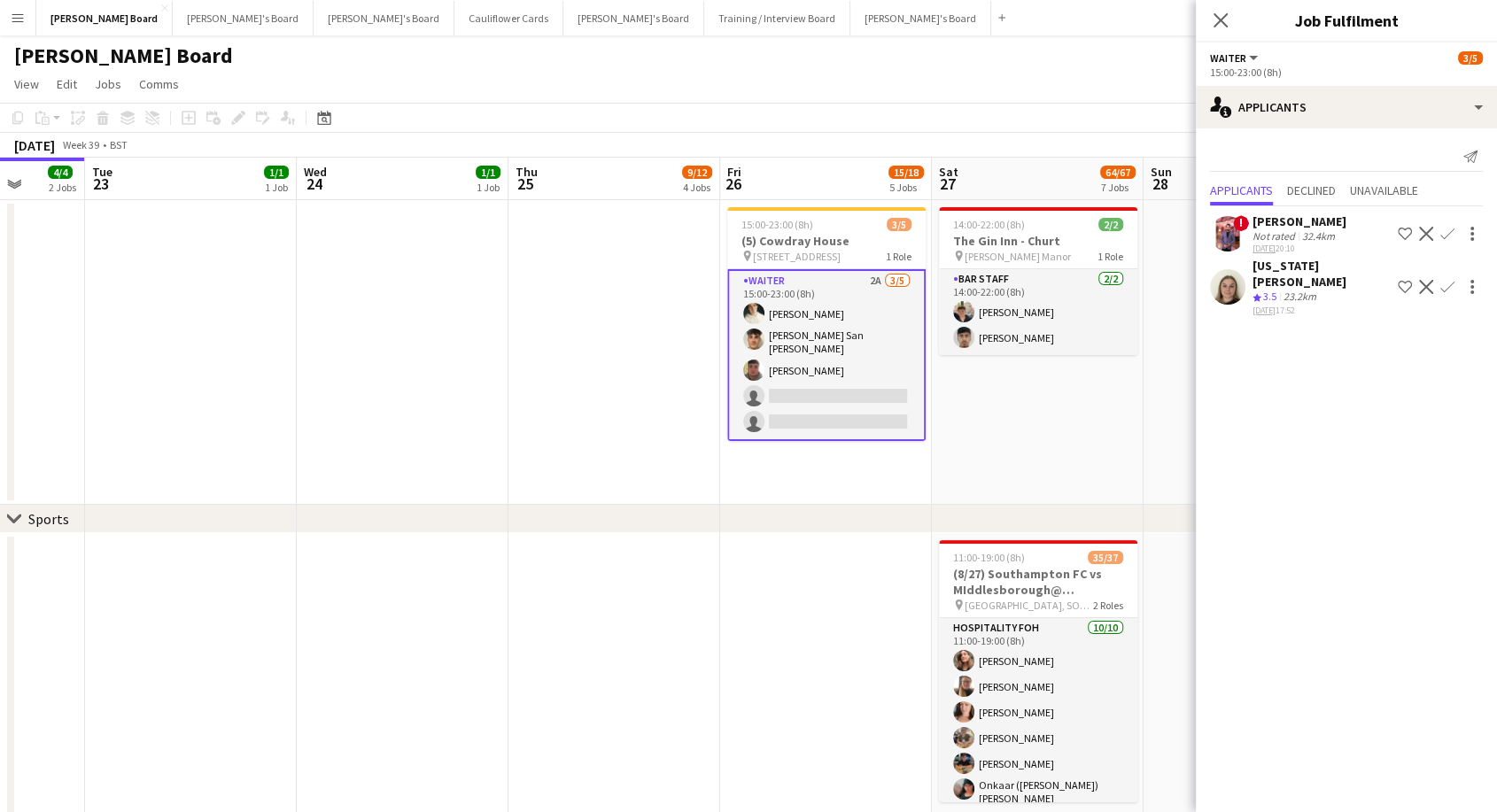
drag, startPoint x: 1134, startPoint y: 457, endPoint x: 935, endPoint y: 467, distance: 199.3
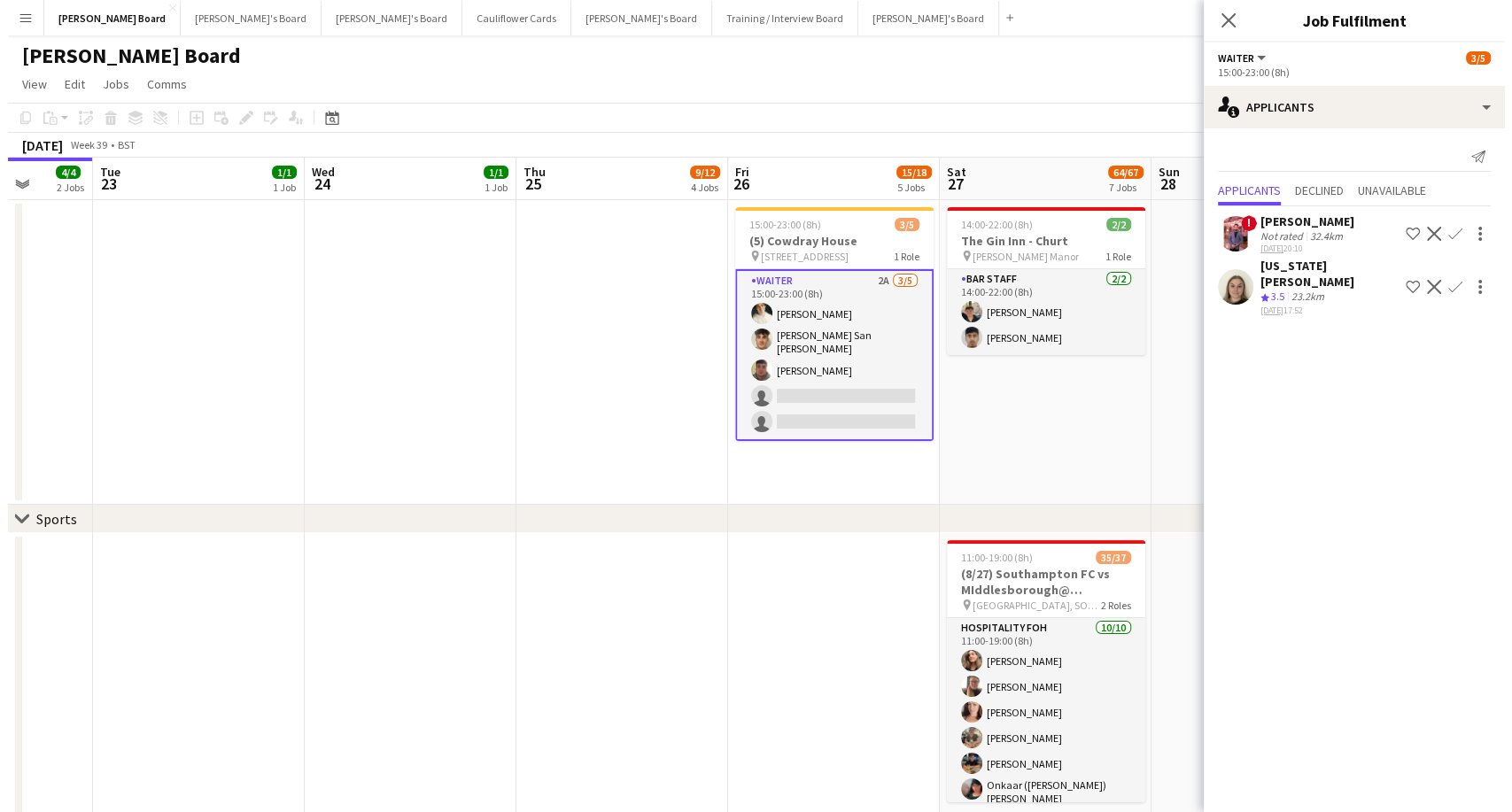
scroll to position [0, 551]
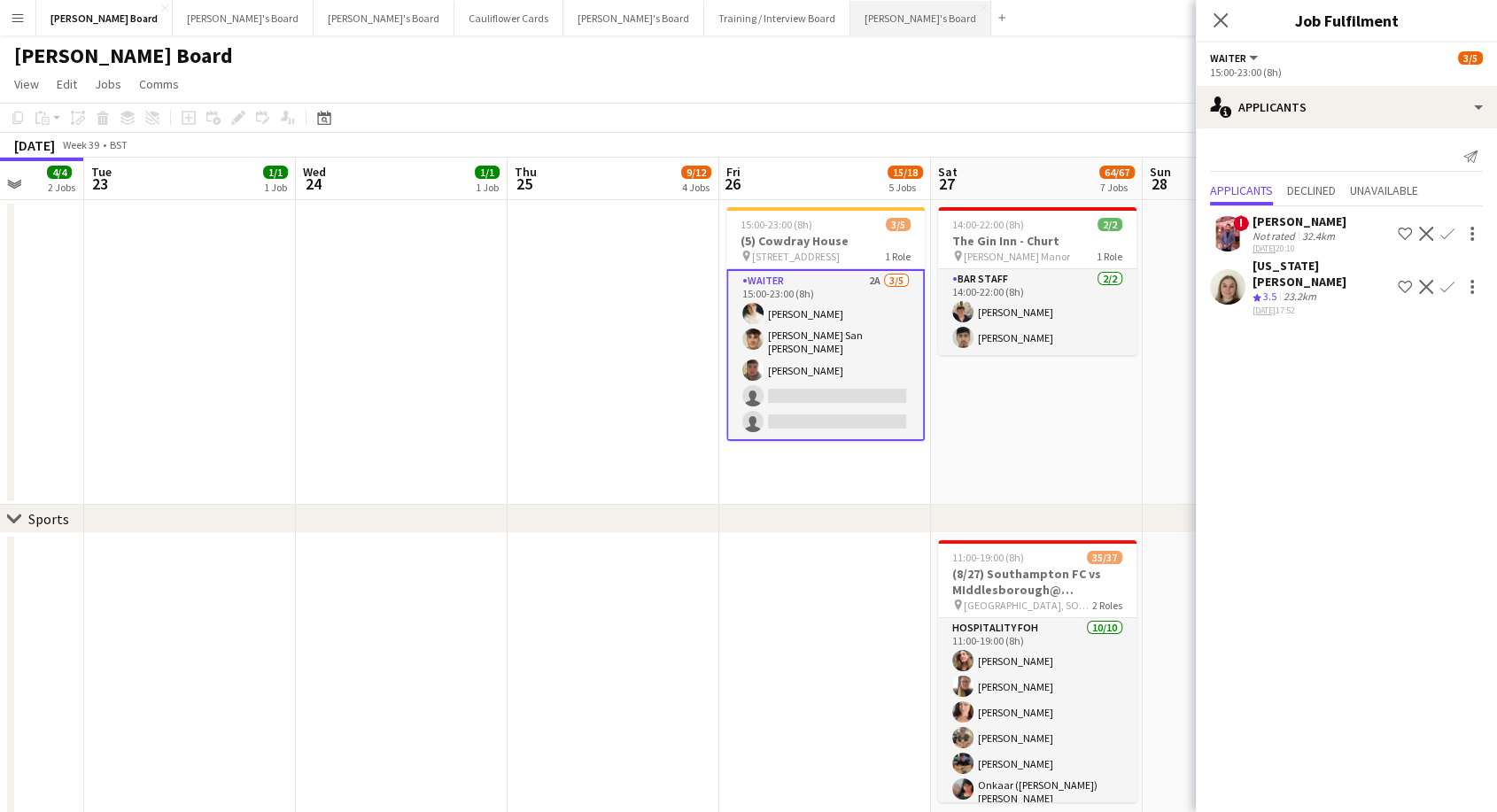
click at [850, 19] on button "[PERSON_NAME]'s Board Close" at bounding box center [921, 18] width 141 height 34
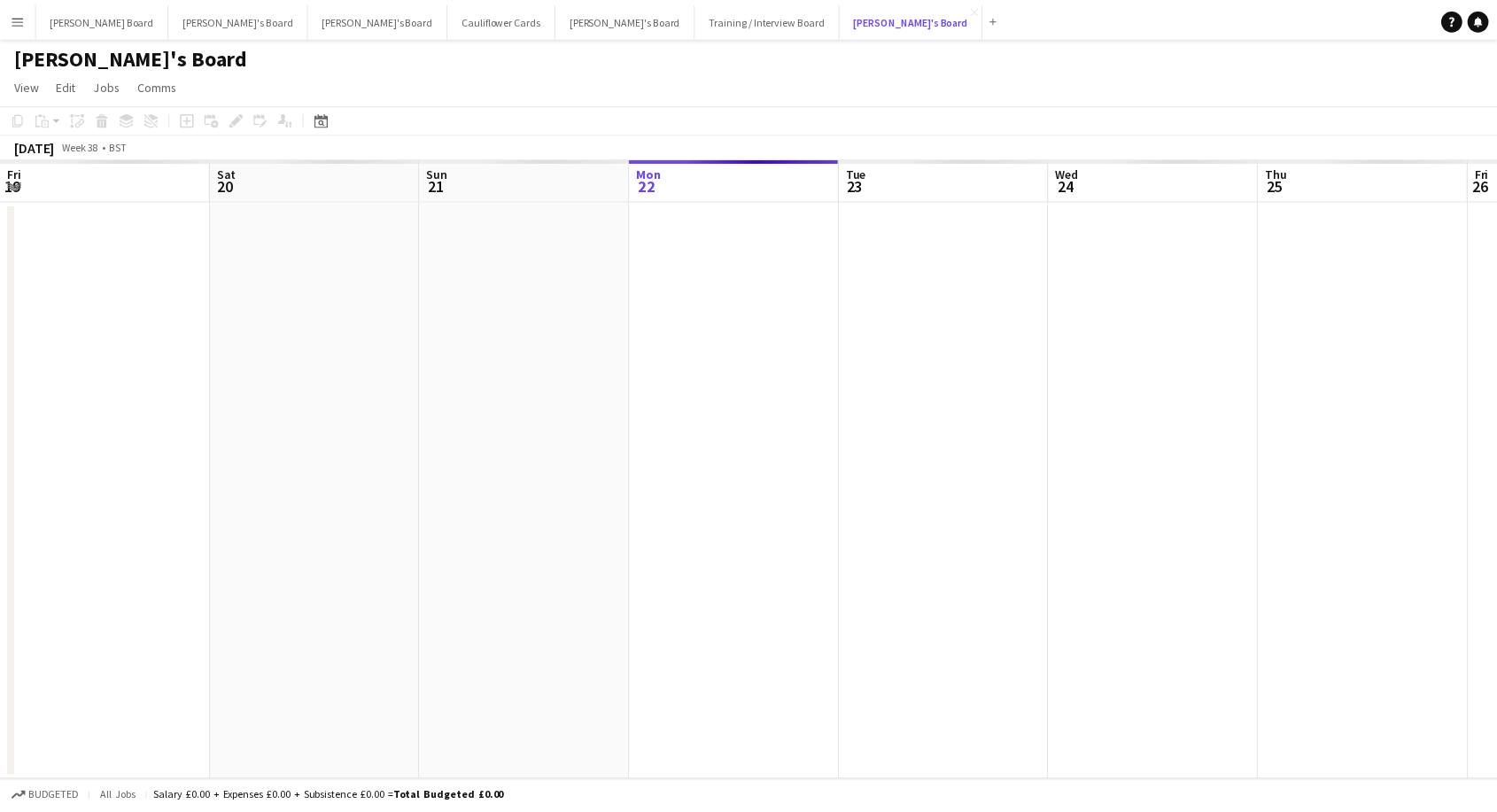
scroll to position [0, 423]
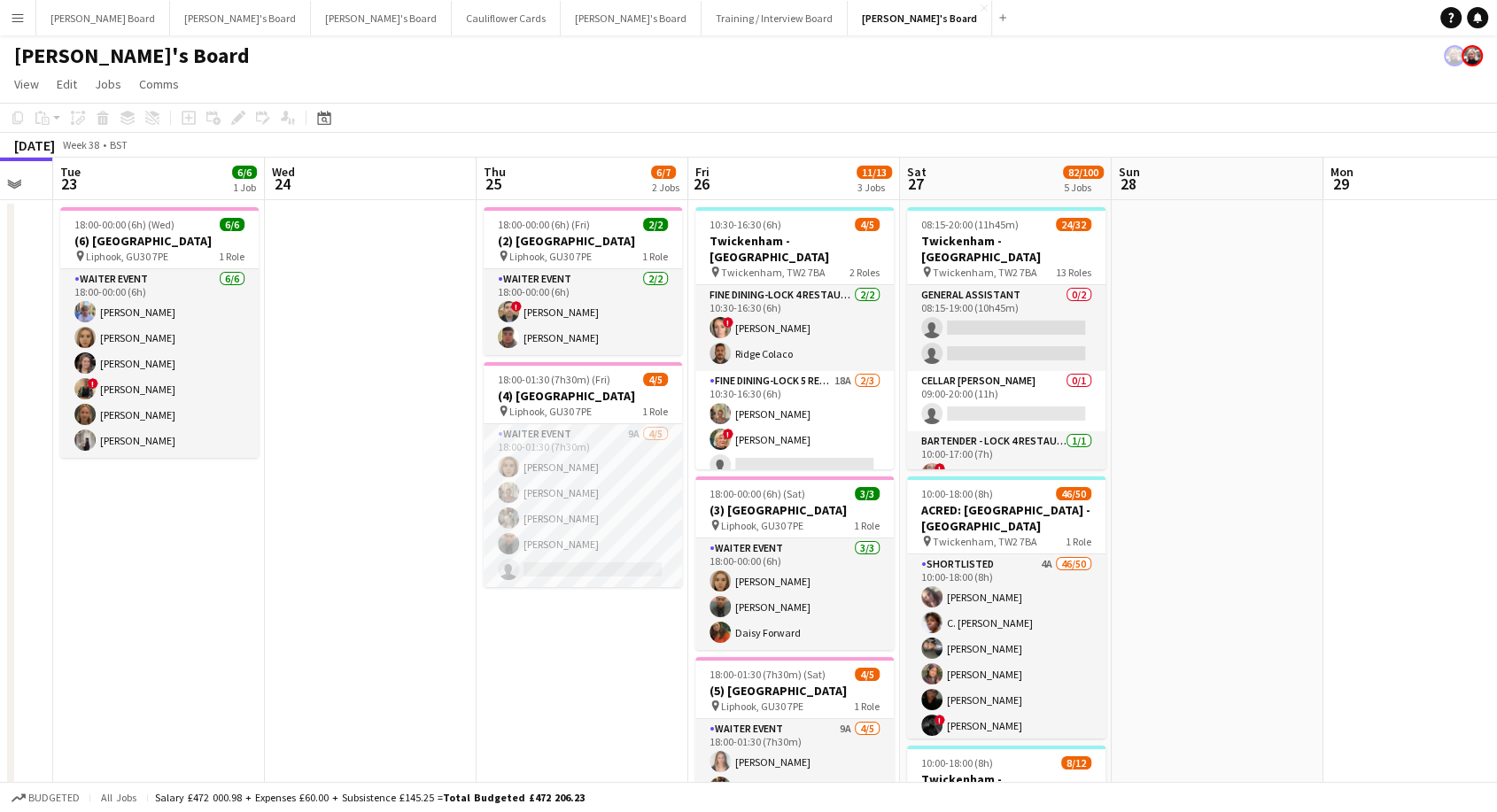
drag, startPoint x: 489, startPoint y: 587, endPoint x: 358, endPoint y: 572, distance: 131.9
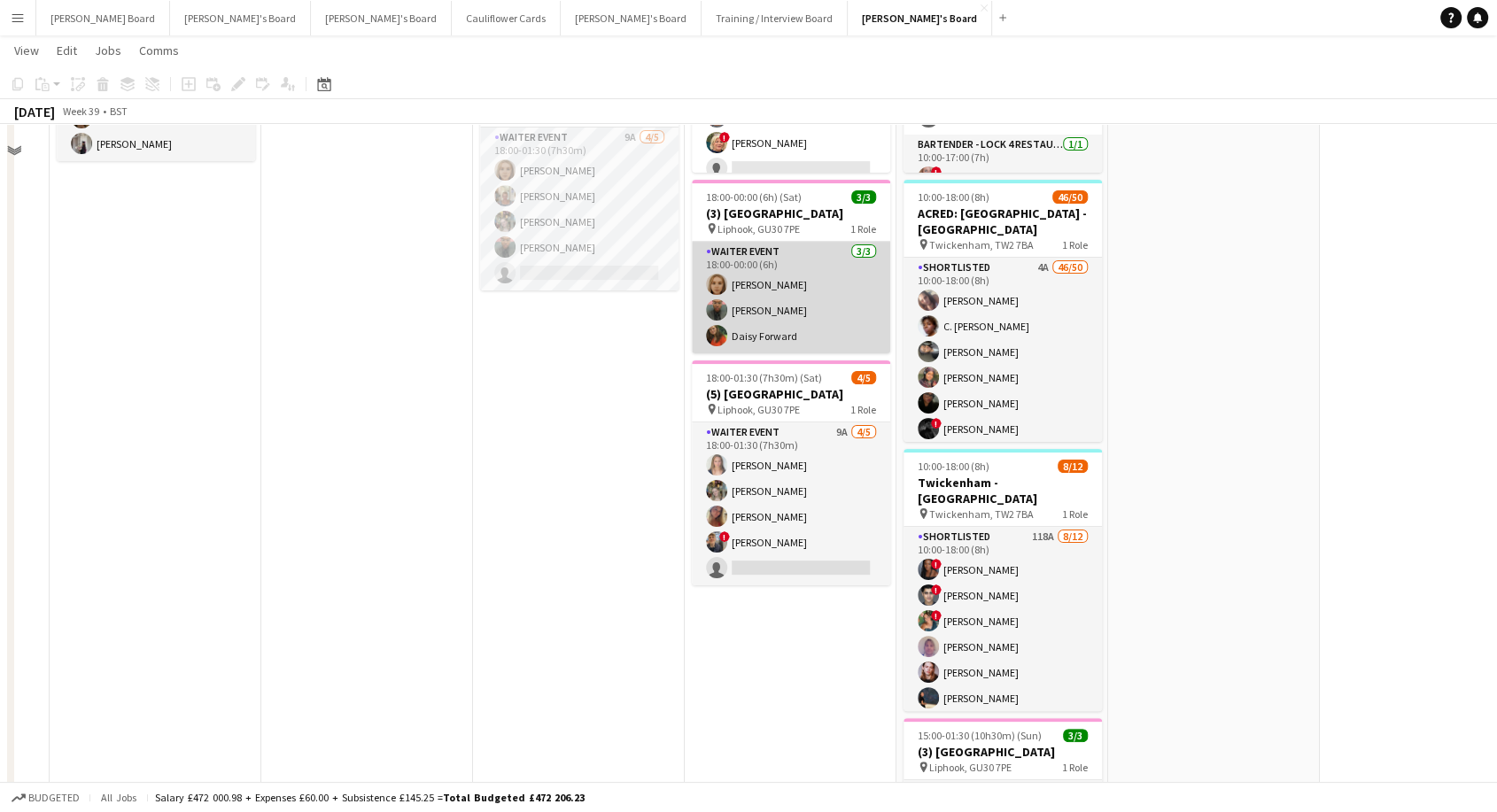
scroll to position [98, 0]
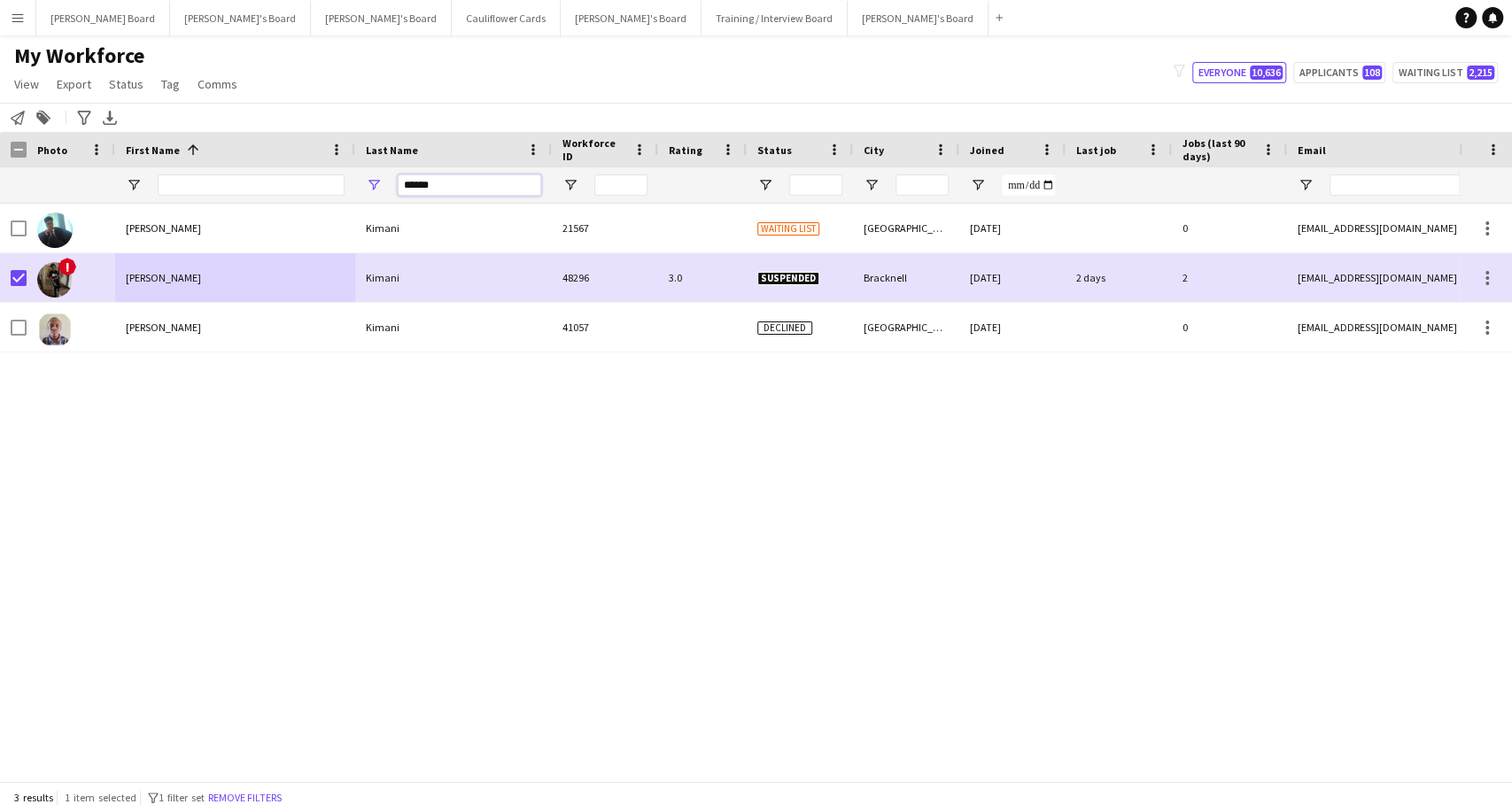
drag, startPoint x: 454, startPoint y: 181, endPoint x: 157, endPoint y: 186, distance: 297.0
click at [157, 186] on div "******" at bounding box center [1081, 185] width 2161 height 35
click at [467, 191] on div "******" at bounding box center [469, 185] width 143 height 35
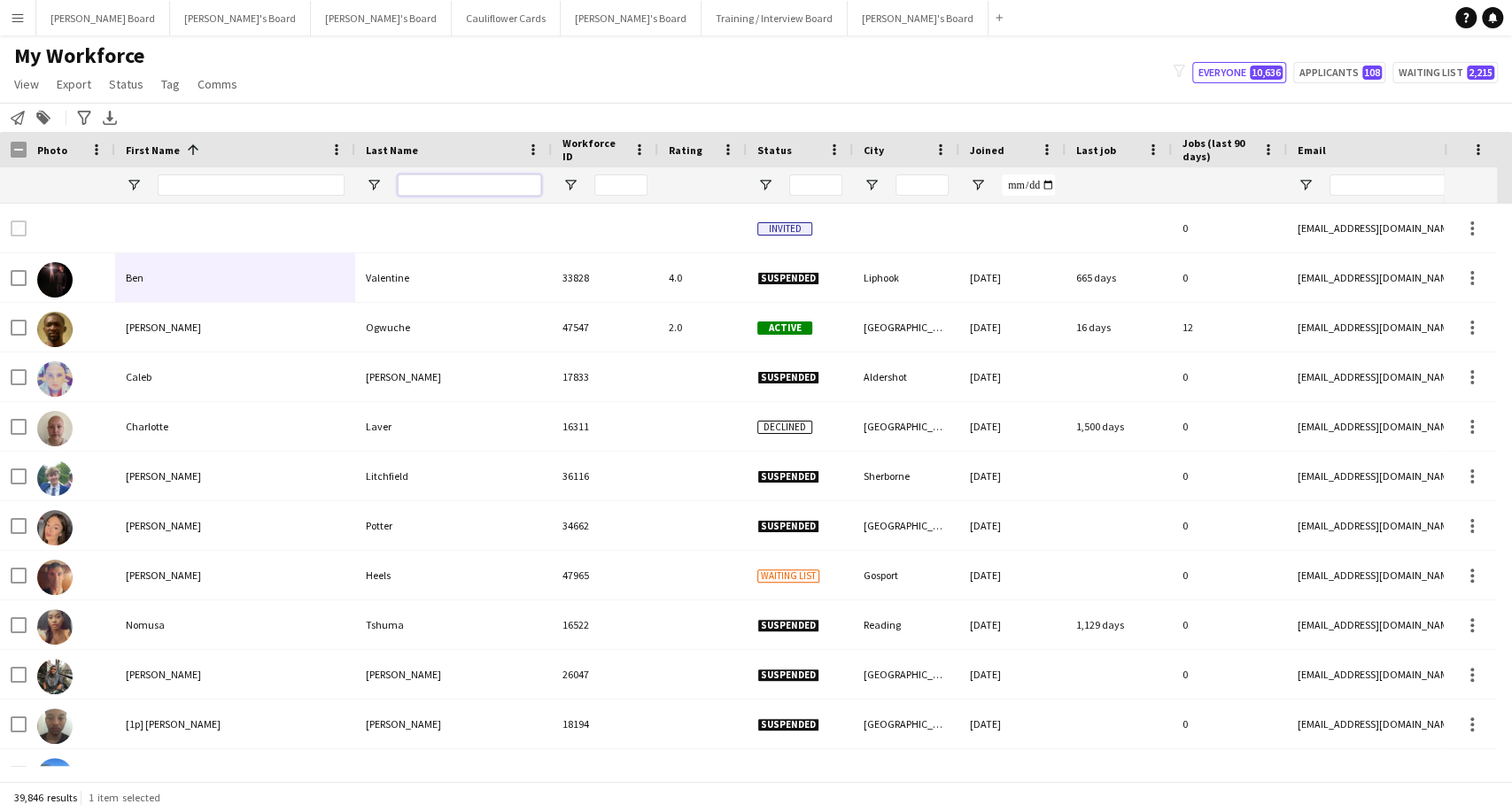
click at [469, 186] on input "Last Name Filter Input" at bounding box center [469, 185] width 143 height 22
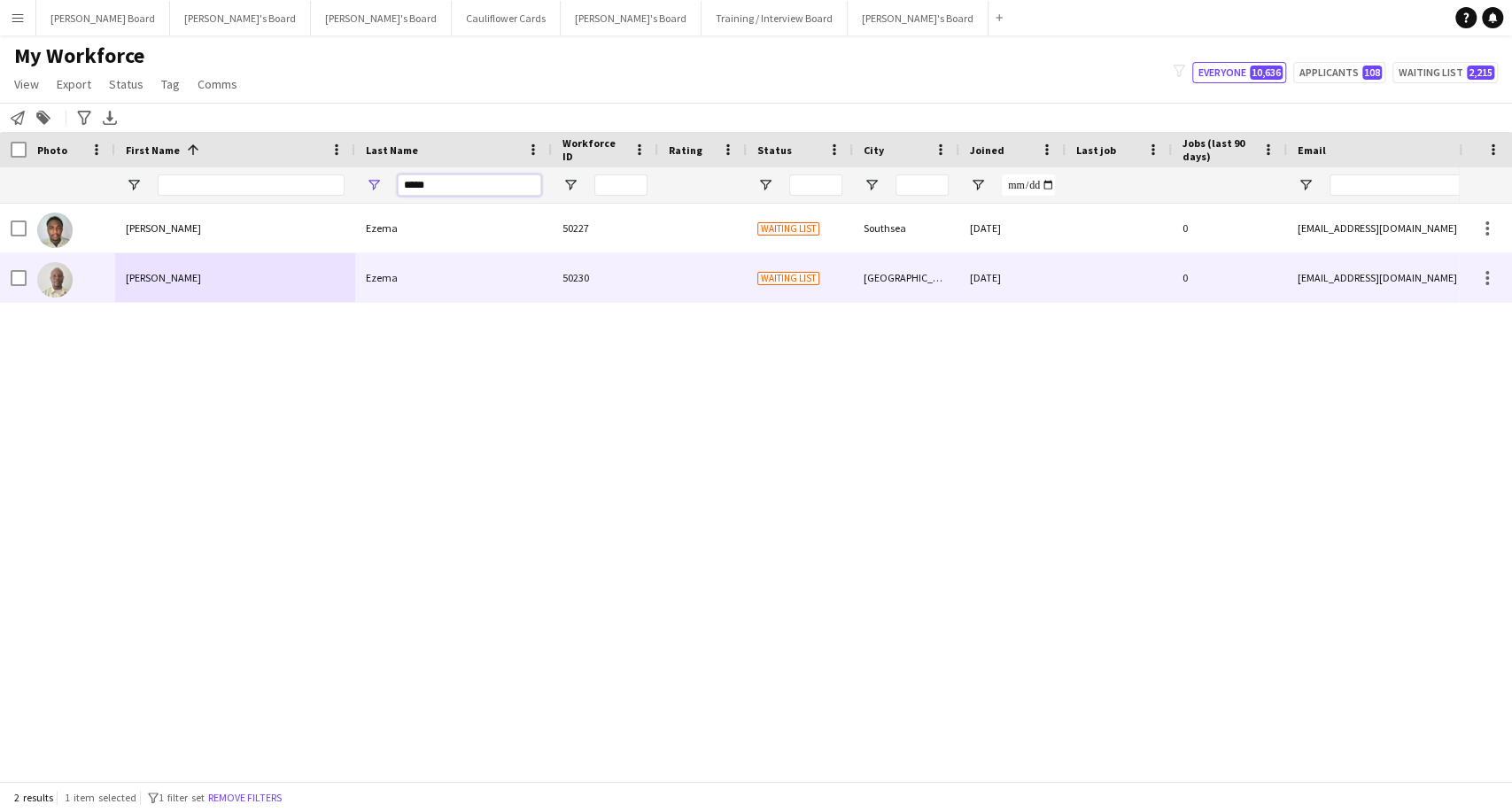
type input "*****"
drag, startPoint x: 205, startPoint y: 278, endPoint x: 186, endPoint y: 278, distance: 19.0
click at [186, 278] on div "Peter Udokamma" at bounding box center [235, 277] width 240 height 49
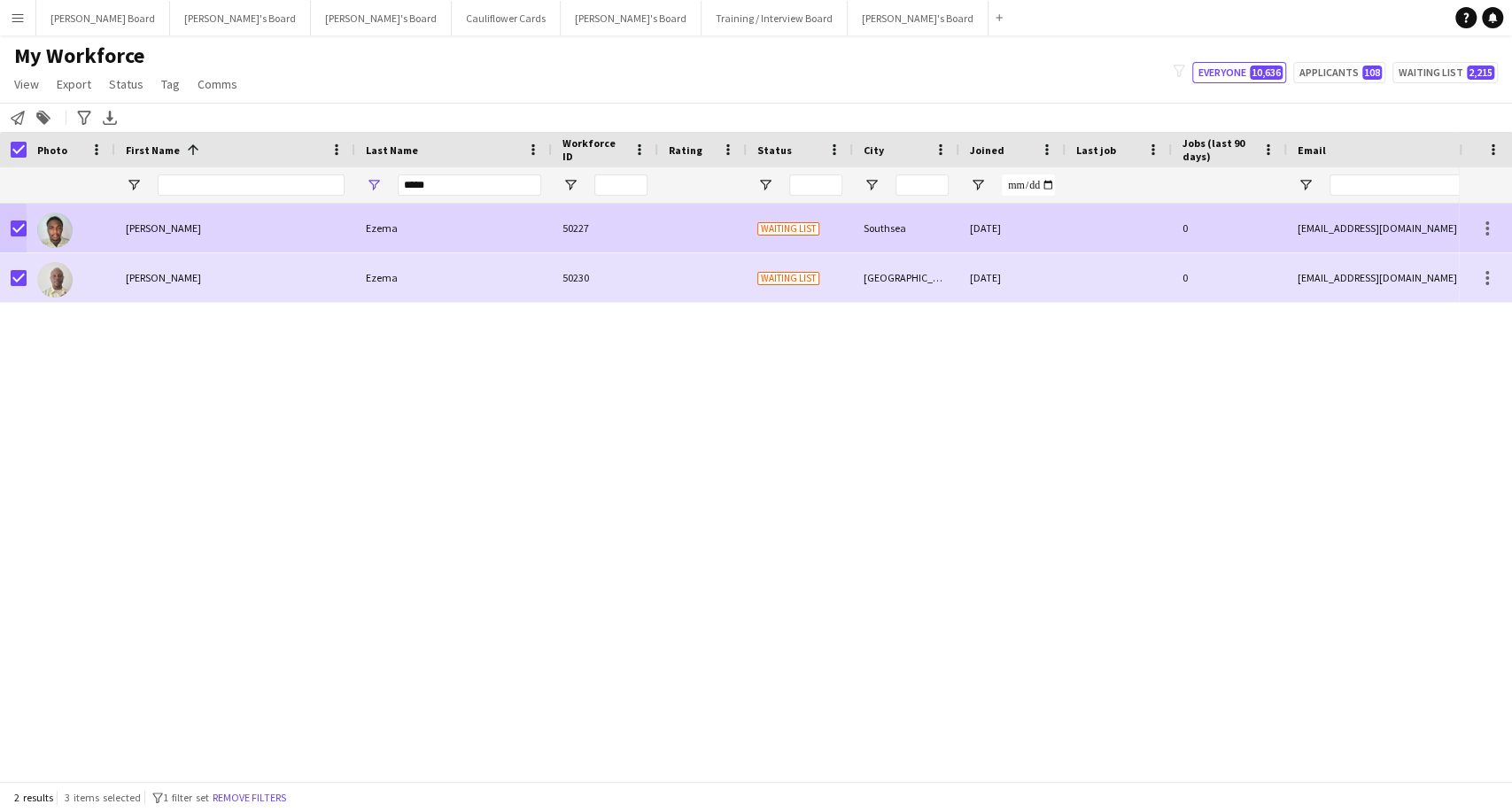
click at [23, 228] on div "Jude Kelechi Ezema 50227 Waiting list Southsea 19-09-2025 0 linesm.e.k@gmail.com" at bounding box center [1081, 228] width 2161 height 50
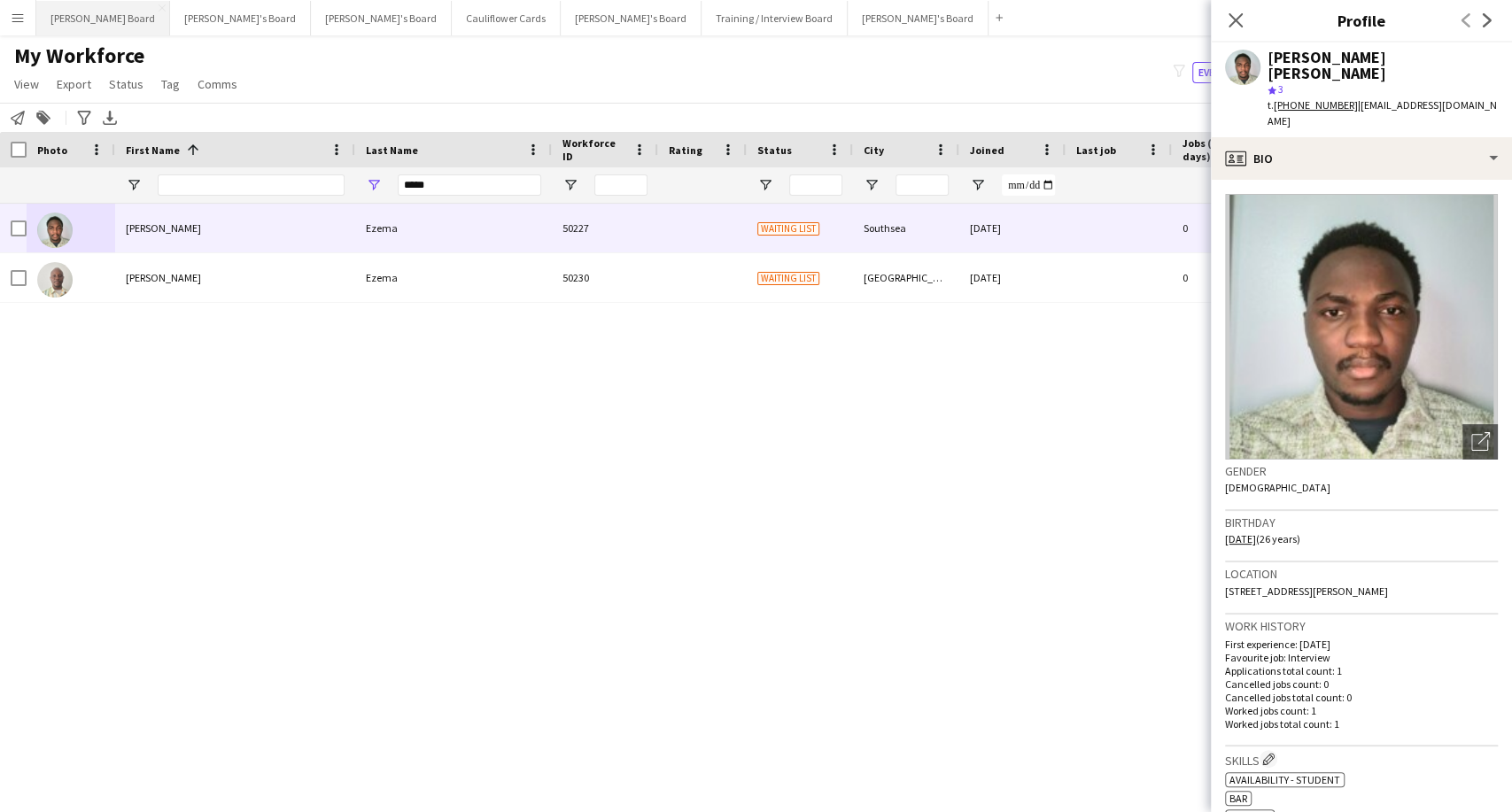
click at [95, 21] on button "[PERSON_NAME] Board Close" at bounding box center [103, 18] width 133 height 34
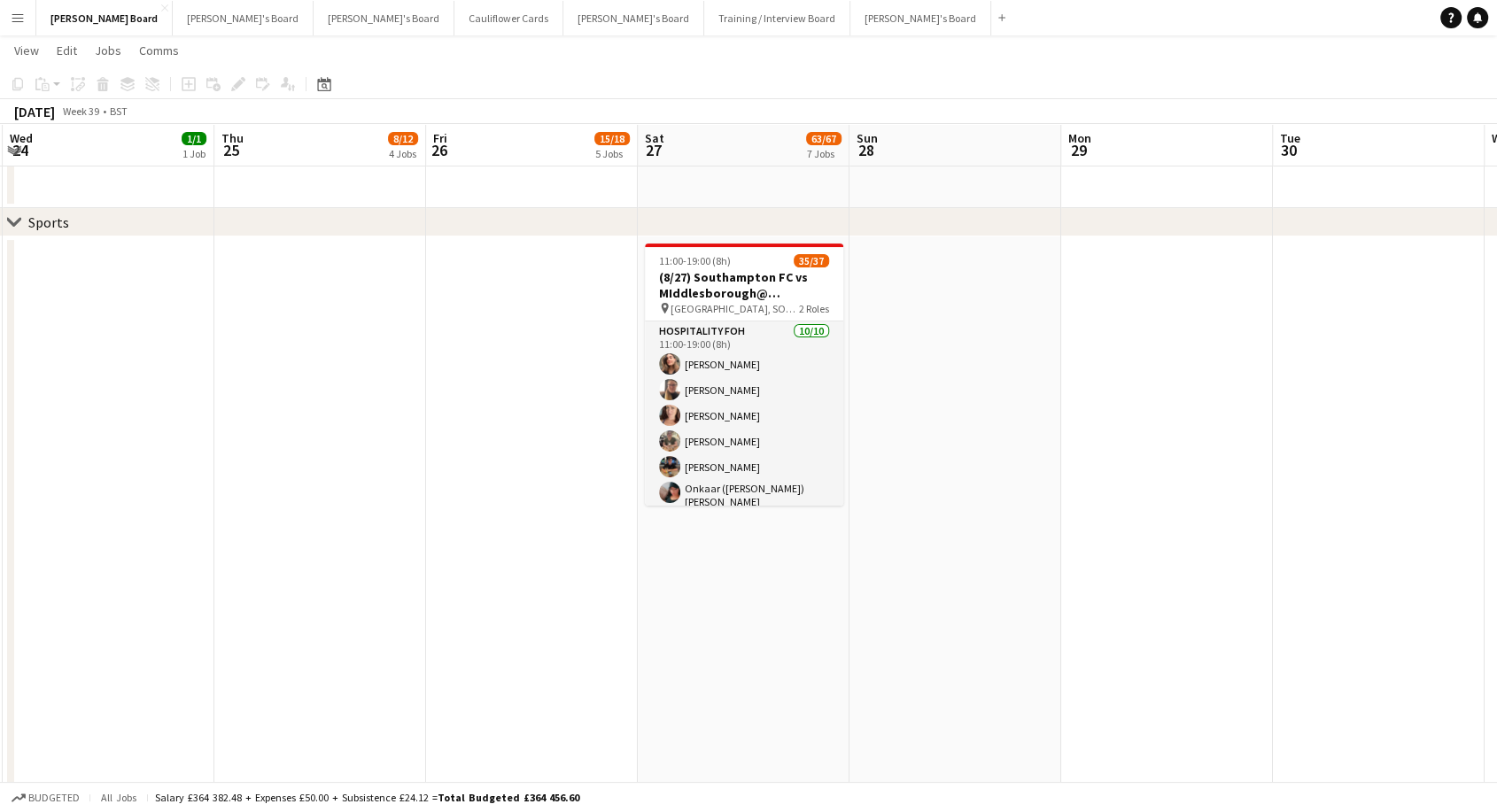
scroll to position [0, 648]
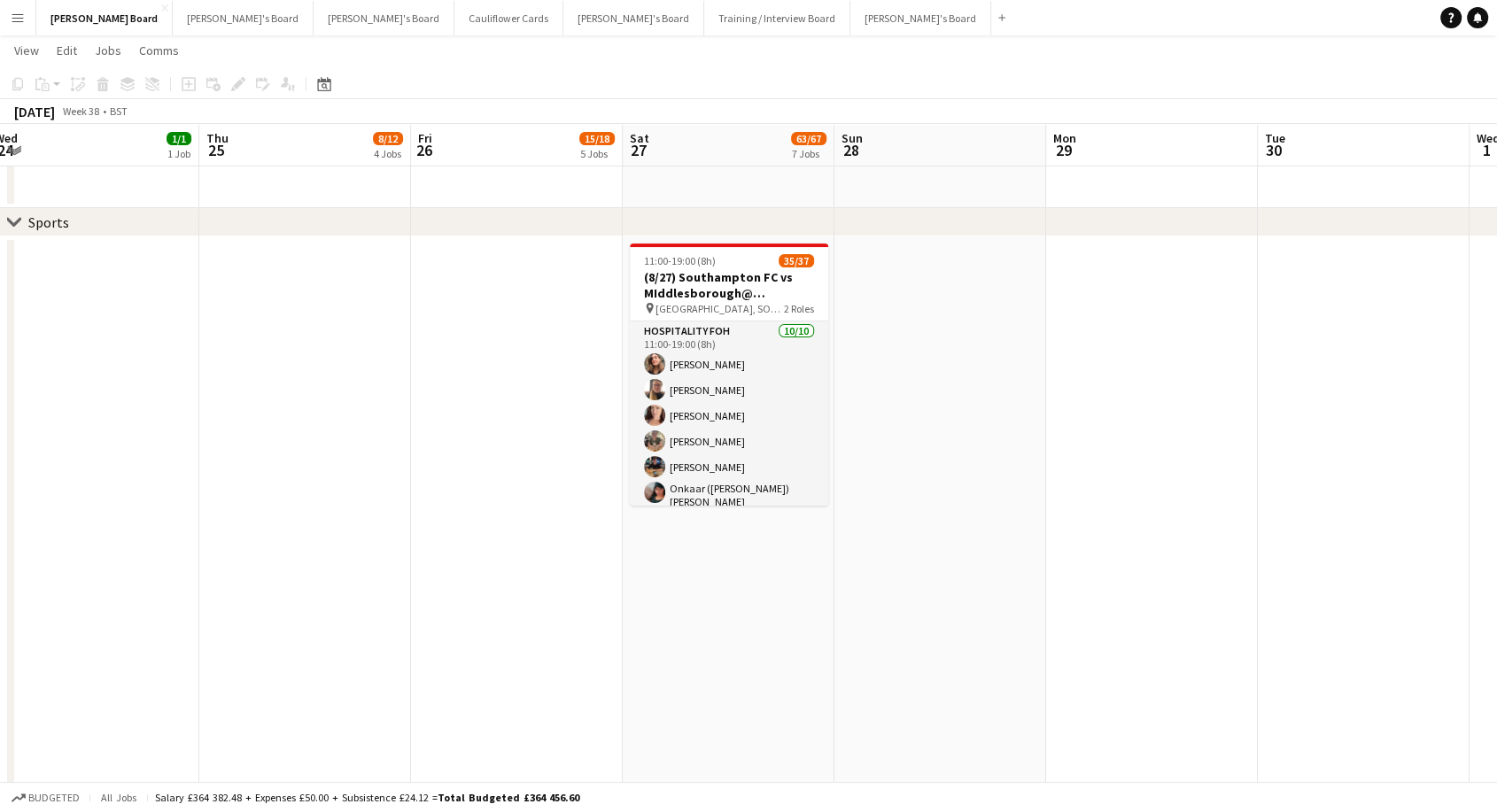
drag, startPoint x: 1129, startPoint y: 591, endPoint x: 493, endPoint y: 533, distance: 638.6
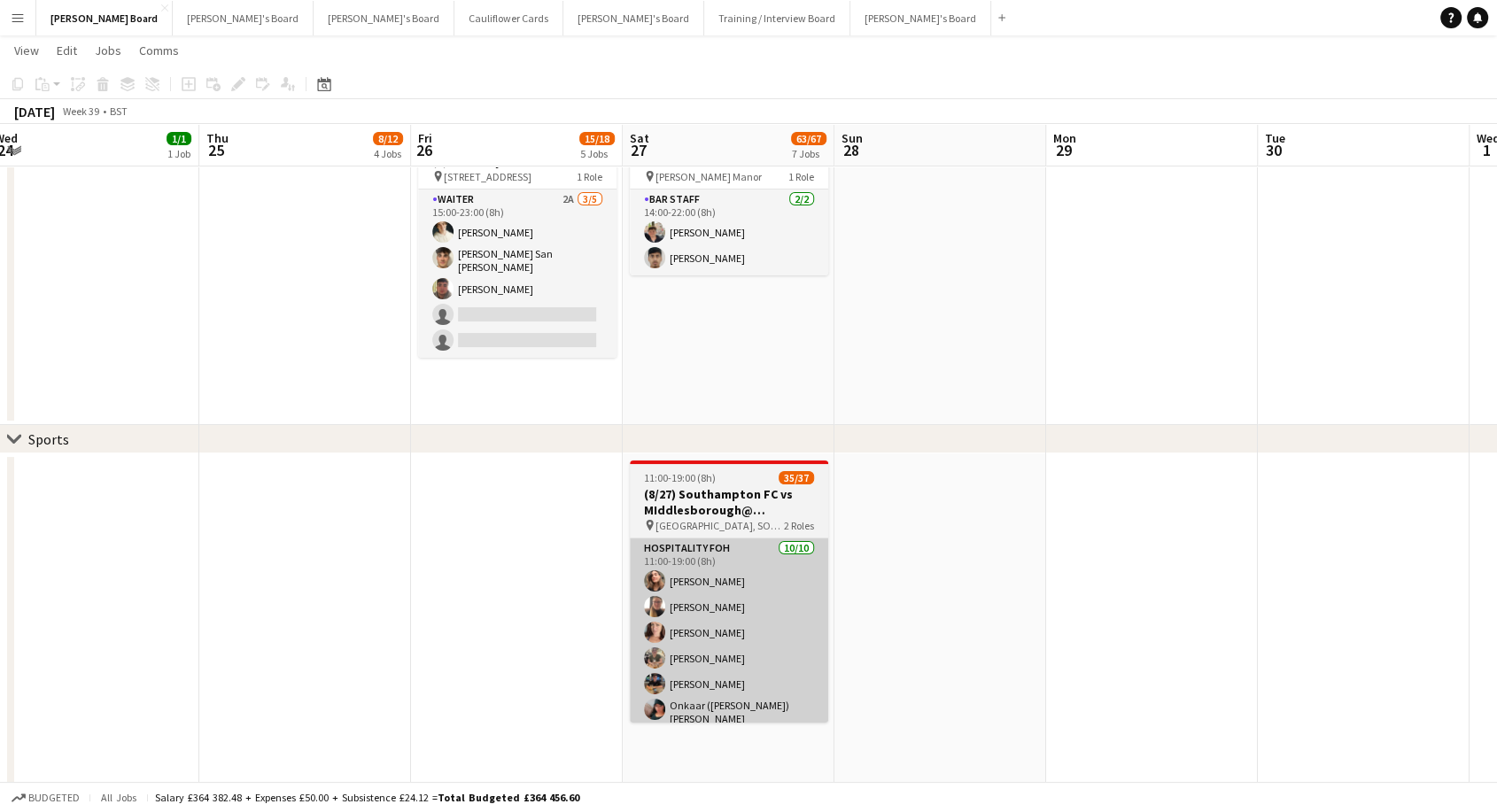
scroll to position [196, 0]
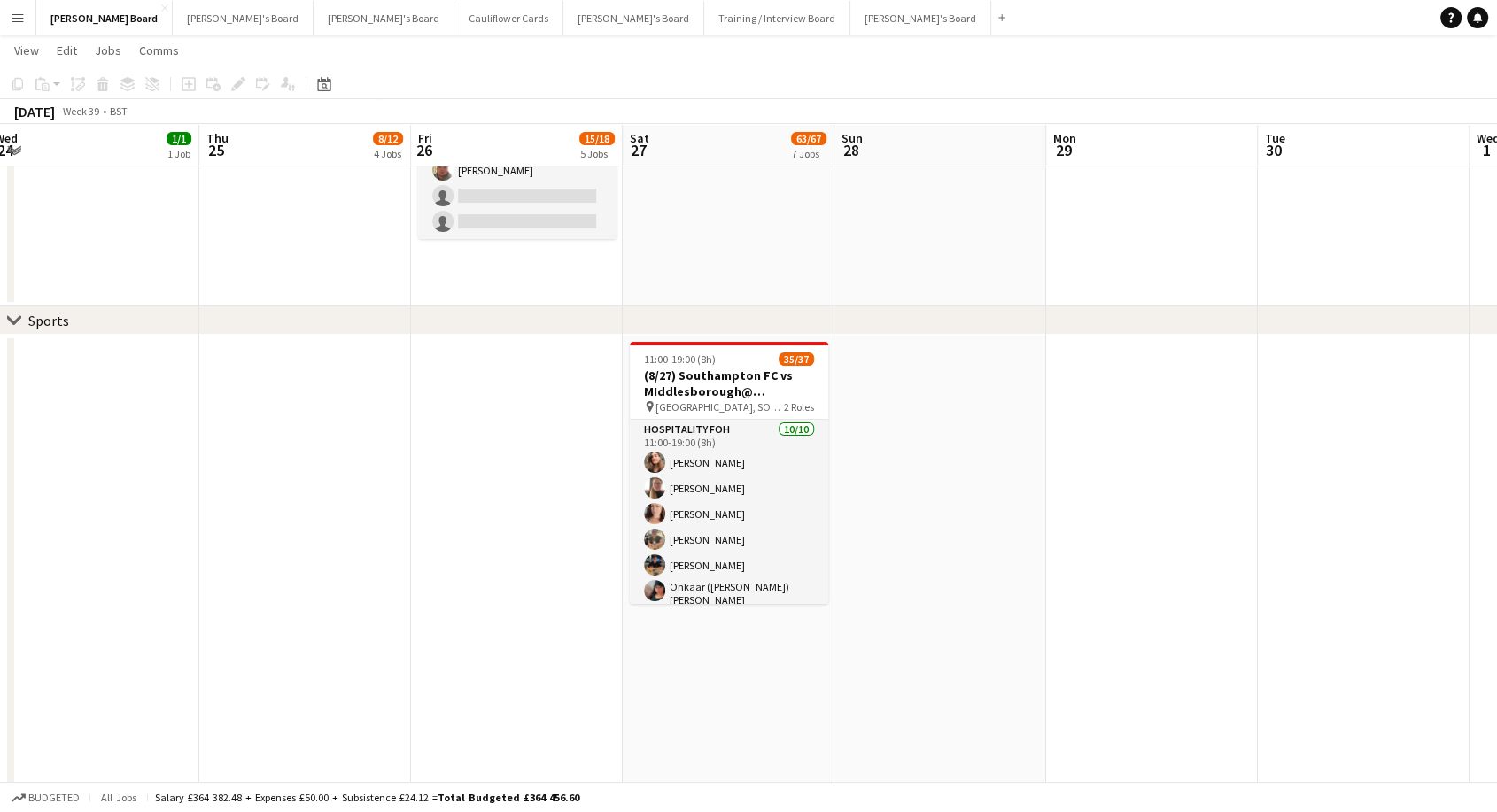
click at [16, 18] on app-icon "Menu" at bounding box center [18, 18] width 14 height 14
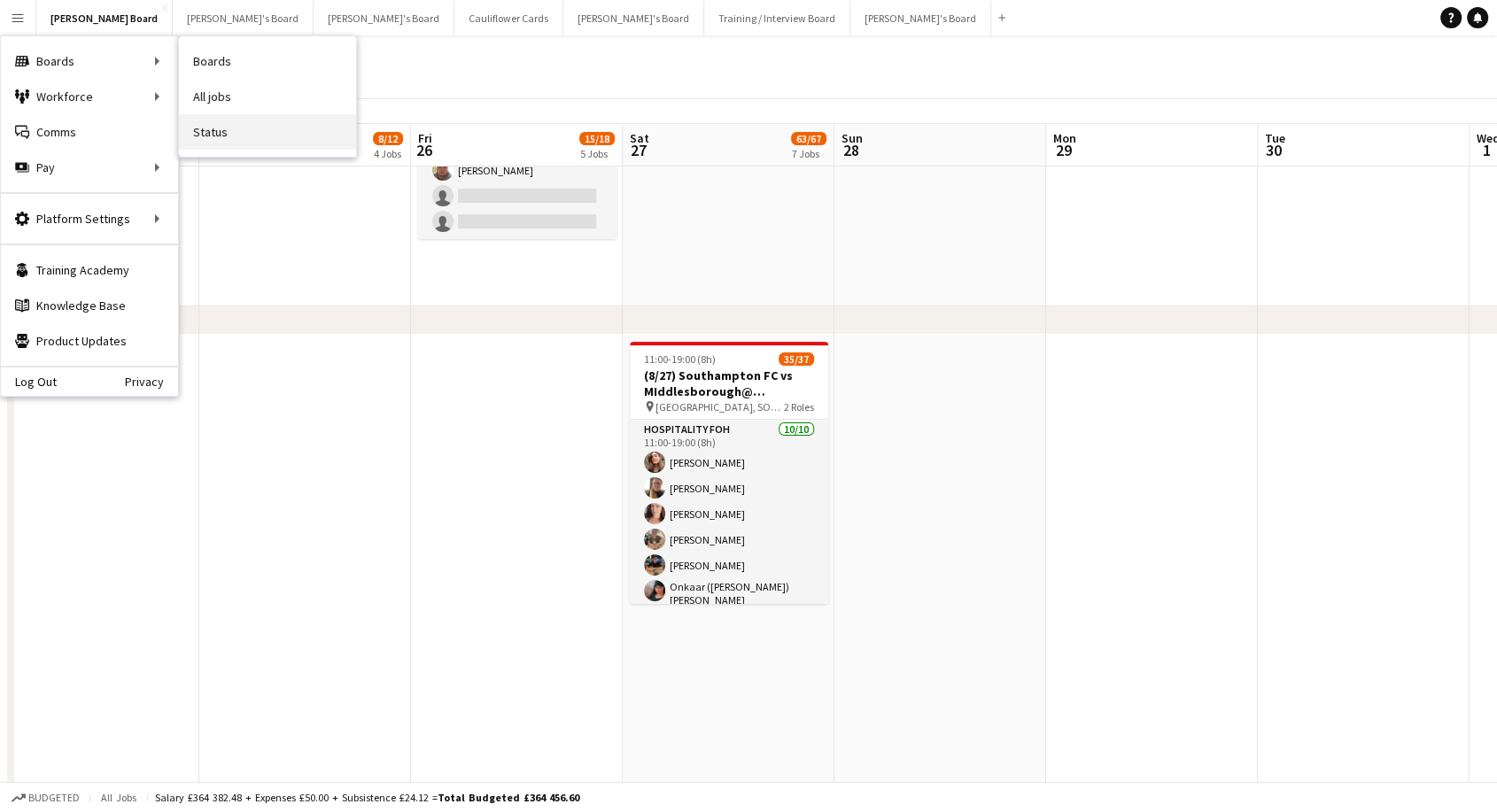
click at [222, 136] on link "Status" at bounding box center [268, 131] width 177 height 35
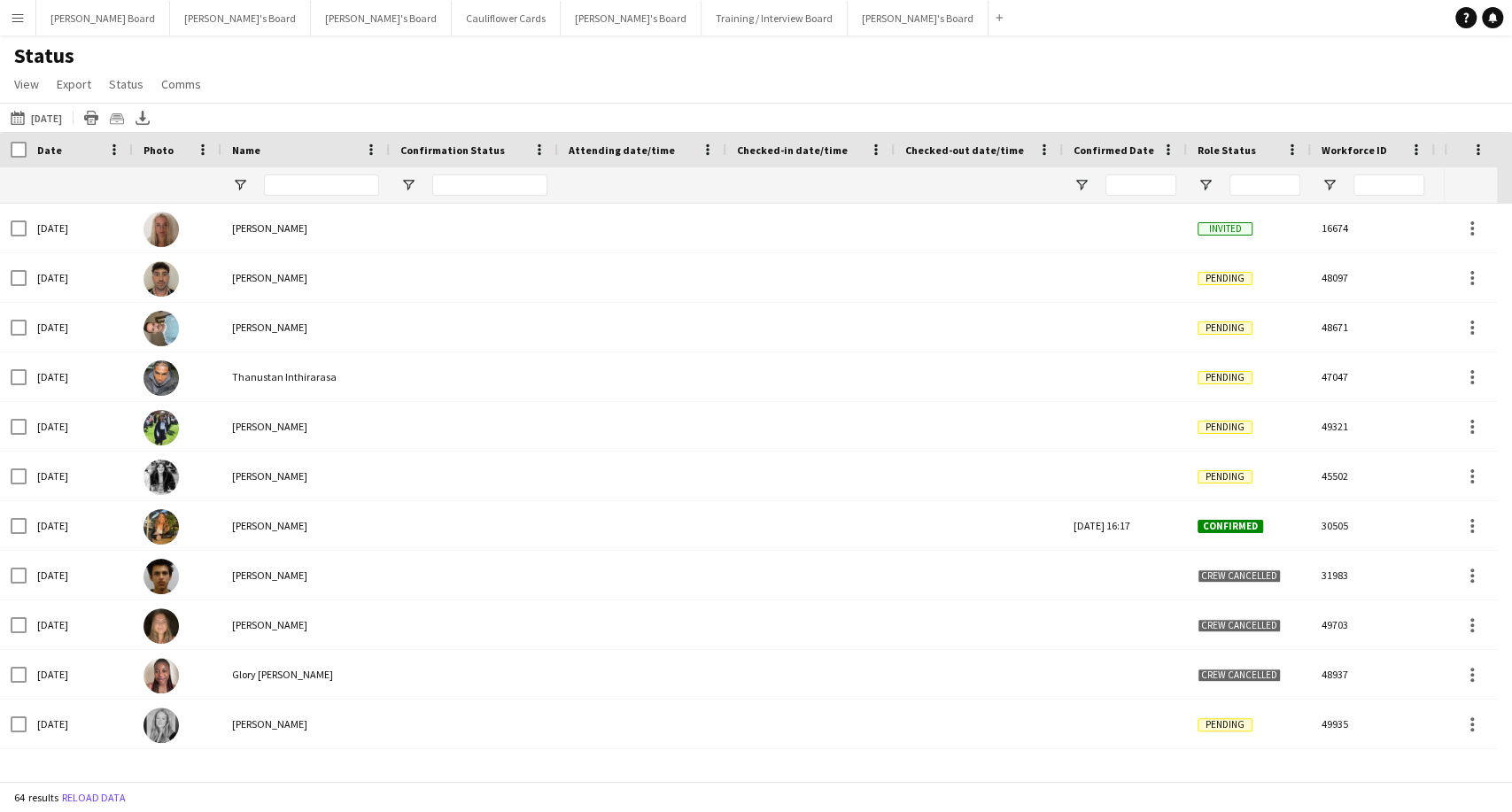
type input "**********"
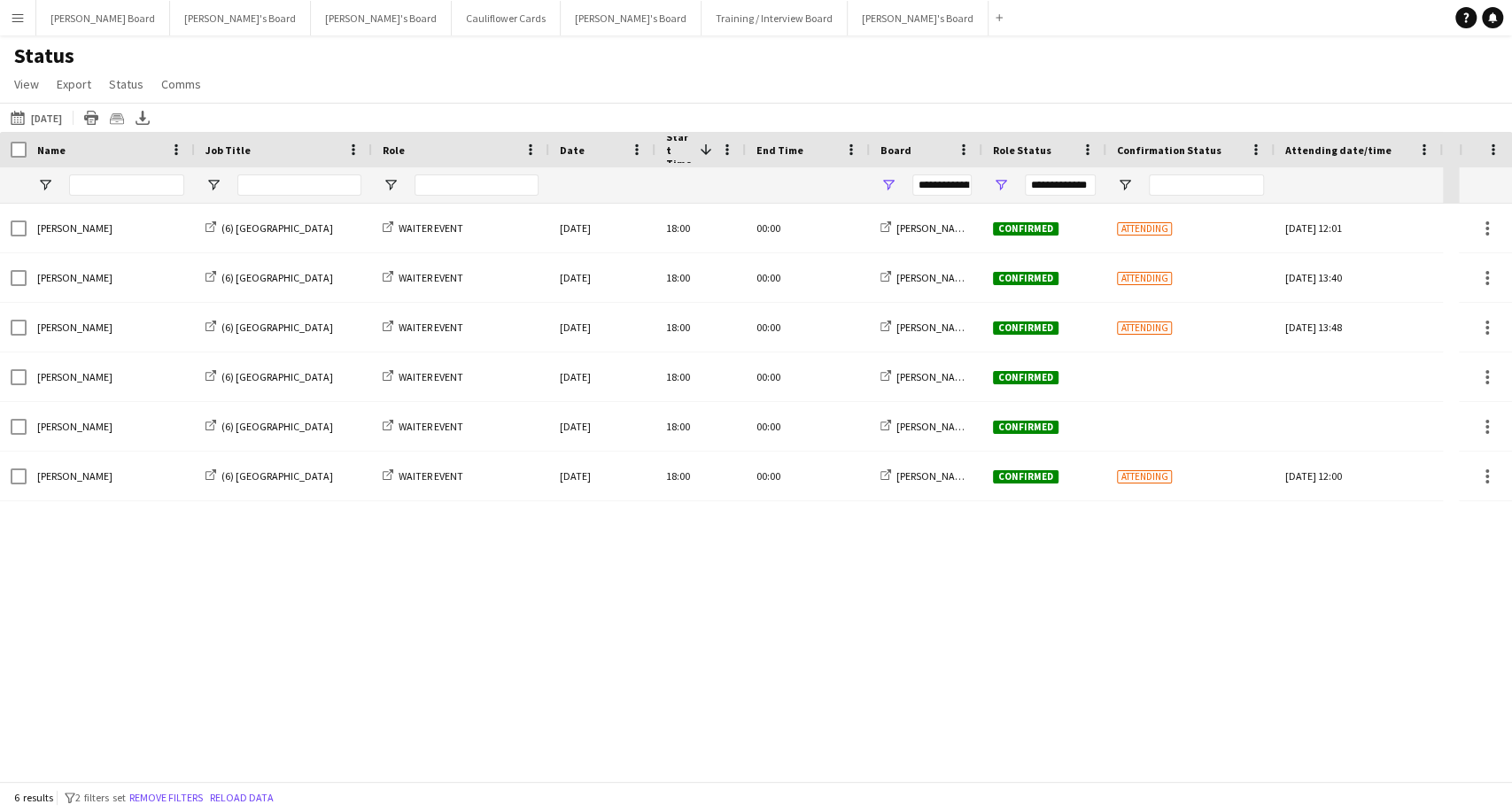
click at [896, 181] on div "**********" at bounding box center [926, 185] width 113 height 35
click at [886, 185] on span "Open Filter Menu" at bounding box center [889, 185] width 16 height 16
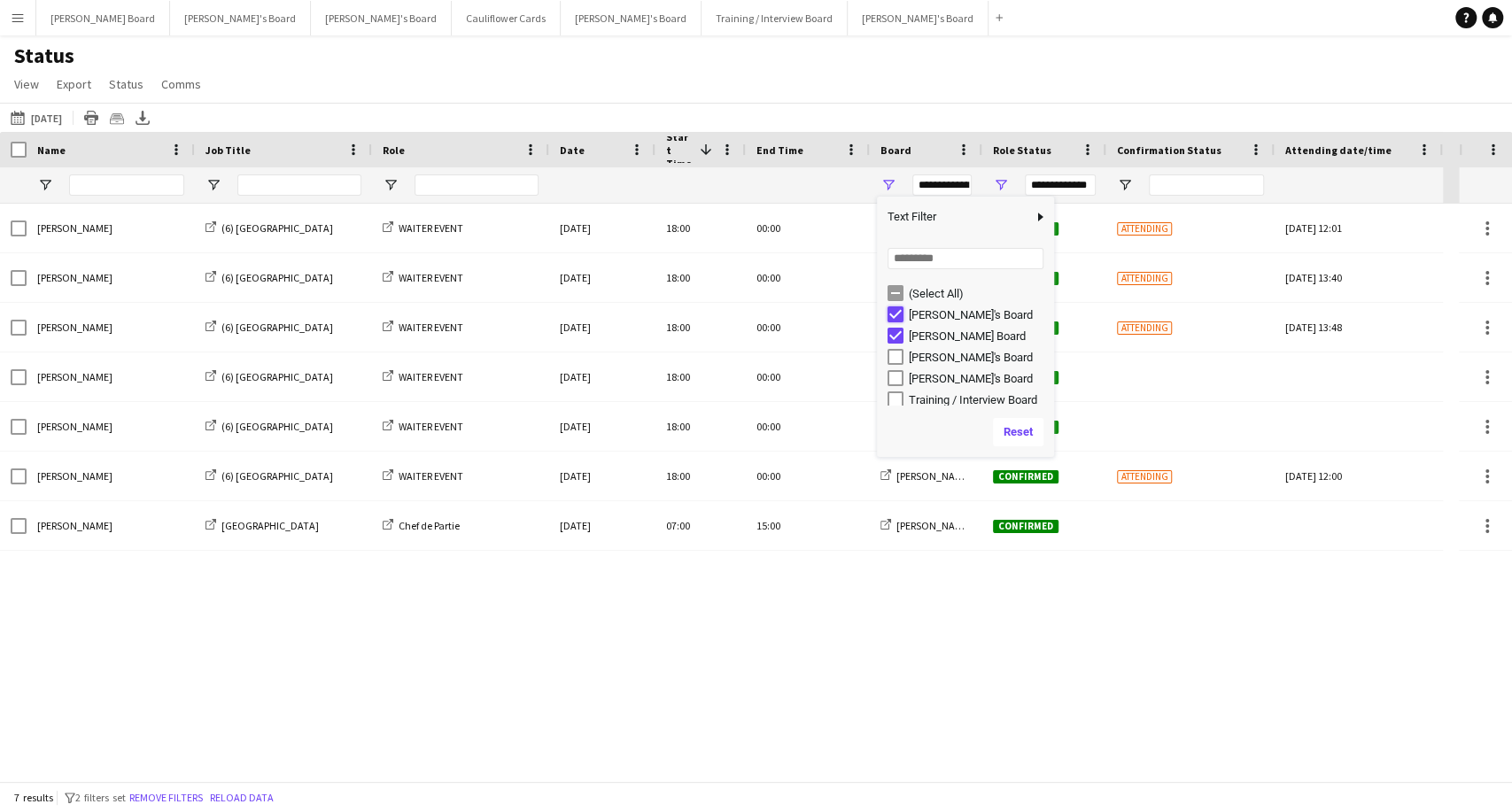
type input "**********"
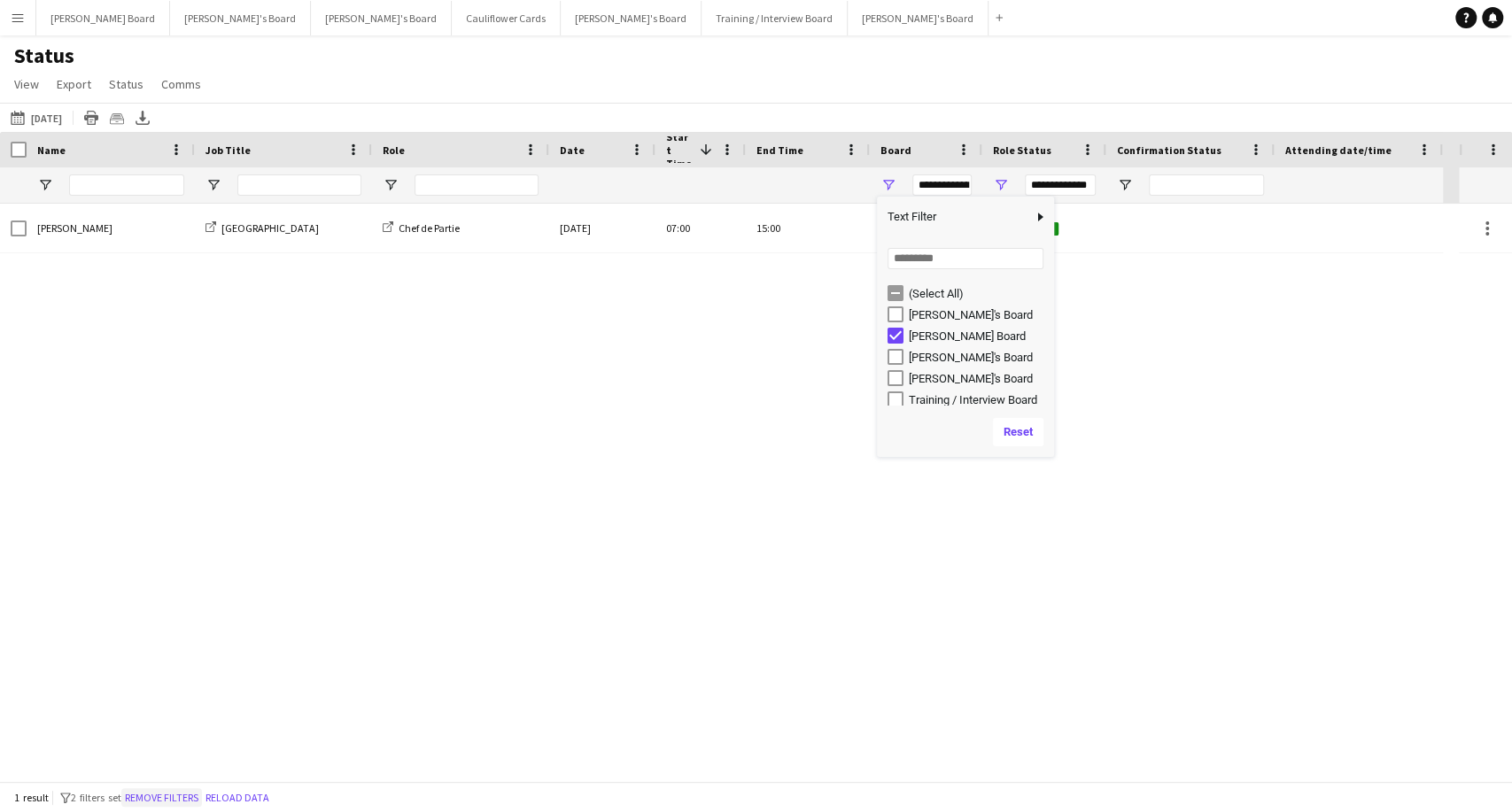
click at [185, 800] on button "Remove filters" at bounding box center [161, 798] width 80 height 20
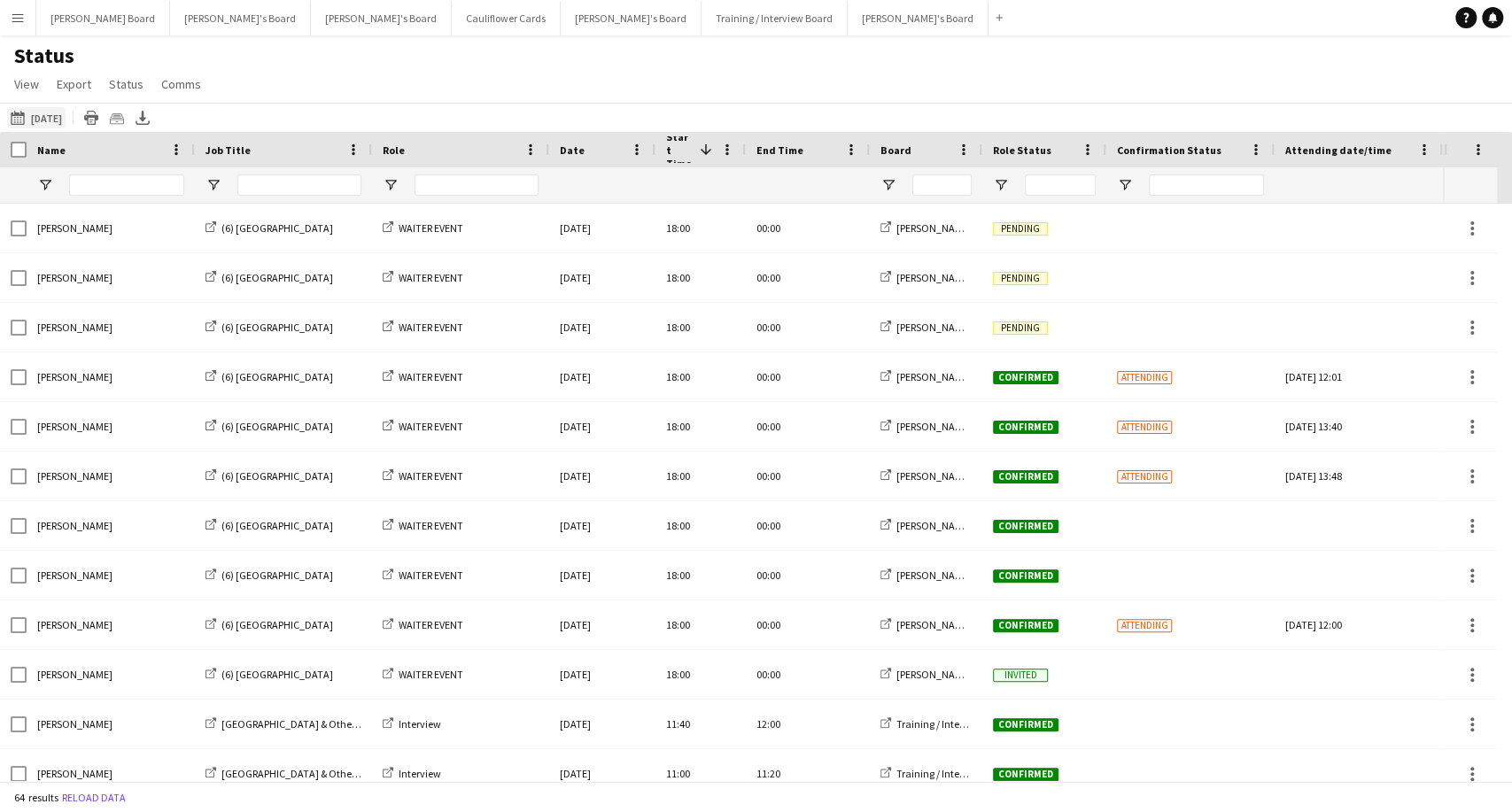
click at [23, 128] on button "Tomorrow Tomorrow" at bounding box center [36, 118] width 59 height 22
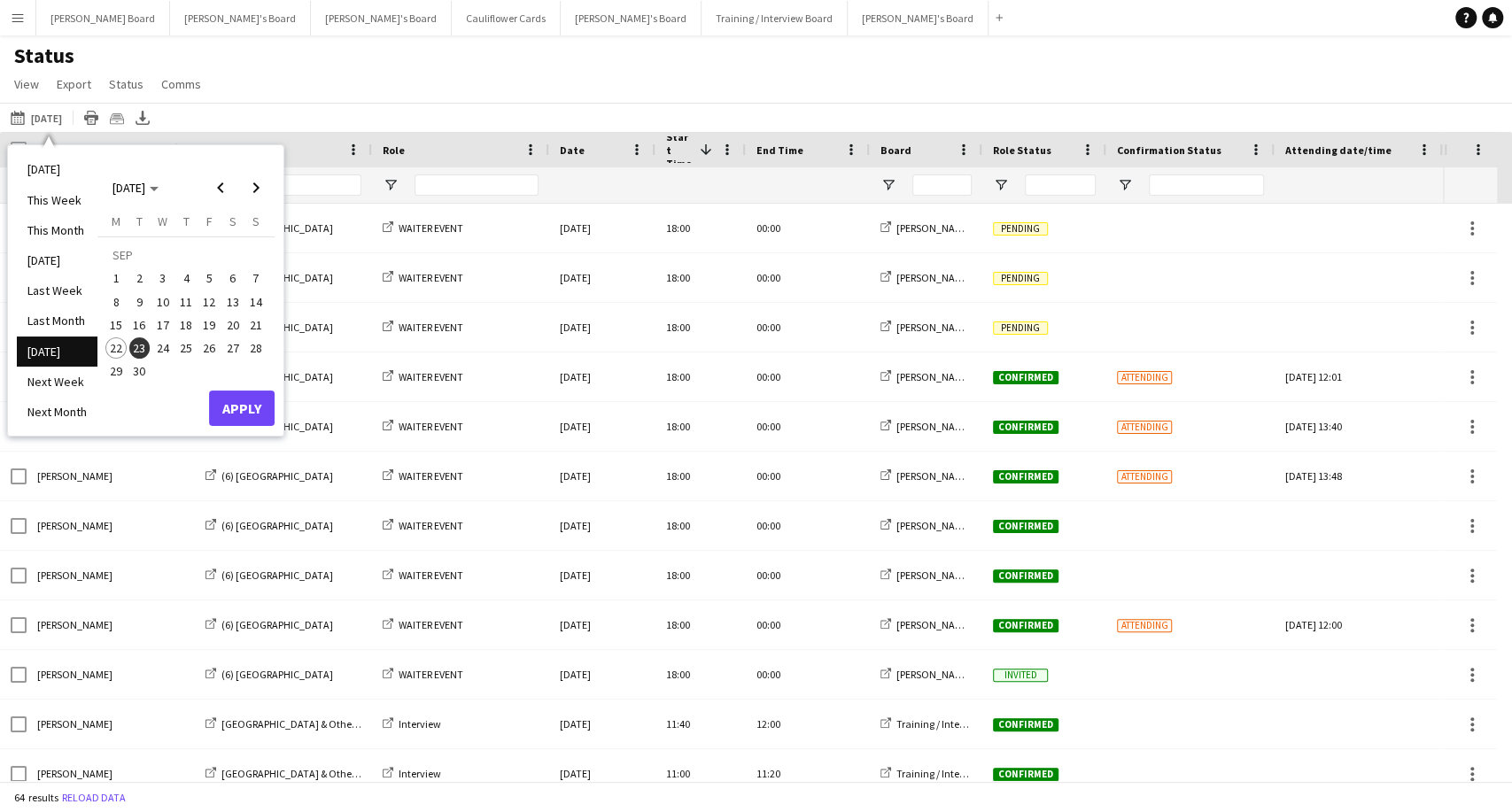
click at [237, 348] on span "27" at bounding box center [233, 348] width 22 height 22
click at [247, 411] on button "Apply" at bounding box center [241, 408] width 66 height 35
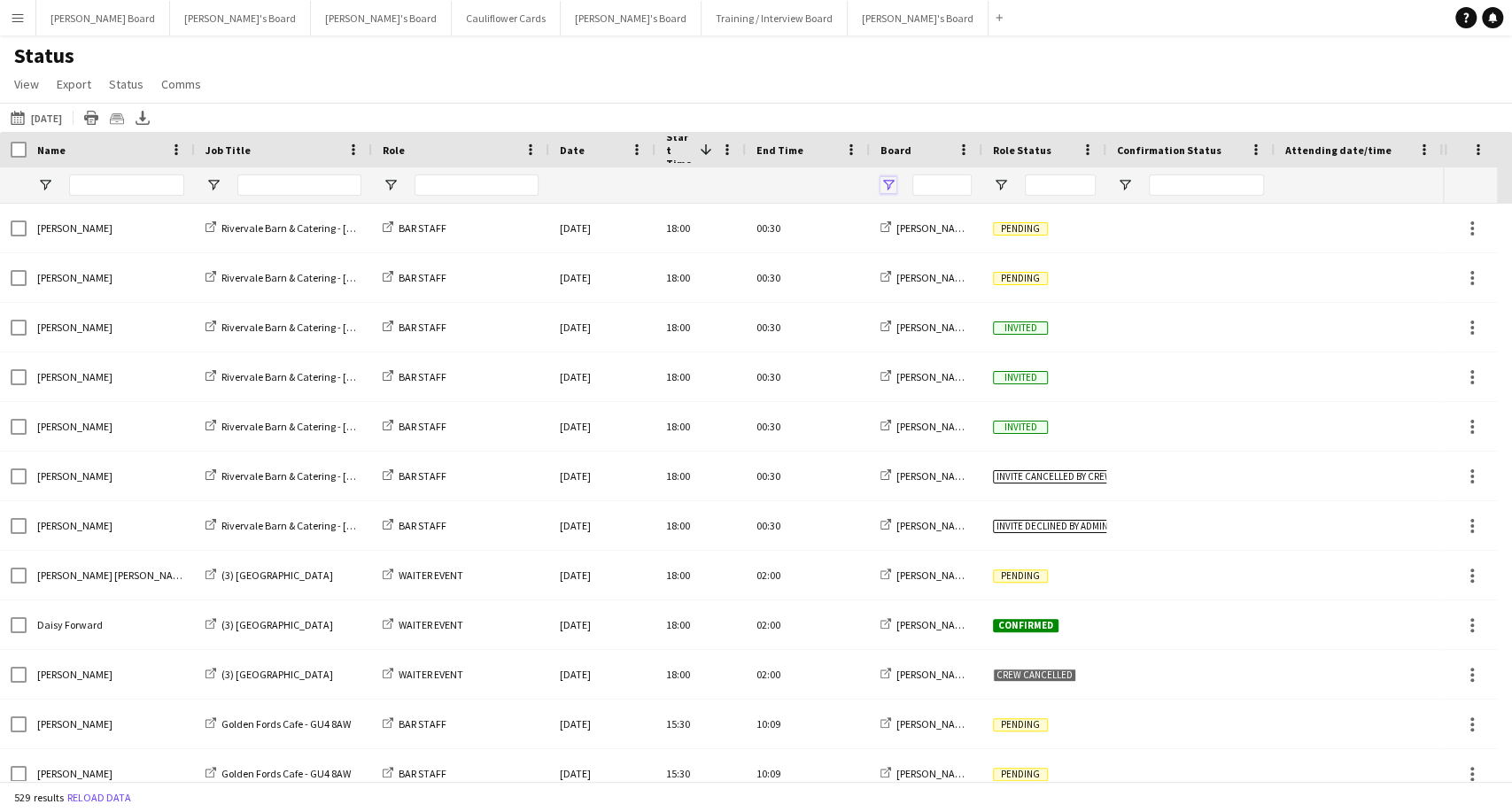
drag, startPoint x: 892, startPoint y: 179, endPoint x: 887, endPoint y: 192, distance: 13.9
click at [889, 186] on span "Open Filter Menu" at bounding box center [889, 185] width 16 height 16
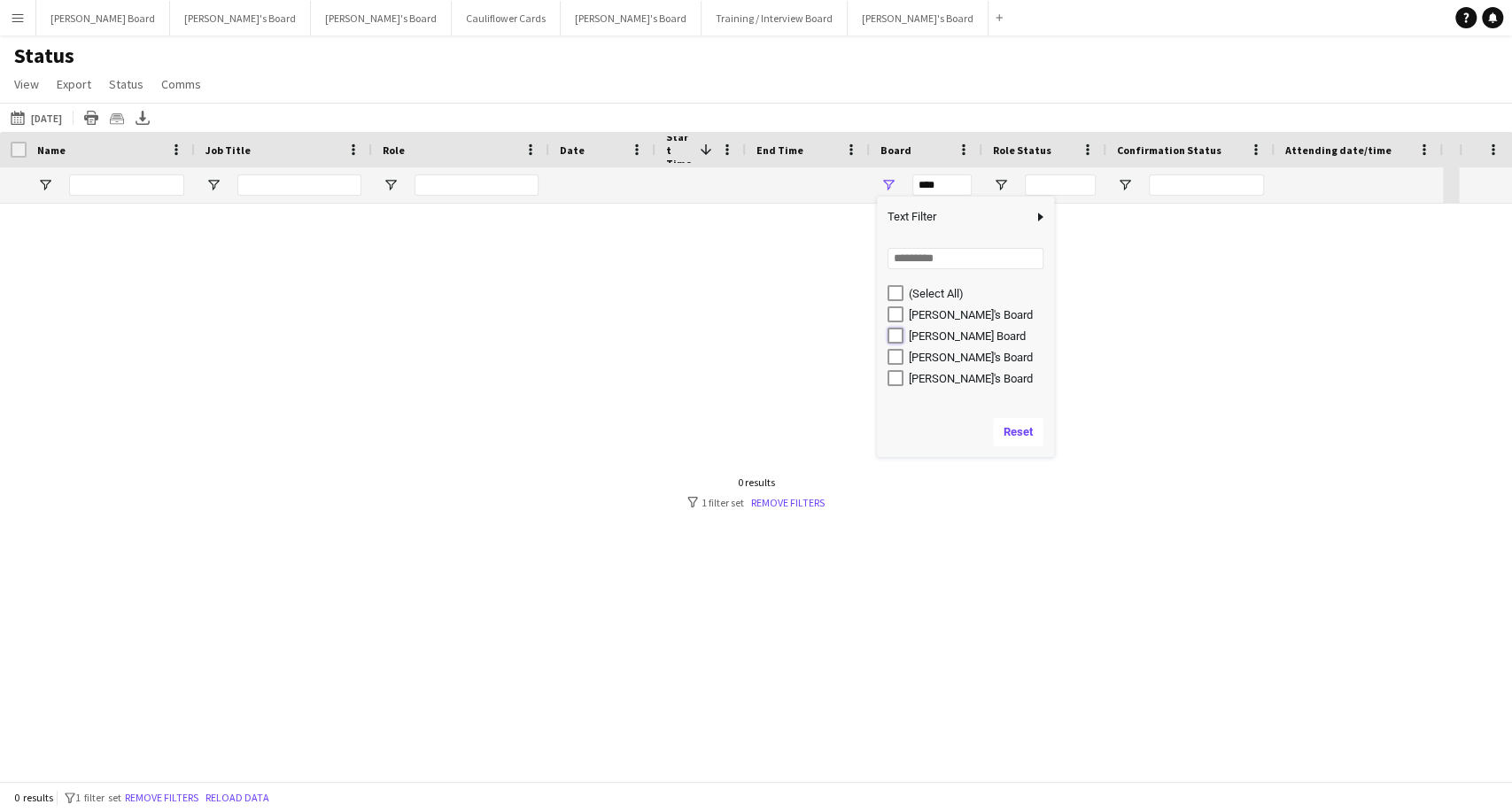
type input "**********"
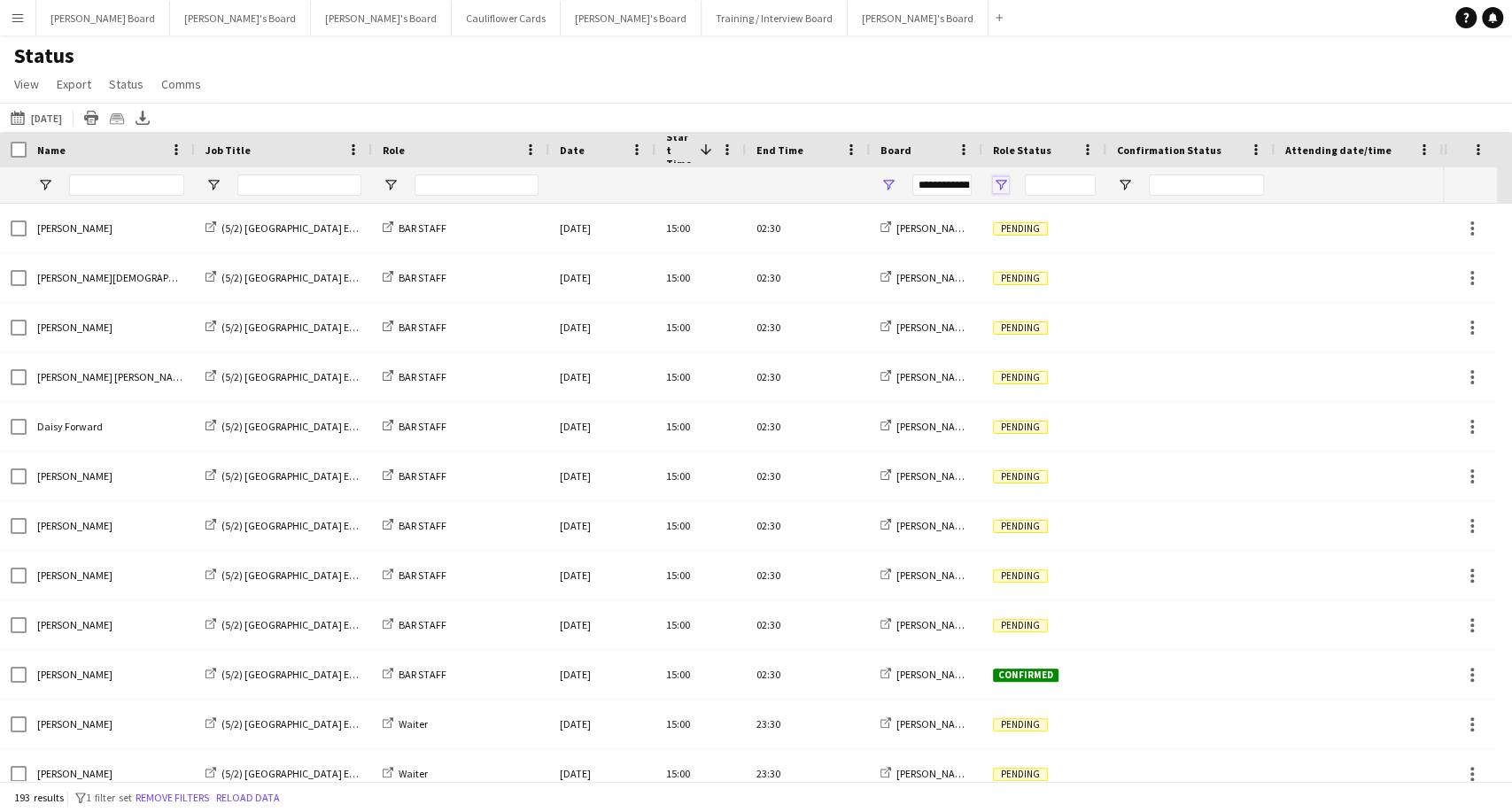
click at [999, 179] on span "Open Filter Menu" at bounding box center [1000, 185] width 16 height 16
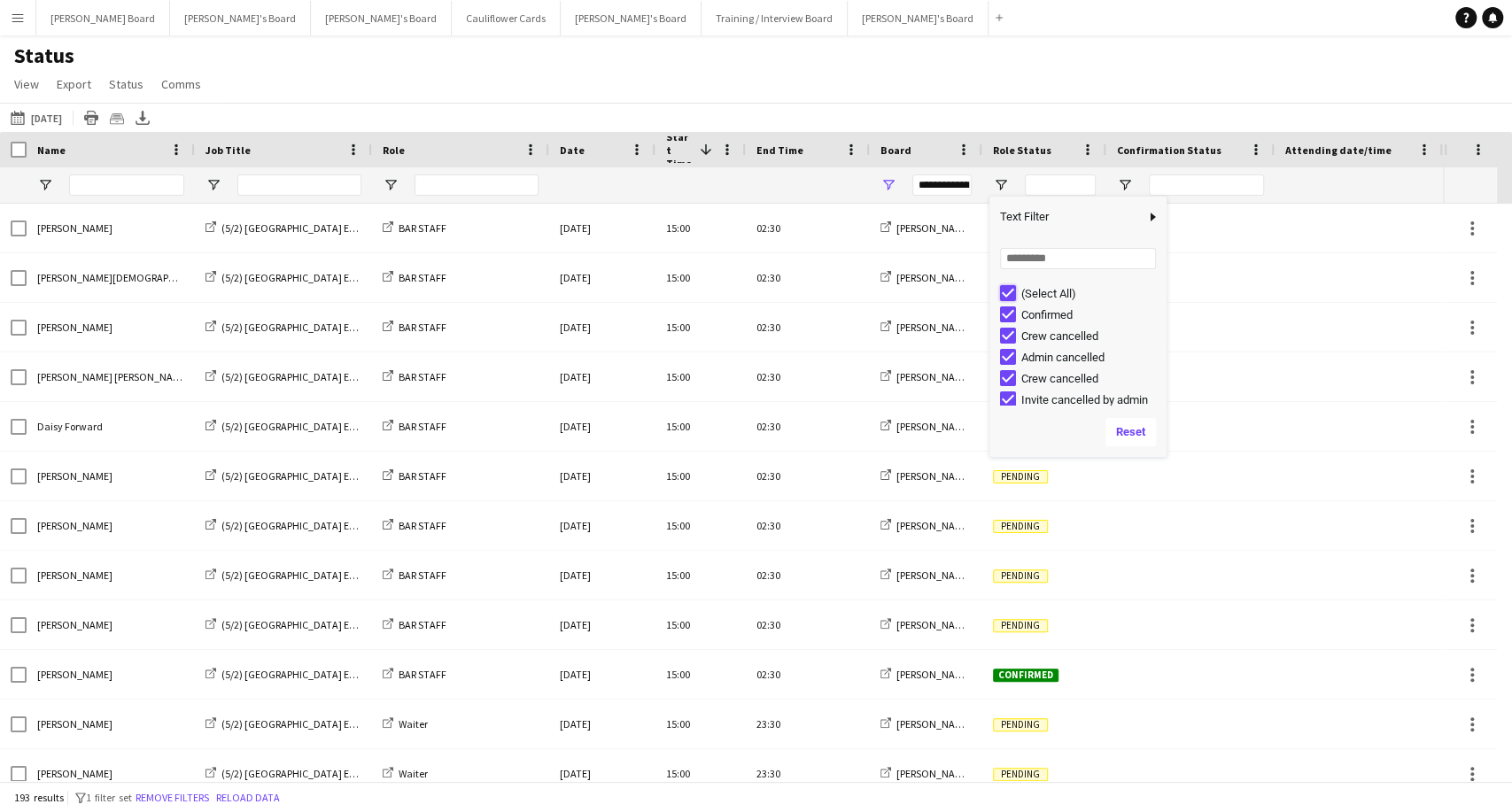
type input "***"
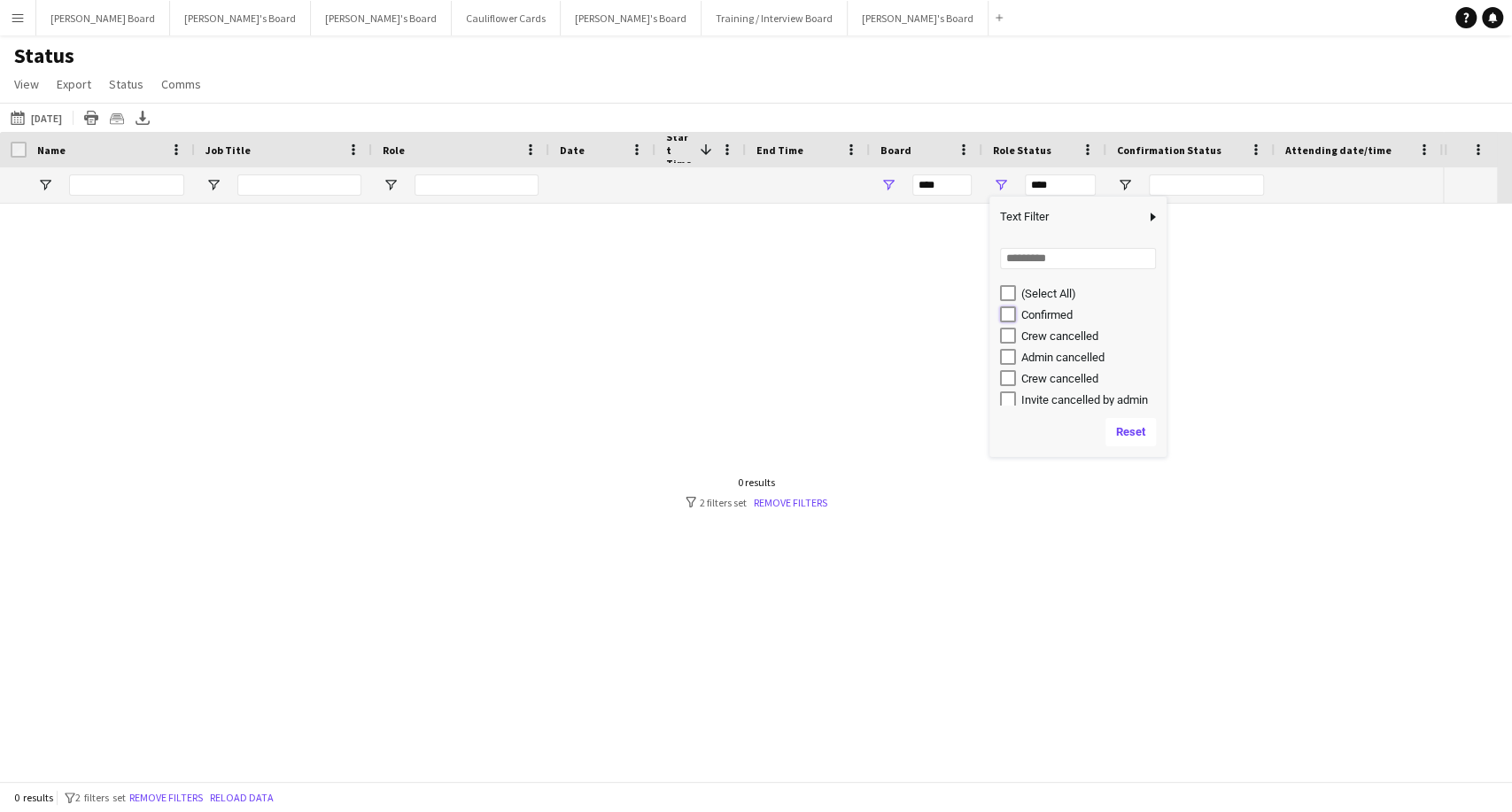
type input "**********"
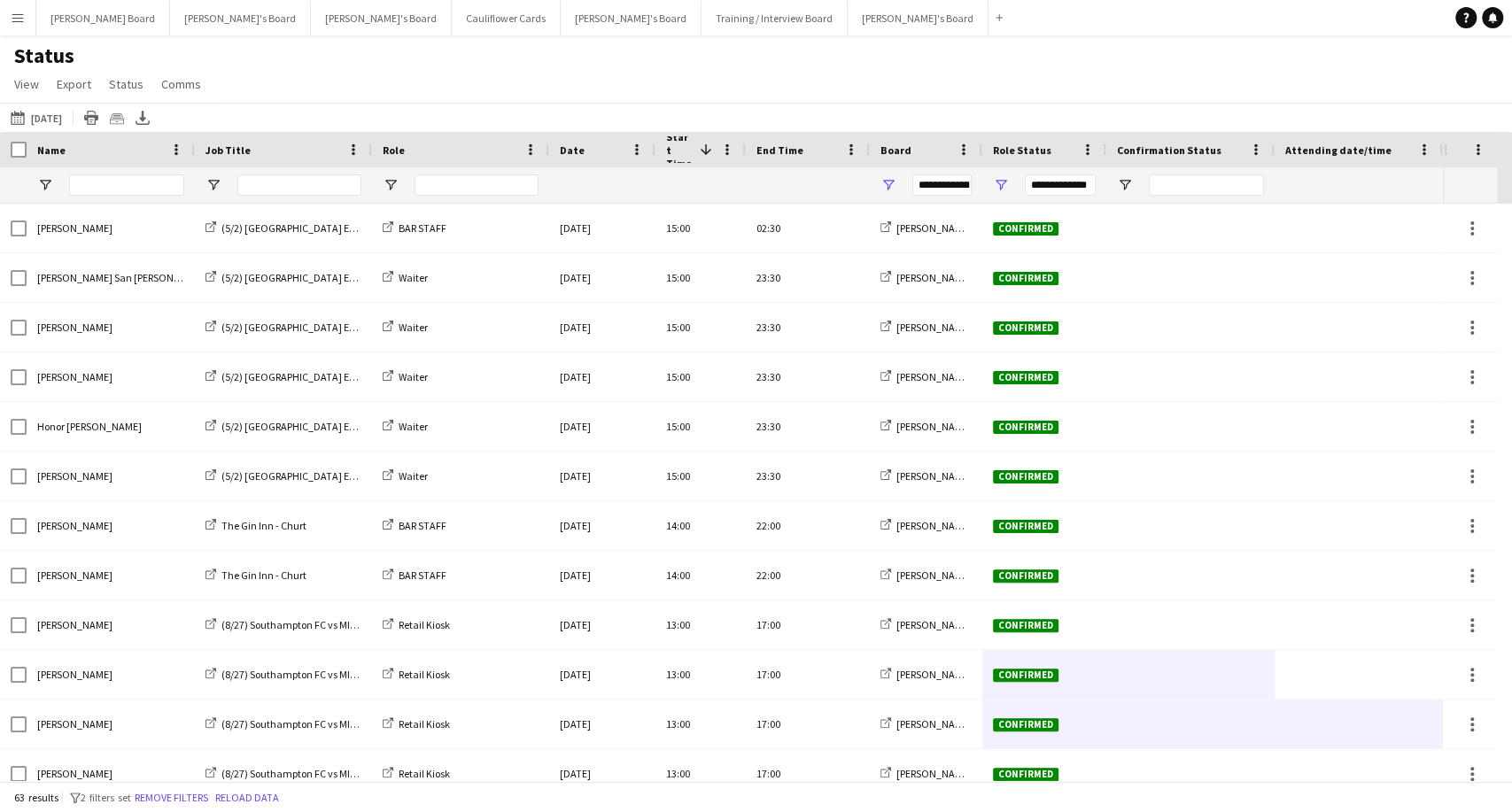
drag, startPoint x: 1310, startPoint y: 670, endPoint x: 1314, endPoint y: 714, distance: 44.2
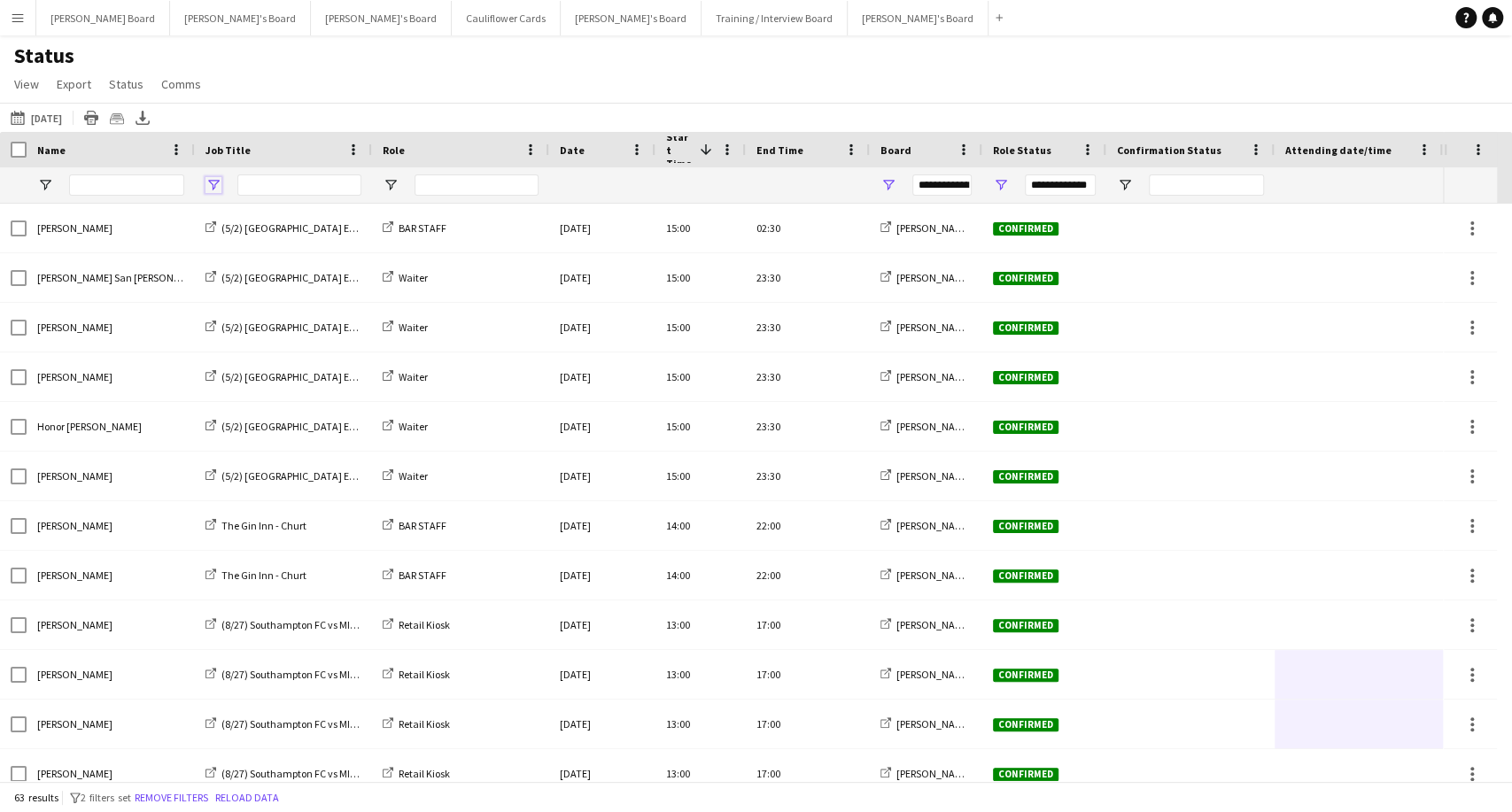
click at [212, 185] on span "Open Filter Menu" at bounding box center [213, 185] width 16 height 16
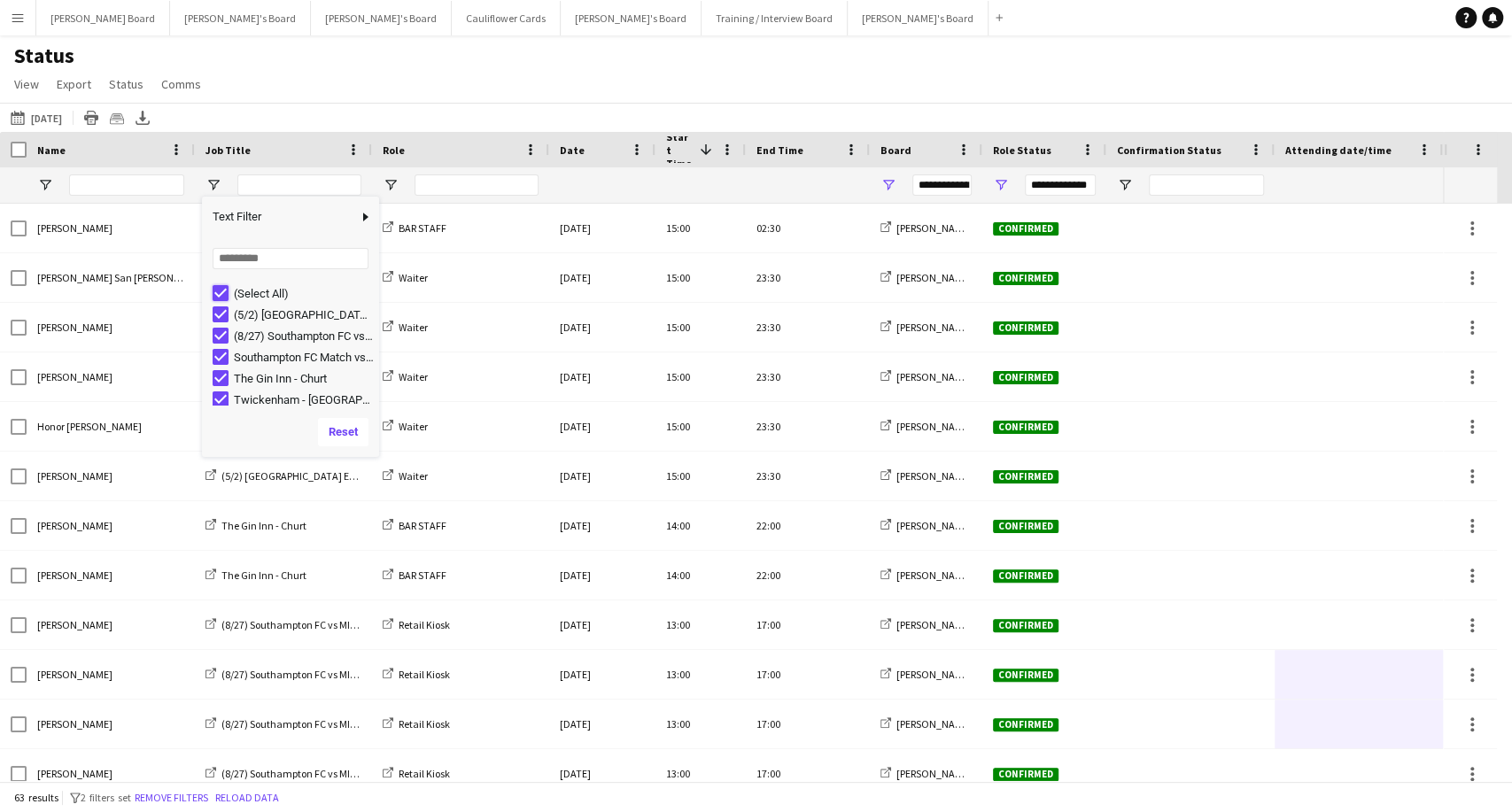
type input "***"
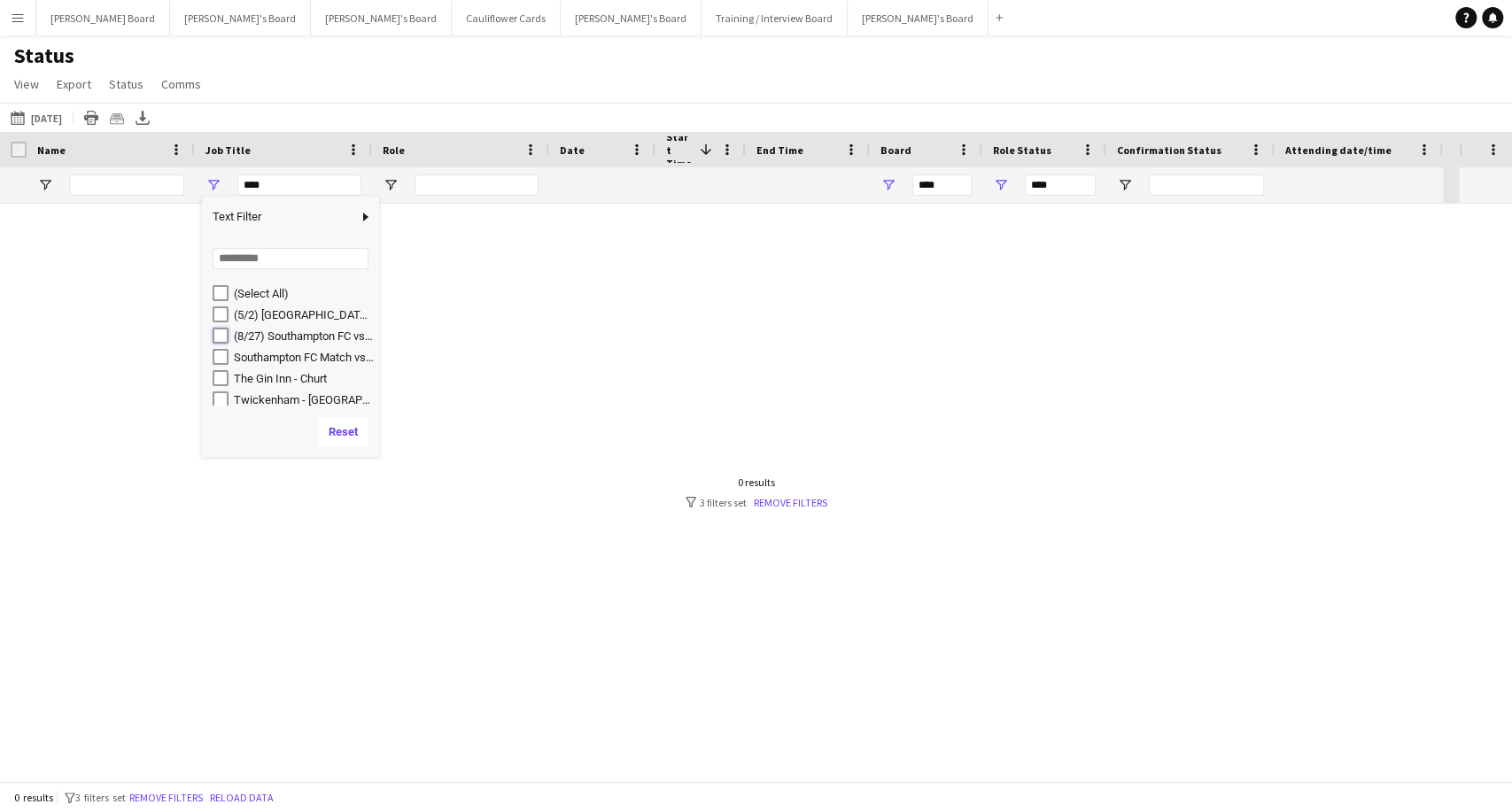
type input "**********"
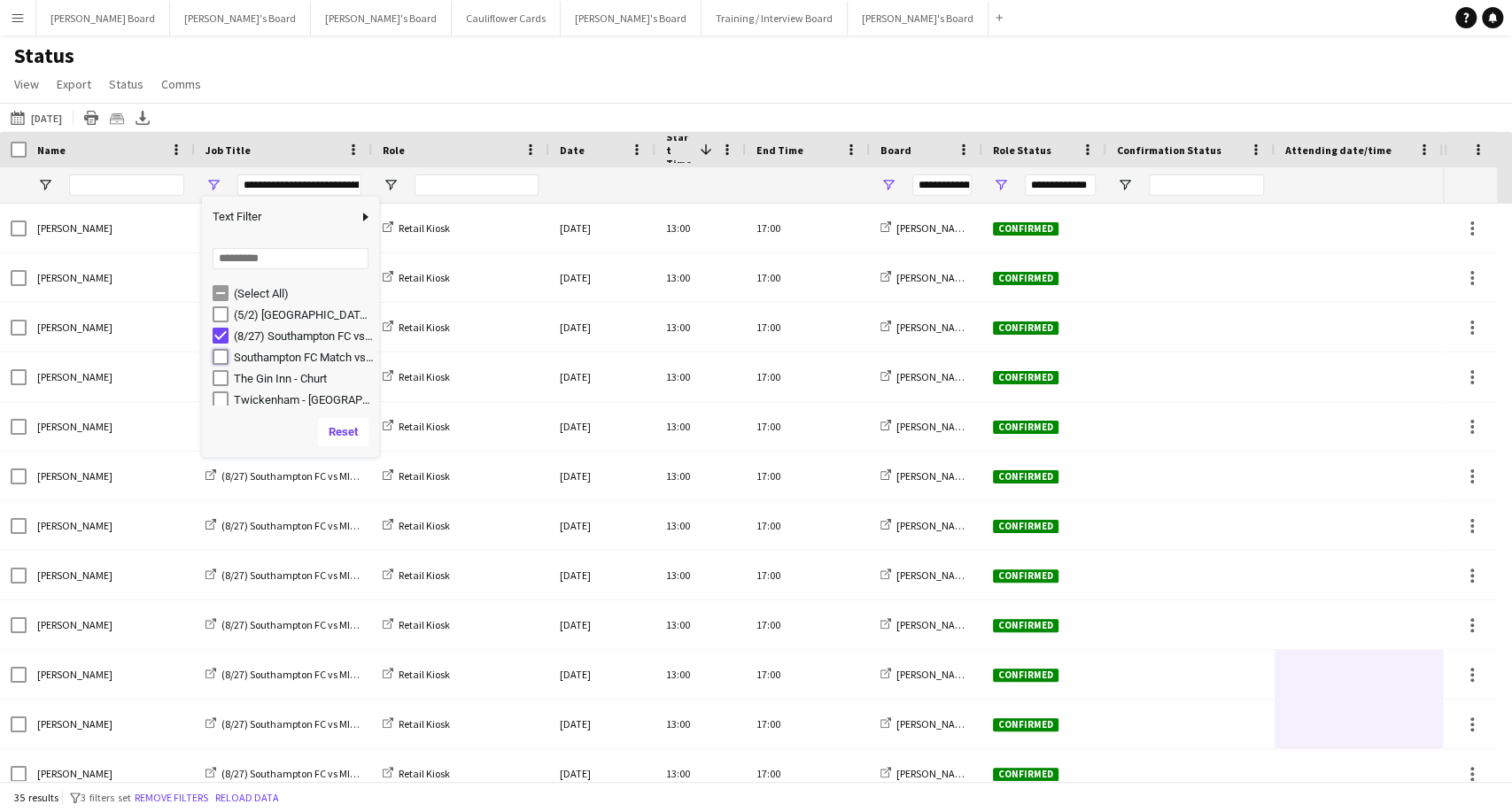
type input "**********"
drag, startPoint x: 774, startPoint y: 79, endPoint x: 767, endPoint y: 101, distance: 23.1
click at [776, 75] on div "Status View Views Default view Airshow Accreditation Airshow Check In Attending…" at bounding box center [756, 72] width 1512 height 60
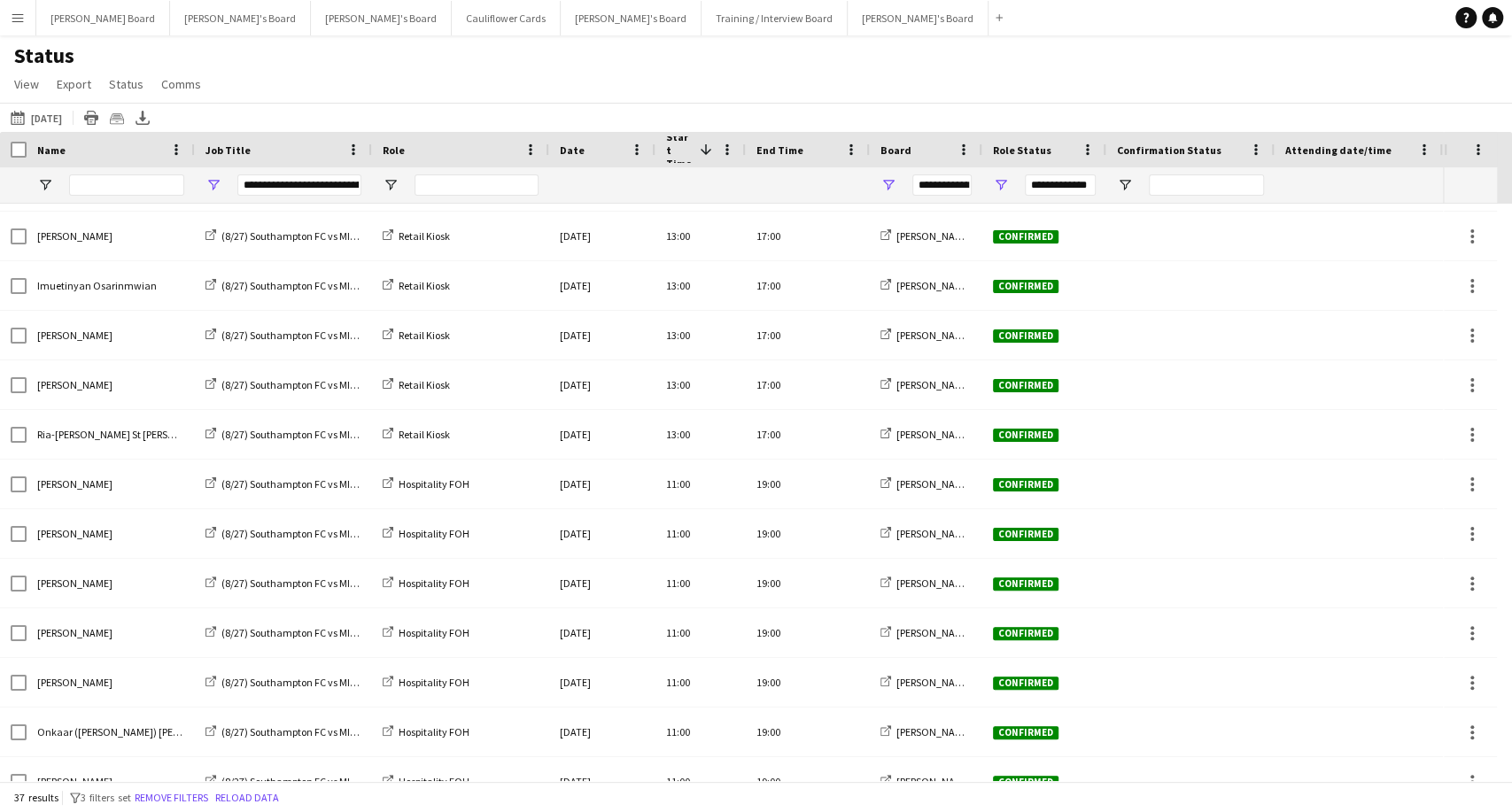
scroll to position [1256, 0]
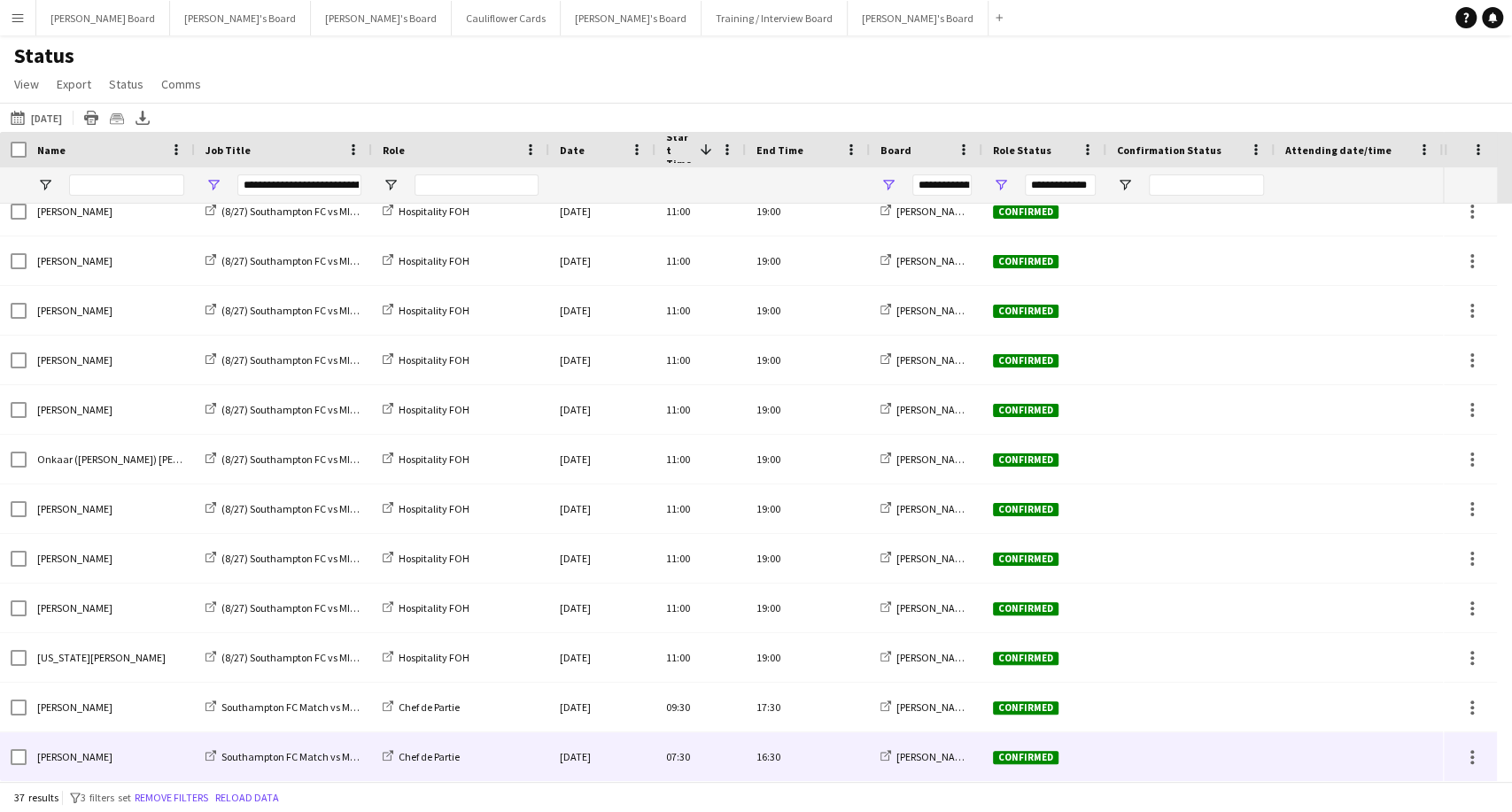
click at [53, 766] on div "[PERSON_NAME]" at bounding box center [111, 756] width 168 height 49
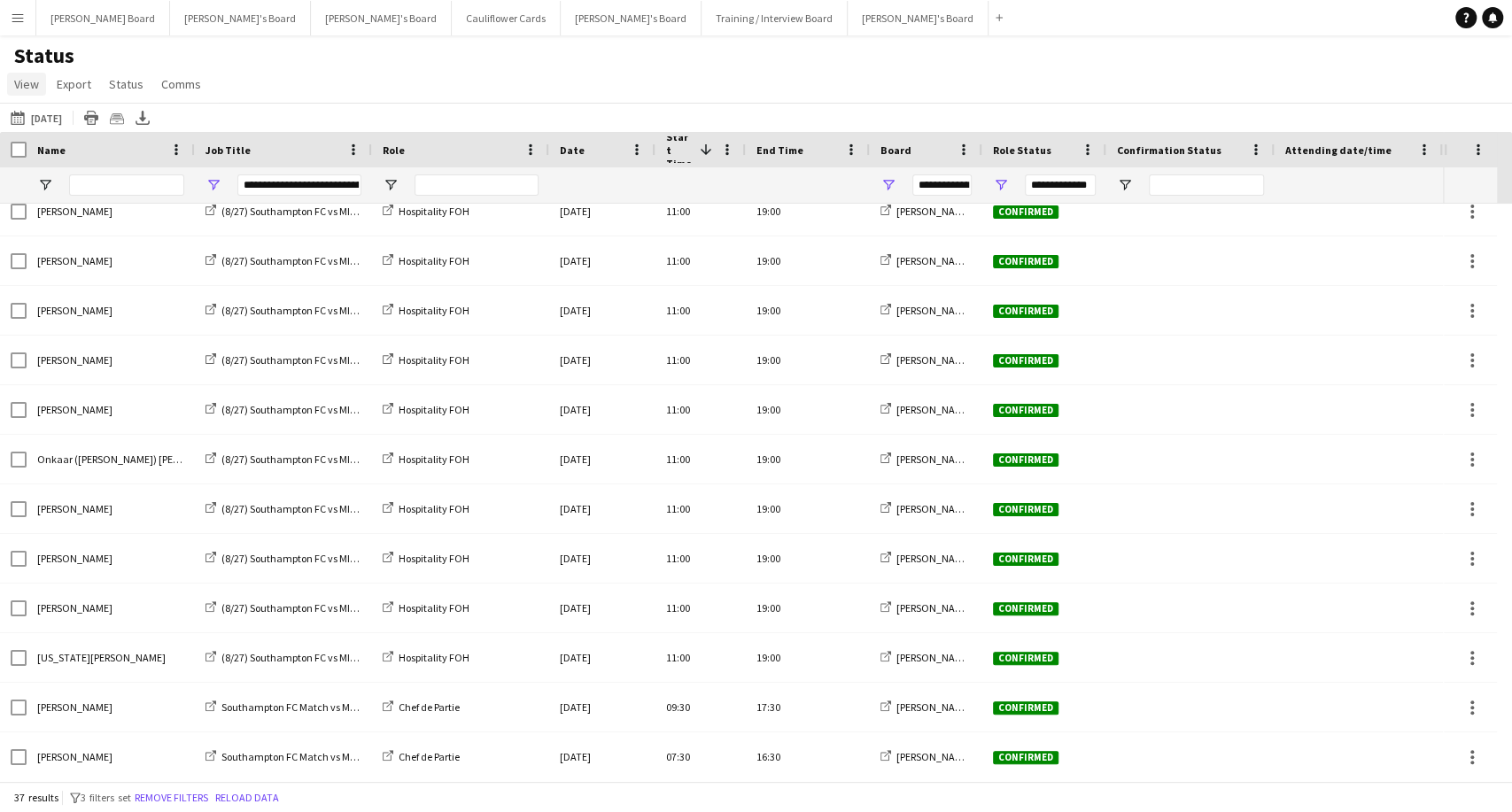
click at [16, 81] on span "View" at bounding box center [27, 85] width 25 height 16
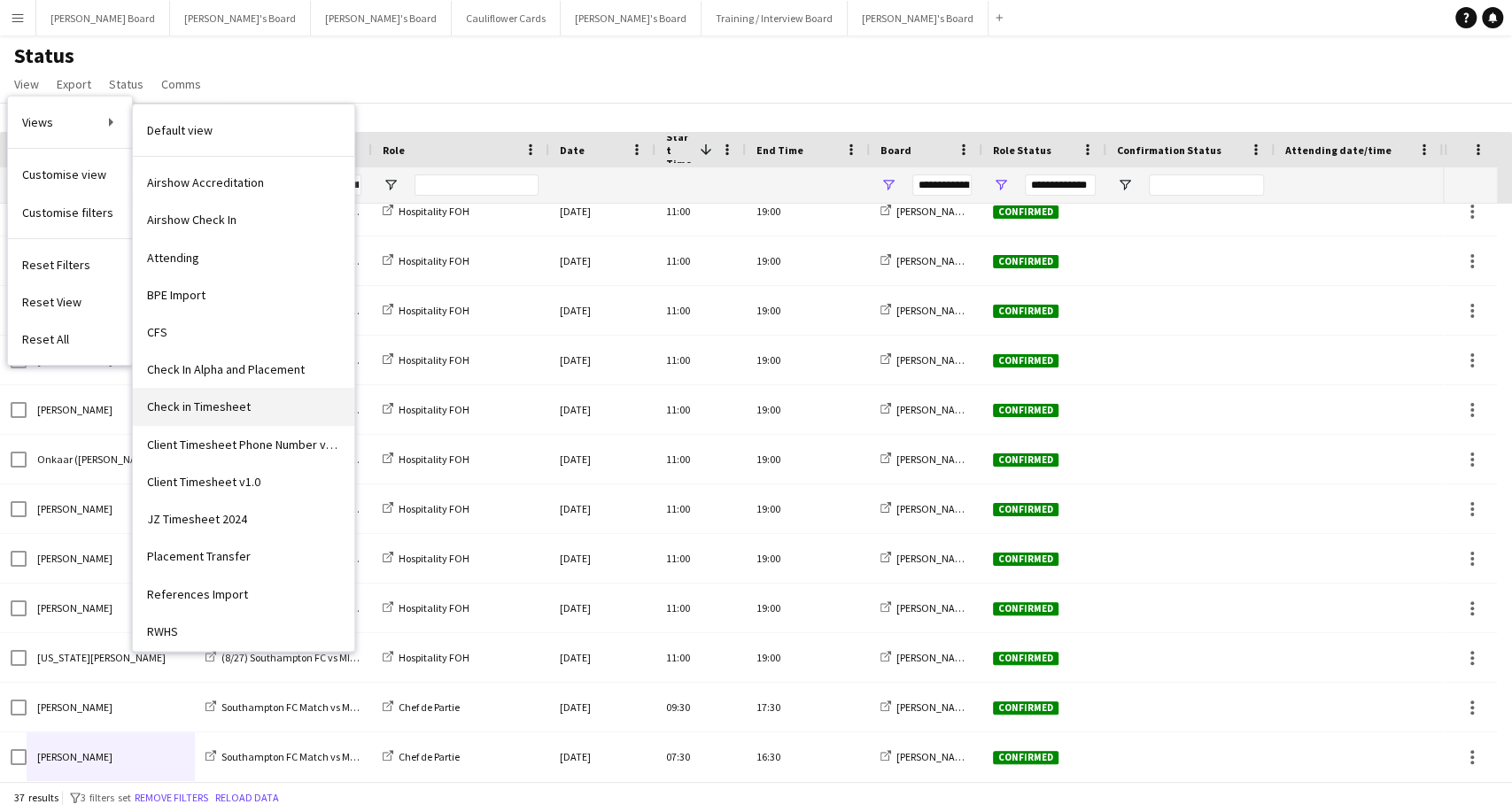
click at [248, 411] on link "Check in Timesheet" at bounding box center [244, 406] width 222 height 37
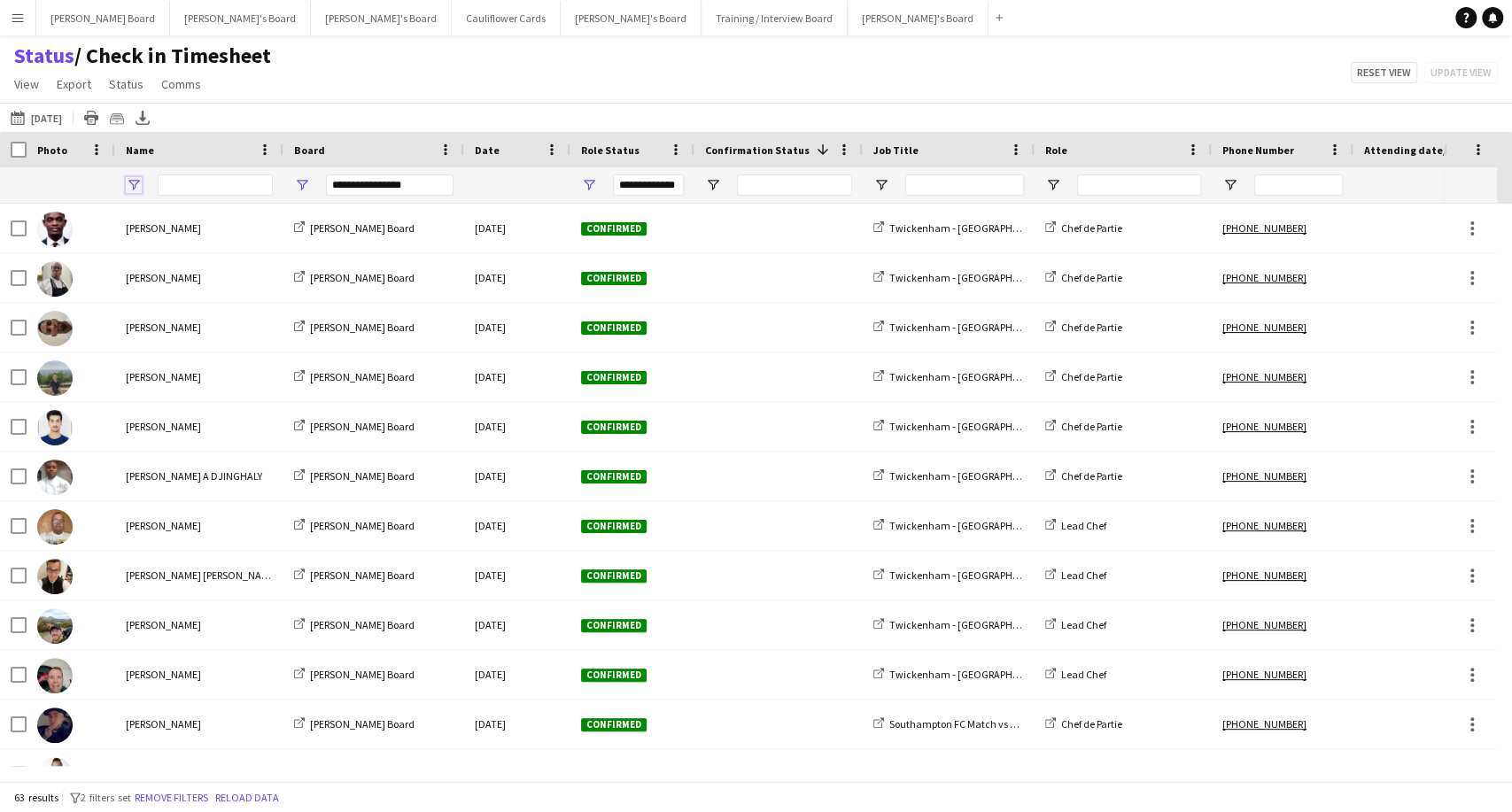
click at [131, 186] on span "Open Filter Menu" at bounding box center [134, 185] width 16 height 16
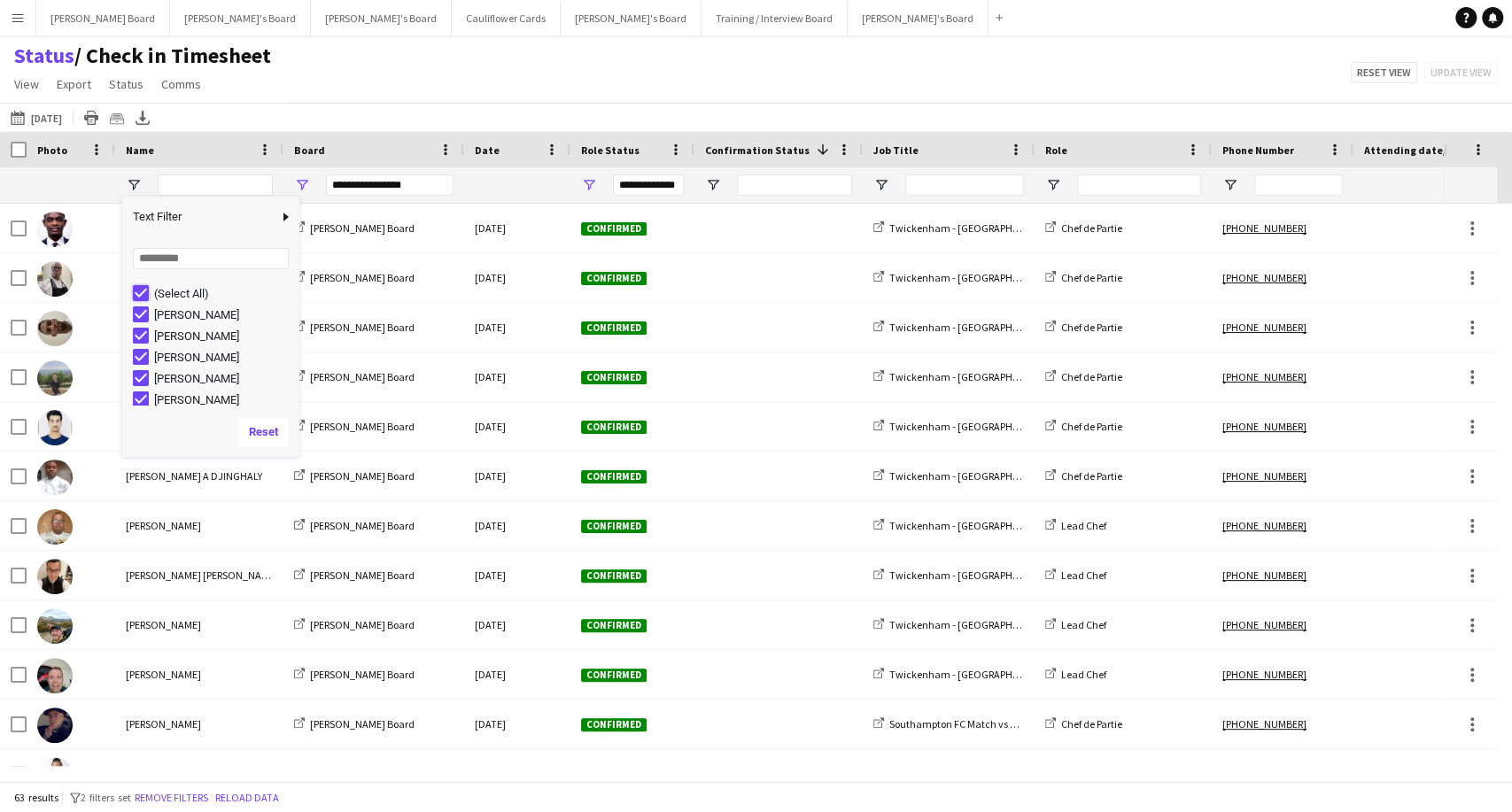
type input "***"
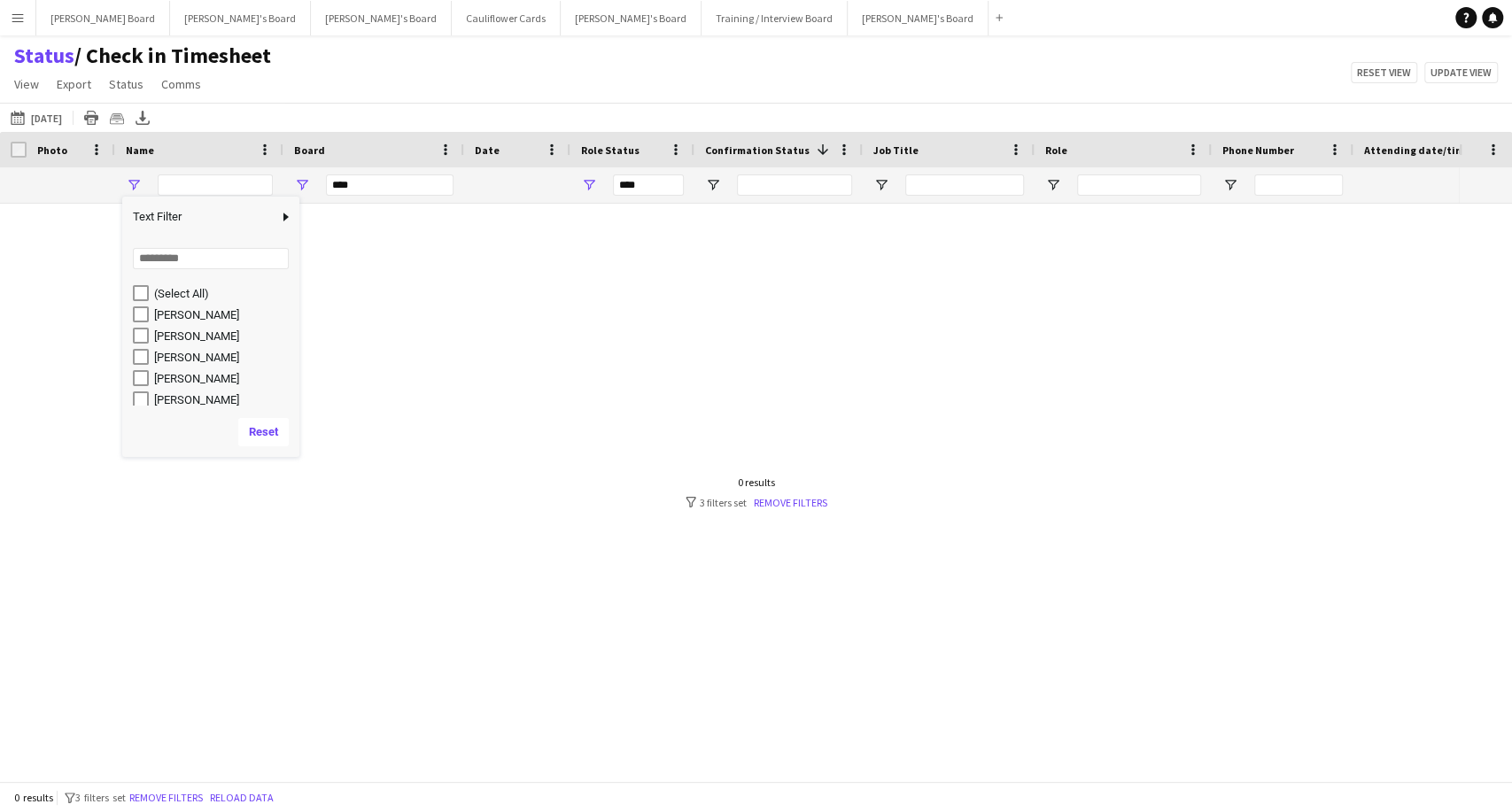
type input "**********"
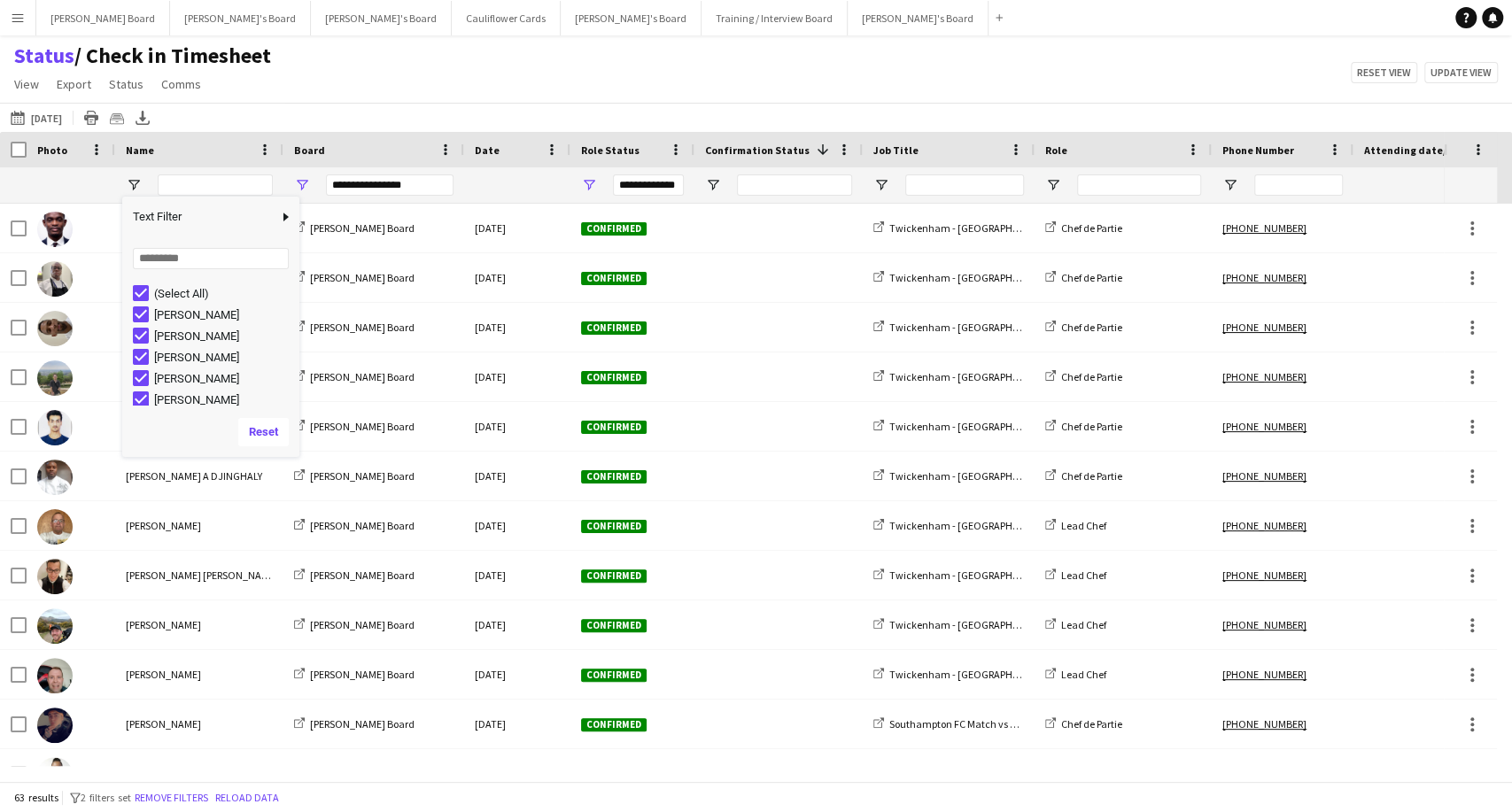
drag, startPoint x: 297, startPoint y: 85, endPoint x: 309, endPoint y: 103, distance: 21.6
click at [298, 85] on div "Status / Check in Timesheet View Views Default view Airshow Accreditation Airsh…" at bounding box center [756, 72] width 1512 height 60
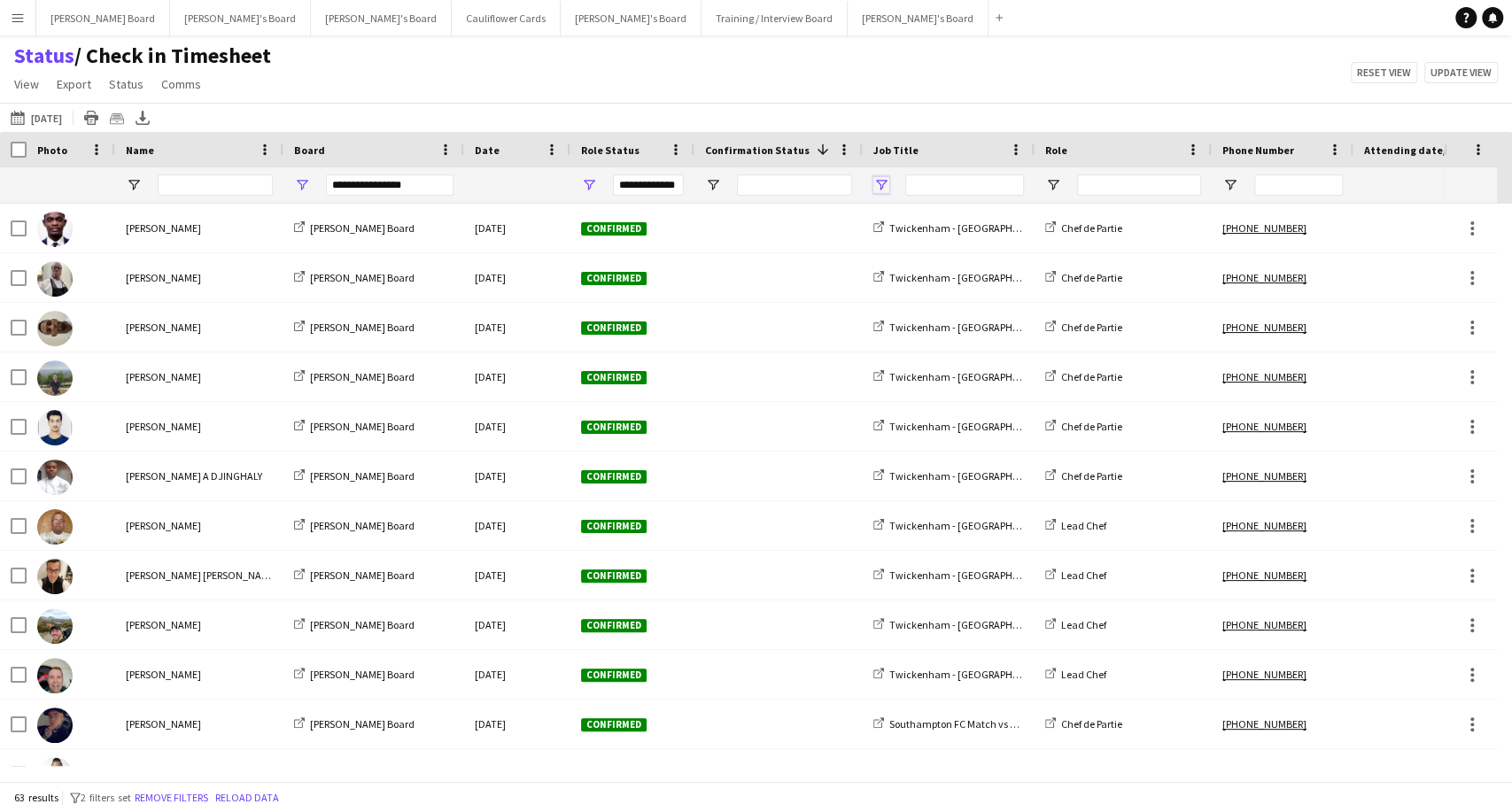
click at [882, 184] on span "Open Filter Menu" at bounding box center [882, 185] width 16 height 16
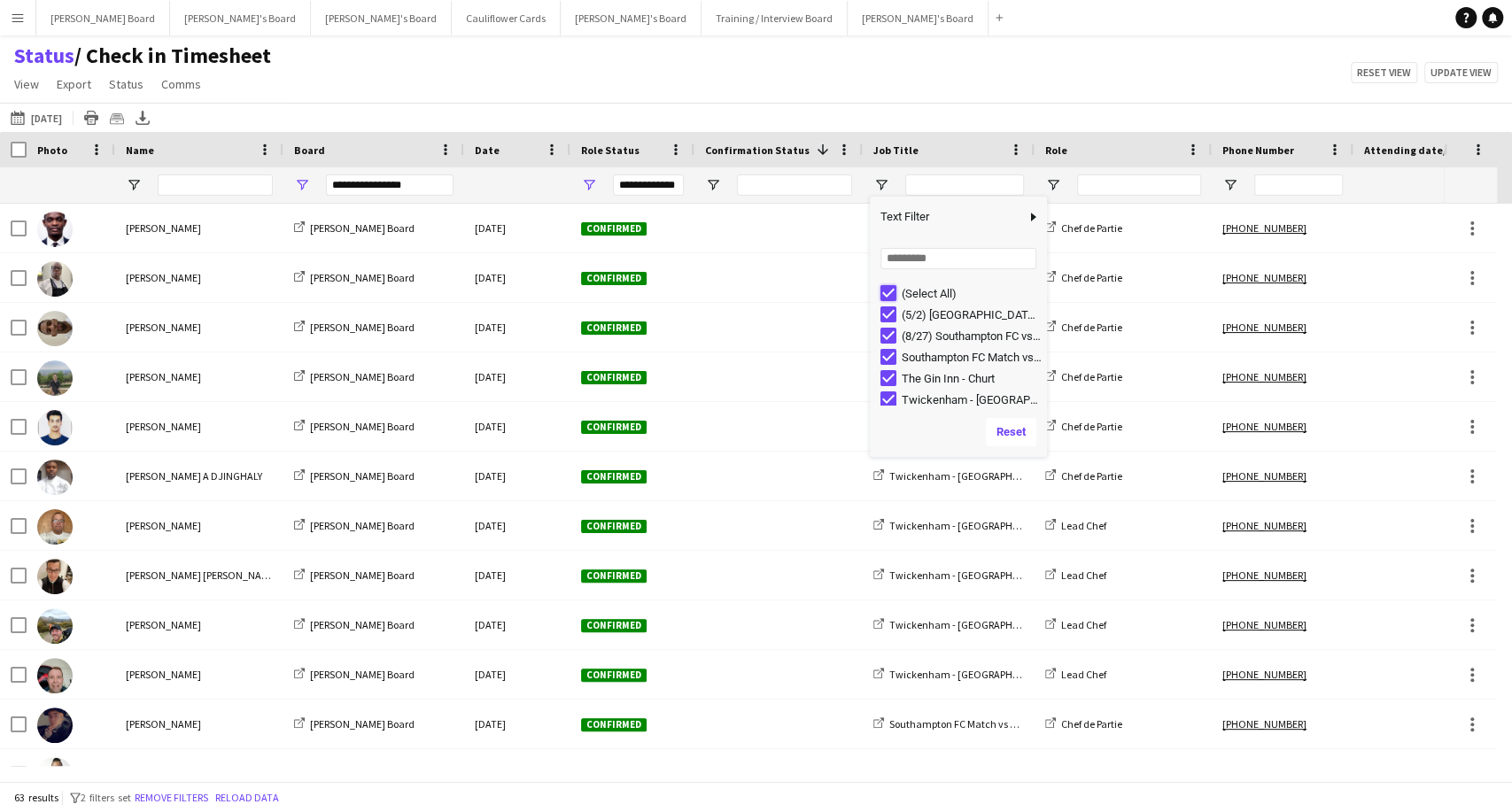
type input "***"
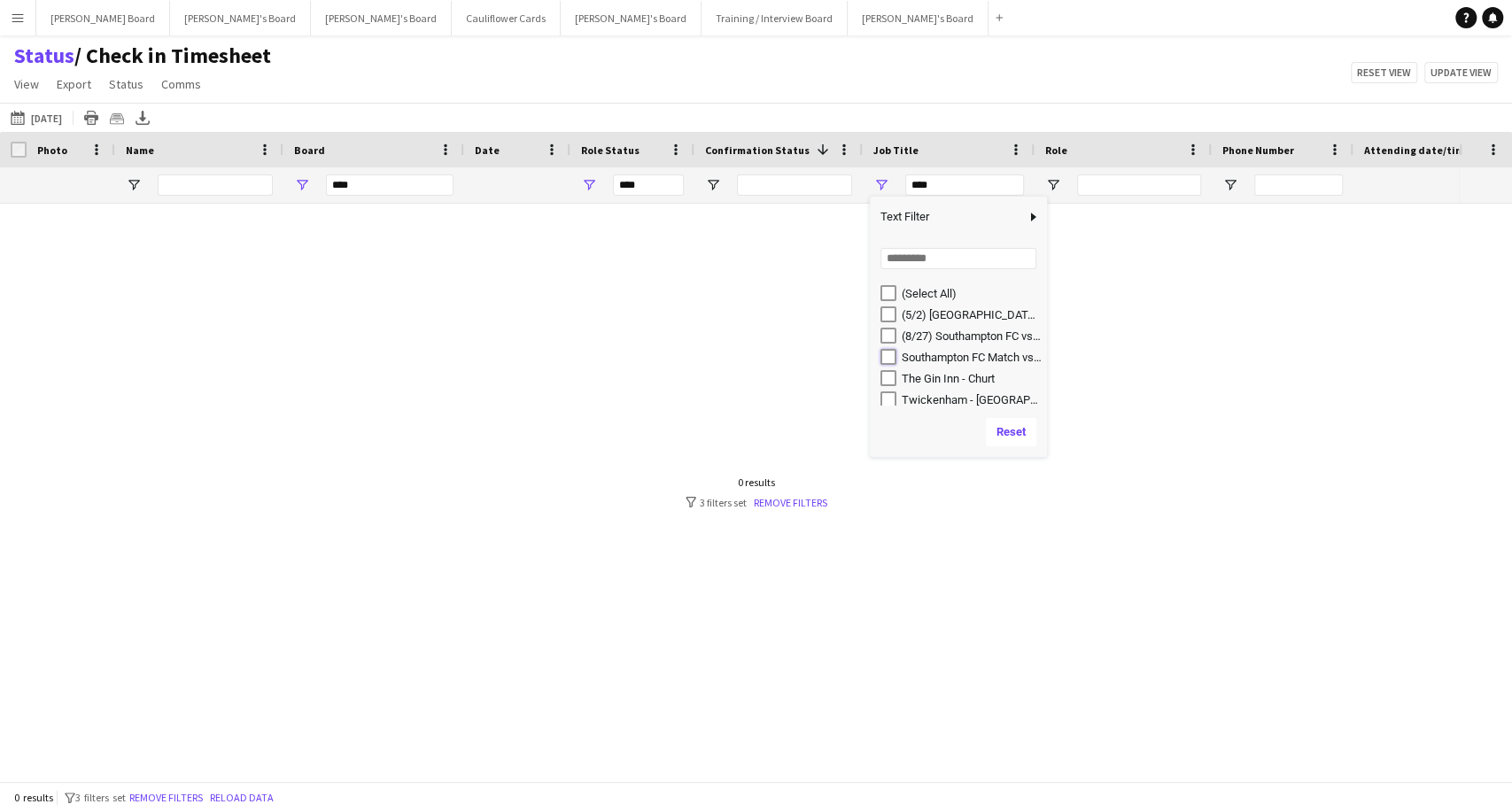
type input "**********"
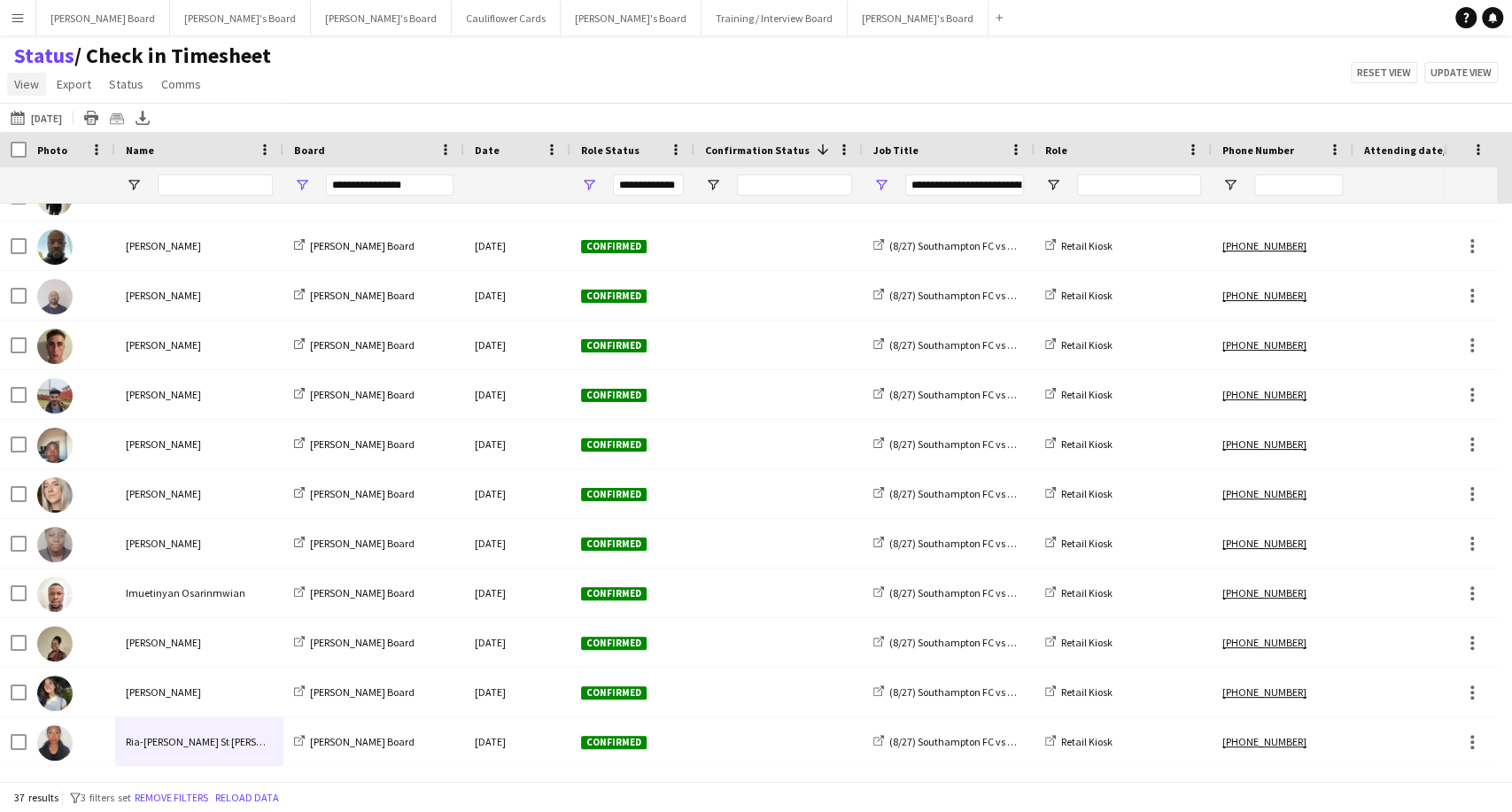
click at [17, 82] on span "View" at bounding box center [27, 85] width 25 height 16
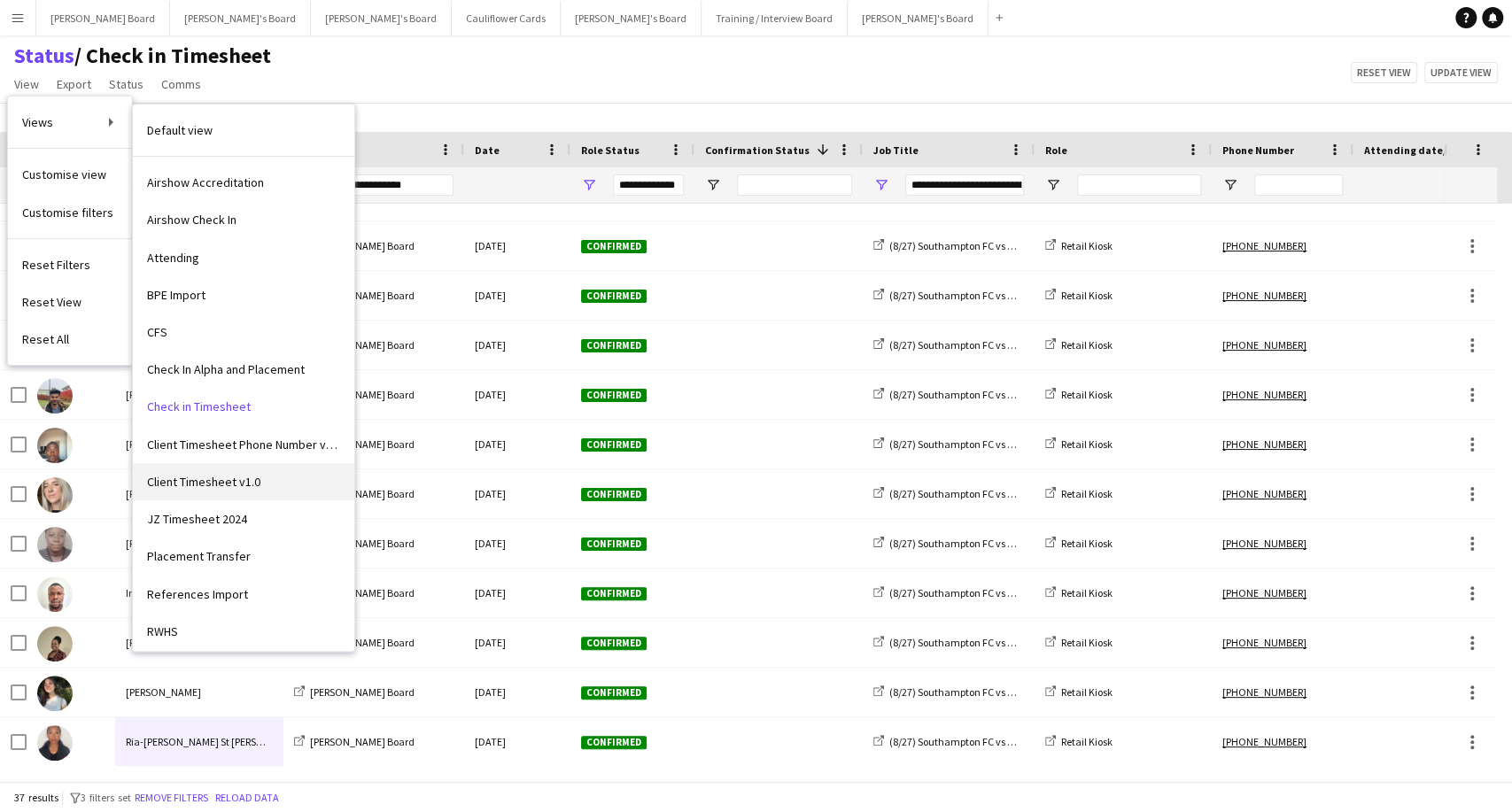
click at [228, 480] on span "Client Timesheet v1.0" at bounding box center [204, 482] width 113 height 16
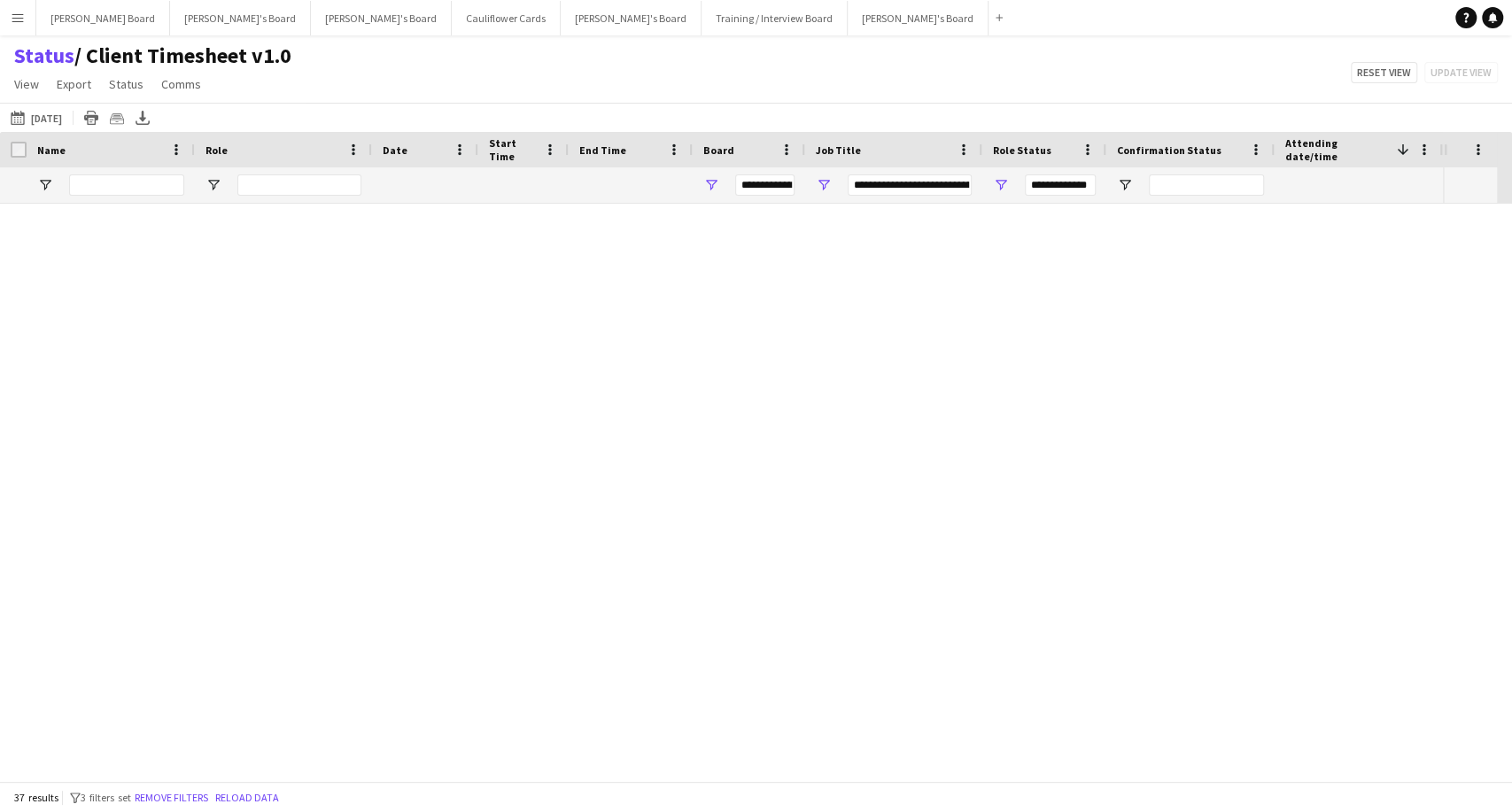
type input "***"
click at [802, 505] on link "Remove filters" at bounding box center [791, 502] width 74 height 14
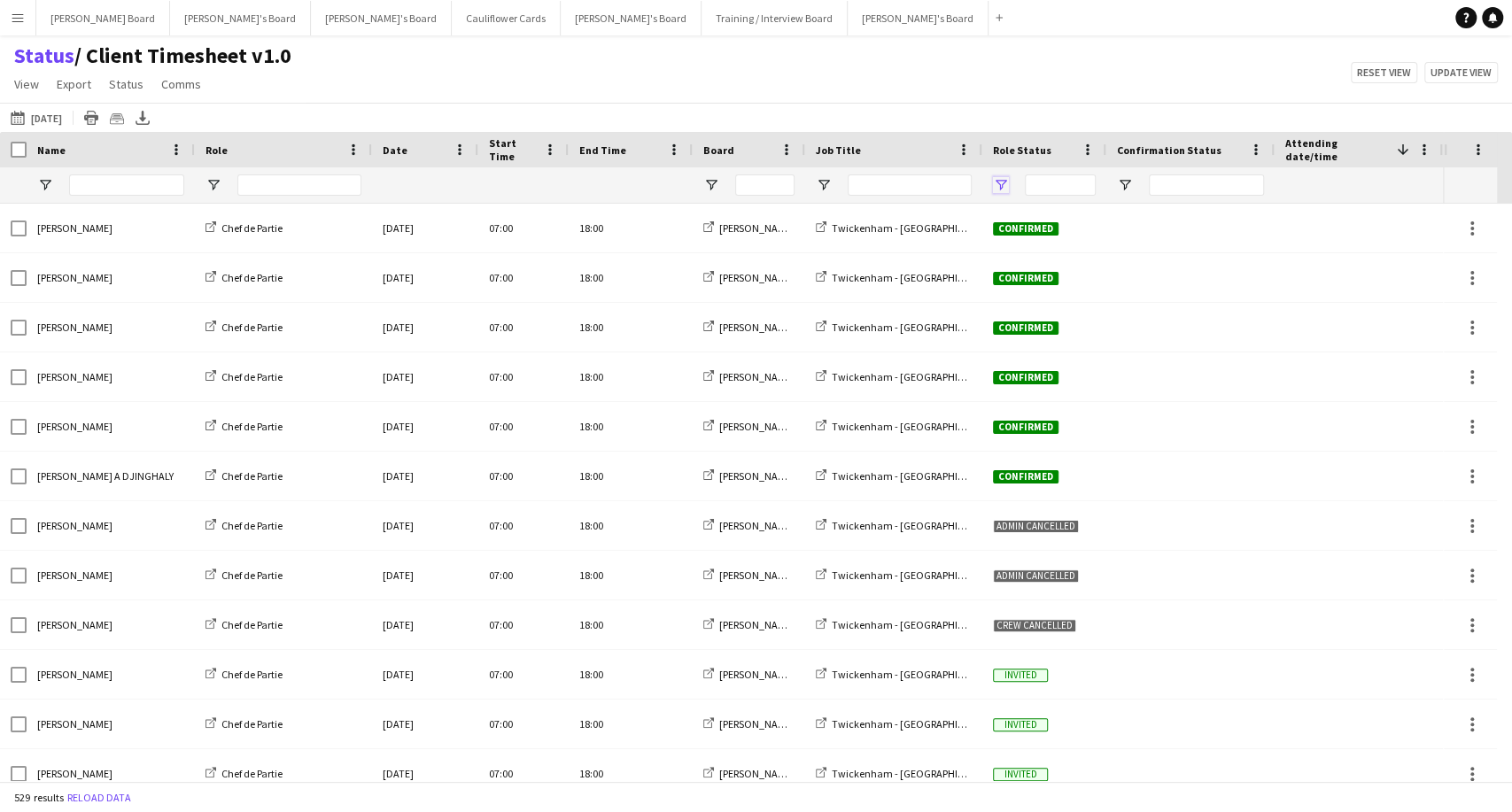
click at [993, 183] on span "Open Filter Menu" at bounding box center [1000, 185] width 16 height 16
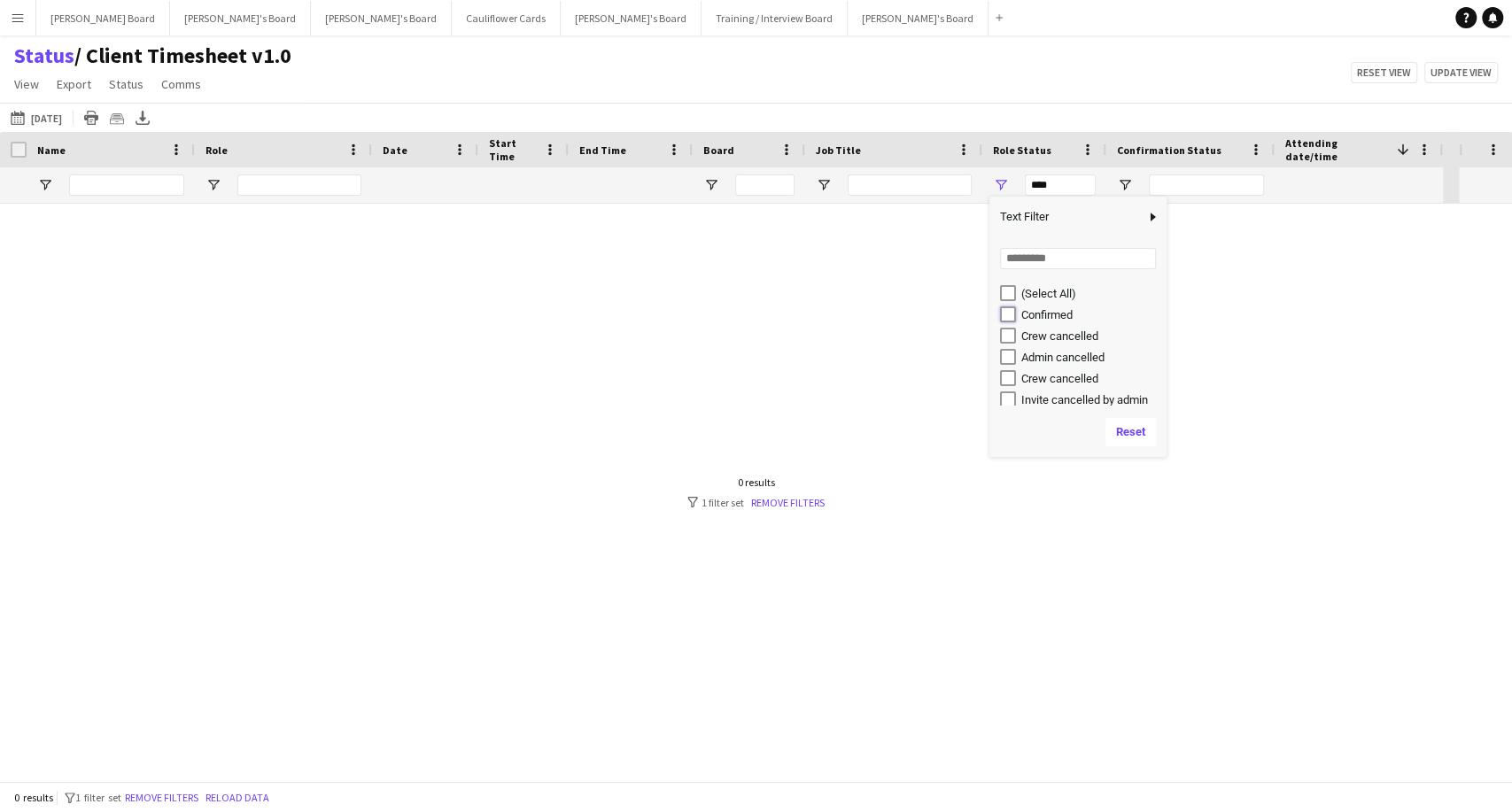
type input "**********"
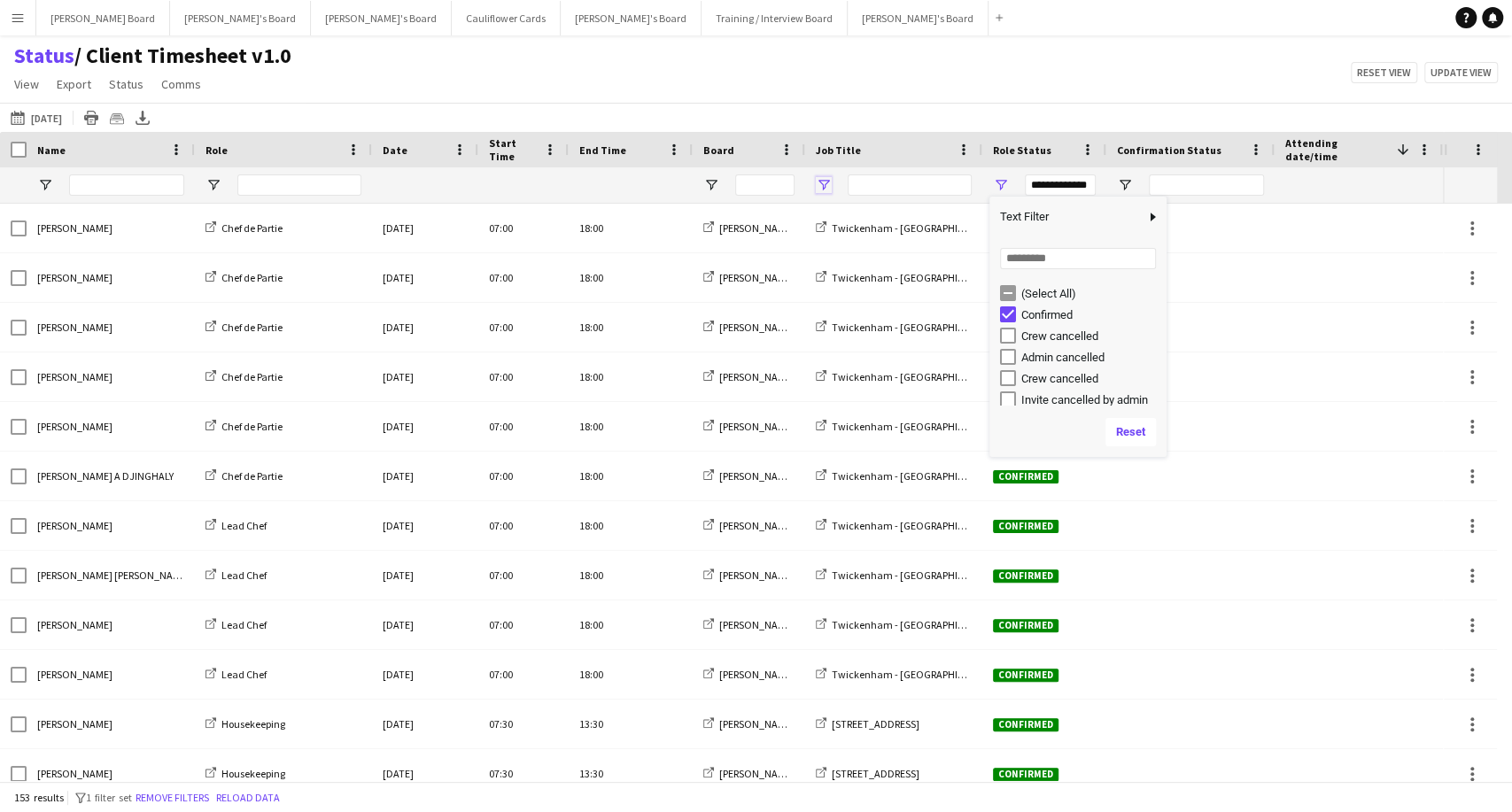
click at [828, 185] on span "Open Filter Menu" at bounding box center [824, 185] width 16 height 16
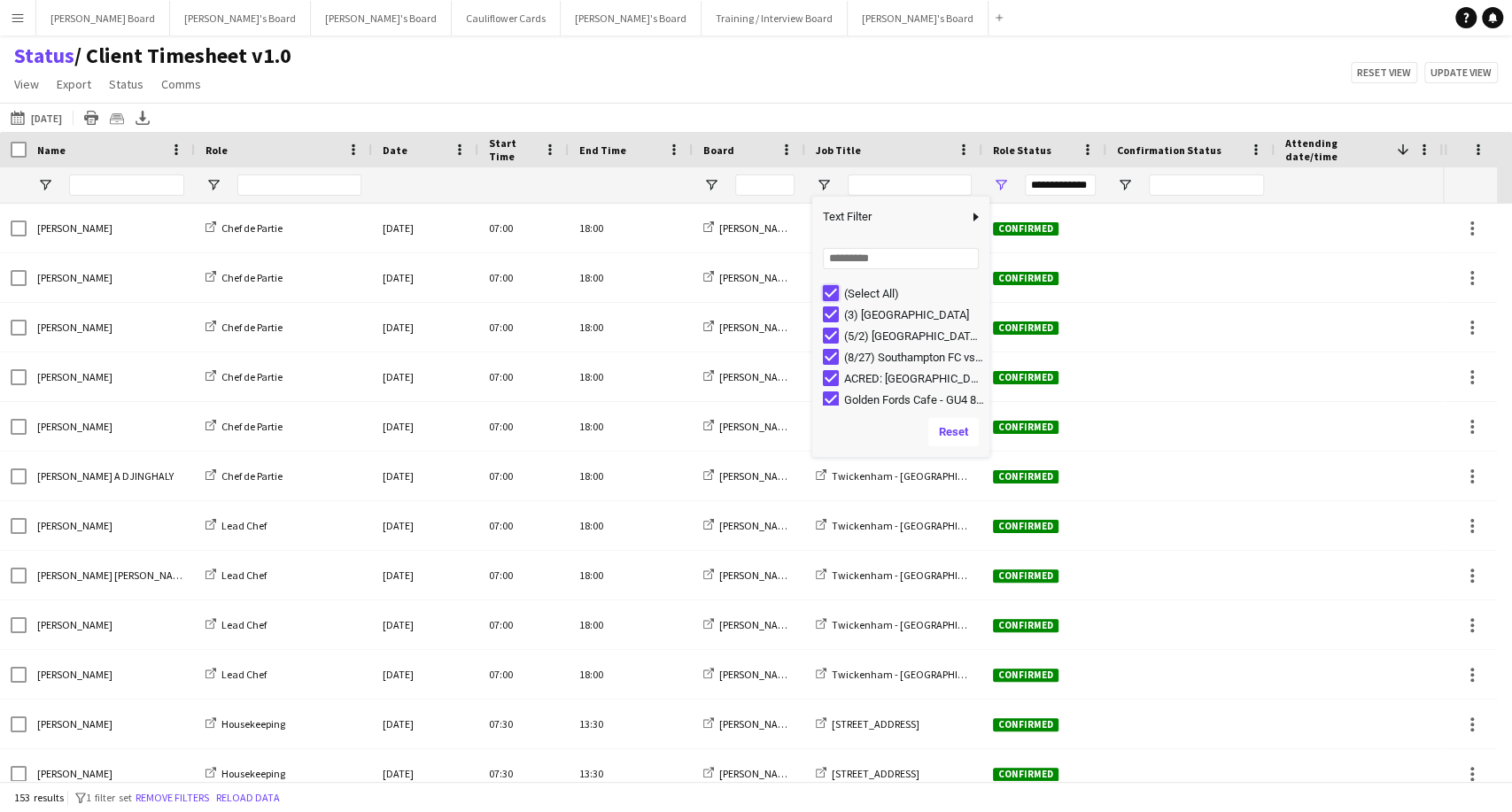
type input "***"
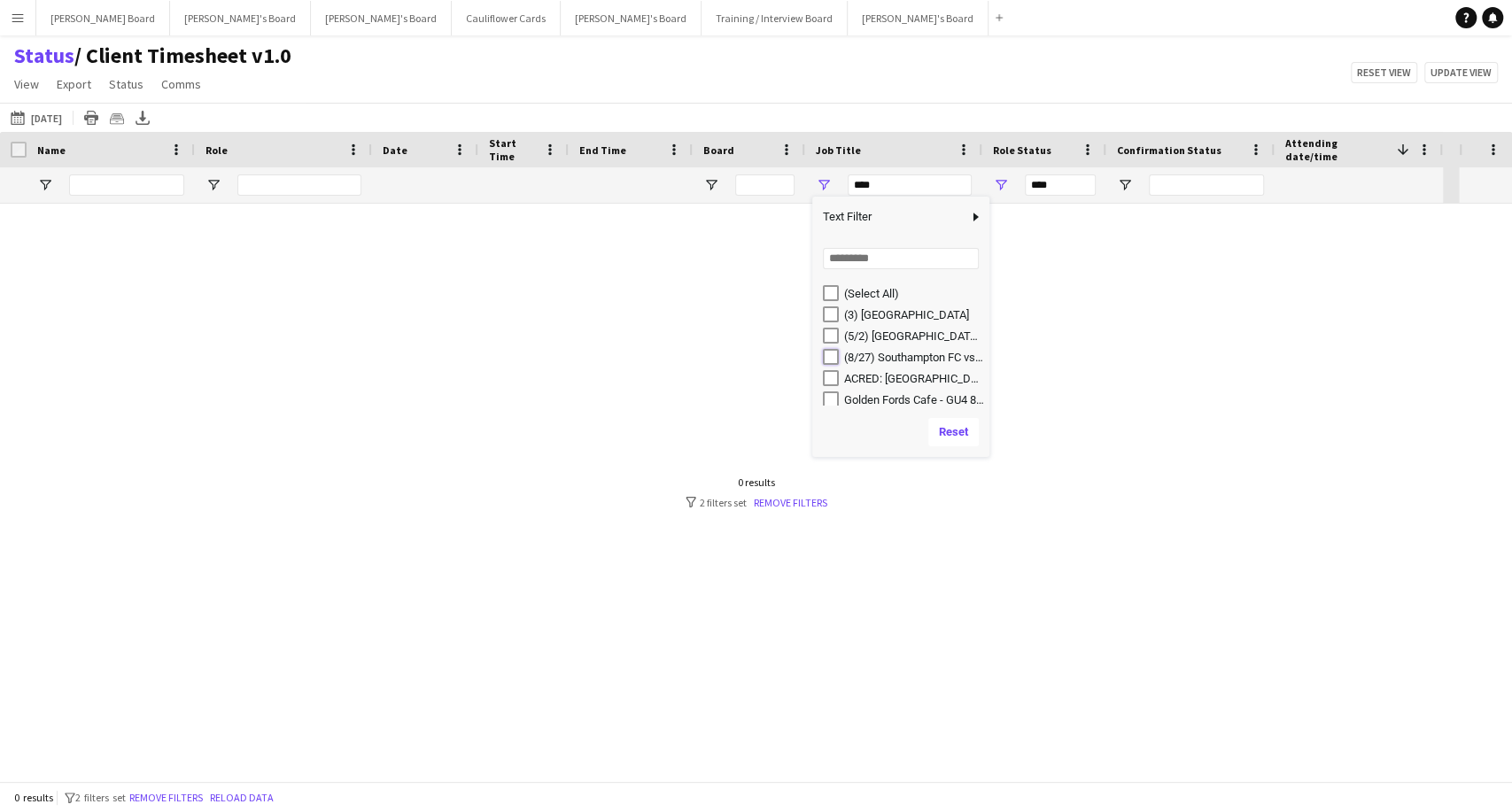
type input "**********"
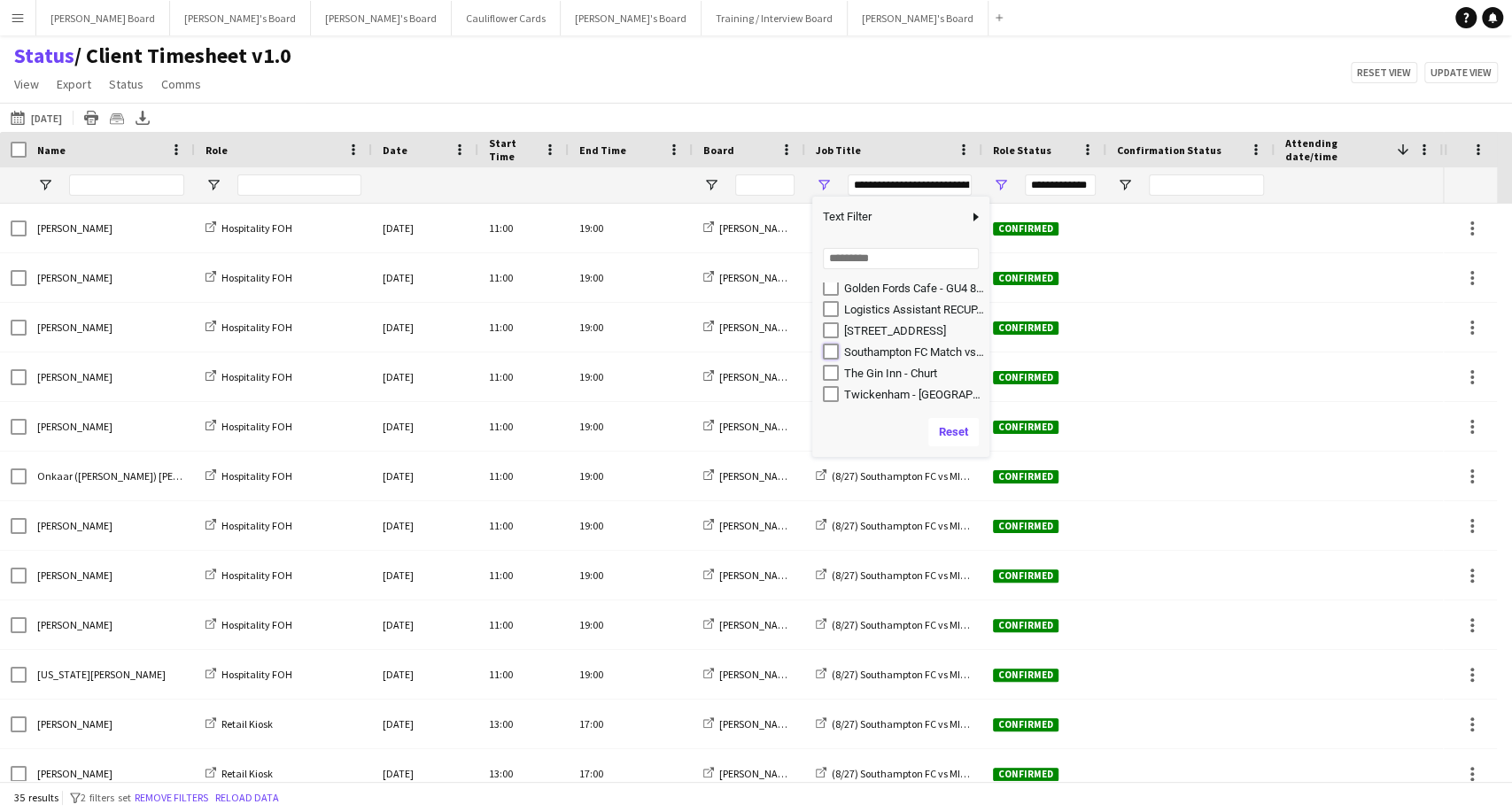
type input "**********"
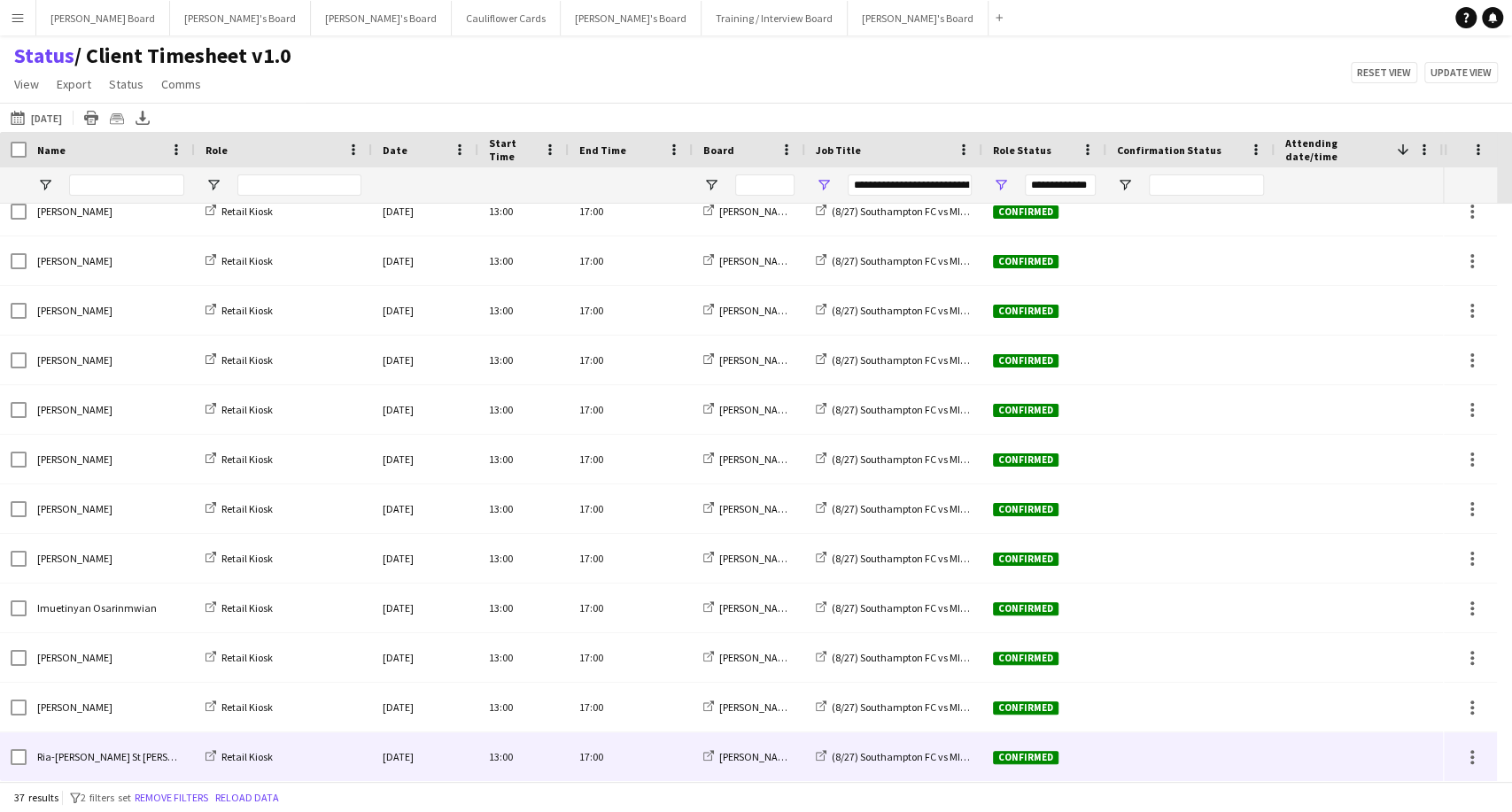
click at [86, 765] on div "Ria-[PERSON_NAME] St [PERSON_NAME]" at bounding box center [111, 756] width 168 height 49
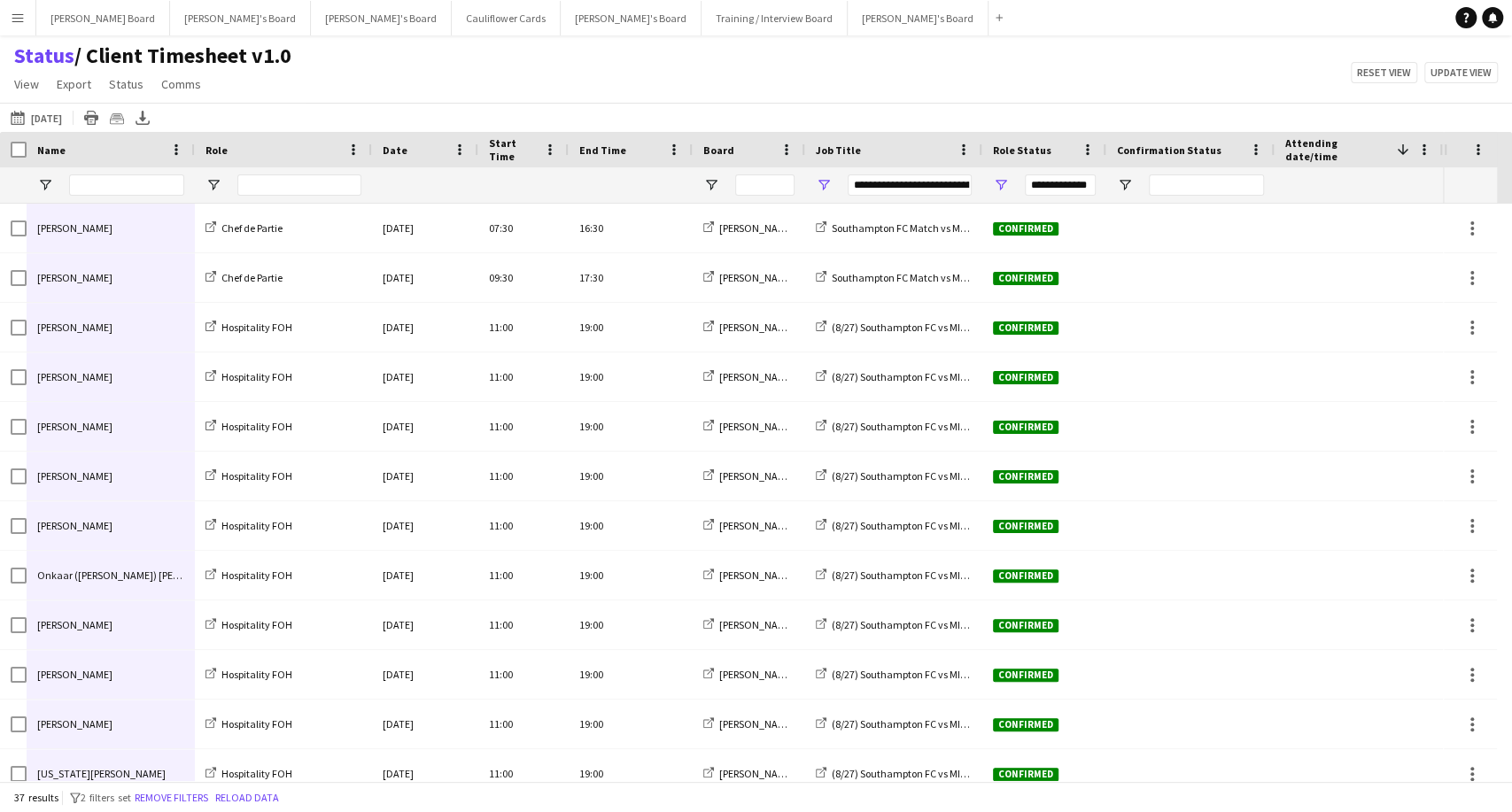
drag, startPoint x: 96, startPoint y: 767, endPoint x: 86, endPoint y: 221, distance: 546.1
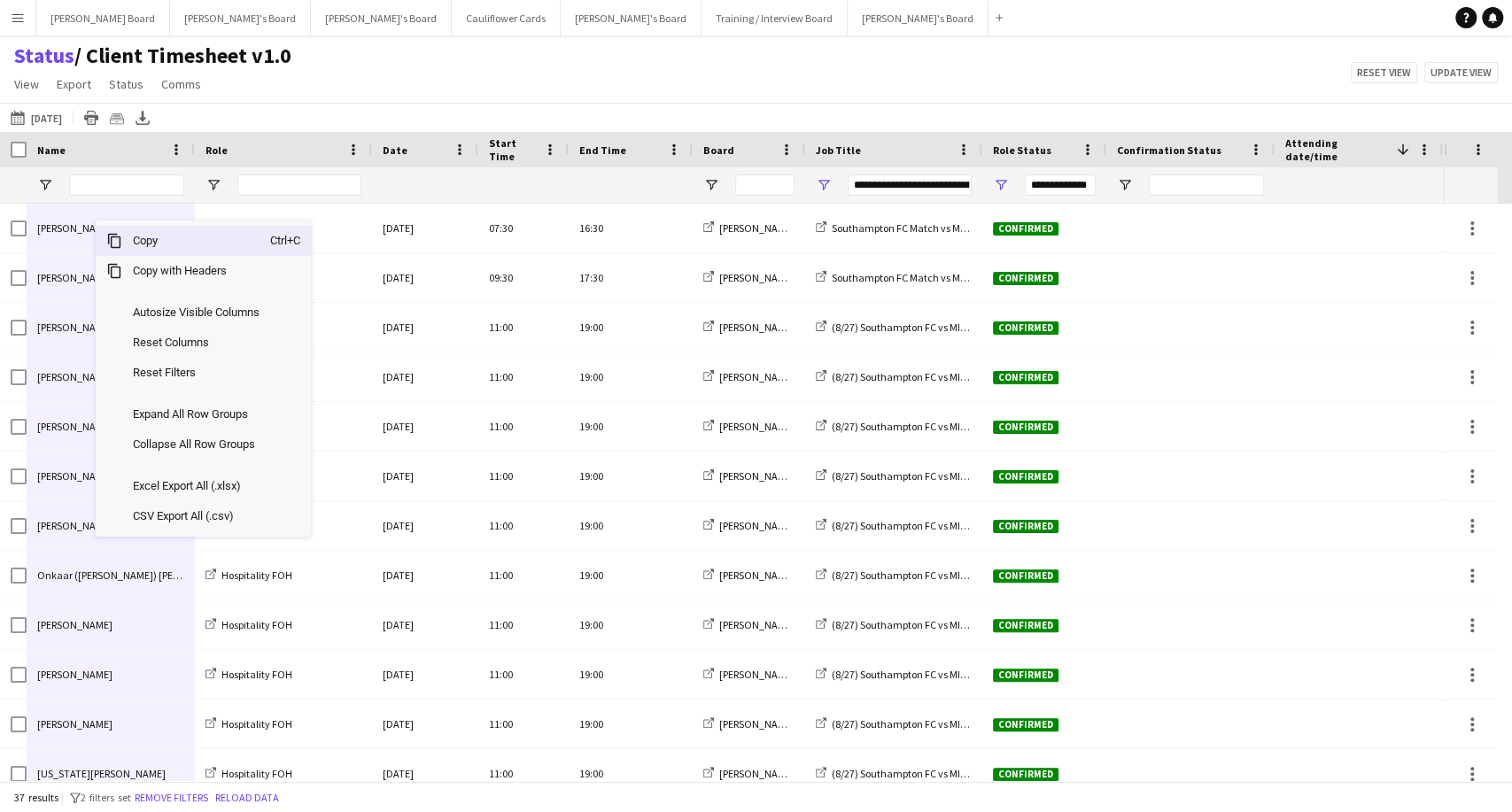
click at [161, 248] on span "Copy" at bounding box center [196, 240] width 148 height 30
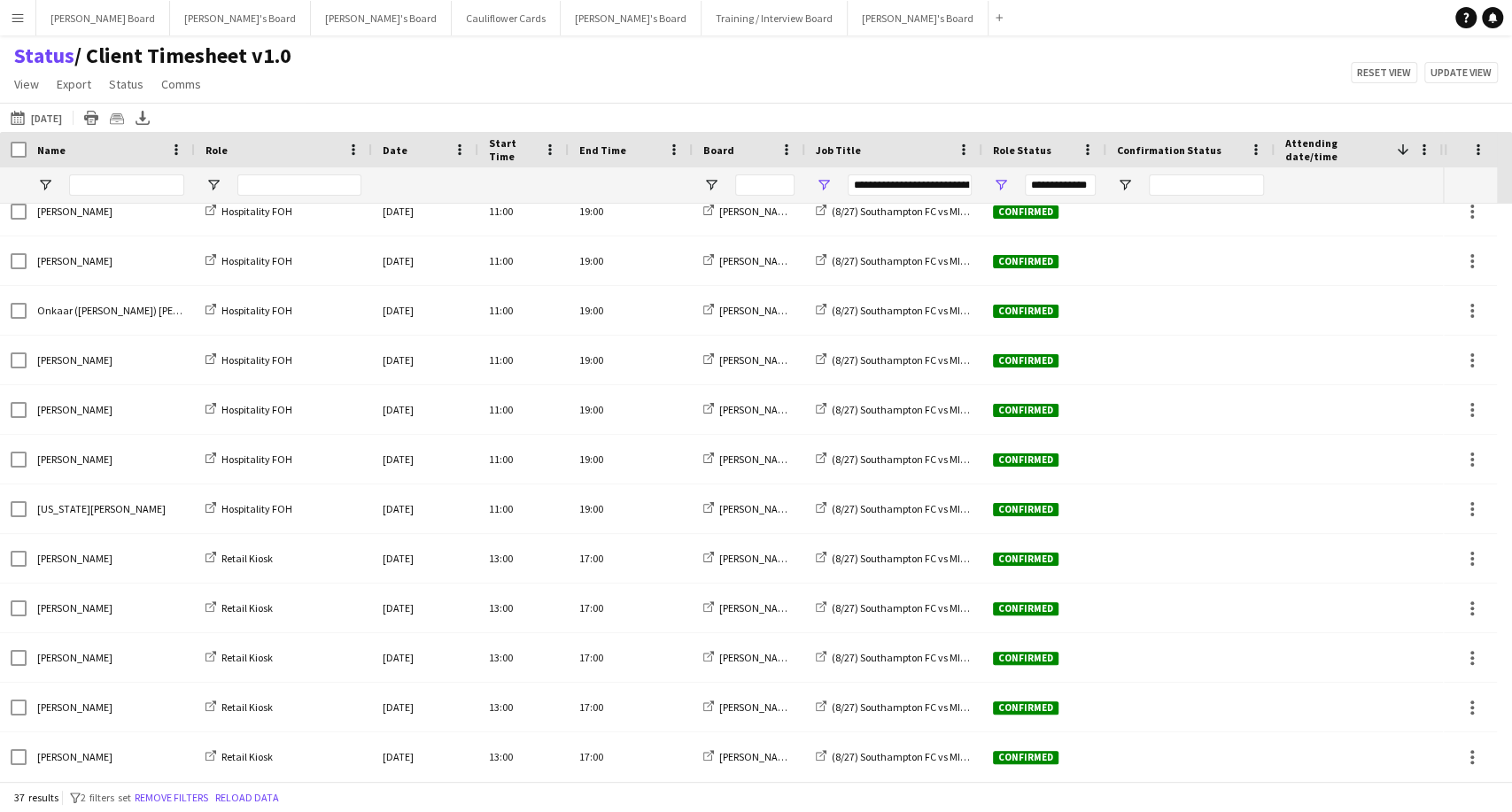
scroll to position [17, 0]
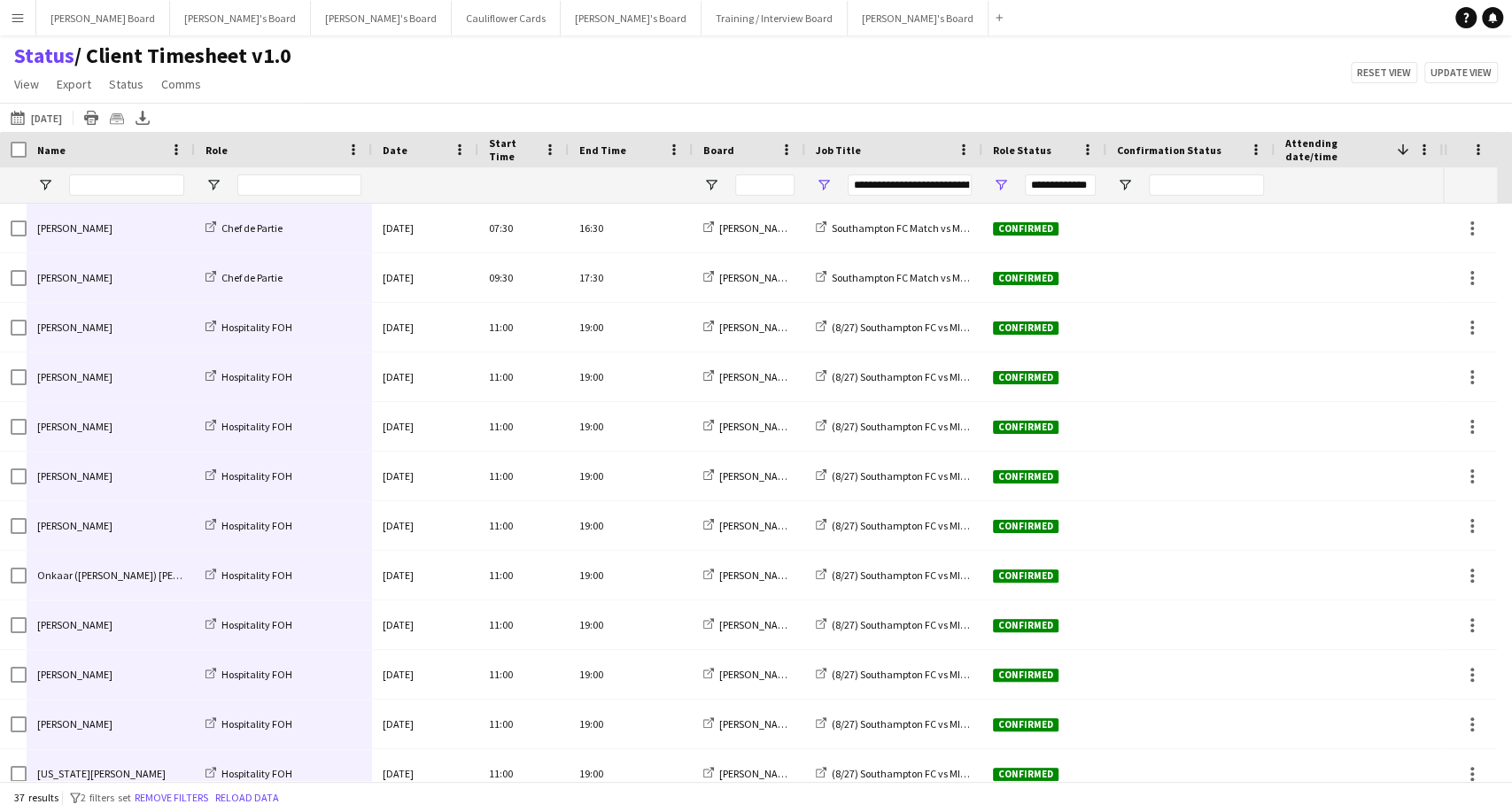
drag, startPoint x: 104, startPoint y: 768, endPoint x: 251, endPoint y: 206, distance: 580.9
drag, startPoint x: 249, startPoint y: 215, endPoint x: 259, endPoint y: 213, distance: 10.2
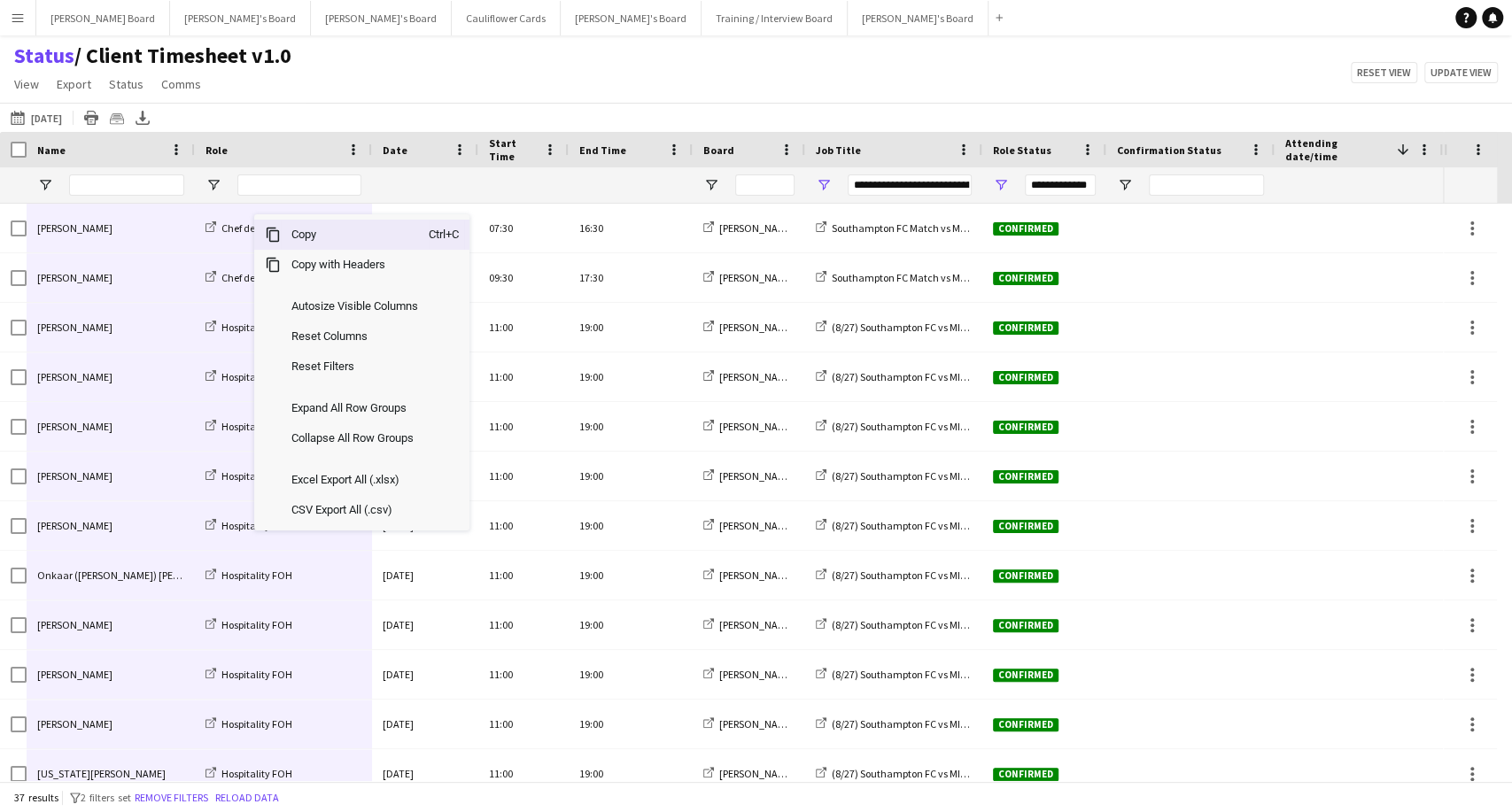
click at [312, 232] on span "Copy" at bounding box center [355, 234] width 148 height 30
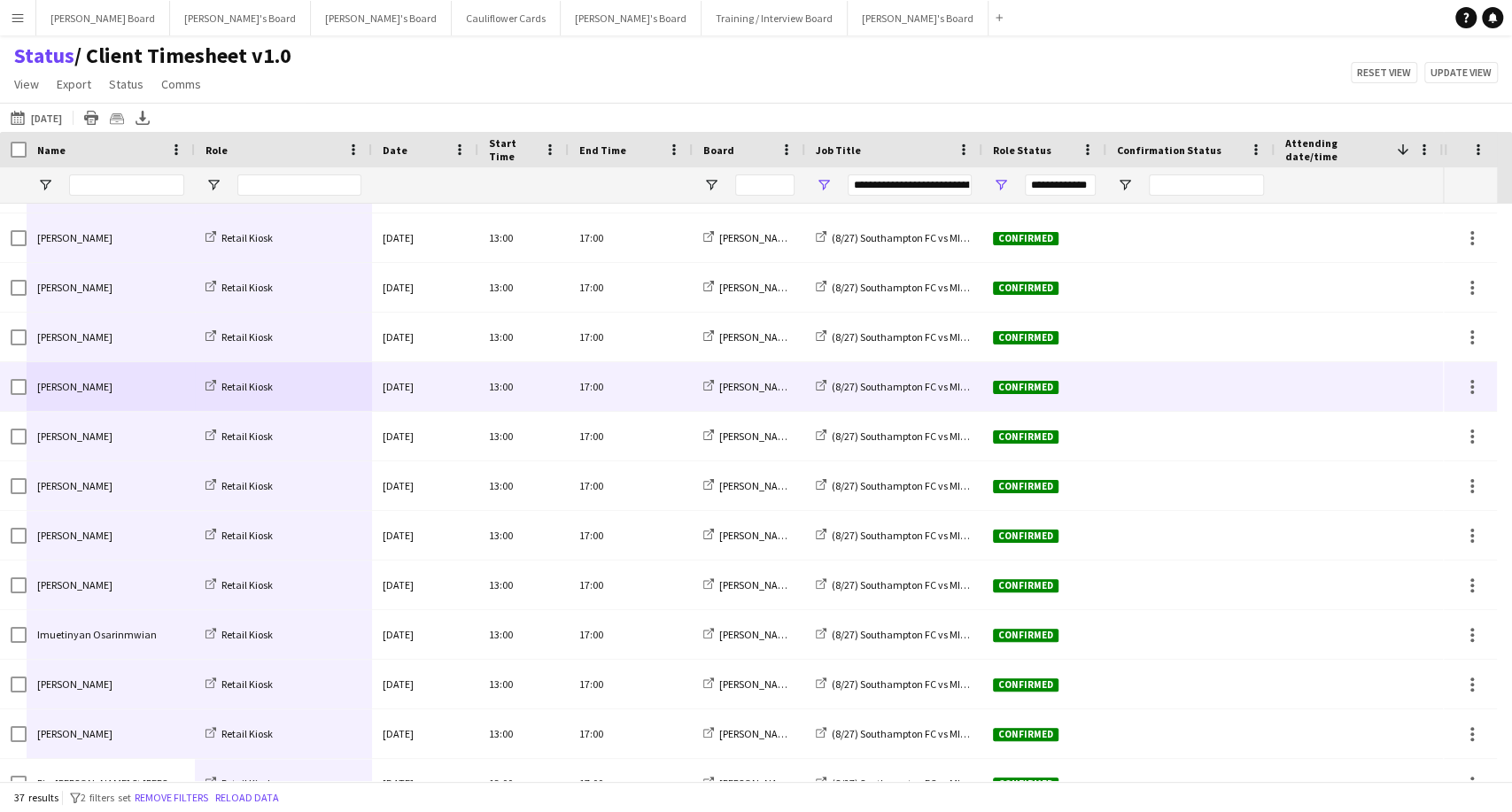
scroll to position [1256, 0]
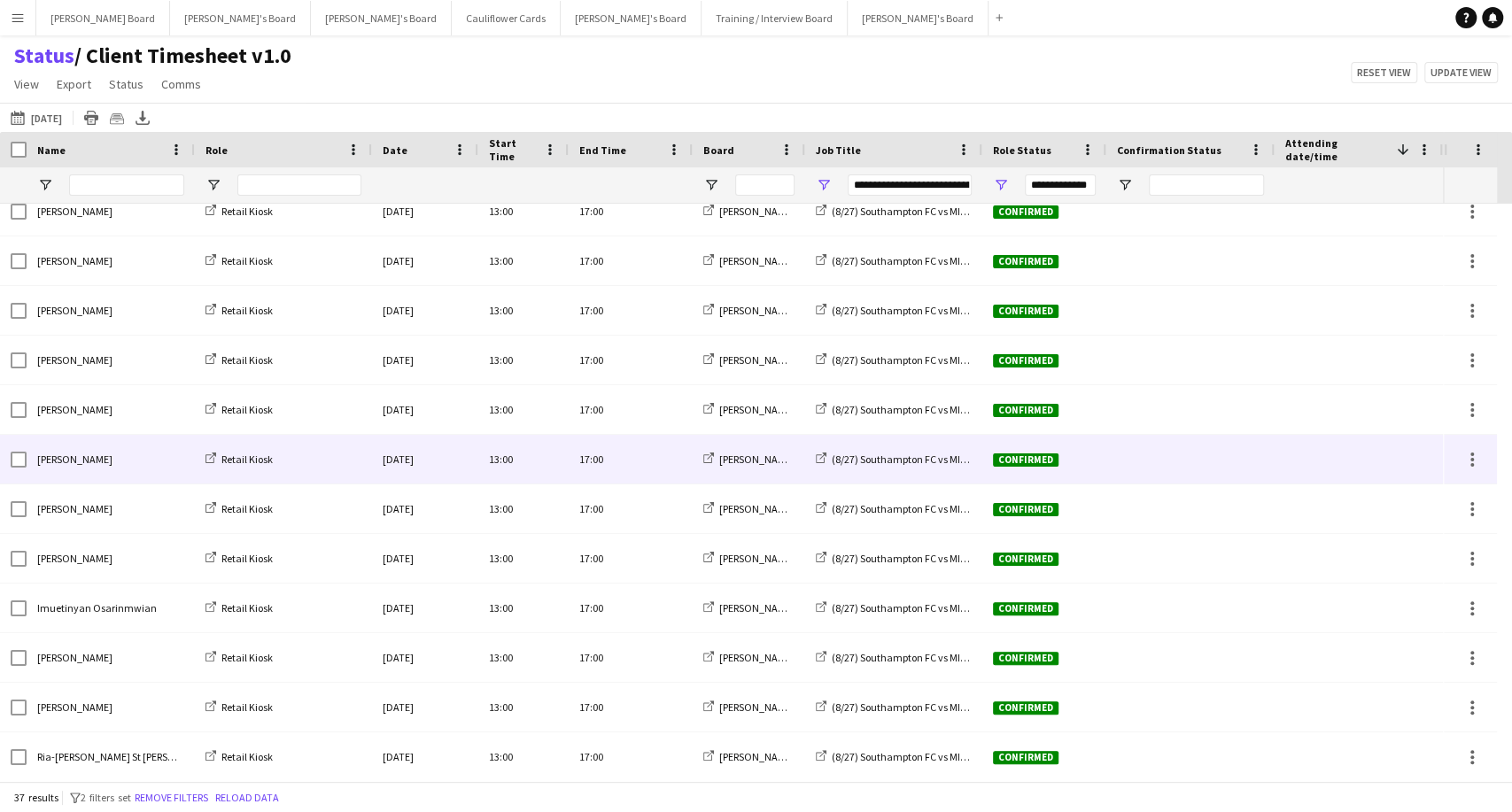
click at [1285, 439] on div at bounding box center [1358, 459] width 147 height 49
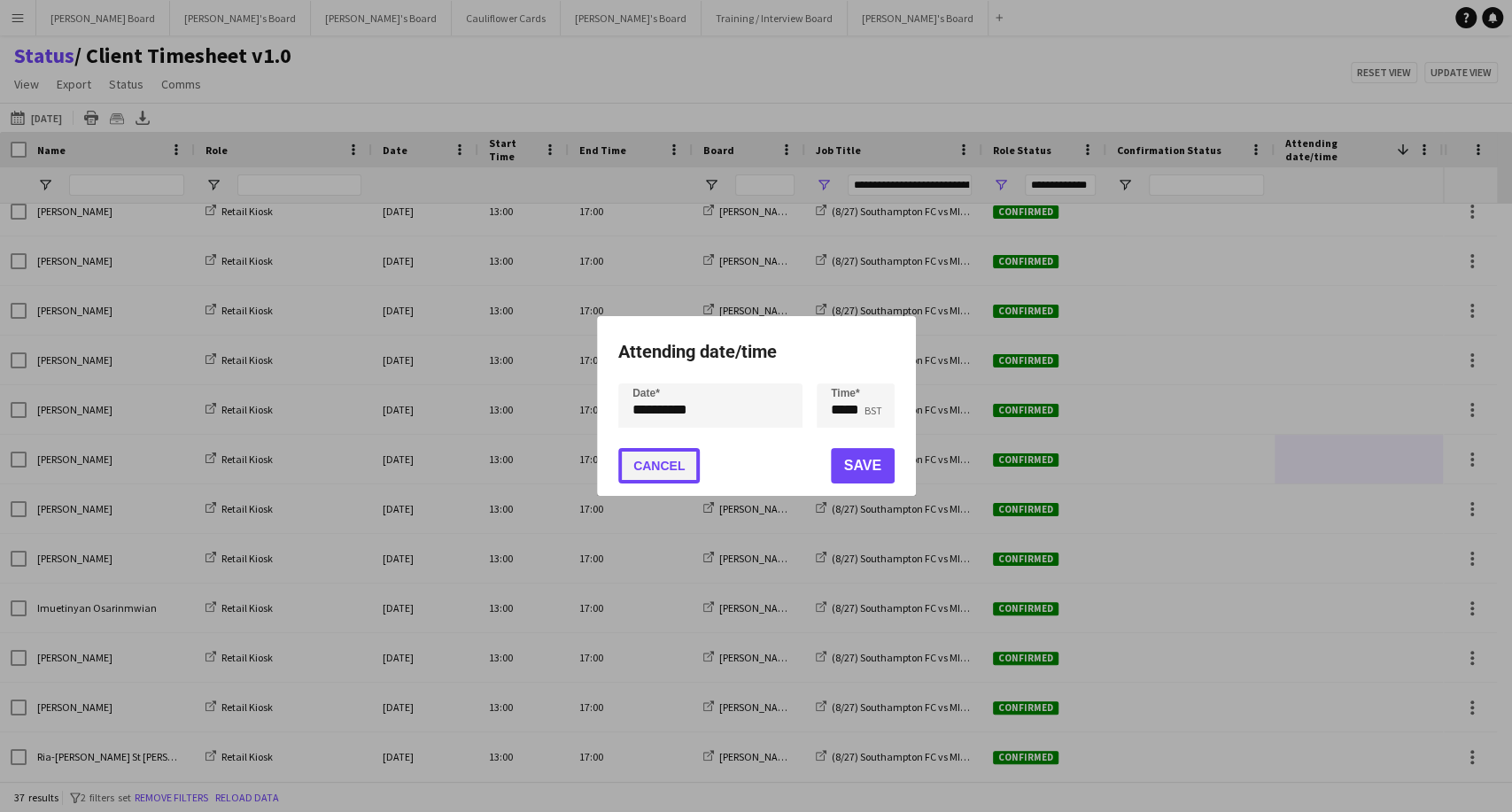
click at [683, 456] on button "Cancel" at bounding box center [658, 465] width 81 height 35
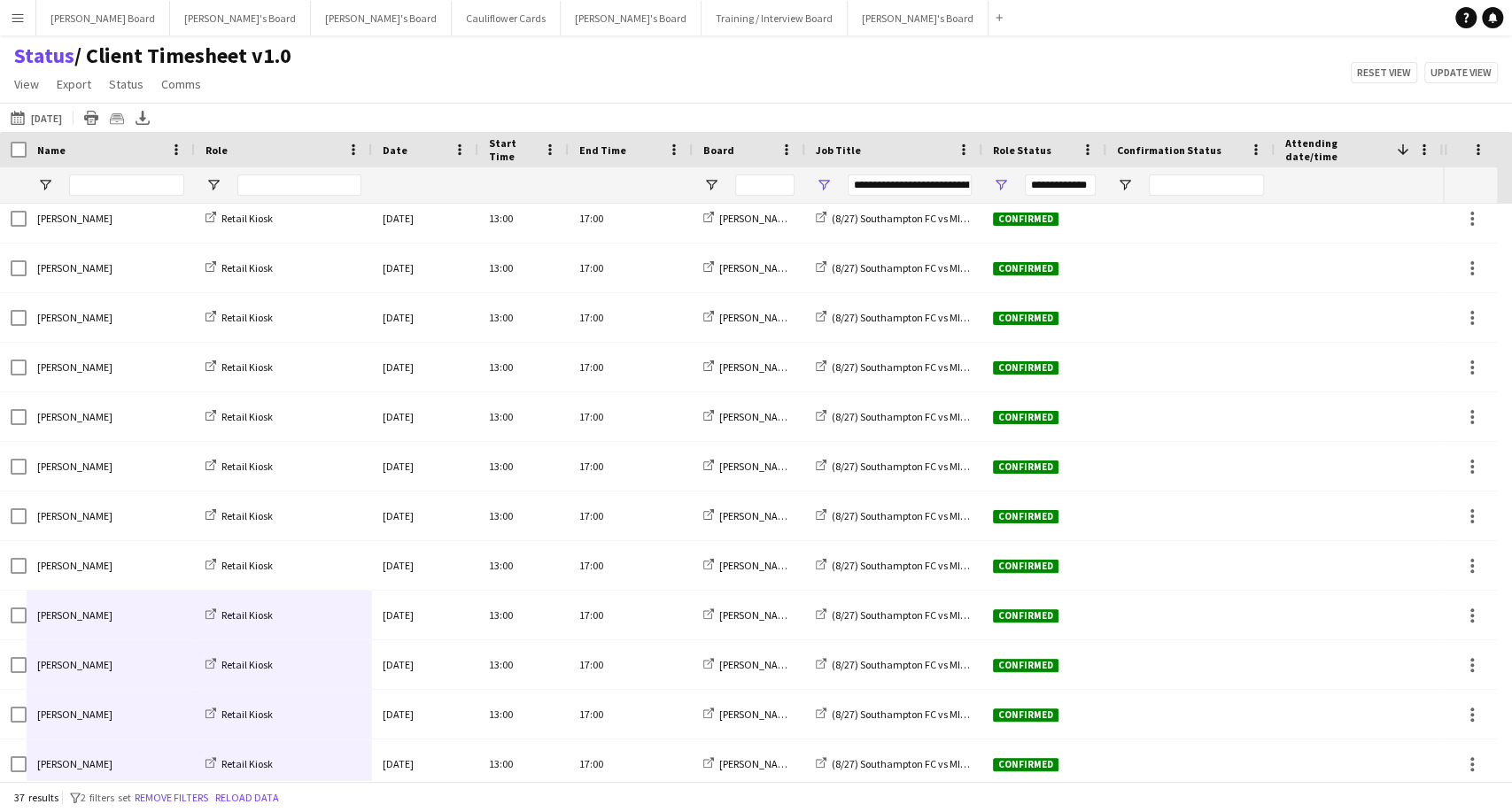
scroll to position [902, 0]
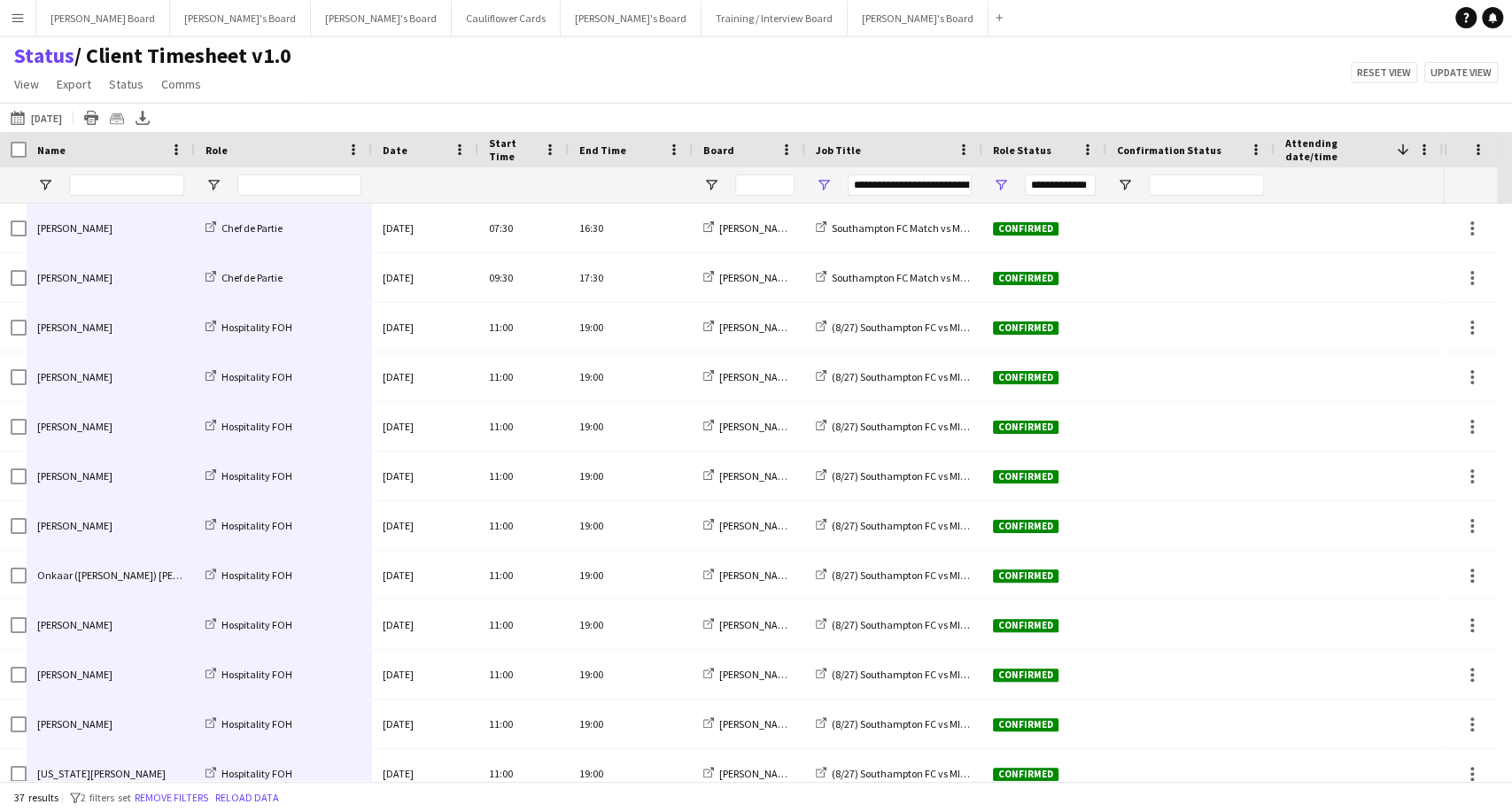
drag, startPoint x: 64, startPoint y: 758, endPoint x: 222, endPoint y: 221, distance: 559.8
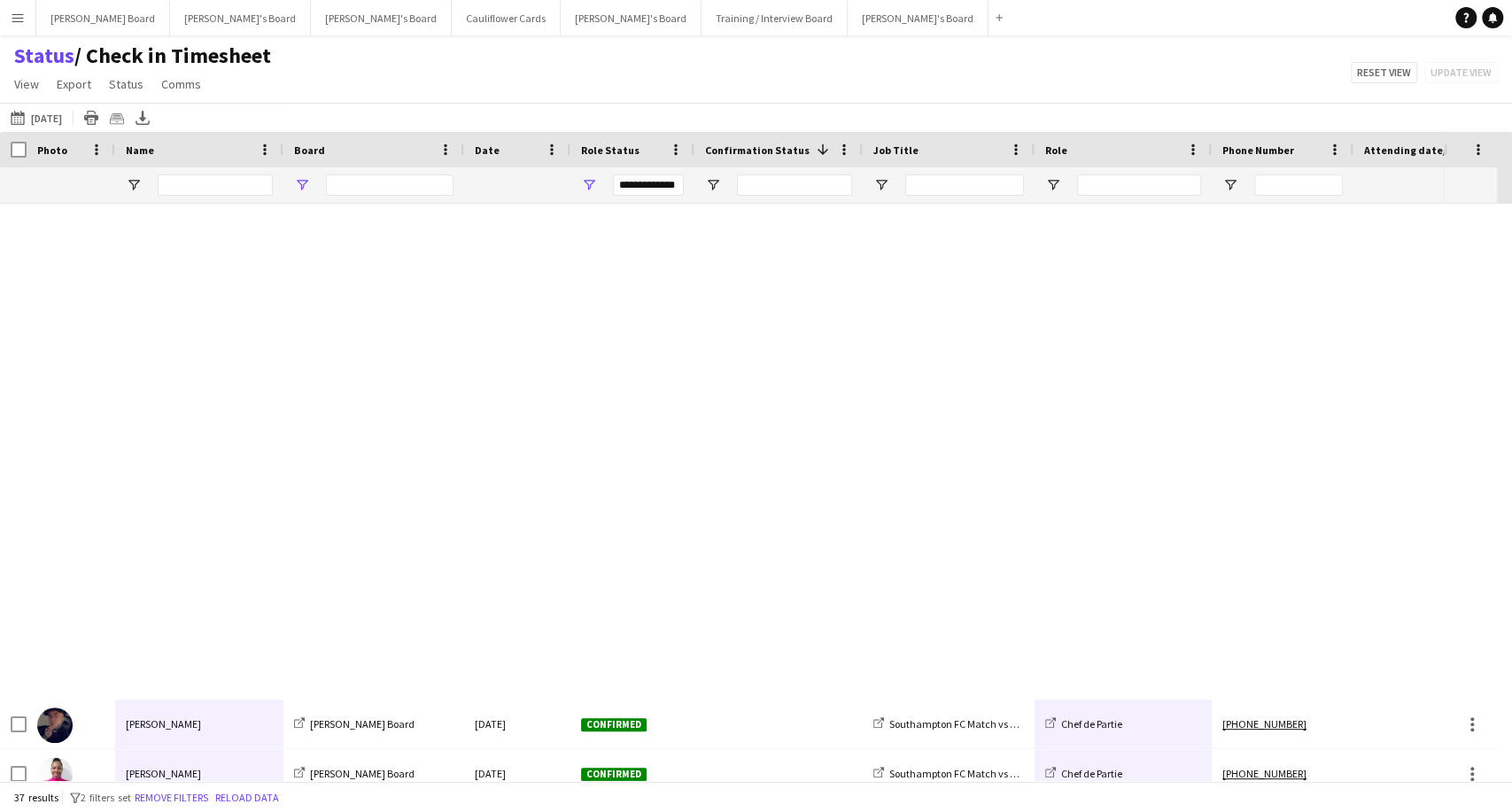
type input "**********"
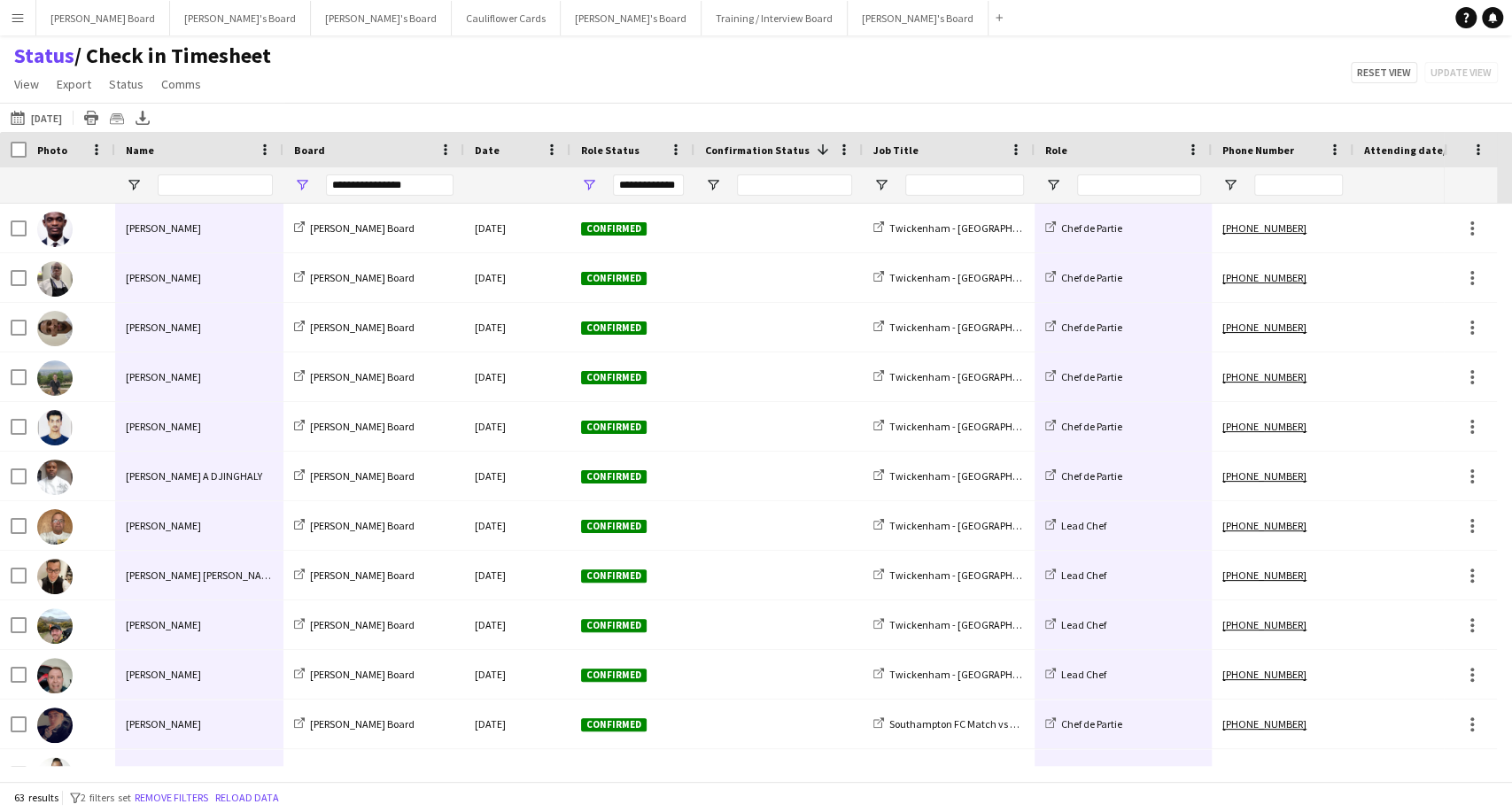
click at [21, 23] on app-icon "Menu" at bounding box center [18, 18] width 14 height 14
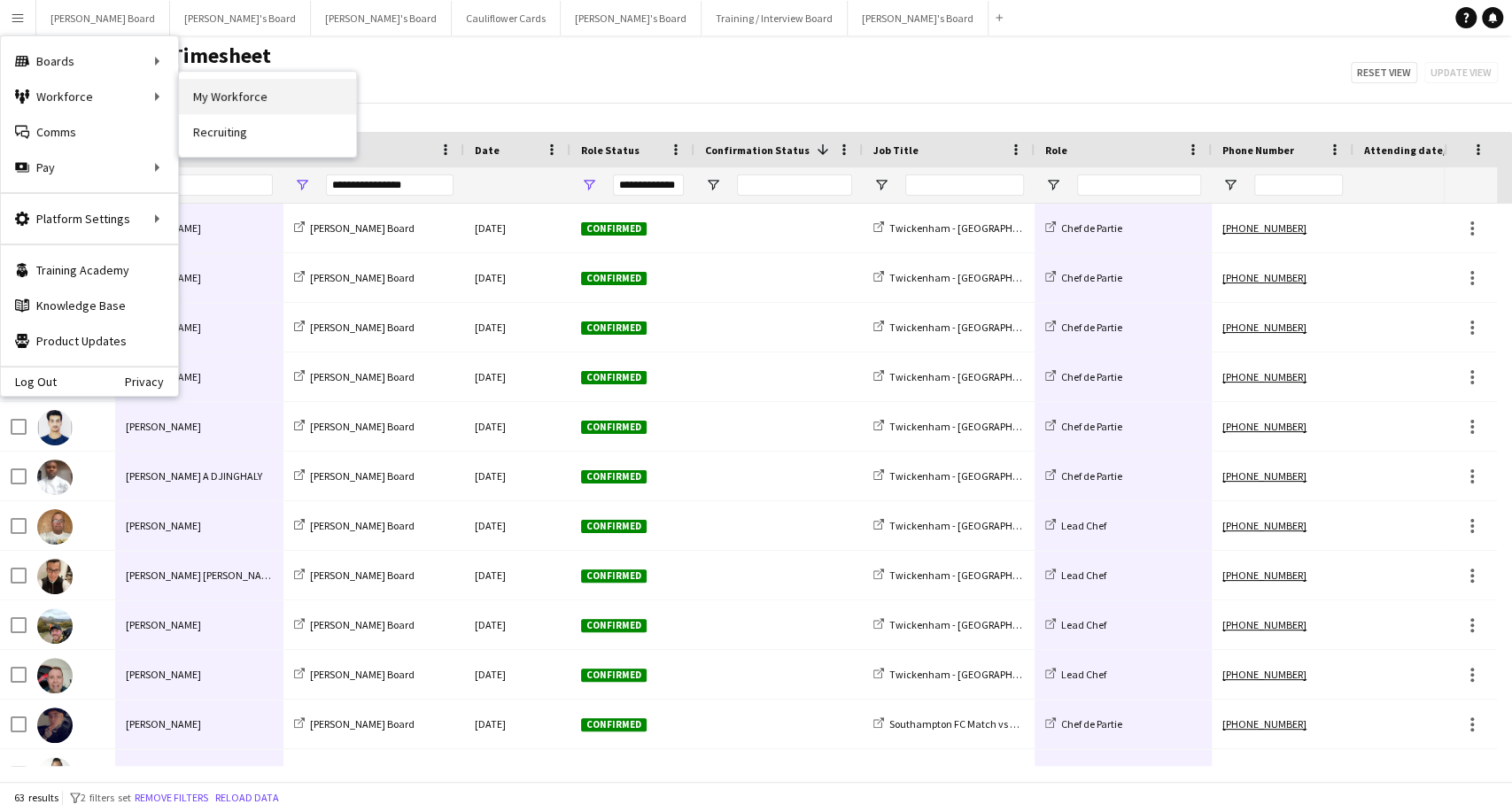
click at [246, 106] on link "My Workforce" at bounding box center [267, 96] width 177 height 35
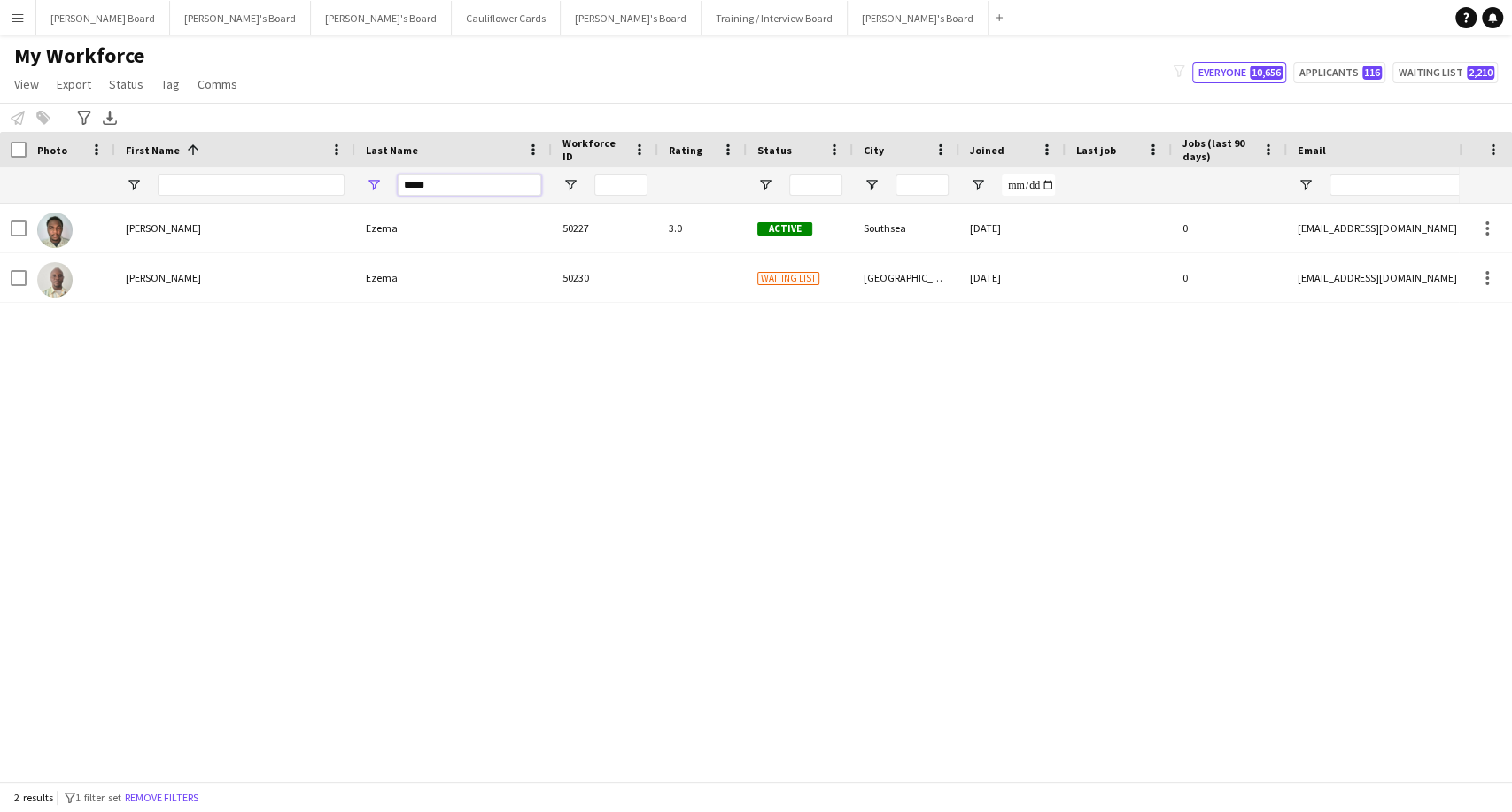
drag, startPoint x: 421, startPoint y: 182, endPoint x: 204, endPoint y: 185, distance: 217.0
click at [216, 186] on div "*****" at bounding box center [1081, 185] width 2161 height 35
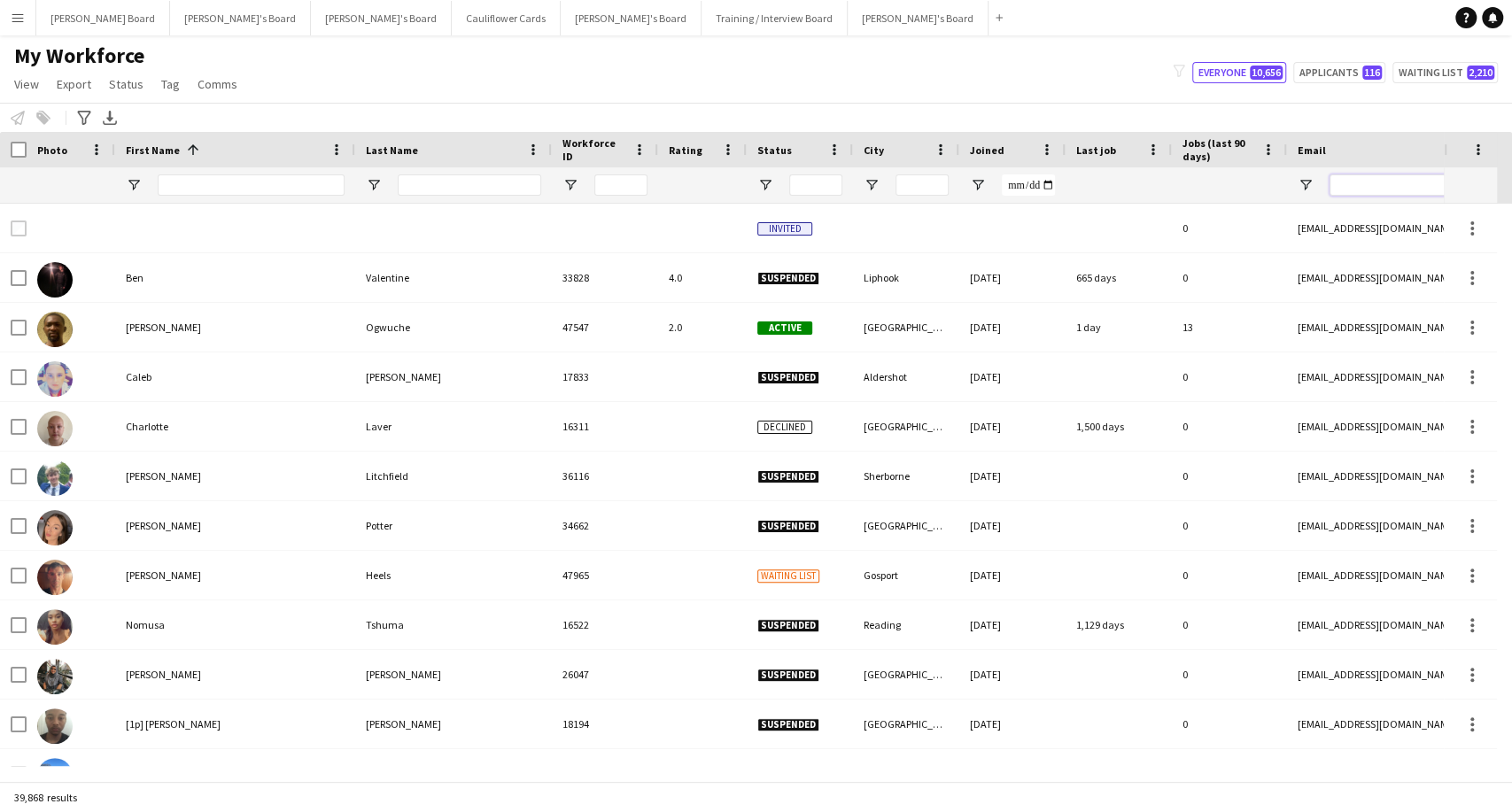
click at [1365, 183] on input "Email Filter Input" at bounding box center [1480, 185] width 301 height 22
paste input "**********"
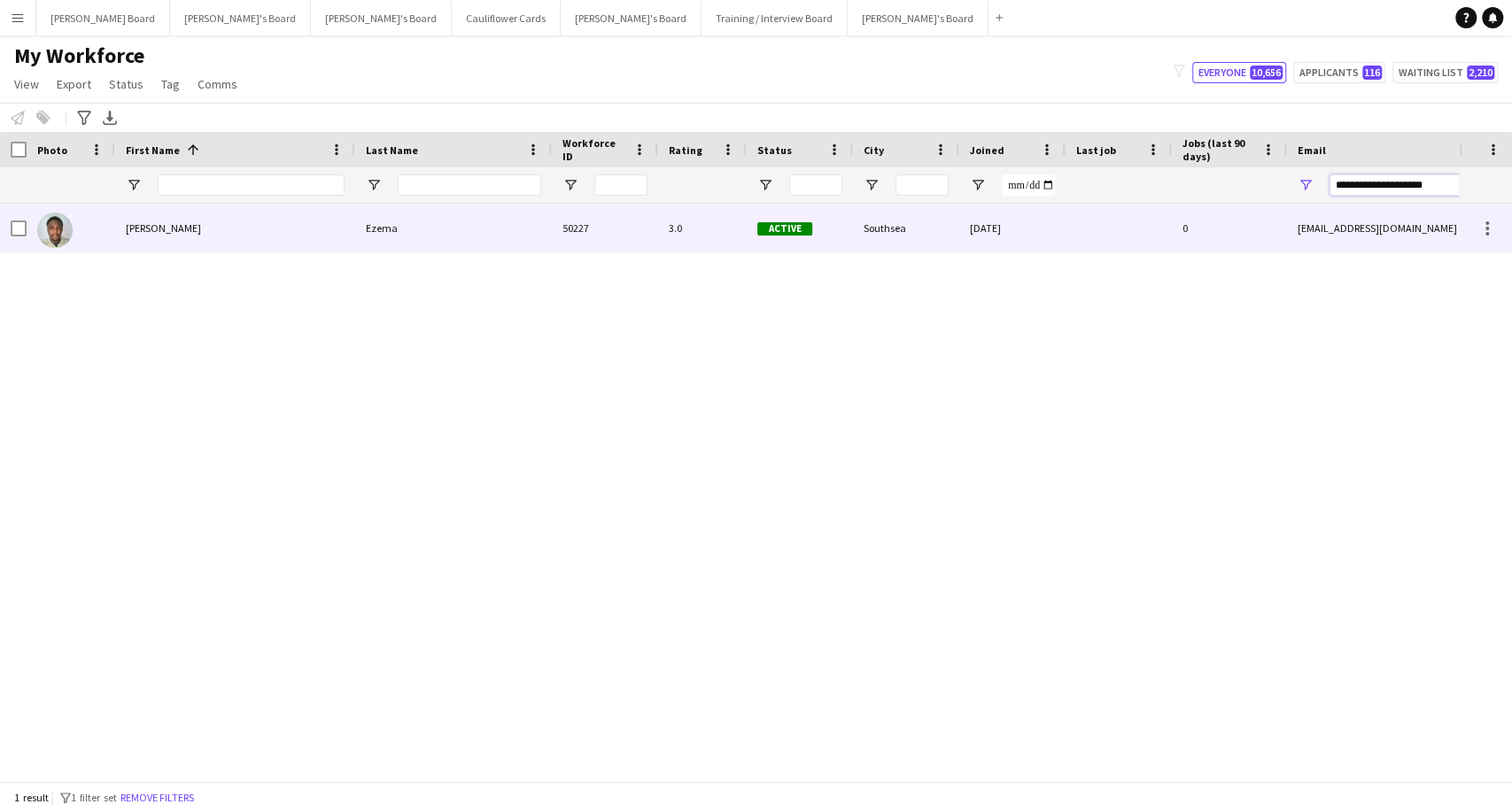
type input "**********"
click at [158, 231] on div "Jude Kelechi" at bounding box center [235, 228] width 240 height 49
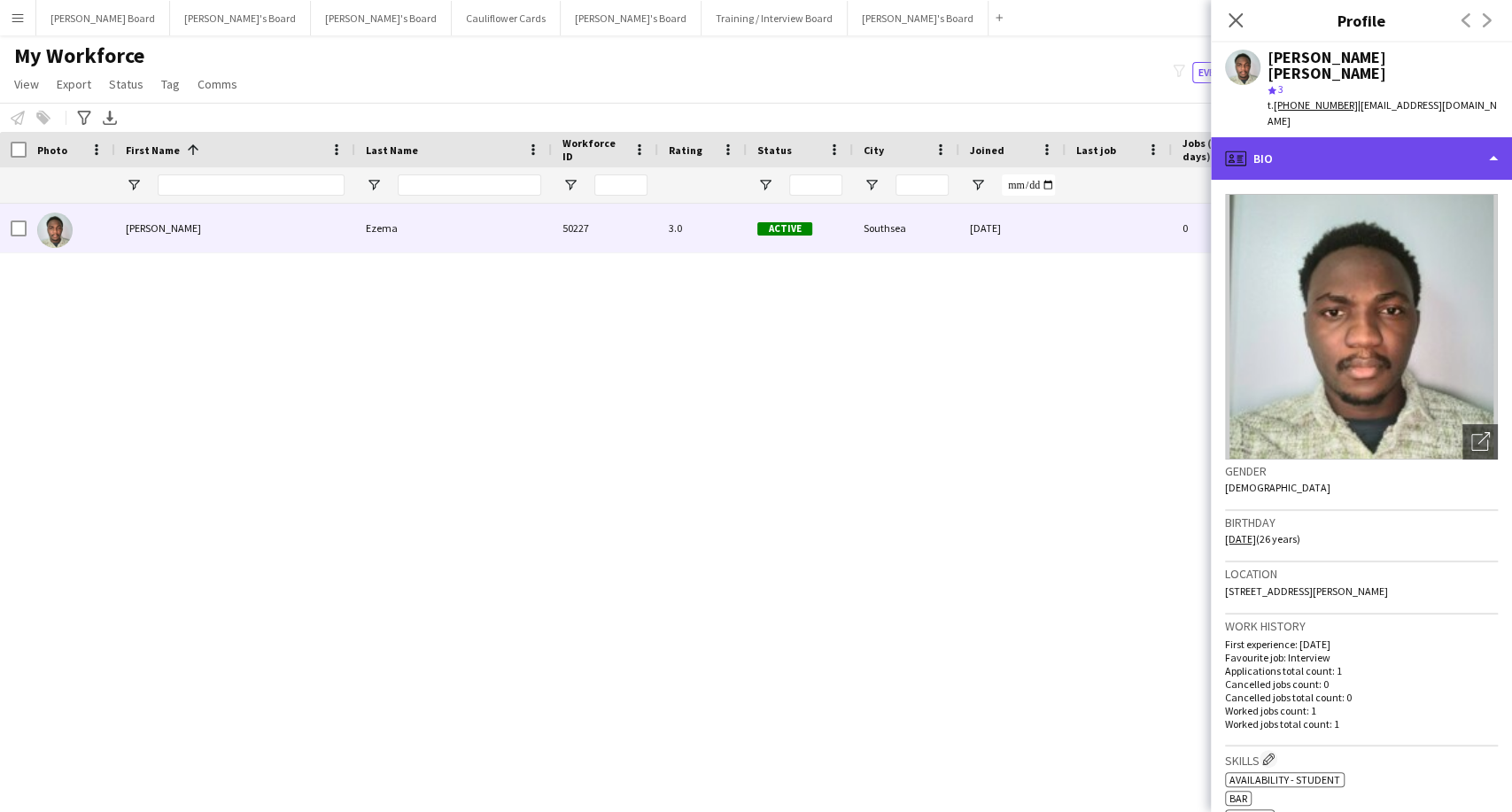
click at [1347, 137] on div "profile Bio" at bounding box center [1361, 158] width 301 height 42
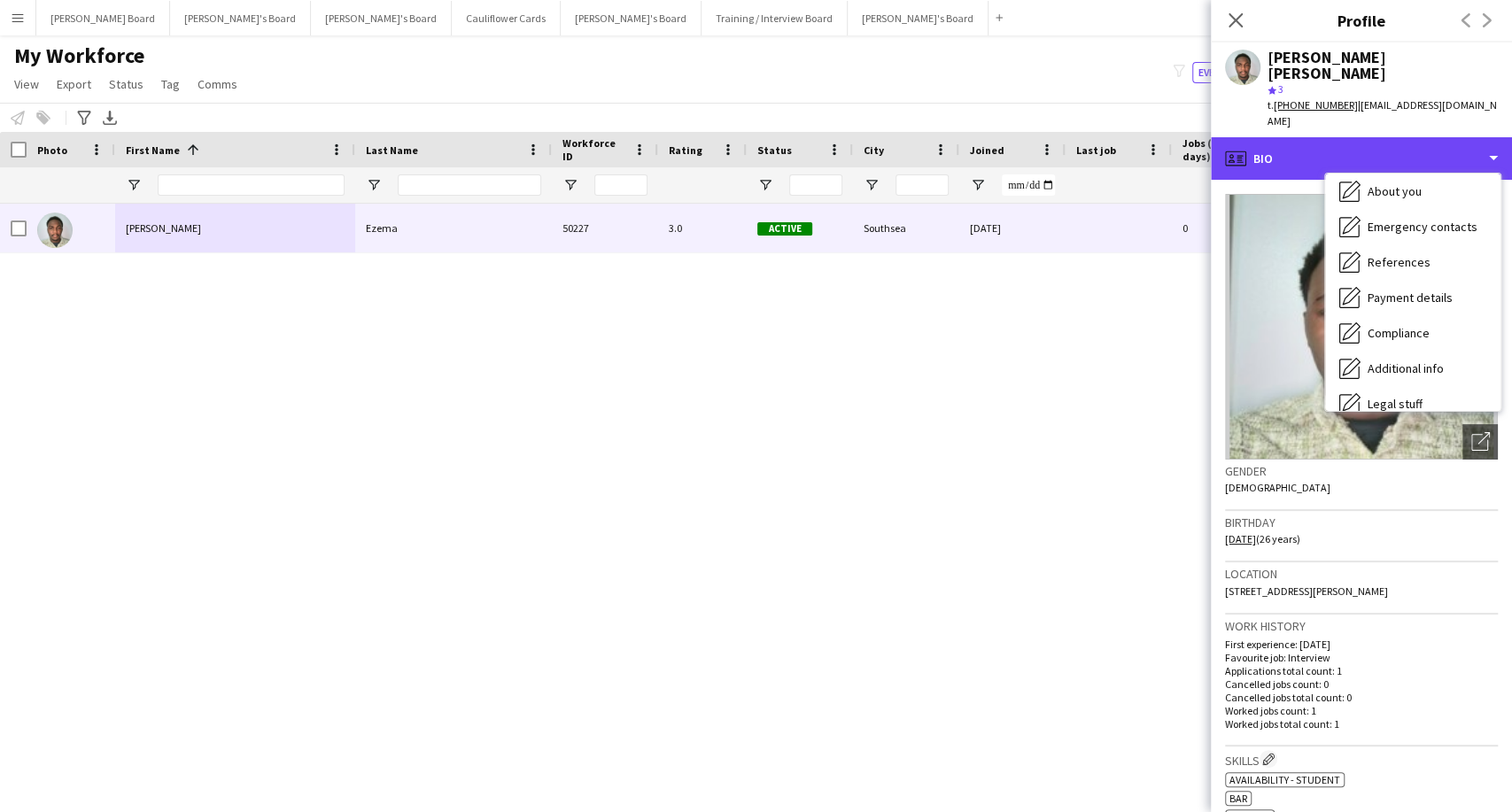
scroll to position [237, 0]
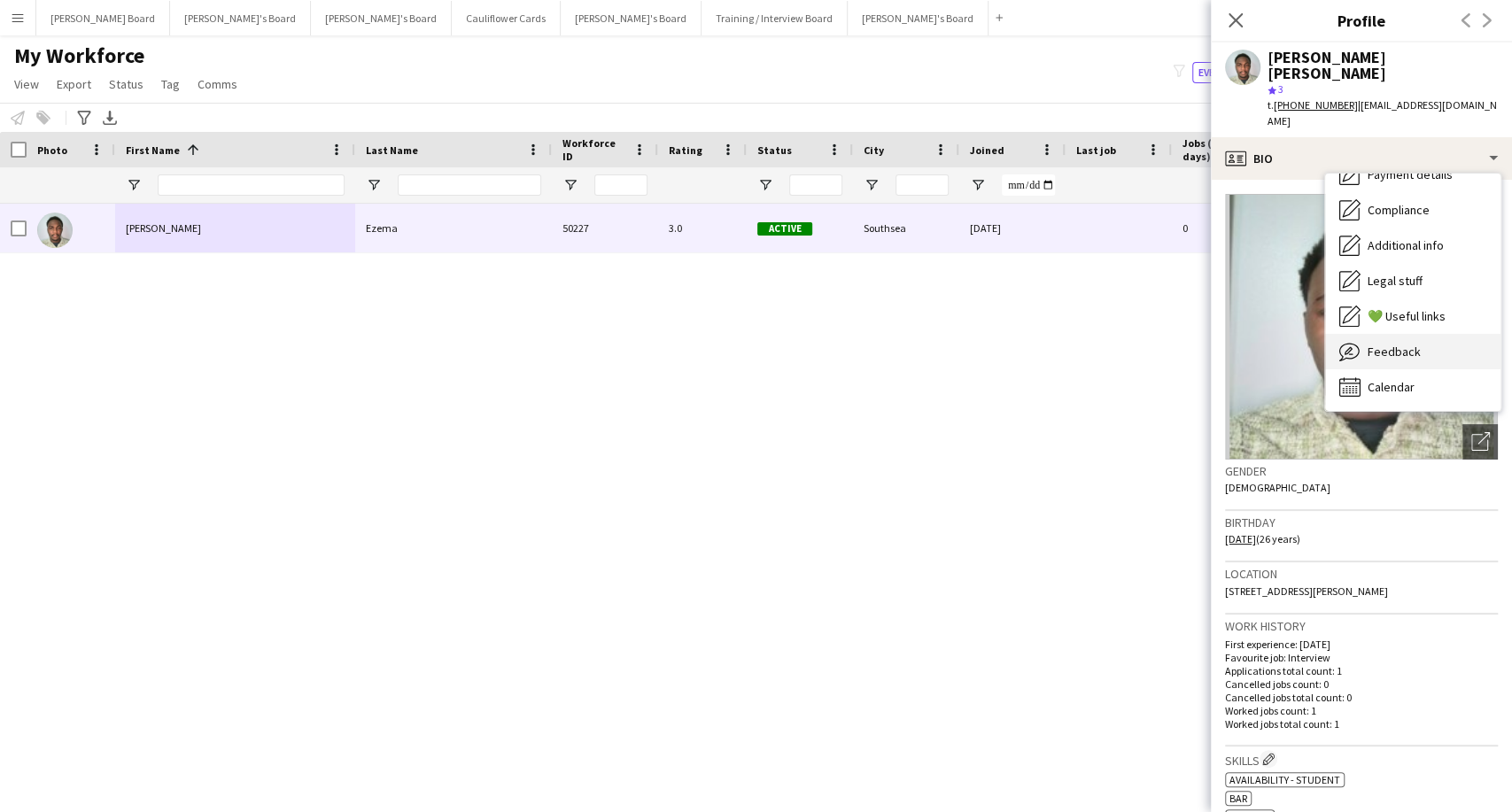
click at [1395, 344] on span "Feedback" at bounding box center [1393, 352] width 53 height 16
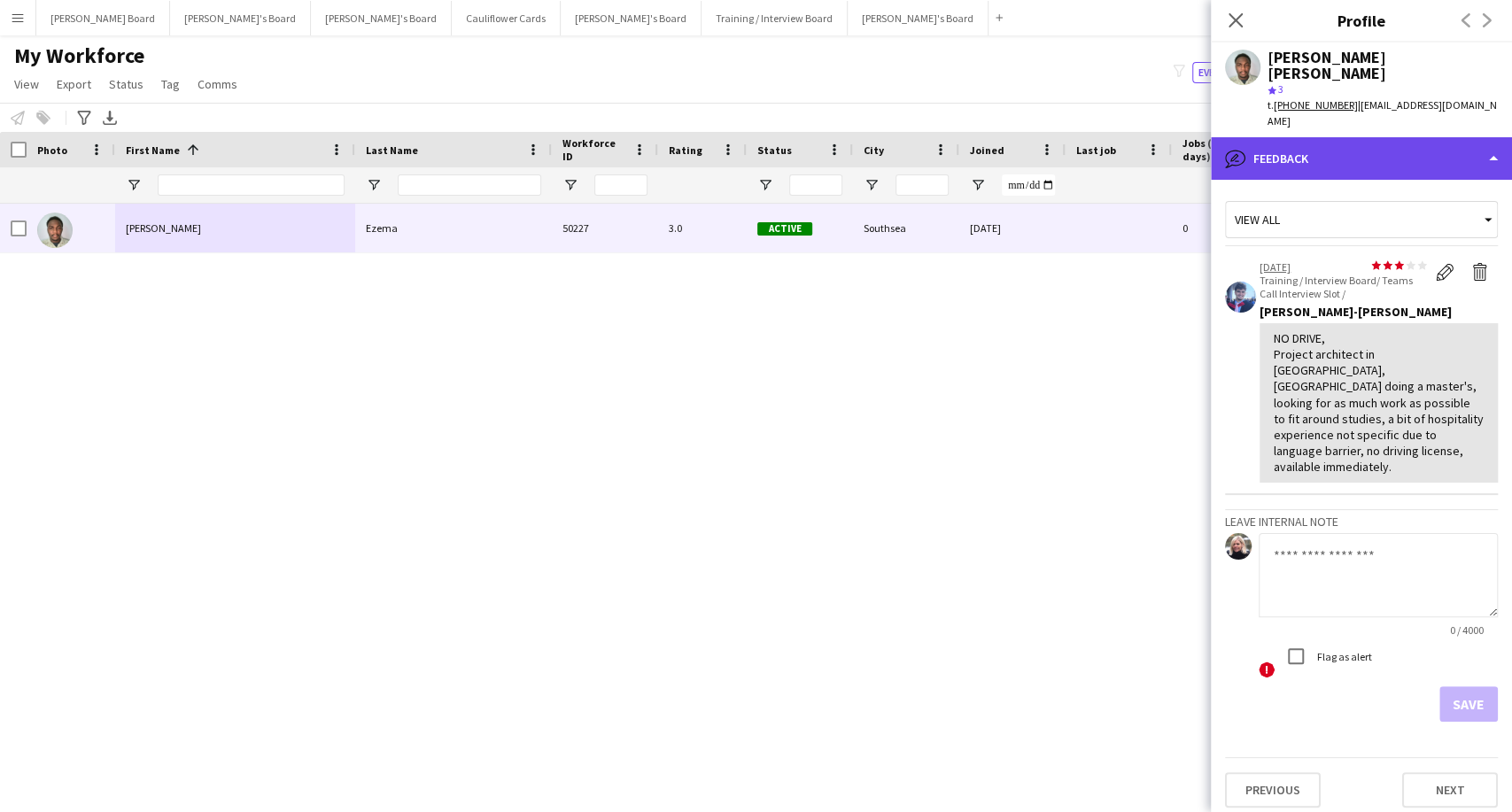
click at [1319, 137] on div "bubble-pencil Feedback" at bounding box center [1361, 158] width 301 height 42
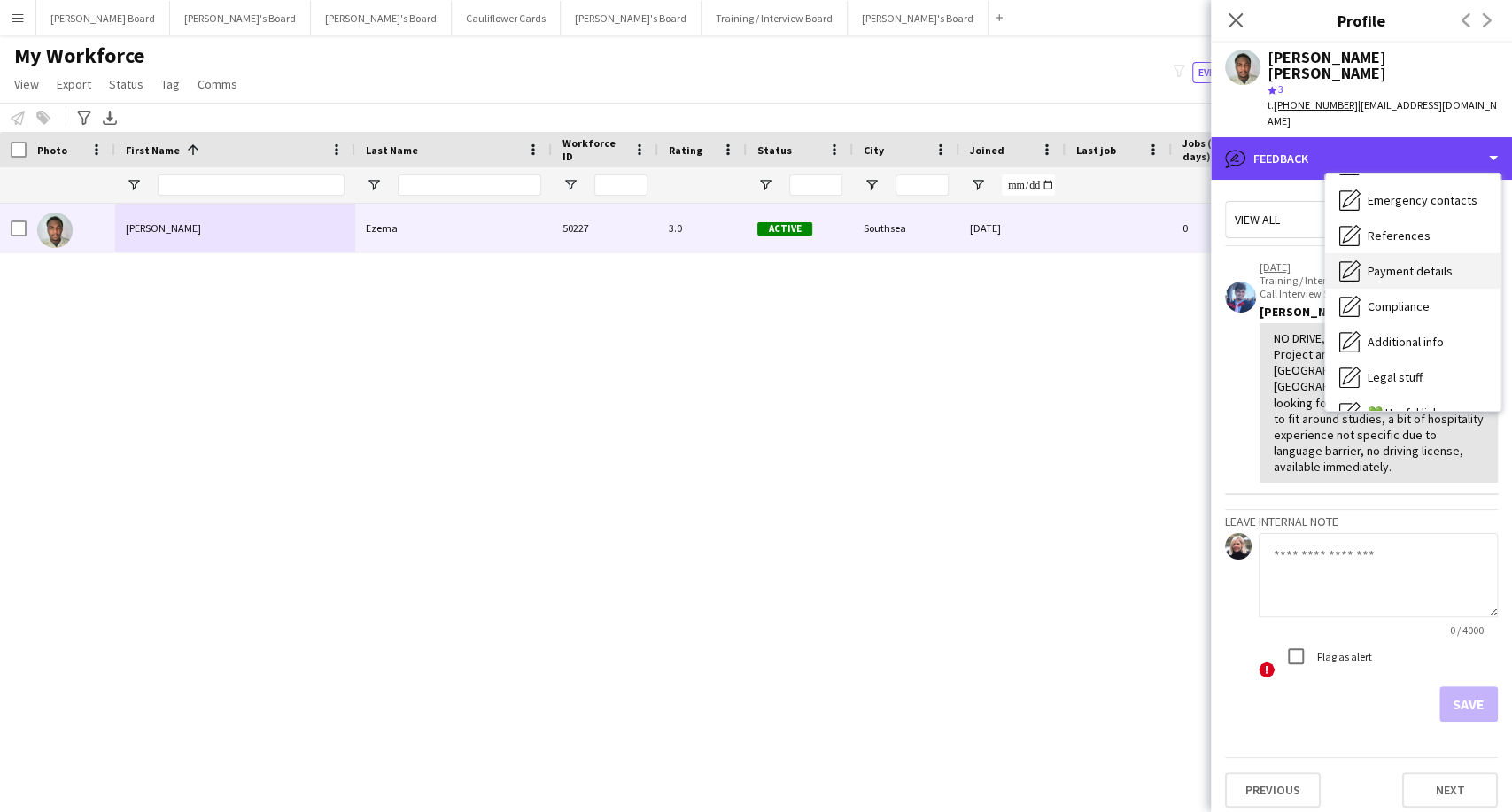
scroll to position [0, 0]
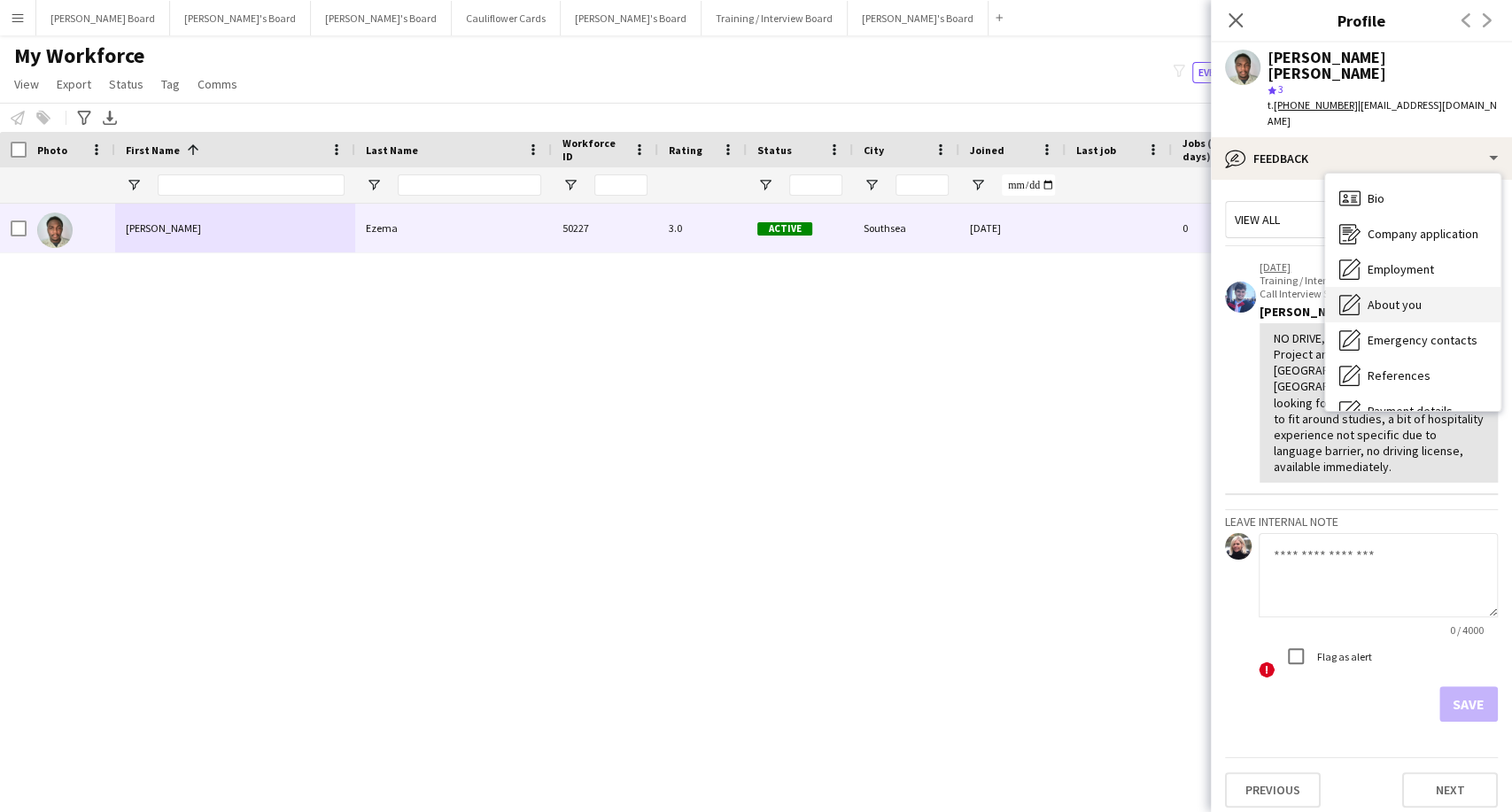
click at [1403, 296] on span "About you" at bounding box center [1394, 304] width 54 height 16
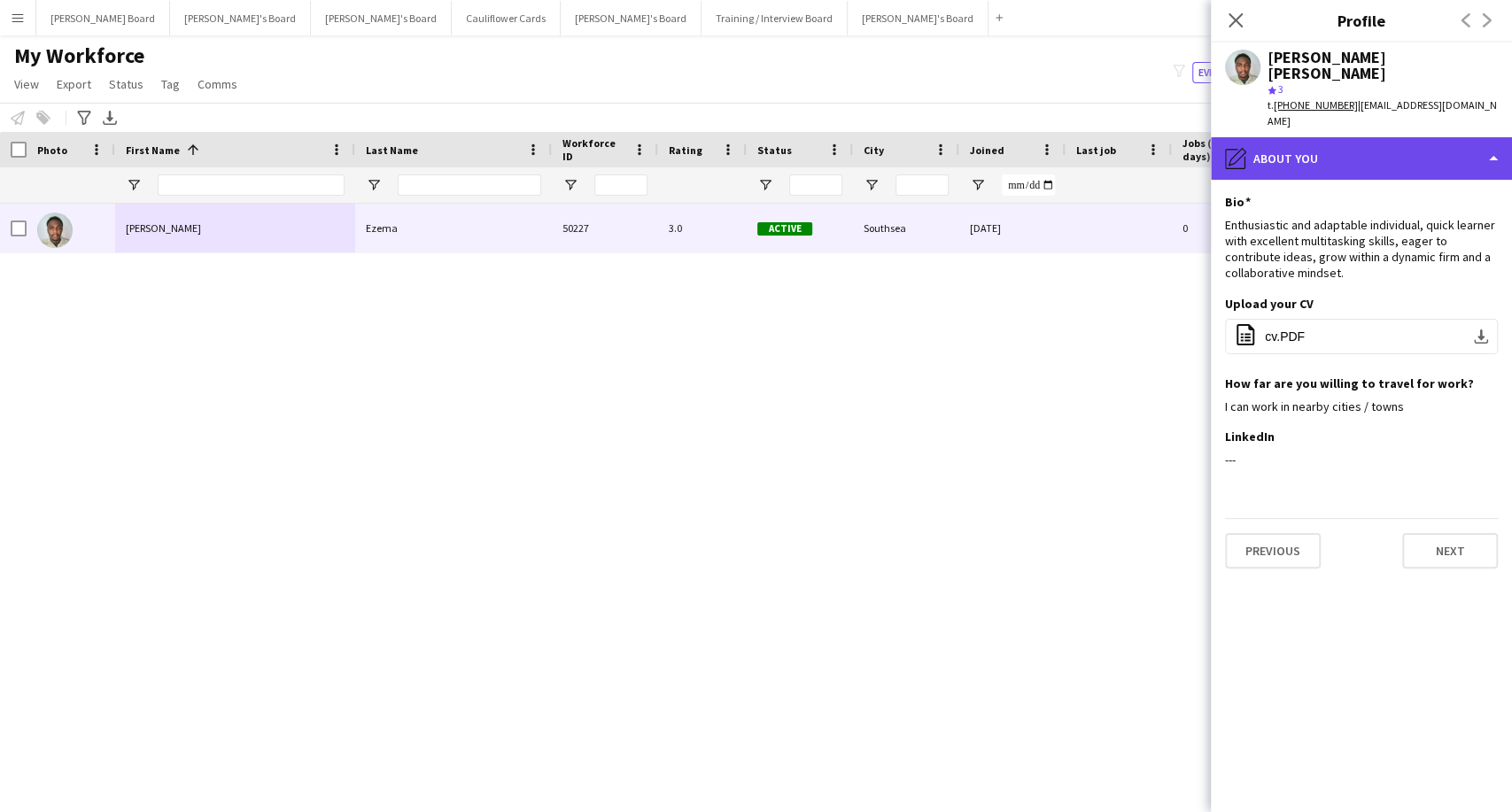
click at [1329, 137] on div "pencil4 About you" at bounding box center [1361, 158] width 301 height 42
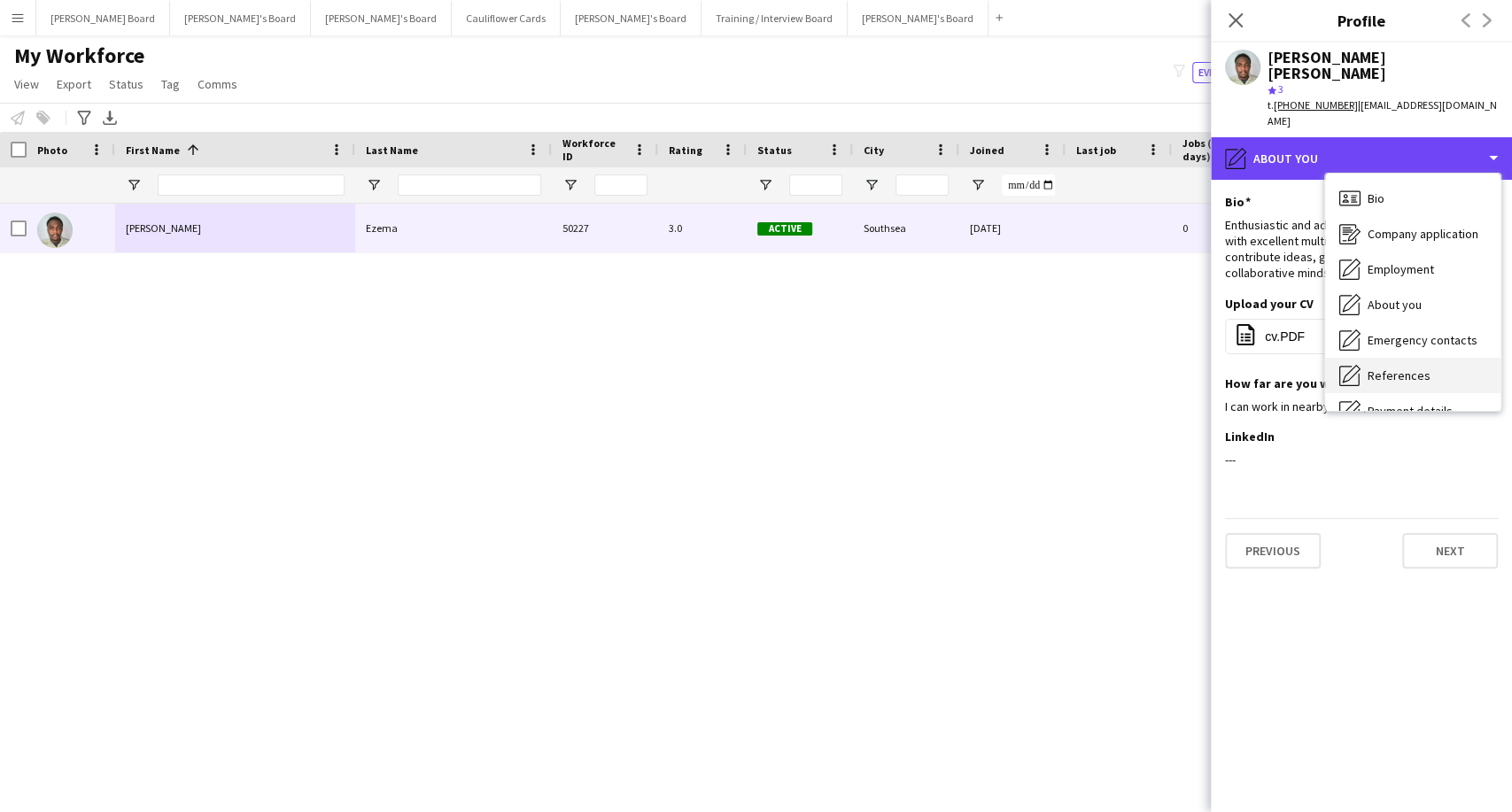
scroll to position [98, 0]
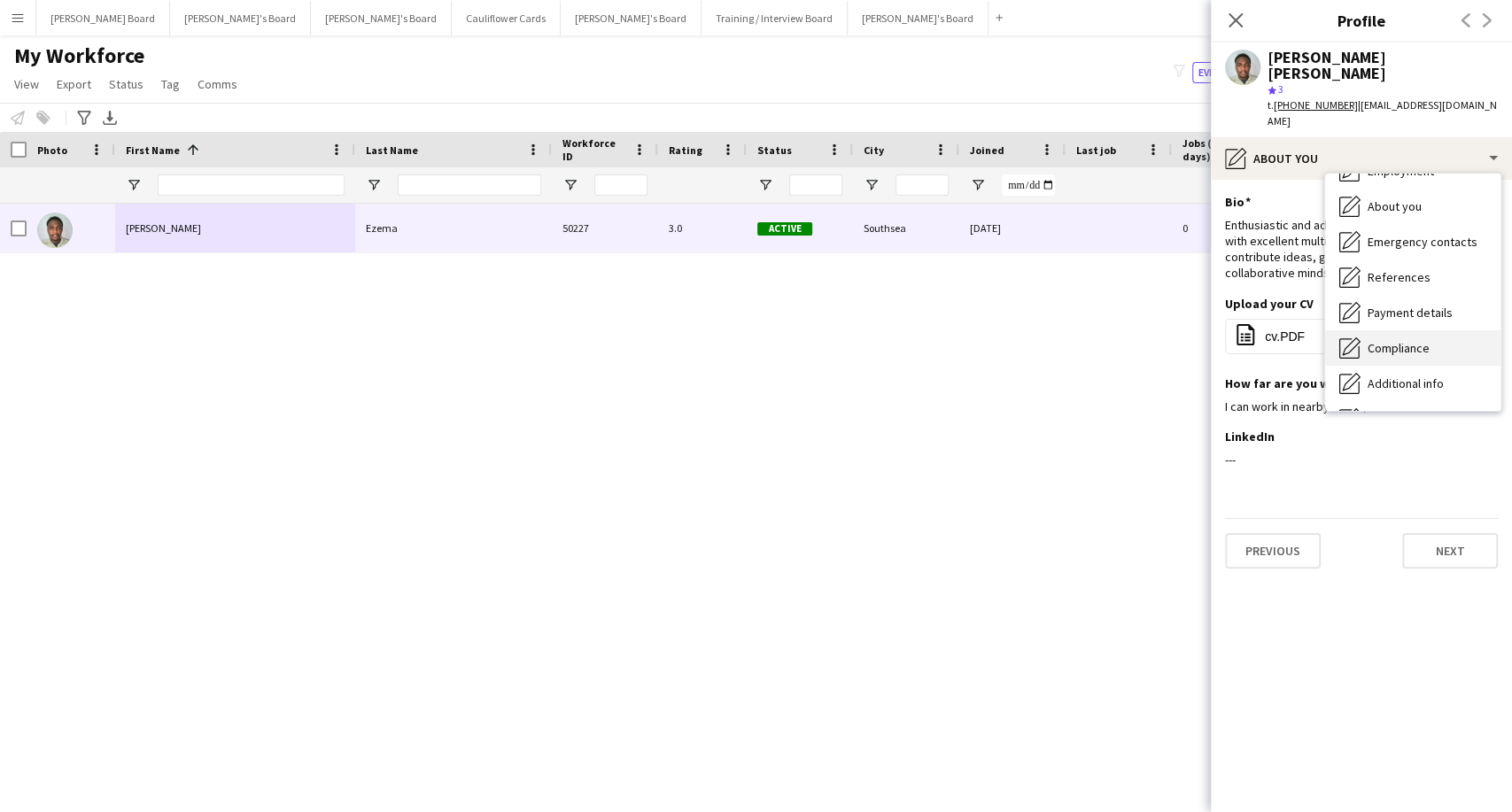
click at [1386, 340] on span "Compliance" at bounding box center [1398, 348] width 62 height 16
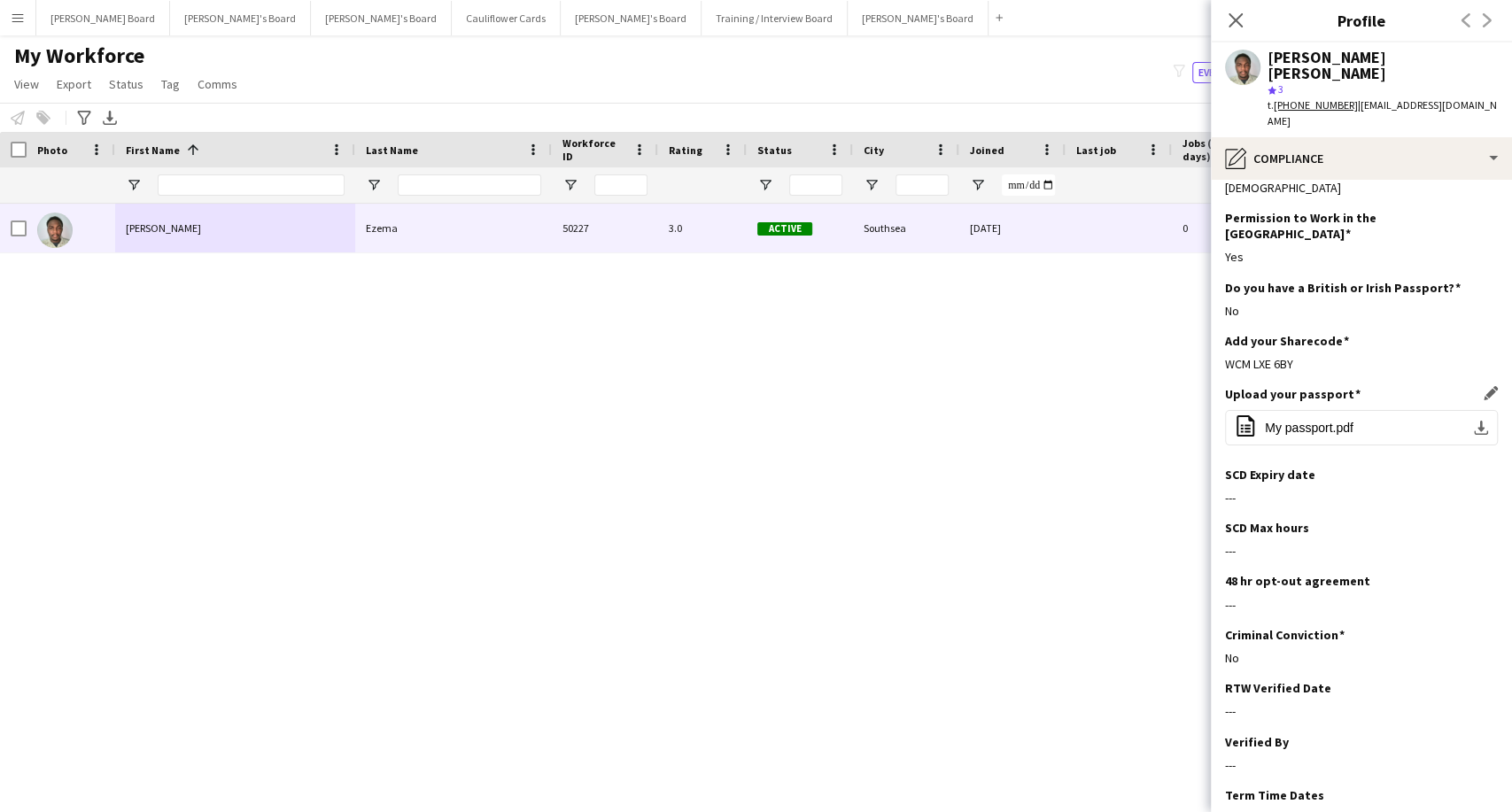
scroll to position [0, 0]
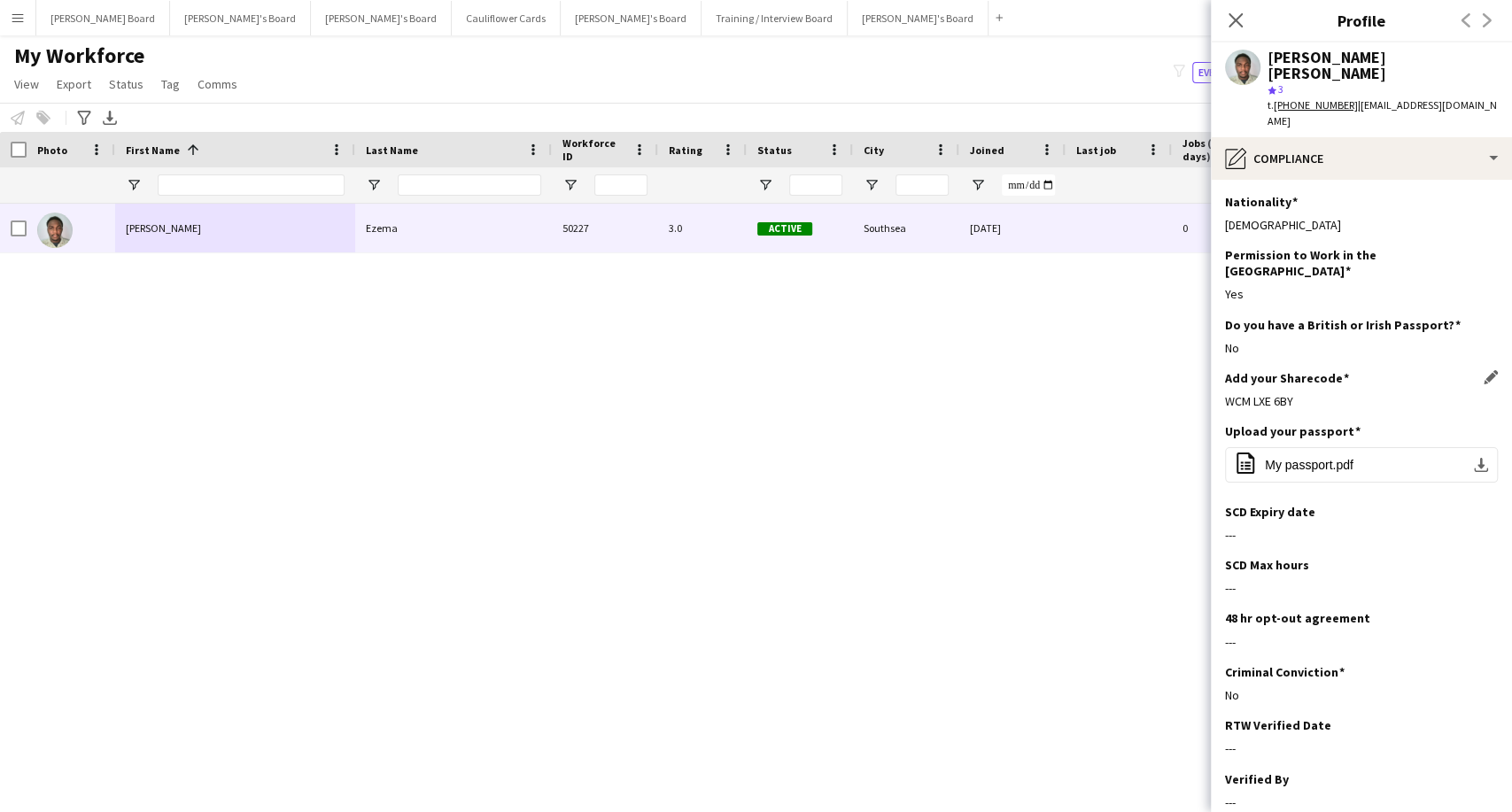
drag, startPoint x: 1292, startPoint y: 350, endPoint x: 1225, endPoint y: 354, distance: 67.1
click at [1225, 393] on div "WCM LXE 6BY" at bounding box center [1361, 401] width 273 height 16
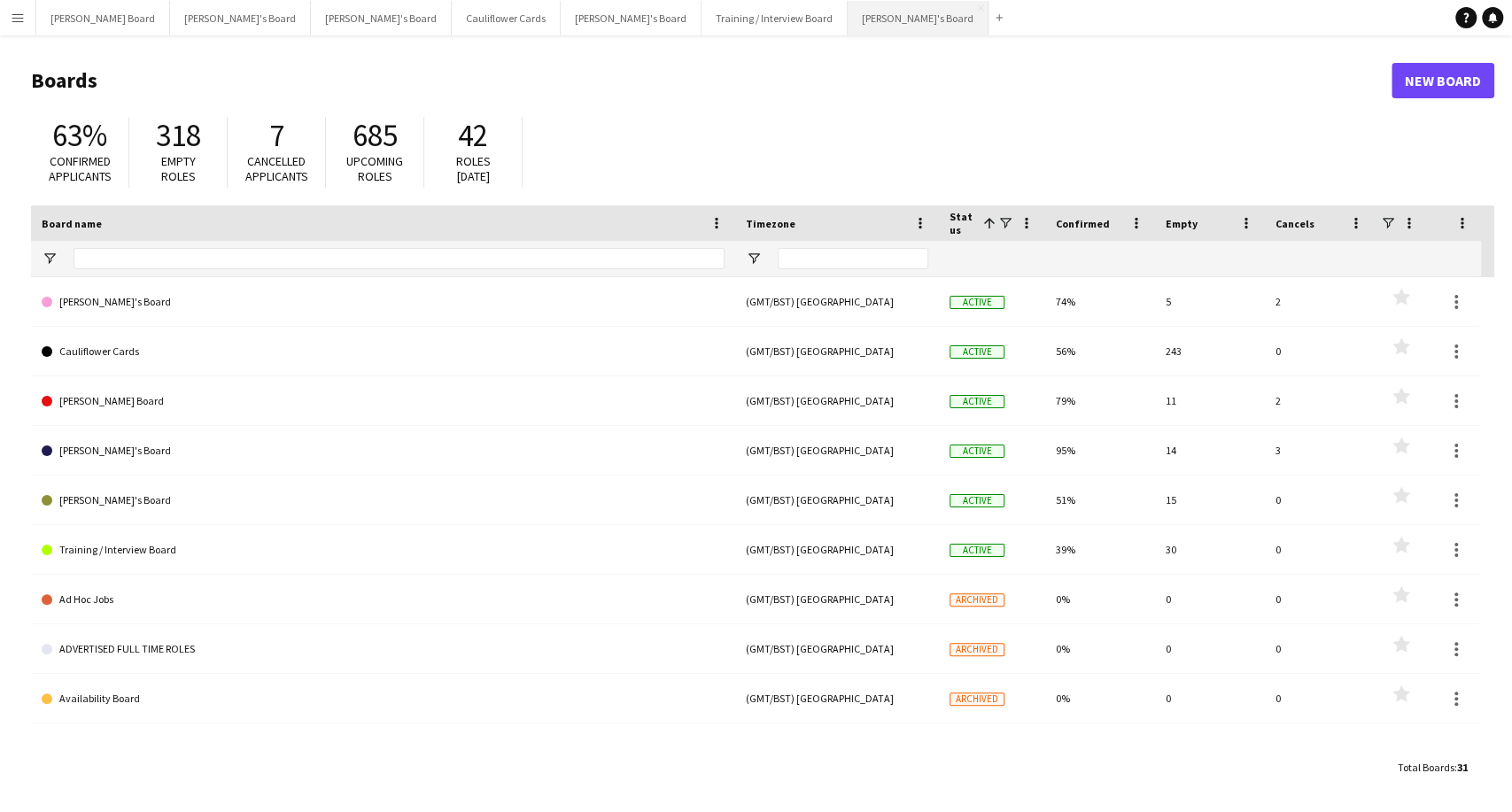
click at [847, 18] on button "Caitlin's Board Close" at bounding box center [918, 18] width 140 height 34
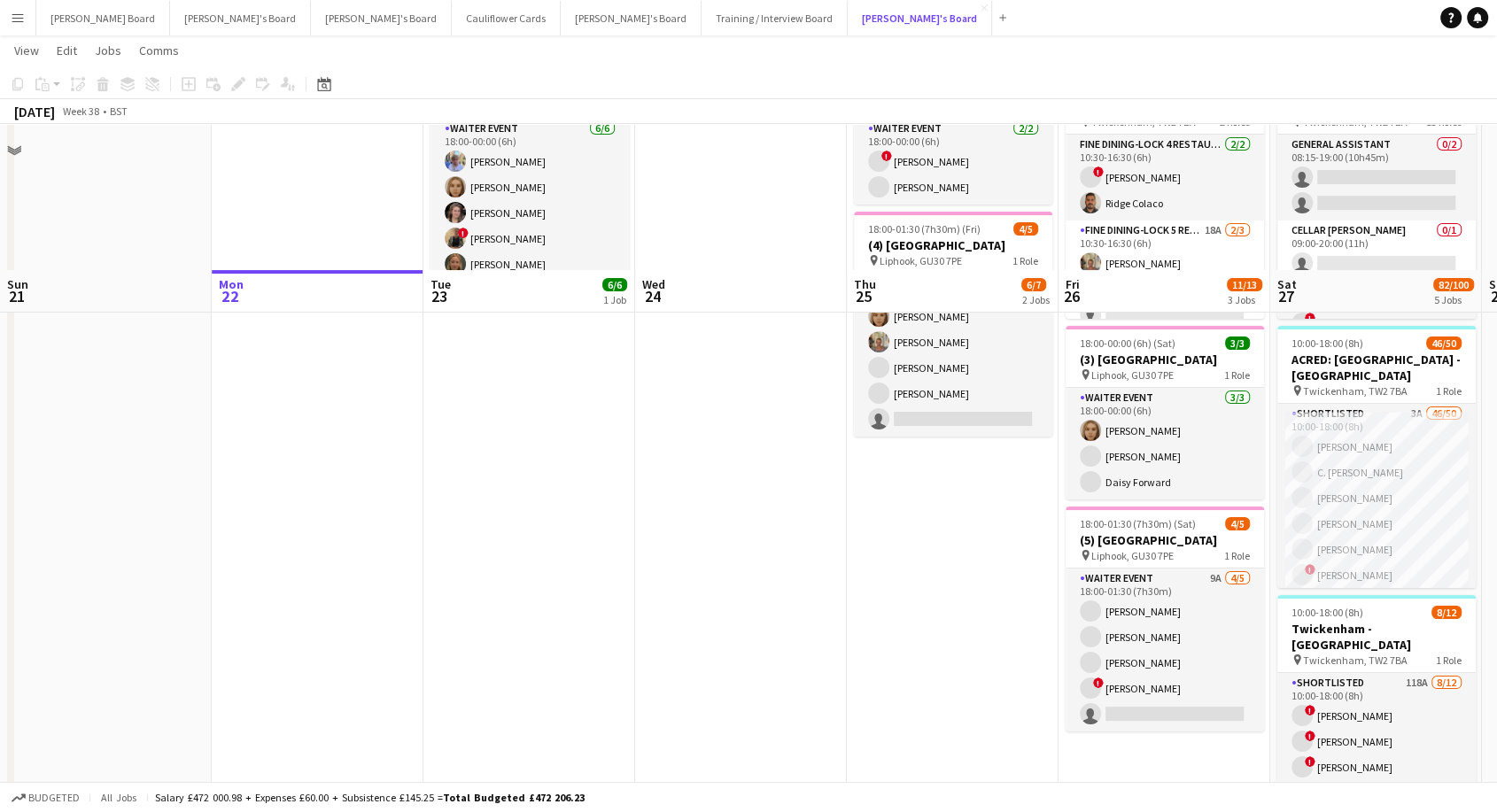
scroll to position [294, 0]
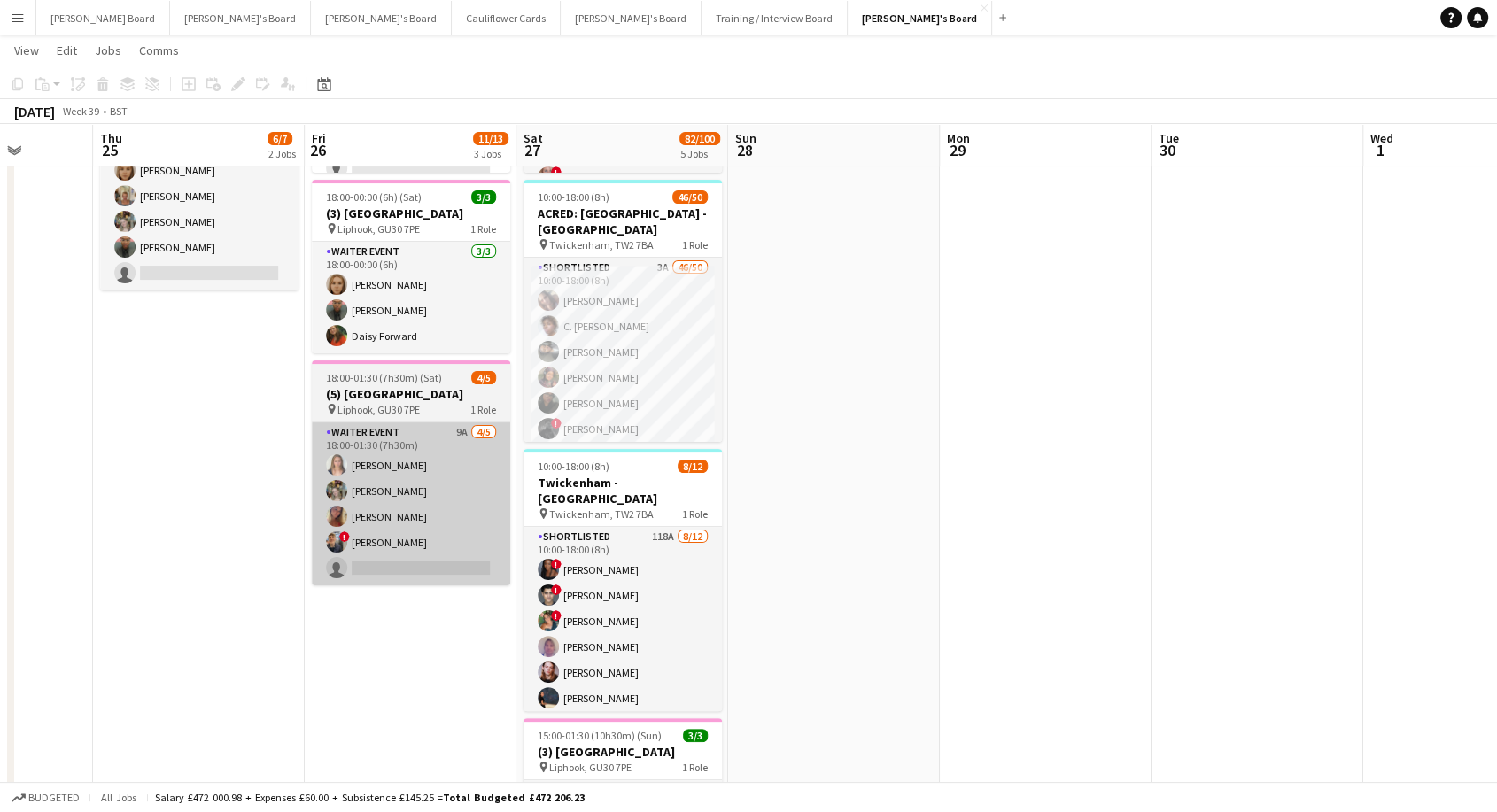
drag, startPoint x: 895, startPoint y: 493, endPoint x: 413, endPoint y: 546, distance: 484.9
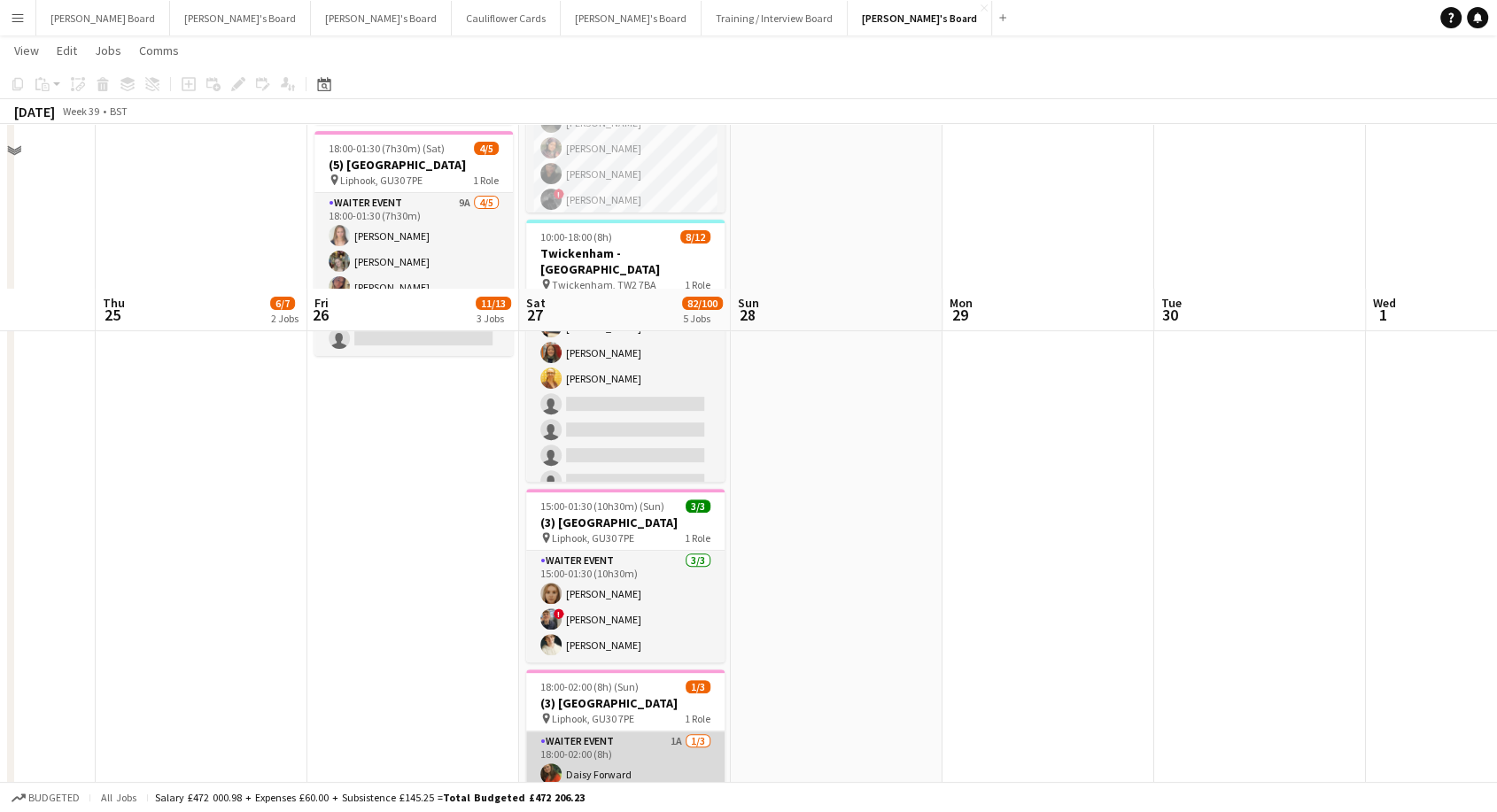
scroll to position [688, 0]
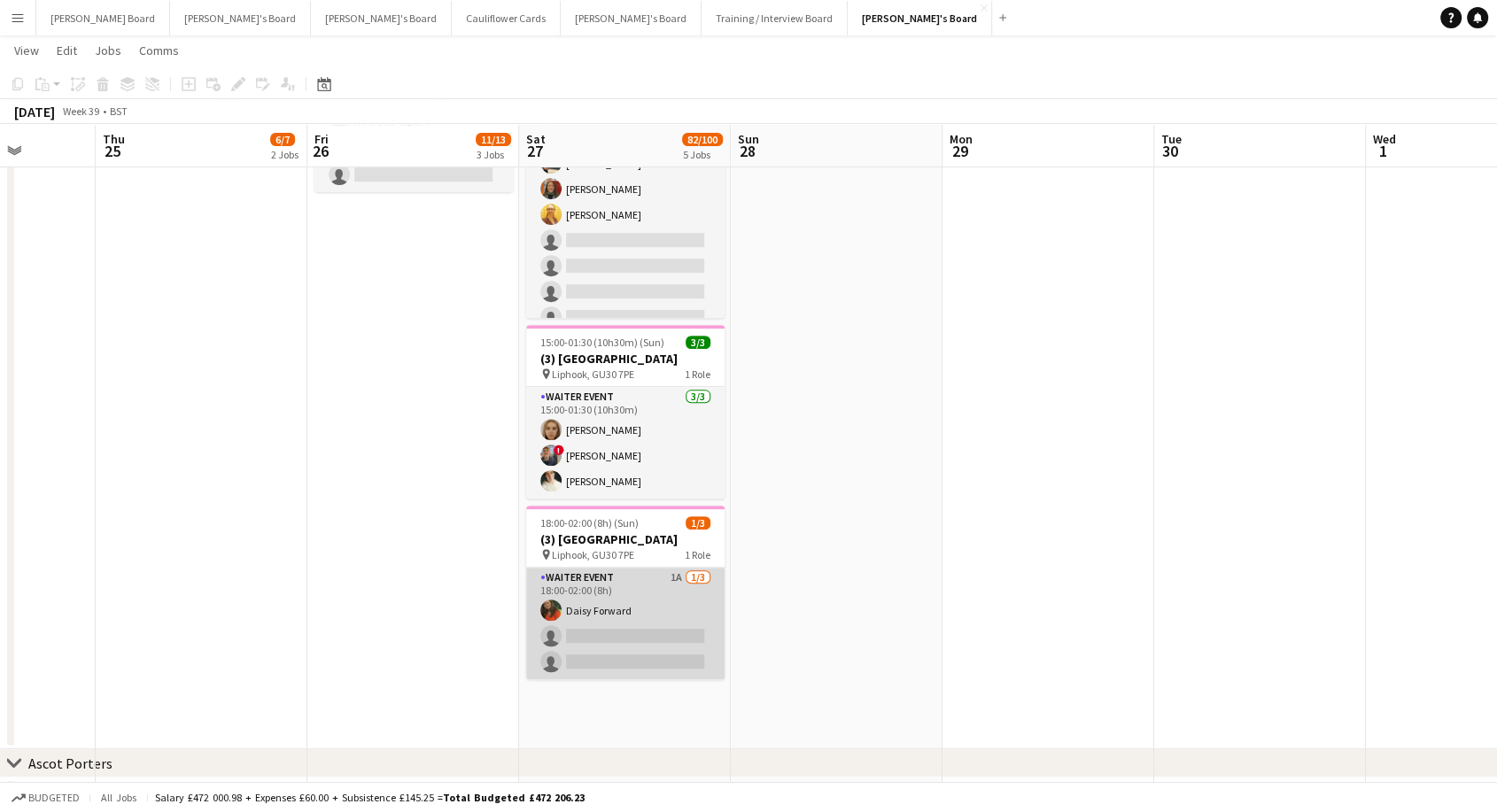
click at [667, 613] on app-card-role "WAITER EVENT 1A 1/3 18:00-02:00 (8h) Daisy Forward single-neutral-actions singl…" at bounding box center [625, 623] width 198 height 112
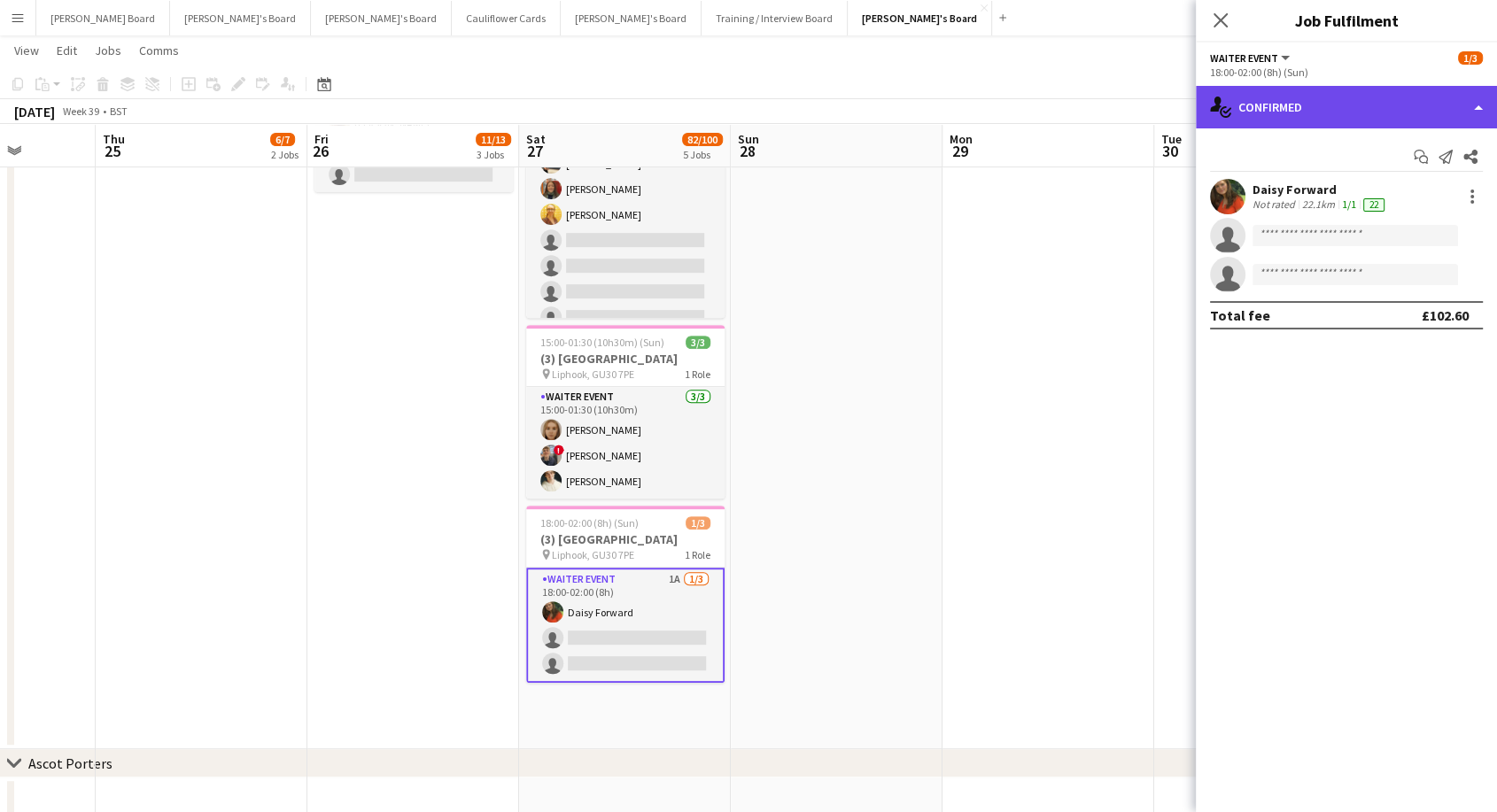
click at [1341, 106] on div "single-neutral-actions-check-2 Confirmed" at bounding box center [1347, 106] width 301 height 42
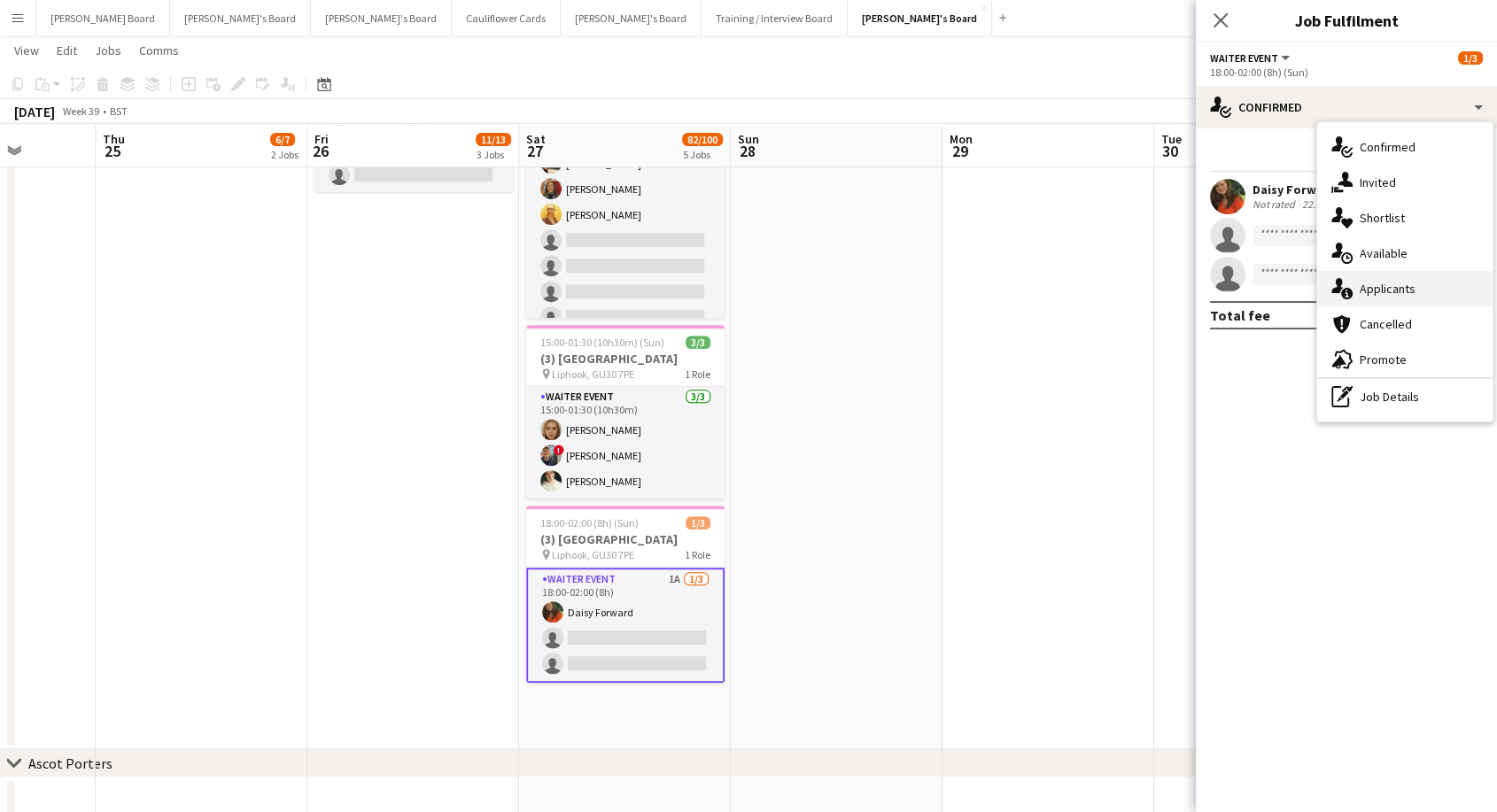
click at [1393, 293] on span "Applicants" at bounding box center [1388, 289] width 56 height 16
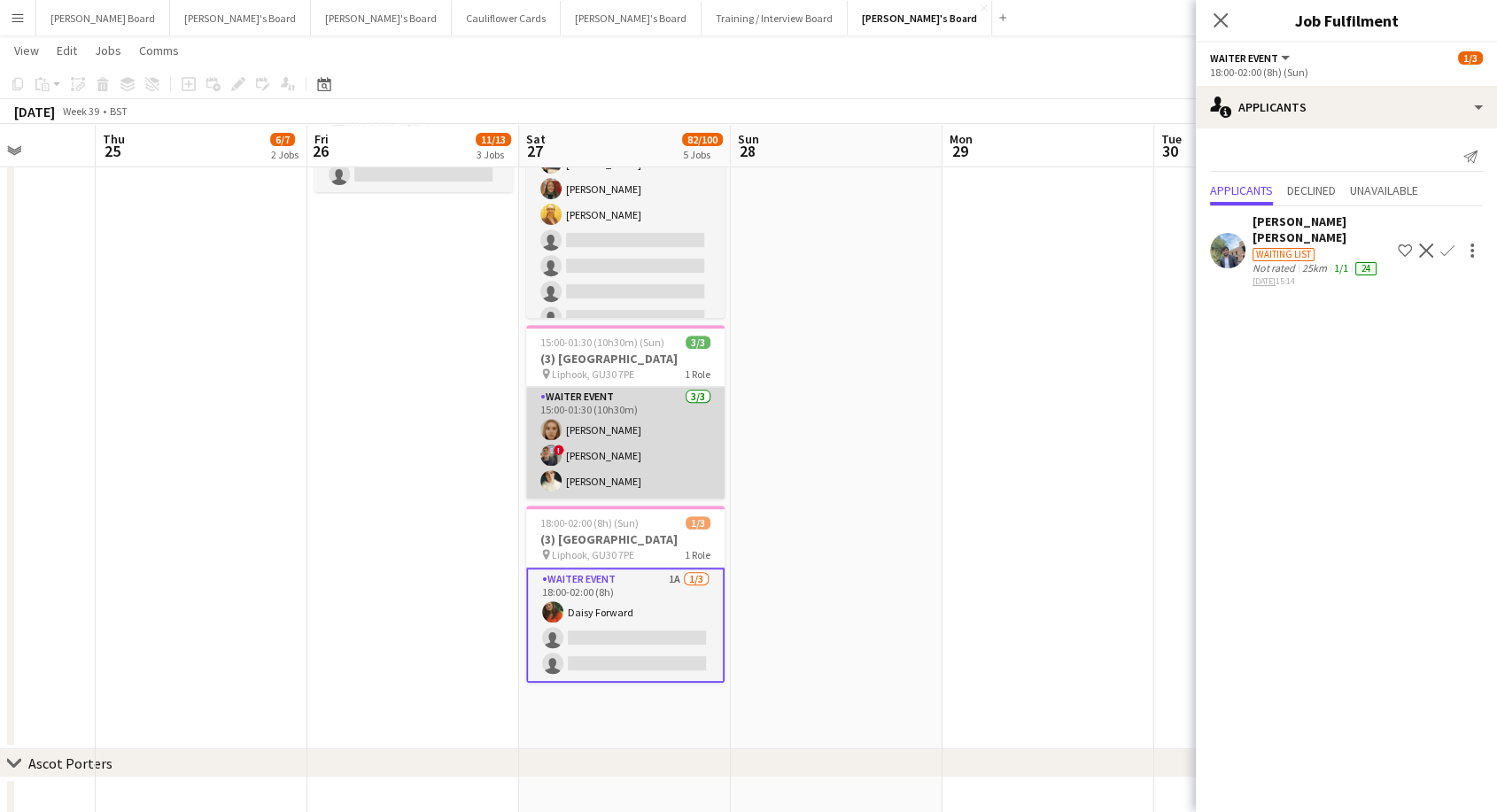
click at [622, 456] on app-card-role "WAITER EVENT 3/3 15:00-01:30 (10h30m) Megan Ellis ! Alex Buchholdt Sam Hammond" at bounding box center [625, 443] width 198 height 112
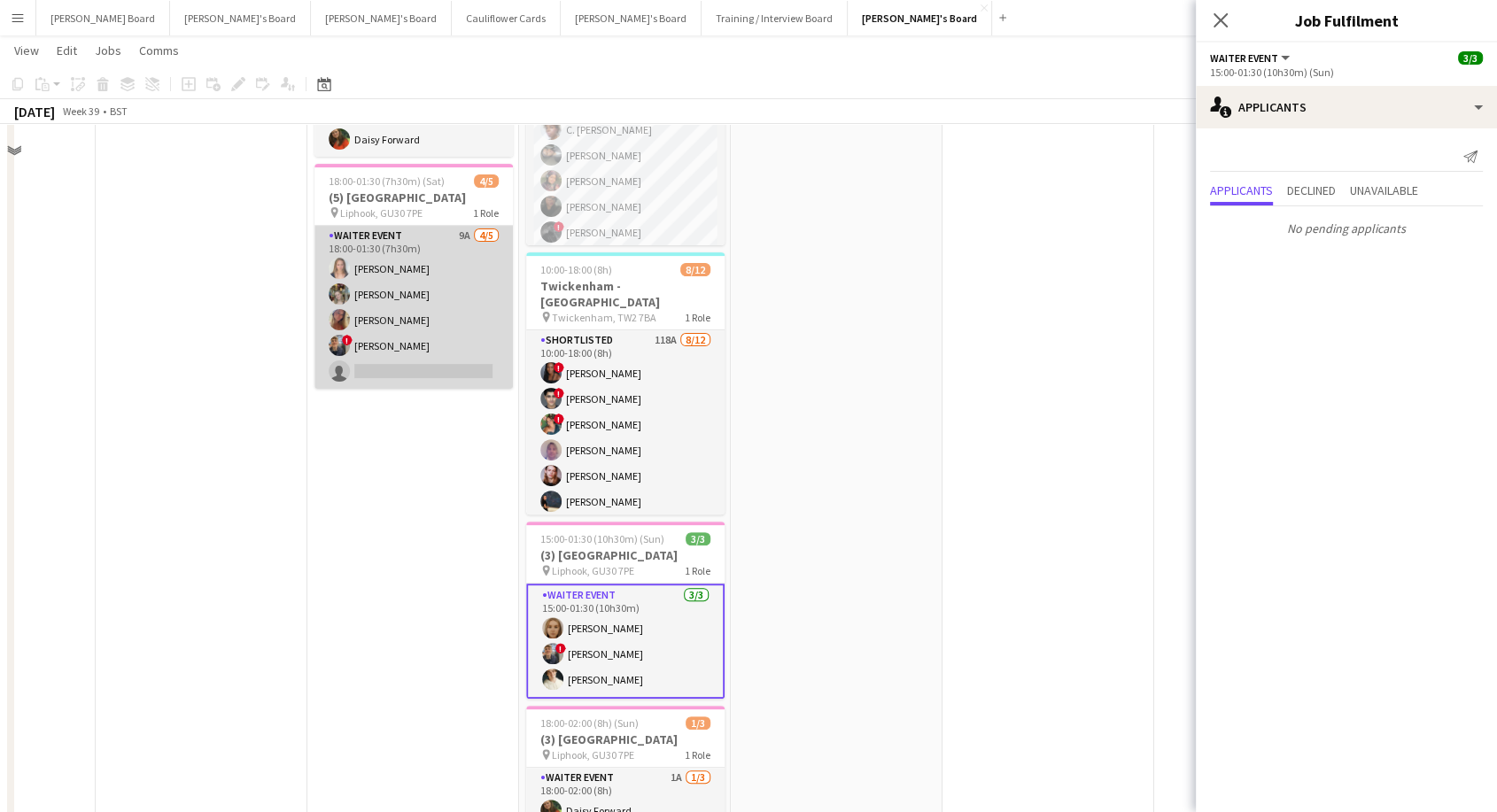
scroll to position [393, 0]
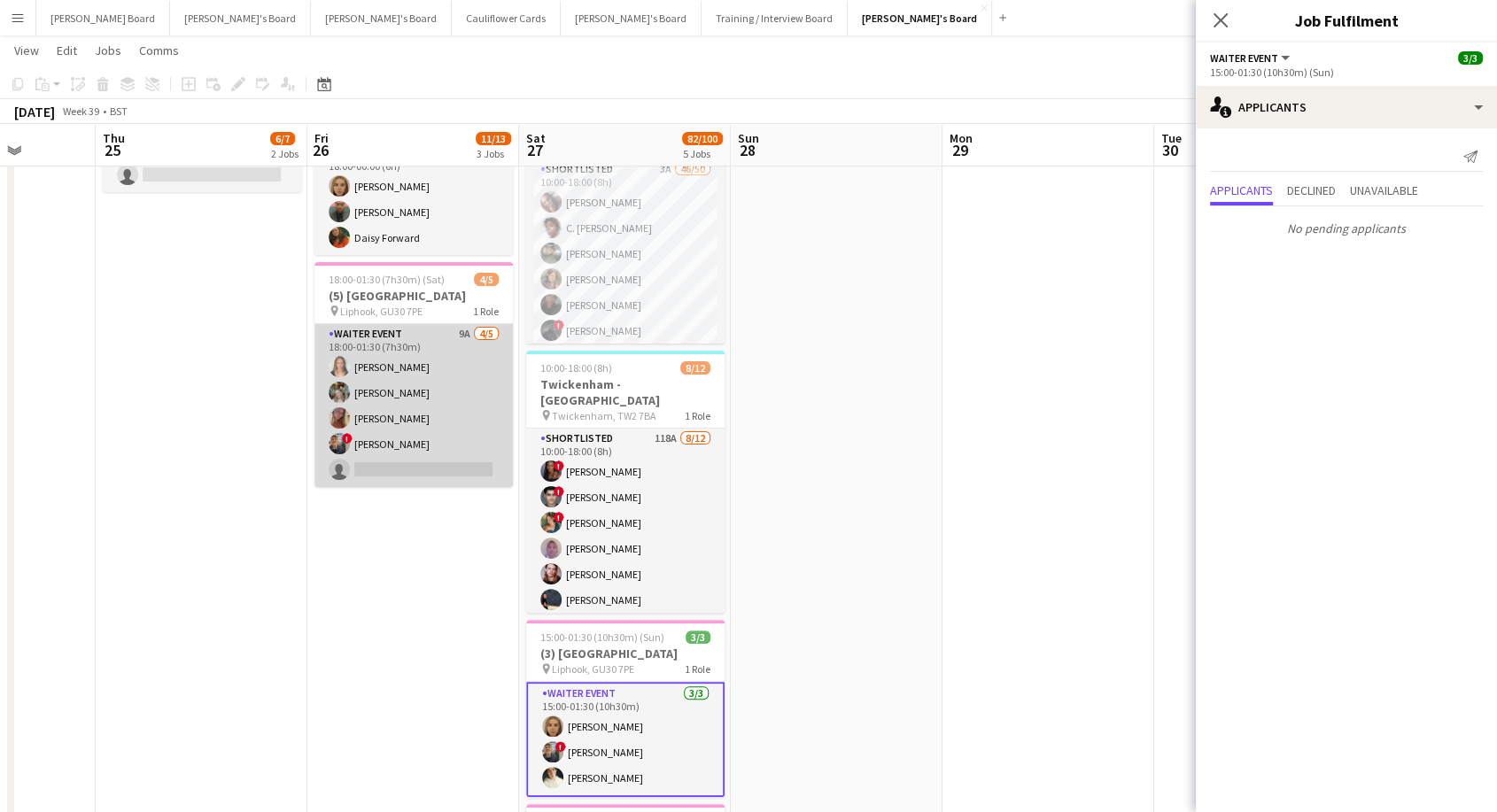
click at [460, 387] on app-card-role "WAITER EVENT 9A [DATE] 18:00-01:30 (7h30m) [PERSON_NAME] [PERSON_NAME] [PERSON_…" at bounding box center [413, 405] width 198 height 163
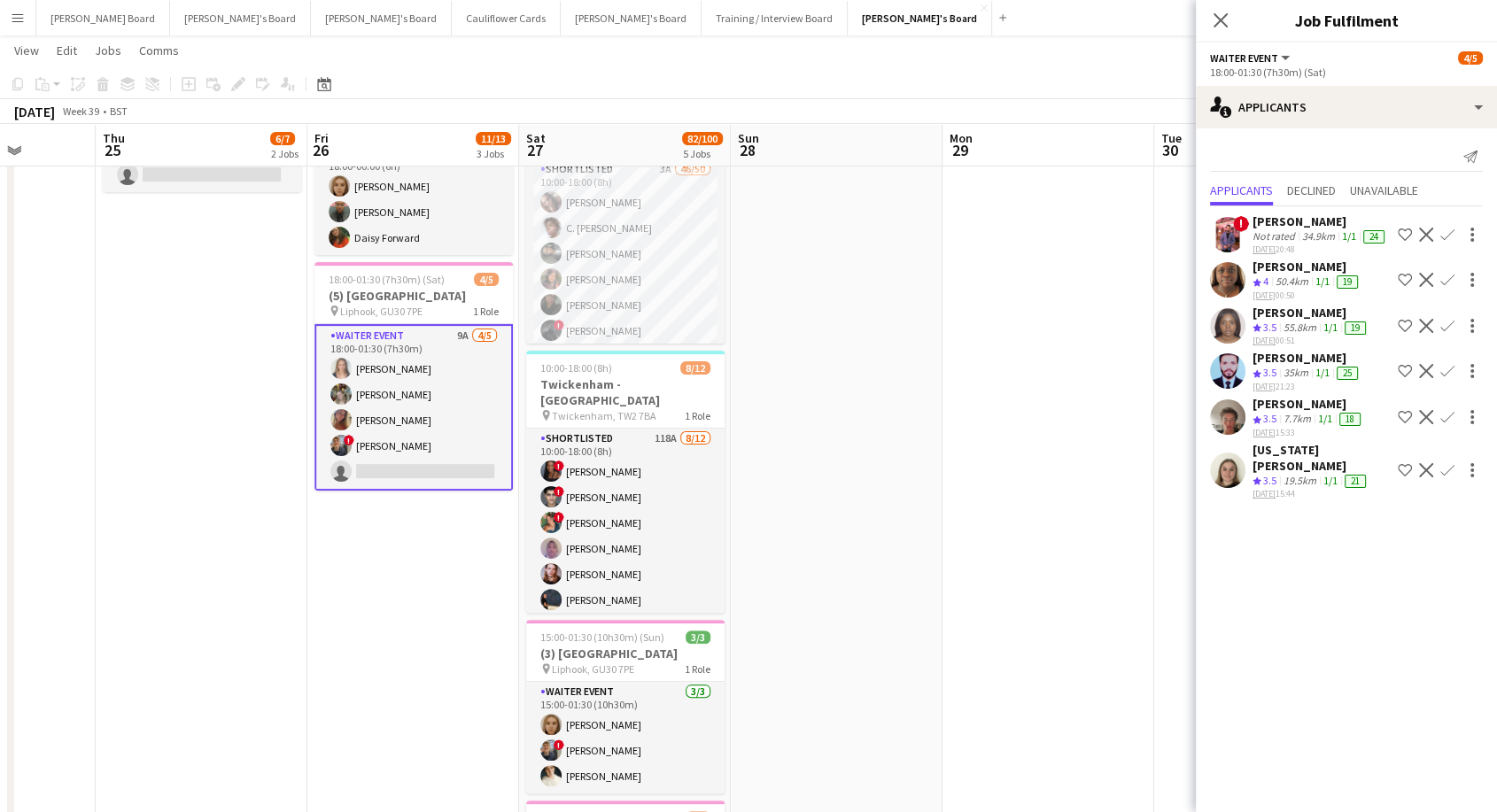
click at [1218, 19] on icon at bounding box center [1220, 21] width 14 height 14
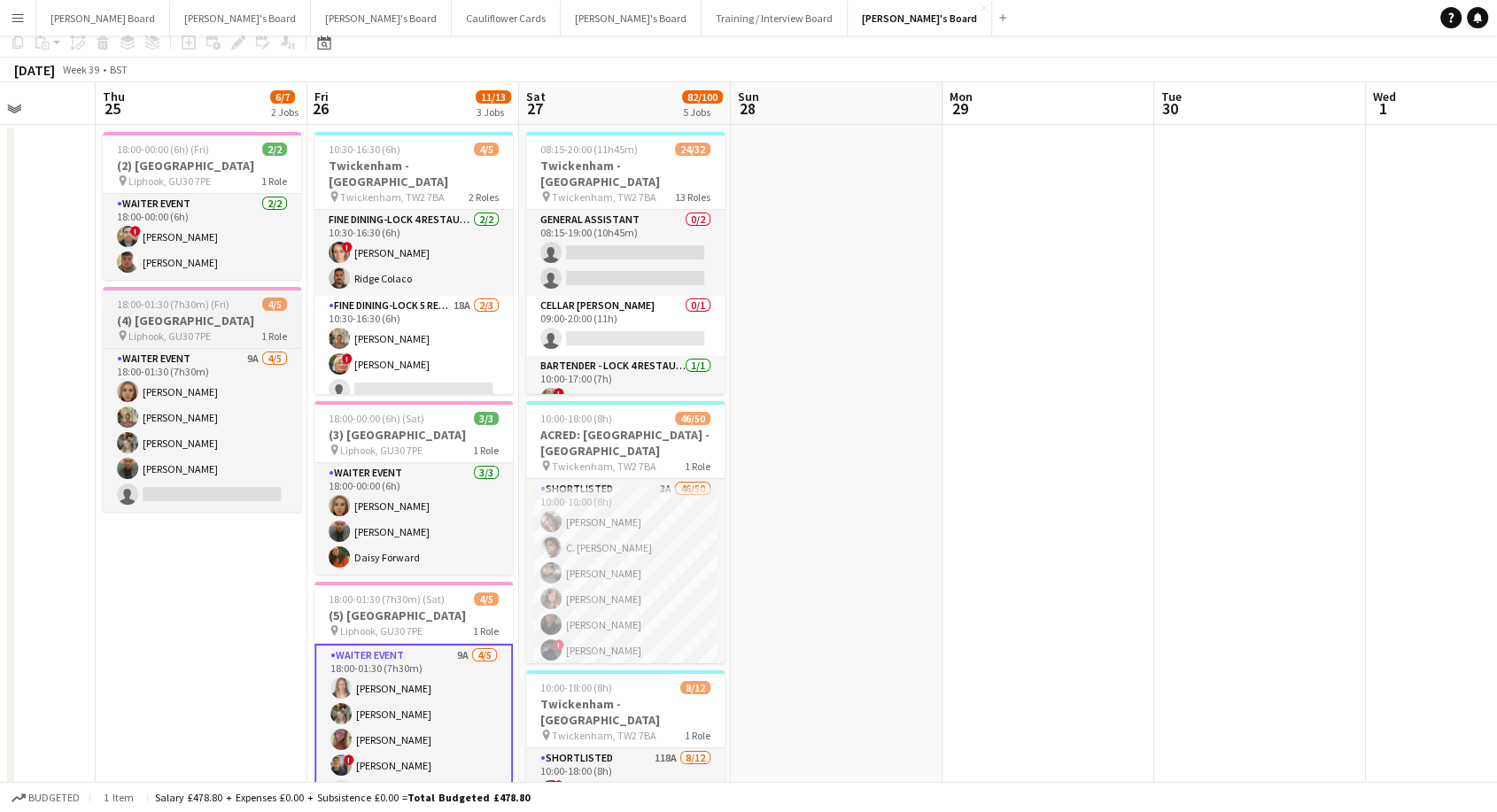
scroll to position [0, 0]
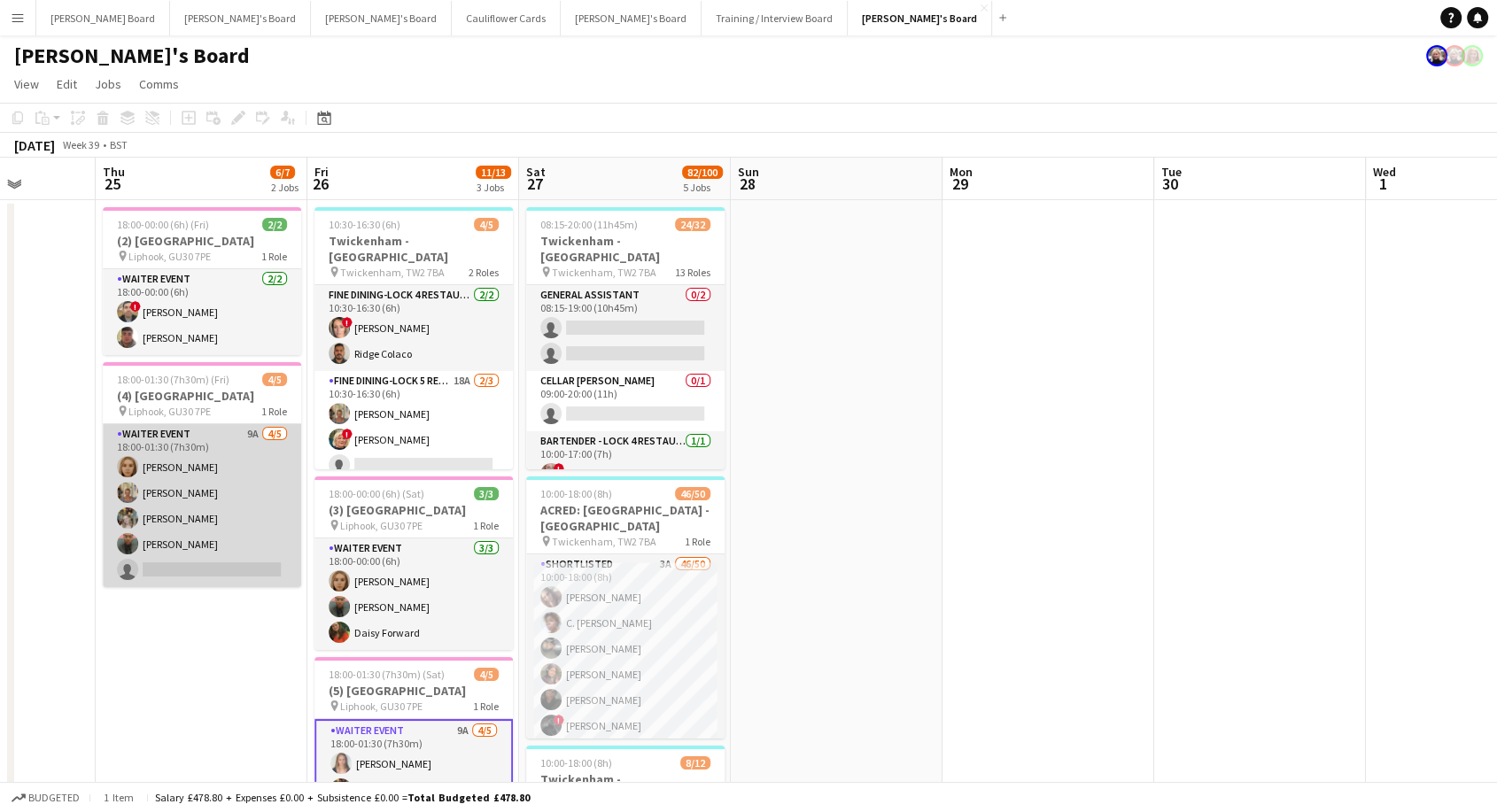
click at [179, 483] on app-card-role "WAITER EVENT 9A 4/5 18:00-01:30 (7h30m) Megan Ellis Jacqueline Whitehorn-Scott …" at bounding box center [202, 505] width 198 height 163
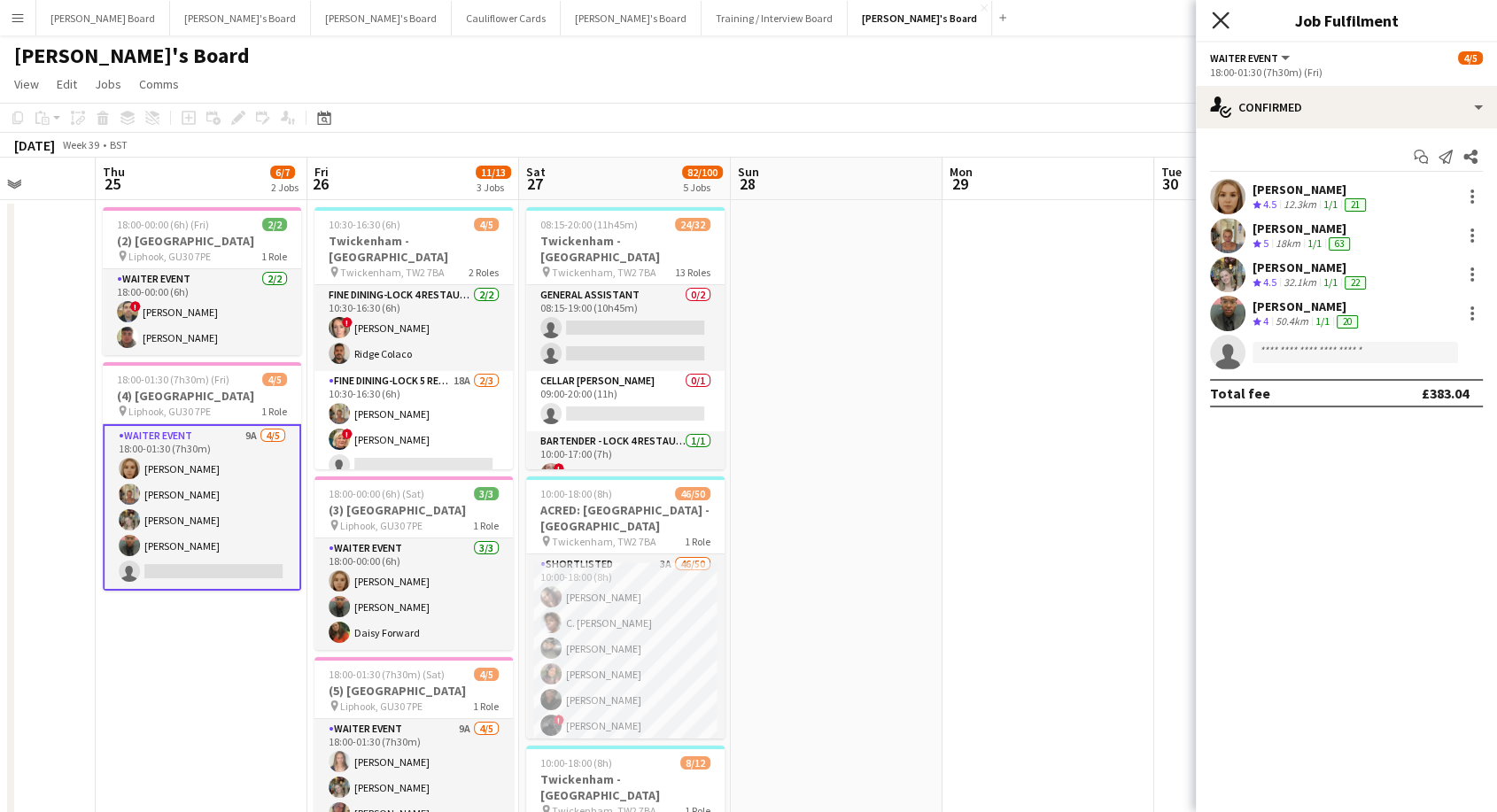
click at [1224, 20] on icon "Close pop-in" at bounding box center [1220, 20] width 17 height 17
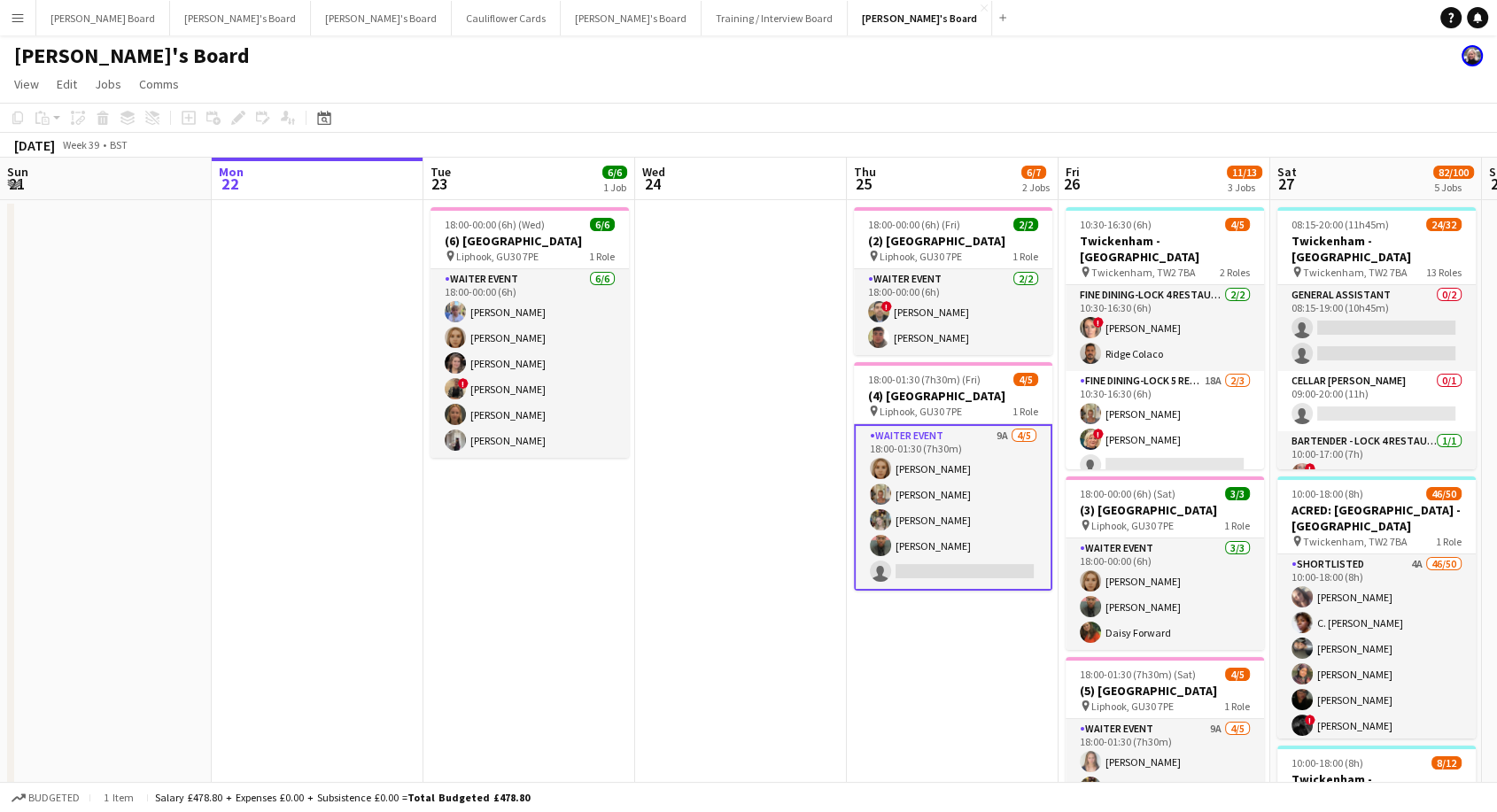
scroll to position [0, 751]
